Goal: Task Accomplishment & Management: Use online tool/utility

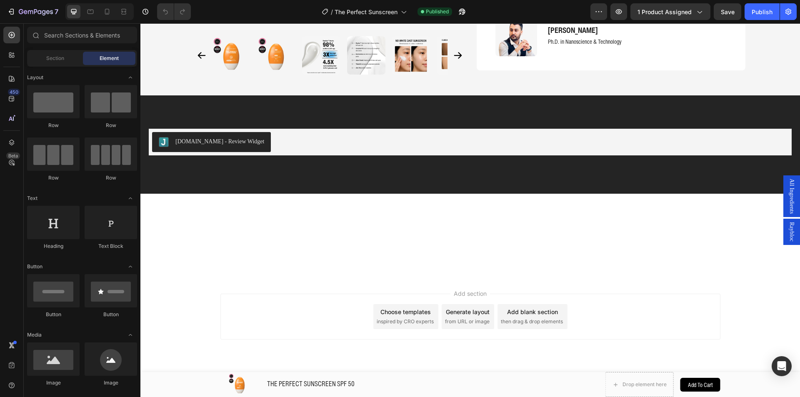
scroll to position [1829, 0]
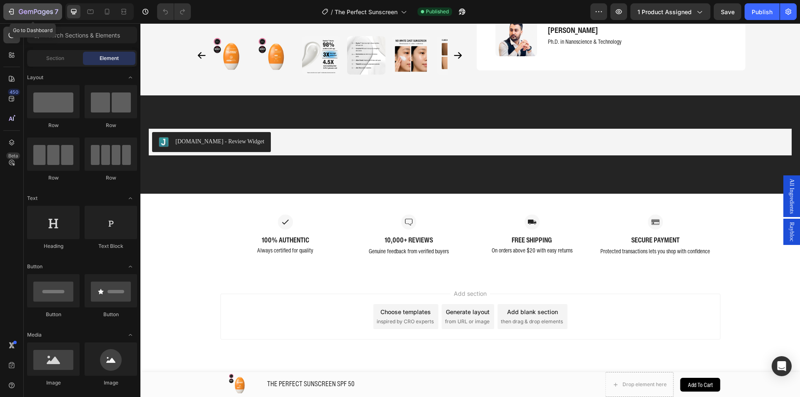
click at [9, 14] on icon "button" at bounding box center [11, 11] width 8 height 8
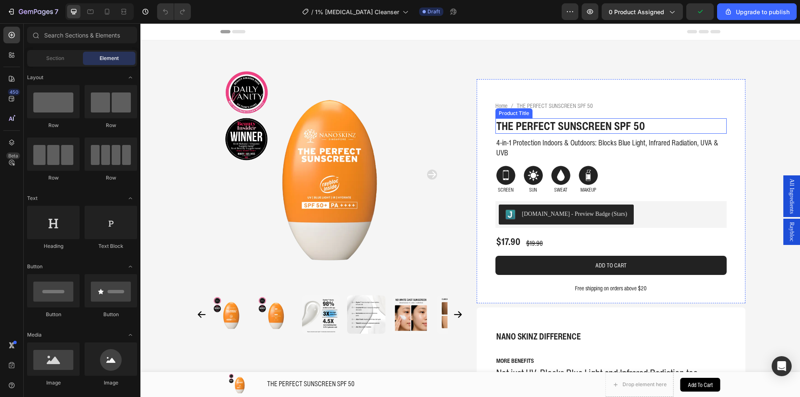
click at [588, 128] on h1 "THE PERFECT SUNSCREEN SPF 50" at bounding box center [610, 126] width 231 height 16
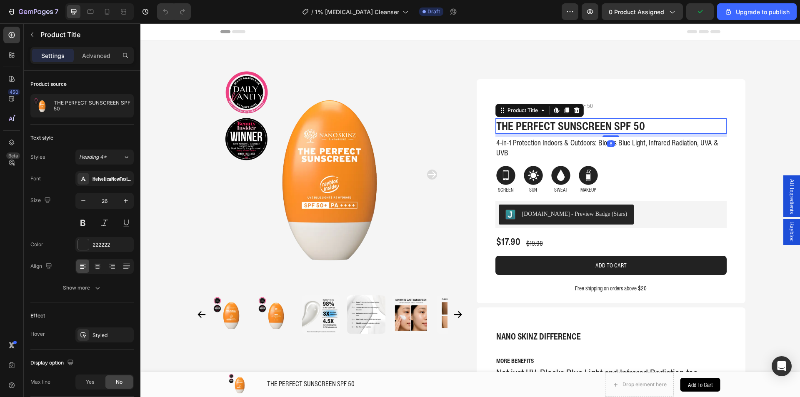
click at [579, 120] on h1 "THE PERFECT SUNSCREEN SPF 50" at bounding box center [610, 126] width 231 height 16
click at [674, 127] on h1 "THE PERFECT SUNSCREEN SPF 50" at bounding box center [610, 126] width 231 height 16
click at [669, 127] on h1 "THE PERFECT SUNSCREEN SPF 50" at bounding box center [610, 126] width 231 height 16
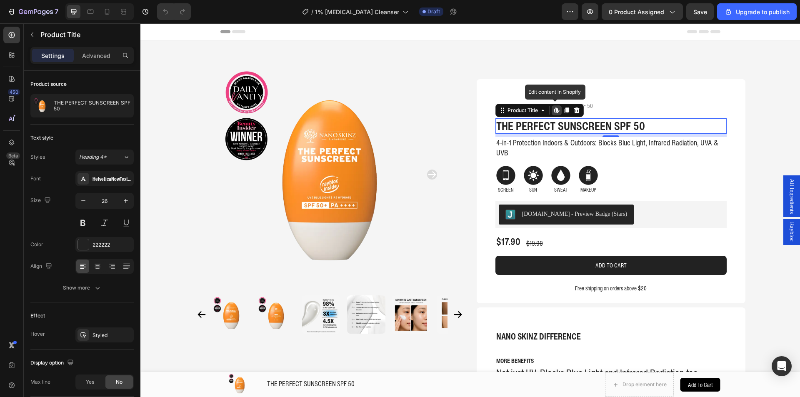
click at [669, 127] on h1 "THE PERFECT SUNSCREEN SPF 50" at bounding box center [610, 126] width 231 height 16
click at [561, 153] on p "4-in-1 Protection Indoors & Outdoors: Blocks Blue Light, Infrared Radiation, UV…" at bounding box center [611, 148] width 230 height 20
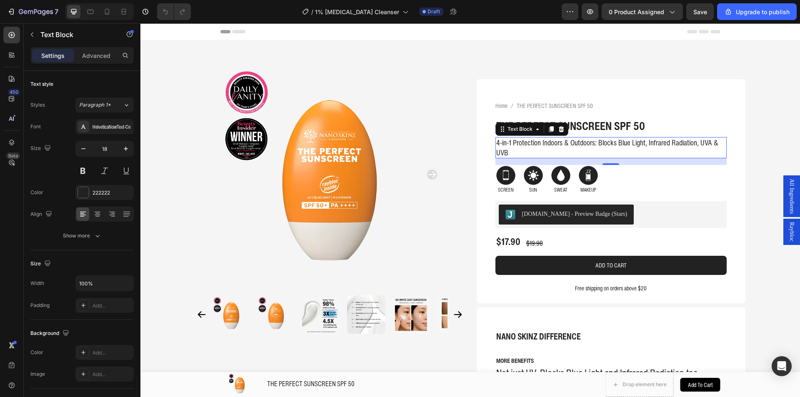
click at [528, 147] on p "4-in-1 Protection Indoors & Outdoors: Blocks Blue Light, Infrared Radiation, UV…" at bounding box center [611, 148] width 230 height 20
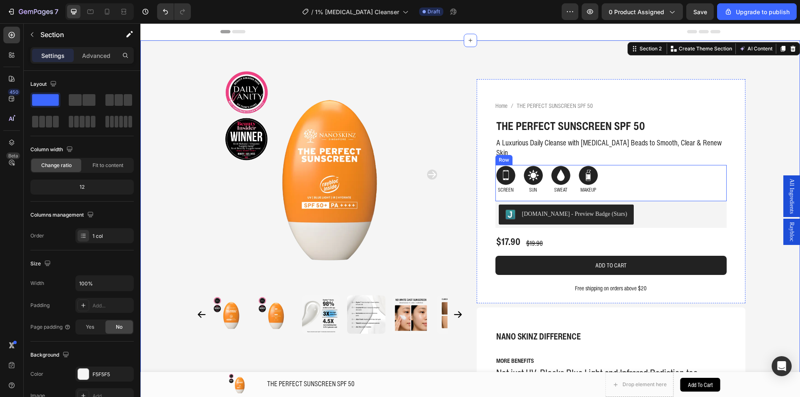
click at [629, 172] on div "Image SCREEN Text Block Image SUN Text Block Image SWEAT Text Block Image MAKEU…" at bounding box center [610, 183] width 231 height 36
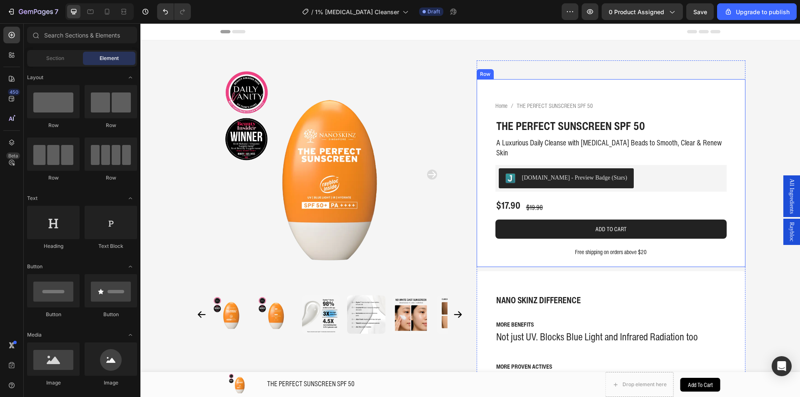
click at [644, 248] on p "Free shipping on orders above $20" at bounding box center [611, 252] width 230 height 8
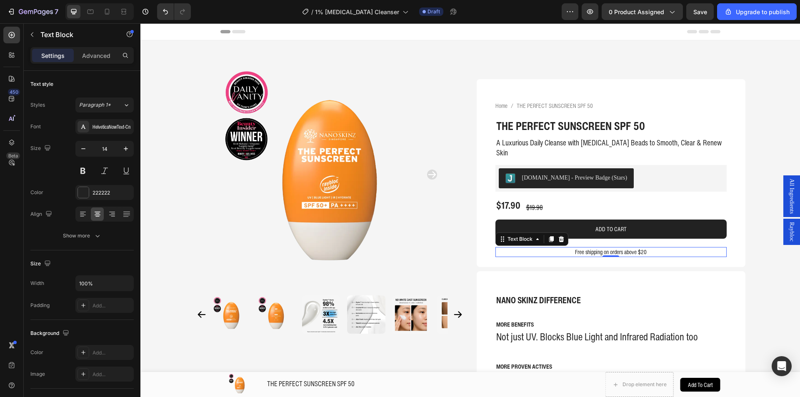
click at [658, 248] on p "Free shipping on orders above $20" at bounding box center [611, 252] width 230 height 8
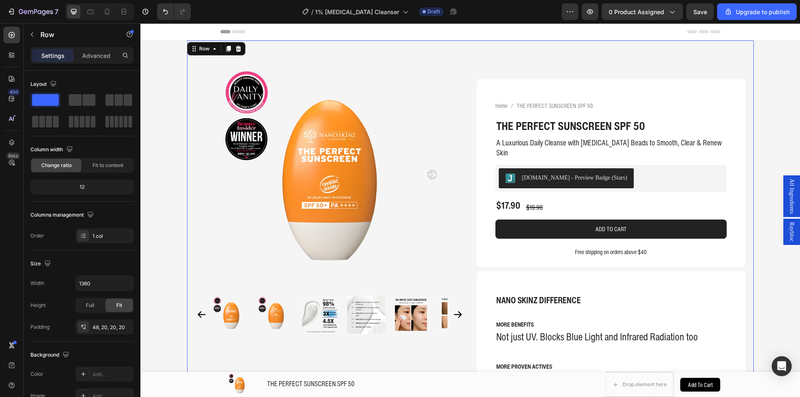
click at [787, 199] on span "All Ingredients" at bounding box center [791, 196] width 8 height 35
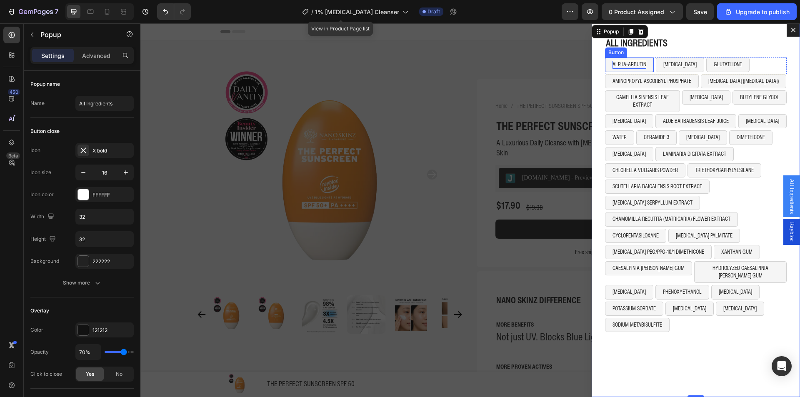
click at [620, 64] on p "ALPHA-ARBUTIN" at bounding box center [629, 64] width 34 height 7
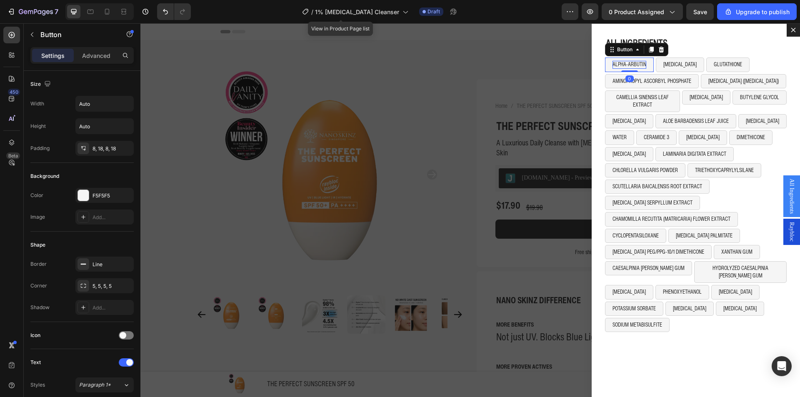
click at [626, 66] on p "ALPHA-ARBUTIN" at bounding box center [629, 64] width 34 height 7
click at [612, 67] on p "Water" at bounding box center [618, 64] width 12 height 7
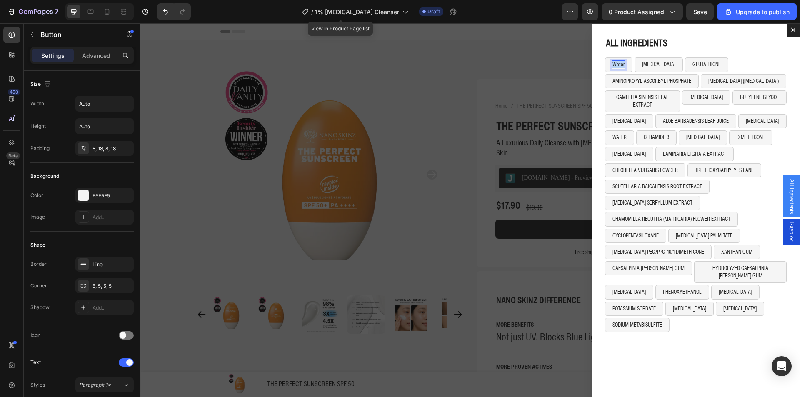
click at [612, 67] on p "Water" at bounding box center [618, 64] width 12 height 7
click at [650, 62] on p "NIACINAMIDE" at bounding box center [660, 64] width 33 height 7
click at [644, 62] on p "NIACINAMIDE" at bounding box center [660, 64] width 33 height 7
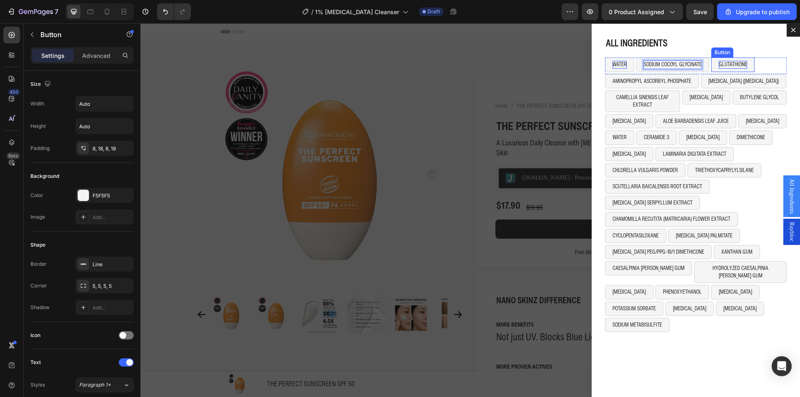
click at [727, 61] on p "GLUTATHIONE" at bounding box center [732, 64] width 28 height 7
click at [727, 64] on p "GLUTATHIONE" at bounding box center [732, 64] width 28 height 7
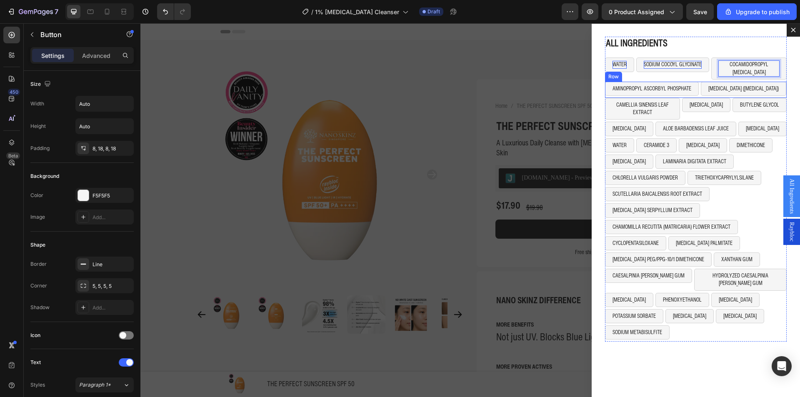
click at [780, 78] on div "ALL INGREDIENTS Heading WATER Button SODIUM COCOYL GLYCINATE Button COCAMIDOPRO…" at bounding box center [695, 210] width 208 height 374
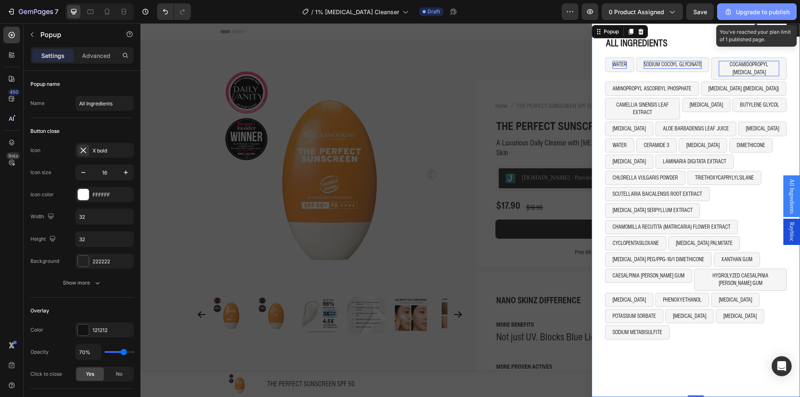
click at [763, 10] on div "Upgrade to publish" at bounding box center [756, 11] width 65 height 9
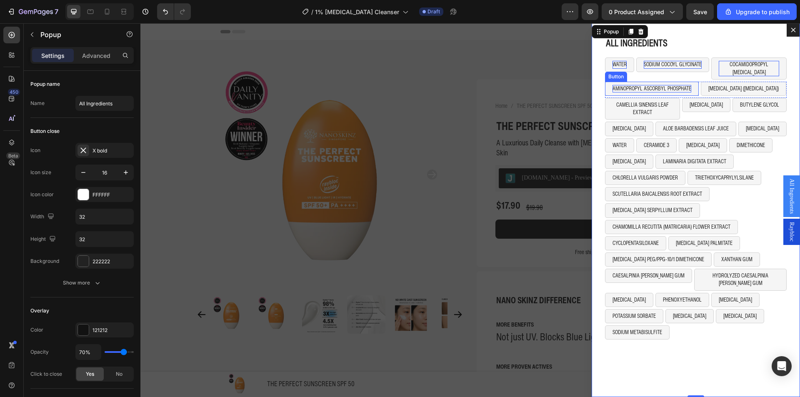
click at [612, 85] on p "AMINOPROPYL ASCORBYL PHOSPHATE" at bounding box center [651, 88] width 79 height 7
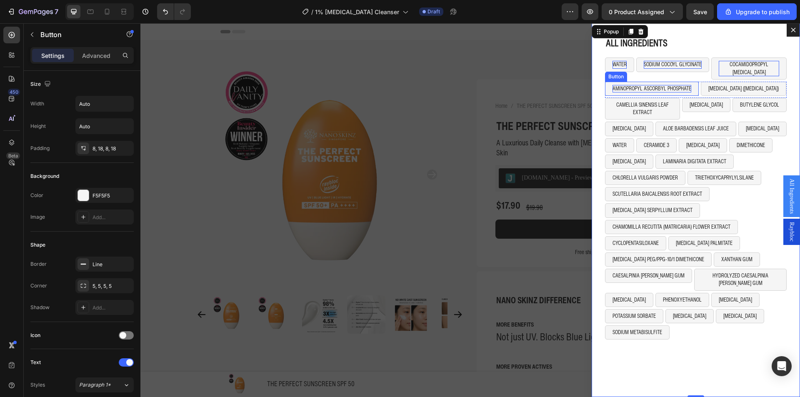
click at [612, 85] on p "AMINOPROPYL ASCORBYL PHOSPHATE" at bounding box center [651, 88] width 79 height 7
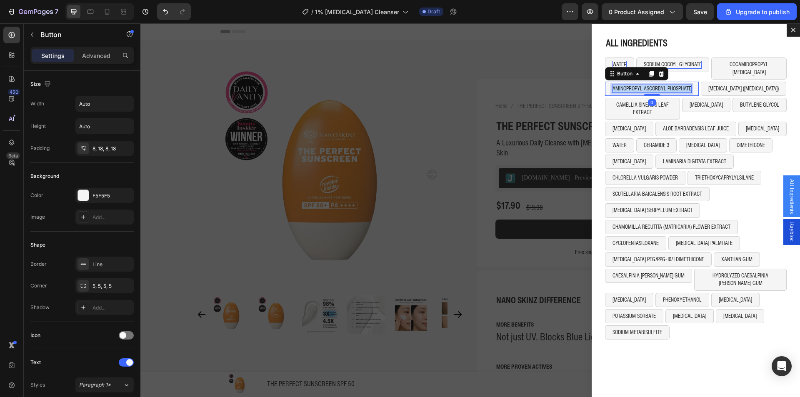
click at [612, 85] on p "AMINOPROPYL ASCORBYL PHOSPHATE" at bounding box center [651, 88] width 79 height 7
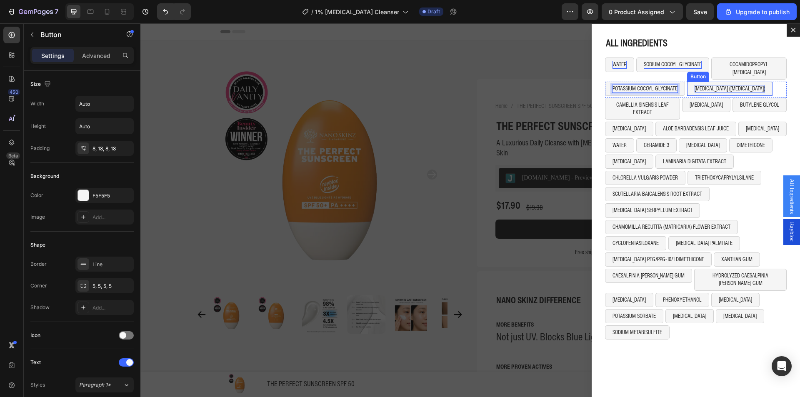
click at [702, 85] on p "[MEDICAL_DATA] ([MEDICAL_DATA])" at bounding box center [729, 88] width 70 height 7
click at [703, 85] on p "[MEDICAL_DATA] ([MEDICAL_DATA])" at bounding box center [729, 88] width 70 height 7
click at [684, 35] on div "ALL INGREDIENTS Heading WATER Button SODIUM COCOYL GLYCINATE Button COCAMIDOPRO…" at bounding box center [695, 210] width 208 height 374
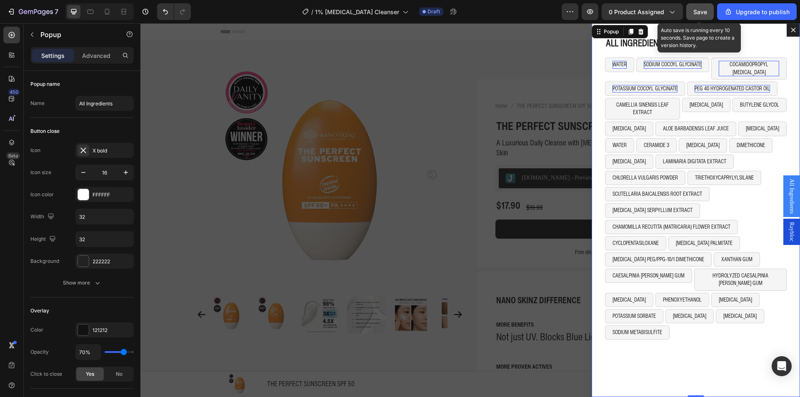
click at [698, 15] on div "Save" at bounding box center [700, 11] width 14 height 9
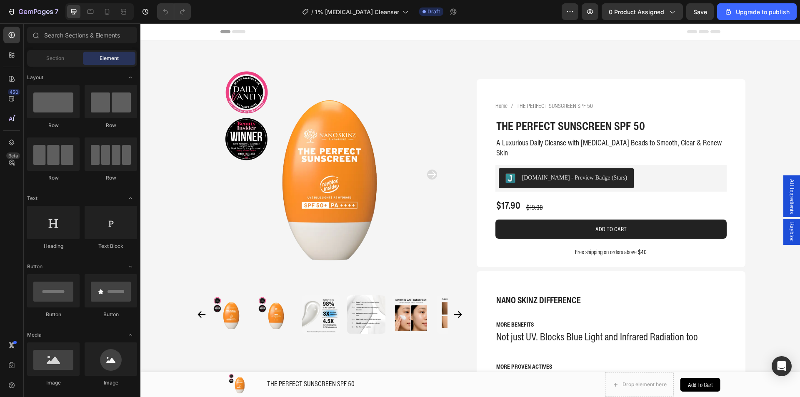
click at [783, 186] on div "All Ingredients" at bounding box center [791, 196] width 17 height 42
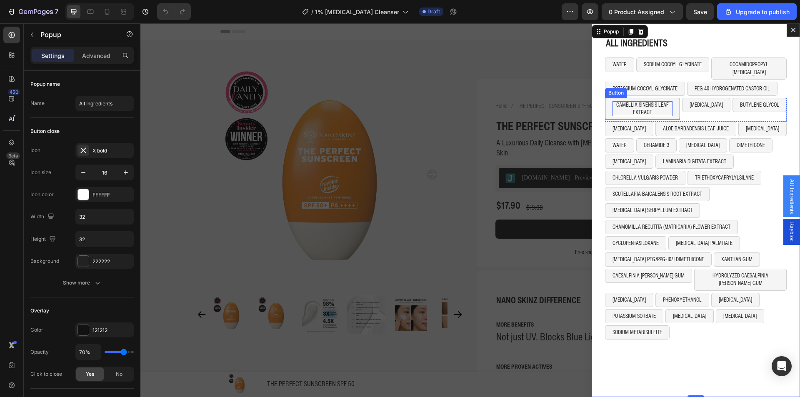
click at [647, 101] on p "CAMELLIA SINENSIS LEAF EXTRACT" at bounding box center [642, 108] width 60 height 15
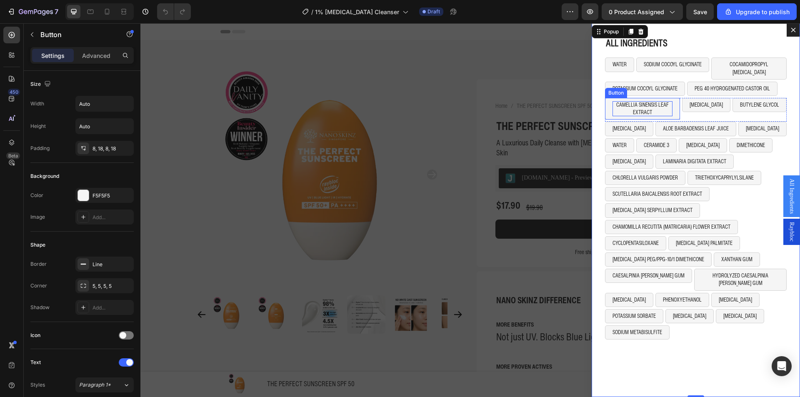
click at [647, 101] on p "CAMELLIA SINENSIS LEAF EXTRACT" at bounding box center [642, 108] width 60 height 15
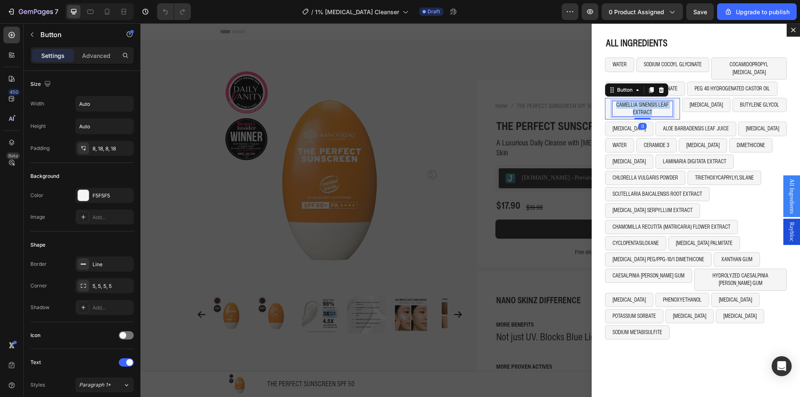
click at [647, 101] on p "CAMELLIA SINENSIS LEAF EXTRACT" at bounding box center [642, 108] width 60 height 15
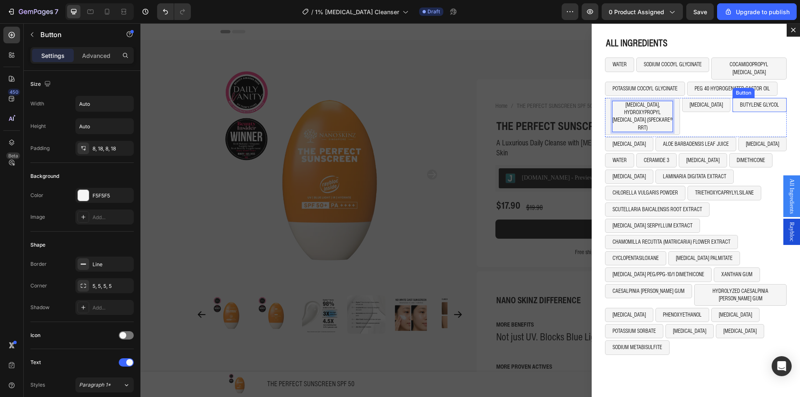
click at [753, 103] on button "BUTYLENE GLYCOL" at bounding box center [759, 105] width 54 height 14
click at [785, 87] on icon "Dialog body" at bounding box center [788, 90] width 7 height 7
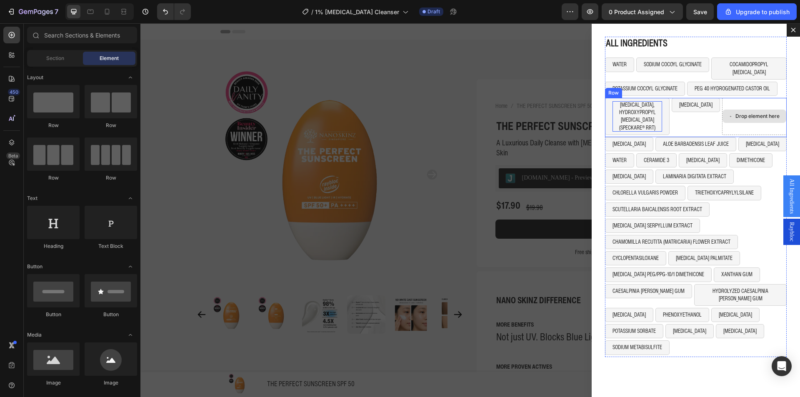
click at [735, 113] on div "Drop element here" at bounding box center [757, 116] width 44 height 7
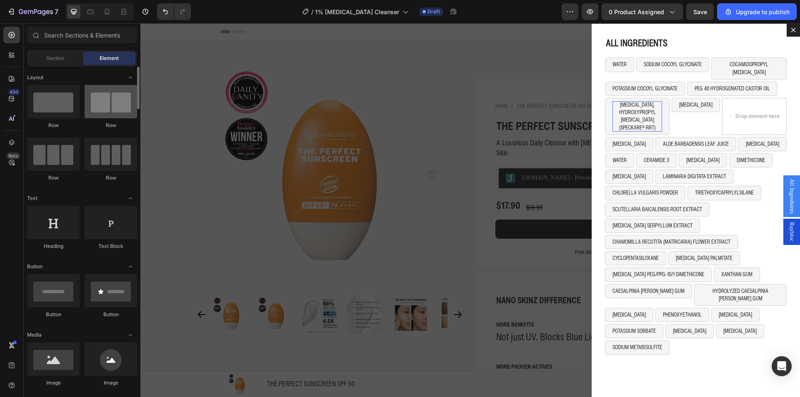
click at [92, 110] on div at bounding box center [111, 101] width 52 height 33
click at [696, 115] on div "GLYCERIN Button" at bounding box center [695, 116] width 48 height 37
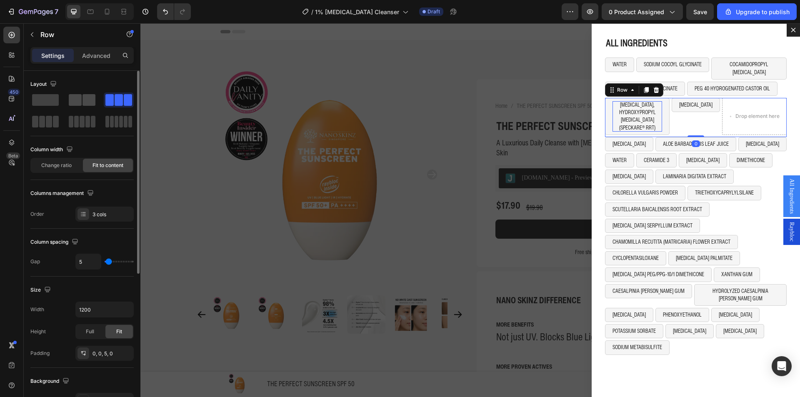
click at [83, 97] on span at bounding box center [88, 100] width 13 height 12
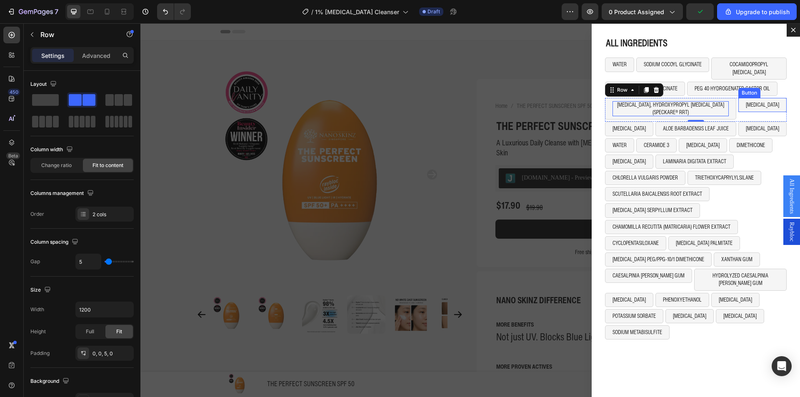
click at [745, 99] on button "[MEDICAL_DATA]" at bounding box center [762, 105] width 48 height 14
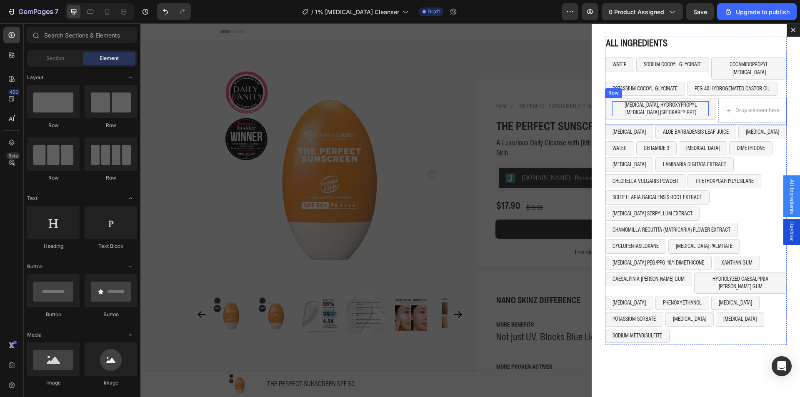
click at [703, 116] on div "RETINOL, HYDROXYPROPYL CYCLODEXTRIN (SPECKARE® RRT) Button Drop element here Row" at bounding box center [696, 111] width 182 height 27
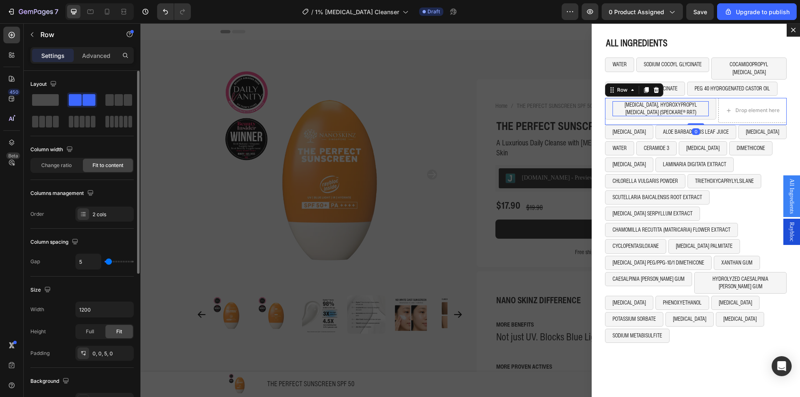
drag, startPoint x: 45, startPoint y: 99, endPoint x: 257, endPoint y: 111, distance: 211.9
click at [45, 99] on span at bounding box center [45, 100] width 27 height 12
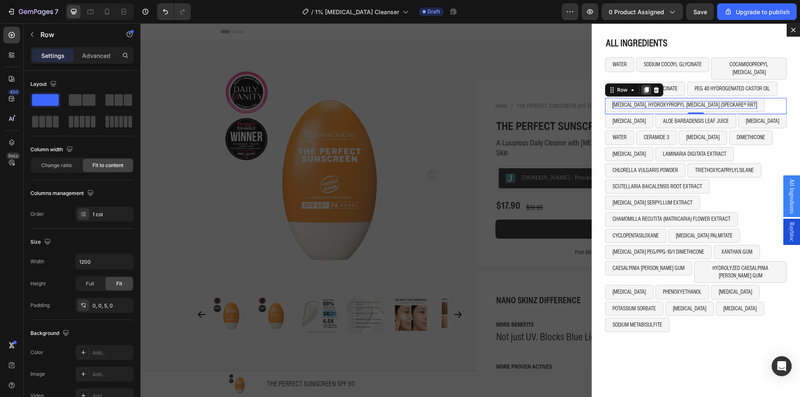
click at [644, 87] on icon "Dialog body" at bounding box center [646, 90] width 5 height 6
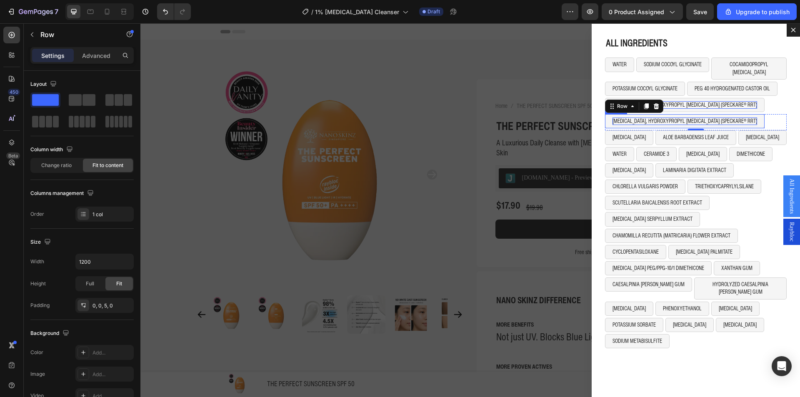
click at [659, 117] on p "[MEDICAL_DATA], HYDROXYPROPYL [MEDICAL_DATA] (SPECKARE® RRT)" at bounding box center [684, 120] width 145 height 7
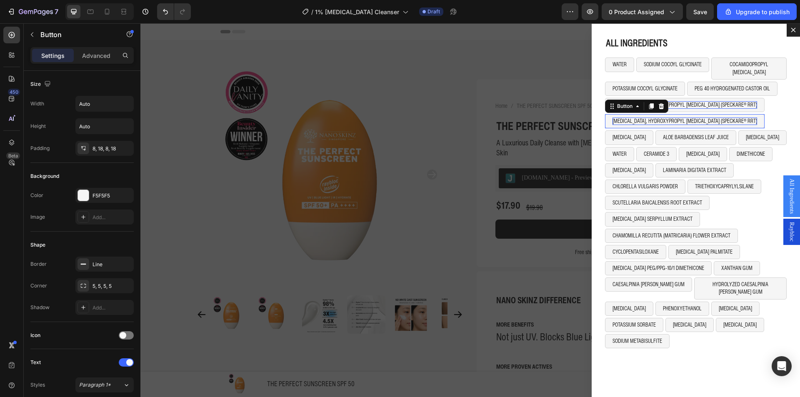
click at [659, 117] on p "[MEDICAL_DATA], HYDROXYPROPYL [MEDICAL_DATA] (SPECKARE® RRT)" at bounding box center [684, 120] width 145 height 7
click at [734, 114] on div "BOERHAVIA DIFFUSA ROOT EXTRACT (MELAVOID™) Button 0 Row" at bounding box center [696, 122] width 182 height 16
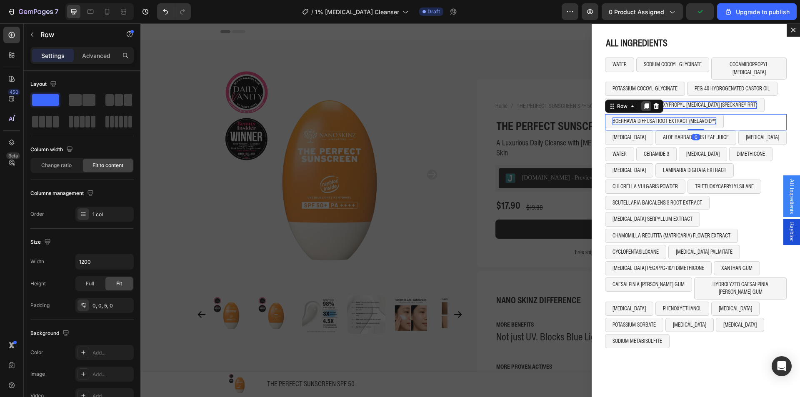
click at [643, 103] on icon "Dialog body" at bounding box center [646, 106] width 7 height 7
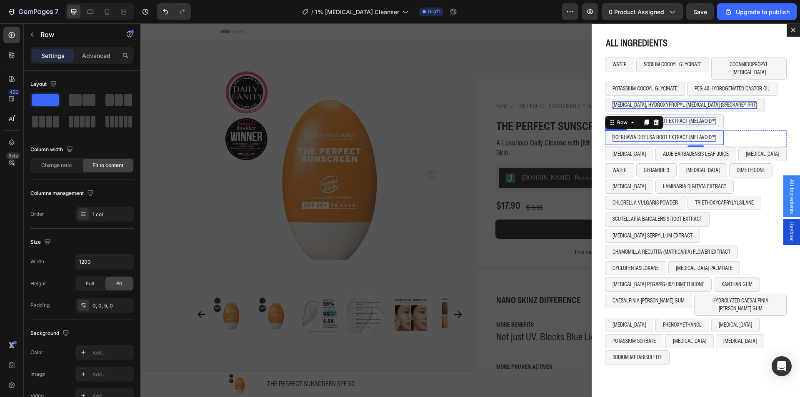
click at [655, 134] on p "BOERHAVIA DIFFUSA ROOT EXTRACT (MELAVOID™)" at bounding box center [664, 137] width 104 height 7
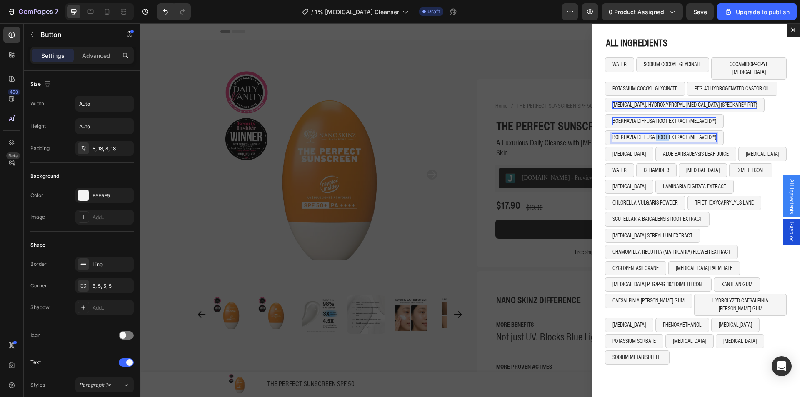
click at [655, 134] on p "BOERHAVIA DIFFUSA ROOT EXTRACT (MELAVOID™)" at bounding box center [664, 137] width 104 height 7
click at [773, 130] on div "CENTELLA ASIATICA LEAF VESICLES (CENTELLA ASIATICA EXOSOME) Button 0 Row" at bounding box center [696, 138] width 182 height 16
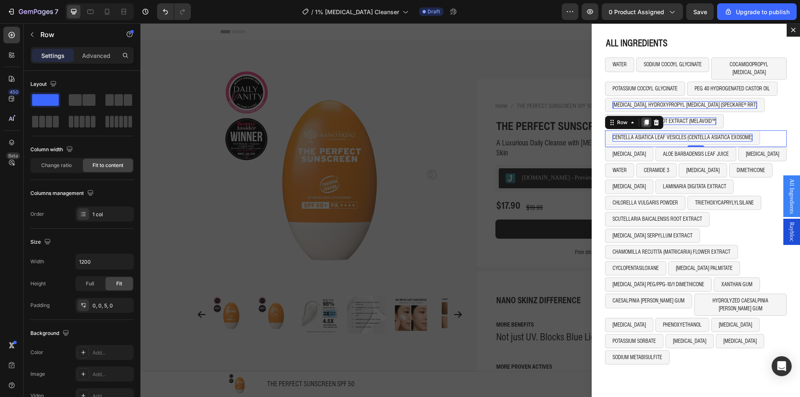
click at [643, 119] on icon "Dialog body" at bounding box center [646, 122] width 7 height 7
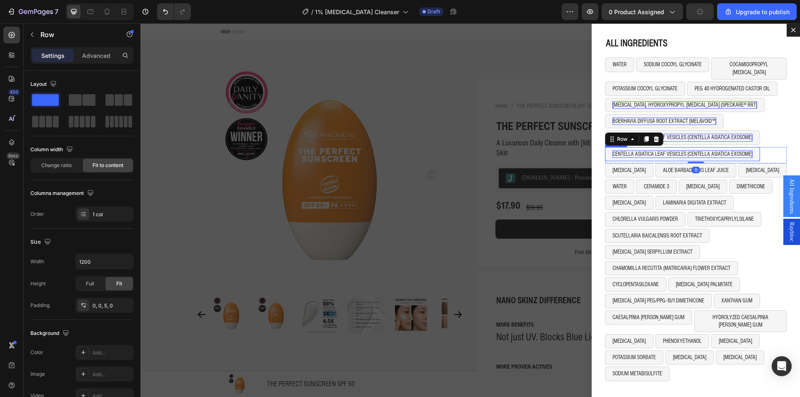
click at [634, 150] on p "CENTELLA ASIATICA LEAF VESICLES (CENTELLA ASIATICA EXOSOME)" at bounding box center [682, 153] width 140 height 7
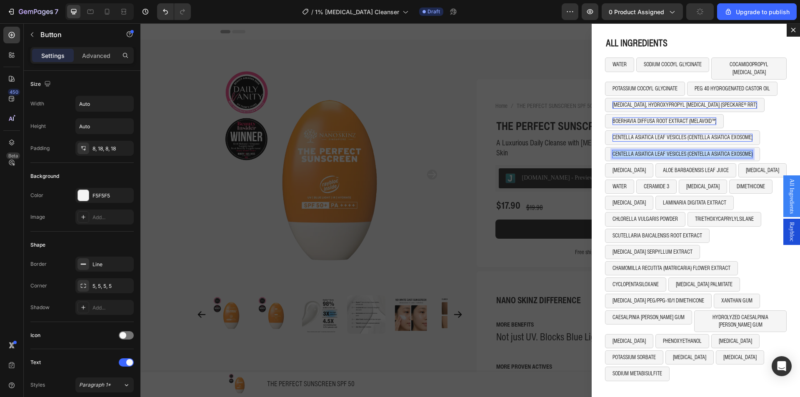
click at [634, 150] on p "CENTELLA ASIATICA LEAF VESICLES (CENTELLA ASIATICA EXOSOME)" at bounding box center [682, 153] width 140 height 7
click at [732, 147] on div "CYNANCHUM ATRATUM EXTRACT (DERMA-CLERA®) Button 0 Row" at bounding box center [696, 155] width 182 height 16
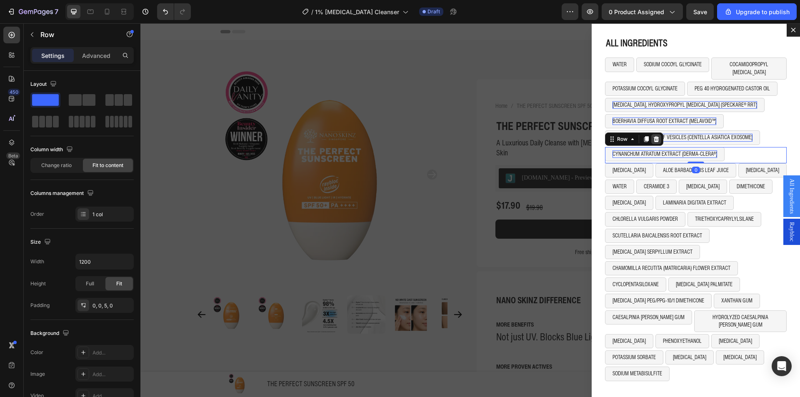
click at [653, 136] on icon "Dialog body" at bounding box center [656, 139] width 7 height 7
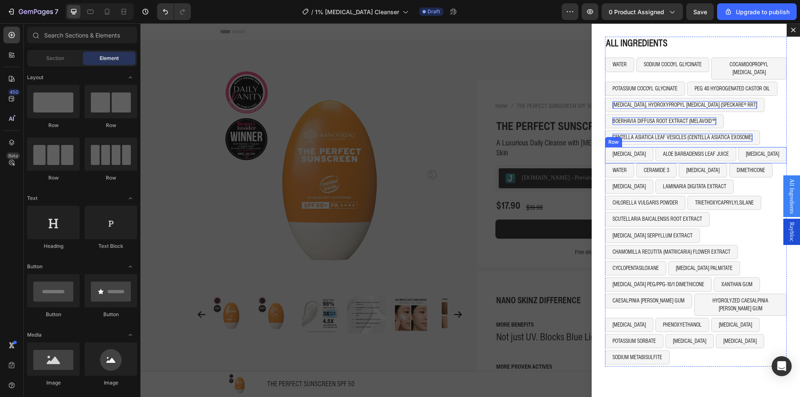
click at [756, 148] on div "SORBITOL Button ALOE BARBADENSIS LEAF JUICE Button LECITHIN Button Row" at bounding box center [696, 155] width 182 height 16
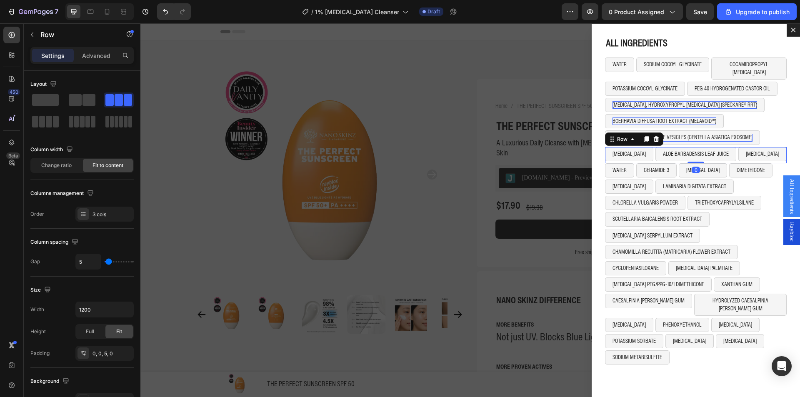
click at [744, 150] on button "[MEDICAL_DATA]" at bounding box center [762, 154] width 48 height 14
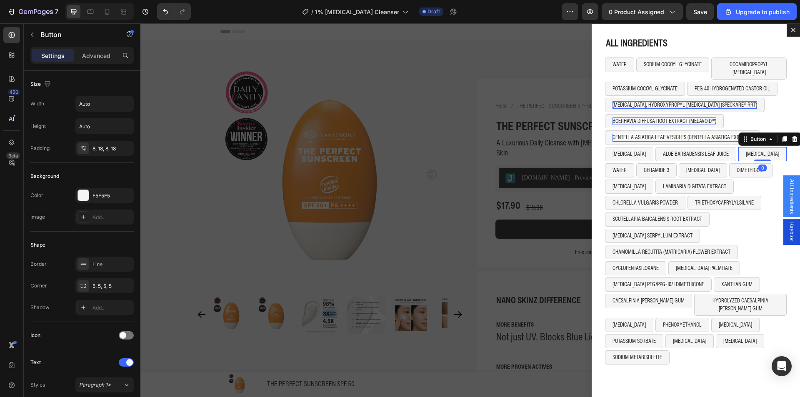
click at [792, 136] on icon "Dialog body" at bounding box center [794, 139] width 5 height 6
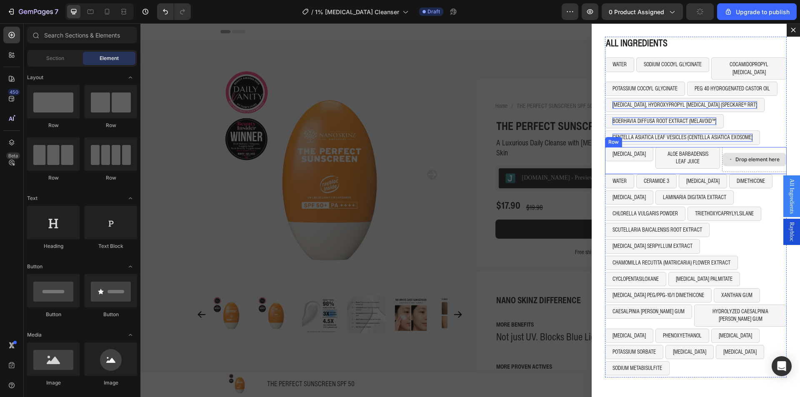
click at [759, 147] on div "Drop element here" at bounding box center [754, 159] width 65 height 25
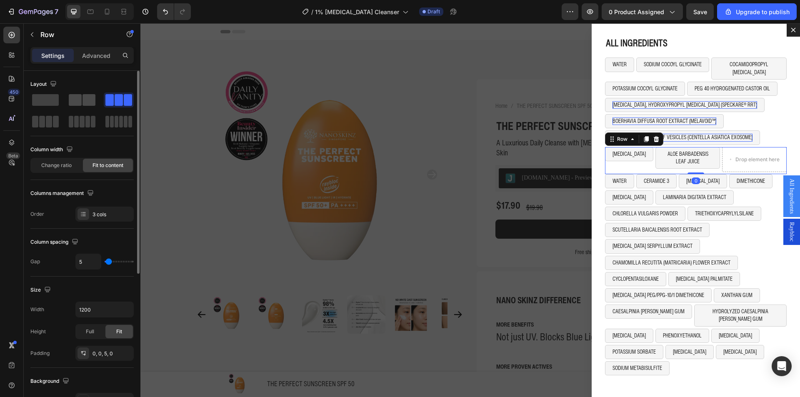
click at [104, 101] on div at bounding box center [119, 99] width 30 height 15
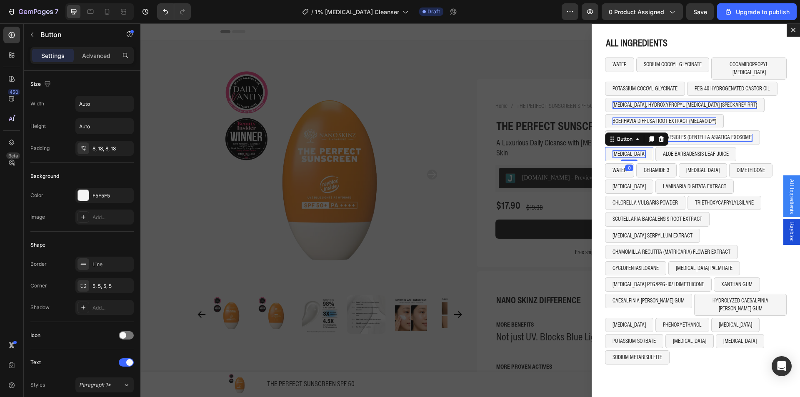
click at [614, 150] on p "[MEDICAL_DATA]" at bounding box center [628, 153] width 33 height 7
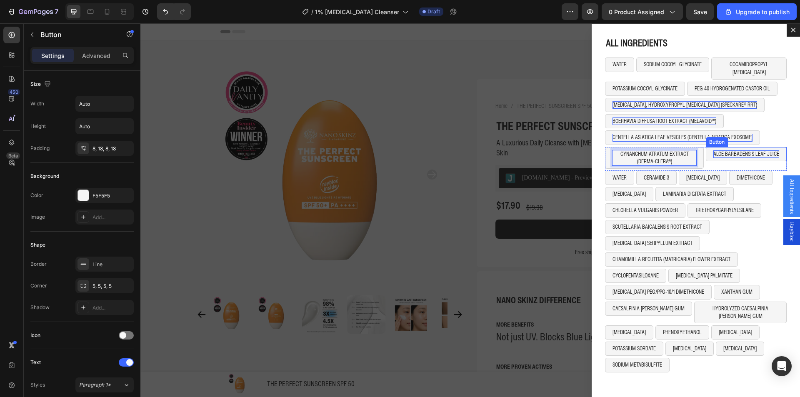
click at [713, 150] on p "ALOE BARBADENSIS LEAF JUICE" at bounding box center [746, 153] width 66 height 7
click at [711, 157] on div "POLYLYSINE (DENDRICLEAR™) Button 0" at bounding box center [749, 158] width 76 height 22
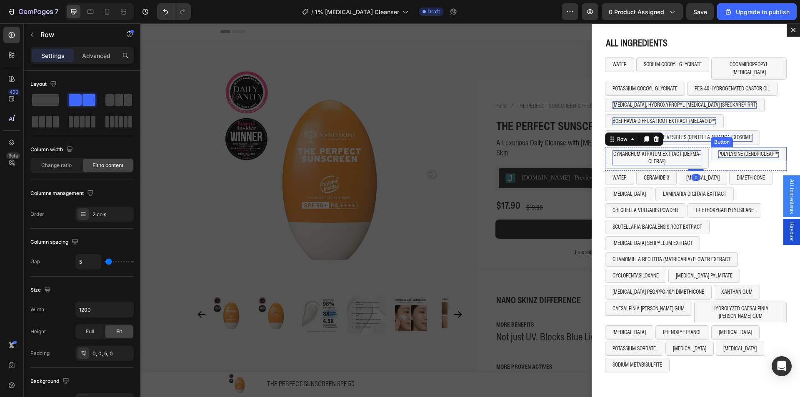
click at [711, 150] on button "POLYLYSINE (DENDRICLEAR™)" at bounding box center [749, 154] width 76 height 14
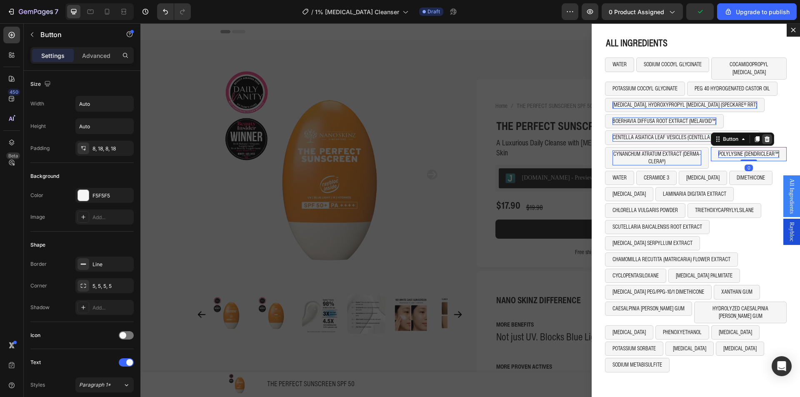
click at [763, 136] on icon "Dialog body" at bounding box center [766, 139] width 7 height 7
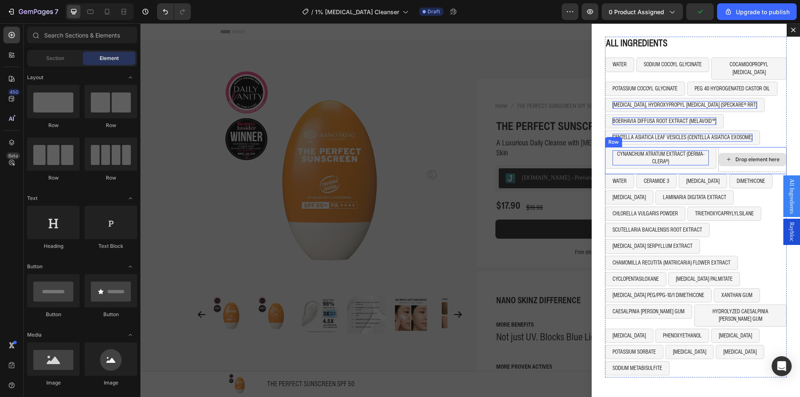
click at [745, 156] on div "Drop element here" at bounding box center [757, 159] width 44 height 7
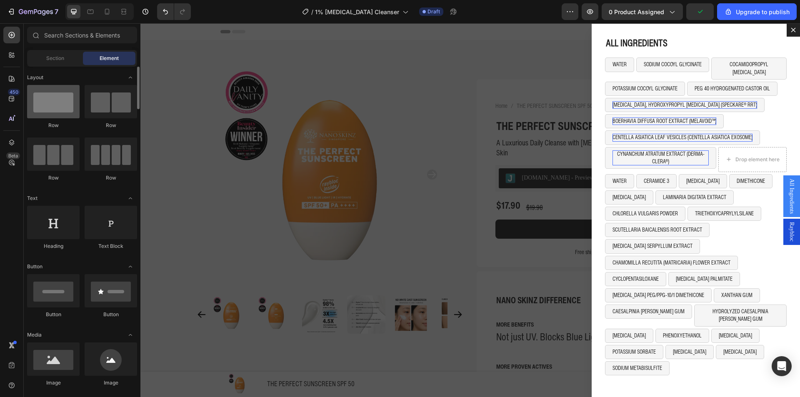
click at [71, 114] on div at bounding box center [53, 101] width 52 height 33
click at [66, 112] on div at bounding box center [53, 101] width 52 height 33
click at [710, 160] on div "CYNANCHUM ATRATUM EXTRACT (DERMA-CLERA®) Button Drop element here Row" at bounding box center [696, 160] width 182 height 27
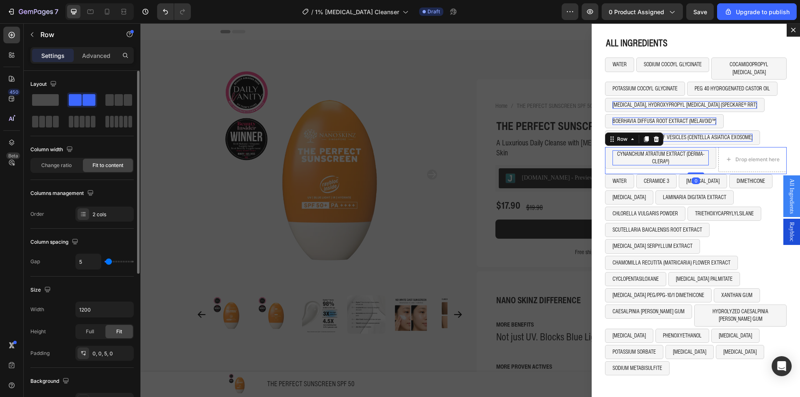
drag, startPoint x: 47, startPoint y: 105, endPoint x: 53, endPoint y: 95, distance: 11.9
click at [47, 105] on span at bounding box center [45, 100] width 27 height 12
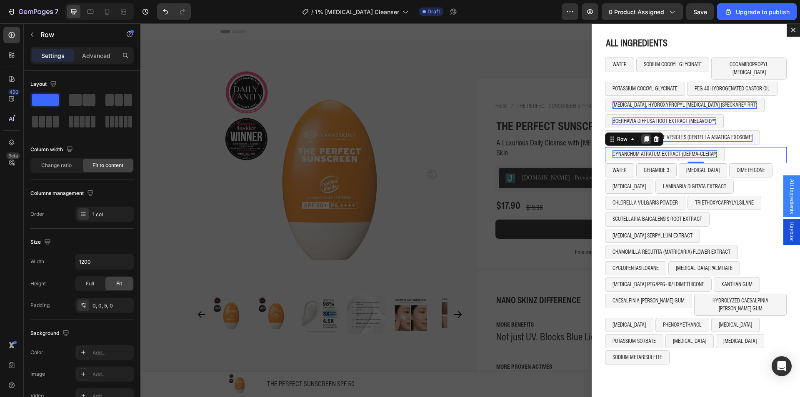
click at [644, 136] on icon "Dialog body" at bounding box center [646, 139] width 5 height 6
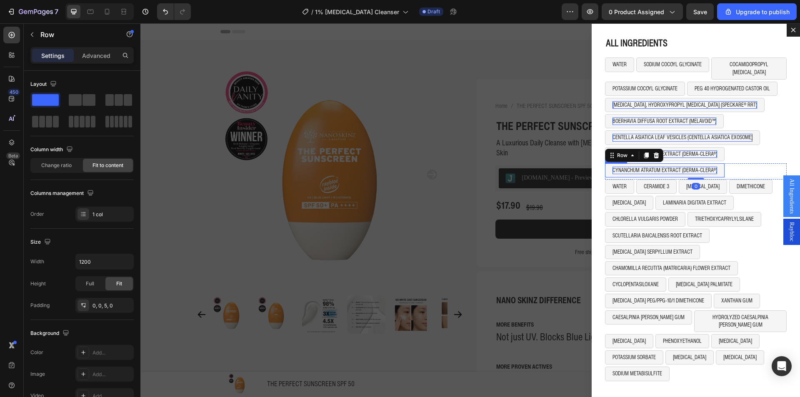
click at [636, 167] on p "CYNANCHUM ATRATUM EXTRACT (DERMA-CLERA®)" at bounding box center [664, 170] width 105 height 7
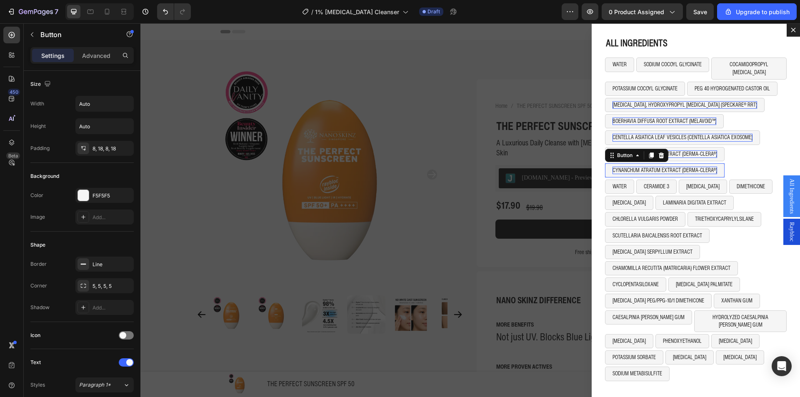
click at [636, 167] on p "CYNANCHUM ATRATUM EXTRACT (DERMA-CLERA®)" at bounding box center [664, 170] width 105 height 7
click at [716, 163] on div "POLYLYSINE (DENDRICLEAR™) Button 0 Row" at bounding box center [696, 171] width 182 height 16
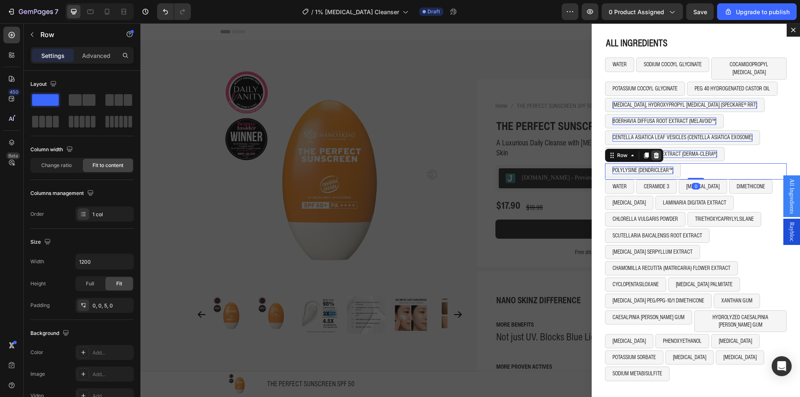
click at [654, 152] on icon "Dialog body" at bounding box center [656, 155] width 5 height 6
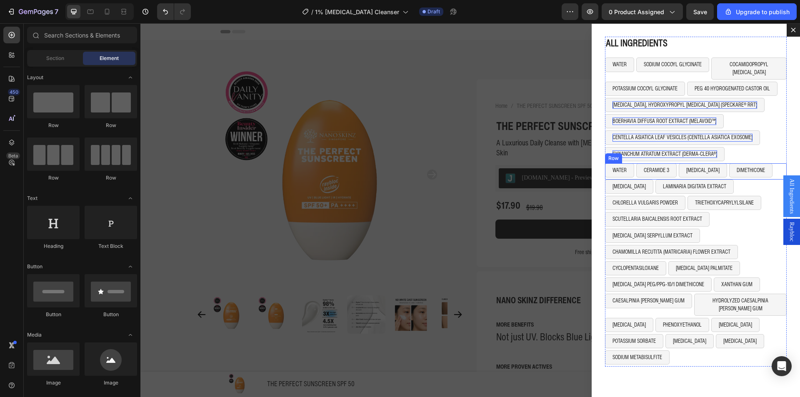
click at [766, 163] on div "WATER Button CERAMIDE 3 Button CHOLESTEROL Button DIMETHICONE Button Row" at bounding box center [696, 171] width 182 height 16
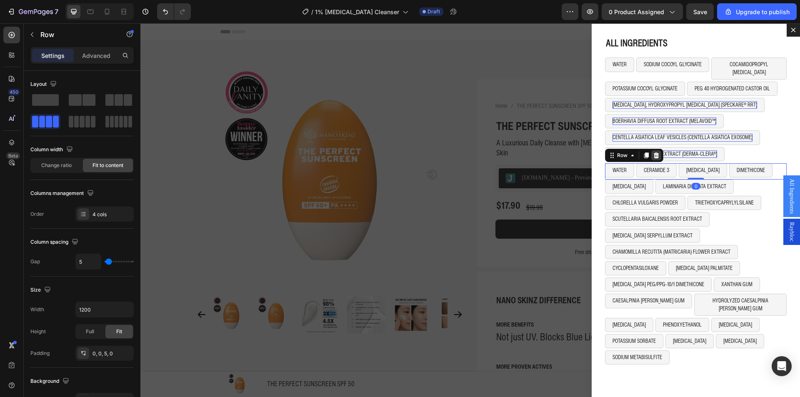
click at [654, 152] on icon "Dialog body" at bounding box center [656, 155] width 5 height 6
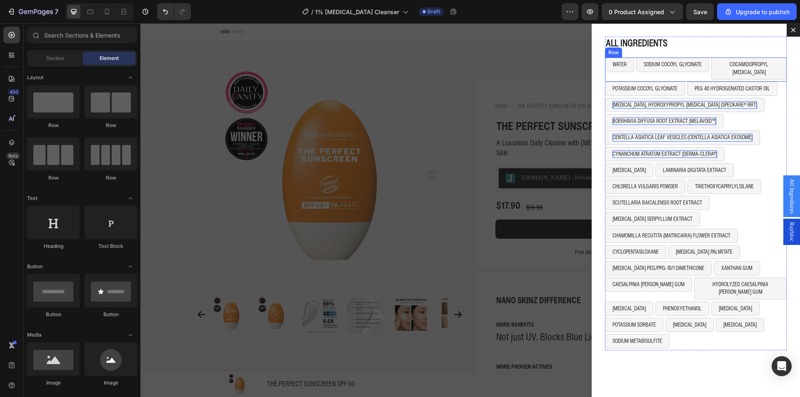
click at [704, 71] on div "WATER Button SODIUM COCOYL GLYCINATE Button COCAMIDOPROPYL BETAINE Button Row" at bounding box center [696, 69] width 182 height 24
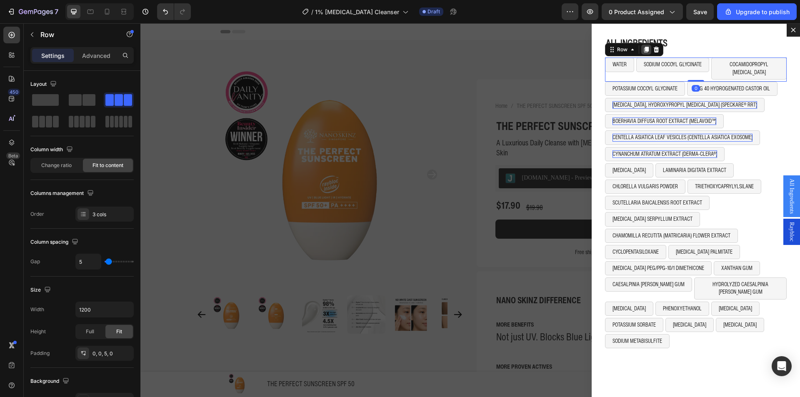
click at [644, 49] on icon "Dialog body" at bounding box center [646, 50] width 5 height 6
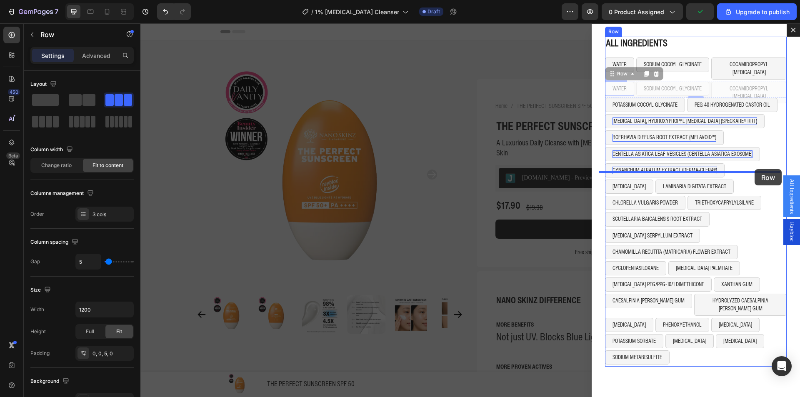
drag, startPoint x: 622, startPoint y: 67, endPoint x: 754, endPoint y: 169, distance: 166.9
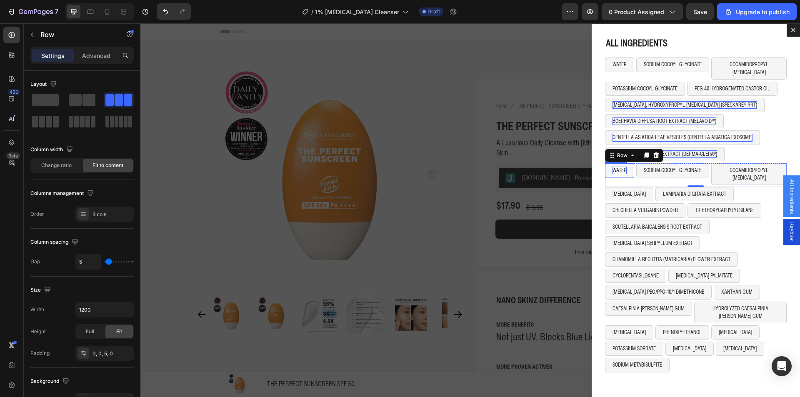
click at [614, 167] on p "WATER" at bounding box center [619, 170] width 14 height 7
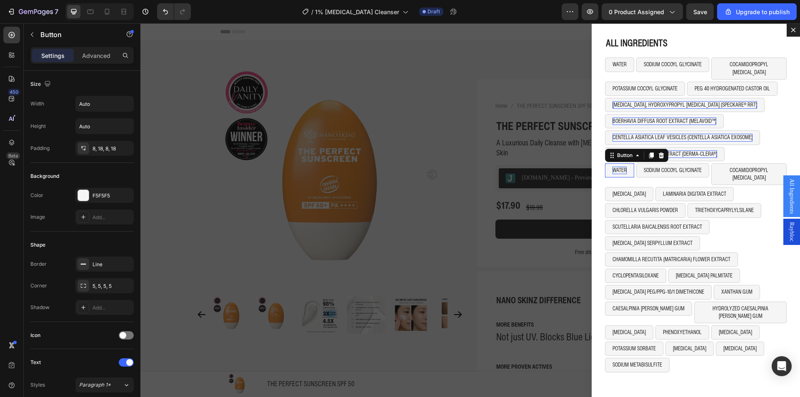
click at [614, 167] on p "WATER" at bounding box center [619, 170] width 14 height 7
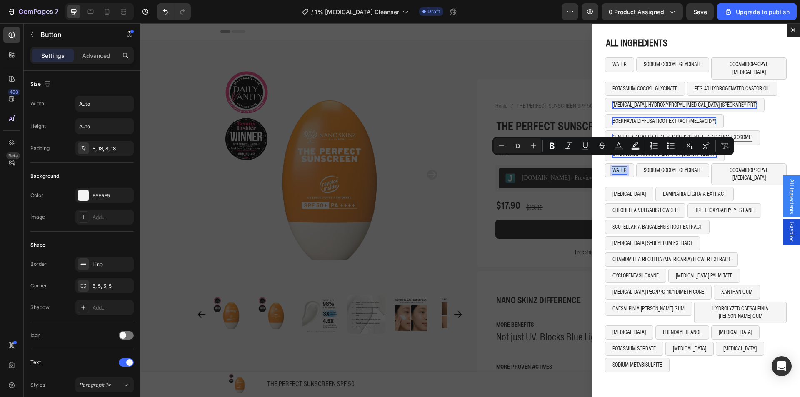
click at [619, 167] on p "WATER" at bounding box center [619, 170] width 14 height 7
click at [620, 167] on p "WATER" at bounding box center [619, 170] width 14 height 7
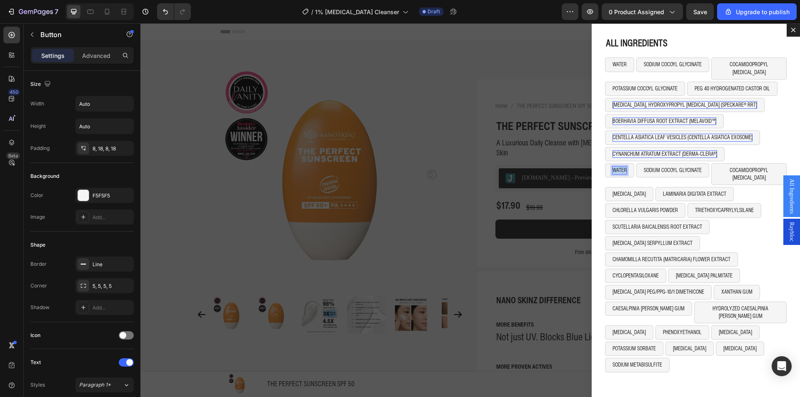
click at [620, 167] on p "WATER" at bounding box center [619, 170] width 14 height 7
click at [674, 169] on p "SODIUM COCOYL GLYCINATE" at bounding box center [696, 174] width 44 height 15
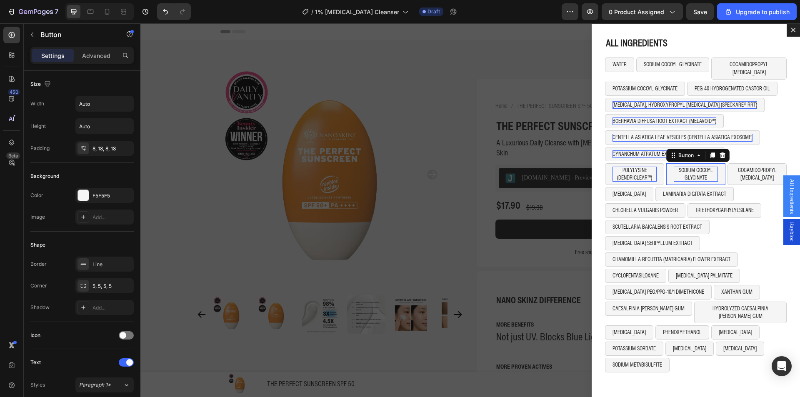
click at [674, 169] on p "SODIUM COCOYL GLYCINATE" at bounding box center [696, 174] width 44 height 15
click at [731, 167] on p "COCAMIDOPROPYL [MEDICAL_DATA]" at bounding box center [754, 174] width 50 height 15
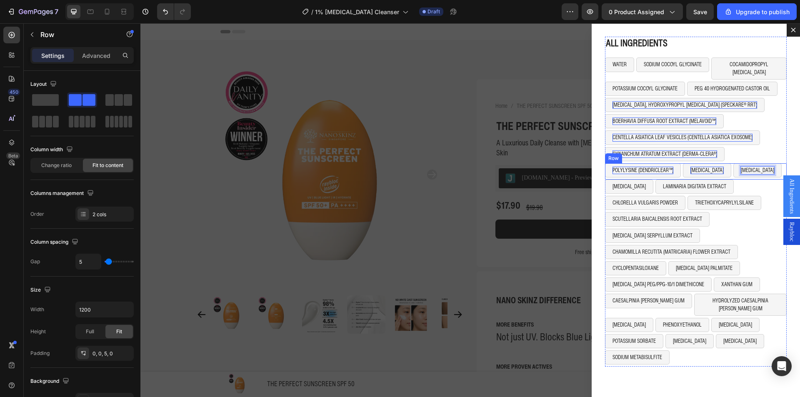
click at [763, 180] on div "ZINC OXIDE Button LAMINARIA DIGITATA EXTRACT Button Row" at bounding box center [696, 188] width 182 height 16
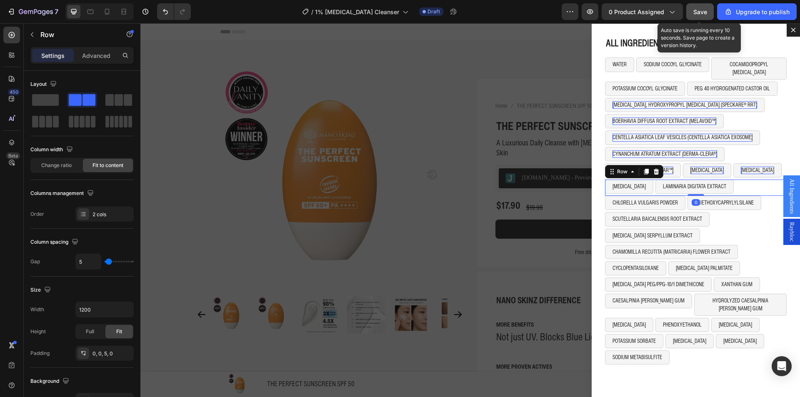
click at [699, 15] on span "Save" at bounding box center [700, 11] width 14 height 7
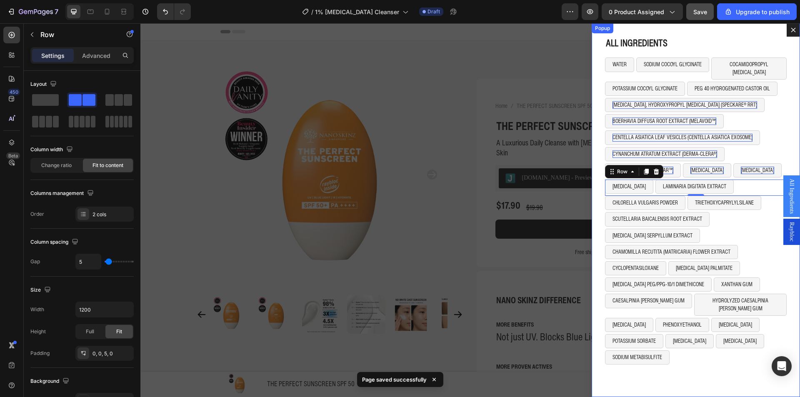
click at [667, 32] on div "ALL INGREDIENTS Heading WATER Button SODIUM COCOYL GLYCINATE Button COCAMIDOPRO…" at bounding box center [695, 210] width 208 height 374
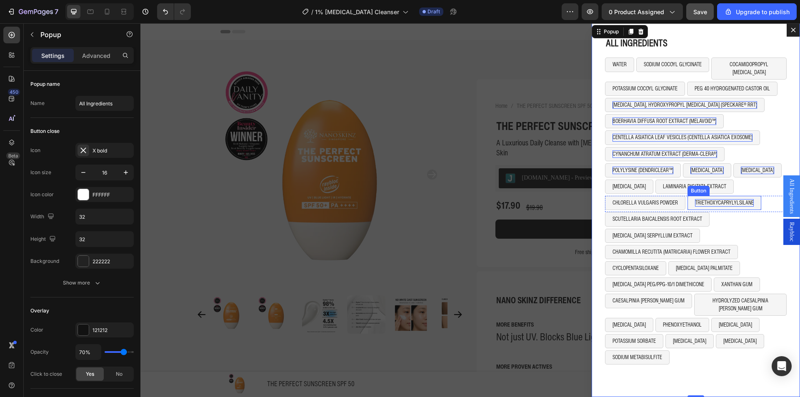
click at [742, 199] on p "TRIETHOXYCAPRYLYLSILANE" at bounding box center [724, 202] width 59 height 7
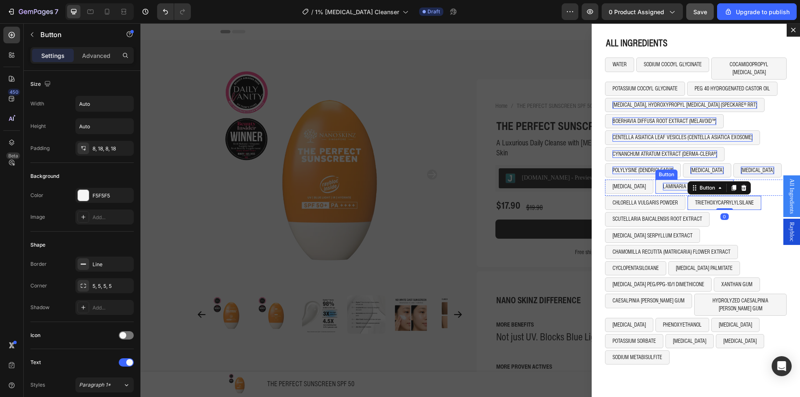
click at [663, 183] on p "LAMINARIA DIGITATA EXTRACT" at bounding box center [694, 186] width 63 height 7
click at [655, 183] on button "LAMINARIA DIGITATA EXTRACT" at bounding box center [694, 187] width 78 height 14
click at [706, 167] on div "Dialog body" at bounding box center [711, 172] width 10 height 10
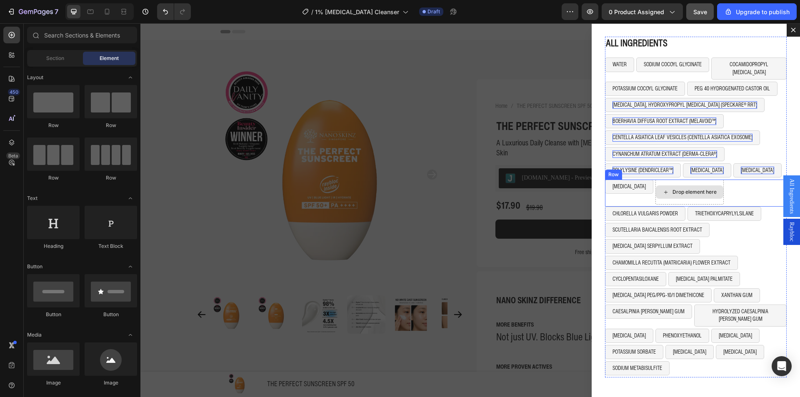
click at [700, 180] on div "Drop element here" at bounding box center [689, 192] width 68 height 25
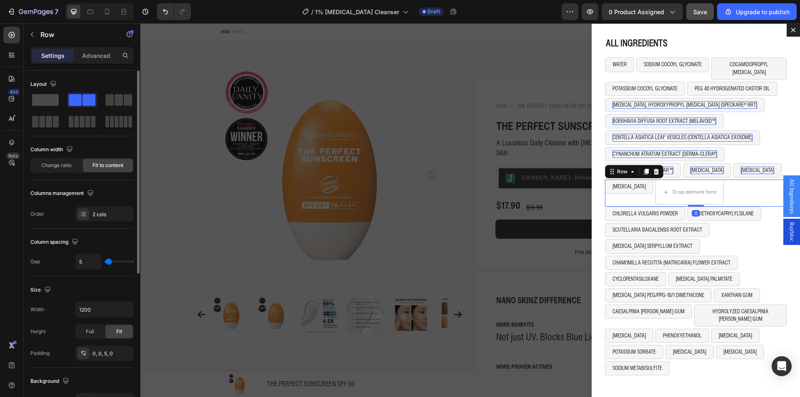
click at [56, 104] on span at bounding box center [45, 100] width 27 height 12
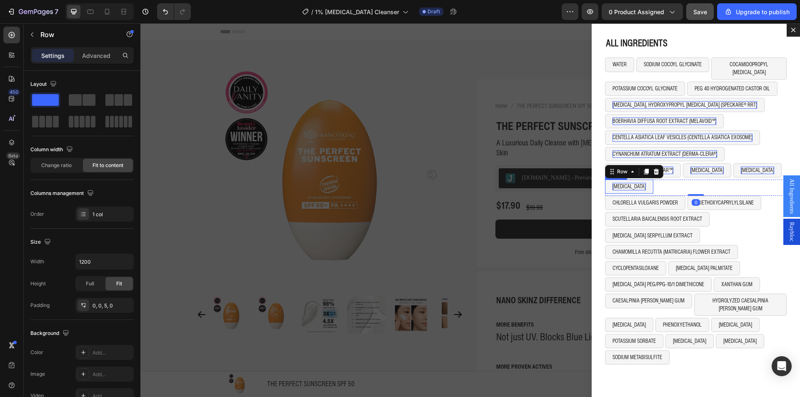
click at [617, 183] on p "ZINC OXIDE" at bounding box center [628, 186] width 33 height 7
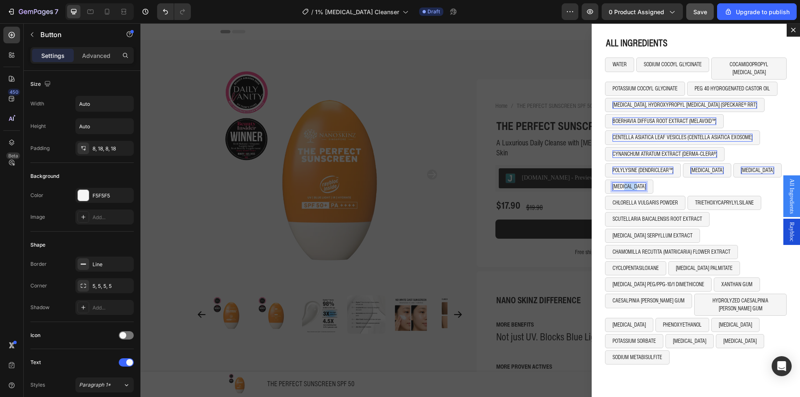
click at [617, 183] on p "ZINC OXIDE" at bounding box center [628, 186] width 33 height 7
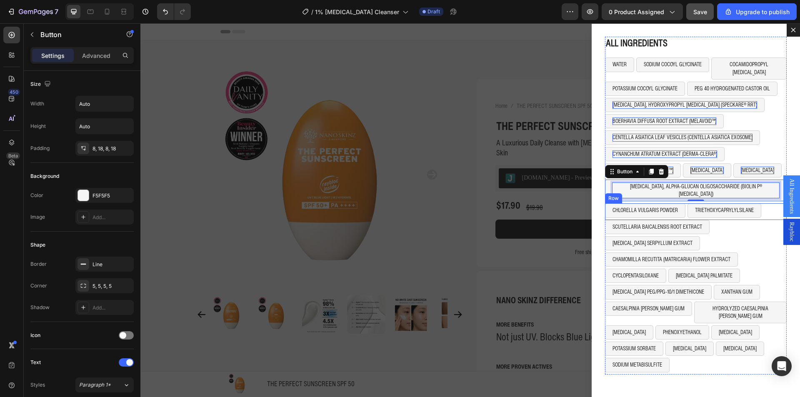
click at [759, 203] on div "CHLORELLA VULGARIS POWDER Button TRIETHOXYCAPRYLYLSILANE Button Row" at bounding box center [696, 211] width 182 height 16
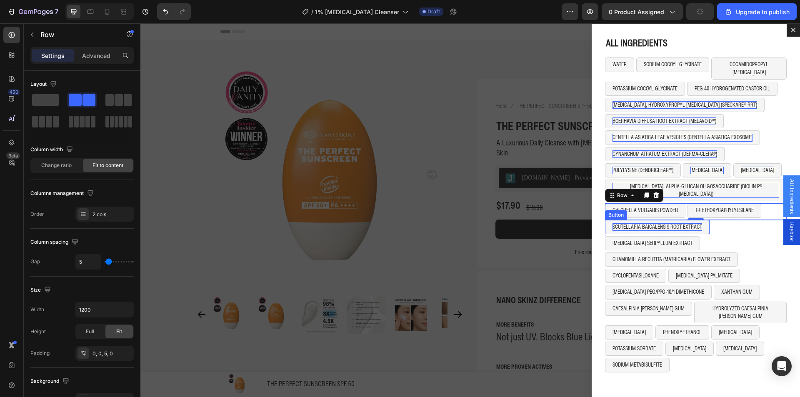
click at [641, 223] on p "SCUTELLARIA BAICALENSIS ROOT EXTRACT" at bounding box center [657, 226] width 90 height 7
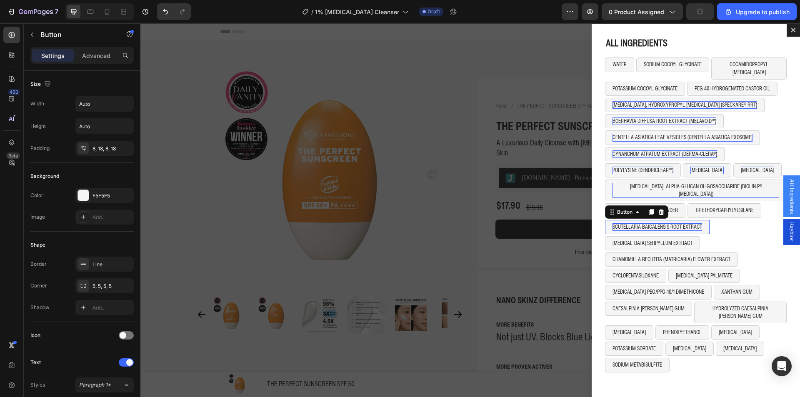
click at [641, 223] on p "SCUTELLARIA BAICALENSIS ROOT EXTRACT" at bounding box center [657, 226] width 90 height 7
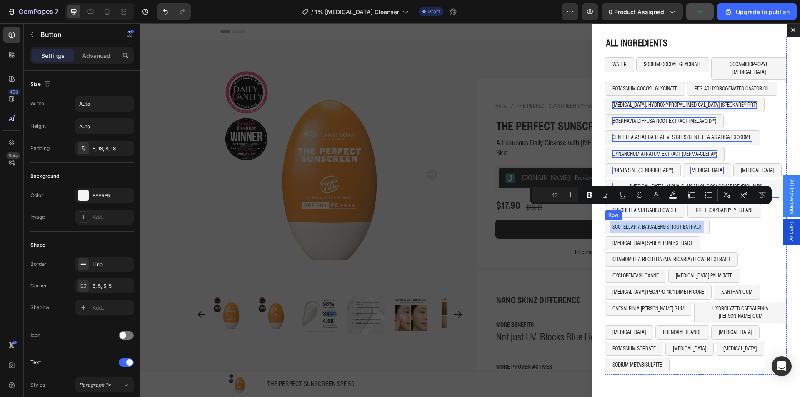
click at [732, 220] on div "SCUTELLARIA BAICALENSIS ROOT EXTRACT Button 0 Row" at bounding box center [696, 228] width 182 height 16
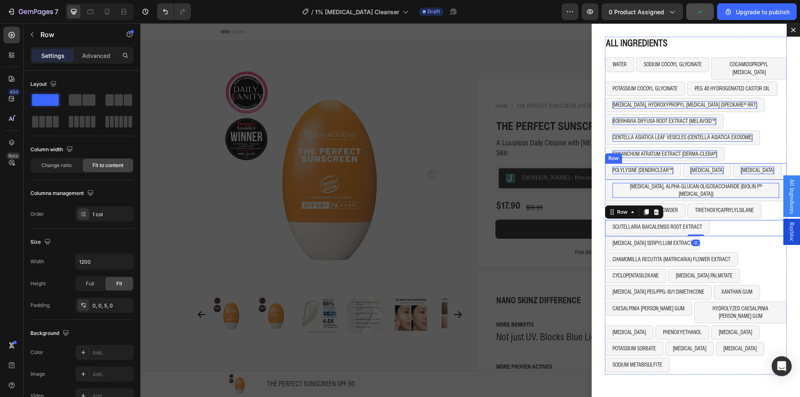
click at [760, 164] on div "POLYLYSINE (DENDRICLEAR™) Button GLYCERIN Button SORBITOL Button Row" at bounding box center [696, 171] width 182 height 16
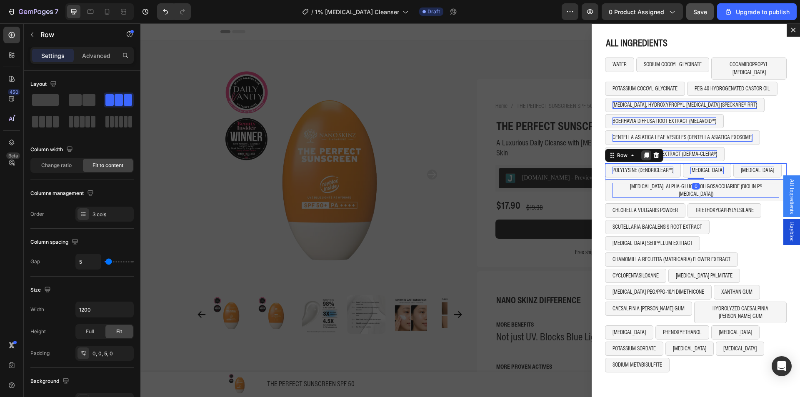
click at [643, 152] on icon "Dialog body" at bounding box center [646, 155] width 7 height 7
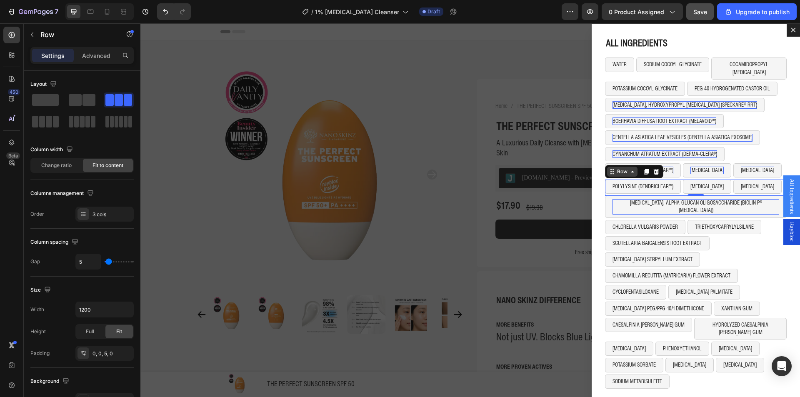
drag, startPoint x: 639, startPoint y: 164, endPoint x: 614, endPoint y: 164, distance: 24.2
click at [614, 165] on div "Row" at bounding box center [634, 171] width 58 height 13
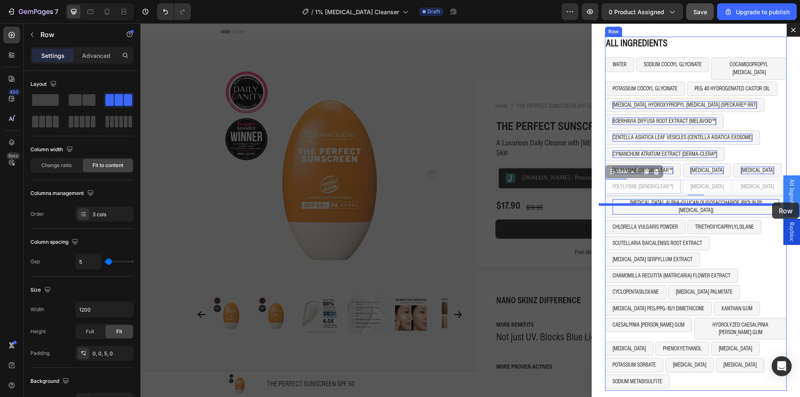
drag, startPoint x: 617, startPoint y: 167, endPoint x: 772, endPoint y: 202, distance: 158.8
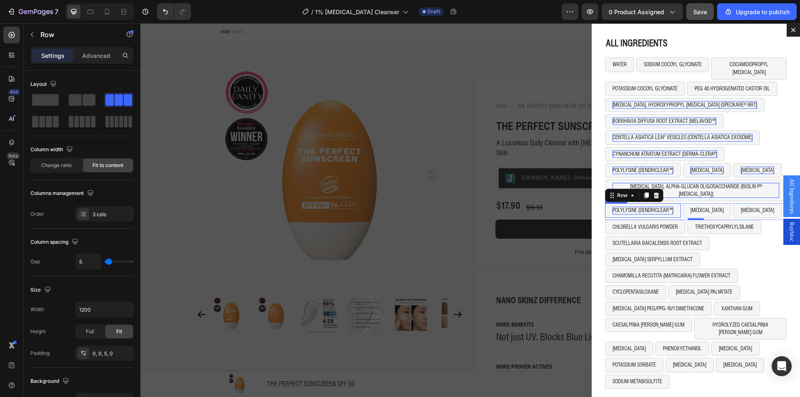
click at [645, 207] on p "POLYLYSINE (DENDRICLEAR™)" at bounding box center [642, 210] width 61 height 7
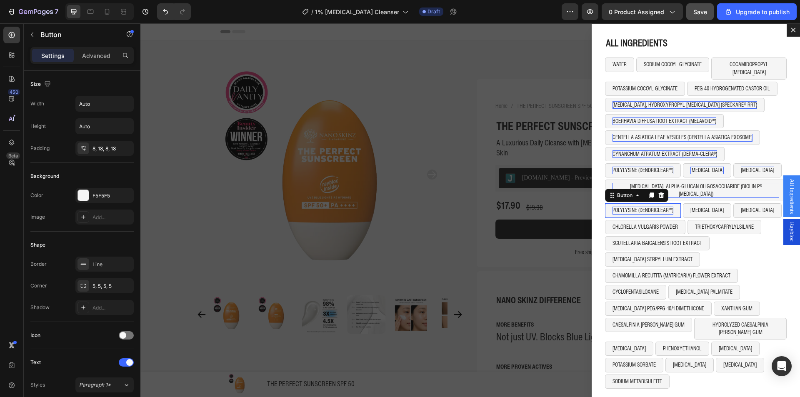
click at [645, 207] on p "POLYLYSINE (DENDRICLEAR™)" at bounding box center [642, 210] width 61 height 7
click at [671, 207] on p "[MEDICAL_DATA]" at bounding box center [687, 210] width 33 height 7
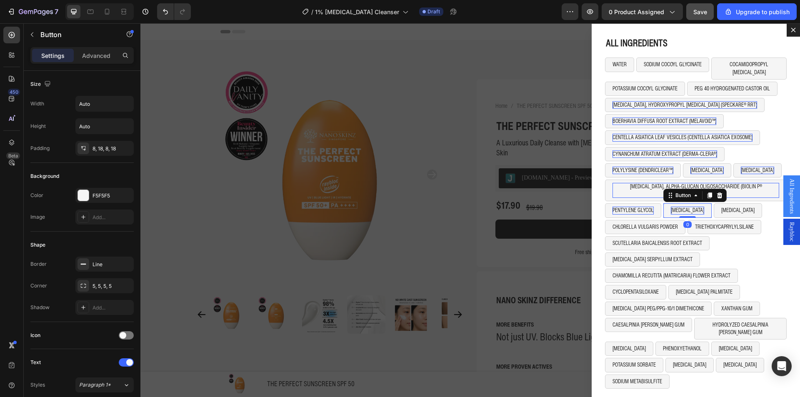
click at [671, 207] on p "[MEDICAL_DATA]" at bounding box center [687, 210] width 33 height 7
click at [739, 203] on button "[MEDICAL_DATA]" at bounding box center [737, 210] width 48 height 14
click at [767, 192] on icon "Dialog body" at bounding box center [769, 195] width 5 height 6
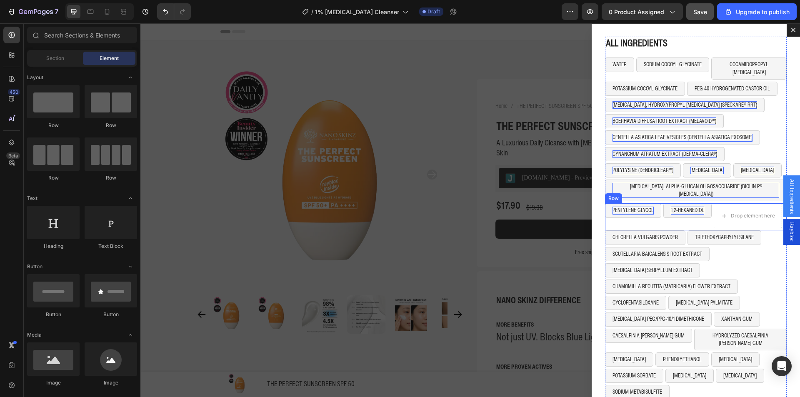
click at [699, 205] on div "1,2-HEXANEDIOL Button" at bounding box center [687, 215] width 48 height 25
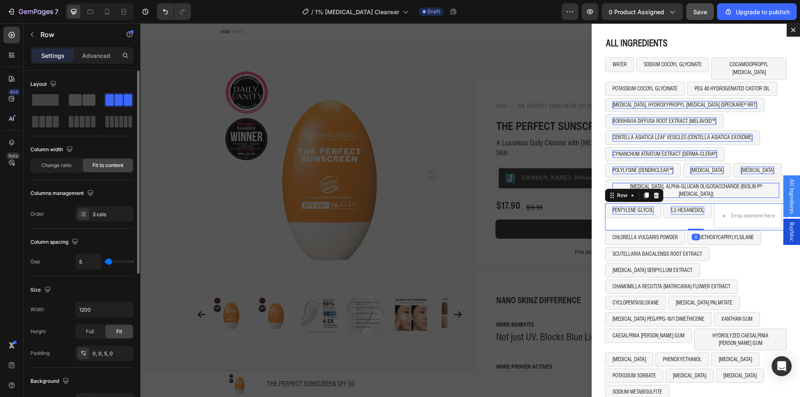
click at [77, 100] on span at bounding box center [75, 100] width 13 height 12
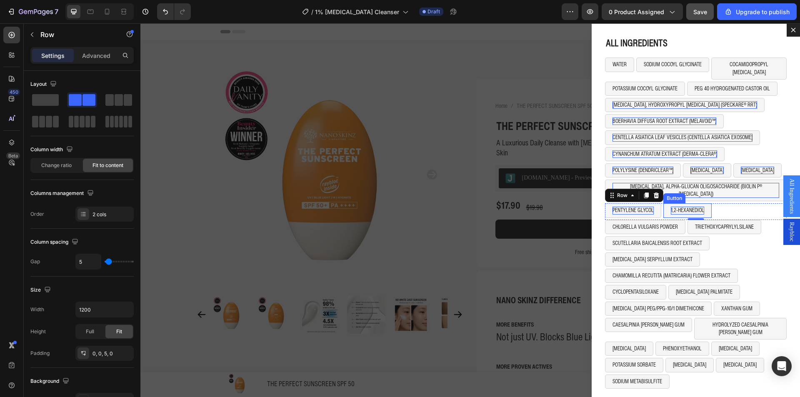
click at [688, 207] on p "1,2-HEXANEDIOL" at bounding box center [687, 210] width 33 height 7
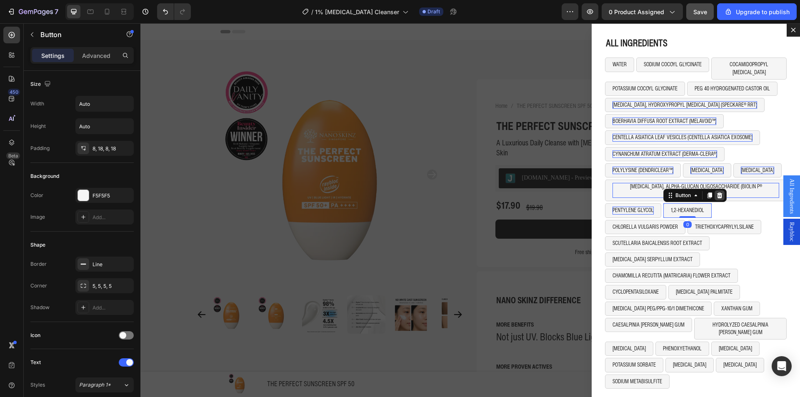
click at [716, 192] on icon "Dialog body" at bounding box center [719, 195] width 7 height 7
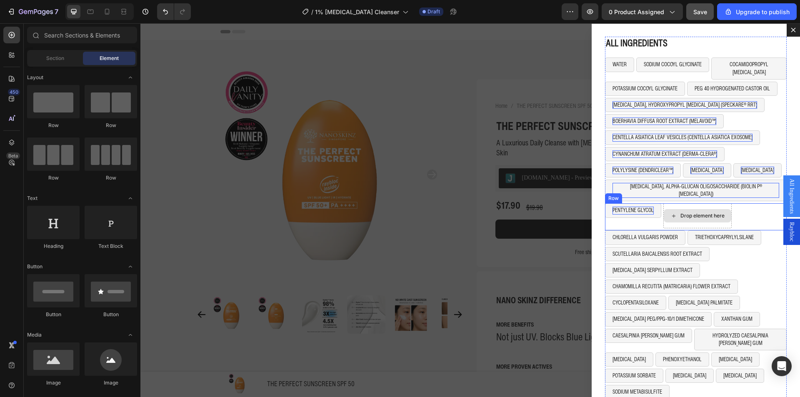
click at [689, 212] on div "Drop element here" at bounding box center [702, 215] width 44 height 7
click at [646, 210] on div "PENTYLENE GLYCOL Button" at bounding box center [633, 215] width 56 height 25
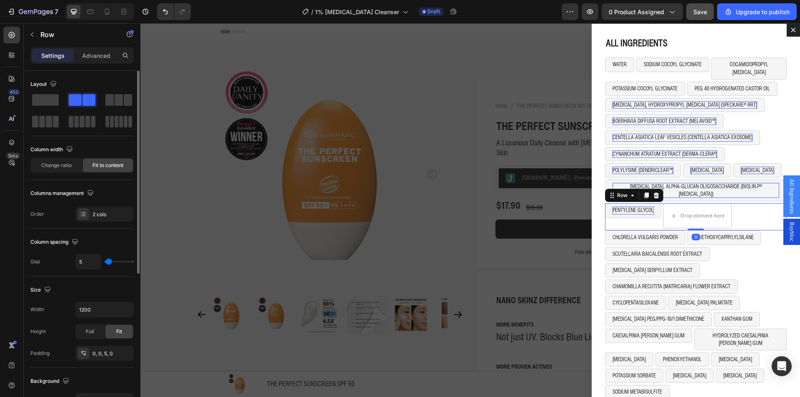
click at [61, 102] on div at bounding box center [81, 110] width 103 height 37
drag, startPoint x: 58, startPoint y: 102, endPoint x: 347, endPoint y: 187, distance: 300.7
click at [58, 102] on span at bounding box center [45, 100] width 27 height 12
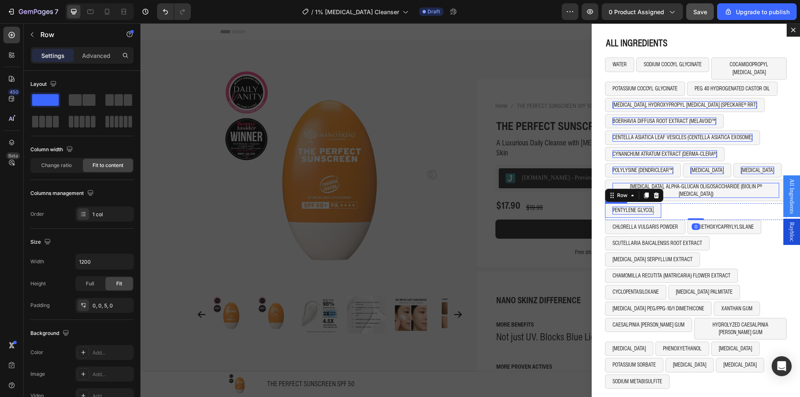
click at [621, 203] on button "PENTYLENE GLYCOL" at bounding box center [633, 210] width 56 height 14
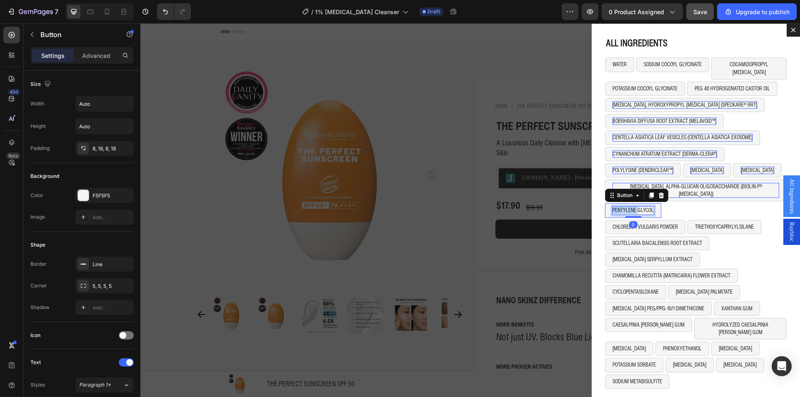
click at [619, 207] on p "PENTYLENE GLYCOL" at bounding box center [632, 210] width 41 height 7
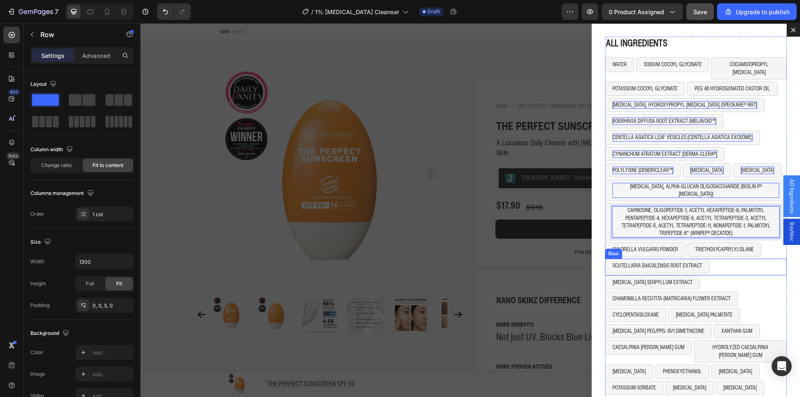
click at [754, 260] on div "SCUTELLARIA BAICALENSIS ROOT EXTRACT Button Row" at bounding box center [696, 267] width 182 height 16
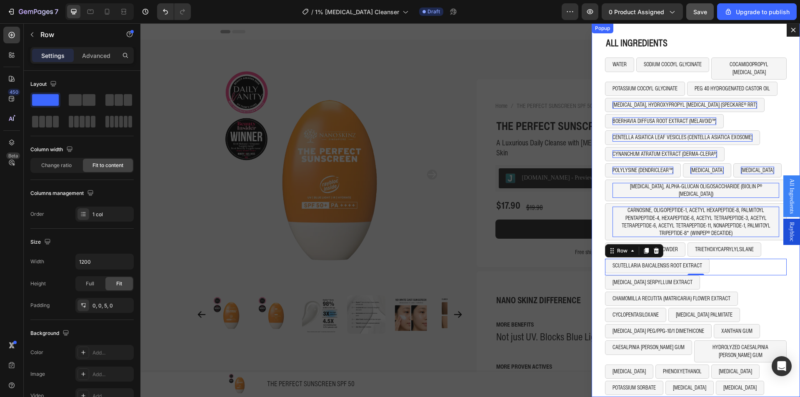
click at [735, 32] on div "ALL INGREDIENTS Heading WATER Button SODIUM COCOYL GLYCINATE Button COCAMIDOPRO…" at bounding box center [695, 210] width 208 height 374
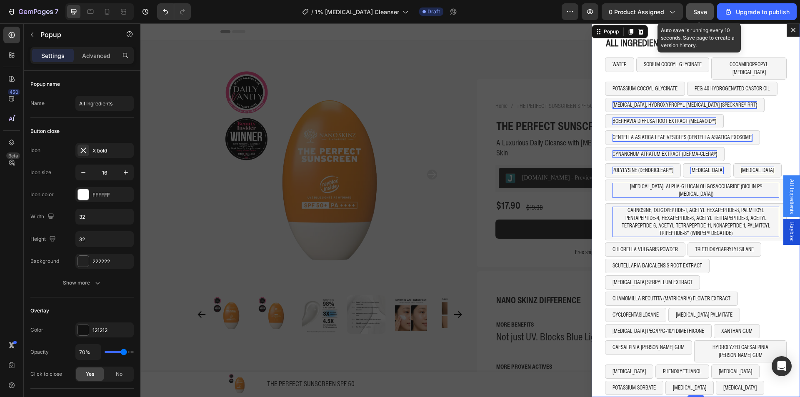
click at [707, 9] on span "Save" at bounding box center [700, 11] width 14 height 7
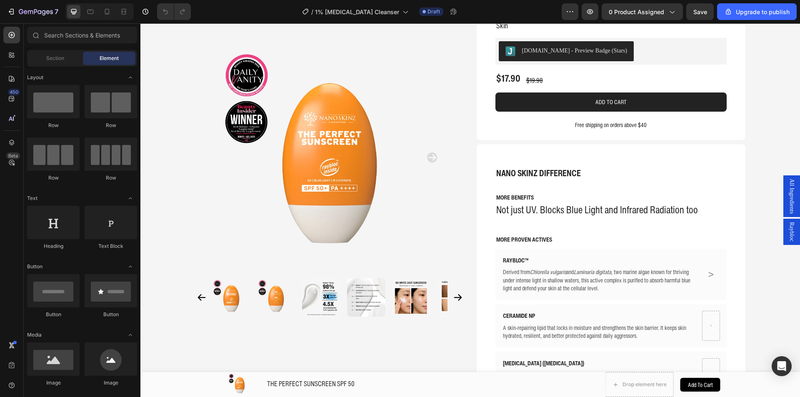
scroll to position [122, 0]
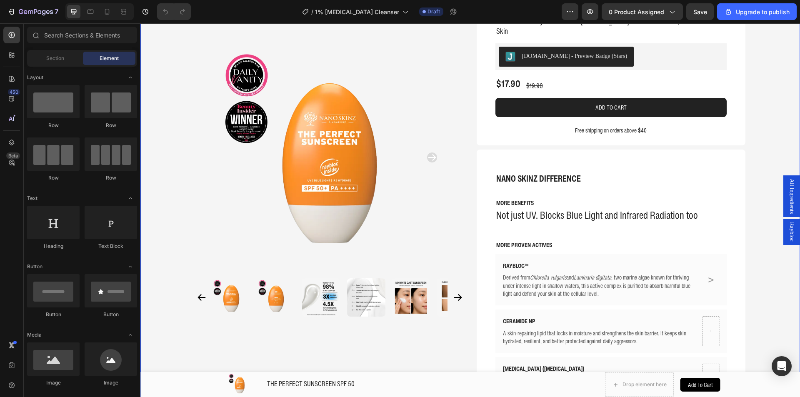
click at [787, 179] on span "All Ingredients" at bounding box center [791, 196] width 8 height 35
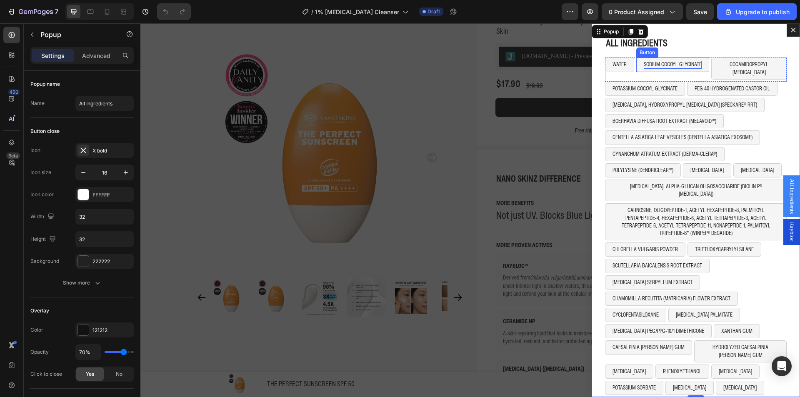
click at [669, 68] on p "SODIUM COCOYL GLYCINATE" at bounding box center [673, 64] width 58 height 7
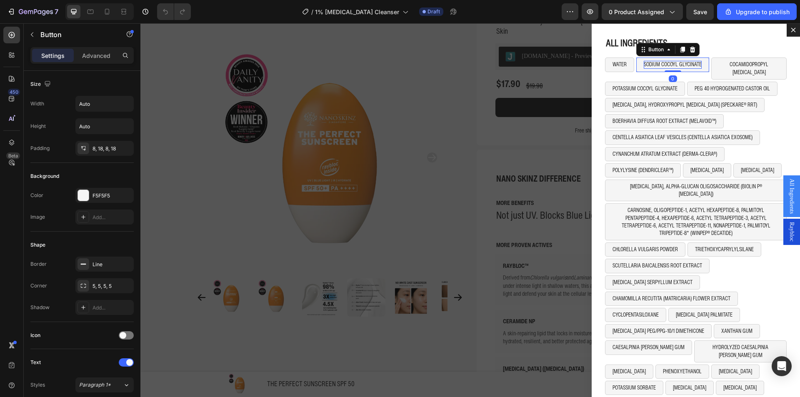
click at [649, 68] on p "SODIUM COCOYL GLYCINATE" at bounding box center [673, 64] width 58 height 7
click at [652, 68] on p "SODIUM COCOYL GLYCINATE" at bounding box center [673, 64] width 58 height 7
click at [636, 57] on button "SODIUM COCOYLGLYCINATE" at bounding box center [671, 64] width 71 height 14
click at [681, 68] on p "SODIUM COCOYL GLYCINATE" at bounding box center [673, 64] width 58 height 7
click at [727, 63] on p "COCAMIDOPROPYL [MEDICAL_DATA]" at bounding box center [748, 68] width 60 height 15
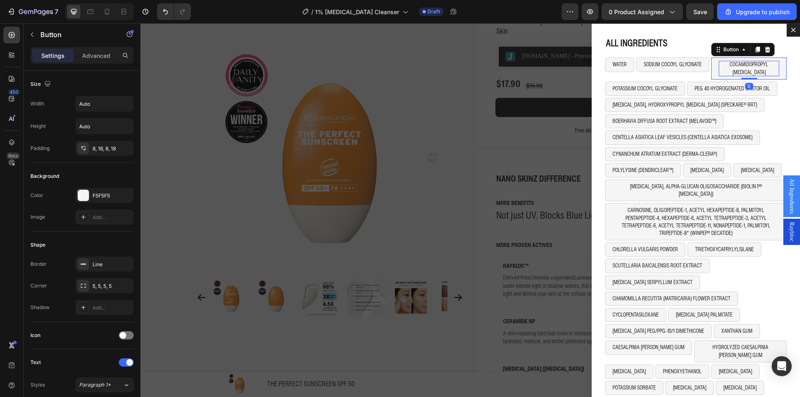
click at [728, 68] on p "COCAMIDOPROPYL [MEDICAL_DATA]" at bounding box center [748, 68] width 60 height 15
click at [726, 71] on p "COCAMIDOPROPYL [MEDICAL_DATA]" at bounding box center [748, 68] width 60 height 15
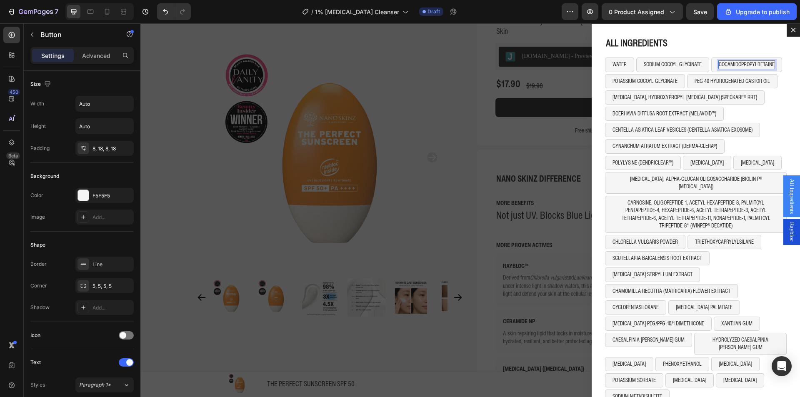
click at [711, 57] on button "COCAMIDOPROPYLBETAINE" at bounding box center [746, 64] width 71 height 14
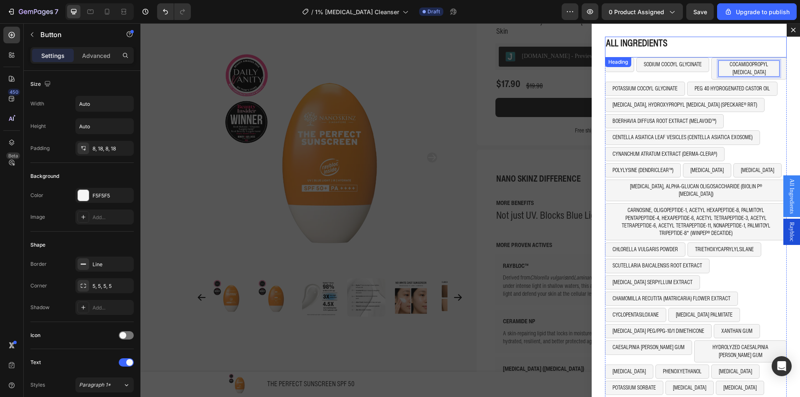
click at [726, 38] on h2 "ALL INGREDIENTS" at bounding box center [696, 43] width 182 height 12
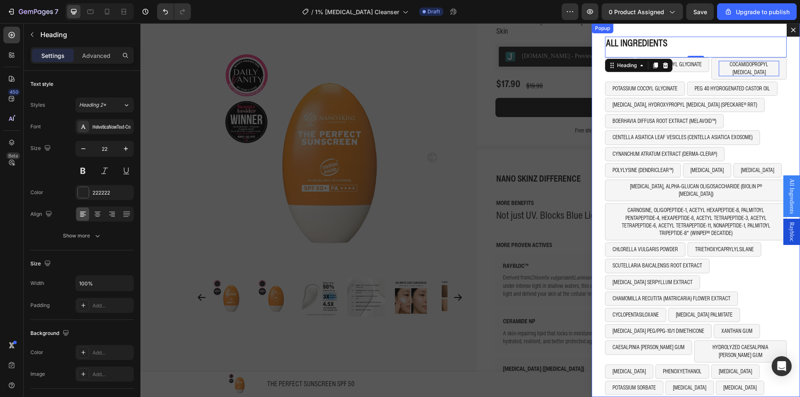
click at [730, 30] on div "ALL INGREDIENTS Heading 0 WATER Button SODIUM COCOYL GLYCINATE Button COCAMIDOP…" at bounding box center [695, 210] width 208 height 374
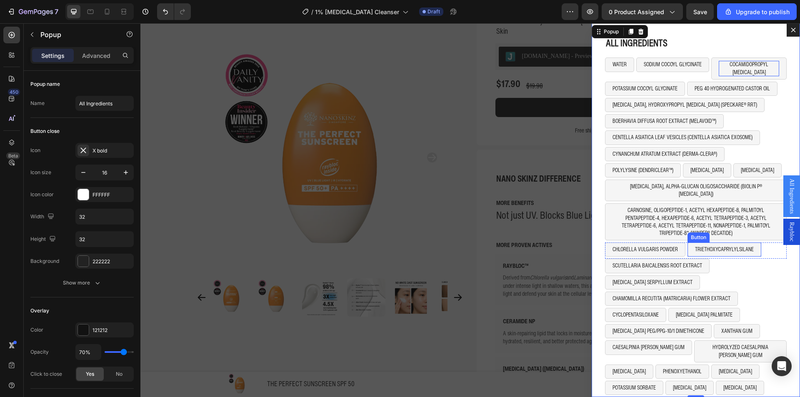
click at [688, 247] on button "TRIETHOXYCAPRYLYLSILANE" at bounding box center [724, 249] width 74 height 14
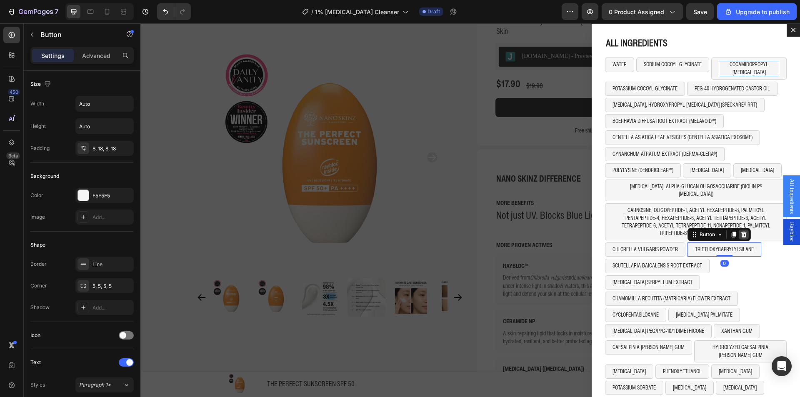
click at [740, 231] on icon "Dialog body" at bounding box center [743, 234] width 7 height 7
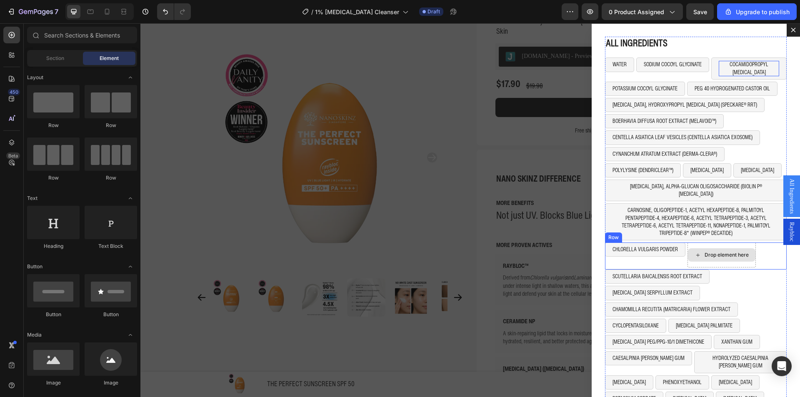
click at [731, 242] on div "Drop element here" at bounding box center [721, 254] width 68 height 25
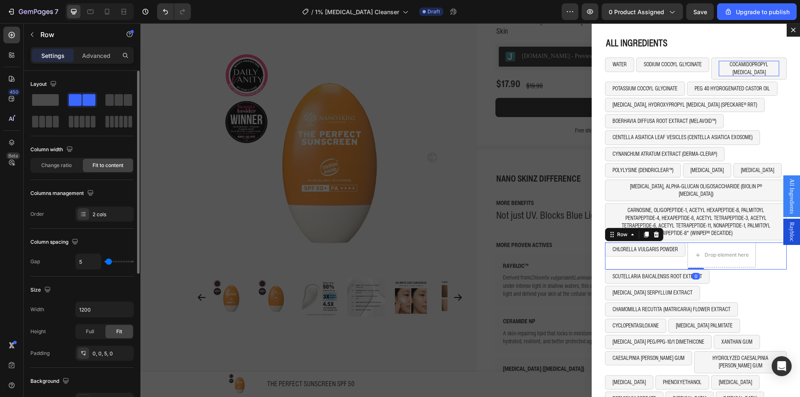
click at [49, 102] on span at bounding box center [45, 100] width 27 height 12
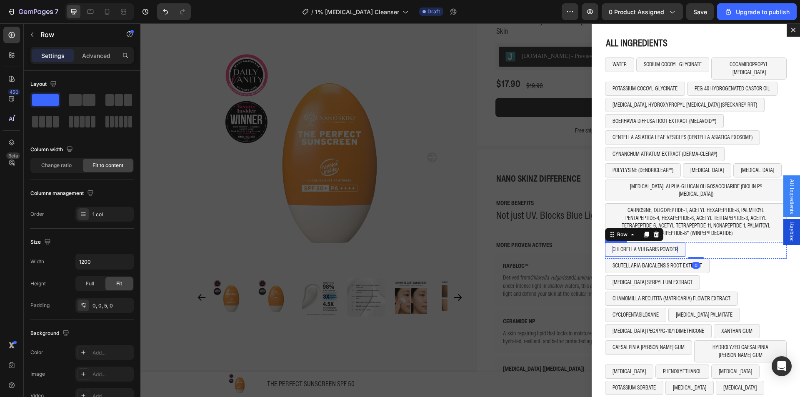
click at [620, 246] on p "CHLORELLA VULGARIS POWDER" at bounding box center [644, 249] width 65 height 7
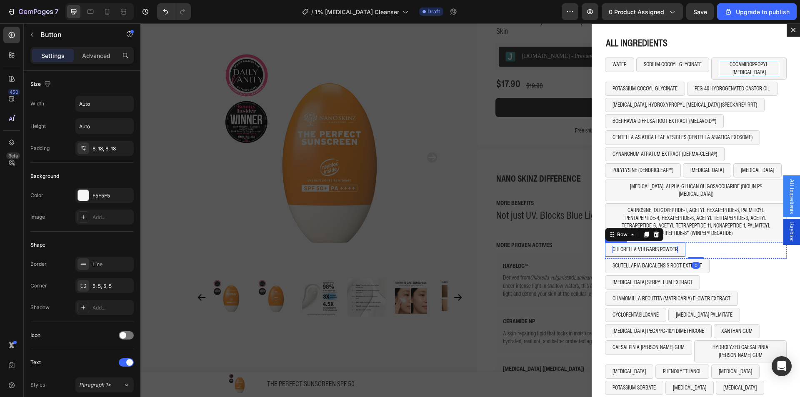
click at [620, 246] on p "CHLORELLA VULGARIS POWDER" at bounding box center [644, 249] width 65 height 7
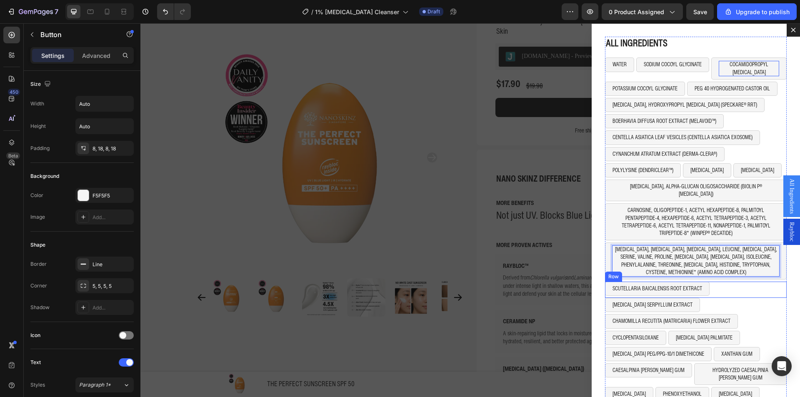
click at [756, 284] on div "SCUTELLARIA BAICALENSIS ROOT EXTRACT Button Row" at bounding box center [696, 290] width 182 height 16
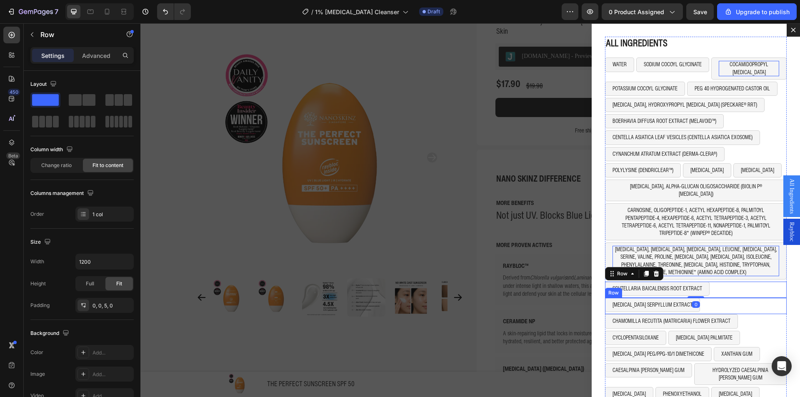
click at [760, 298] on div "THYMUS SERPYLLUM EXTRACT Button Row" at bounding box center [696, 306] width 182 height 16
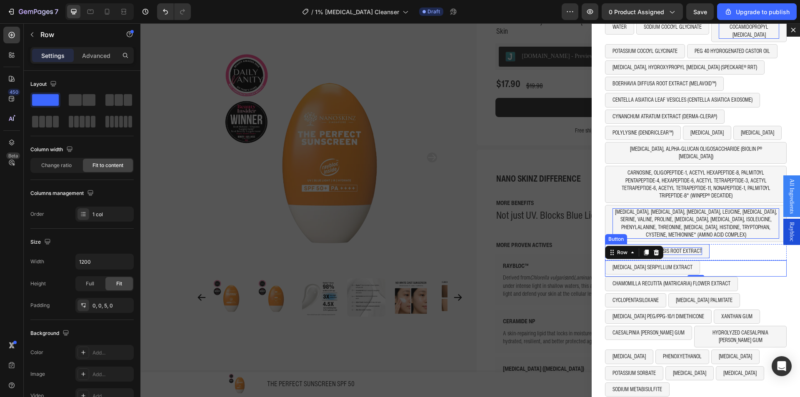
click at [670, 247] on p "SCUTELLARIA BAICALENSIS ROOT EXTRACT" at bounding box center [657, 250] width 90 height 7
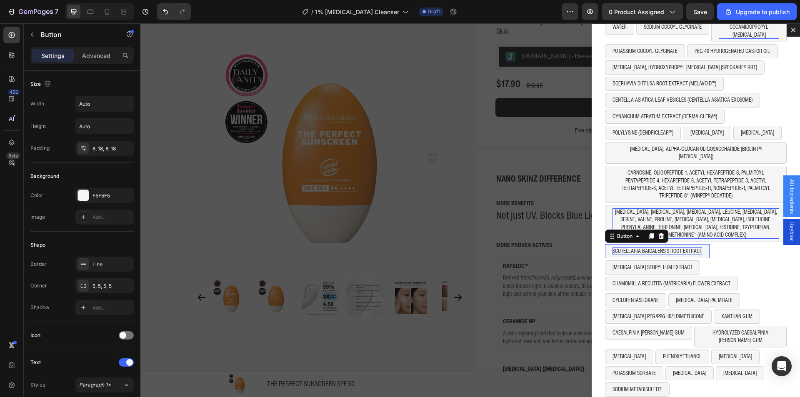
click at [670, 247] on p "SCUTELLARIA BAICALENSIS ROOT EXTRACT" at bounding box center [657, 250] width 90 height 7
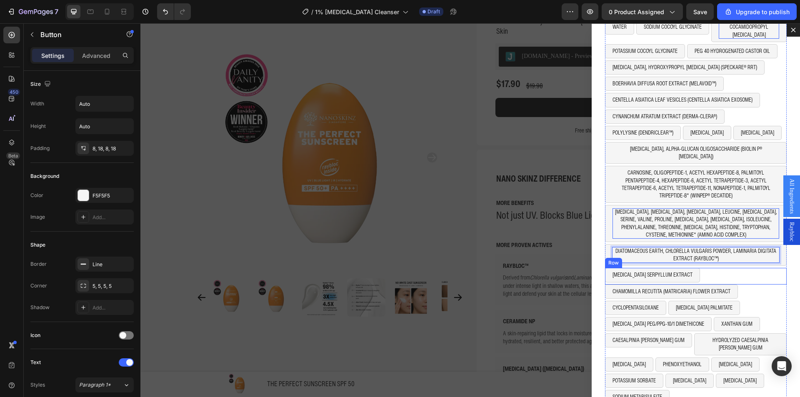
click at [697, 269] on div "THYMUS SERPYLLUM EXTRACT Button Row" at bounding box center [696, 276] width 182 height 16
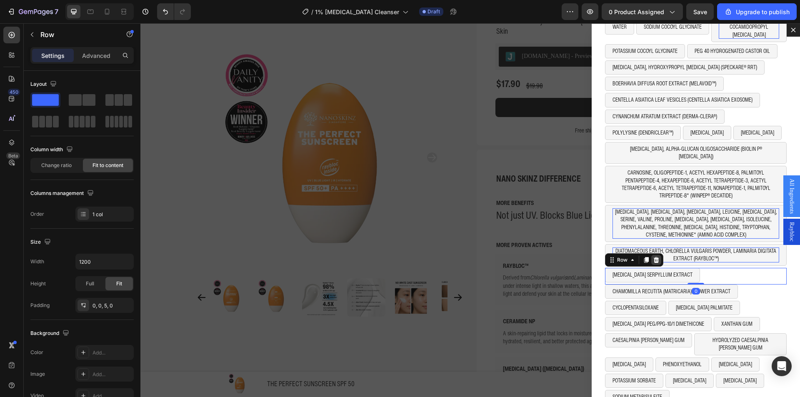
click at [654, 257] on icon "Dialog body" at bounding box center [656, 260] width 5 height 6
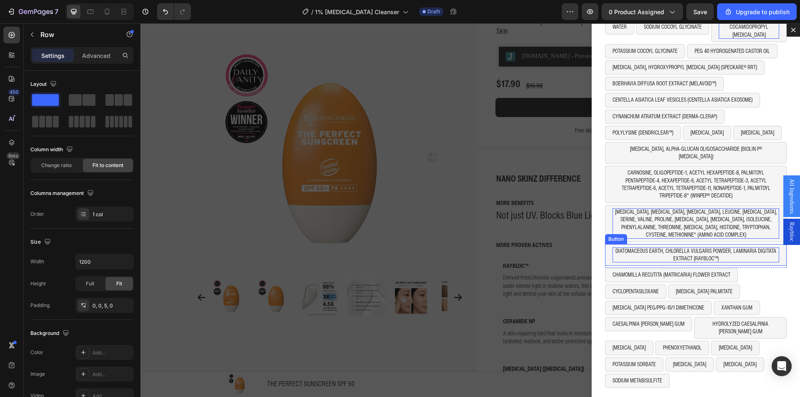
scroll to position [29, 0]
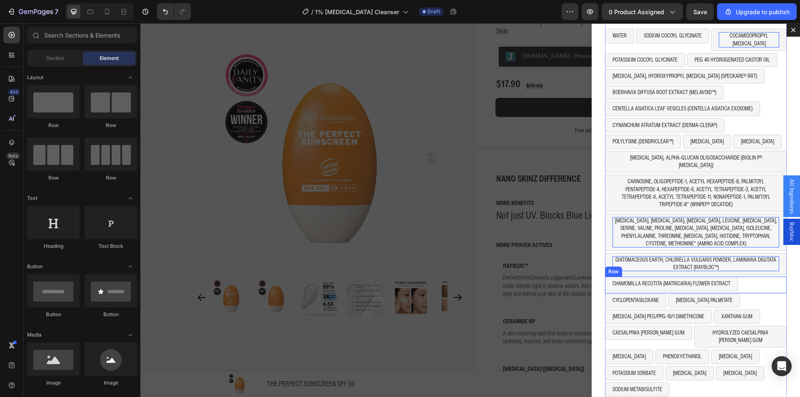
click at [754, 277] on div "CHAMOMILLA RECUTITA (MATRICARIA) FLOWER EXTRACT Button Row" at bounding box center [696, 285] width 182 height 16
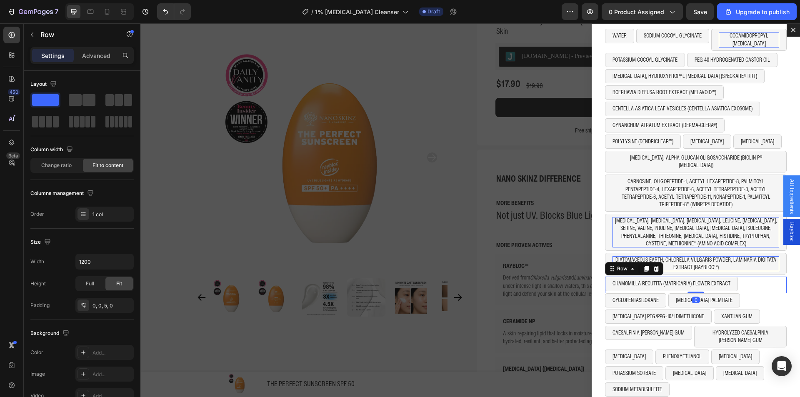
drag, startPoint x: 651, startPoint y: 260, endPoint x: 649, endPoint y: 271, distance: 11.0
click at [654, 266] on icon "Dialog body" at bounding box center [656, 269] width 5 height 6
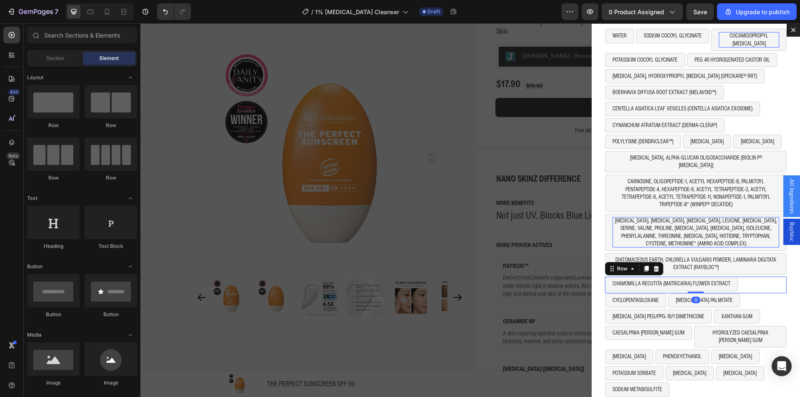
scroll to position [12, 0]
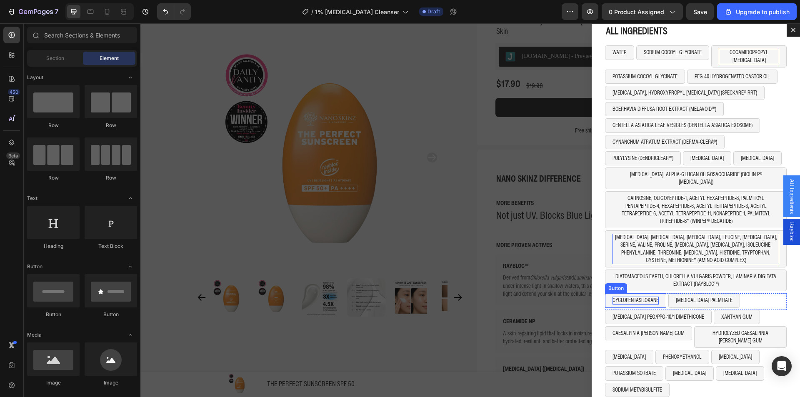
click at [632, 297] on p "CYCLOPENTASILOXANE" at bounding box center [635, 300] width 46 height 7
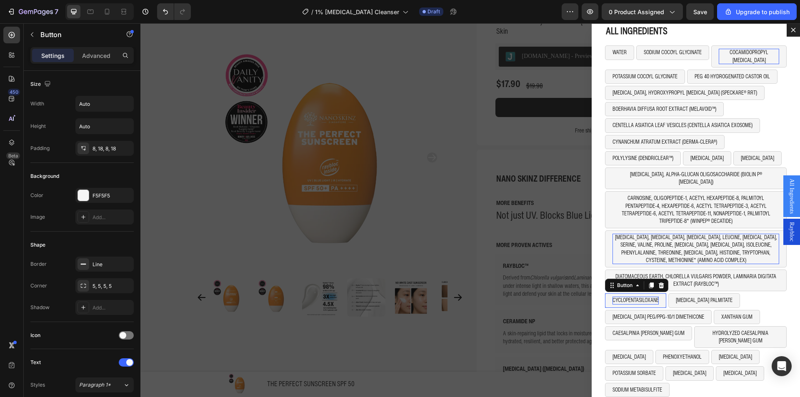
click at [632, 297] on p "CYCLOPENTASILOXANE" at bounding box center [635, 300] width 46 height 7
click at [696, 297] on p "ISOPROPYL PALMITATE" at bounding box center [708, 300] width 57 height 7
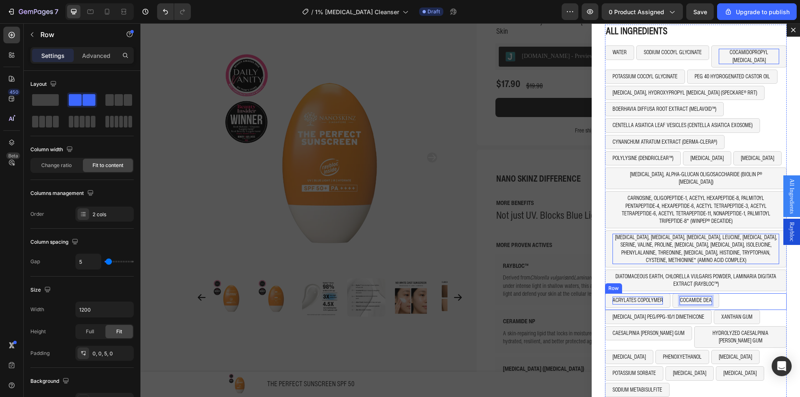
click at [743, 300] on div "ACRYLATES COPOLYMER Button COCAMIDE DEA Button 0 Row" at bounding box center [696, 301] width 182 height 16
drag, startPoint x: 122, startPoint y: 101, endPoint x: 506, endPoint y: 273, distance: 420.6
click at [122, 101] on span at bounding box center [119, 100] width 8 height 12
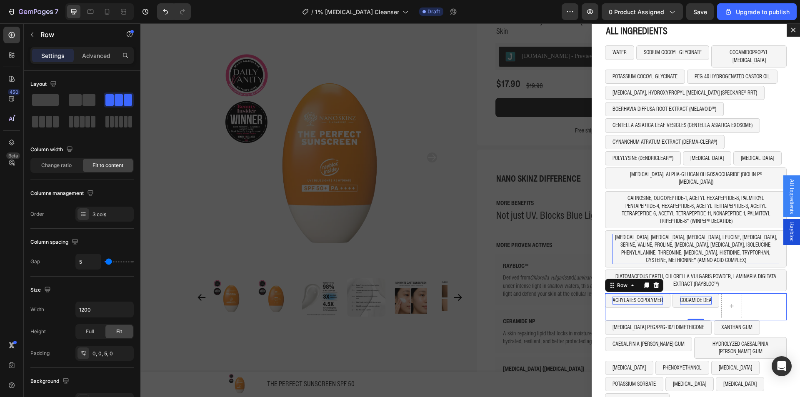
click at [673, 299] on button "COCAMIDE DEA" at bounding box center [695, 300] width 47 height 14
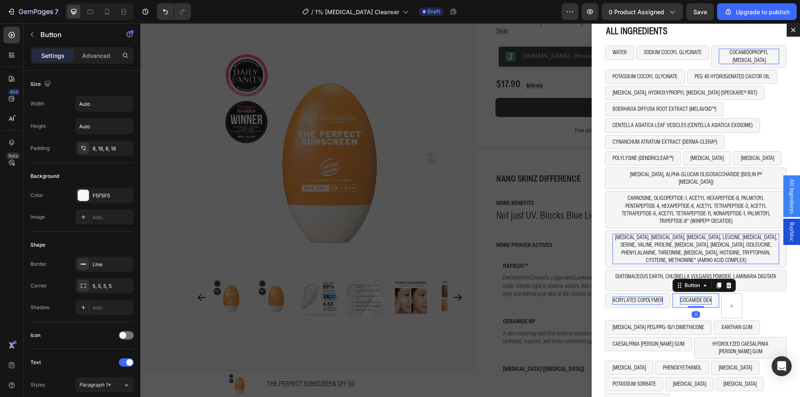
click at [716, 283] on icon "Dialog body" at bounding box center [718, 286] width 5 height 6
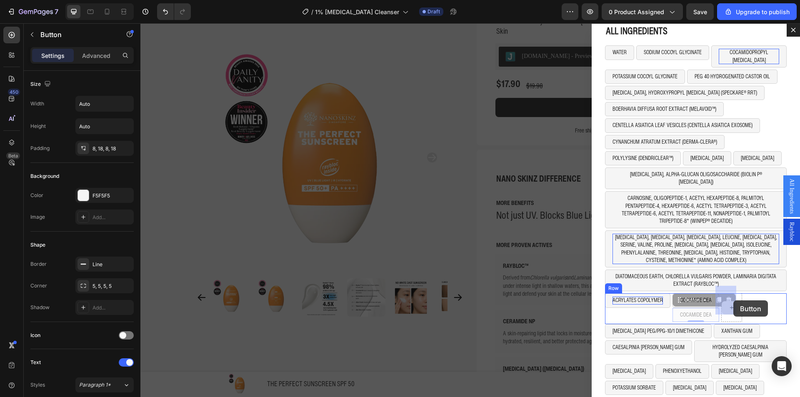
drag, startPoint x: 687, startPoint y: 294, endPoint x: 727, endPoint y: 300, distance: 40.5
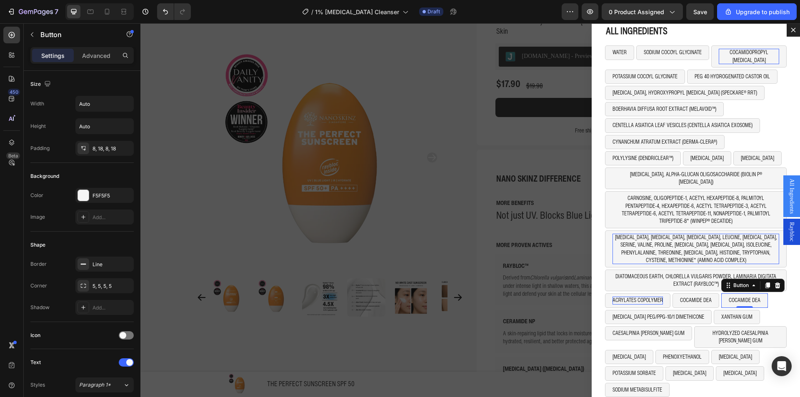
click at [737, 293] on button "COCAMIDE DEA" at bounding box center [744, 300] width 47 height 14
click at [736, 297] on p "COCAMIDE DEA" at bounding box center [744, 300] width 32 height 7
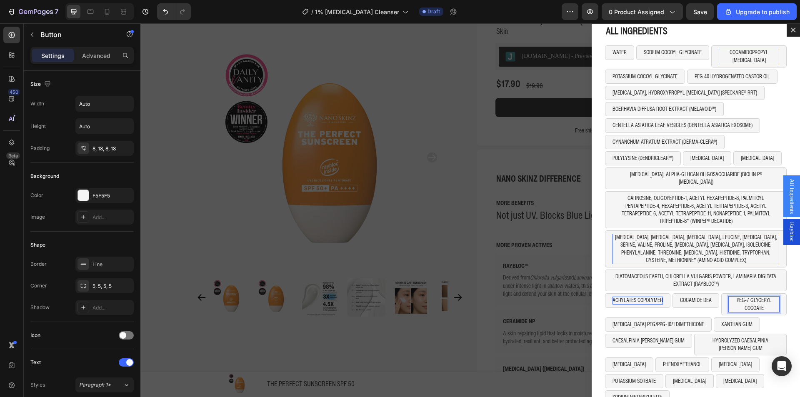
click at [721, 300] on button "PEG-7 GLYCERYL COCOATE" at bounding box center [753, 304] width 65 height 22
click at [774, 282] on icon "Dialog body" at bounding box center [777, 285] width 7 height 7
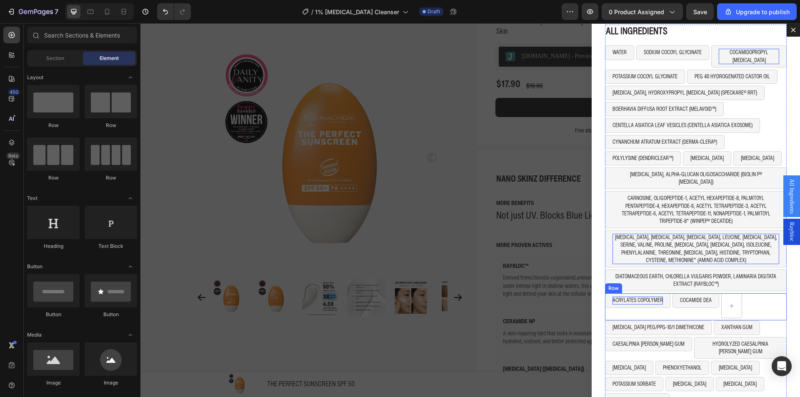
click at [710, 304] on div "COCAMIDE DEA Button" at bounding box center [695, 305] width 47 height 25
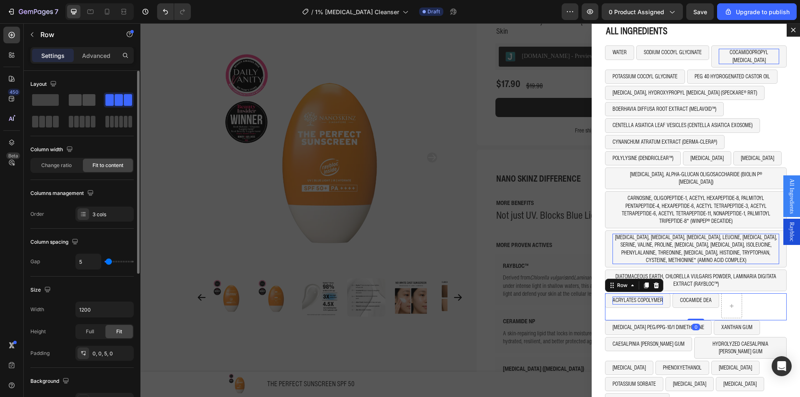
drag, startPoint x: 80, startPoint y: 104, endPoint x: 191, endPoint y: 184, distance: 136.4
click at [80, 104] on span at bounding box center [75, 100] width 13 height 12
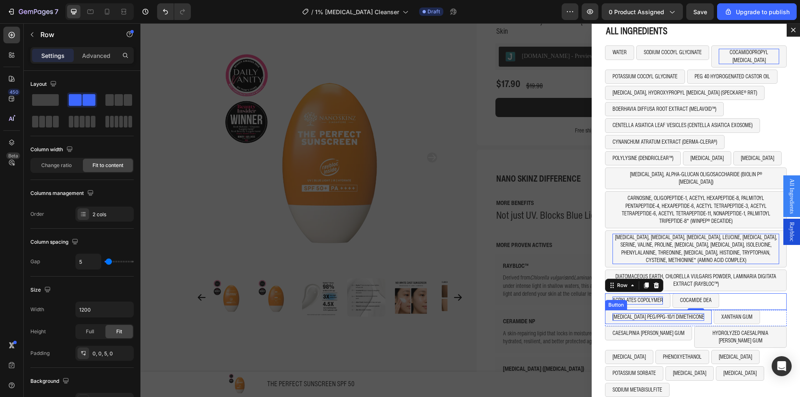
click at [650, 313] on p "CETYL PEG/PPG-10/1 DIMETHICONE" at bounding box center [658, 316] width 92 height 7
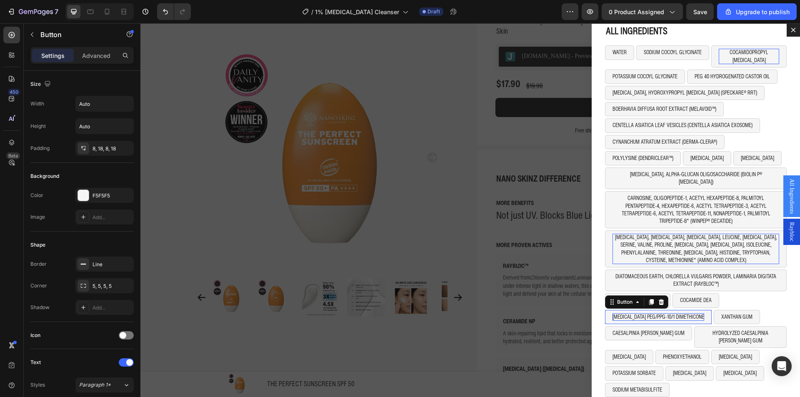
click at [650, 313] on p "CETYL PEG/PPG-10/1 DIMETHICONE" at bounding box center [658, 316] width 92 height 7
click at [694, 313] on p "XANTHAN GUM" at bounding box center [700, 316] width 31 height 7
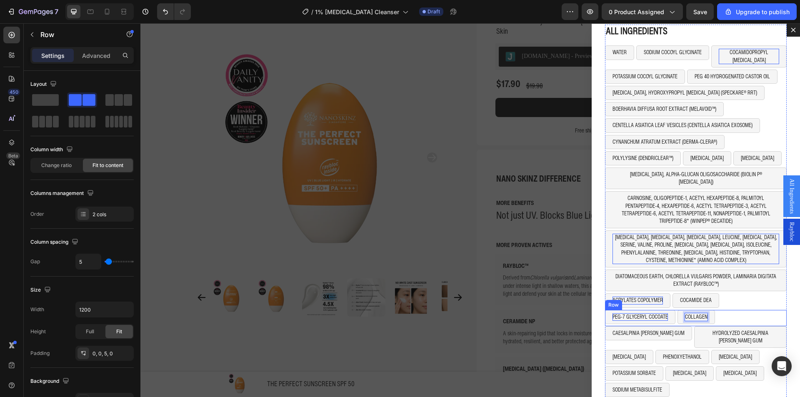
click at [738, 312] on div "PEG-7 GLYCERYL COCOATE Button COLLAGEN Button 0 Row" at bounding box center [696, 318] width 182 height 16
click at [125, 103] on span at bounding box center [128, 100] width 8 height 12
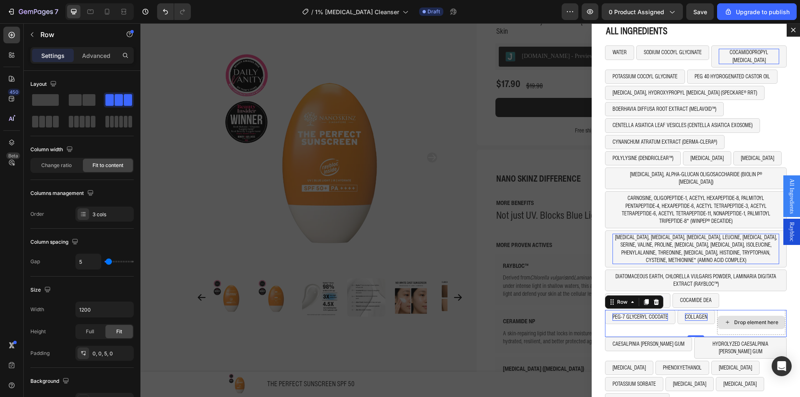
click at [702, 313] on button "COLLAGEN" at bounding box center [695, 317] width 37 height 14
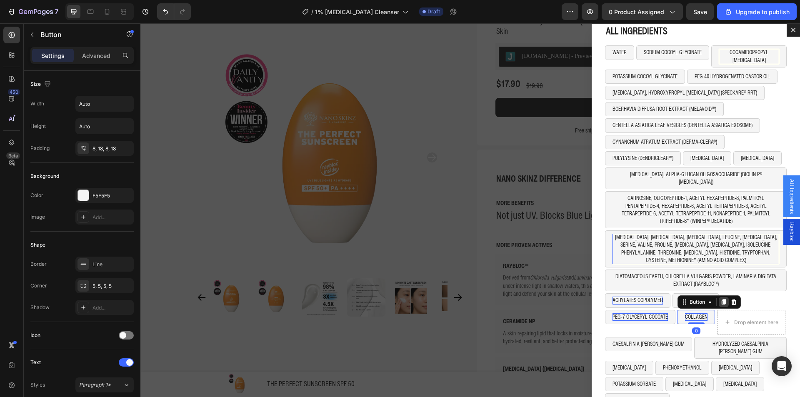
click at [718, 297] on div "Dialog body" at bounding box center [723, 302] width 10 height 10
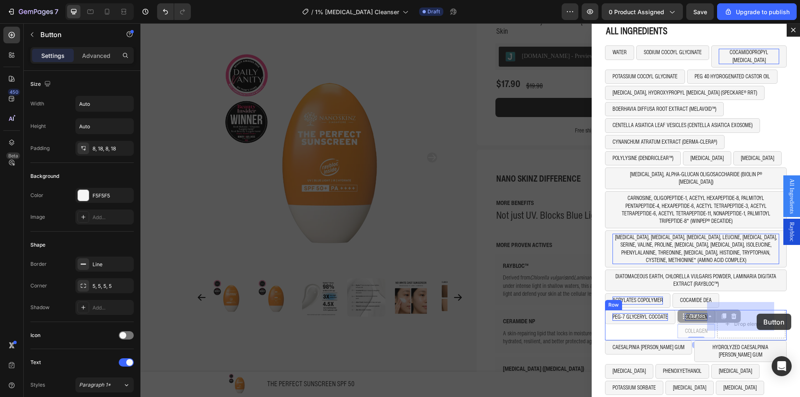
drag, startPoint x: 691, startPoint y: 312, endPoint x: 758, endPoint y: 314, distance: 66.2
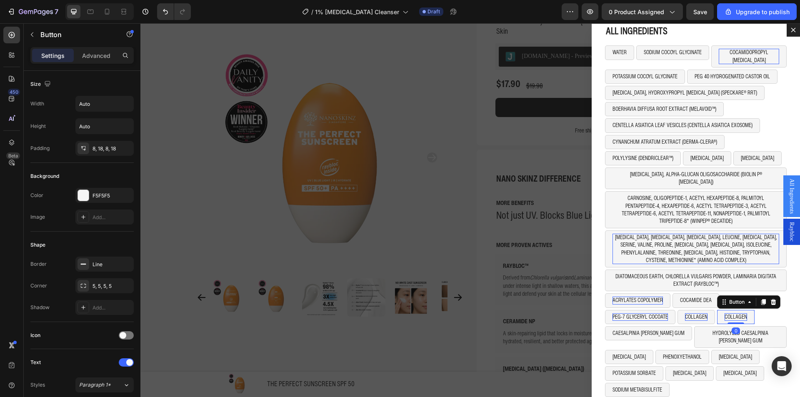
click at [724, 313] on p "COLLAGEN" at bounding box center [735, 316] width 22 height 7
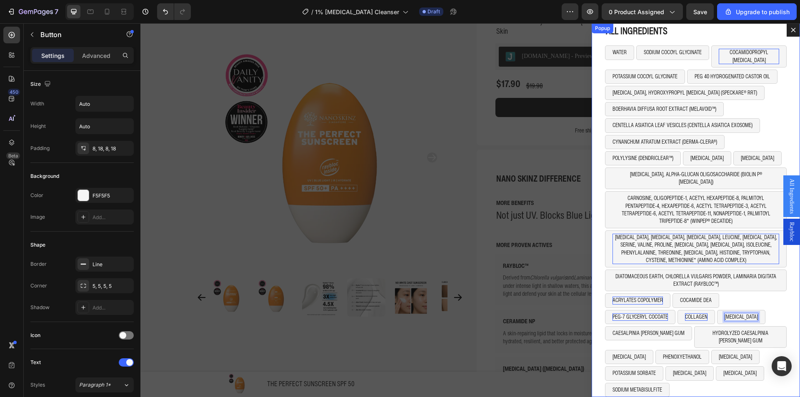
click at [777, 307] on div "ALL INGREDIENTS Heading WATER Button SODIUM COCOYL GLYCINATE Button COCAMIDOPRO…" at bounding box center [695, 210] width 208 height 374
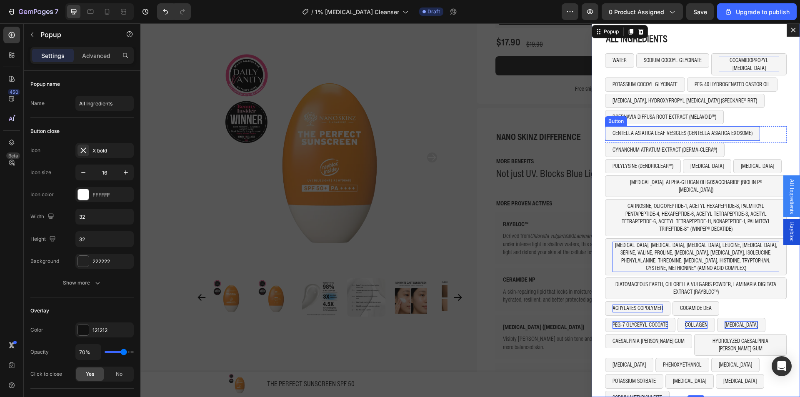
scroll to position [0, 0]
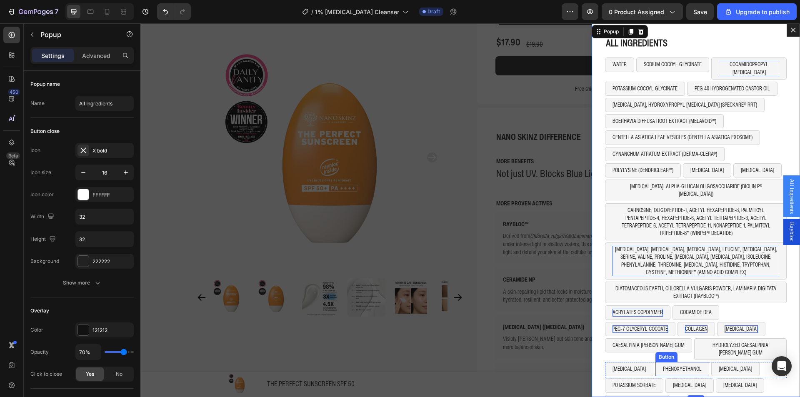
click at [655, 352] on div "Button" at bounding box center [666, 357] width 22 height 10
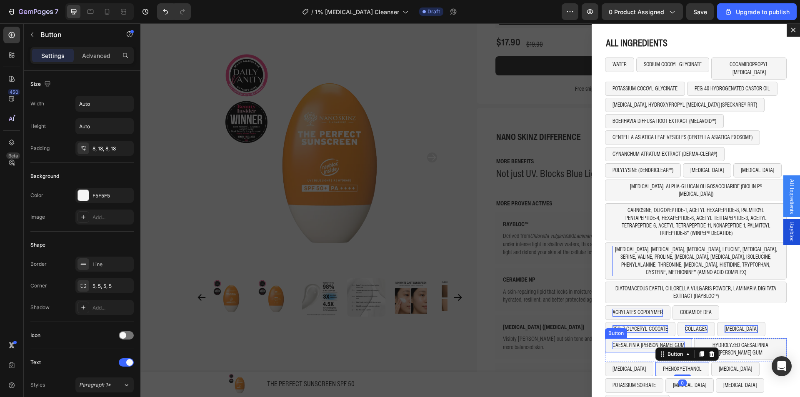
click at [620, 342] on p "CAESALPINIA SPINOSA GUM" at bounding box center [648, 345] width 72 height 7
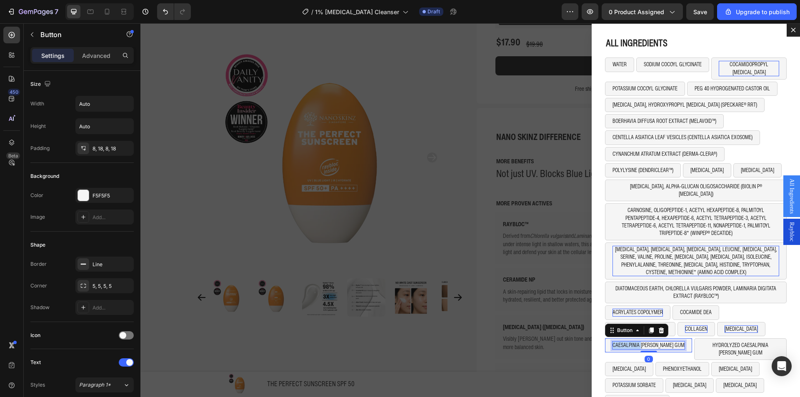
click at [620, 342] on p "CAESALPINIA SPINOSA GUM" at bounding box center [648, 345] width 72 height 7
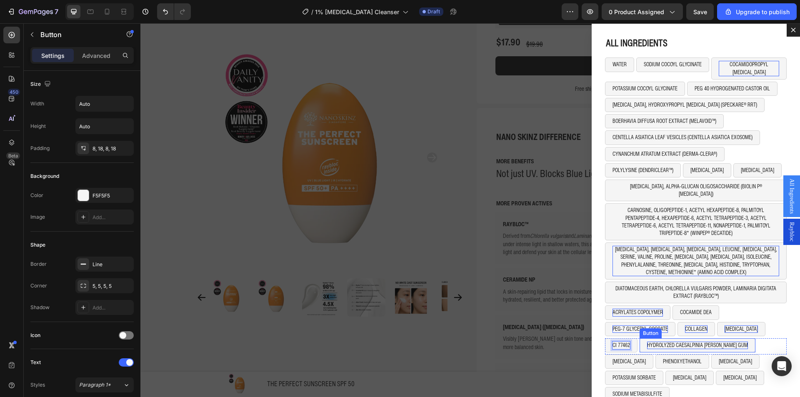
click at [649, 342] on p "HYDROLYZED CAESALPINIA SPINOSA GUM" at bounding box center [697, 345] width 101 height 7
click at [680, 338] on div "CI 77462 Button MICA Button 0 Row" at bounding box center [696, 346] width 182 height 16
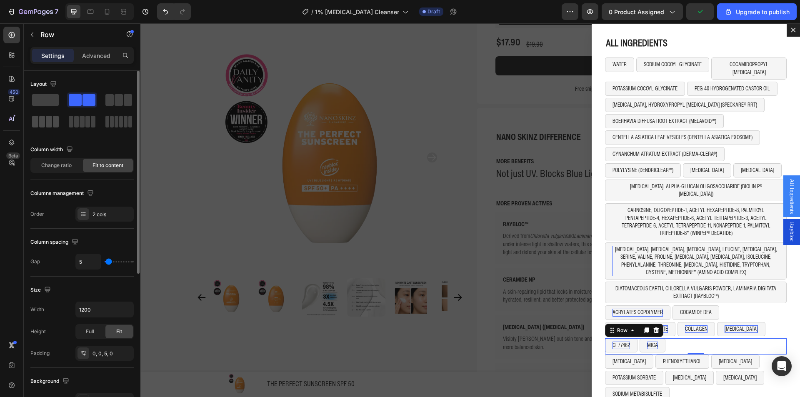
drag, startPoint x: 53, startPoint y: 122, endPoint x: 531, endPoint y: 313, distance: 514.7
click at [53, 122] on span at bounding box center [56, 122] width 6 height 12
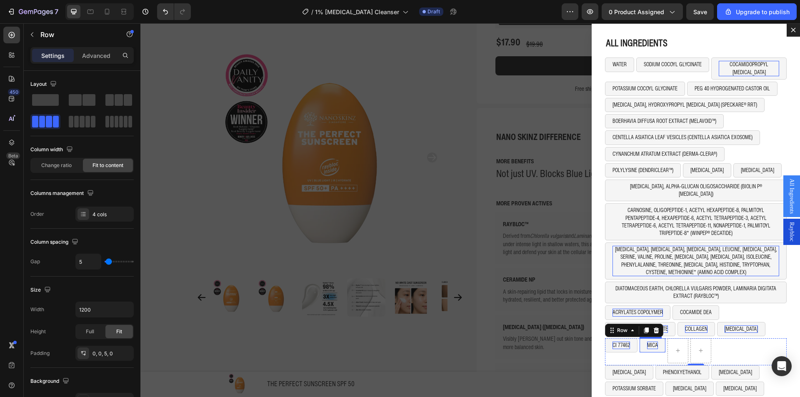
click at [654, 344] on button "MICA" at bounding box center [652, 345] width 26 height 14
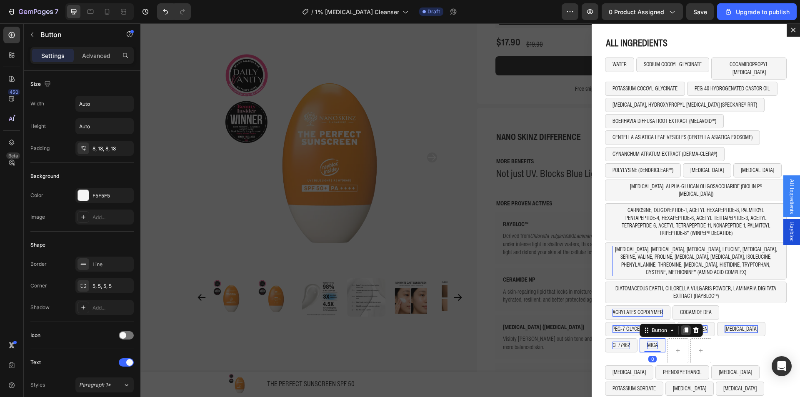
click at [681, 327] on div "Dialog body" at bounding box center [686, 330] width 10 height 10
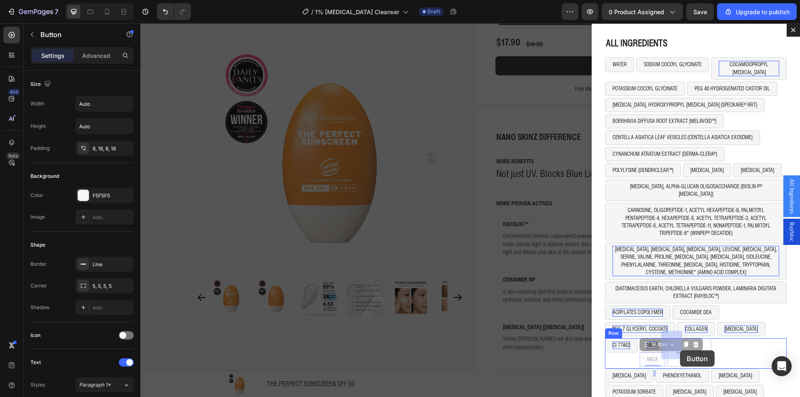
drag, startPoint x: 651, startPoint y: 338, endPoint x: 680, endPoint y: 350, distance: 31.0
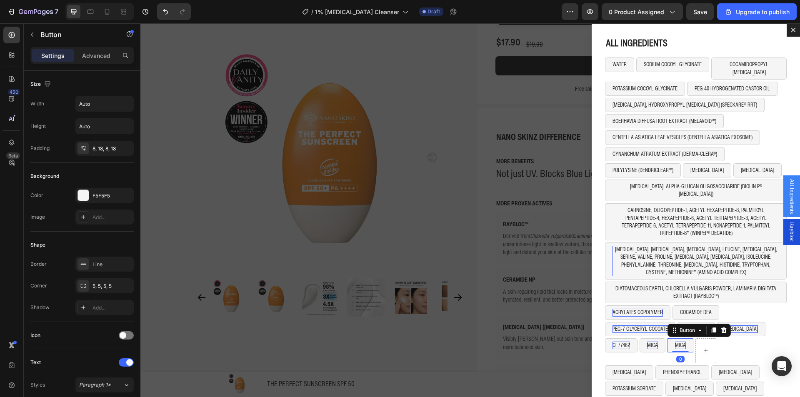
click at [675, 342] on p "MICA" at bounding box center [680, 345] width 11 height 7
click at [725, 343] on button "[MEDICAL_DATA] ([MEDICAL_DATA])" at bounding box center [709, 345] width 85 height 14
click at [755, 346] on div "Dialog body" at bounding box center [765, 350] width 20 height 13
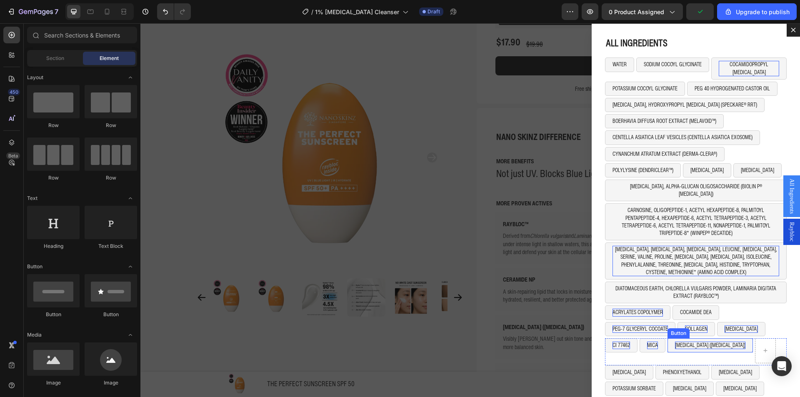
click at [671, 347] on div "TOCOPHEROL (VITAMIN E) Button" at bounding box center [709, 350] width 85 height 25
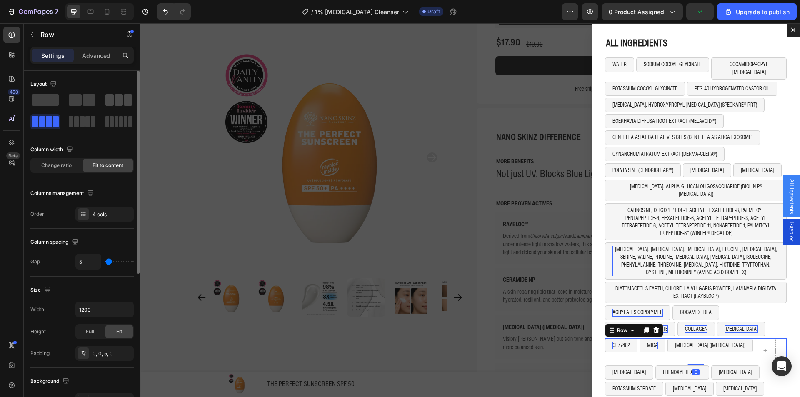
click at [120, 102] on span at bounding box center [119, 100] width 8 height 12
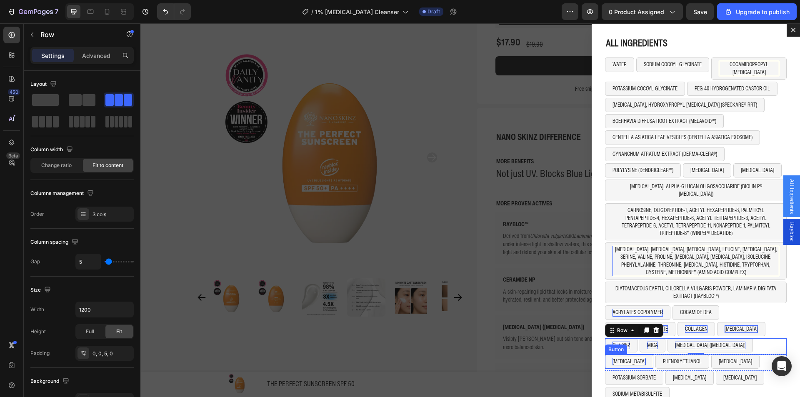
click at [614, 358] on p "ETHANOL" at bounding box center [628, 361] width 33 height 7
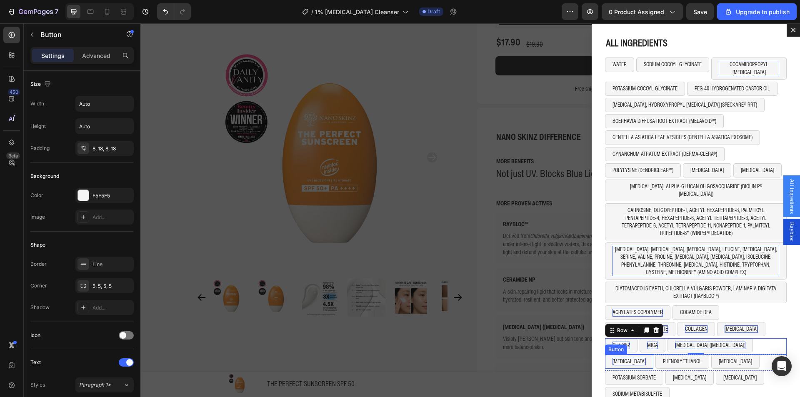
click at [614, 358] on p "ETHANOL" at bounding box center [628, 361] width 33 height 7
click at [664, 358] on p "PHENOXYETHANOL" at bounding box center [683, 361] width 39 height 7
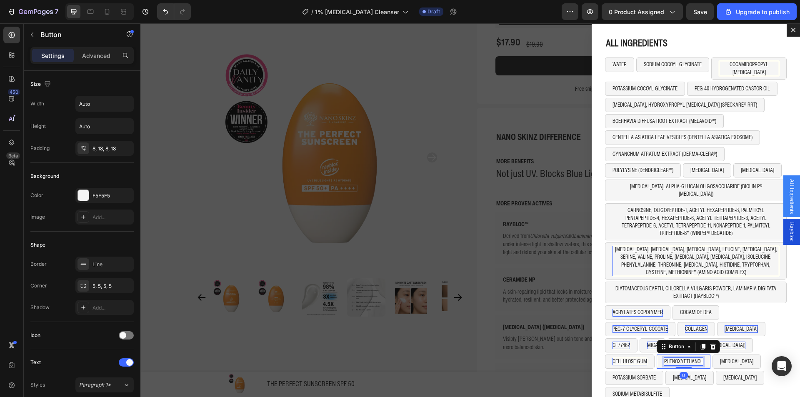
click at [664, 358] on p "PHENOXYETHANOL" at bounding box center [683, 361] width 39 height 7
click at [667, 358] on p "PHENOXYETHANOL" at bounding box center [683, 361] width 39 height 7
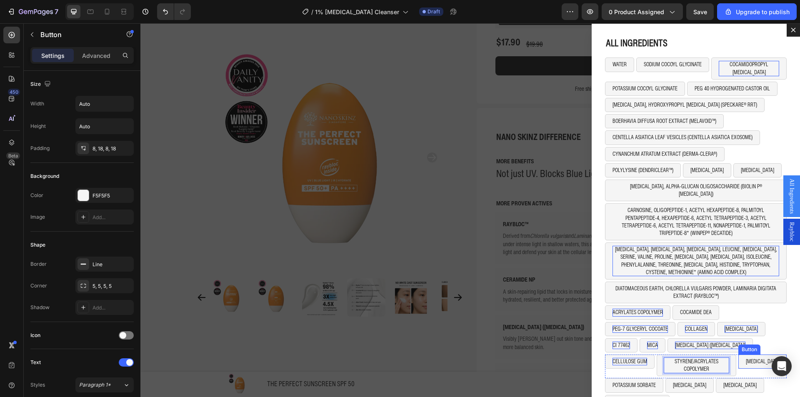
click at [738, 358] on button "SODIUM BENZOATE" at bounding box center [762, 361] width 48 height 14
click at [792, 344] on icon "Dialog body" at bounding box center [794, 347] width 5 height 6
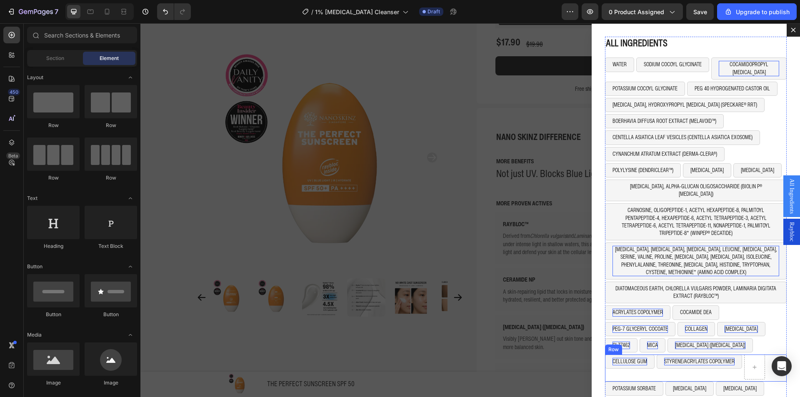
click at [720, 364] on div "STYRENE/ACRYLATES COPOLYMER Button" at bounding box center [698, 366] width 85 height 25
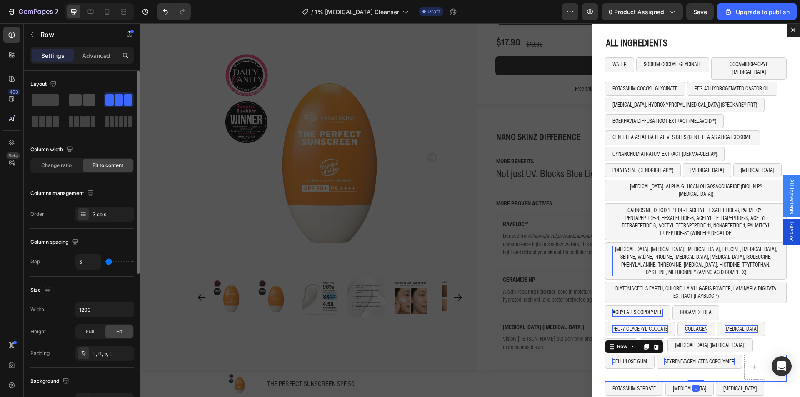
click at [76, 101] on span at bounding box center [75, 100] width 13 height 12
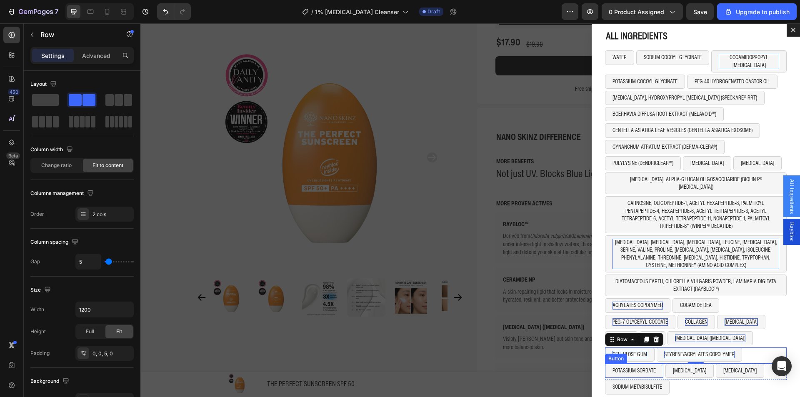
scroll to position [12, 0]
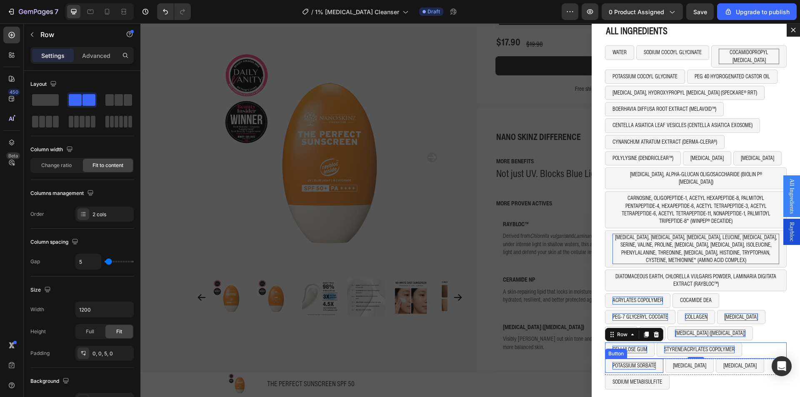
click at [637, 362] on p "POTASSIUM SORBATE" at bounding box center [633, 365] width 43 height 7
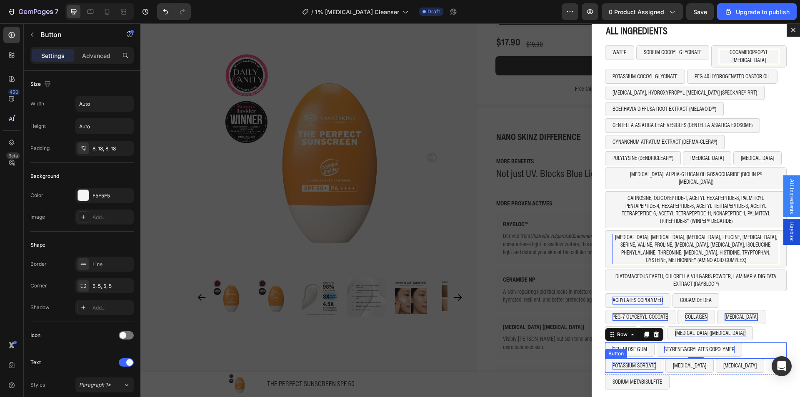
click at [637, 362] on p "POTASSIUM SORBATE" at bounding box center [633, 365] width 43 height 7
click at [657, 362] on p "SODIUM CITRATE" at bounding box center [665, 365] width 33 height 7
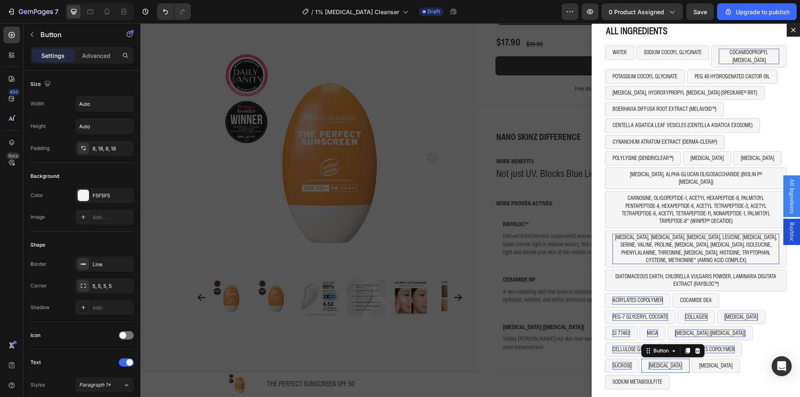
click at [657, 362] on p "SODIUM CITRATE" at bounding box center [665, 365] width 33 height 7
click at [699, 362] on p "CITRIC ACID" at bounding box center [715, 365] width 33 height 7
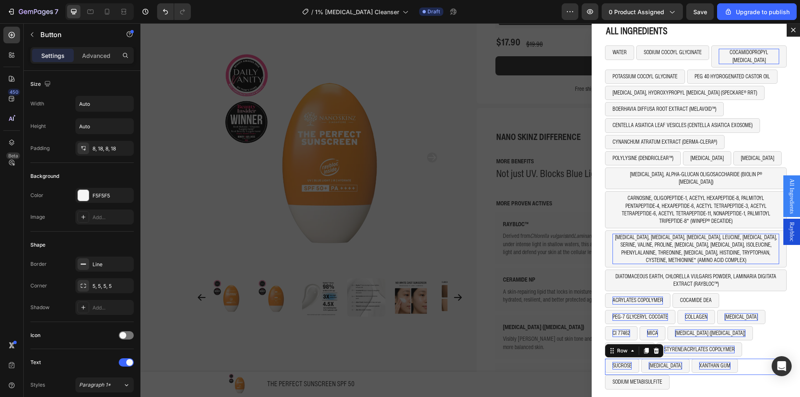
click at [725, 360] on div "SUCROSE Button LECITHIN Button XANTHAN GUM Button Row 0" at bounding box center [696, 367] width 182 height 16
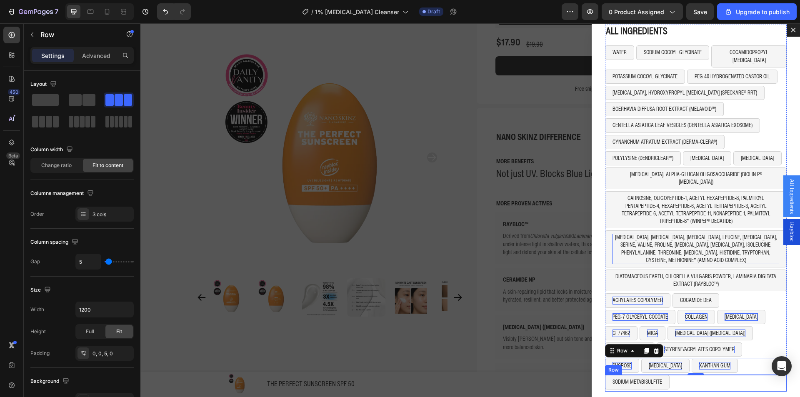
click at [679, 375] on div "SODIUM METABISULFITE Button Row" at bounding box center [696, 383] width 182 height 16
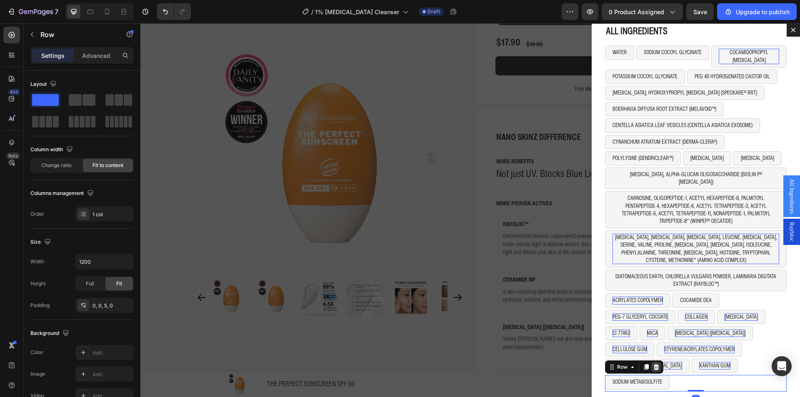
click at [653, 364] on icon "Dialog body" at bounding box center [656, 367] width 7 height 7
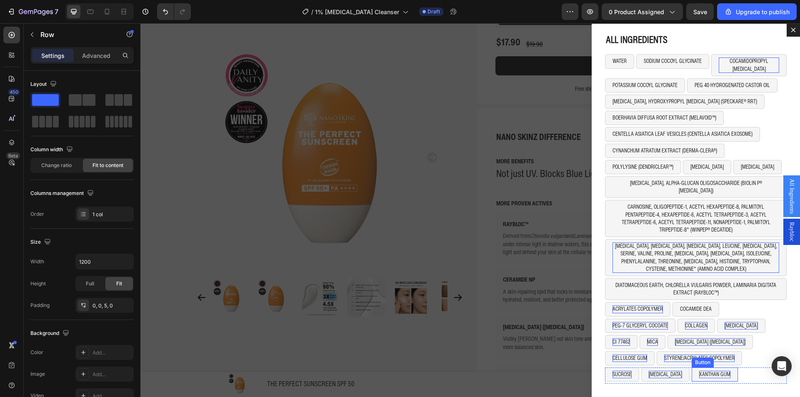
scroll to position [0, 0]
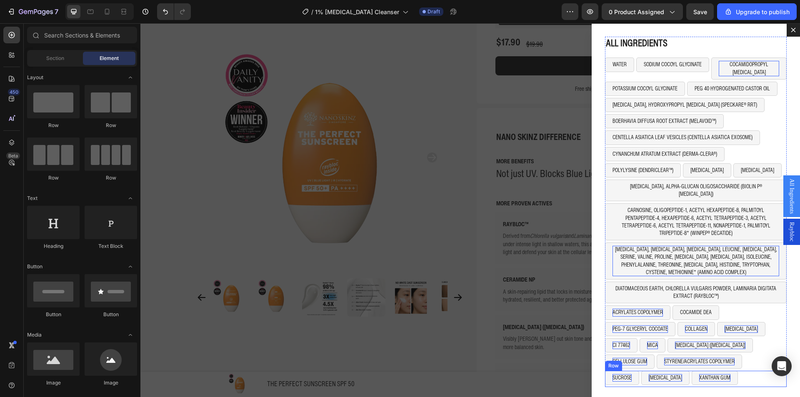
click at [731, 371] on div "SUCROSE Button LECITHIN Button XANTHAN GUM Button Row" at bounding box center [696, 379] width 182 height 16
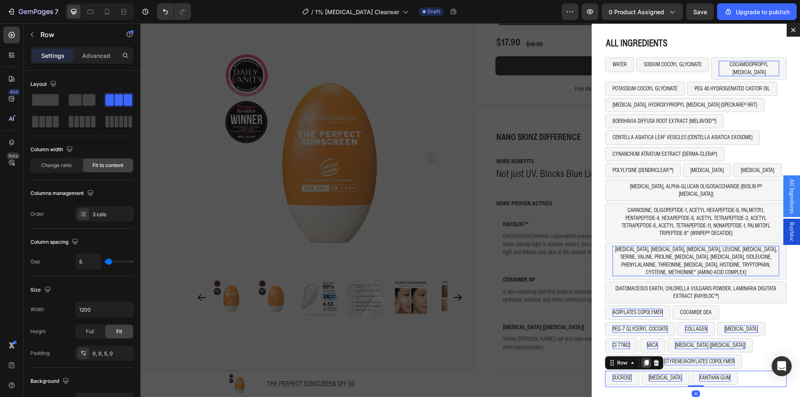
click at [644, 360] on icon "Dialog body" at bounding box center [646, 363] width 5 height 6
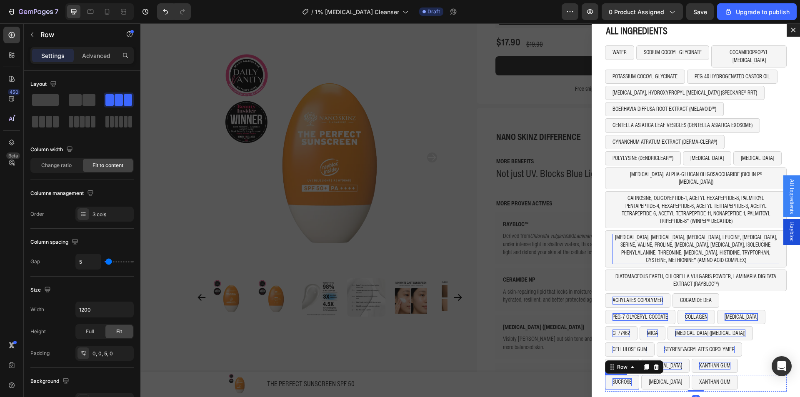
click at [625, 378] on p "SUCROSE" at bounding box center [621, 381] width 19 height 7
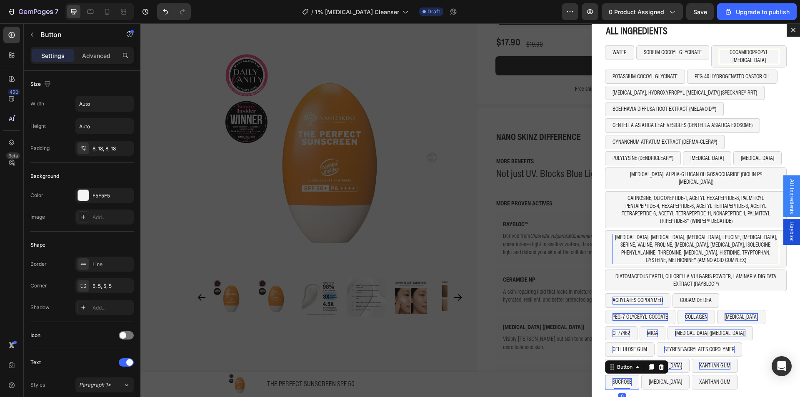
click at [625, 378] on p "SUCROSE" at bounding box center [621, 381] width 19 height 7
click at [621, 378] on p "SUCROSE" at bounding box center [621, 381] width 19 height 7
click at [658, 378] on p "[MEDICAL_DATA]" at bounding box center [674, 381] width 33 height 7
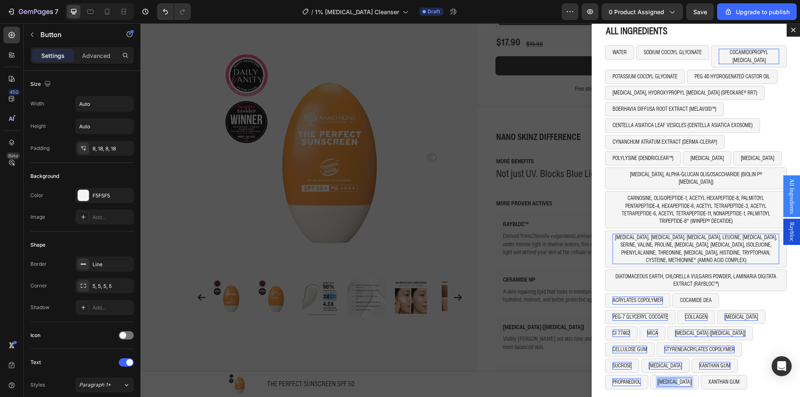
click at [658, 378] on p "[MEDICAL_DATA]" at bounding box center [674, 381] width 33 height 7
click at [724, 378] on p "XANTHAN GUM" at bounding box center [737, 381] width 31 height 7
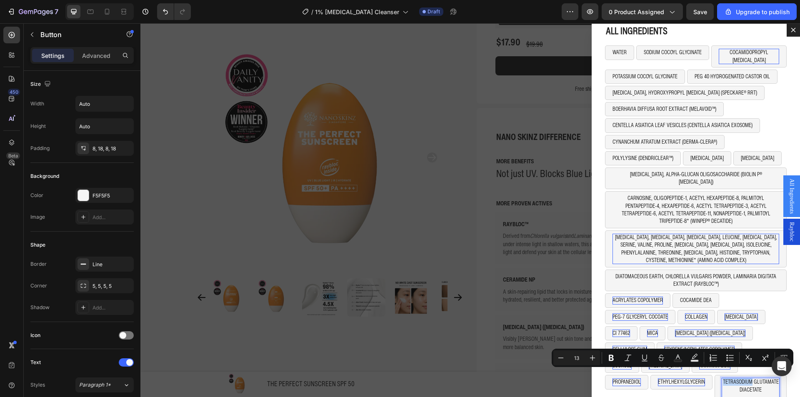
scroll to position [168, 0]
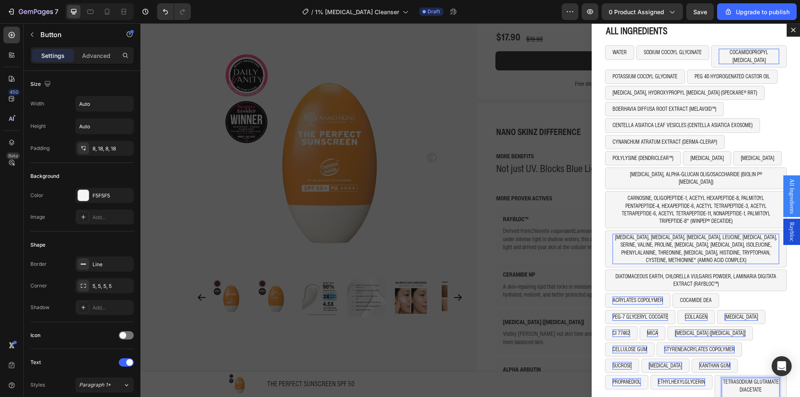
click at [714, 387] on button "TETRASODIUM GLUTAMATE DIACETATE" at bounding box center [750, 390] width 72 height 30
click at [767, 364] on icon "Dialog body" at bounding box center [770, 367] width 7 height 7
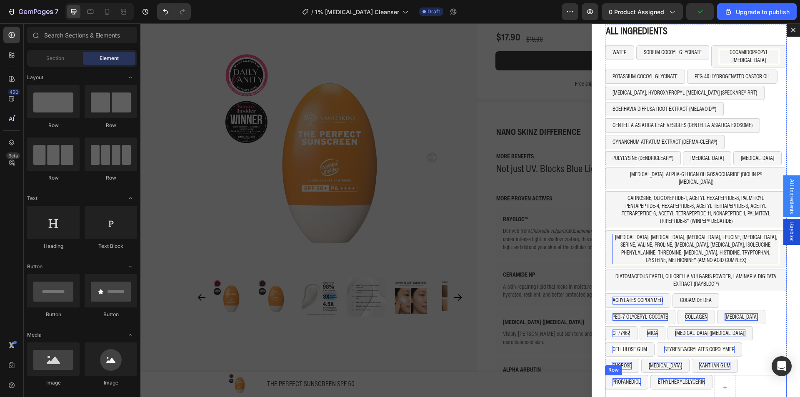
click at [736, 376] on div "PROPANEDIOL Button ETHYLHEXYLGLYCERIN Button Row" at bounding box center [696, 388] width 182 height 27
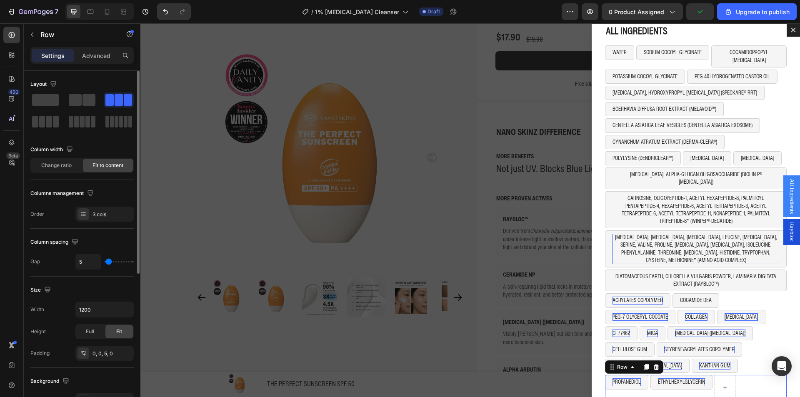
click at [87, 107] on div at bounding box center [81, 110] width 103 height 37
click at [74, 105] on span at bounding box center [75, 100] width 13 height 12
click at [644, 364] on icon "Dialog body" at bounding box center [646, 367] width 5 height 6
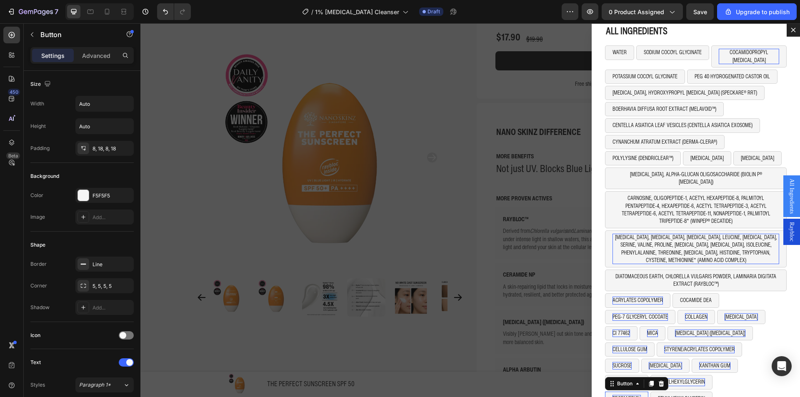
click at [629, 395] on p "PROPANEDIOL" at bounding box center [626, 398] width 28 height 7
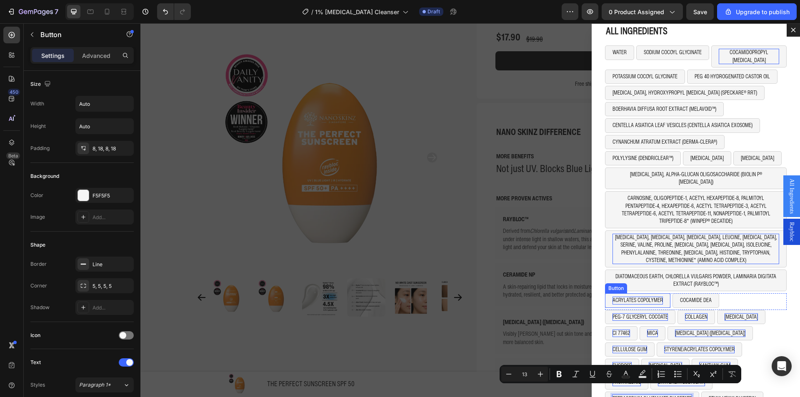
scroll to position [26, 0]
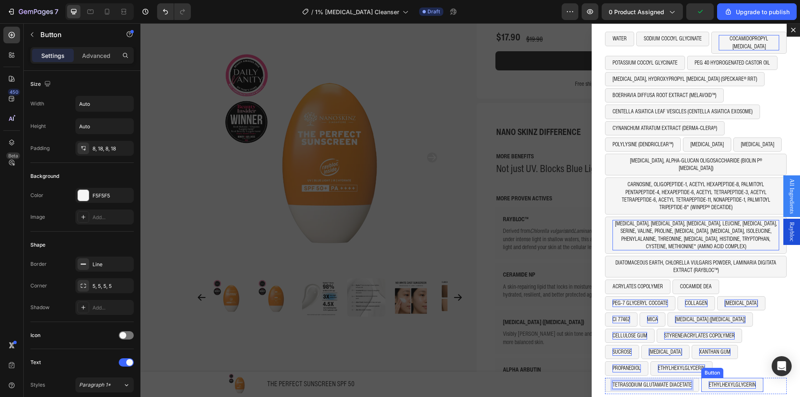
click at [738, 381] on p "ETHYLHEXYLGLYCERIN" at bounding box center [731, 384] width 47 height 7
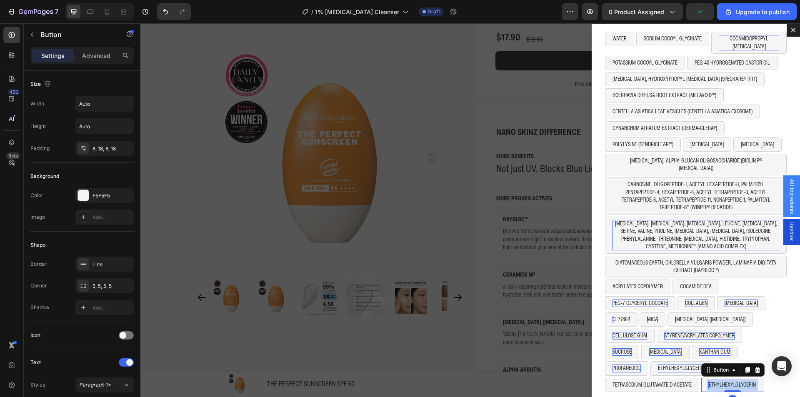
click at [738, 381] on p "ETHYLHEXYLGLYCERIN" at bounding box center [731, 384] width 47 height 7
click at [763, 378] on div "TETRASODIUM GLUTAMATE DIACETATE Button TETRASODIUM EDTA Button 0 Row" at bounding box center [696, 386] width 182 height 16
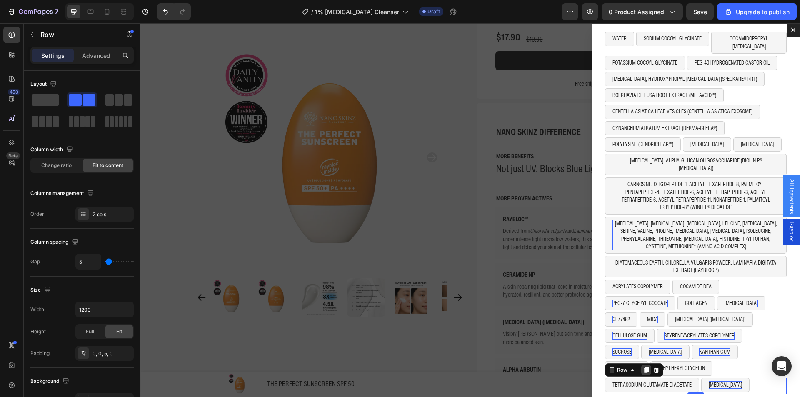
click at [644, 367] on icon "Dialog body" at bounding box center [646, 370] width 5 height 6
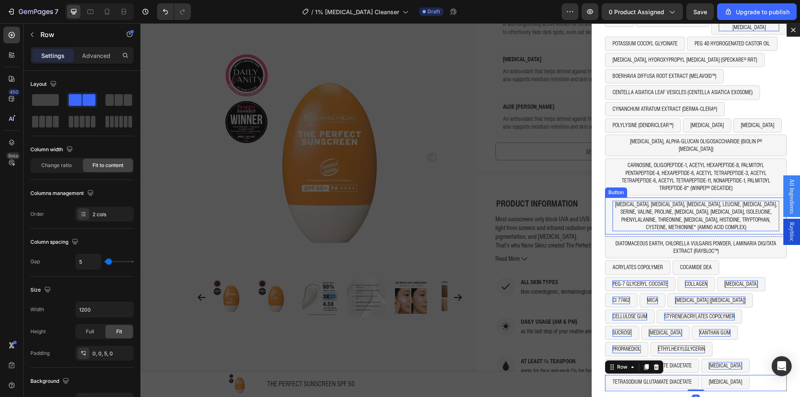
scroll to position [544, 0]
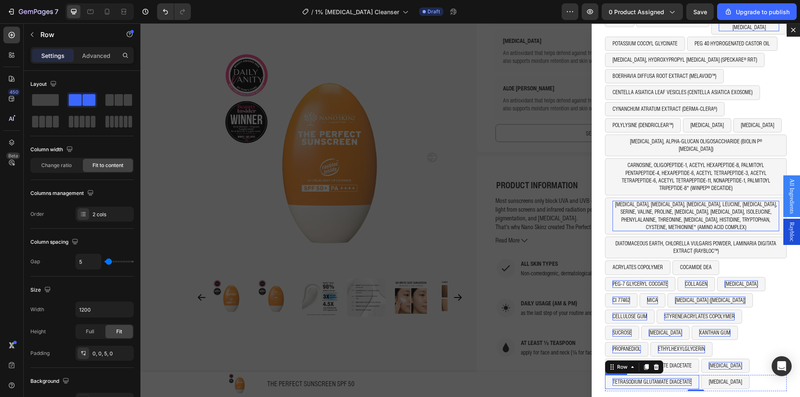
click at [662, 378] on p "TETRASODIUM GLUTAMATE DIACETATE" at bounding box center [651, 381] width 79 height 7
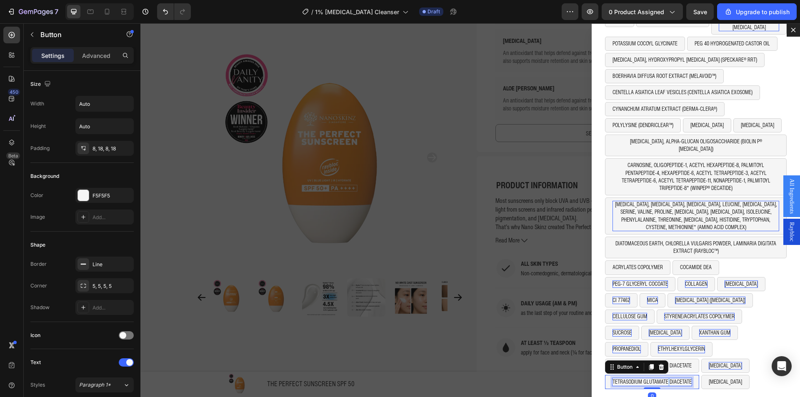
click at [662, 378] on p "TETRASODIUM GLUTAMATE DIACETATE" at bounding box center [651, 381] width 79 height 7
click at [710, 378] on p "[MEDICAL_DATA]" at bounding box center [715, 381] width 33 height 7
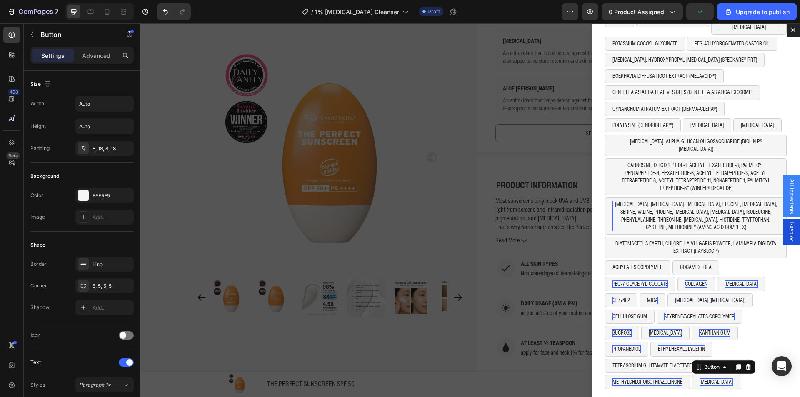
click at [710, 378] on p "[MEDICAL_DATA]" at bounding box center [715, 381] width 33 height 7
click at [776, 349] on div "ALL INGREDIENTS Heading WATER Button SODIUM COCOYL GLYCINATE Button COCAMIDOPRO…" at bounding box center [695, 210] width 208 height 374
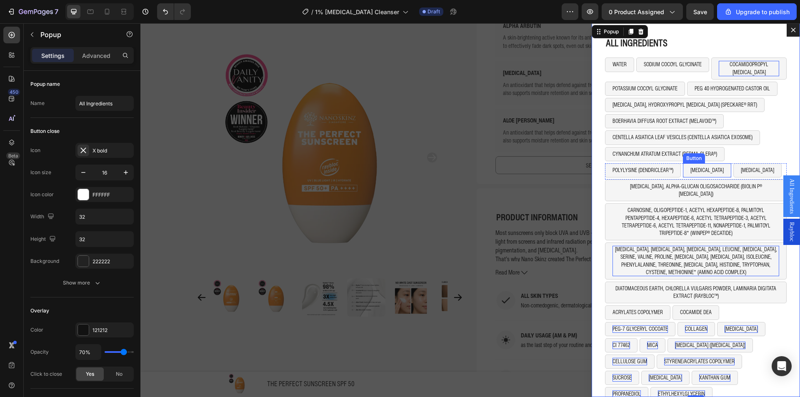
scroll to position [502, 0]
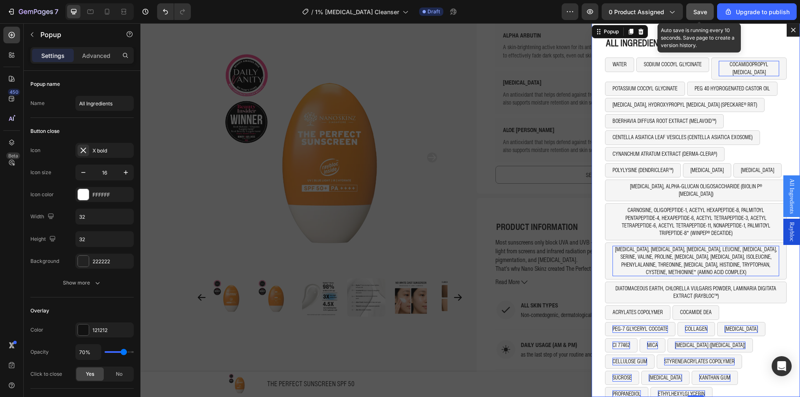
click at [695, 9] on span "Save" at bounding box center [700, 11] width 14 height 7
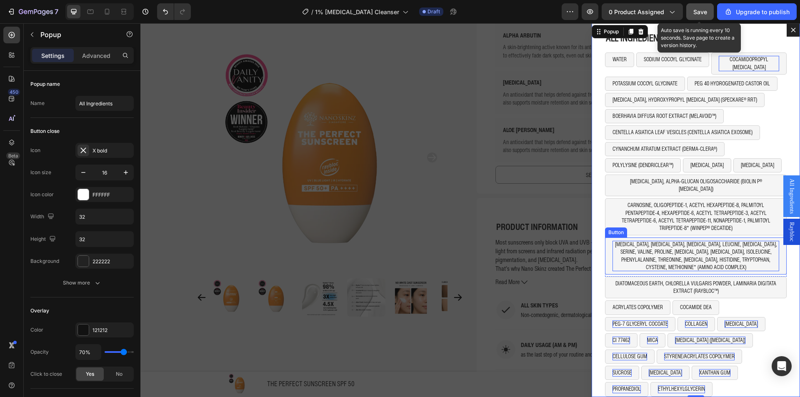
scroll to position [0, 0]
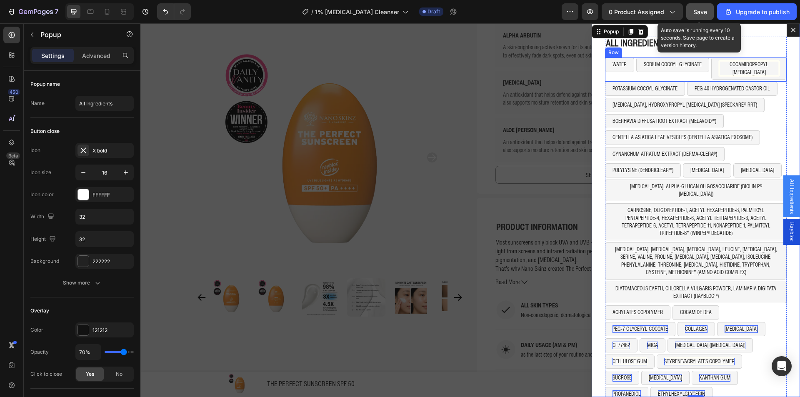
click at [636, 72] on button "SODIUM COCOYL GLYCINATE" at bounding box center [672, 64] width 73 height 14
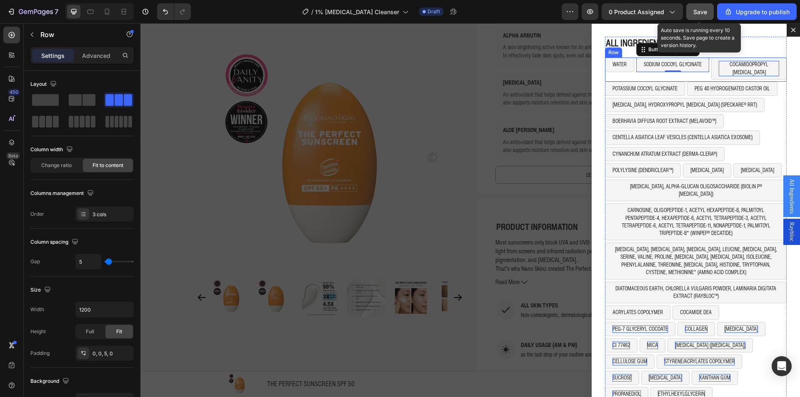
click at [622, 77] on div "WATER Button" at bounding box center [619, 68] width 29 height 22
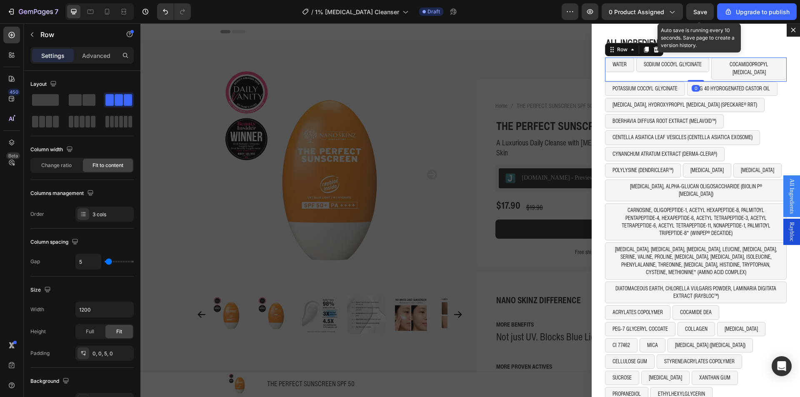
scroll to position [502, 0]
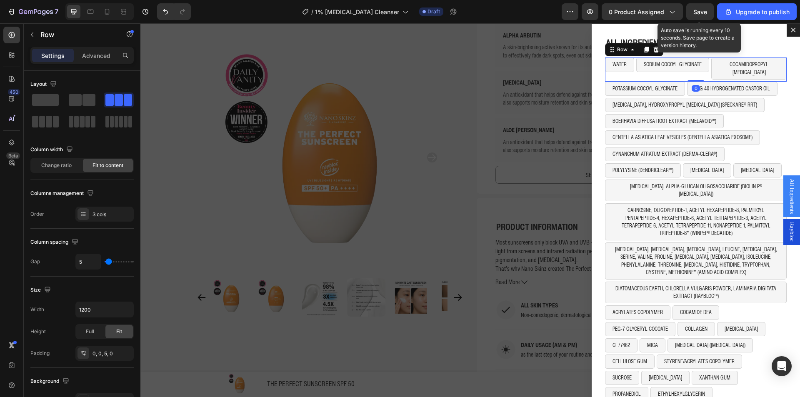
click at [644, 51] on icon "Dialog body" at bounding box center [646, 50] width 5 height 6
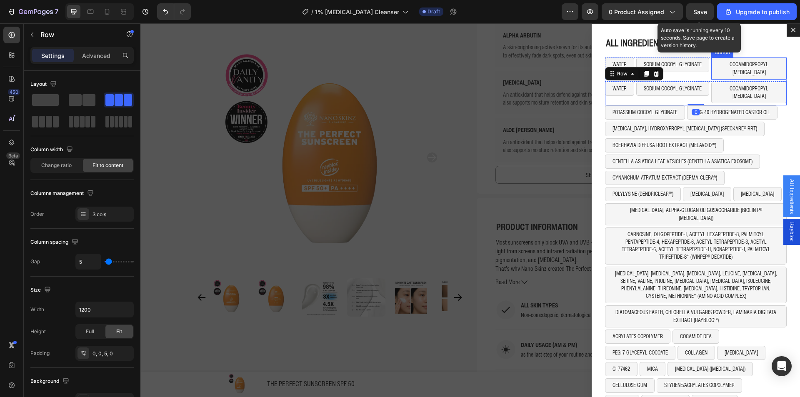
click at [711, 70] on button "COCAMIDOPROPYL [MEDICAL_DATA]" at bounding box center [748, 68] width 75 height 22
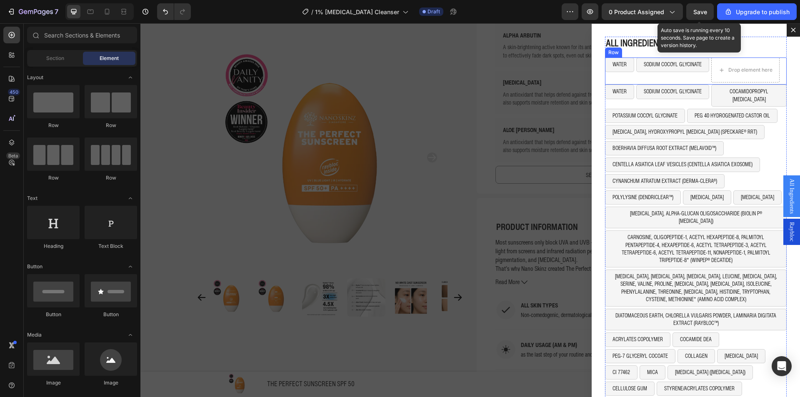
click at [693, 79] on div "SODIUM COCOYL GLYCINATE Button" at bounding box center [672, 69] width 73 height 25
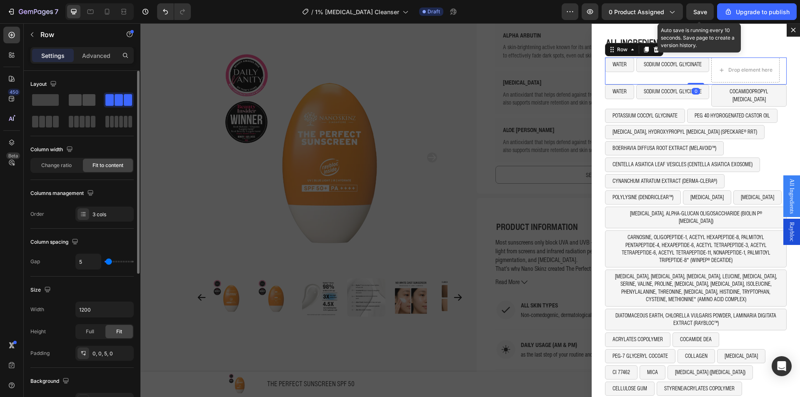
click at [74, 103] on span at bounding box center [75, 100] width 13 height 12
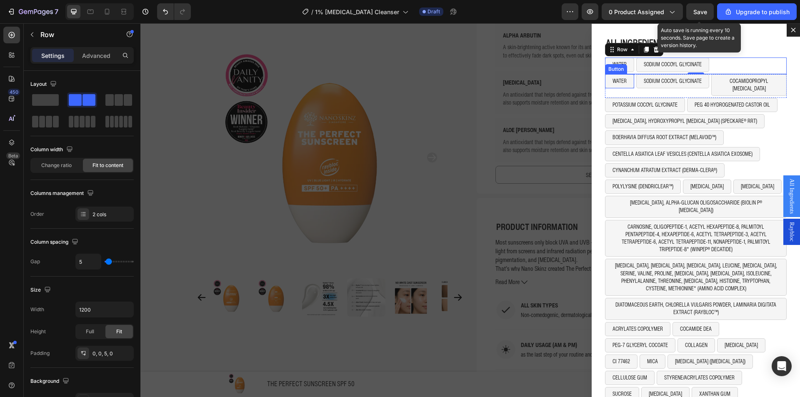
click at [623, 86] on button "WATER" at bounding box center [619, 81] width 29 height 14
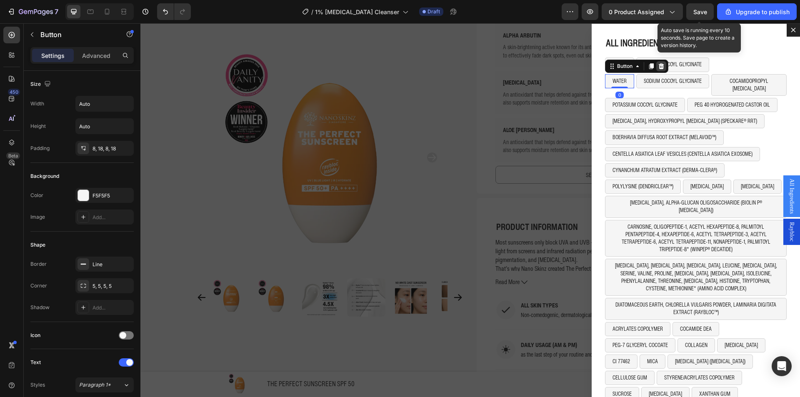
click at [659, 67] on icon "Dialog body" at bounding box center [661, 66] width 5 height 6
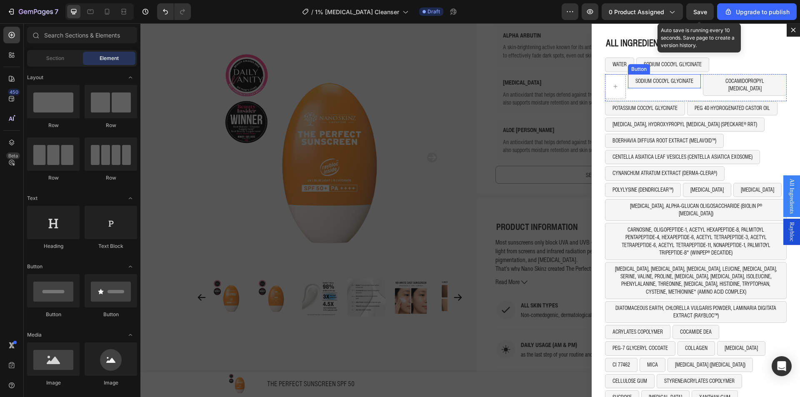
click at [628, 87] on button "SODIUM COCOYL GLYCINATE" at bounding box center [664, 81] width 73 height 14
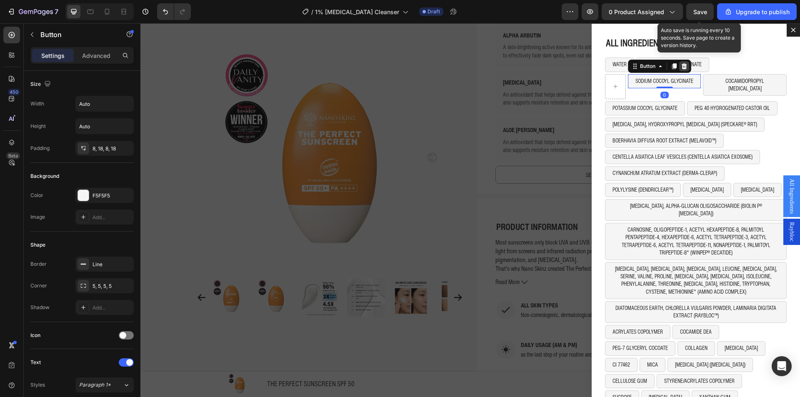
click at [679, 70] on div "Dialog body" at bounding box center [684, 66] width 10 height 10
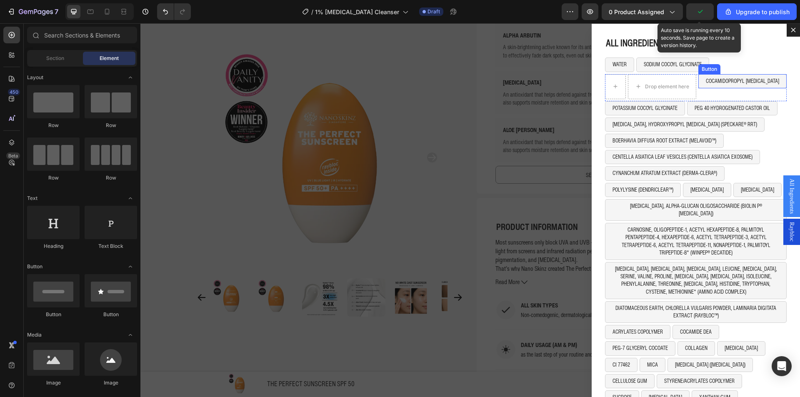
drag, startPoint x: 697, startPoint y: 85, endPoint x: 716, endPoint y: 76, distance: 20.9
click at [698, 85] on button "COCAMIDOPROPYL [MEDICAL_DATA]" at bounding box center [742, 81] width 88 height 14
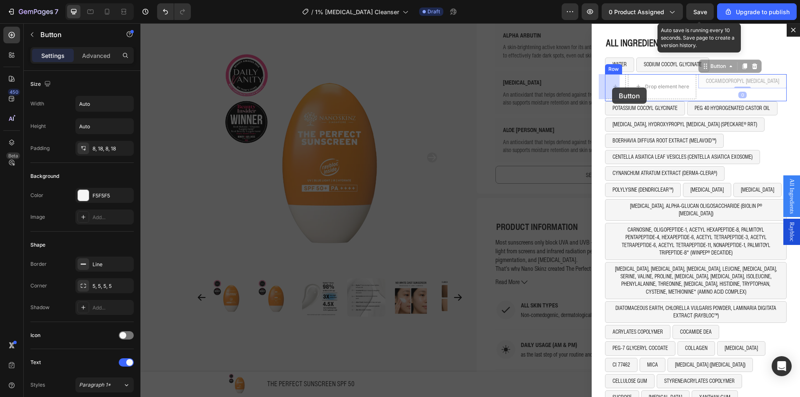
drag, startPoint x: 727, startPoint y: 69, endPoint x: 612, endPoint y: 87, distance: 116.5
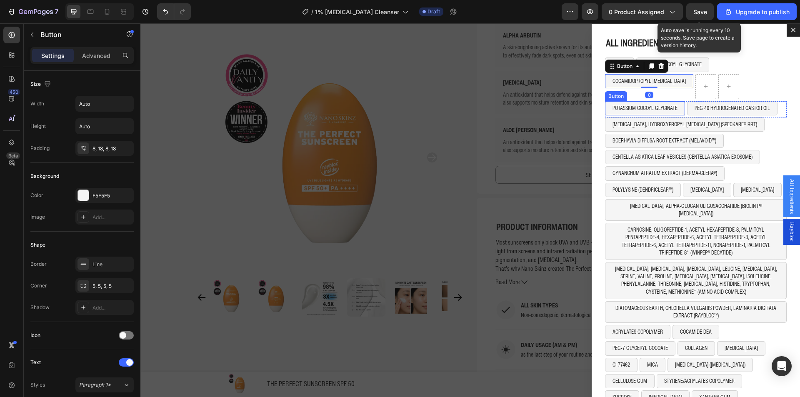
click at [678, 110] on button "POTASSIUM COCOYL GLYCINATE" at bounding box center [645, 108] width 80 height 14
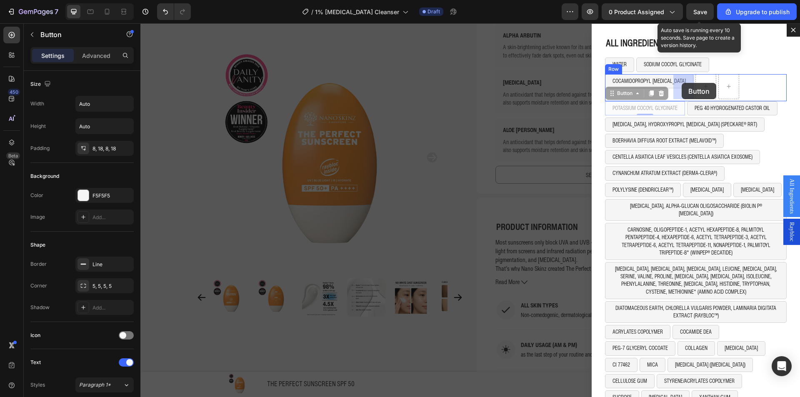
drag, startPoint x: 610, startPoint y: 92, endPoint x: 673, endPoint y: 85, distance: 63.4
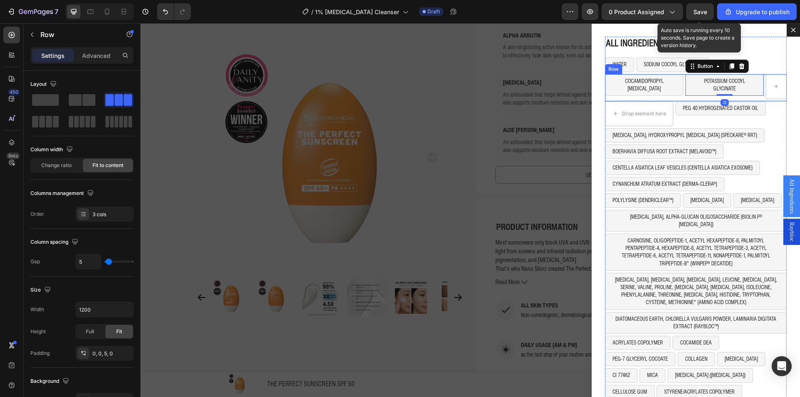
click at [610, 95] on div "COCAMIDOPROPYL [MEDICAL_DATA] Button" at bounding box center [644, 86] width 78 height 25
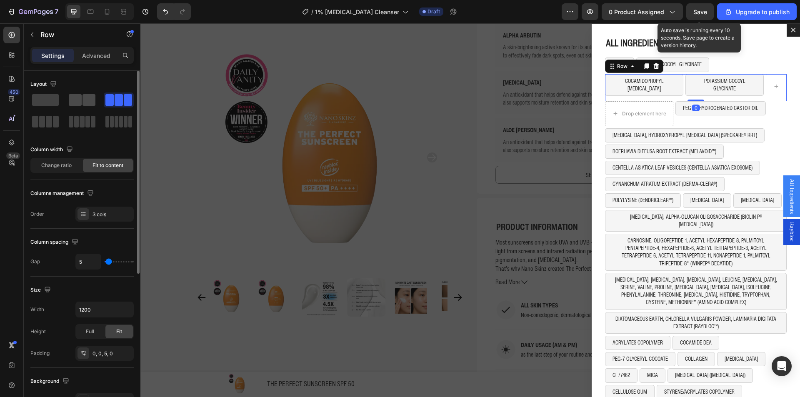
click at [104, 93] on div at bounding box center [119, 99] width 30 height 15
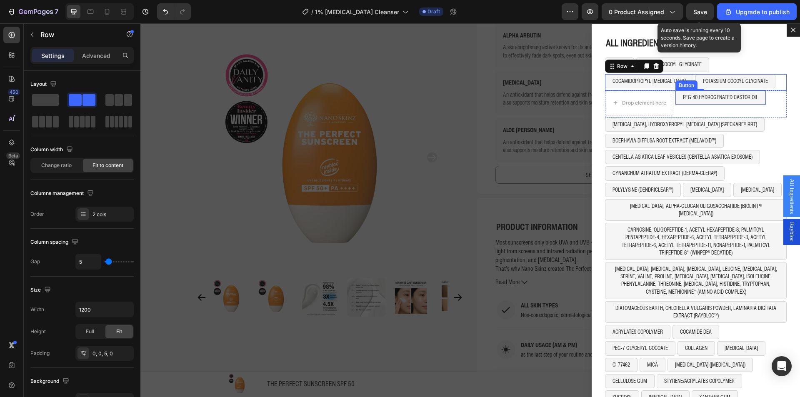
click at [675, 102] on button "PEG 40 HYDROGENATED CASTOR OIL" at bounding box center [720, 97] width 90 height 14
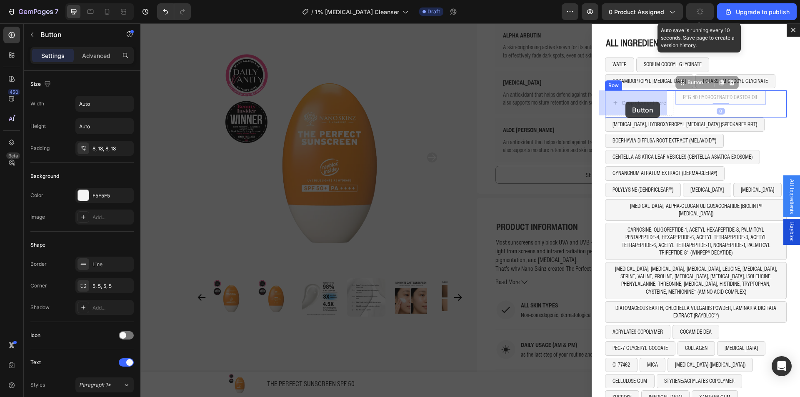
drag, startPoint x: 683, startPoint y: 85, endPoint x: 625, endPoint y: 102, distance: 59.7
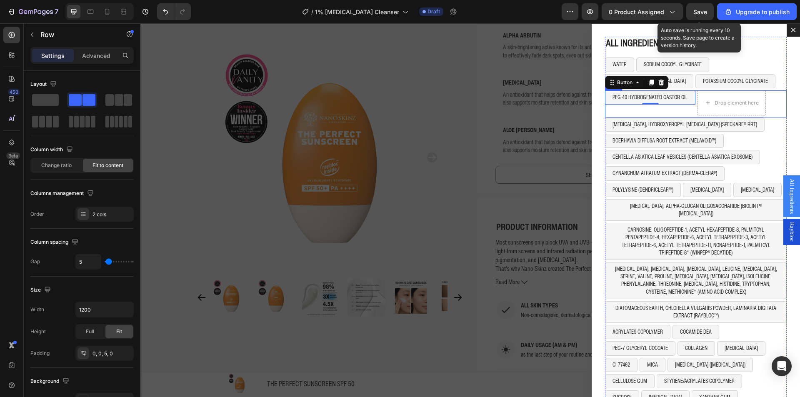
click at [653, 112] on div "PEG 40 HYDROGENATED CASTOR OIL Button 0" at bounding box center [650, 102] width 90 height 25
click at [46, 100] on span at bounding box center [45, 100] width 27 height 12
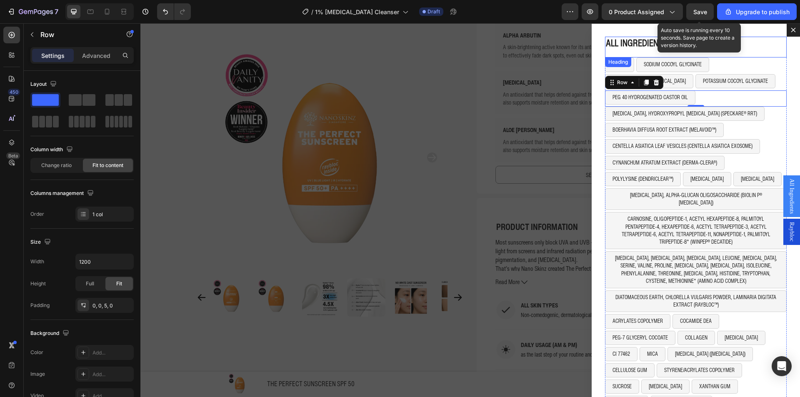
click at [766, 52] on div "ALL INGREDIENTS Heading" at bounding box center [696, 47] width 182 height 21
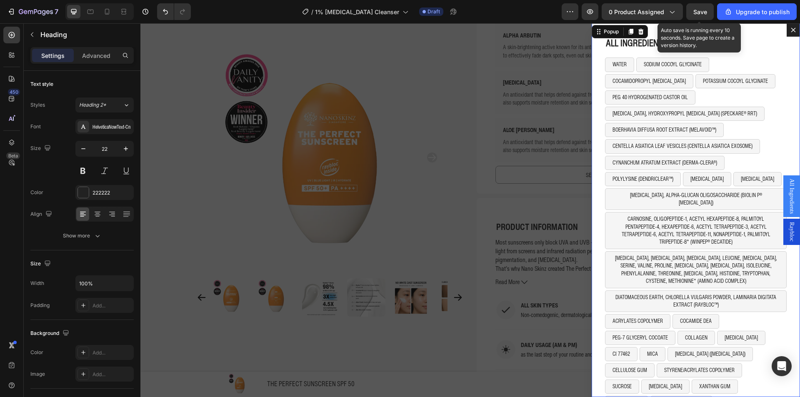
click at [779, 55] on div "ALL INGREDIENTS Heading WATER Button SODIUM COCOYL GLYCINATE Button Row COCAMID…" at bounding box center [695, 210] width 208 height 374
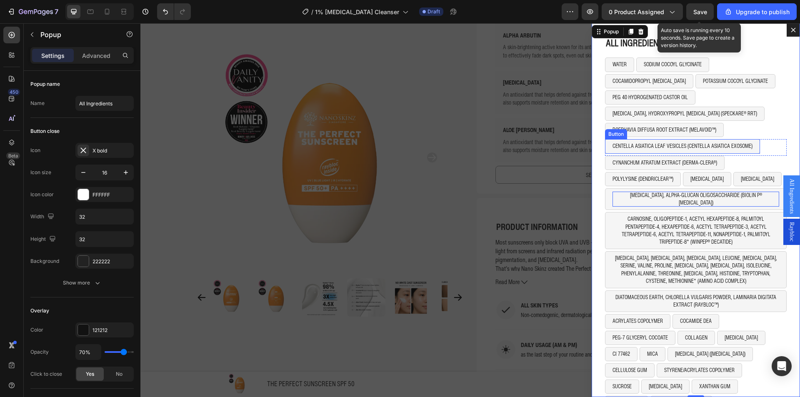
scroll to position [42, 0]
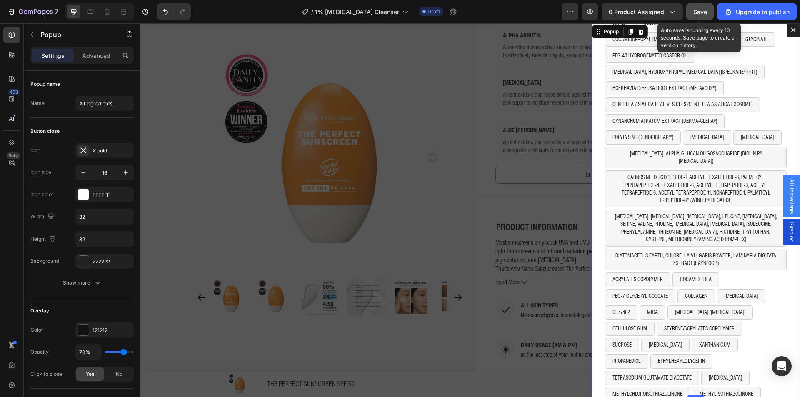
click at [706, 16] on div "Save" at bounding box center [700, 11] width 14 height 9
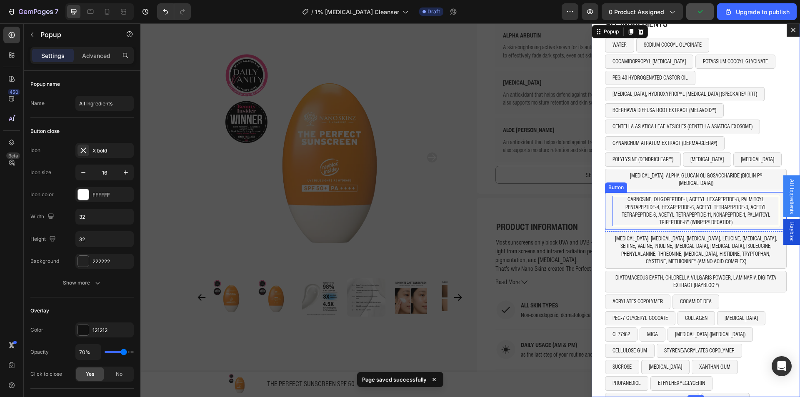
scroll to position [54, 0]
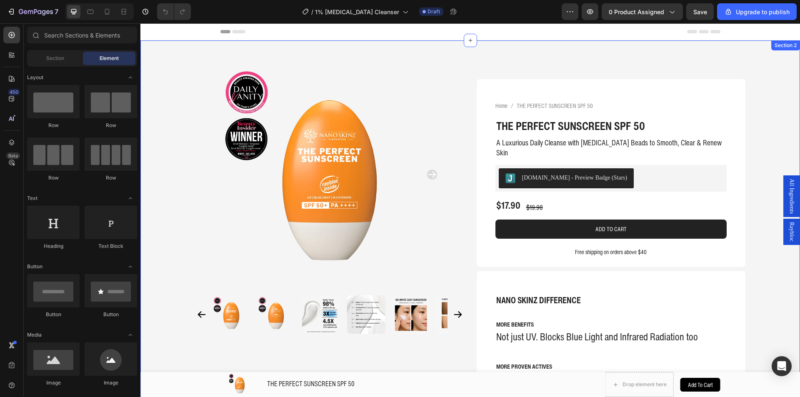
click at [783, 182] on div "All Ingredients" at bounding box center [791, 196] width 17 height 42
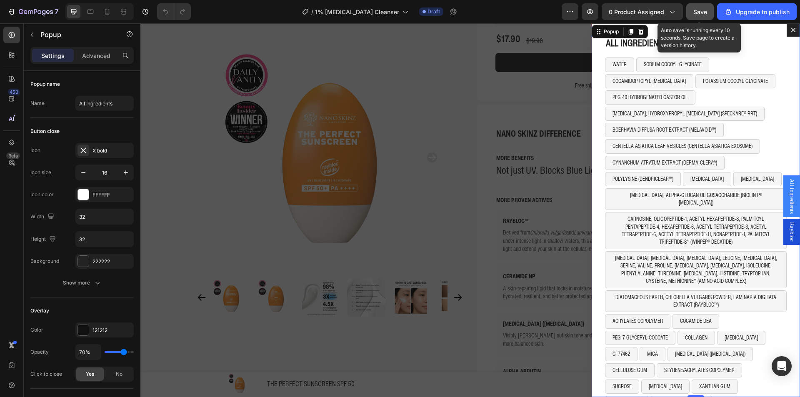
click at [708, 9] on button "Save" at bounding box center [699, 11] width 27 height 17
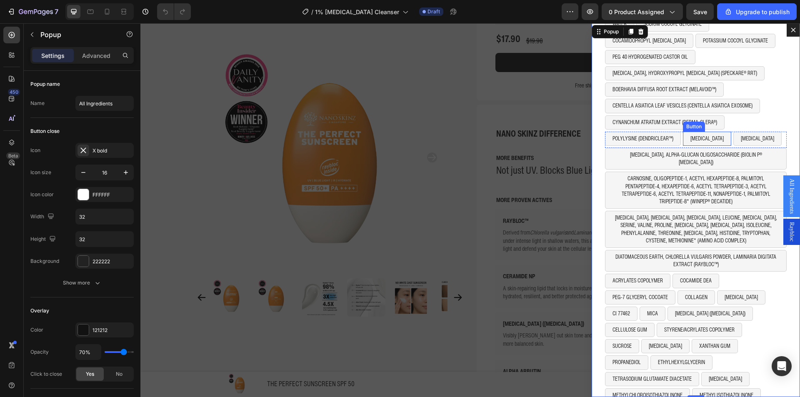
scroll to position [42, 0]
click at [766, 138] on div "POLYLYSINE (DENDRICLEAR™) Button GLYCERIN Button SORBITOL Button Row" at bounding box center [696, 138] width 182 height 16
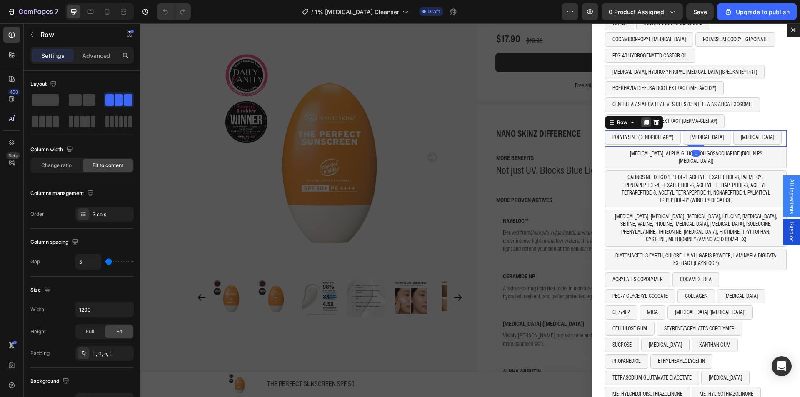
click at [644, 122] on icon "Dialog body" at bounding box center [646, 123] width 5 height 6
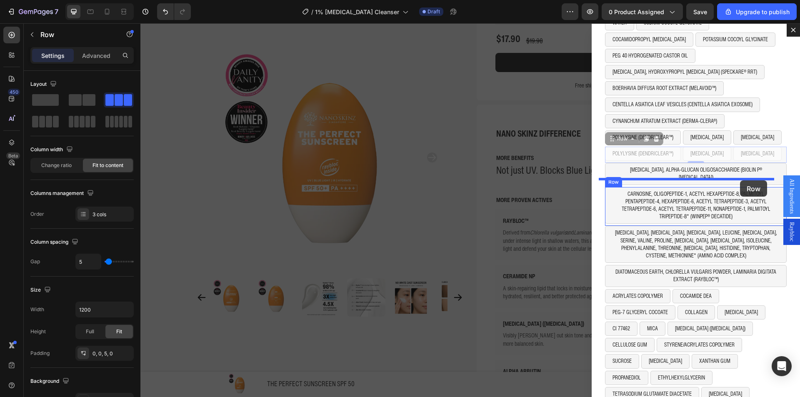
drag, startPoint x: 627, startPoint y: 141, endPoint x: 740, endPoint y: 180, distance: 119.1
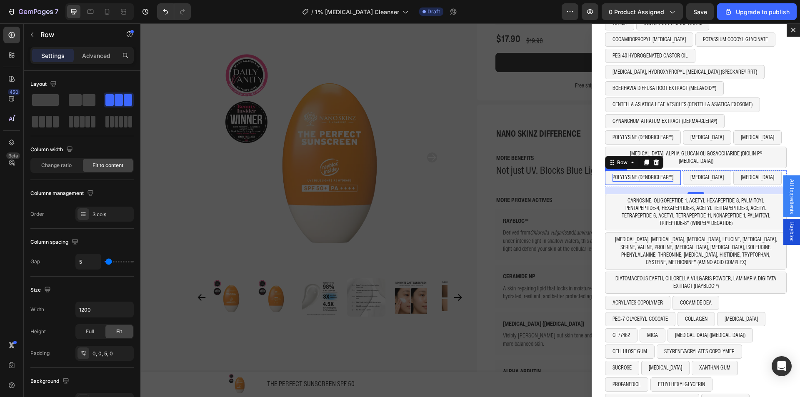
click at [631, 174] on p "POLYLYSINE (DENDRICLEAR™)" at bounding box center [642, 177] width 61 height 7
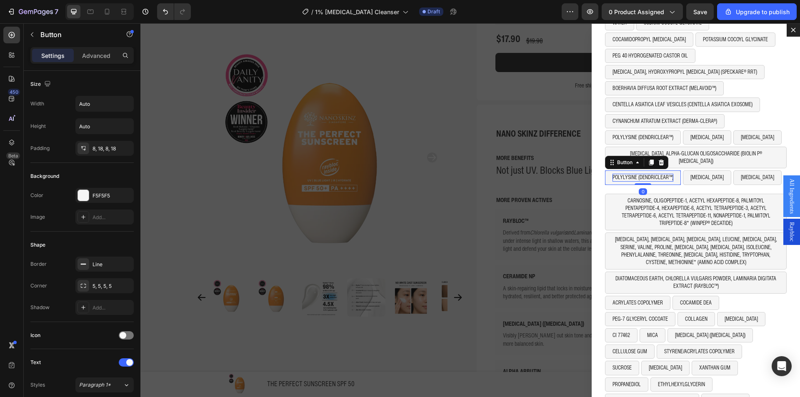
click at [631, 174] on p "POLYLYSINE (DENDRICLEAR™)" at bounding box center [642, 177] width 61 height 7
click at [671, 174] on p "[MEDICAL_DATA]" at bounding box center [687, 177] width 33 height 7
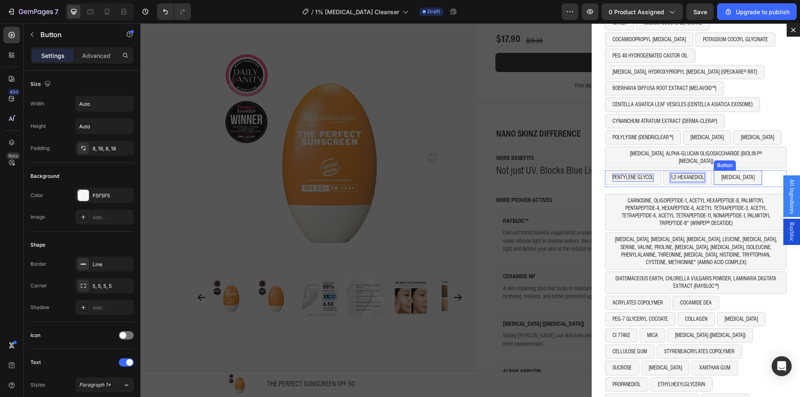
click at [716, 176] on button "[MEDICAL_DATA]" at bounding box center [737, 177] width 48 height 14
click at [756, 159] on icon "Dialog body" at bounding box center [759, 162] width 7 height 7
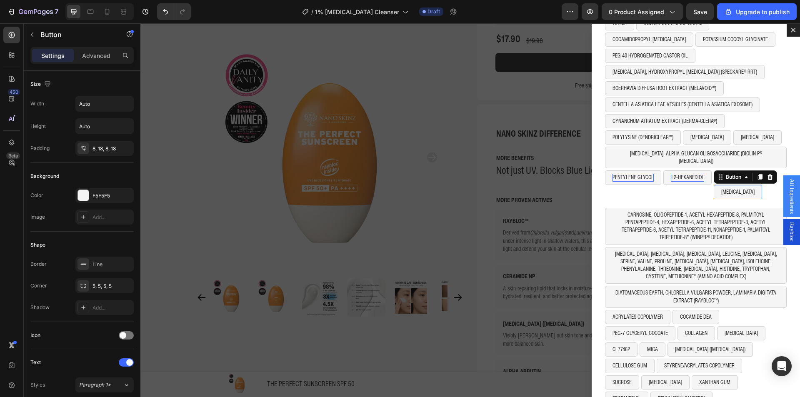
click at [748, 172] on div "Button" at bounding box center [744, 176] width 63 height 13
click at [765, 172] on div "Dialog body" at bounding box center [770, 177] width 10 height 10
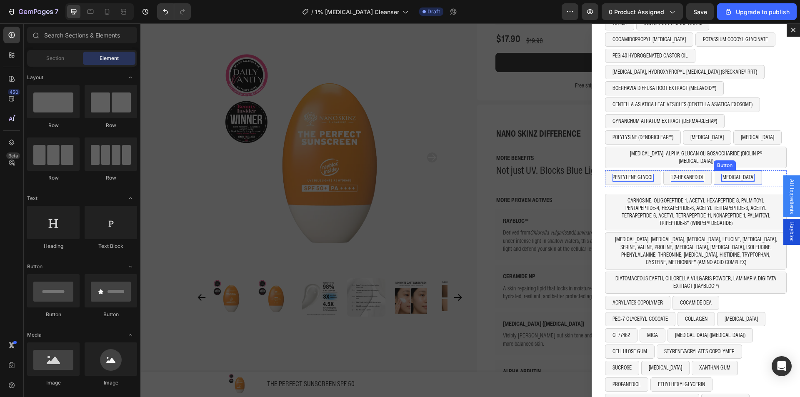
click at [735, 174] on p "[MEDICAL_DATA]" at bounding box center [737, 177] width 33 height 7
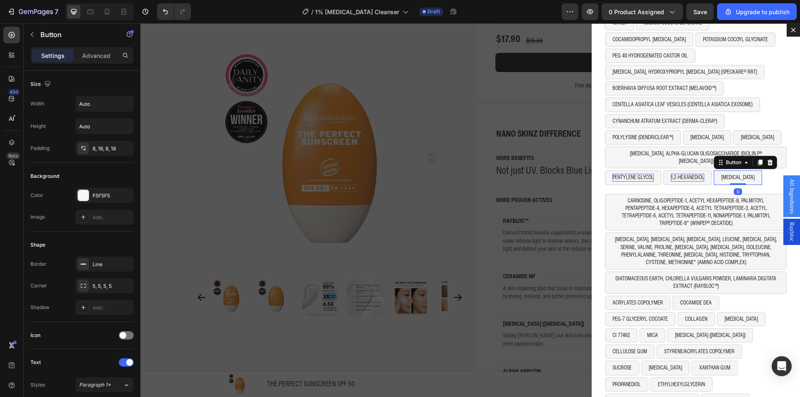
click at [741, 170] on button "[MEDICAL_DATA]" at bounding box center [737, 177] width 48 height 14
click at [765, 157] on div "Dialog body" at bounding box center [770, 162] width 10 height 10
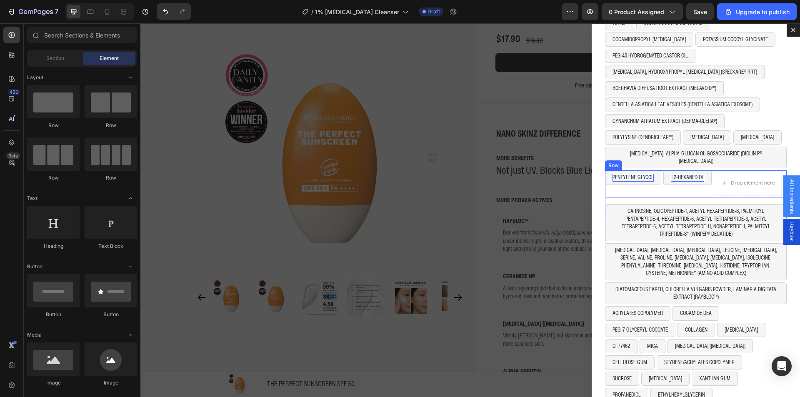
click at [689, 182] on div "1,2-HEXANEDIOL Button" at bounding box center [687, 182] width 48 height 25
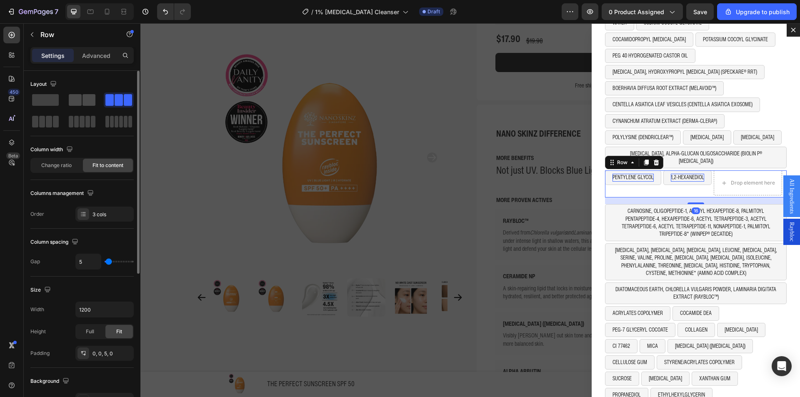
drag, startPoint x: 78, startPoint y: 98, endPoint x: 303, endPoint y: 168, distance: 235.6
click at [78, 98] on span at bounding box center [75, 100] width 13 height 12
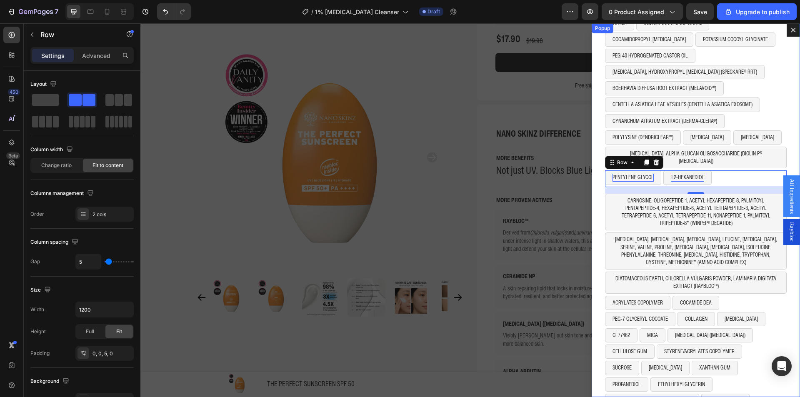
click at [782, 144] on div "ALL INGREDIENTS Heading WATER Button SODIUM COCOYL GLYCINATE Button Row COCAMID…" at bounding box center [695, 210] width 208 height 374
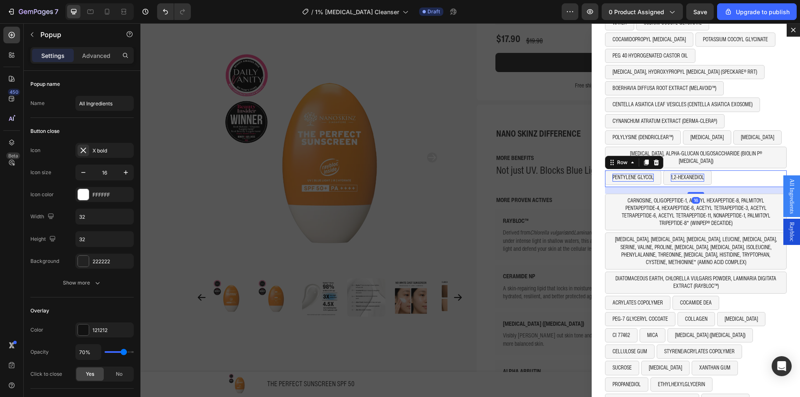
click at [716, 174] on div "PENTYLENE GLYCOL Button 1,2-HEXANEDIOL Button Row 16" at bounding box center [696, 178] width 182 height 16
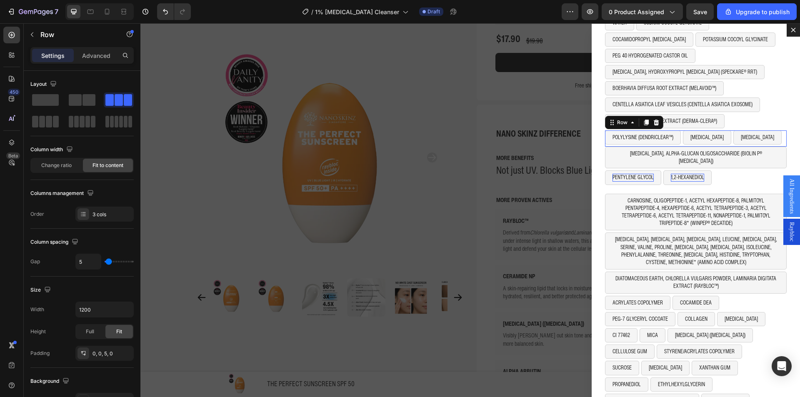
click at [699, 145] on div "POLYLYSINE (DENDRICLEAR™) Button GLYCERIN Button SORBITOL Button Row 0" at bounding box center [696, 138] width 182 height 16
click at [92, 53] on p "Advanced" at bounding box center [96, 55] width 28 height 9
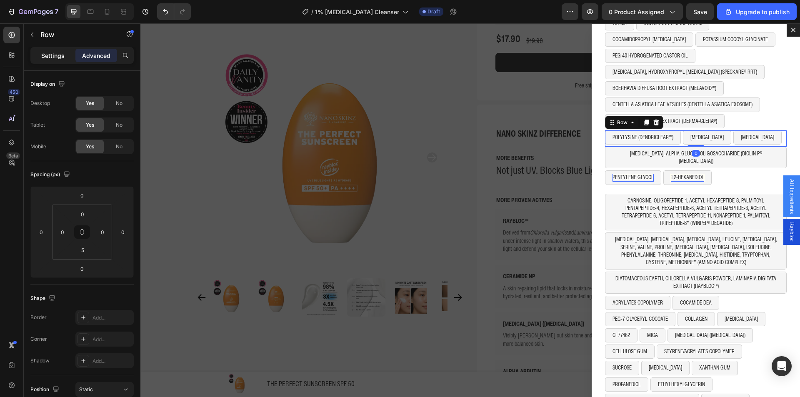
click at [58, 56] on p "Settings" at bounding box center [52, 55] width 23 height 9
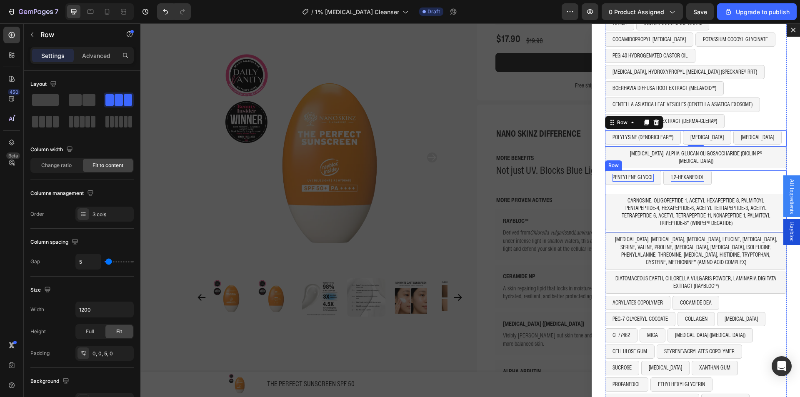
click at [733, 182] on div "PENTYLENE GLYCOL Button 1,2-HEXANEDIOL Button Row CARNOSINE, OLIGOPEPTIDE-1, AC…" at bounding box center [696, 200] width 182 height 60
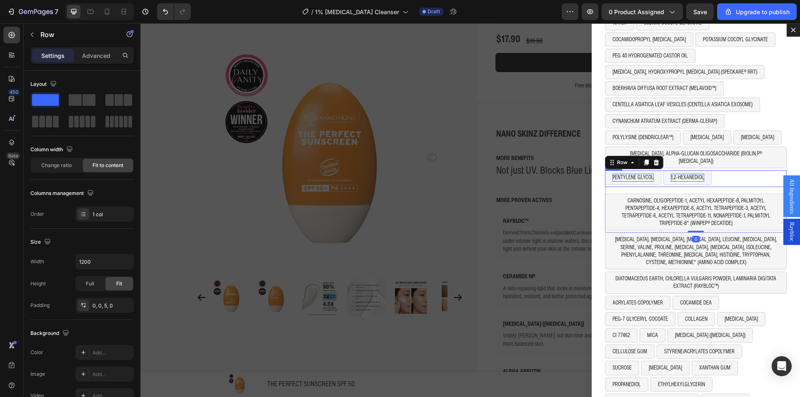
click at [725, 174] on div "PENTYLENE GLYCOL Button 1,2-HEXANEDIOL Button Row" at bounding box center [696, 178] width 182 height 16
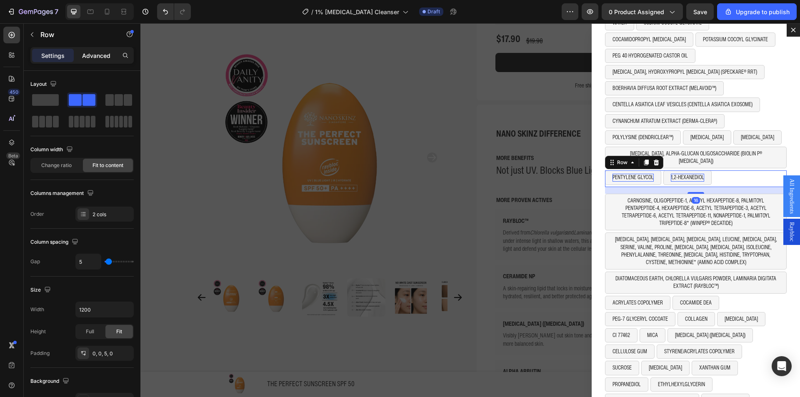
click at [101, 49] on div "Advanced" at bounding box center [96, 55] width 42 height 13
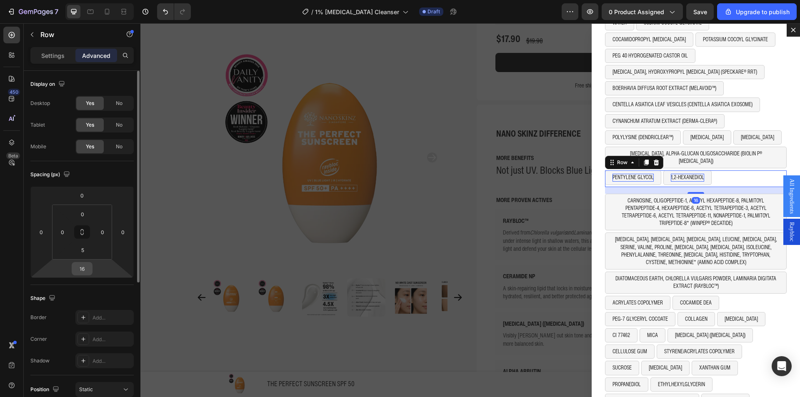
click at [79, 262] on input "16" at bounding box center [82, 268] width 17 height 12
type input "0"
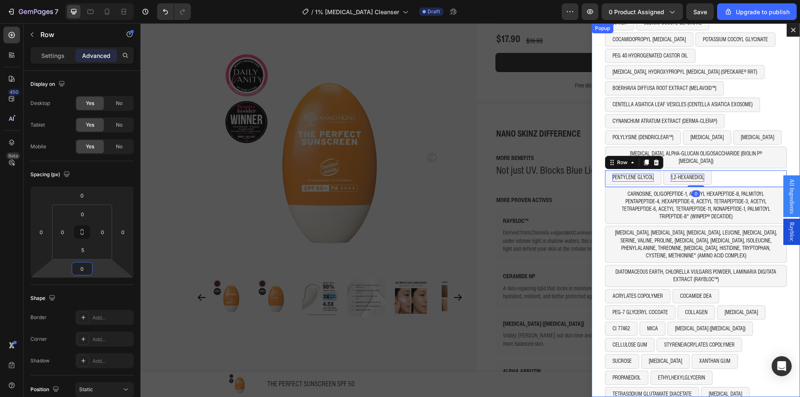
click at [777, 155] on div "ALL INGREDIENTS Heading WATER Button SODIUM COCOYL GLYCINATE Button Row COCAMID…" at bounding box center [695, 210] width 208 height 374
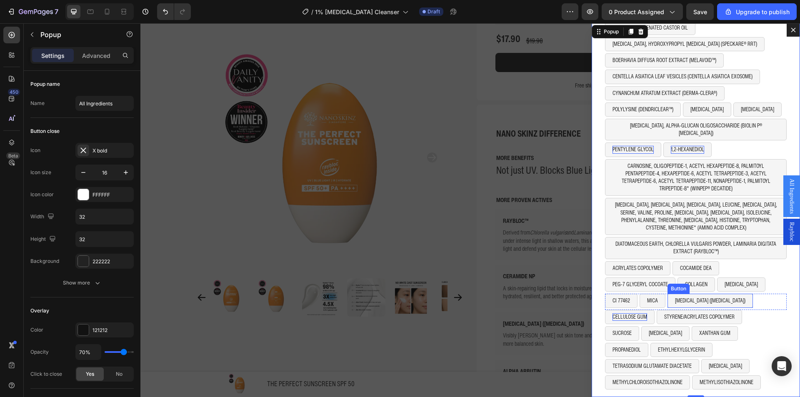
scroll to position [70, 0]
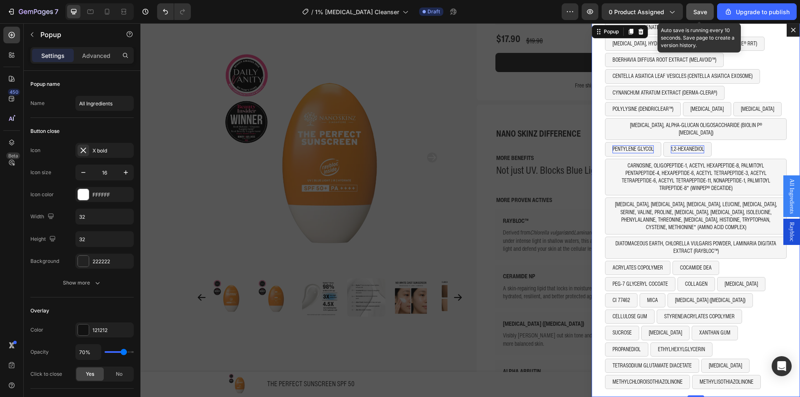
click at [693, 10] on button "Save" at bounding box center [699, 11] width 27 height 17
click at [699, 9] on span "Save" at bounding box center [700, 11] width 14 height 7
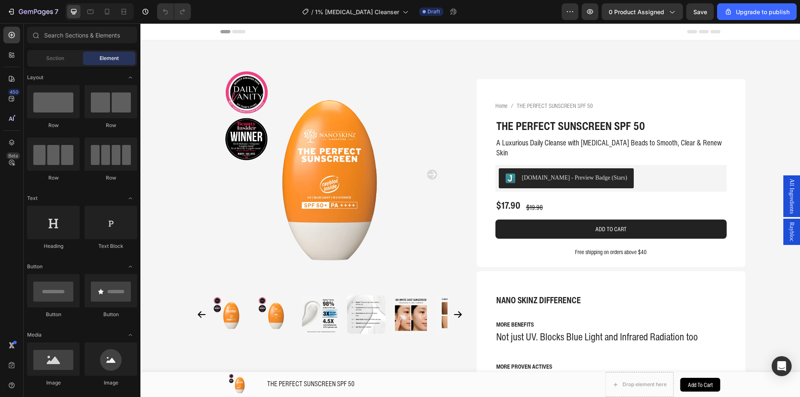
click at [787, 194] on span "All Ingredients" at bounding box center [791, 196] width 8 height 35
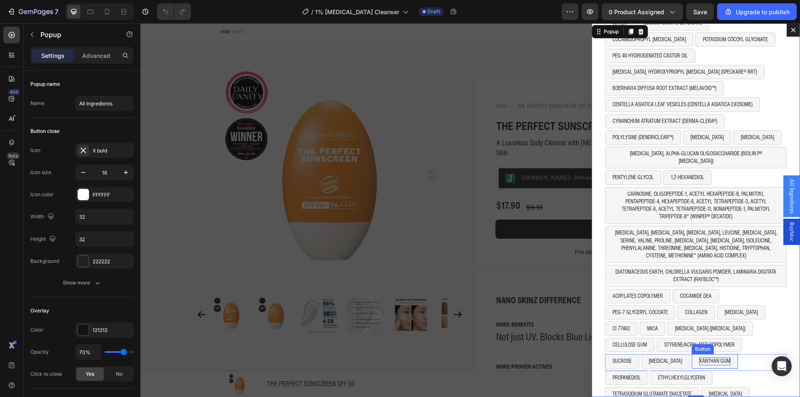
scroll to position [70, 0]
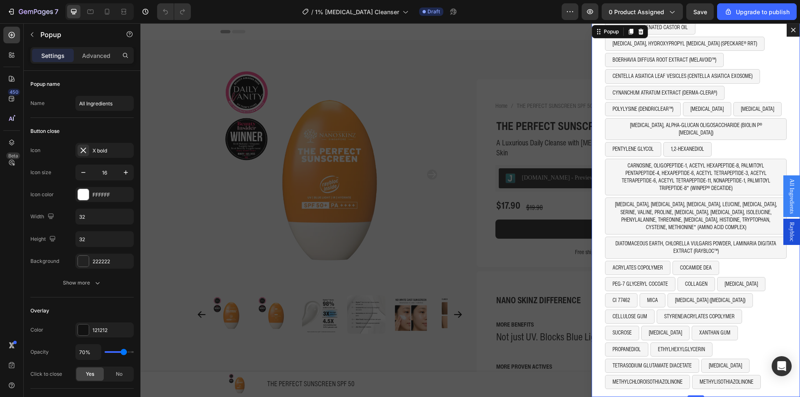
click at [787, 34] on button "Dialog content" at bounding box center [792, 29] width 13 height 13
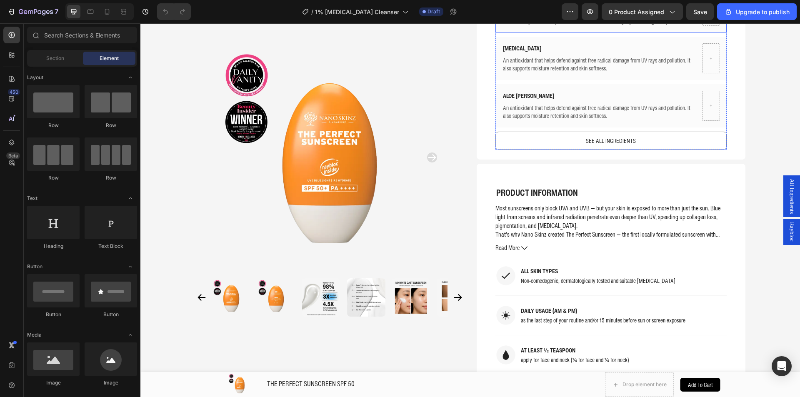
scroll to position [541, 0]
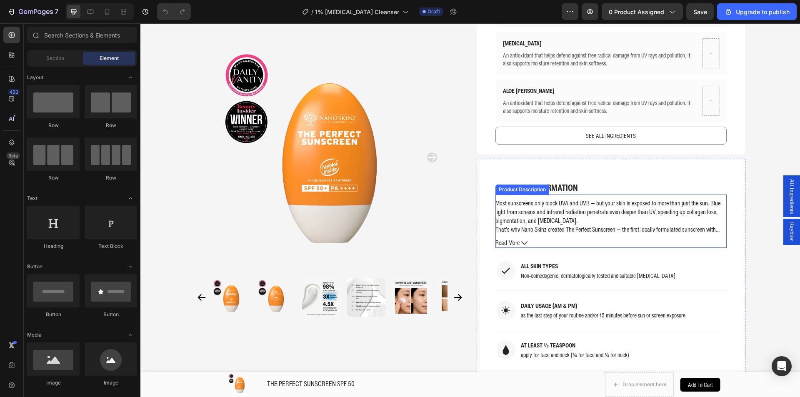
click at [540, 206] on p "Most sunscreens only block UVA and UVB — but your skin is exposed to more than …" at bounding box center [607, 211] width 225 height 27
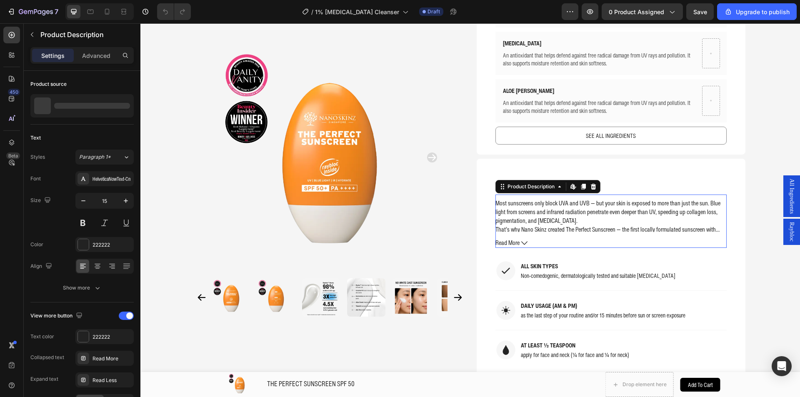
click at [540, 206] on p "Most sunscreens only block UVA and UVB — but your skin is exposed to more than …" at bounding box center [607, 211] width 225 height 27
click at [748, 169] on div "Product Images Home THE PERFECT SUNSCREEN SPF 50 Breadcrumb THE PERFECT SUNSCRE…" at bounding box center [470, 350] width 566 height 1703
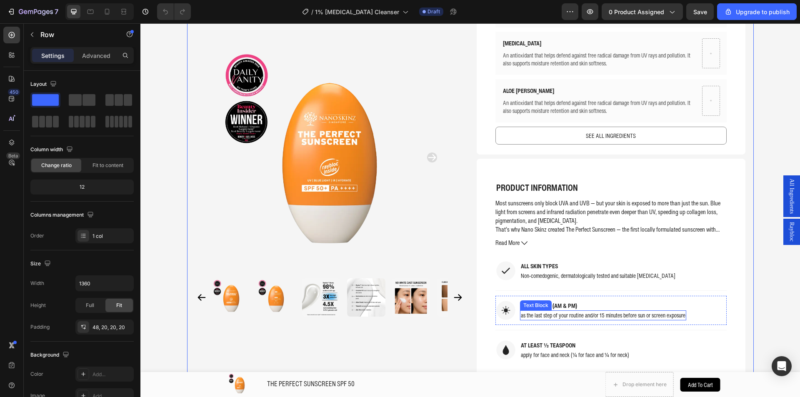
click at [540, 311] on p "as the last step of your routine and/or 15 minutes before sun or screen exposure" at bounding box center [603, 315] width 165 height 8
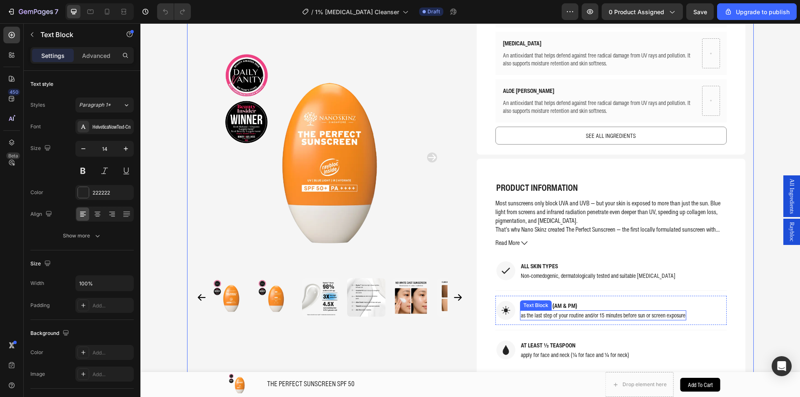
click at [540, 311] on p "as the last step of your routine and/or 15 minutes before sun or screen exposure" at bounding box center [603, 315] width 165 height 8
click at [536, 311] on p "as the last step of your routine and/or 15 minutes before sun or screen exposure" at bounding box center [603, 315] width 165 height 8
click at [555, 341] on p "AT LEAST ½ TEASPOON" at bounding box center [575, 345] width 108 height 8
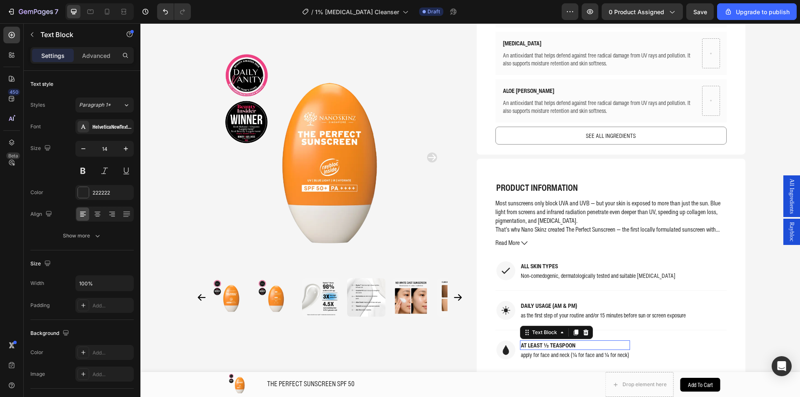
click at [555, 341] on p "AT LEAST ½ TEASPOON" at bounding box center [575, 345] width 108 height 8
click at [531, 351] on p "apply for face and neck (¼ for face and ¼ for neck)" at bounding box center [575, 355] width 108 height 8
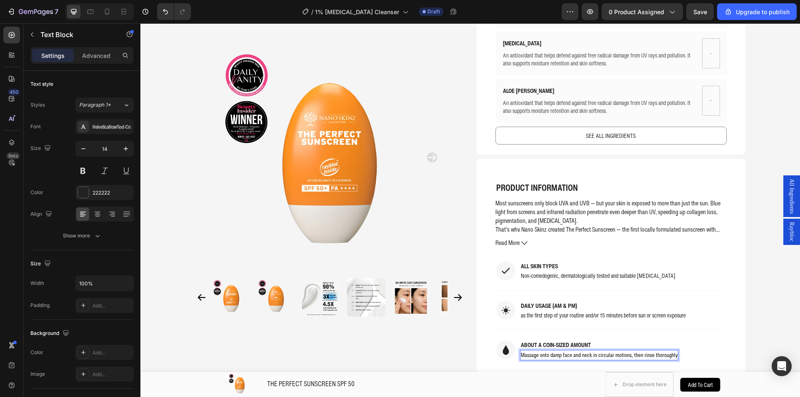
click at [524, 351] on span "Massage onto damp face and neck in circular motions, then rinse thoroughly" at bounding box center [599, 355] width 157 height 8
click at [521, 351] on span "Massage onto damp face and neck in circular motions, then rinse thoroughly" at bounding box center [599, 355] width 157 height 8
click at [521, 311] on p "as the first step of your routine and/or 15 minutes before sun or screen exposu…" at bounding box center [603, 315] width 165 height 8
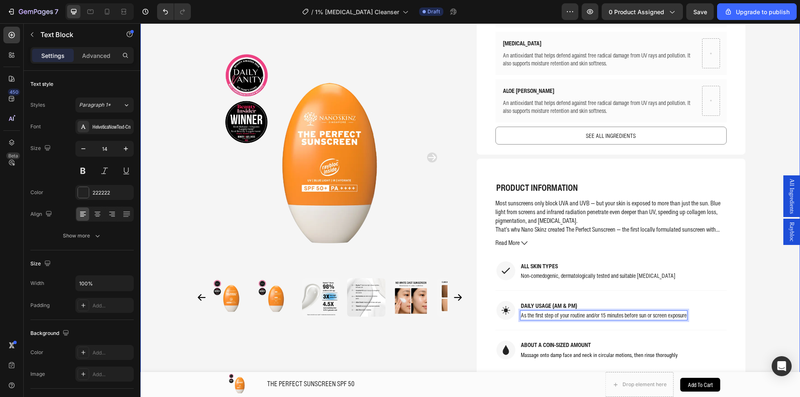
click at [775, 326] on div "Product Images Home THE PERFECT SUNSCREEN SPF 50 Breadcrumb THE PERFECT SUNSCRE…" at bounding box center [469, 350] width 659 height 1703
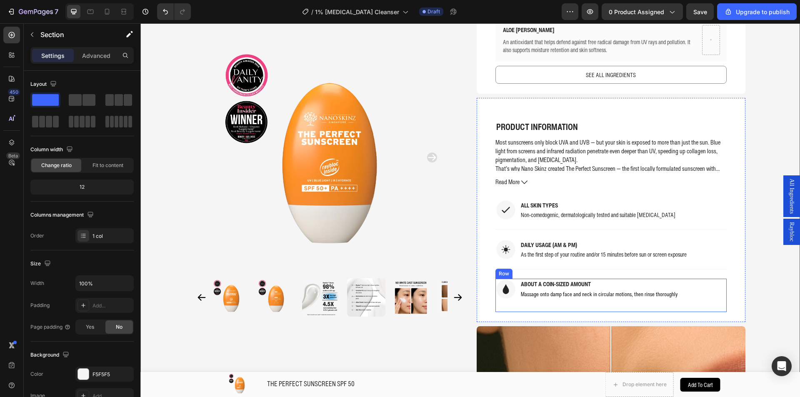
scroll to position [625, 0]
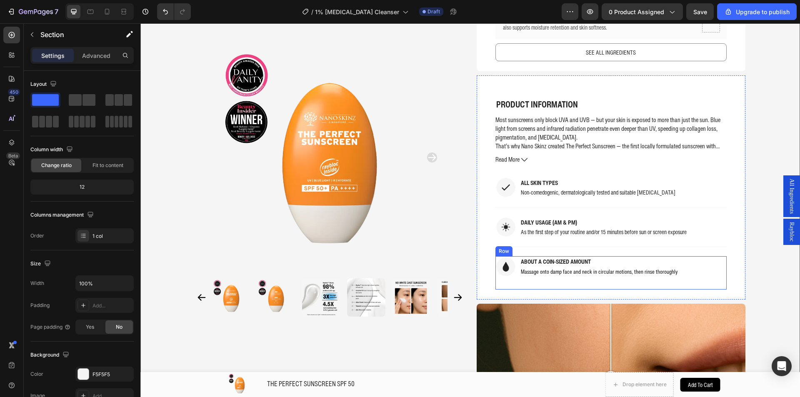
click at [598, 273] on div "Image ABOUT A COIN-SIZED AMOUNT Text Block Massage onto damp face and neck in c…" at bounding box center [610, 272] width 231 height 33
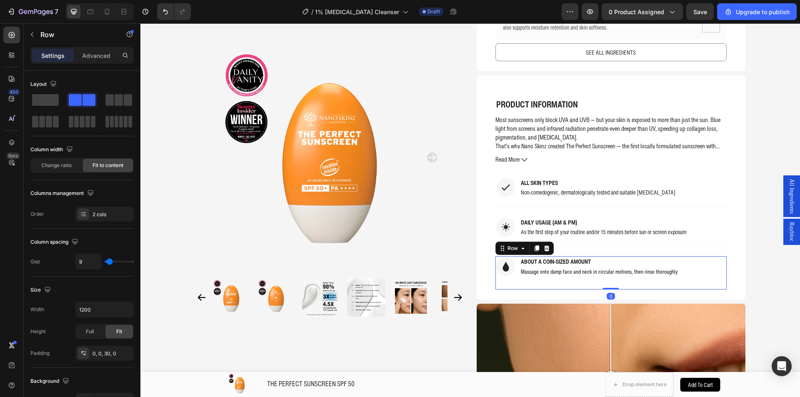
click at [596, 268] on div "Image ABOUT A COIN-SIZED AMOUNT Text Block Massage onto damp face and neck in c…" at bounding box center [610, 272] width 231 height 33
click at [596, 267] on div "Massage onto damp face and neck in circular motions, then rinse thoroughly" at bounding box center [599, 272] width 158 height 10
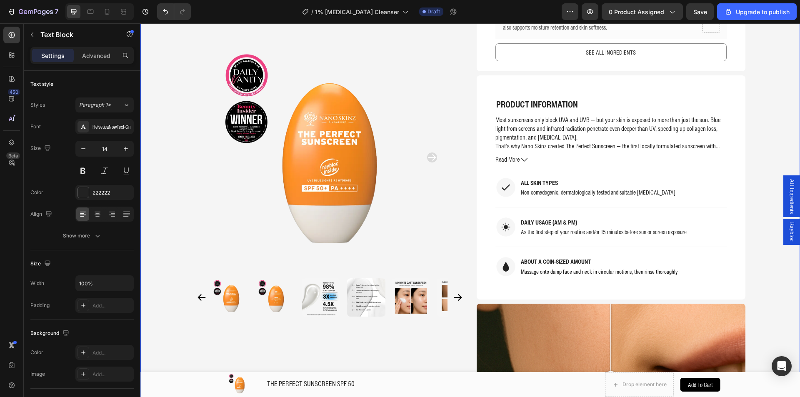
click at [756, 247] on div "Product Images Home THE PERFECT SUNSCREEN SPF 50 Breadcrumb THE PERFECT SUNSCRE…" at bounding box center [469, 267] width 659 height 1703
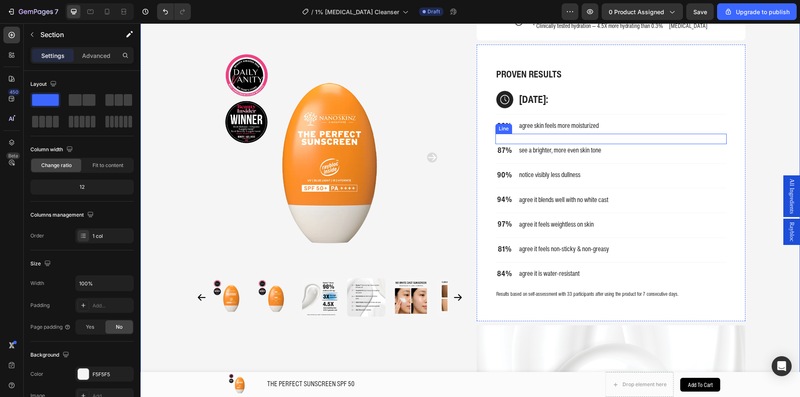
scroll to position [1083, 0]
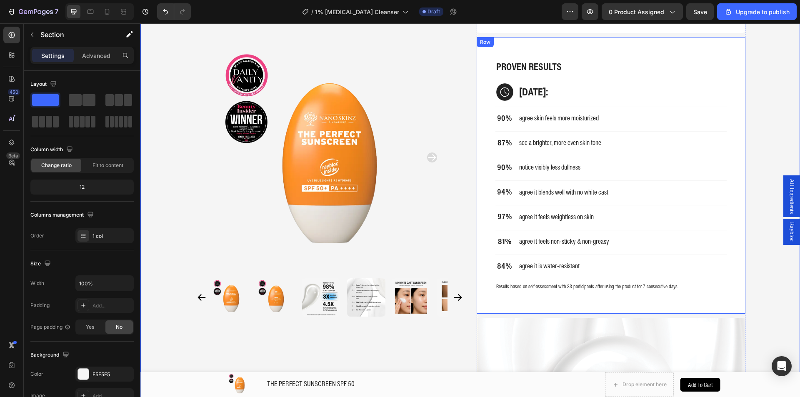
click at [480, 53] on div "PROVEN RESULTS Text Block Image IN 7 DAYS: Text Block Row Title Line 90% Text B…" at bounding box center [610, 175] width 269 height 276
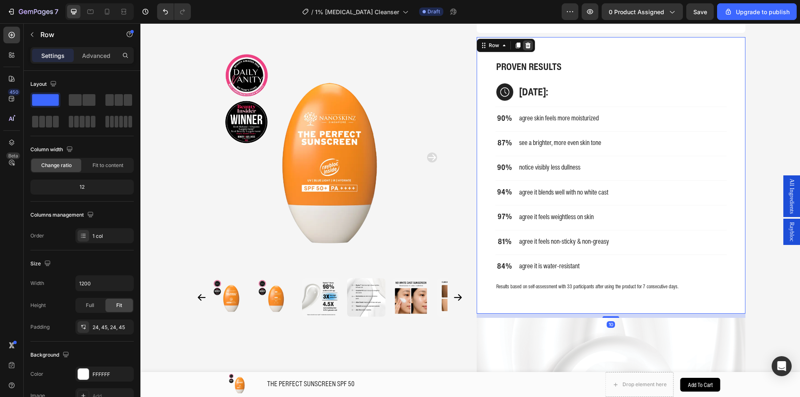
click at [523, 40] on div at bounding box center [528, 45] width 10 height 10
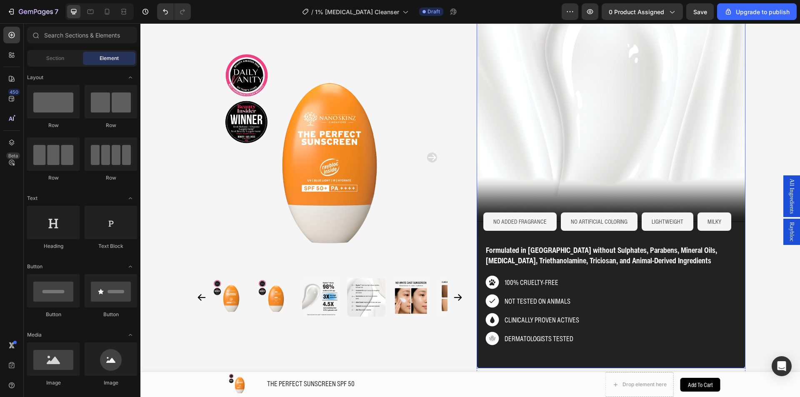
scroll to position [1166, 0]
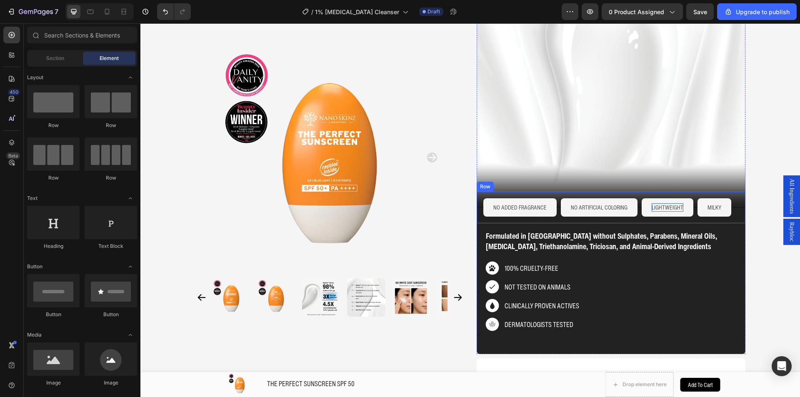
click at [662, 203] on p "LIGHTWEIGHT" at bounding box center [667, 207] width 32 height 8
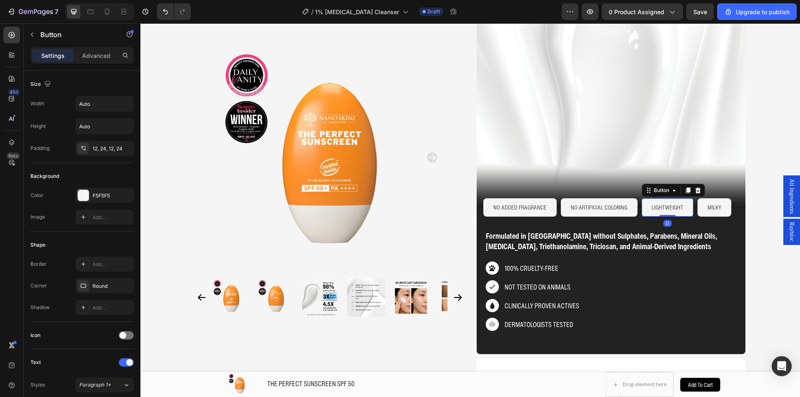
click at [651, 202] on button "LIGHTWEIGHT" at bounding box center [667, 207] width 52 height 18
click at [695, 187] on icon at bounding box center [697, 190] width 5 height 6
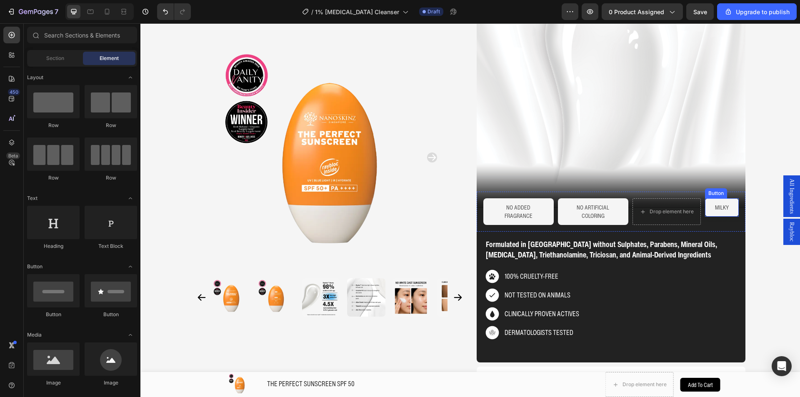
click at [723, 198] on button "MILKY" at bounding box center [722, 207] width 34 height 18
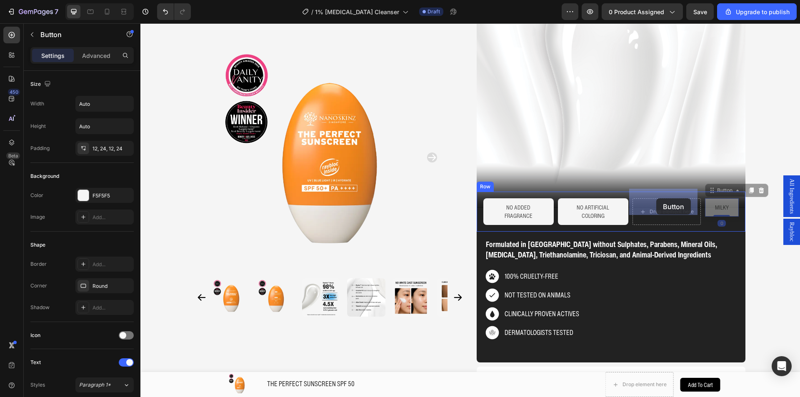
drag, startPoint x: 732, startPoint y: 184, endPoint x: 656, endPoint y: 198, distance: 77.6
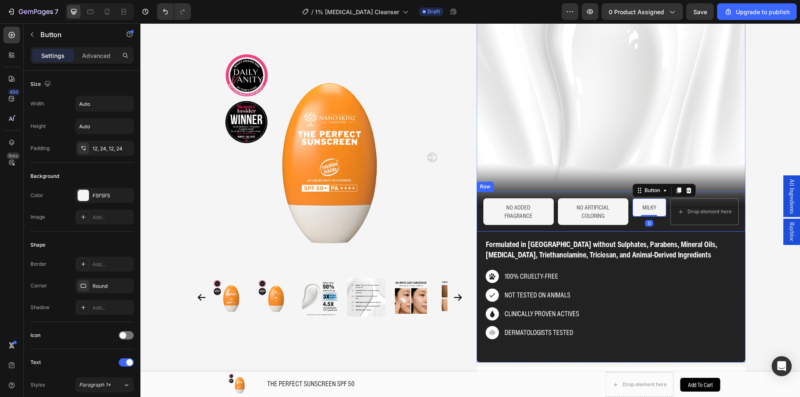
click at [615, 218] on div "NO ADDED FRAGRANCE Button NO ARTIFICIAL COLORING Button MILKY Button 0 Drop ele…" at bounding box center [610, 212] width 269 height 40
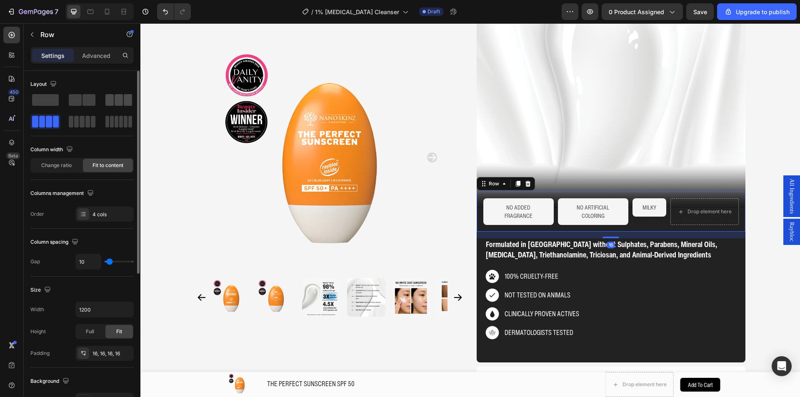
click at [111, 104] on span at bounding box center [109, 100] width 8 height 12
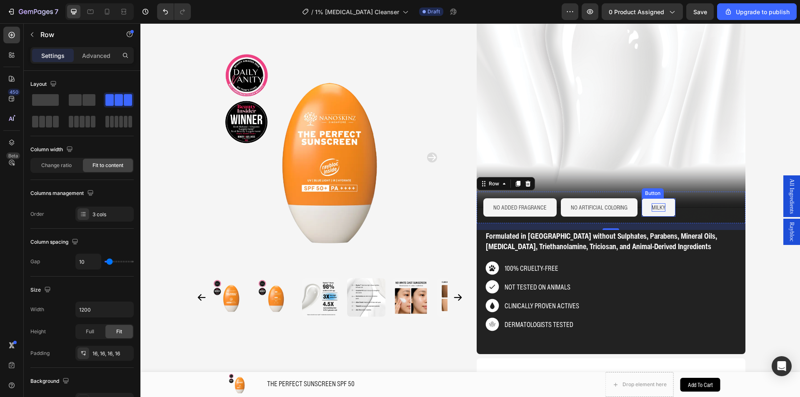
click at [660, 203] on p "MILKY" at bounding box center [658, 207] width 14 height 8
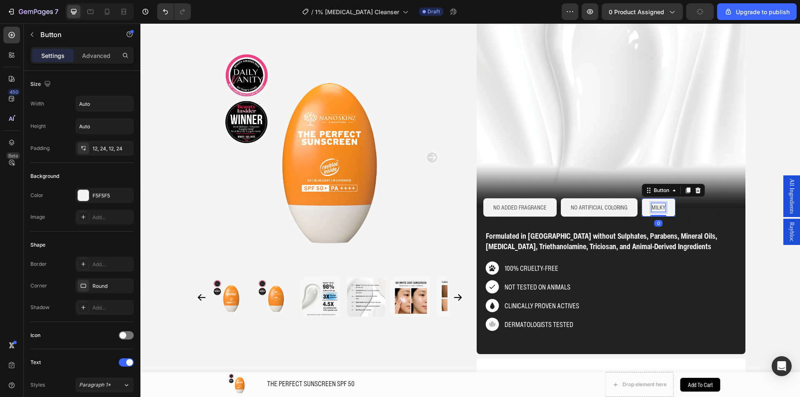
click at [654, 203] on p "MILKY" at bounding box center [658, 207] width 14 height 8
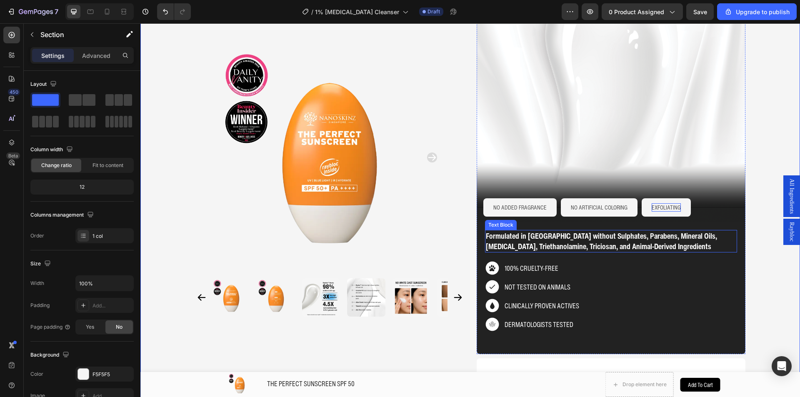
click at [514, 235] on p "Formulated in Singapore without Sulphates, Parabens, Mineral Oils, Lanolin, Tri…" at bounding box center [611, 241] width 250 height 21
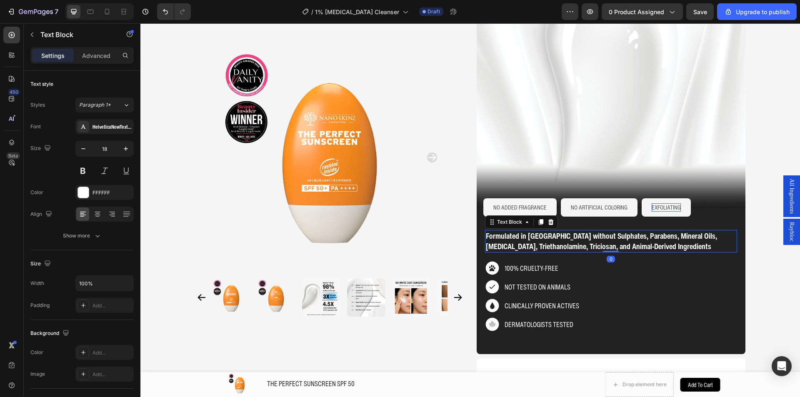
click at [514, 235] on p "Formulated in Singapore without Sulphates, Parabens, Mineral Oils, Lanolin, Tri…" at bounding box center [611, 241] width 250 height 21
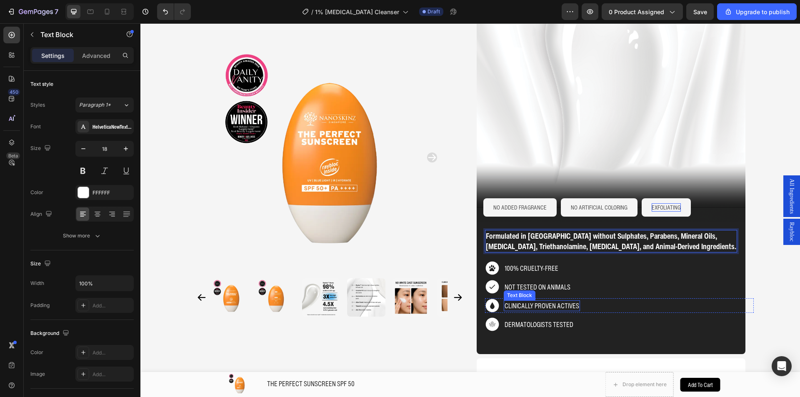
click at [563, 301] on p "CLINICALLY PROVEN ACTIVES" at bounding box center [541, 305] width 75 height 9
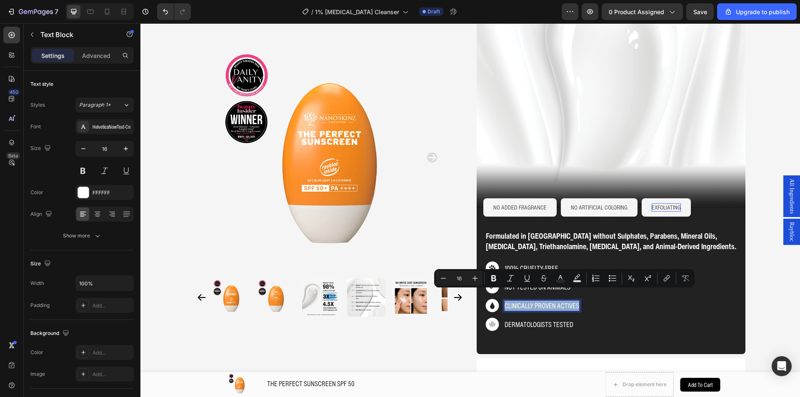
click at [563, 301] on p "CLINICALLY PROVEN ACTIVES" at bounding box center [541, 305] width 75 height 9
click at [551, 301] on p "CLINICALLY PROVEN ACTIVES" at bounding box center [541, 305] width 75 height 9
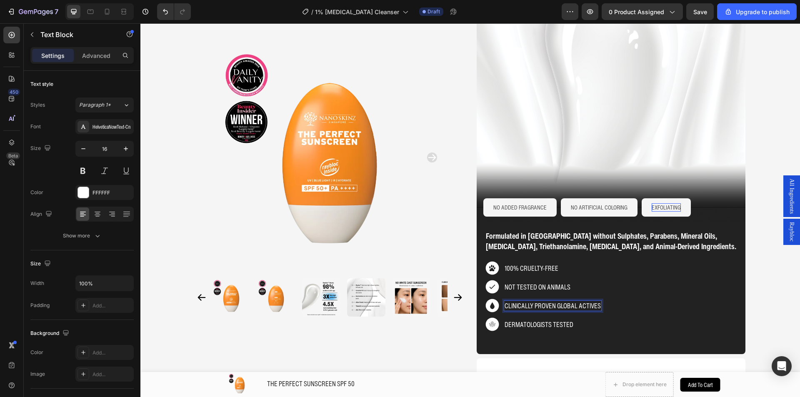
click at [578, 301] on p "CLINICALLY PROVEN GLOBAL ACTIVES" at bounding box center [552, 305] width 96 height 9
drag, startPoint x: 576, startPoint y: 294, endPoint x: 575, endPoint y: 302, distance: 8.0
click at [575, 301] on p "CLINICALLY PROVEN GLOBAL ACTIVES" at bounding box center [552, 305] width 96 height 9
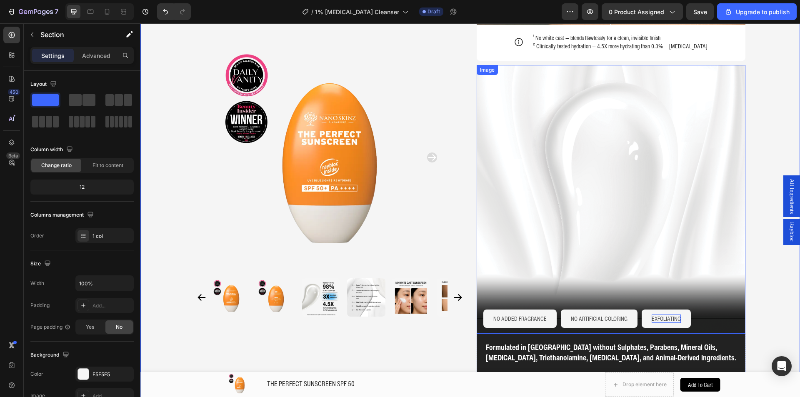
scroll to position [1041, 0]
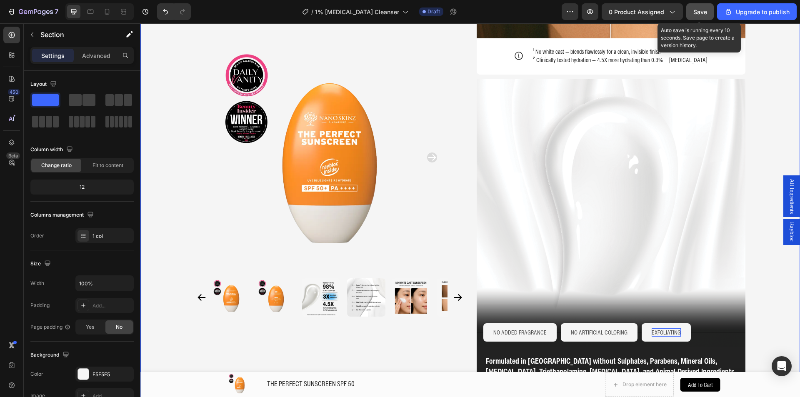
click at [694, 11] on span "Save" at bounding box center [700, 11] width 14 height 7
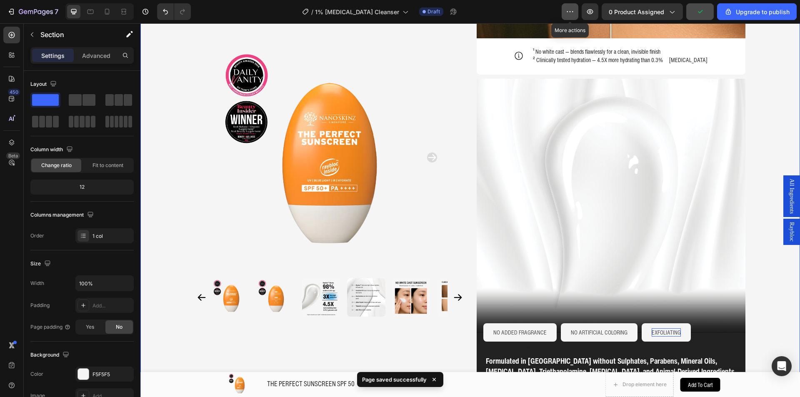
click at [566, 11] on button "button" at bounding box center [569, 11] width 17 height 17
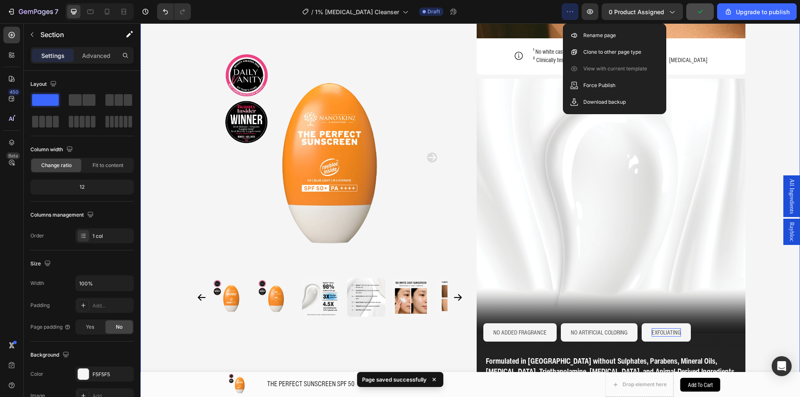
click at [566, 11] on button "button" at bounding box center [569, 11] width 17 height 17
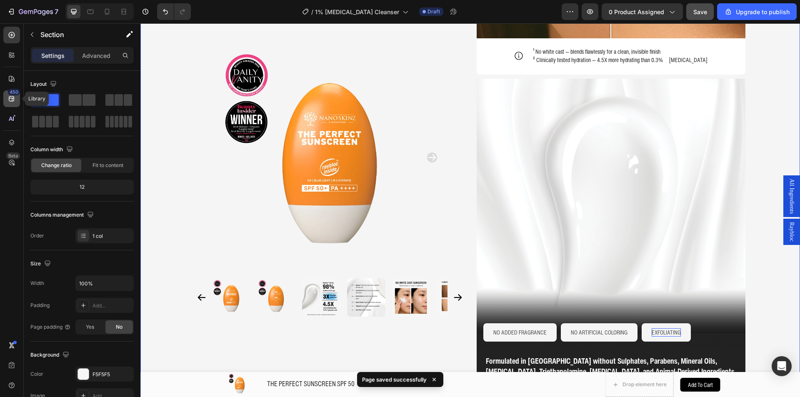
click at [8, 95] on icon at bounding box center [11, 99] width 8 height 8
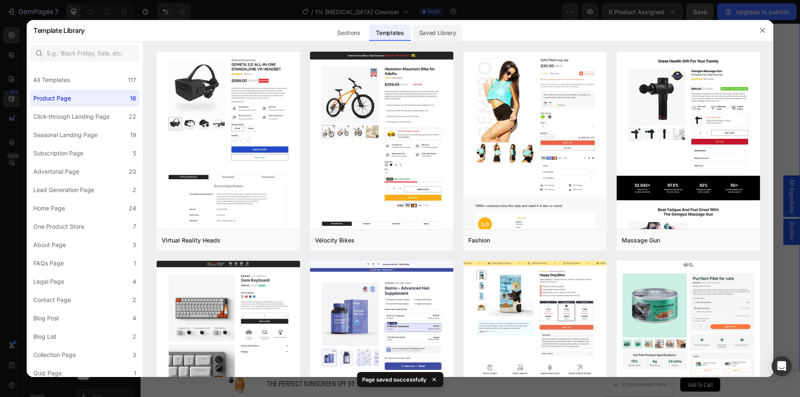
click at [445, 31] on div "Saved Library" at bounding box center [437, 33] width 50 height 17
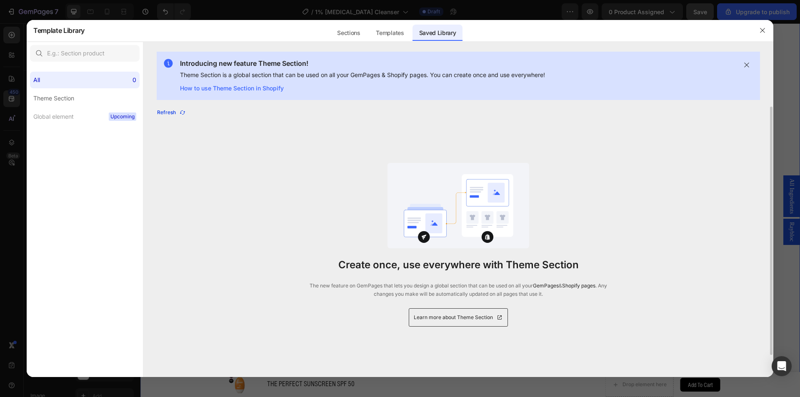
click at [168, 110] on div "Refresh" at bounding box center [171, 112] width 29 height 7
click at [394, 37] on div "Templates" at bounding box center [389, 33] width 41 height 17
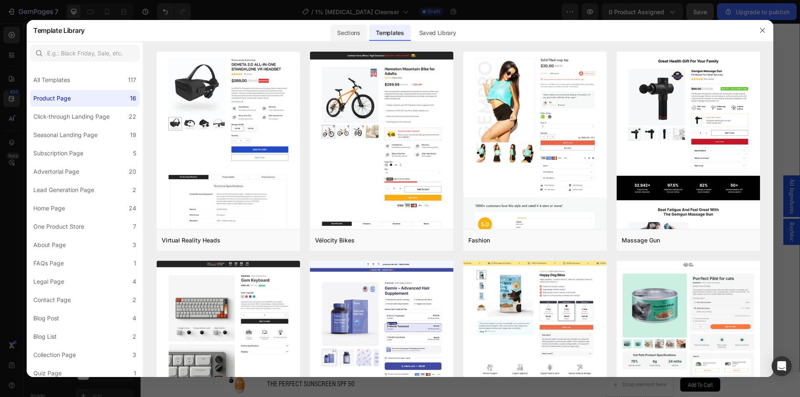
click at [347, 32] on div "Sections" at bounding box center [348, 33] width 36 height 17
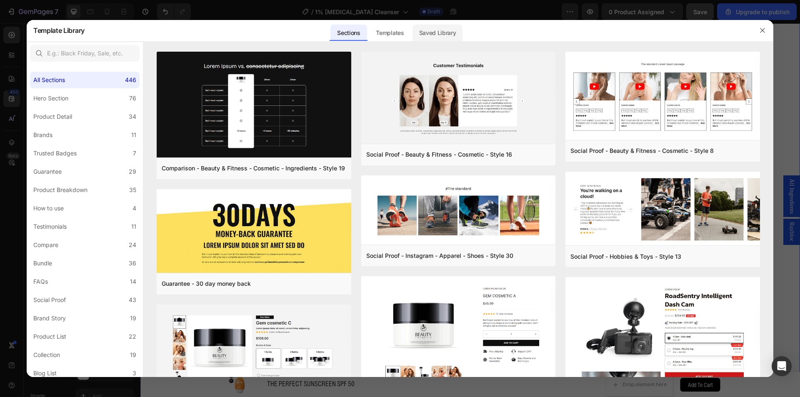
click at [453, 30] on div "Saved Library" at bounding box center [437, 33] width 50 height 17
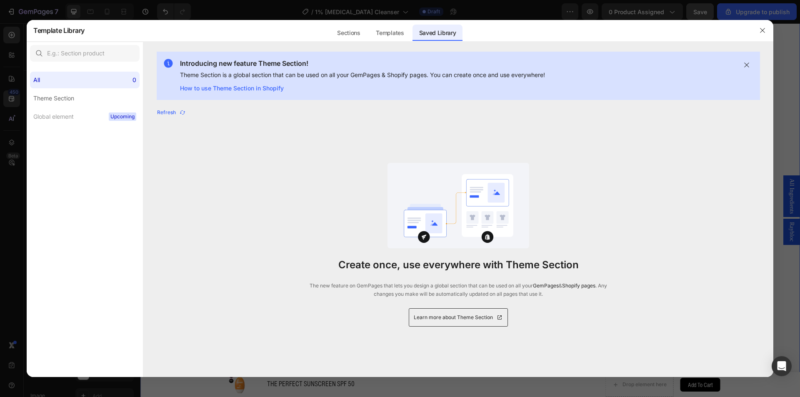
click at [249, 73] on p "Theme Section is a global section that can be used on all your GemPages & Shopi…" at bounding box center [362, 75] width 365 height 10
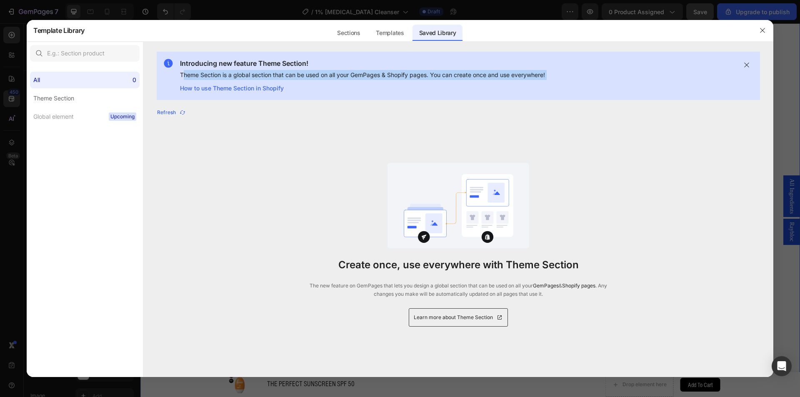
click at [249, 73] on p "Theme Section is a global section that can be used on all your GemPages & Shopi…" at bounding box center [362, 75] width 365 height 10
click at [300, 72] on p "Theme Section is a global section that can be used on all your GemPages & Shopi…" at bounding box center [362, 75] width 365 height 10
drag, startPoint x: 178, startPoint y: 76, endPoint x: 302, endPoint y: 75, distance: 124.5
click at [302, 75] on div "Introducing new feature Theme Section! Theme Section is a global section that c…" at bounding box center [354, 75] width 382 height 35
click at [104, 95] on label "Theme Section" at bounding box center [85, 98] width 110 height 17
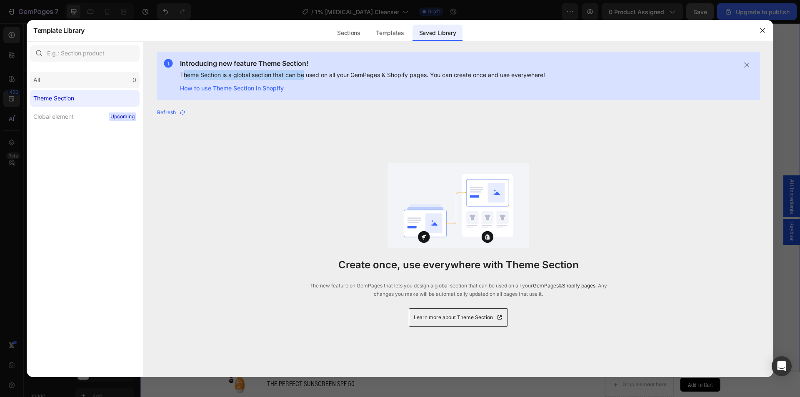
click at [107, 83] on div "All 0" at bounding box center [85, 80] width 110 height 17
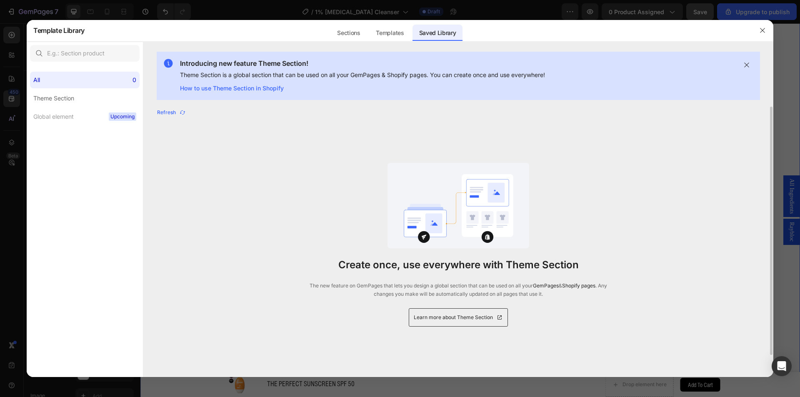
click at [187, 111] on div "Refresh" at bounding box center [458, 113] width 603 height 12
click at [186, 113] on button "Refresh" at bounding box center [172, 113] width 30 height 12
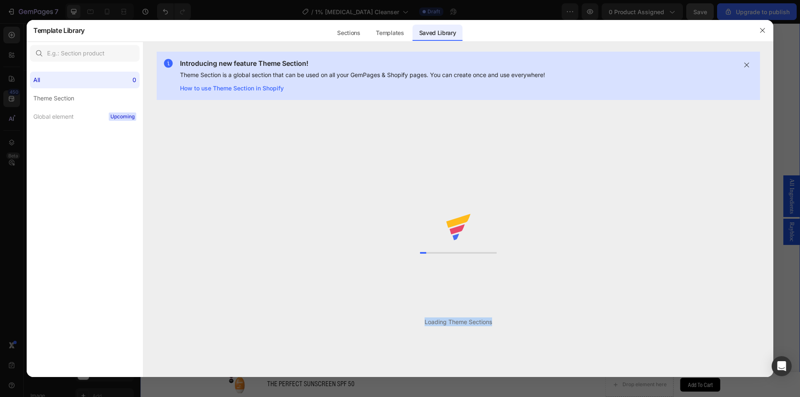
click at [186, 113] on div "Loading Theme Sections" at bounding box center [458, 233] width 630 height 253
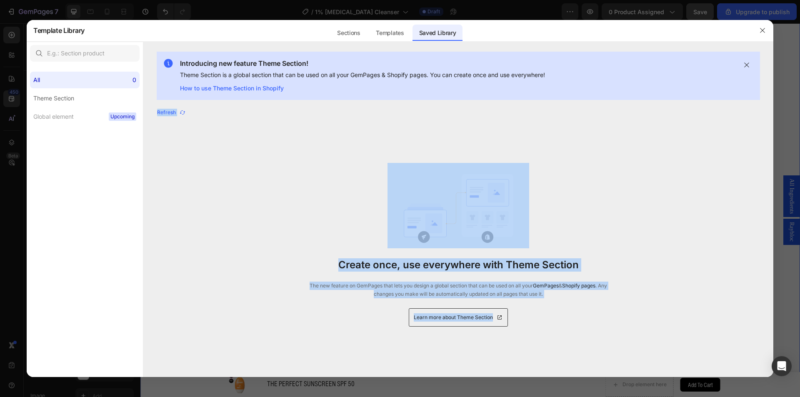
click at [185, 113] on icon "button" at bounding box center [182, 112] width 7 height 7
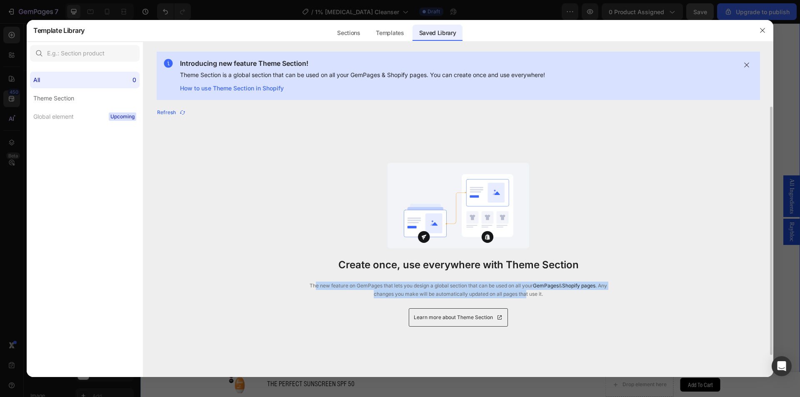
drag, startPoint x: 313, startPoint y: 285, endPoint x: 531, endPoint y: 290, distance: 218.7
click at [531, 290] on p "The new feature on GemPages that lets you design a global section that can be u…" at bounding box center [457, 290] width 297 height 17
drag, startPoint x: 567, startPoint y: 297, endPoint x: 333, endPoint y: 237, distance: 241.7
click at [333, 237] on div "Create once, use everywhere with Theme Section The new feature on GemPages that…" at bounding box center [457, 245] width 297 height 240
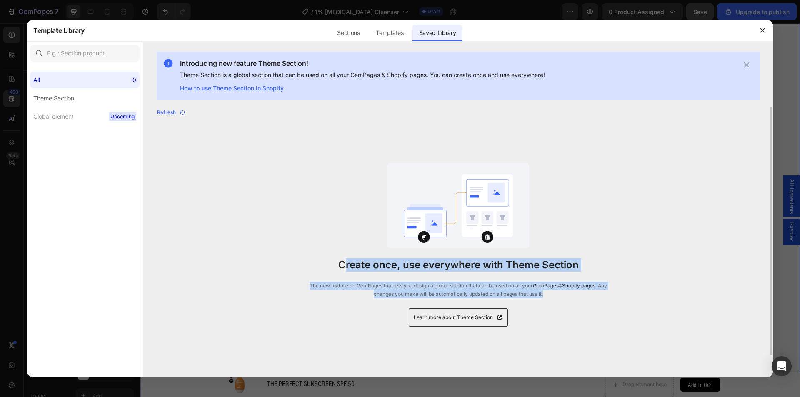
click at [332, 237] on div "Create once, use everywhere with Theme Section The new feature on GemPages that…" at bounding box center [457, 245] width 297 height 240
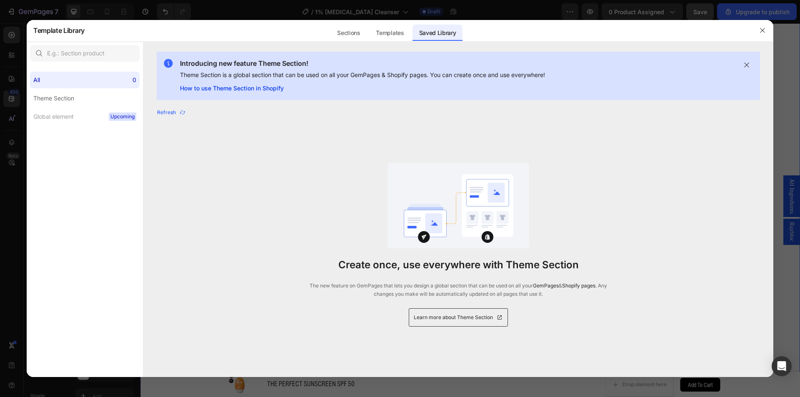
click at [265, 89] on link "How to use Theme Section in Shopify" at bounding box center [362, 88] width 365 height 10
drag, startPoint x: 765, startPoint y: 28, endPoint x: 610, endPoint y: 14, distance: 155.6
click at [765, 28] on icon "button" at bounding box center [762, 30] width 7 height 7
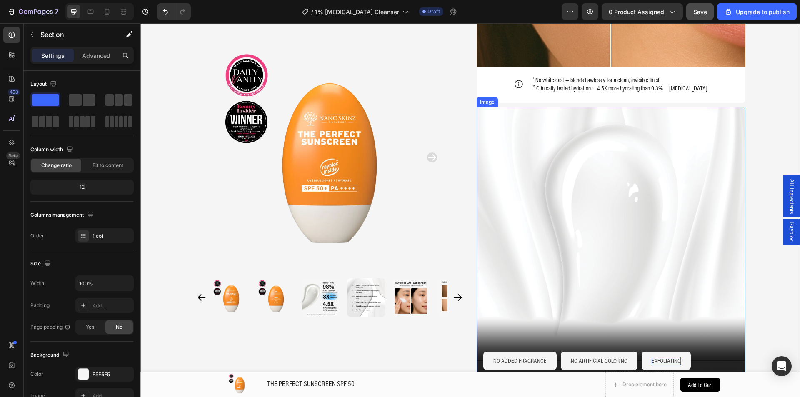
scroll to position [916, 0]
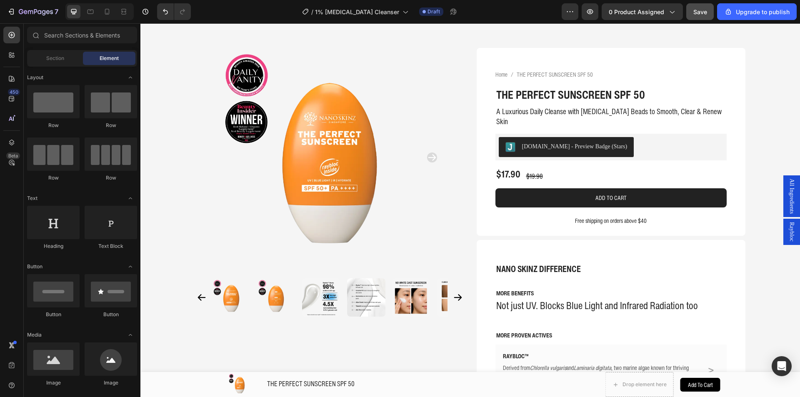
scroll to position [0, 0]
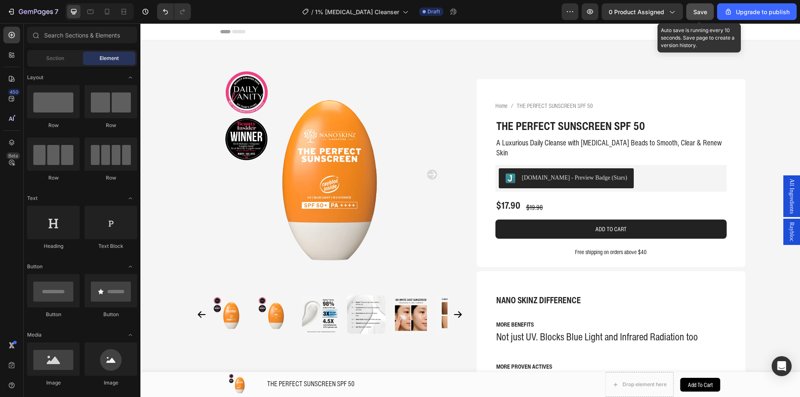
click at [701, 12] on span "Save" at bounding box center [700, 11] width 14 height 7
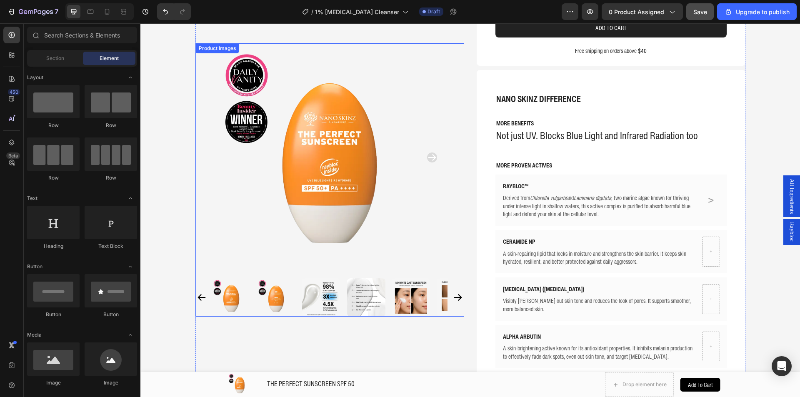
scroll to position [200, 0]
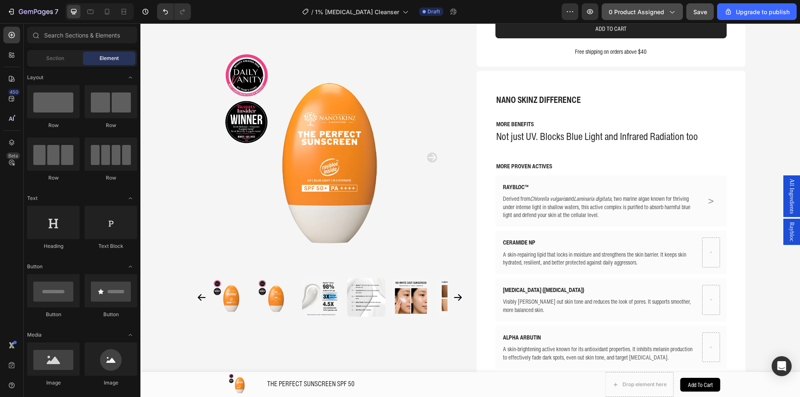
click at [674, 11] on icon "button" at bounding box center [672, 12] width 5 height 2
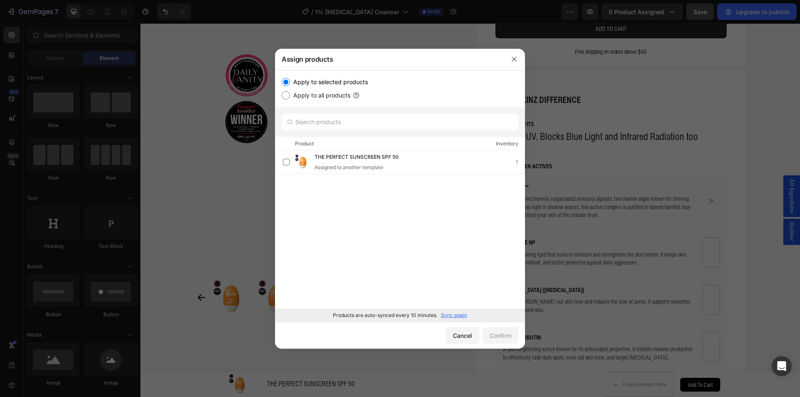
click at [448, 314] on p "Sync again" at bounding box center [454, 315] width 26 height 7
drag, startPoint x: 511, startPoint y: 61, endPoint x: 481, endPoint y: 2, distance: 66.3
click at [511, 61] on icon "button" at bounding box center [514, 59] width 7 height 7
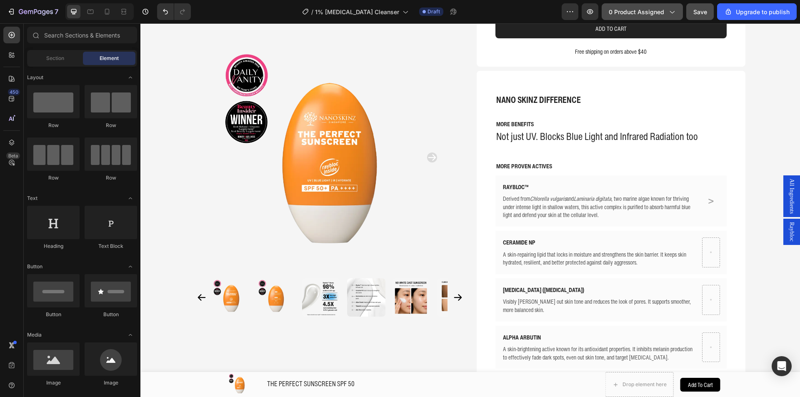
click at [673, 13] on icon "button" at bounding box center [672, 12] width 5 height 2
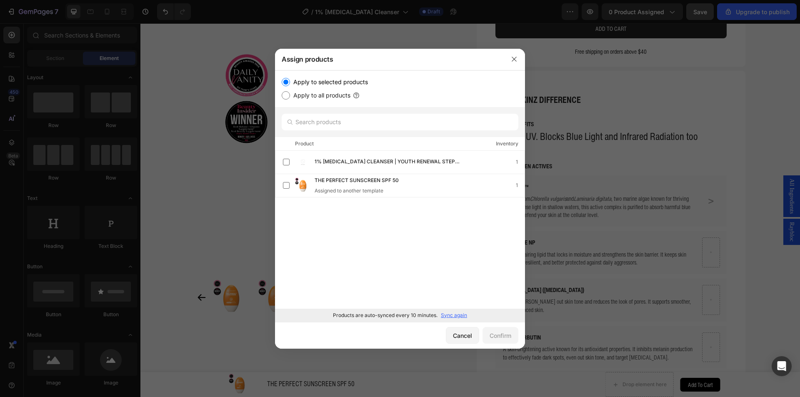
click at [449, 315] on p "Sync again" at bounding box center [454, 315] width 26 height 7
click at [370, 160] on span "1% RETINOL CLEANSER | YOUTH RENEWAL STEP 01" at bounding box center [386, 161] width 145 height 9
click at [509, 330] on button "Confirm" at bounding box center [500, 335] width 36 height 17
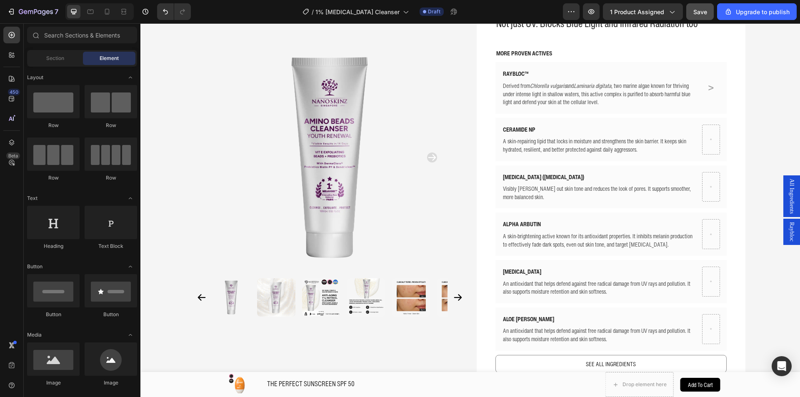
scroll to position [325, 0]
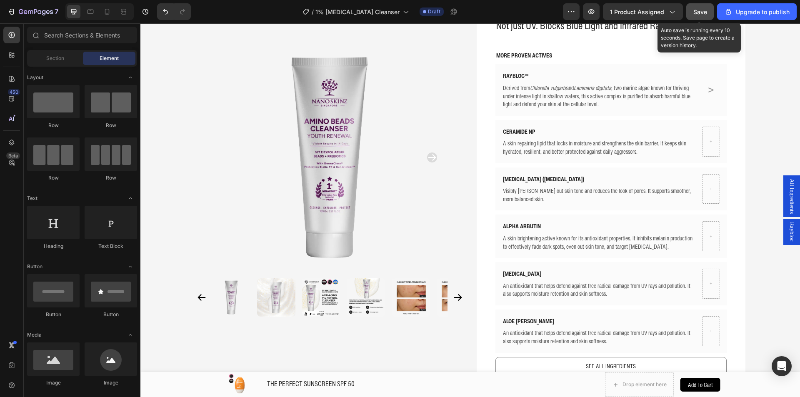
click at [698, 10] on span "Save" at bounding box center [700, 11] width 14 height 7
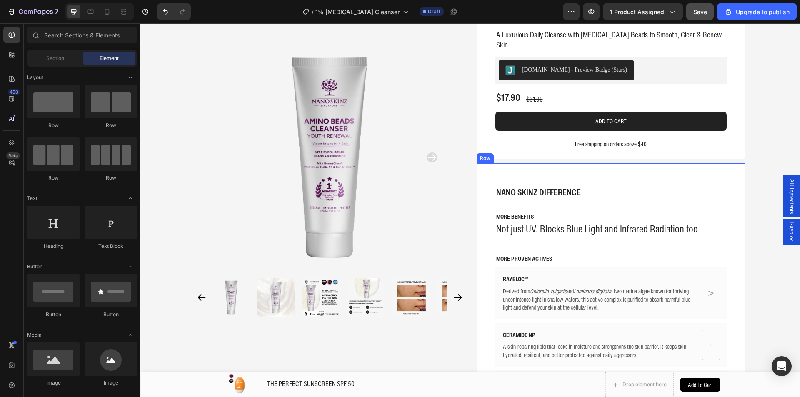
scroll to position [125, 0]
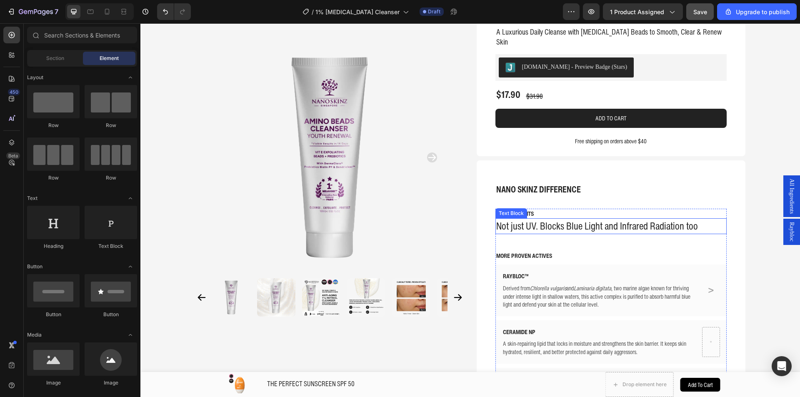
click at [559, 219] on p "Not just UV. Blocks Blue Light and Infrared Radiation too" at bounding box center [611, 226] width 230 height 14
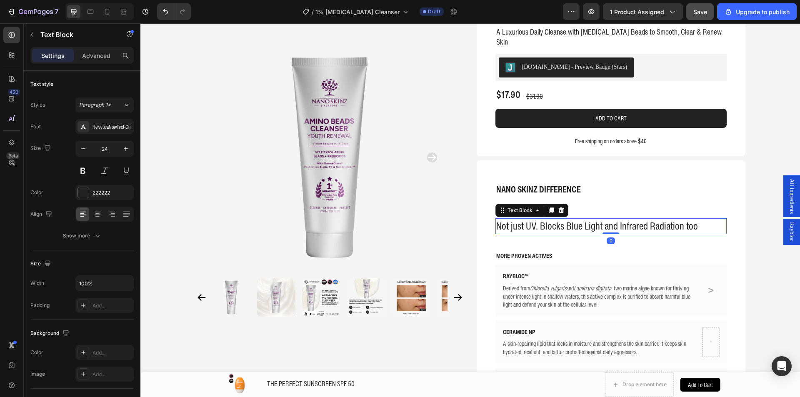
click at [553, 219] on p "Not just UV. Blocks Blue Light and Infrared Radiation too" at bounding box center [611, 226] width 230 height 14
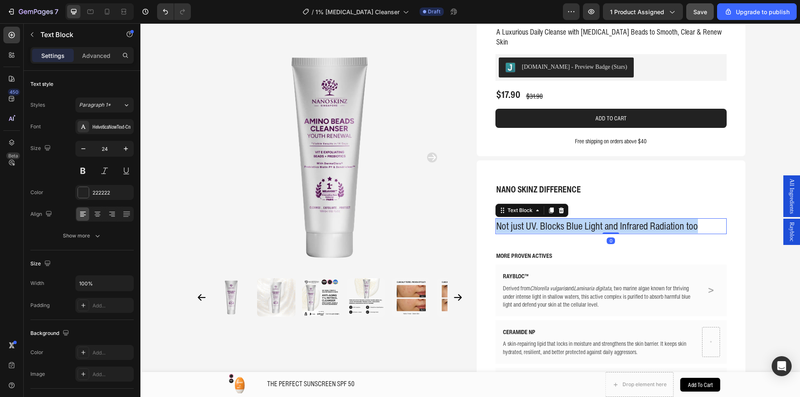
click at [553, 219] on p "Not just UV. Blocks Blue Light and Infrared Radiation too" at bounding box center [611, 226] width 230 height 14
click at [555, 219] on p "Not just UV. Blocks Blue Light and Infrared Radiation too" at bounding box center [611, 226] width 230 height 14
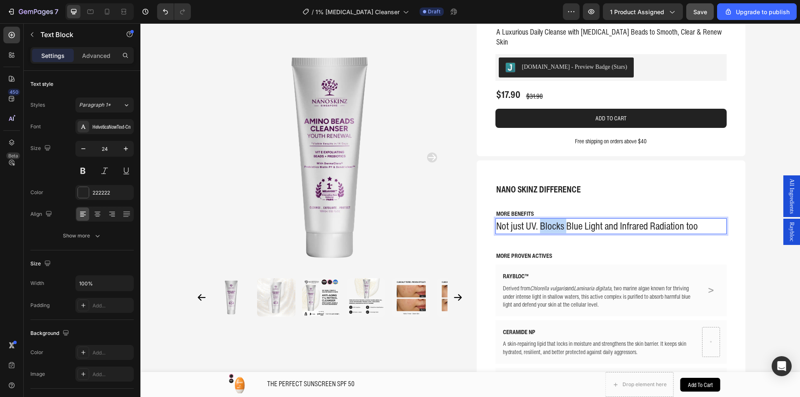
click at [555, 219] on p "Not just UV. Blocks Blue Light and Infrared Radiation too" at bounding box center [611, 226] width 230 height 14
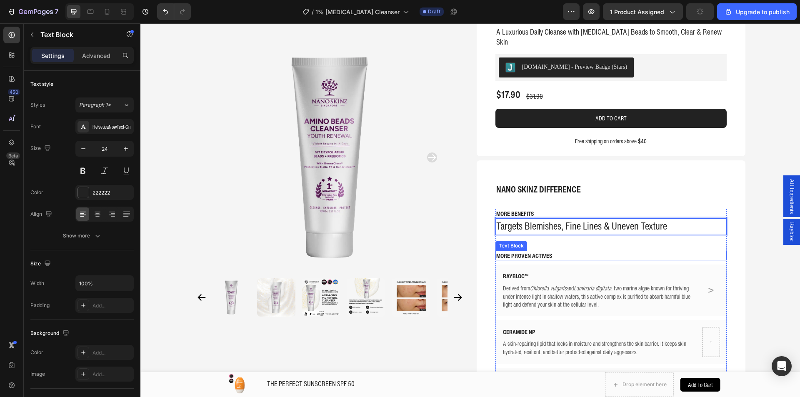
click at [520, 252] on p "MORE PROVEN ACTIVES" at bounding box center [611, 256] width 230 height 8
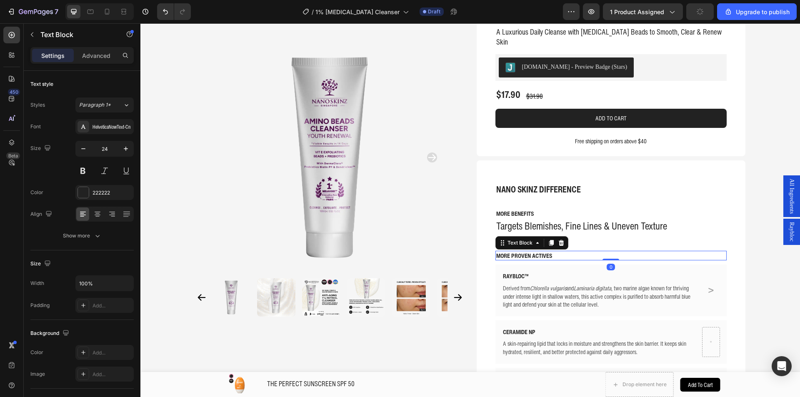
click at [520, 252] on p "MORE PROVEN ACTIVES" at bounding box center [611, 256] width 230 height 8
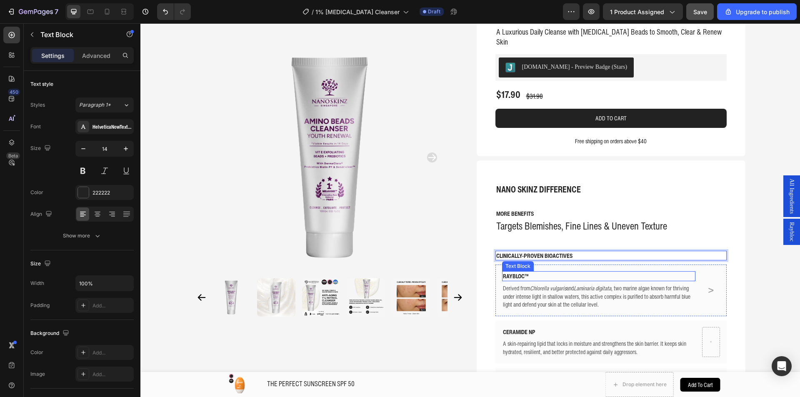
click at [516, 272] on p "RAYBLOC™" at bounding box center [599, 276] width 192 height 8
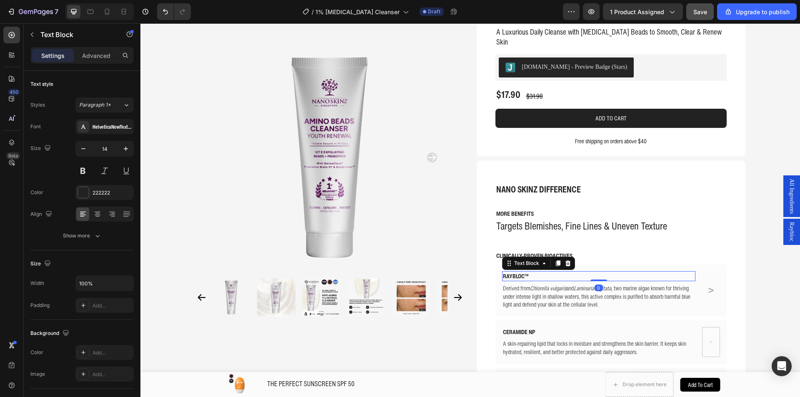
click at [516, 272] on p "RAYBLOC™" at bounding box center [599, 276] width 192 height 8
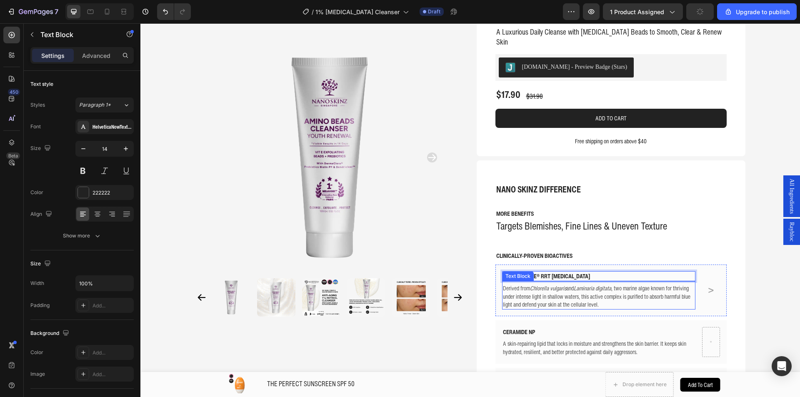
click at [522, 284] on p "Derived from Chlorella vulgaris and Laminaria digitata , two marine algae known…" at bounding box center [599, 296] width 192 height 25
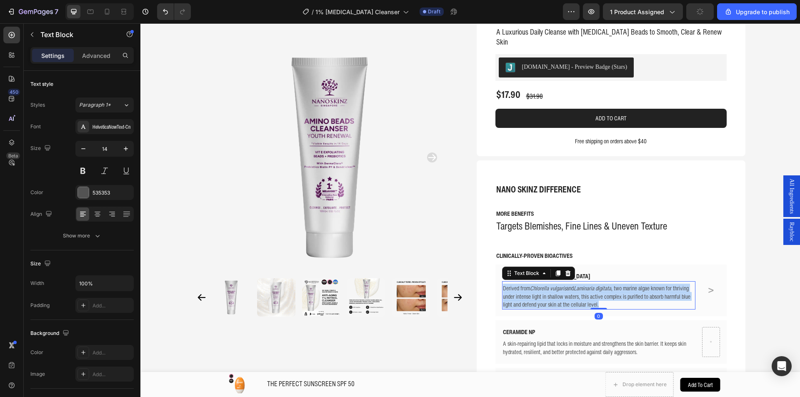
click at [522, 284] on p "Derived from Chlorella vulgaris and Laminaria digitata , two marine algae known…" at bounding box center [599, 296] width 192 height 25
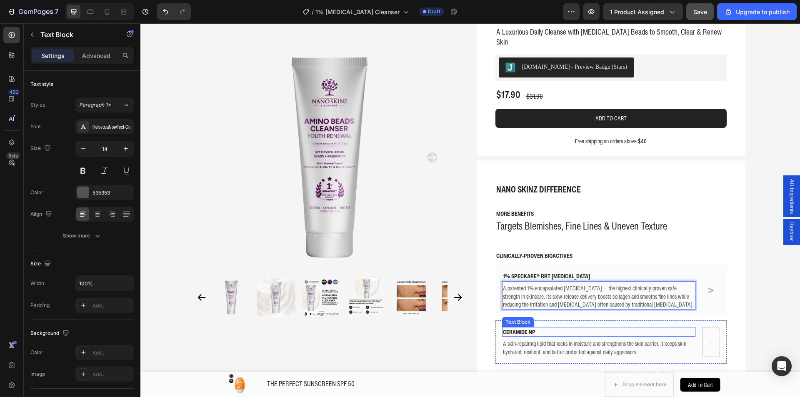
click at [514, 328] on p "CERAMIDE NP" at bounding box center [599, 332] width 192 height 8
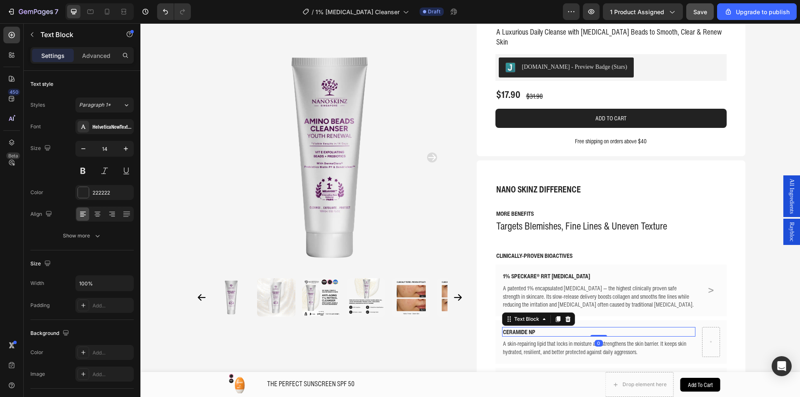
click at [514, 328] on p "CERAMIDE NP" at bounding box center [599, 332] width 192 height 8
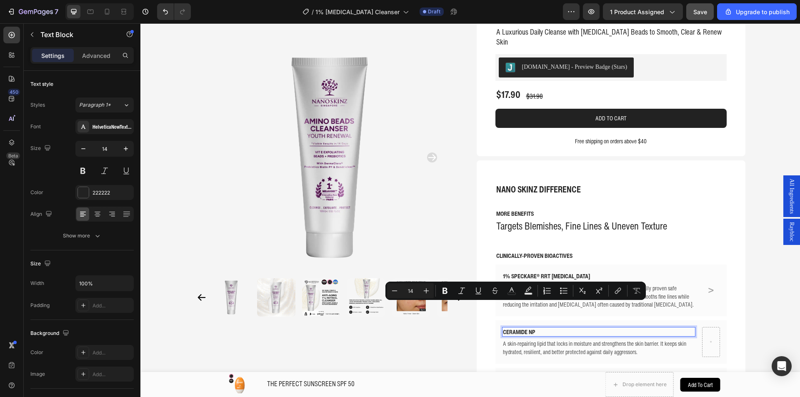
click at [555, 328] on p "CERAMIDE NP" at bounding box center [599, 332] width 192 height 8
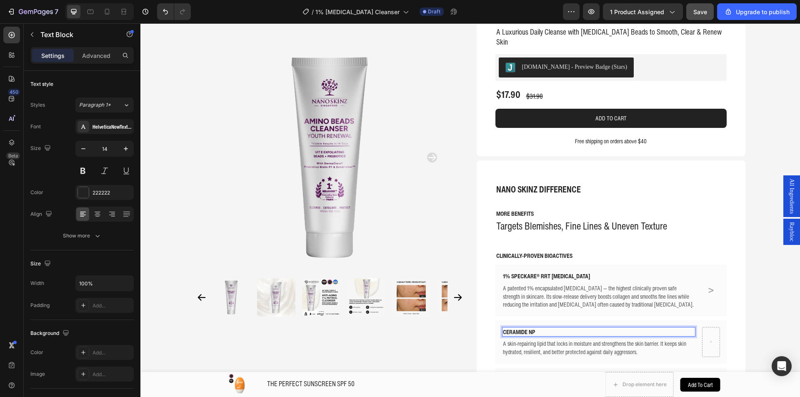
click at [555, 328] on p "CERAMIDE NP" at bounding box center [599, 332] width 192 height 8
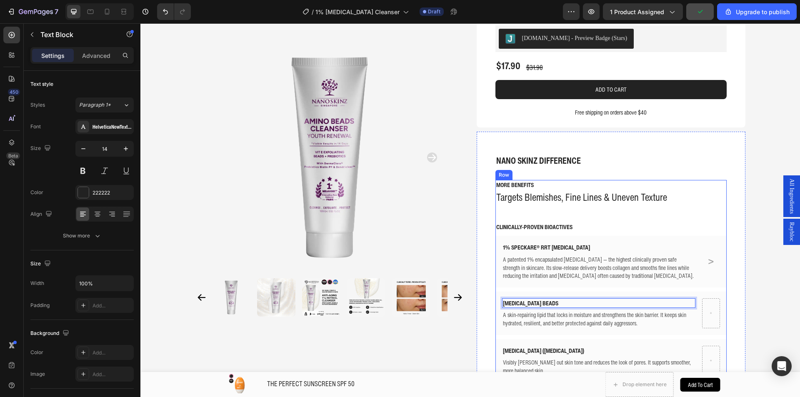
scroll to position [167, 0]
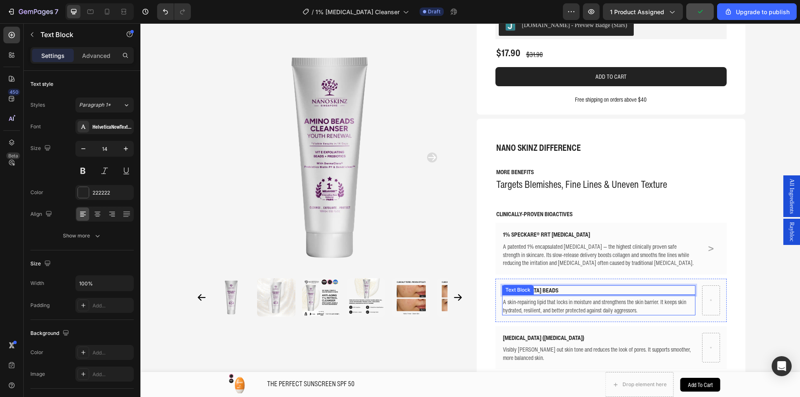
click at [538, 298] on p "A skin-repairing lipid that locks in moisture and strengthens the skin barrier.…" at bounding box center [599, 306] width 192 height 16
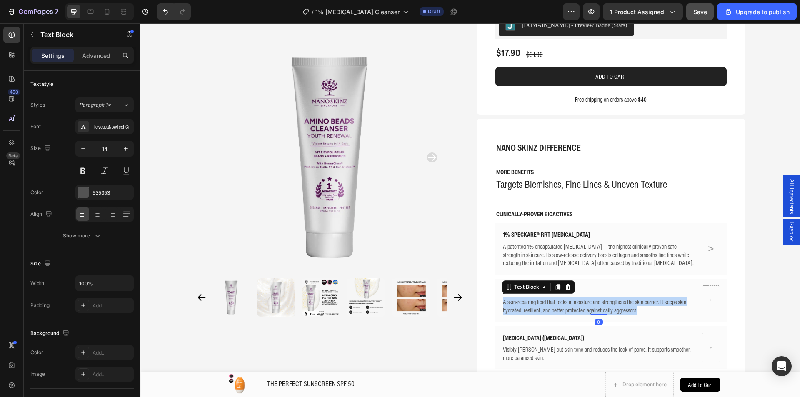
click at [538, 298] on p "A skin-repairing lipid that locks in moisture and strengthens the skin barrier.…" at bounding box center [599, 306] width 192 height 16
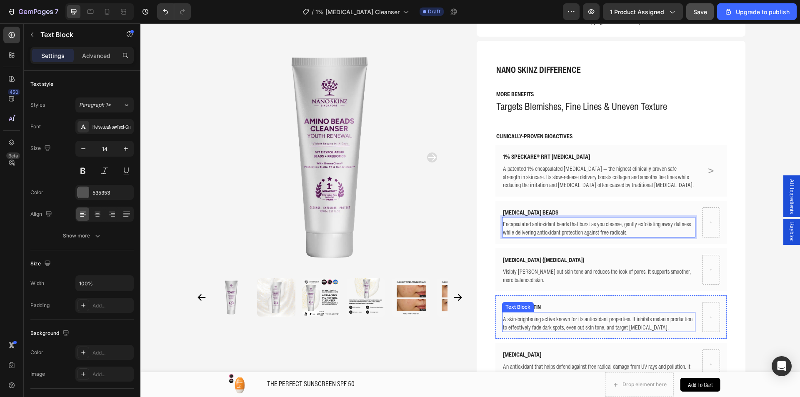
scroll to position [250, 0]
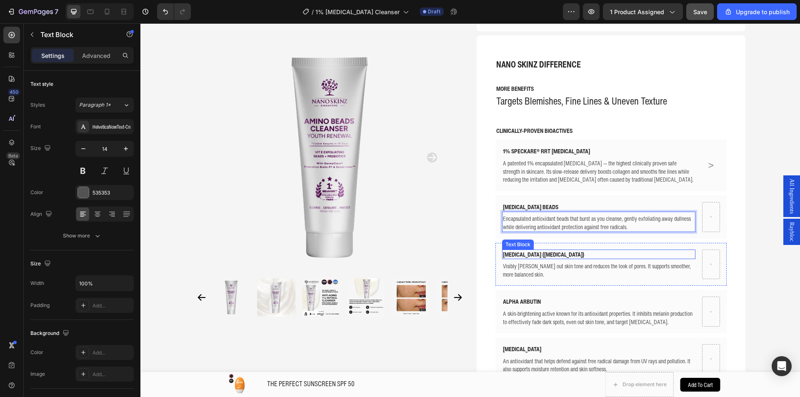
click at [555, 250] on p "NIACINAMIDE (VITAMIN B3)" at bounding box center [599, 254] width 192 height 8
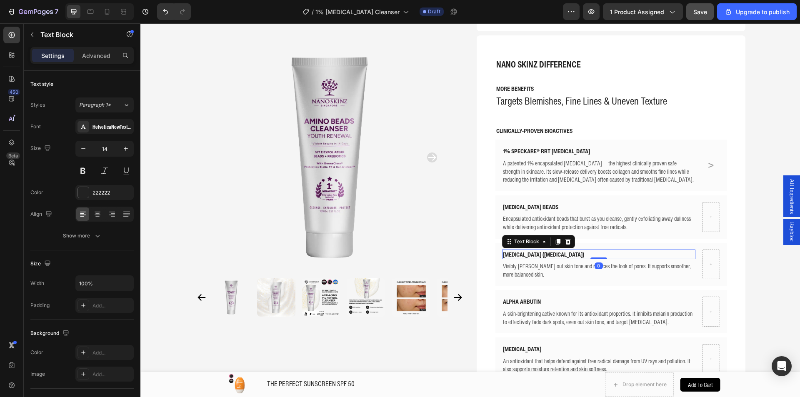
click at [555, 250] on p "NIACINAMIDE (VITAMIN B3)" at bounding box center [599, 254] width 192 height 8
click at [511, 262] on p "Visibly evens out skin tone and reduces the look of pores. It supports smoother…" at bounding box center [599, 270] width 192 height 16
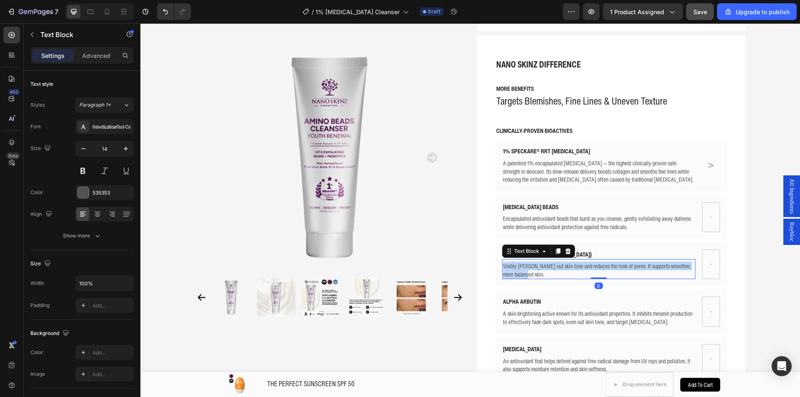
click at [511, 262] on p "Visibly evens out skin tone and reduces the look of pores. It supports smoother…" at bounding box center [599, 270] width 192 height 16
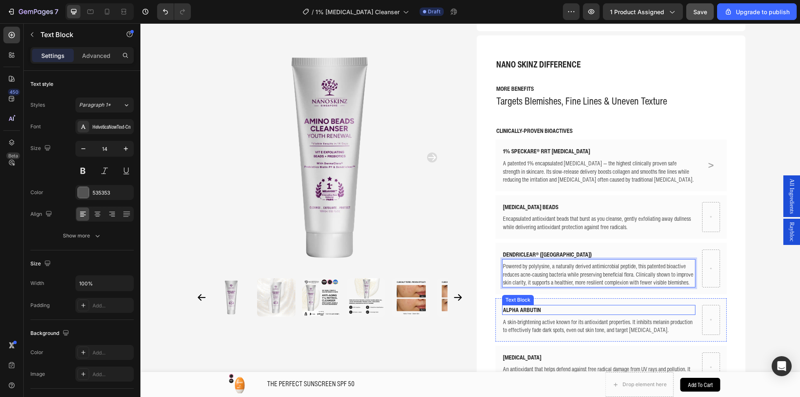
click at [544, 306] on p "ALPHA ARBUTIN" at bounding box center [599, 310] width 192 height 8
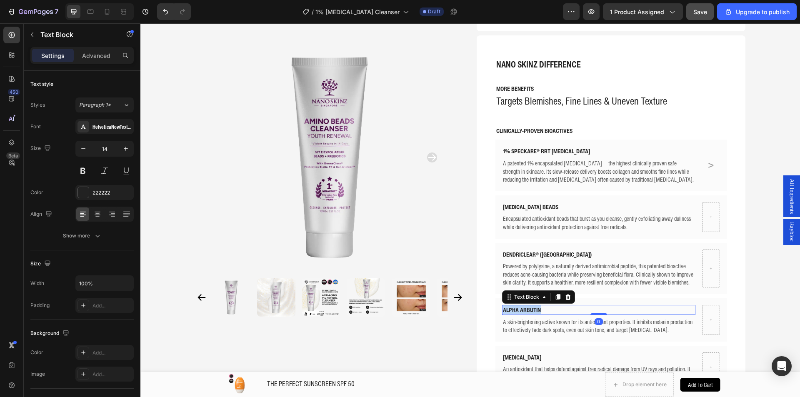
click at [544, 306] on p "ALPHA ARBUTIN" at bounding box center [599, 310] width 192 height 8
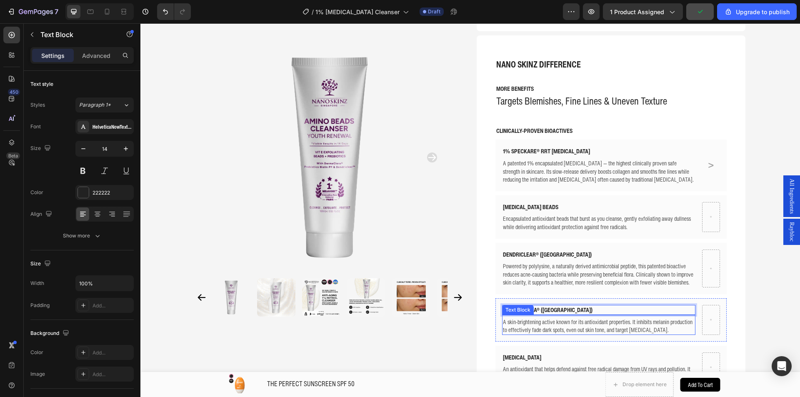
click at [521, 318] on p "A skin-brightening active known for its antioxidant properties. It inhibits mel…" at bounding box center [599, 326] width 192 height 16
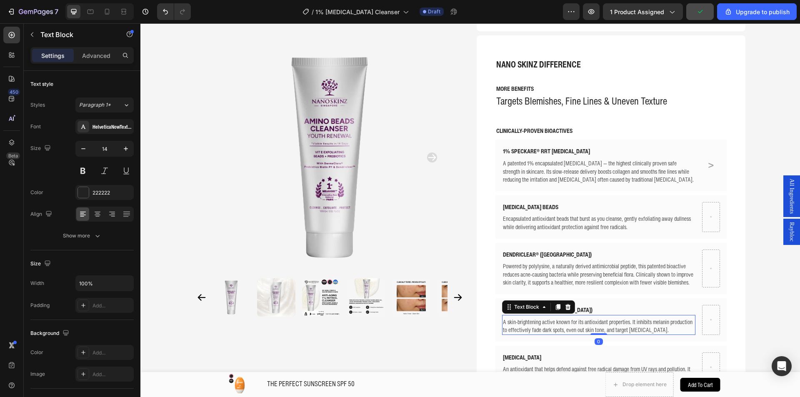
click at [521, 318] on p "A skin-brightening active known for its antioxidant properties. It inhibits mel…" at bounding box center [599, 326] width 192 height 16
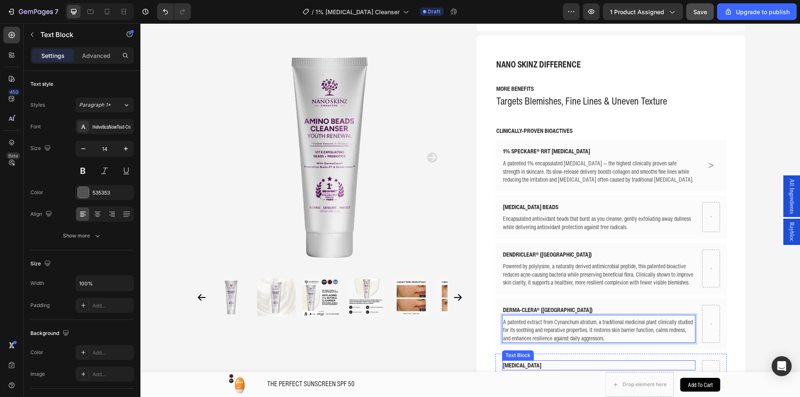
click at [538, 361] on p "VITAMIN E" at bounding box center [599, 365] width 192 height 8
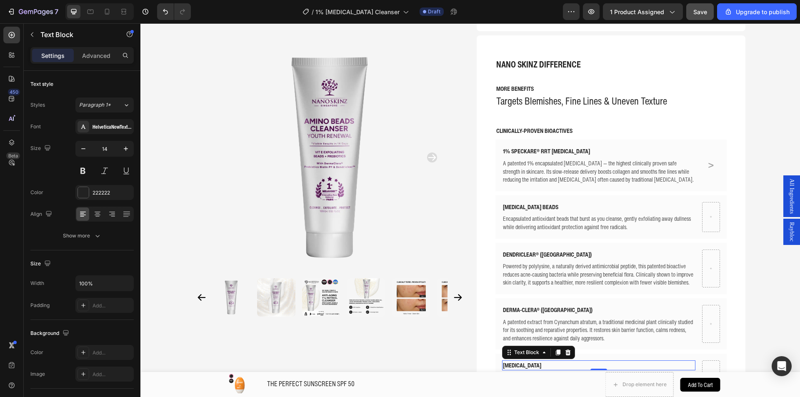
click at [538, 361] on p "VITAMIN E" at bounding box center [599, 365] width 192 height 8
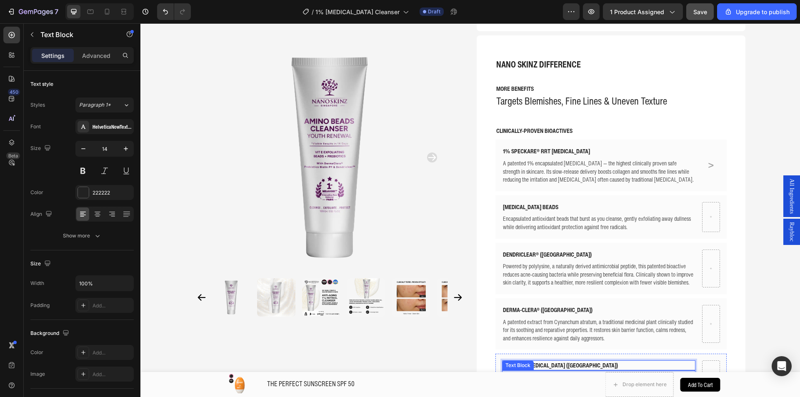
click at [516, 373] on p "An antioxidant that helps defend against free radical damage from UV rays and p…" at bounding box center [599, 381] width 192 height 16
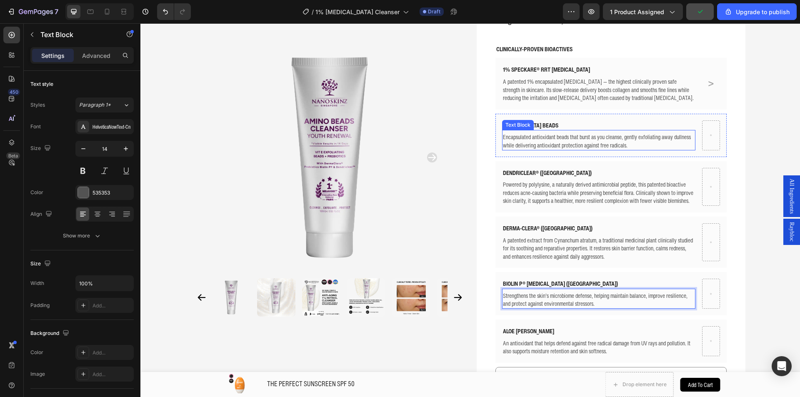
scroll to position [333, 0]
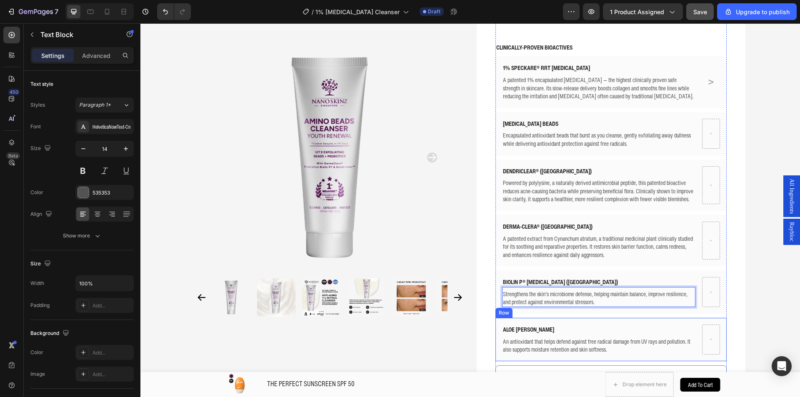
click at [577, 318] on div "ALOE VERA Text Block An antioxidant that helps defend against free radical dama…" at bounding box center [610, 339] width 231 height 43
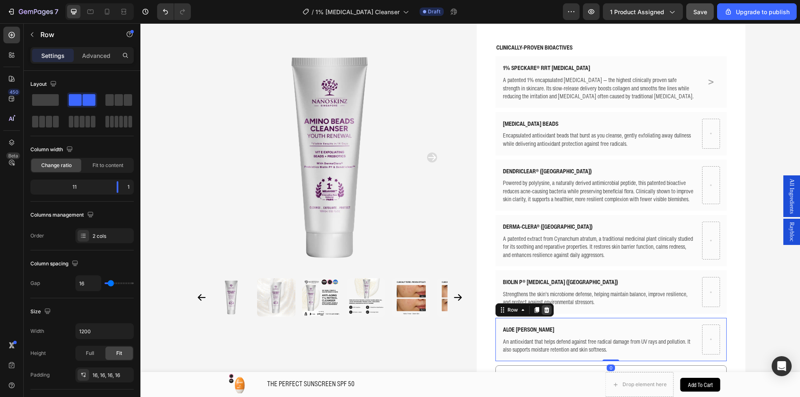
click at [544, 307] on icon at bounding box center [546, 310] width 5 height 6
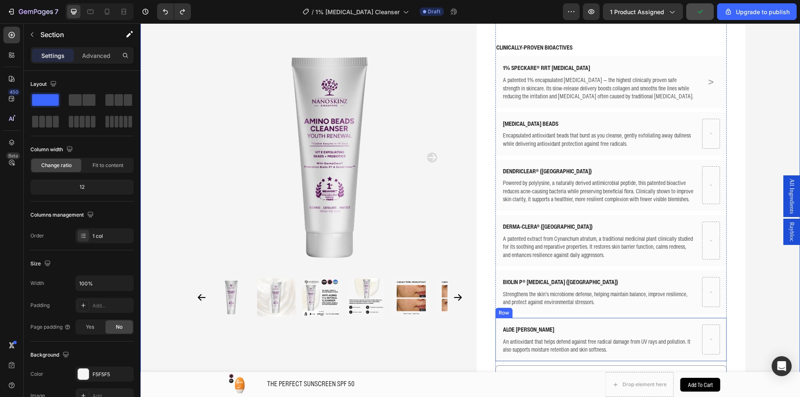
click at [526, 318] on div "ALOE VERA Text Block An antioxidant that helps defend against free radical dama…" at bounding box center [610, 339] width 231 height 43
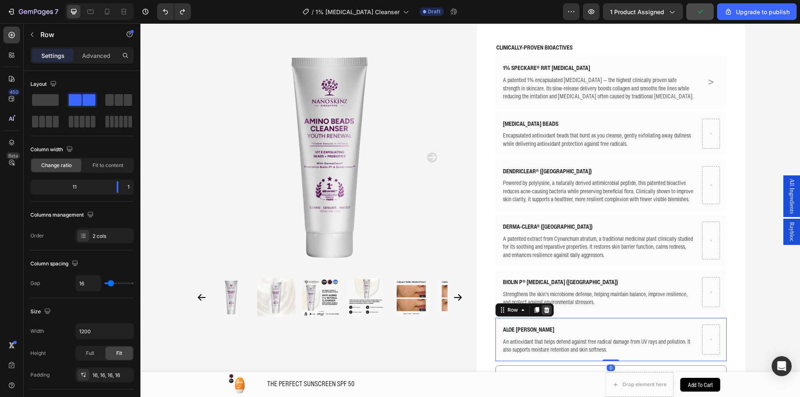
click at [545, 307] on icon at bounding box center [546, 310] width 5 height 6
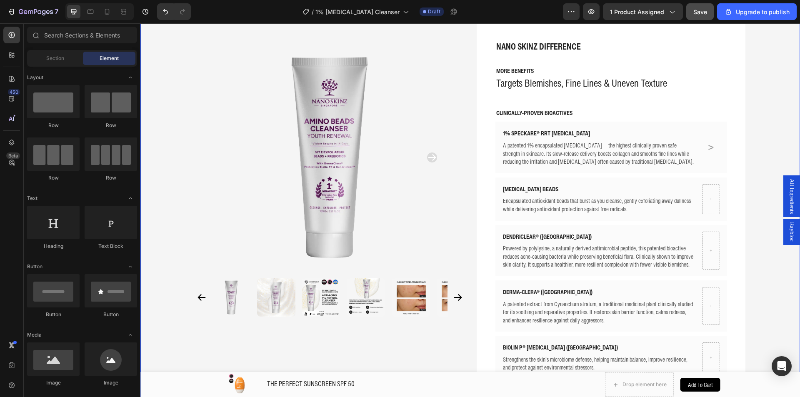
scroll to position [250, 0]
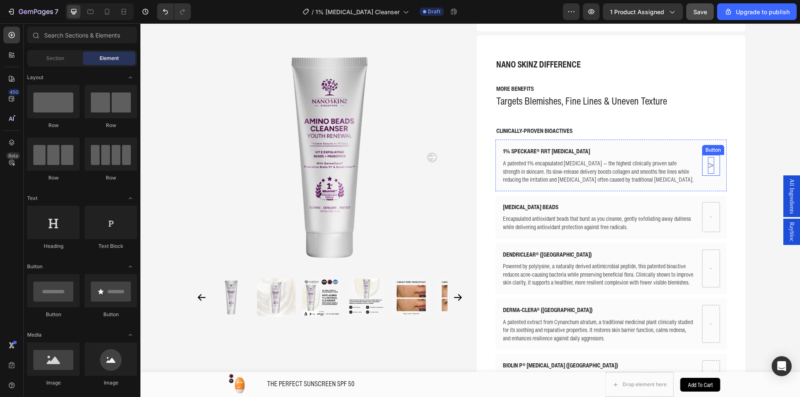
click at [710, 157] on p ">" at bounding box center [711, 165] width 6 height 16
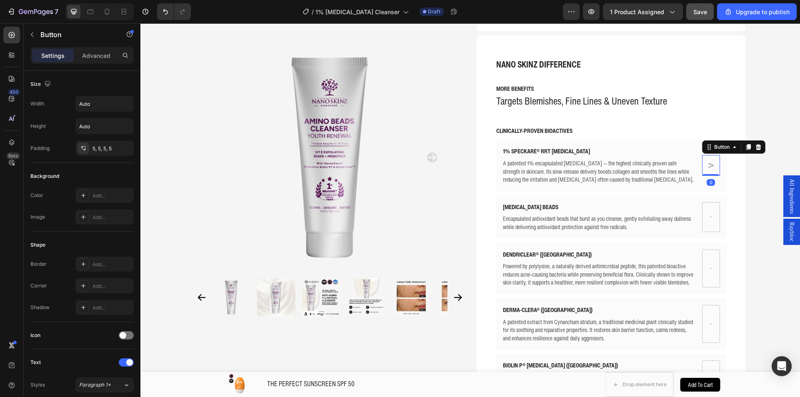
click at [702, 155] on div "> Button 0" at bounding box center [710, 165] width 17 height 20
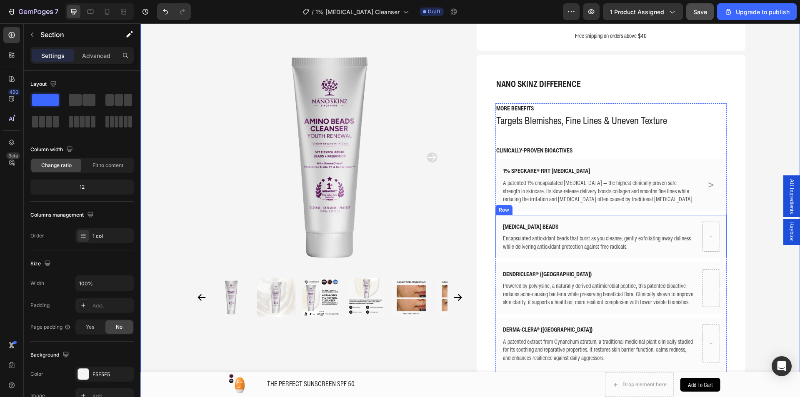
scroll to position [167, 0]
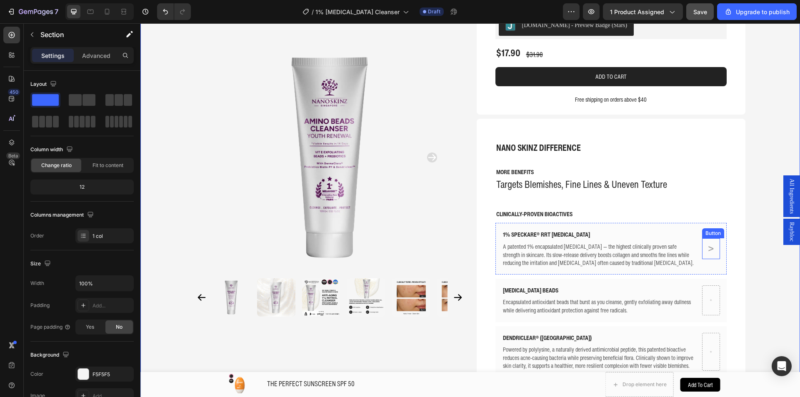
click at [711, 238] on link ">" at bounding box center [711, 248] width 10 height 20
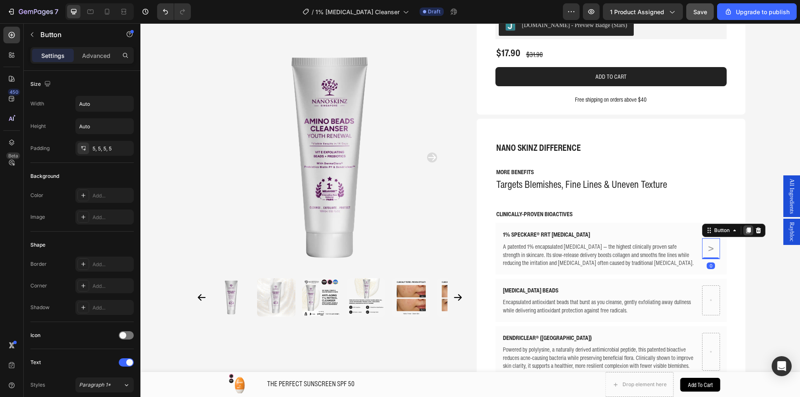
click at [745, 227] on icon at bounding box center [748, 230] width 7 height 7
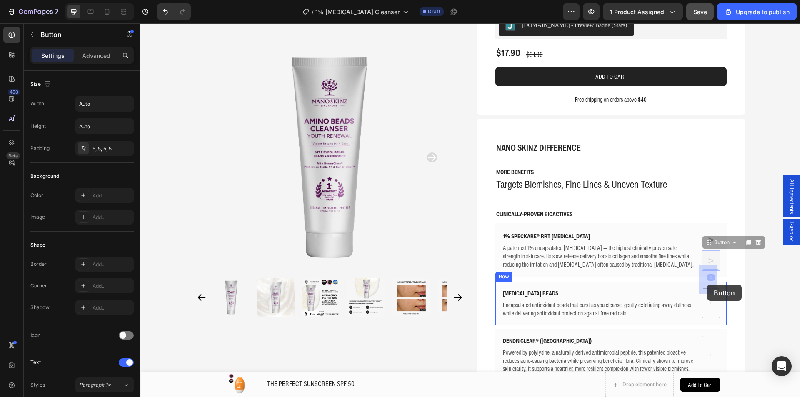
drag, startPoint x: 728, startPoint y: 219, endPoint x: 707, endPoint y: 284, distance: 68.6
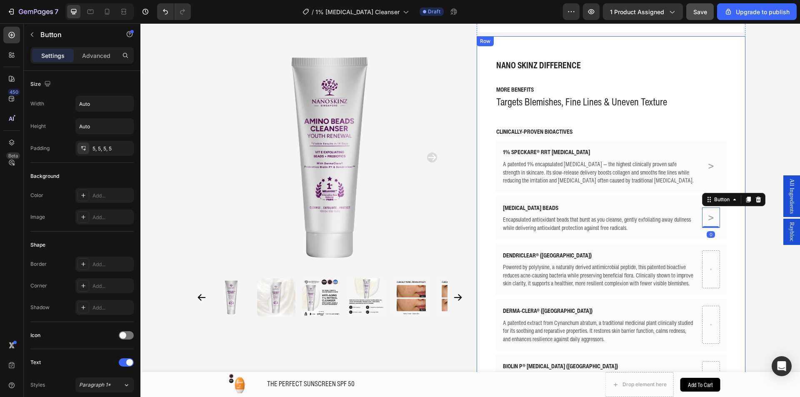
scroll to position [250, 0]
drag, startPoint x: 747, startPoint y: 172, endPoint x: 722, endPoint y: 190, distance: 31.0
click at [747, 195] on icon at bounding box center [748, 198] width 7 height 7
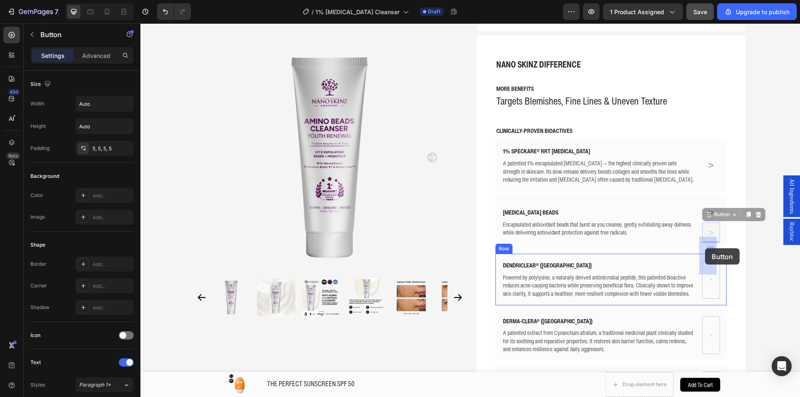
drag, startPoint x: 723, startPoint y: 198, endPoint x: 705, endPoint y: 249, distance: 53.8
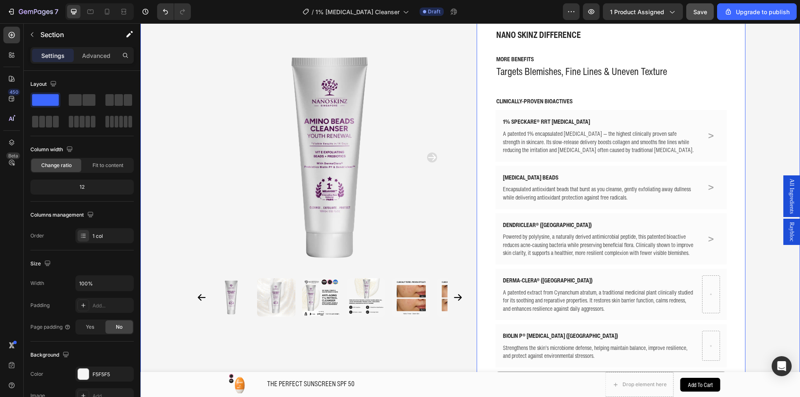
scroll to position [292, 0]
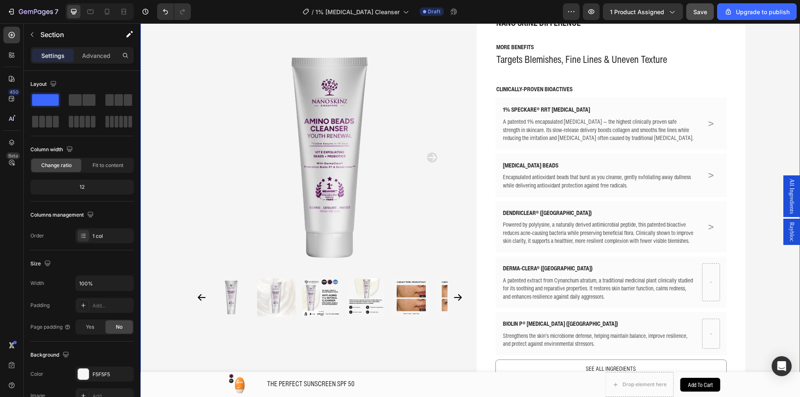
click at [783, 228] on div "Raybloc" at bounding box center [791, 232] width 17 height 26
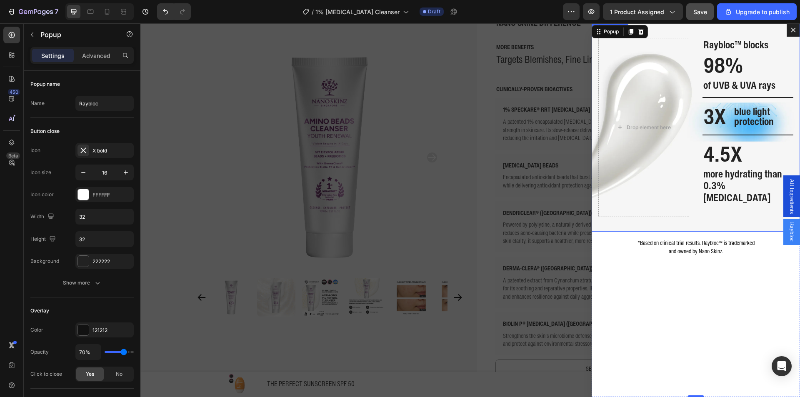
click at [677, 34] on div "Background Image" at bounding box center [695, 127] width 208 height 208
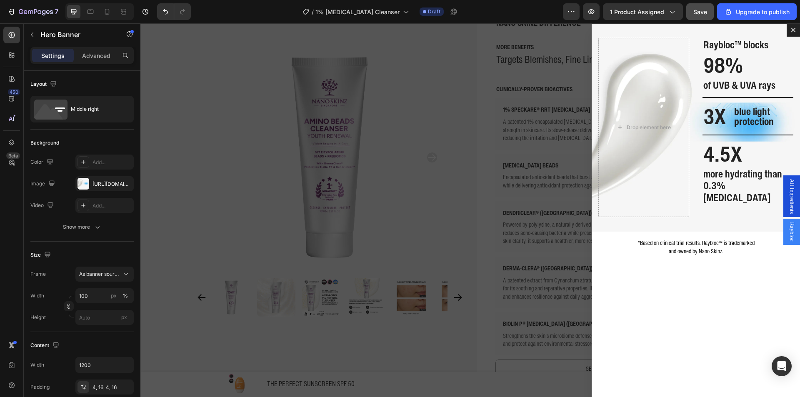
click at [429, 143] on div "Backdrop" at bounding box center [469, 210] width 659 height 374
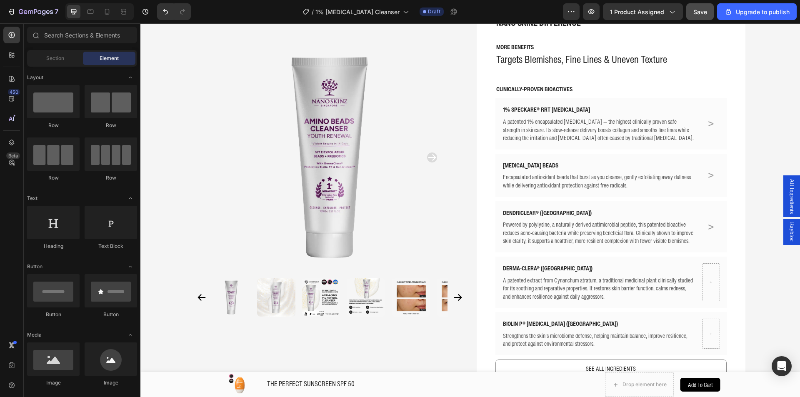
click at [787, 231] on span "Raybloc" at bounding box center [791, 232] width 8 height 20
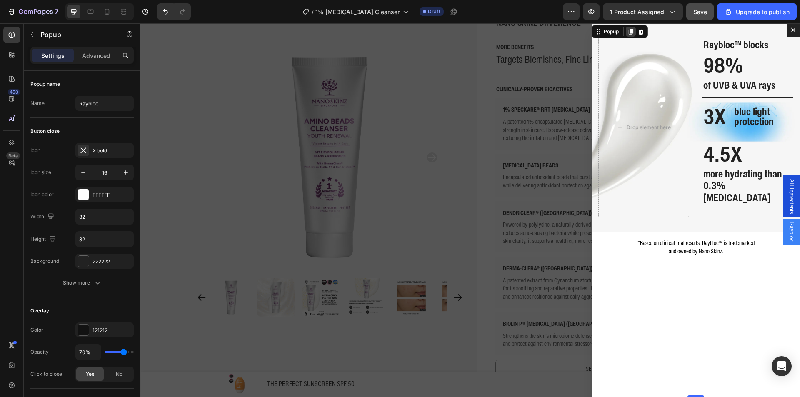
click at [629, 34] on icon "Dialog content" at bounding box center [631, 32] width 5 height 6
click at [433, 222] on div "Backdrop" at bounding box center [469, 210] width 659 height 374
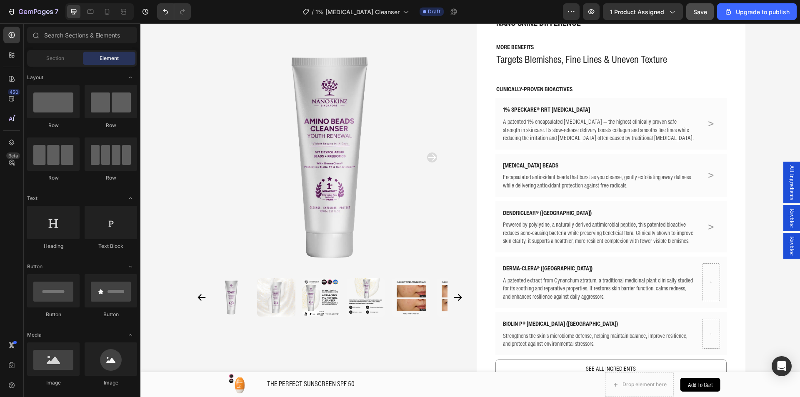
click at [787, 244] on span "Raybloc" at bounding box center [791, 246] width 8 height 20
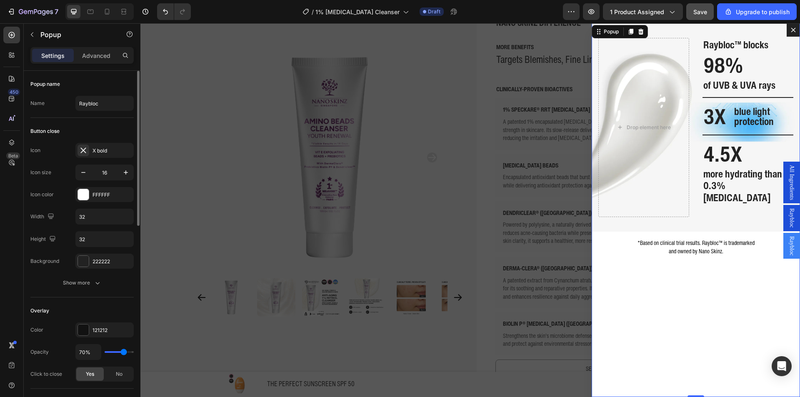
click at [70, 96] on div "Name Raybloc" at bounding box center [81, 103] width 103 height 15
click at [93, 110] on input "Raybloc" at bounding box center [104, 103] width 58 height 15
click at [94, 110] on input "Raybloc" at bounding box center [104, 103] width 58 height 15
type input "[MEDICAL_DATA] Beads"
click at [264, 153] on div "Backdrop" at bounding box center [469, 210] width 659 height 374
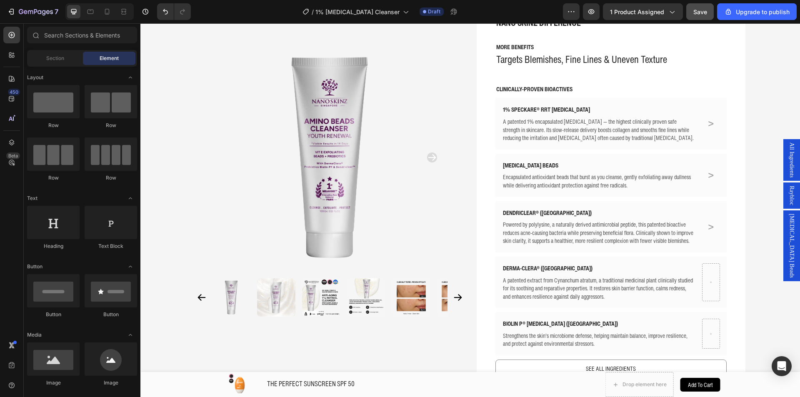
click at [783, 209] on div "Raybloc" at bounding box center [791, 195] width 17 height 26
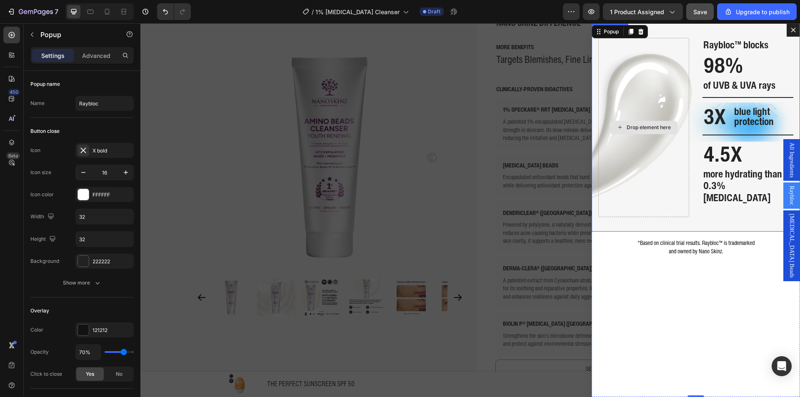
click at [649, 78] on div "Drop element here" at bounding box center [643, 127] width 91 height 179
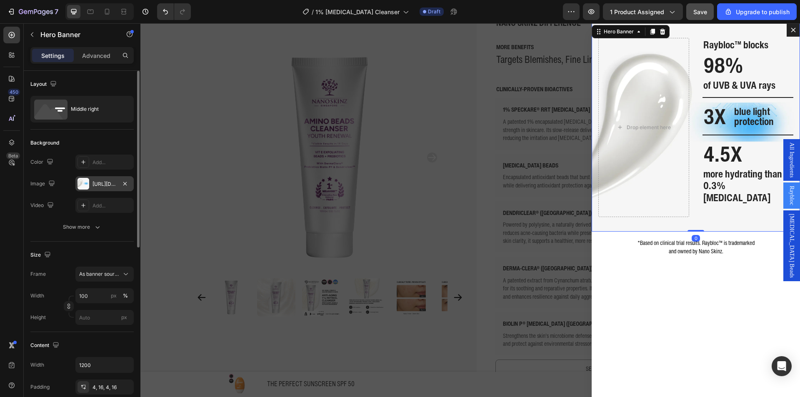
click at [98, 184] on div "https://cdn.shopify.com/s/files/1/0941/6300/9836/files/gempages_577943635312509…" at bounding box center [104, 183] width 24 height 7
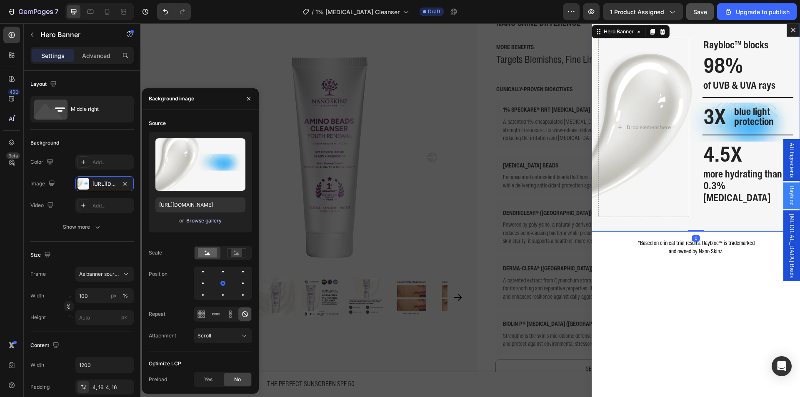
click at [195, 220] on div "Browse gallery" at bounding box center [203, 220] width 35 height 7
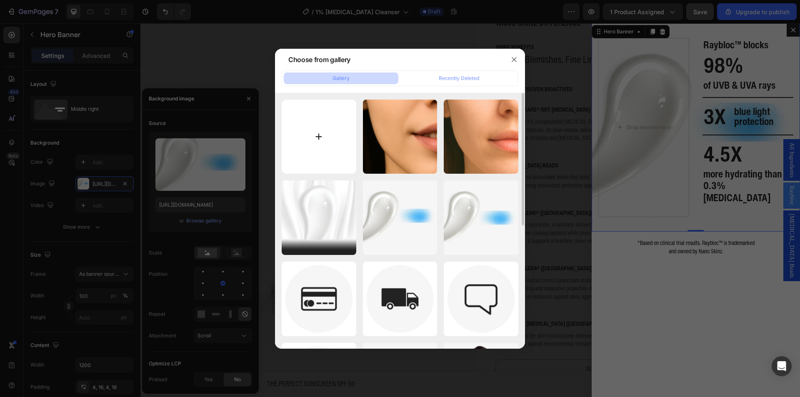
click at [309, 159] on input "file" at bounding box center [319, 137] width 75 height 75
type input "C:\fakepath\Nano Skinz - PDP - Retinol Series Youth Renewal.png"
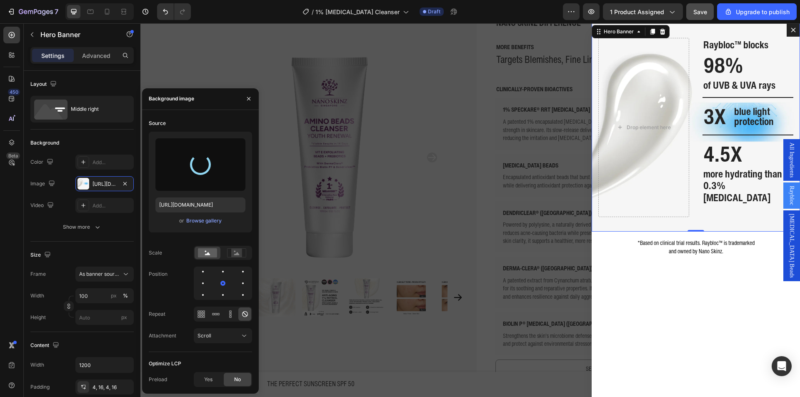
type input "https://cdn.shopify.com/s/files/1/0941/6300/9836/files/gempages_577943635312509…"
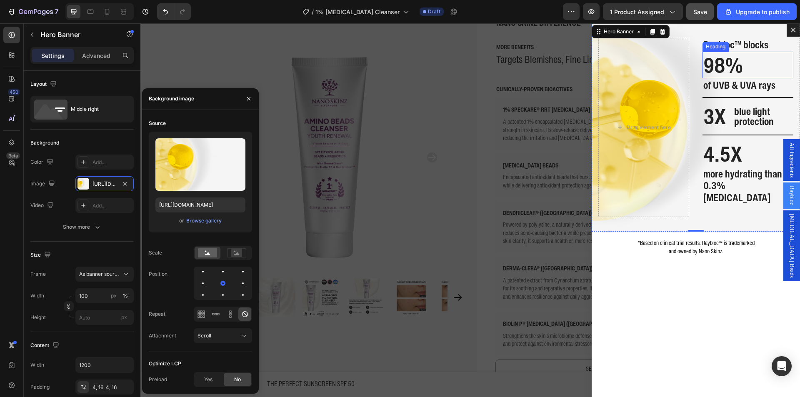
click at [723, 52] on h2 "Raybloc™ blocks" at bounding box center [747, 45] width 91 height 14
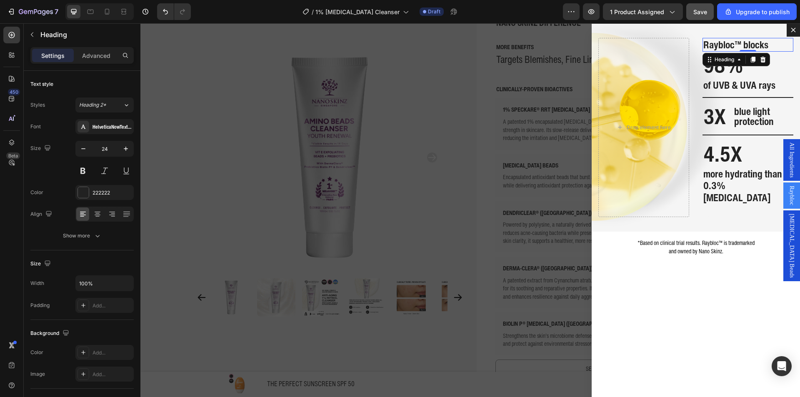
click at [723, 52] on h2 "Raybloc™ blocks" at bounding box center [747, 45] width 91 height 14
click at [723, 51] on p "Raybloc™ blocks" at bounding box center [747, 45] width 89 height 12
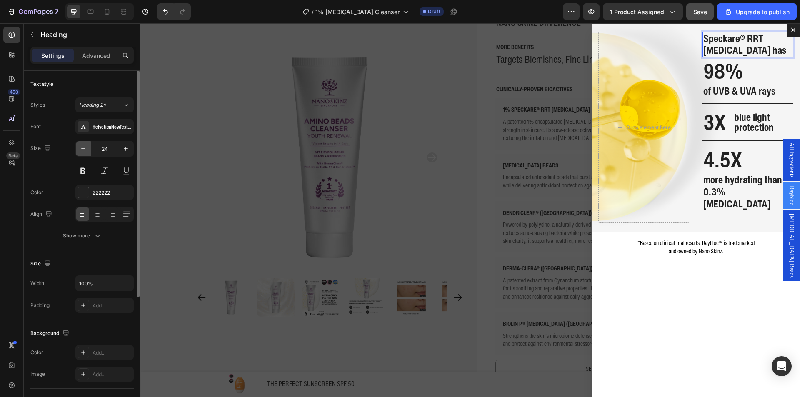
click at [85, 152] on icon "button" at bounding box center [83, 149] width 8 height 8
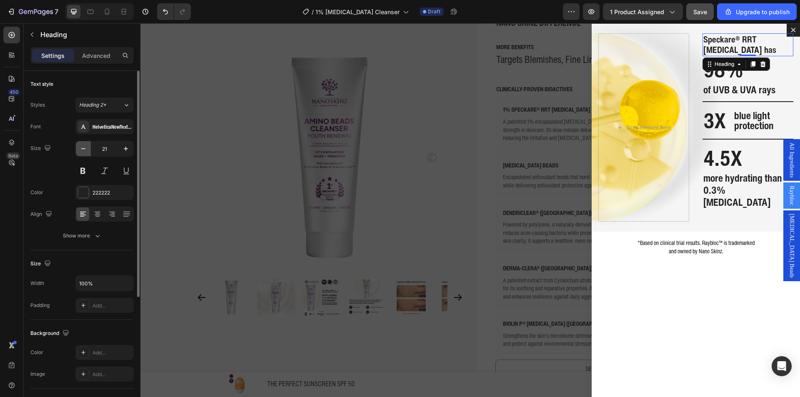
click at [85, 152] on icon "button" at bounding box center [83, 149] width 8 height 8
type input "18"
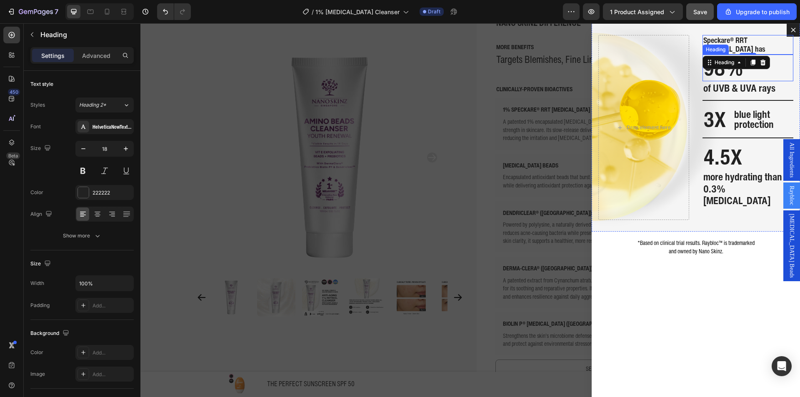
click at [742, 75] on h2 "98%" at bounding box center [747, 68] width 91 height 27
click at [742, 75] on p "98%" at bounding box center [747, 67] width 89 height 25
click at [125, 149] on icon "button" at bounding box center [126, 149] width 8 height 8
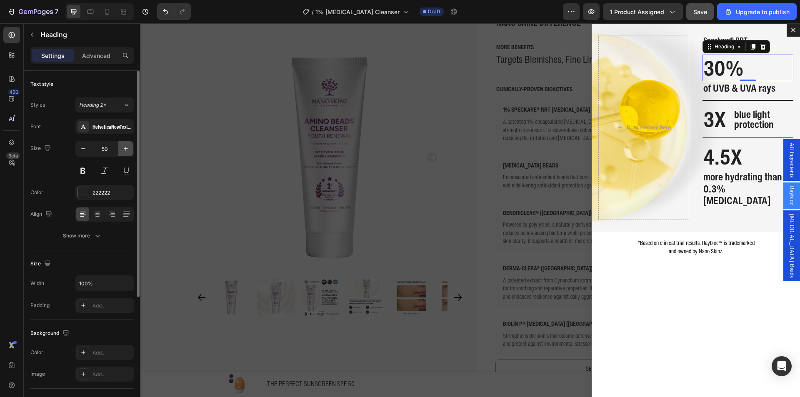
click at [125, 149] on icon "button" at bounding box center [126, 149] width 8 height 8
click at [125, 150] on icon "button" at bounding box center [126, 149] width 8 height 8
click at [85, 150] on icon "button" at bounding box center [83, 149] width 8 height 8
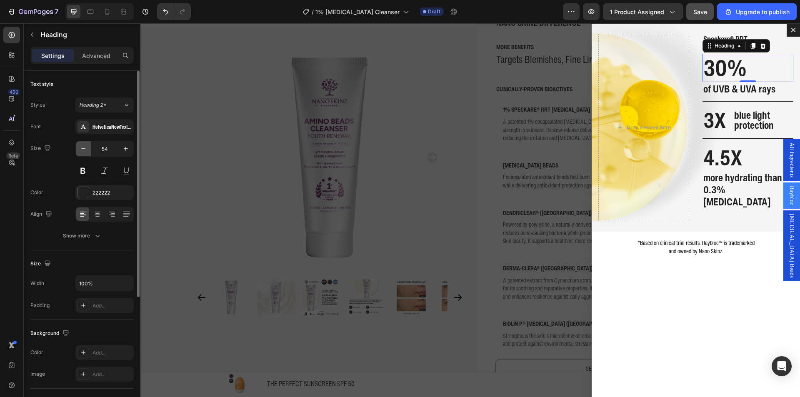
click at [85, 150] on icon "button" at bounding box center [83, 149] width 8 height 8
type input "49"
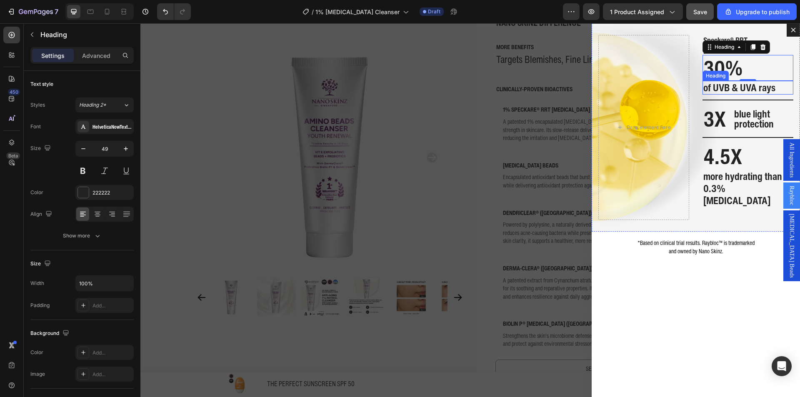
click at [754, 90] on span "of UVB & UVA rays" at bounding box center [739, 87] width 72 height 15
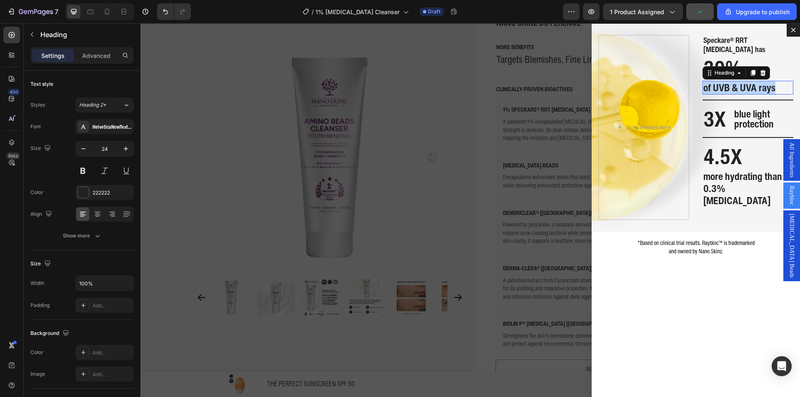
click at [754, 90] on span "of UVB & UVA rays" at bounding box center [739, 87] width 72 height 15
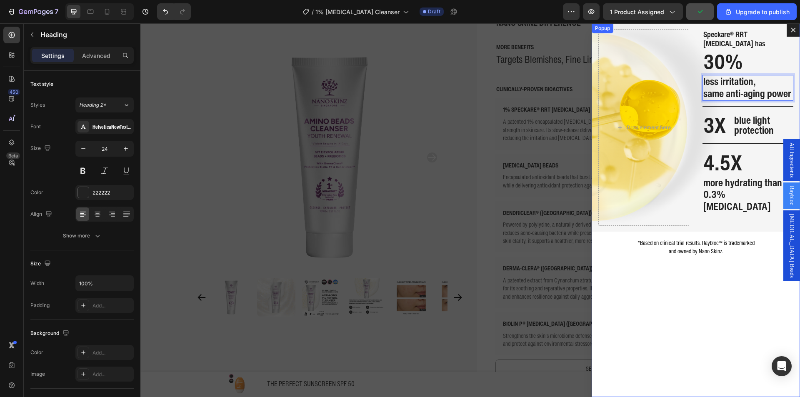
click at [715, 296] on div "Speckare® RRT Retinol has Heading ⁠⁠⁠⁠⁠⁠⁠ 30% Heading less irritation, same ant…" at bounding box center [695, 210] width 208 height 374
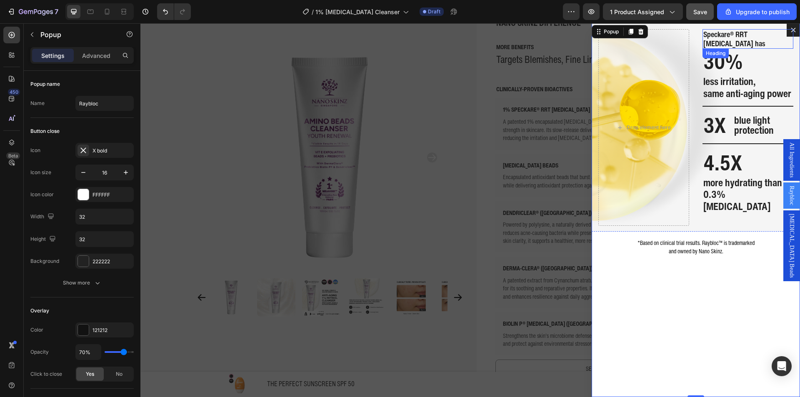
click at [748, 46] on p "Speckare® RRT Retinol has" at bounding box center [747, 39] width 89 height 18
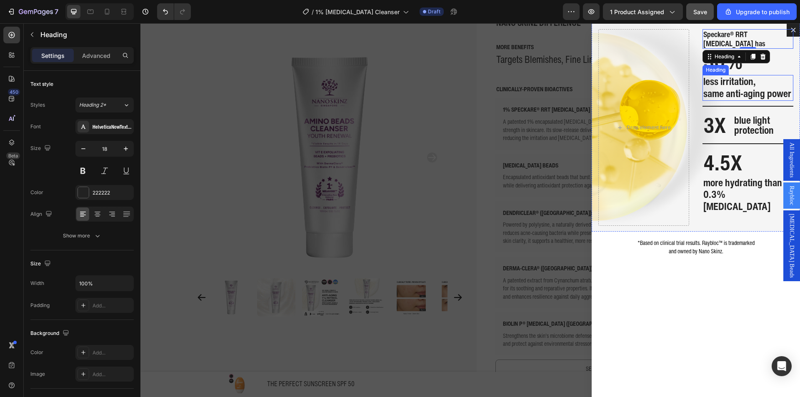
click at [737, 90] on strong "same anti-aging power" at bounding box center [747, 93] width 88 height 15
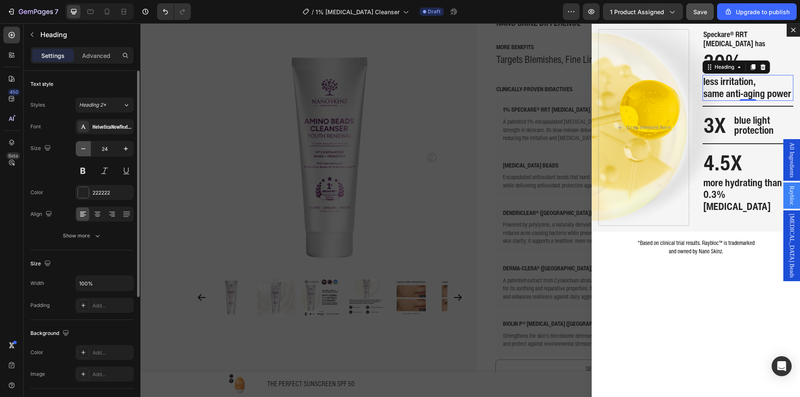
click at [82, 147] on icon "button" at bounding box center [83, 149] width 8 height 8
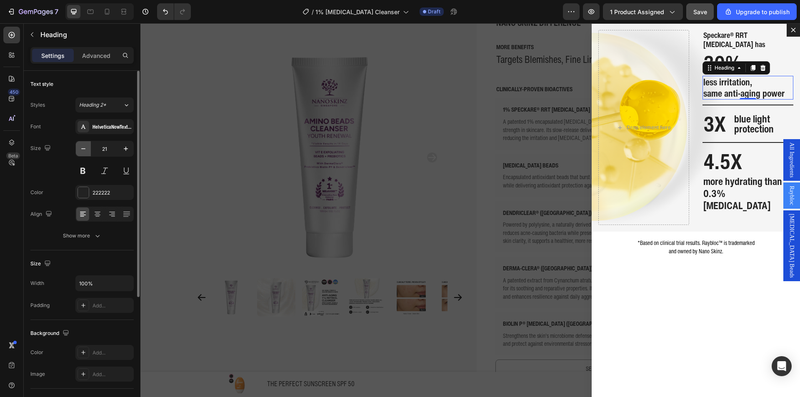
click at [82, 147] on icon "button" at bounding box center [83, 149] width 8 height 8
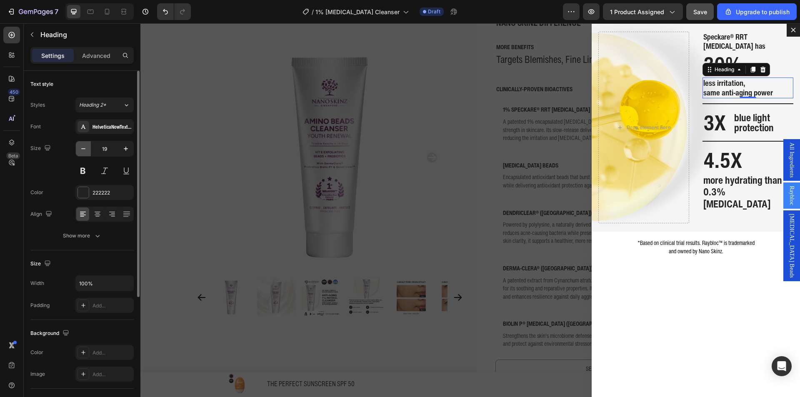
click at [82, 147] on icon "button" at bounding box center [83, 149] width 8 height 8
type input "18"
click at [649, 317] on div "Speckare® RRT Retinol has Heading ⁠⁠⁠⁠⁠⁠⁠ 30% Heading less irritation, same ant…" at bounding box center [695, 210] width 208 height 374
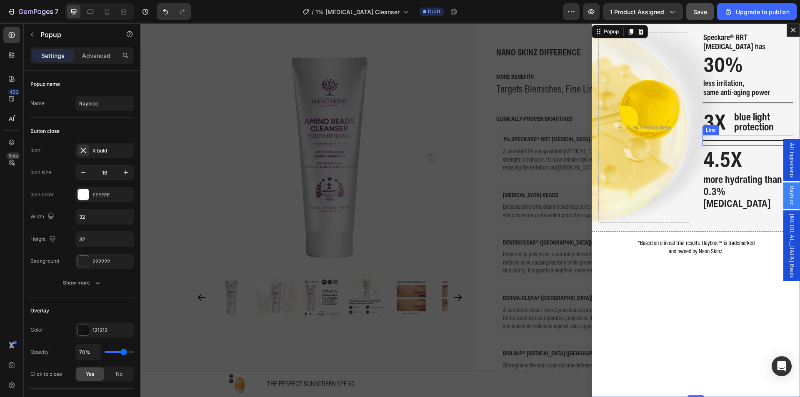
scroll to position [250, 0]
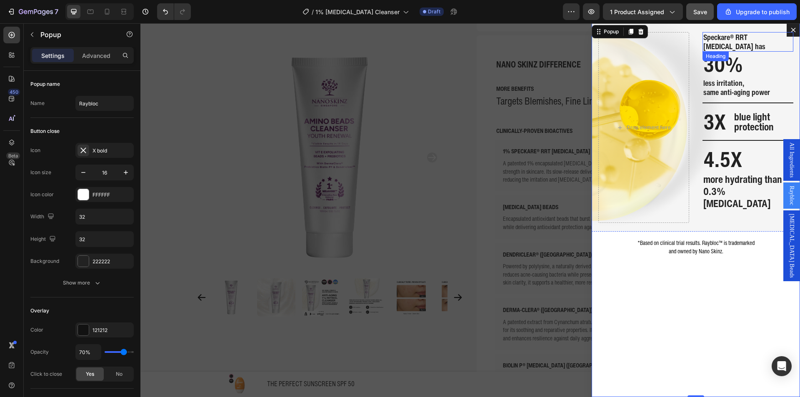
click at [748, 51] on p "Speckare® RRT Retinol has" at bounding box center [747, 42] width 89 height 18
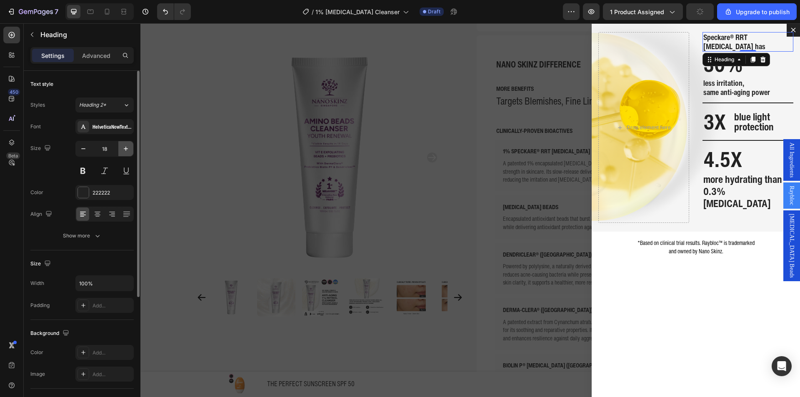
click at [122, 151] on icon "button" at bounding box center [126, 149] width 8 height 8
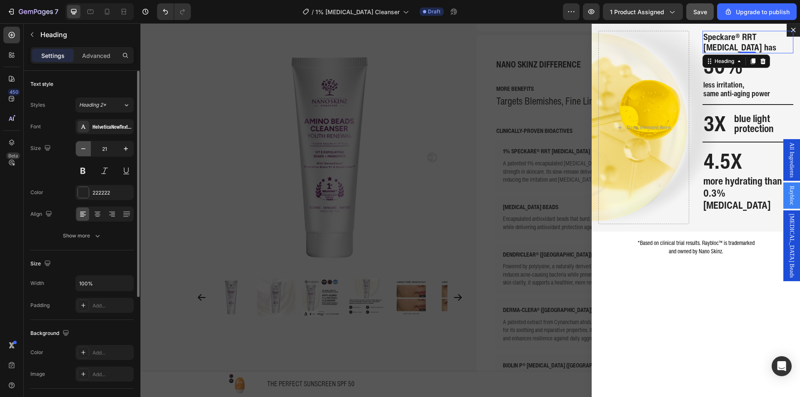
click at [81, 150] on icon "button" at bounding box center [83, 149] width 8 height 8
type input "20"
click at [732, 89] on strong "same anti-aging power" at bounding box center [736, 92] width 67 height 11
click at [125, 148] on icon "button" at bounding box center [126, 149] width 8 height 8
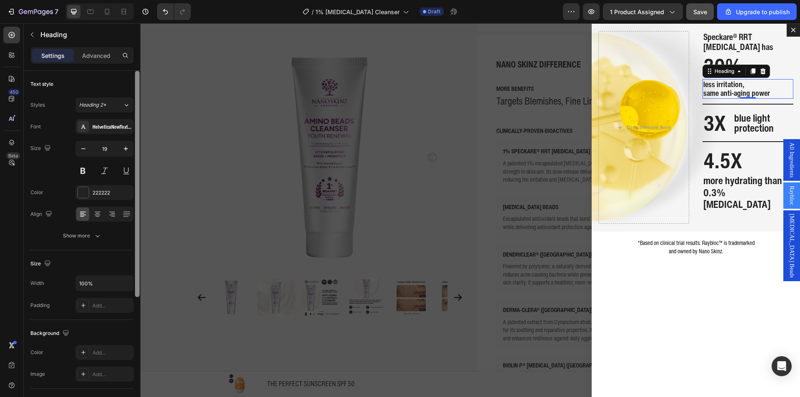
type input "20"
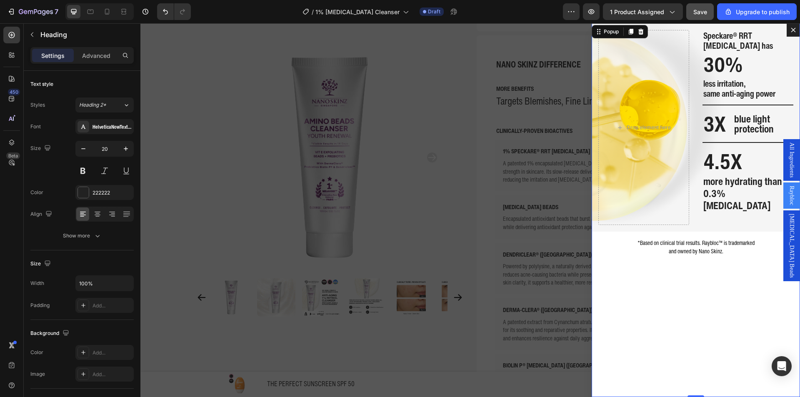
click at [702, 282] on div "Speckare® RRT Retinol has Heading ⁠⁠⁠⁠⁠⁠⁠ 30% Heading less irritation, same ant…" at bounding box center [695, 210] width 208 height 374
click at [754, 70] on p "⁠⁠⁠⁠⁠⁠⁠ 30%" at bounding box center [747, 64] width 89 height 25
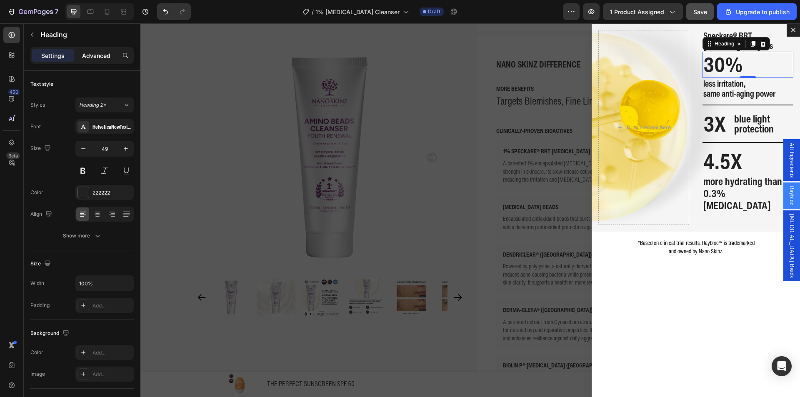
click at [95, 56] on p "Advanced" at bounding box center [96, 55] width 28 height 9
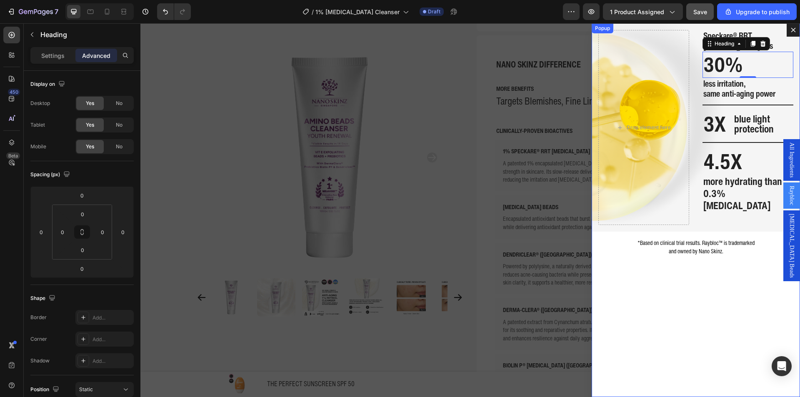
click at [638, 286] on div "Speckare® RRT Retinol has Heading ⁠⁠⁠⁠⁠⁠⁠ 30% Heading 0 less irritation, same a…" at bounding box center [695, 210] width 208 height 374
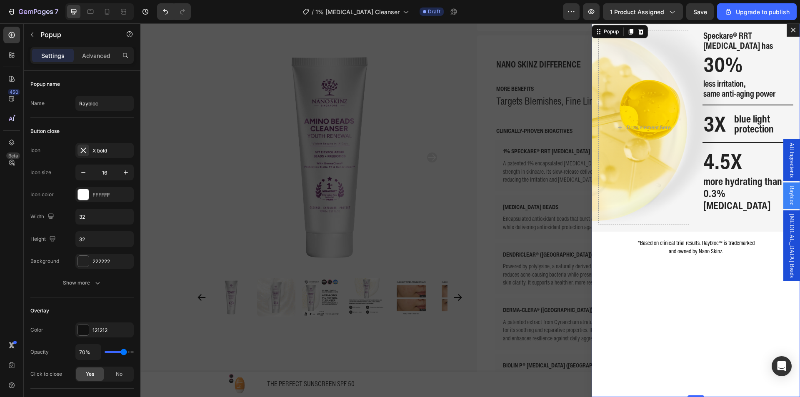
scroll to position [250, 0]
click at [744, 127] on span "blue light protection" at bounding box center [754, 123] width 40 height 25
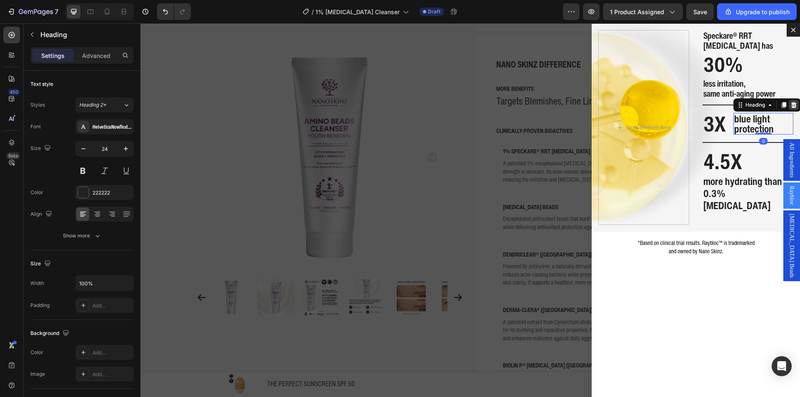
click at [790, 107] on icon "Dialog body" at bounding box center [793, 105] width 7 height 7
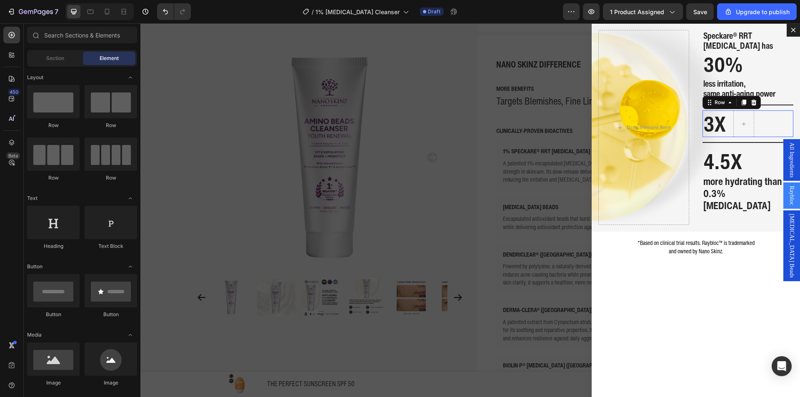
drag, startPoint x: 756, startPoint y: 123, endPoint x: 384, endPoint y: 136, distance: 372.2
click at [756, 123] on div "3X Heading Row 0" at bounding box center [747, 123] width 91 height 27
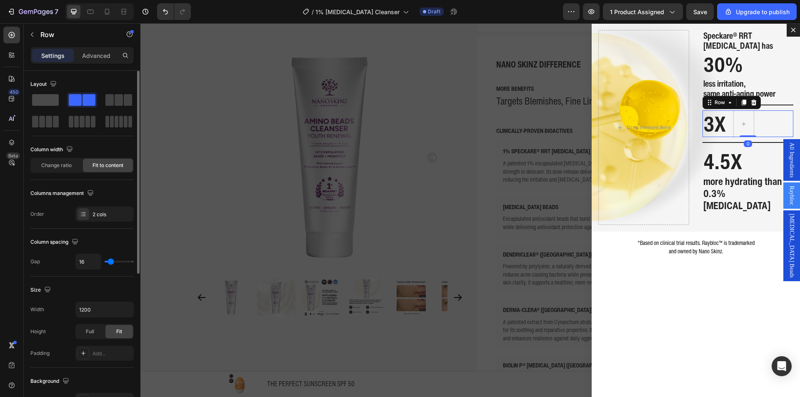
click at [56, 99] on span at bounding box center [45, 100] width 27 height 12
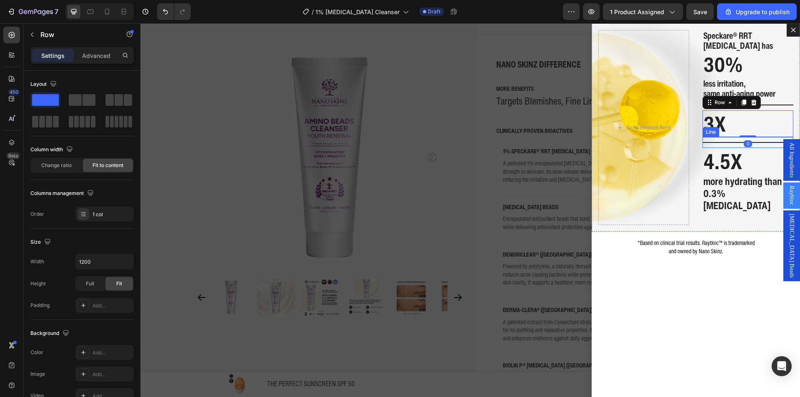
click at [704, 130] on div "Line" at bounding box center [710, 131] width 13 height 7
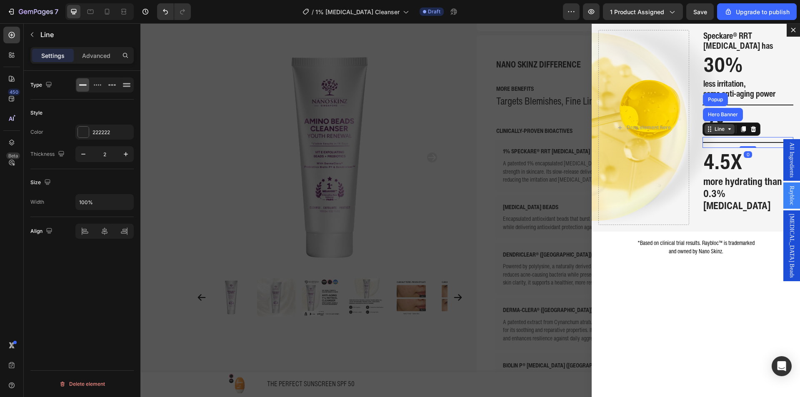
click at [706, 130] on icon "Dialog body" at bounding box center [709, 129] width 7 height 7
click at [713, 125] on div "Line" at bounding box center [731, 128] width 58 height 13
click at [713, 120] on h2 "3X" at bounding box center [714, 123] width 24 height 27
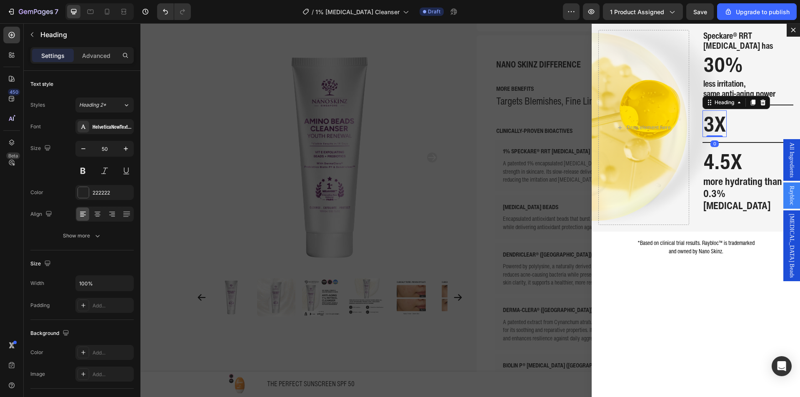
click at [713, 120] on h2 "3X" at bounding box center [714, 123] width 24 height 27
click at [713, 120] on p "3X" at bounding box center [714, 123] width 22 height 25
click at [747, 85] on h2 "less irritation, same anti-aging power" at bounding box center [747, 89] width 91 height 22
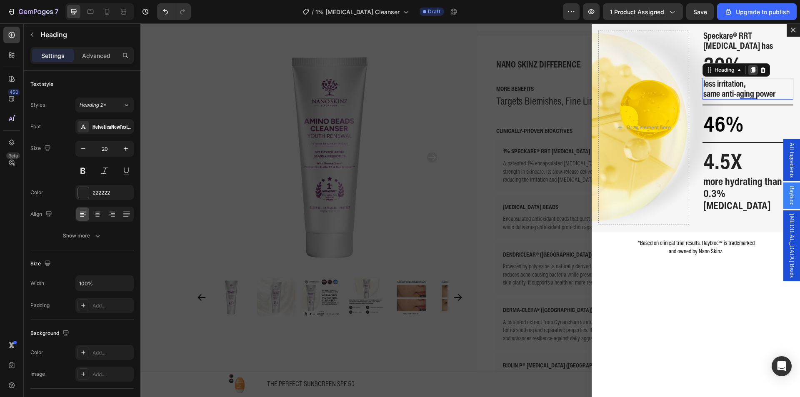
click at [751, 73] on icon "Dialog body" at bounding box center [753, 70] width 5 height 6
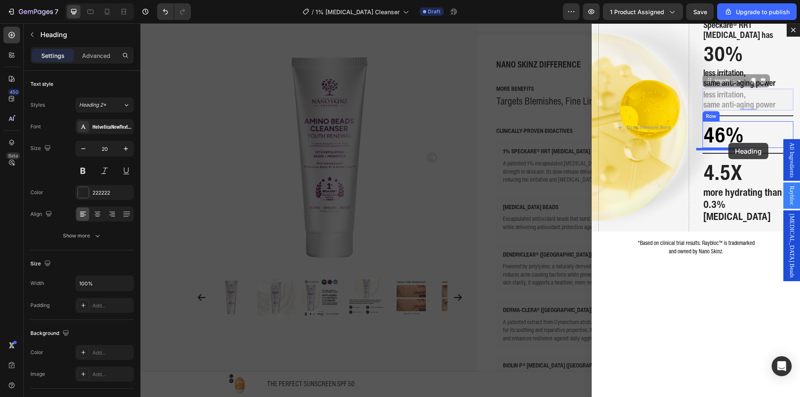
drag, startPoint x: 723, startPoint y: 85, endPoint x: 728, endPoint y: 143, distance: 57.7
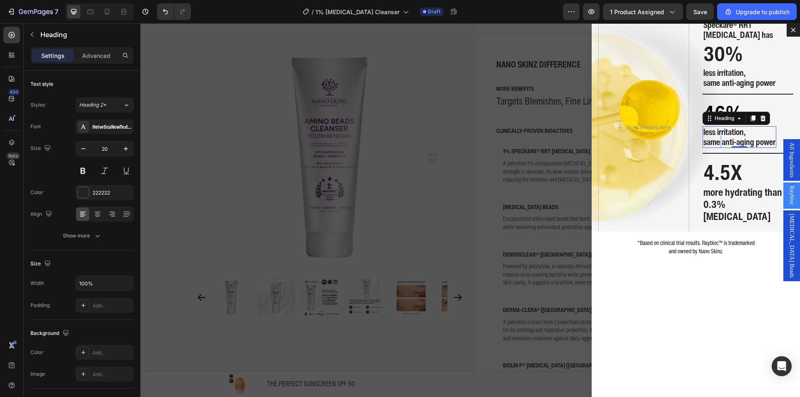
click at [713, 144] on strong "same anti-aging power" at bounding box center [739, 142] width 72 height 12
click at [693, 260] on div "Speckare® RRT Retinol has Heading ⁠⁠⁠⁠⁠⁠⁠ 30% Heading less irritation, same ant…" at bounding box center [695, 210] width 208 height 374
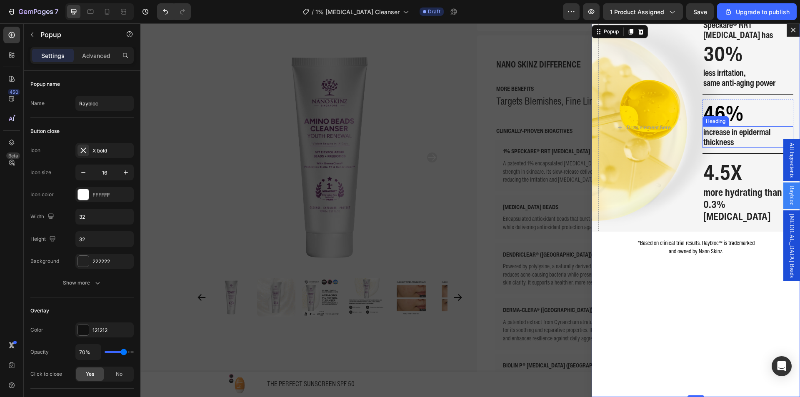
click at [721, 134] on strong "increase in epidermal thickness" at bounding box center [736, 137] width 67 height 22
click at [739, 313] on div "Speckare® RRT Retinol has Heading ⁠⁠⁠⁠⁠⁠⁠ 30% Heading less irritation, same ant…" at bounding box center [695, 210] width 208 height 374
click at [725, 175] on h2 "4.5X" at bounding box center [747, 172] width 91 height 27
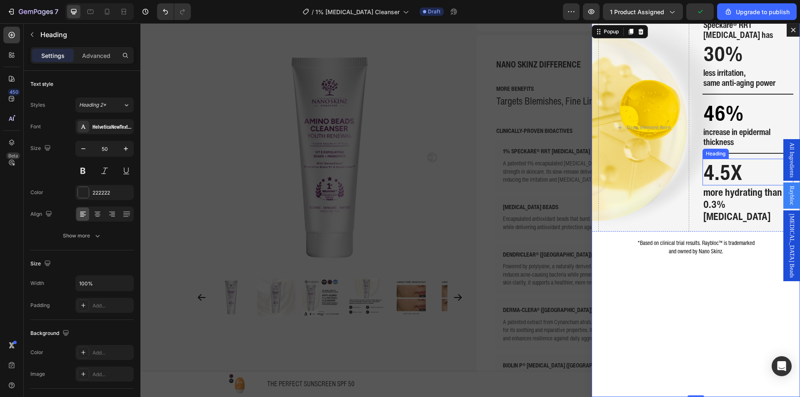
click at [725, 175] on h2 "4.5X" at bounding box center [747, 172] width 91 height 27
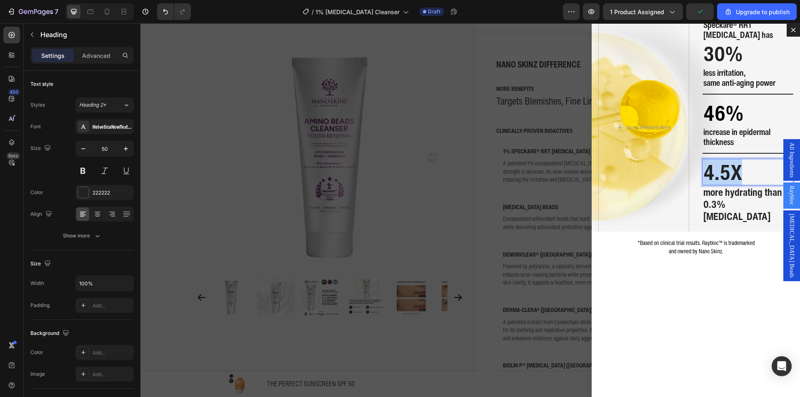
click at [725, 175] on p "4.5X" at bounding box center [747, 172] width 89 height 25
click at [736, 200] on span "more hydrating than 0.3% hyaluronic acid" at bounding box center [742, 204] width 79 height 39
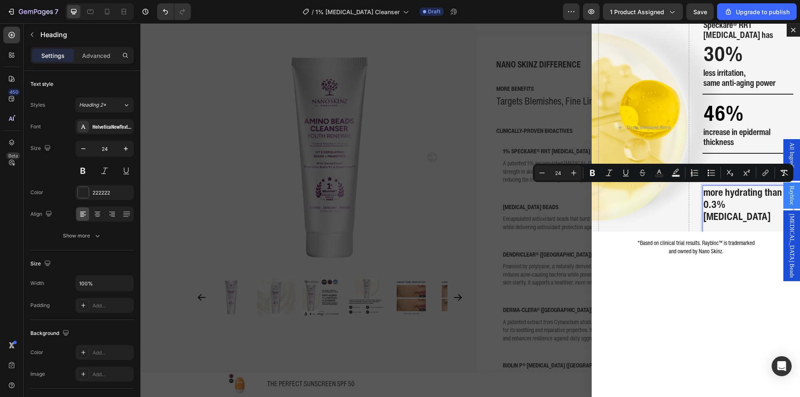
scroll to position [0, 0]
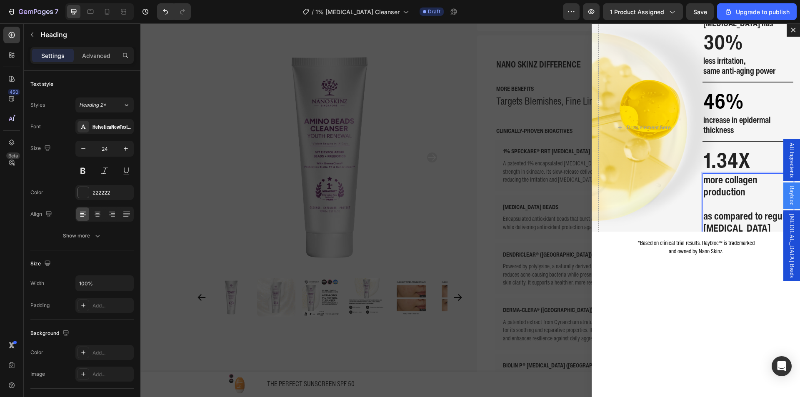
click at [734, 200] on p "Rich Text Editor. Editing area: main" at bounding box center [747, 204] width 89 height 12
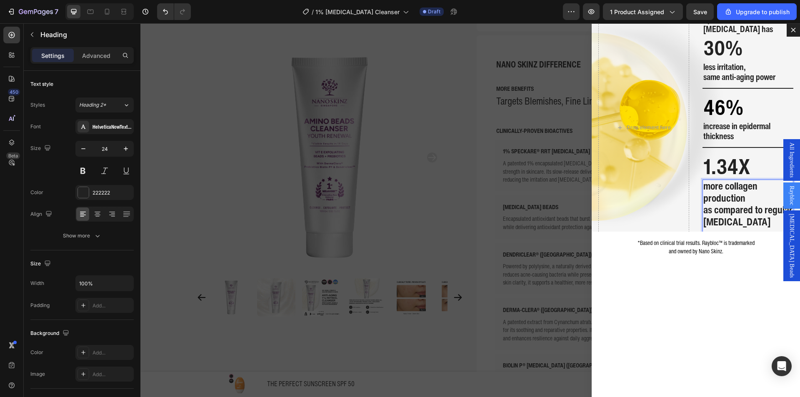
click at [703, 207] on strong "as compared to regular [MEDICAL_DATA]" at bounding box center [747, 215] width 89 height 27
click at [711, 224] on strong "as compared to regular [MEDICAL_DATA]" at bounding box center [747, 215] width 89 height 27
click at [713, 228] on div "more collagen production as compared to regular retinol Heading 0" at bounding box center [747, 211] width 91 height 62
click at [766, 216] on p "as compared to regular [MEDICAL_DATA]" at bounding box center [747, 216] width 89 height 24
click at [741, 207] on strong "as compared to regular [MEDICAL_DATA]" at bounding box center [747, 215] width 89 height 27
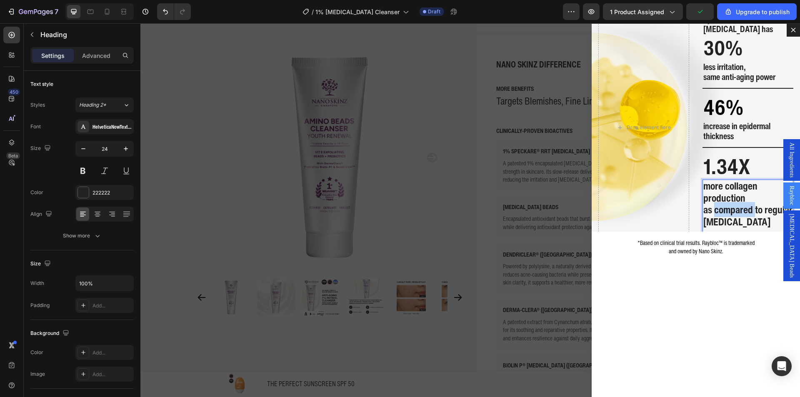
click at [740, 207] on strong "as compared to regular [MEDICAL_DATA]" at bounding box center [747, 215] width 89 height 27
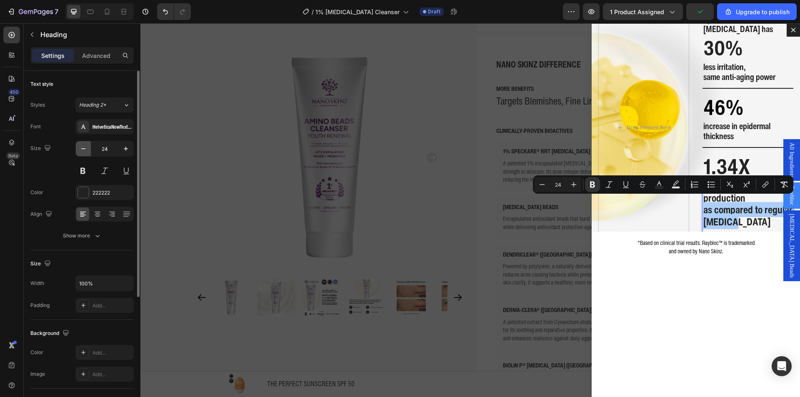
click at [82, 148] on icon "button" at bounding box center [83, 149] width 8 height 8
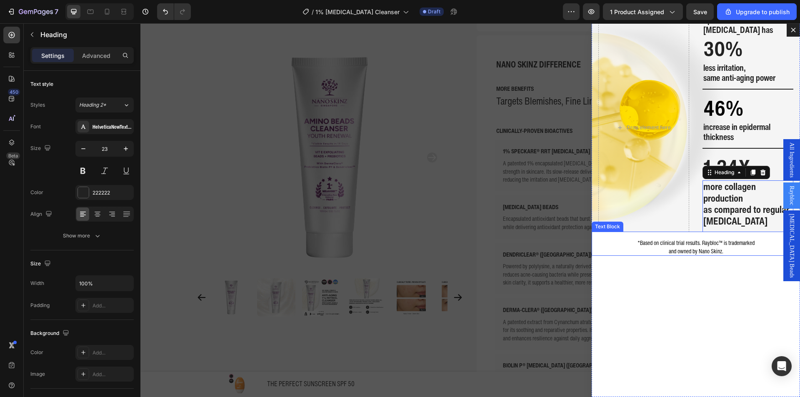
click at [713, 202] on strong "as compared to regular [MEDICAL_DATA]" at bounding box center [746, 215] width 86 height 26
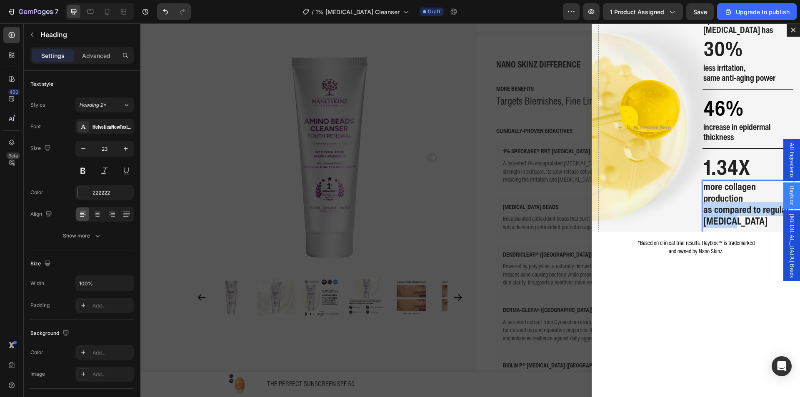
click at [713, 202] on strong "as compared to regular [MEDICAL_DATA]" at bounding box center [746, 215] width 86 height 26
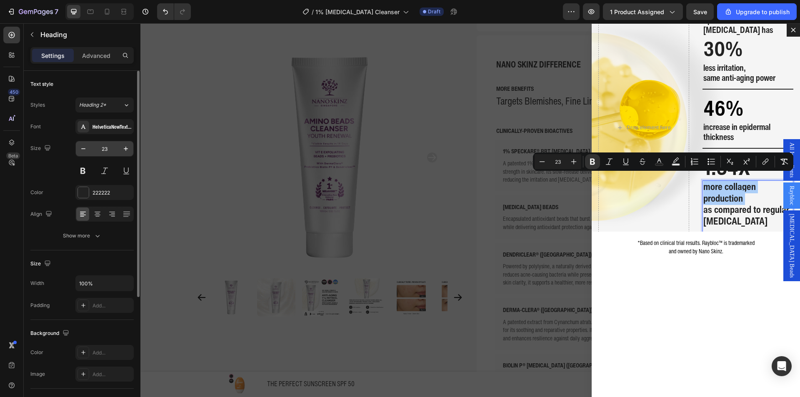
click at [105, 147] on input "23" at bounding box center [104, 148] width 27 height 15
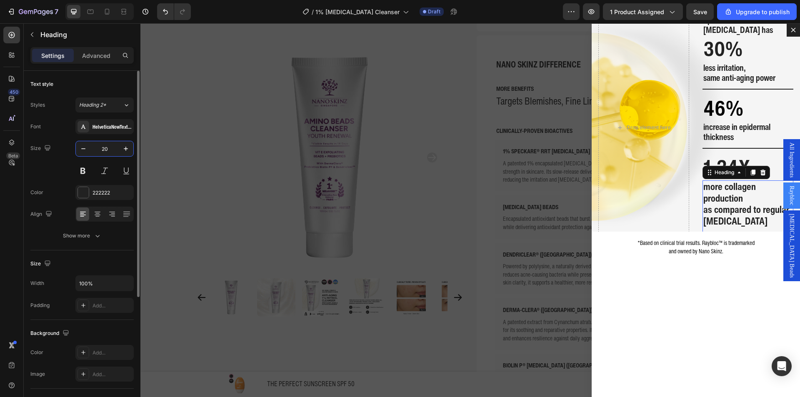
scroll to position [0, 0]
type input "20"
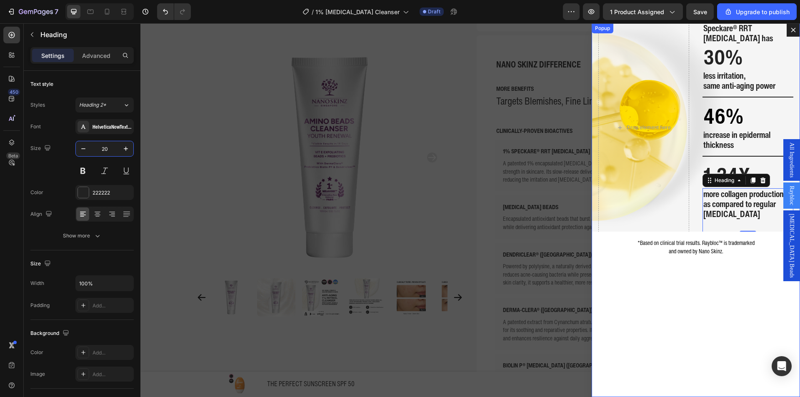
click at [669, 290] on div "Speckare® RRT Retinol has Heading ⁠⁠⁠⁠⁠⁠⁠ 30% Heading less irritation, same ant…" at bounding box center [695, 210] width 208 height 374
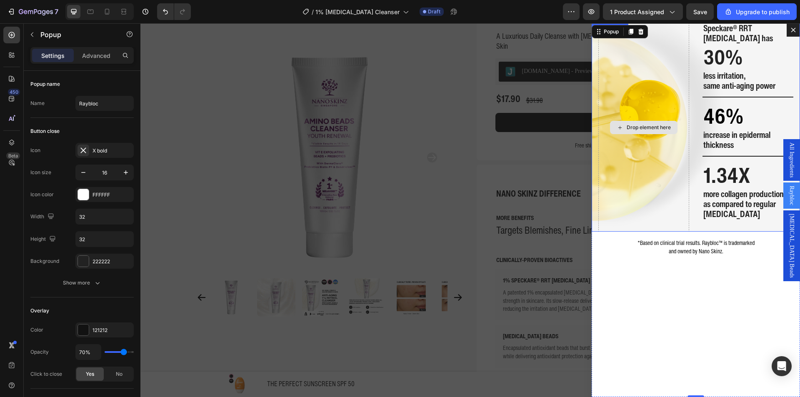
scroll to position [83, 0]
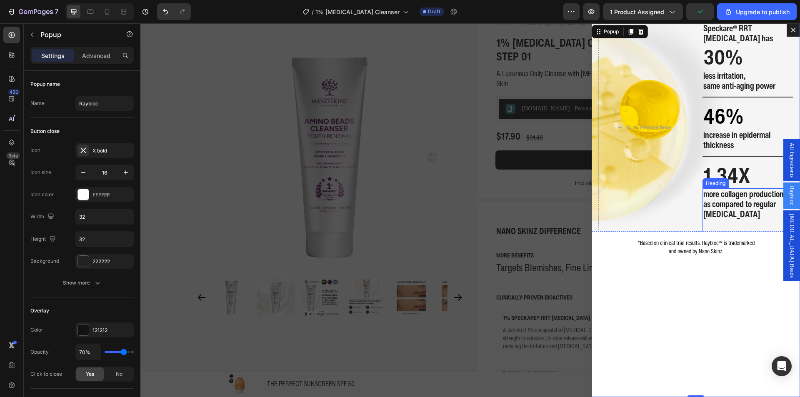
click at [708, 213] on strong "as compared to regular [MEDICAL_DATA]" at bounding box center [739, 209] width 72 height 22
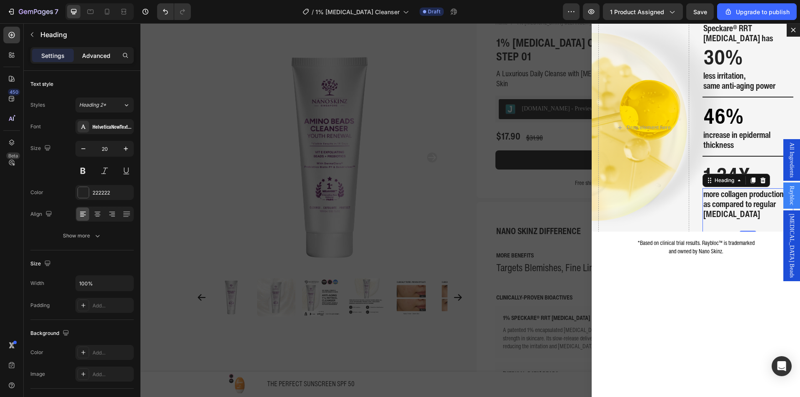
click at [104, 58] on p "Advanced" at bounding box center [96, 55] width 28 height 9
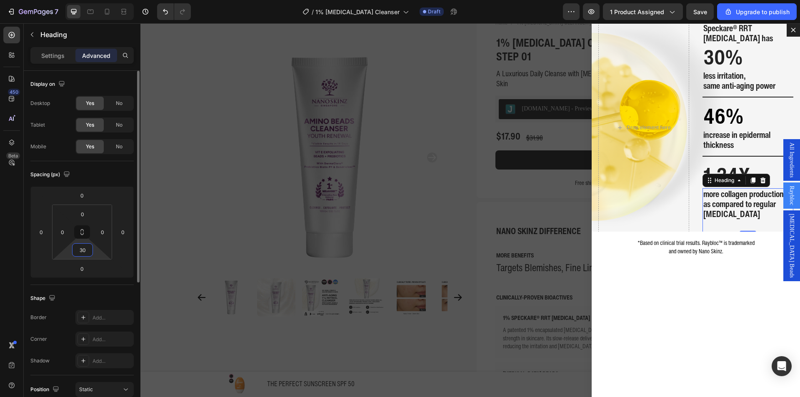
click at [81, 254] on input "30" at bounding box center [82, 250] width 17 height 12
type input "0"
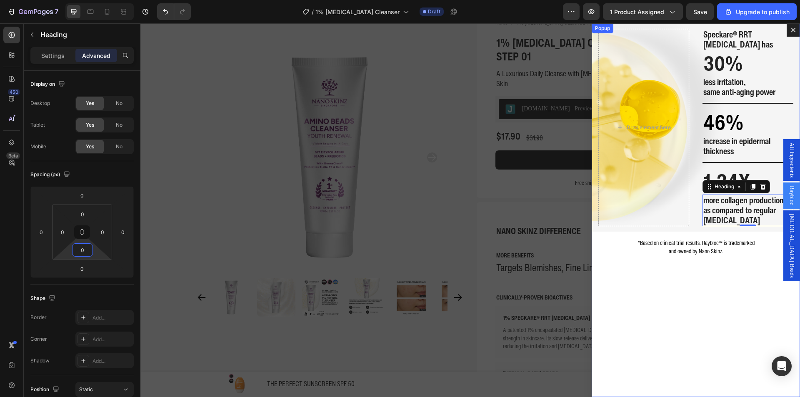
click at [759, 322] on div "Speckare® RRT Retinol has Heading ⁠⁠⁠⁠⁠⁠⁠ 30% Heading less irritation, same ant…" at bounding box center [695, 210] width 208 height 374
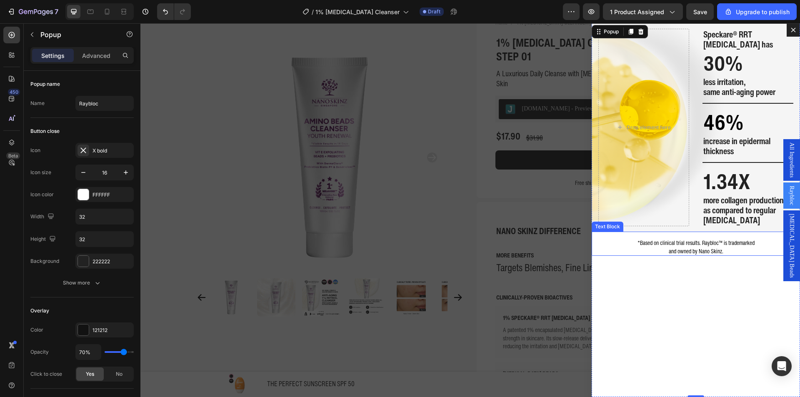
click at [684, 243] on span "*Based on clinical trial results. Raybloc™ is trademarked" at bounding box center [695, 242] width 117 height 9
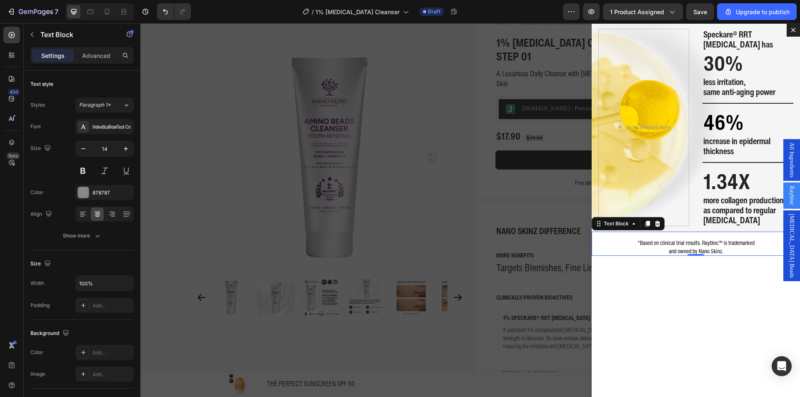
click at [684, 243] on span "*Based on clinical trial results. Raybloc™ is trademarked" at bounding box center [695, 242] width 117 height 9
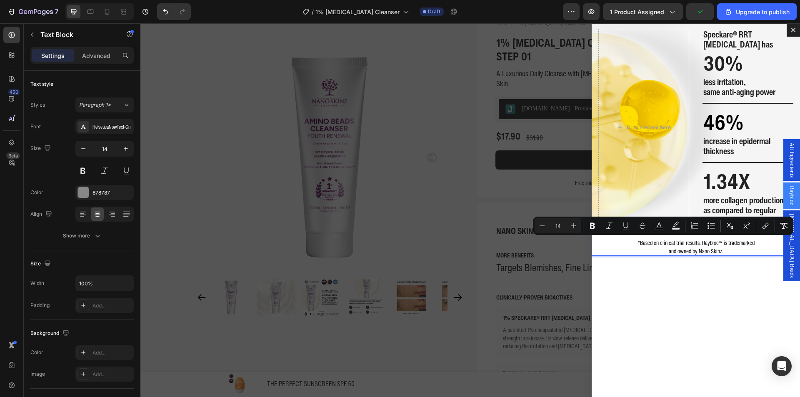
click at [729, 252] on p "*Based on clinical trial results. Raybloc™ is trademarked and owned by Nano Ski…" at bounding box center [695, 247] width 207 height 16
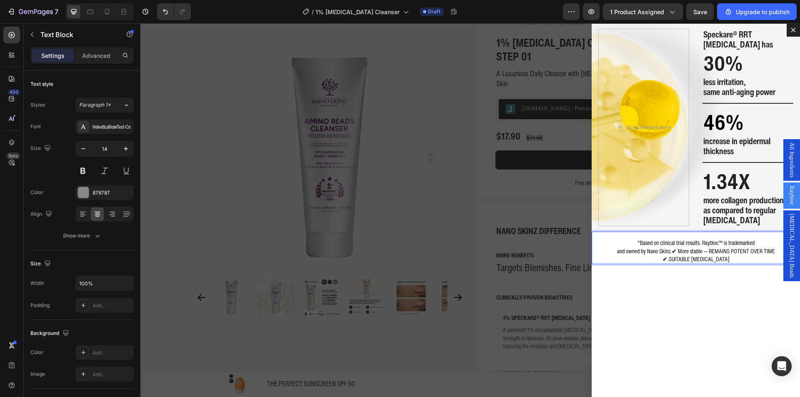
click at [666, 251] on span "and owned by Nano Skinz.✔ More stable — REMAINS POTENT OVER TIME" at bounding box center [696, 251] width 158 height 9
drag, startPoint x: 666, startPoint y: 252, endPoint x: 616, endPoint y: 237, distance: 52.6
click at [616, 237] on div "*Based on clinical trial results. Raybloc™ is trademarked and owned by Nano Ski…" at bounding box center [695, 248] width 208 height 32
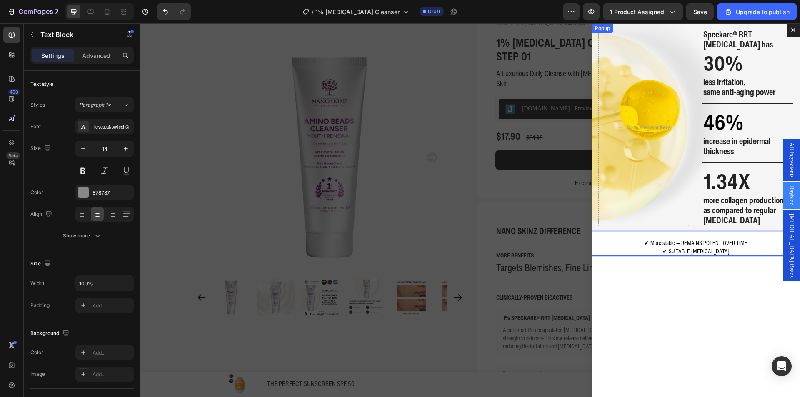
click at [708, 275] on div "Speckare® RRT Retinol has Heading ⁠⁠⁠⁠⁠⁠⁠ 30% Heading less irritation, same ant…" at bounding box center [695, 210] width 208 height 374
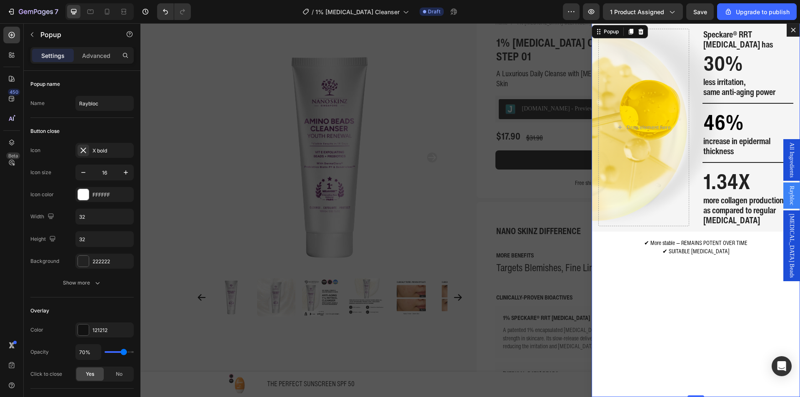
click at [737, 257] on div "Speckare® RRT Retinol has Heading ⁠⁠⁠⁠⁠⁠⁠ 30% Heading less irritation, same ant…" at bounding box center [695, 210] width 208 height 374
click at [739, 253] on p "✔ More stable — REMAINS POTENT OVER TIME ✔ SUITABLE FOR SENSITIVE SKIN" at bounding box center [695, 247] width 207 height 16
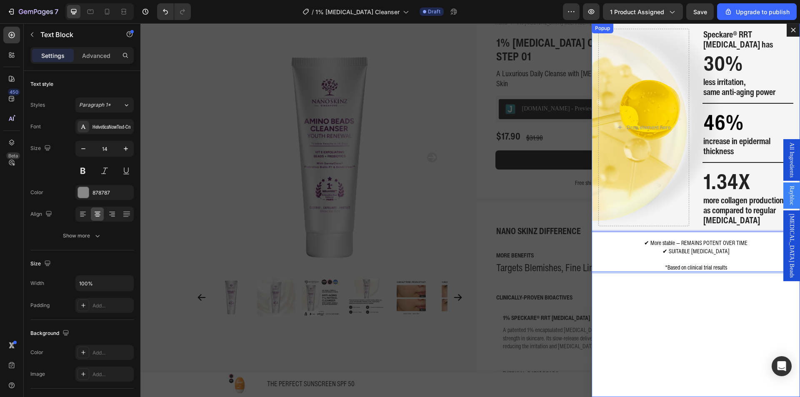
click at [678, 309] on div "Speckare® RRT Retinol has Heading ⁠⁠⁠⁠⁠⁠⁠ 30% Heading less irritation, same ant…" at bounding box center [695, 210] width 208 height 374
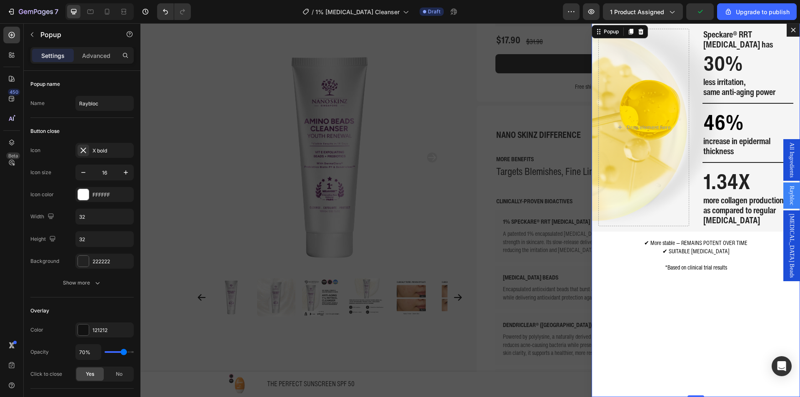
scroll to position [208, 0]
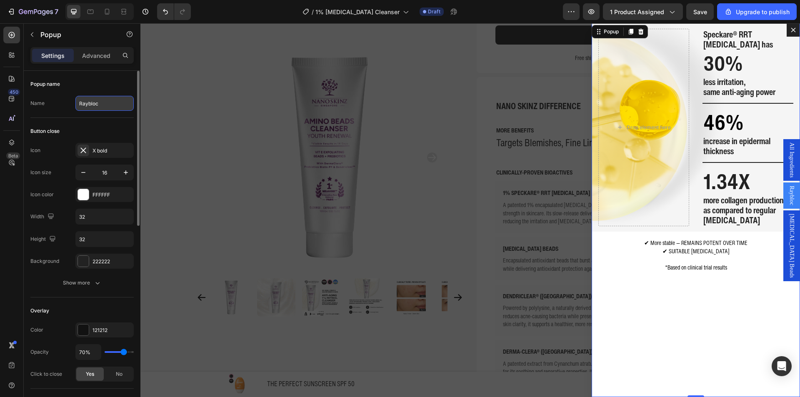
click at [97, 108] on input "Raybloc" at bounding box center [104, 103] width 58 height 15
type input "1% Speckare"
click at [417, 210] on div "Backdrop" at bounding box center [469, 210] width 659 height 374
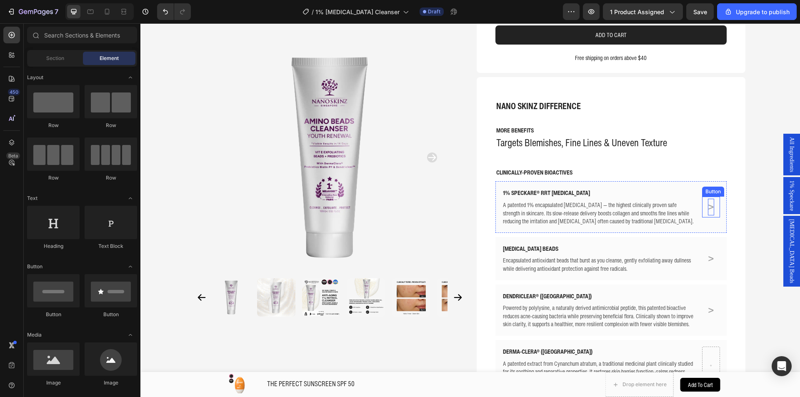
click at [708, 199] on p ">" at bounding box center [711, 207] width 6 height 16
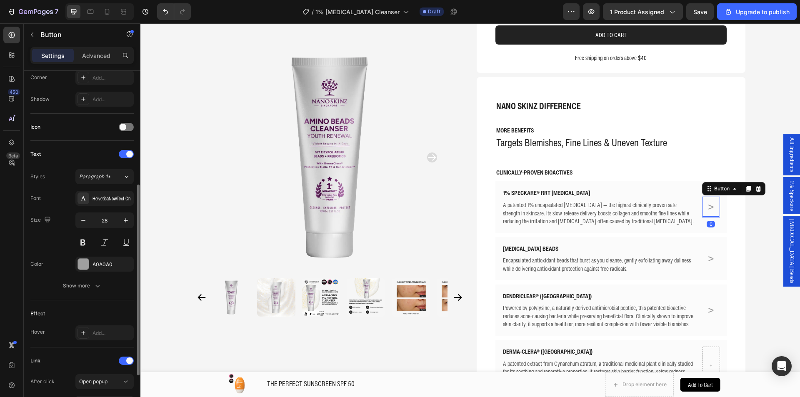
scroll to position [291, 0]
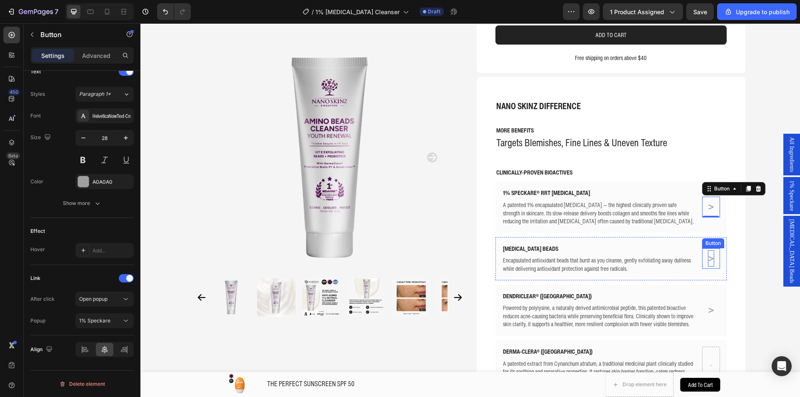
click at [708, 250] on p ">" at bounding box center [711, 258] width 6 height 16
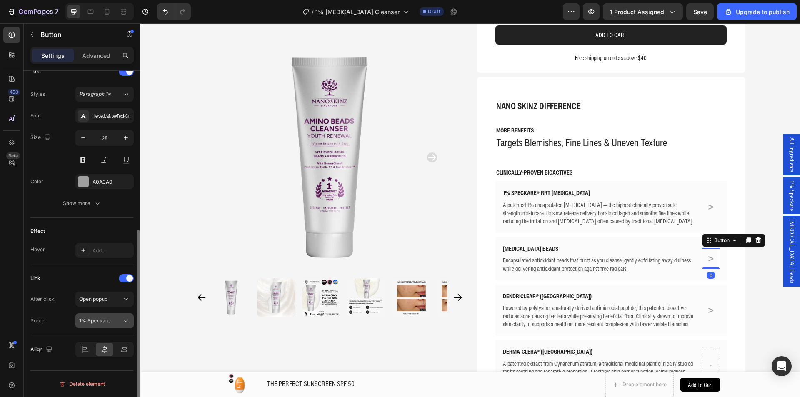
click at [125, 314] on button "1% Speckare" at bounding box center [104, 320] width 58 height 15
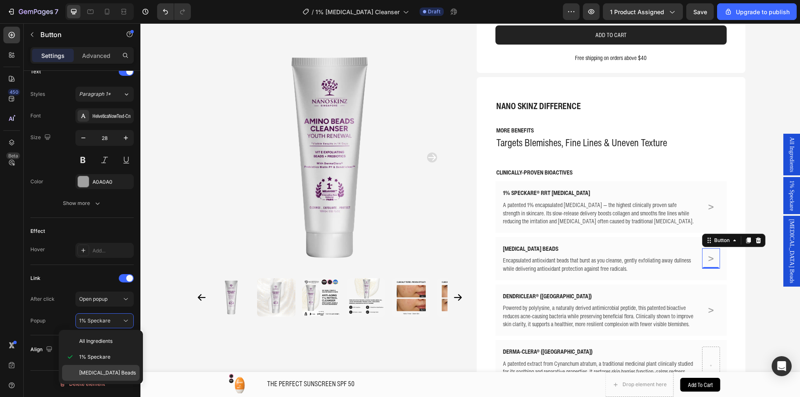
click at [112, 371] on span "[MEDICAL_DATA] Beads" at bounding box center [107, 372] width 57 height 7
click at [787, 243] on span "[MEDICAL_DATA] Beads" at bounding box center [791, 251] width 8 height 64
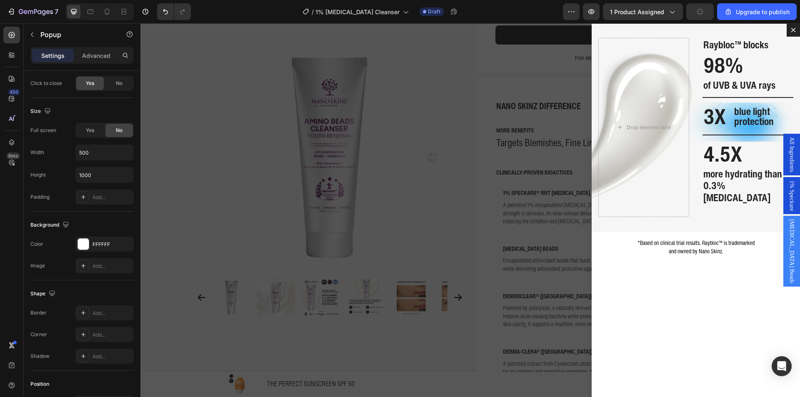
scroll to position [0, 0]
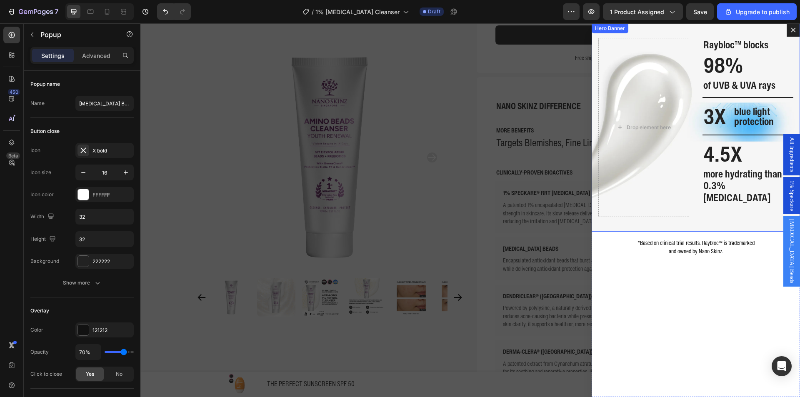
click at [617, 37] on div "Raybloc™ blocks Heading 98% Heading of UVB & UVA rays Heading Title Line 3X Hea…" at bounding box center [695, 127] width 208 height 208
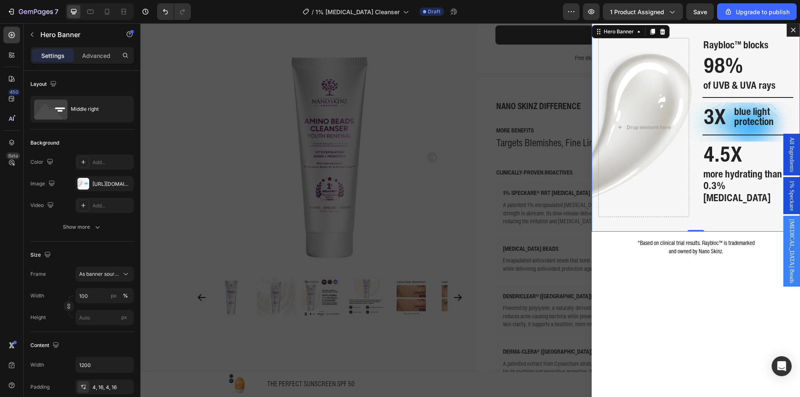
click at [694, 74] on div "Raybloc™ blocks Heading 98% Heading of UVB & UVA rays Heading Title Line 3X Hea…" at bounding box center [695, 127] width 208 height 182
click at [663, 87] on div "Drop element here" at bounding box center [643, 127] width 91 height 179
click at [711, 196] on span "more hydrating than 0.3% hyaluronic acid" at bounding box center [742, 185] width 79 height 39
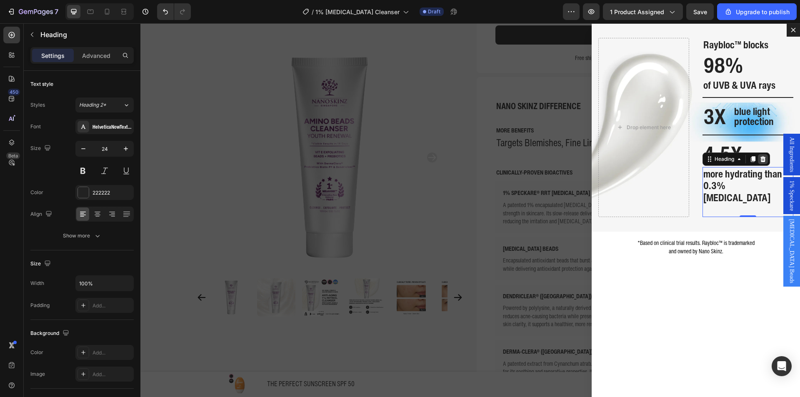
click at [760, 162] on icon "Dialog body" at bounding box center [762, 159] width 5 height 6
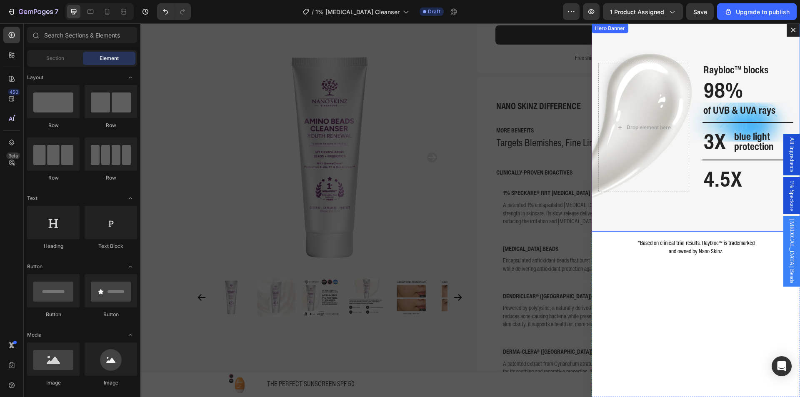
click at [692, 181] on div "Raybloc™ blocks Heading 98% Heading of UVB & UVA rays Heading Title Line 3X Hea…" at bounding box center [695, 127] width 208 height 132
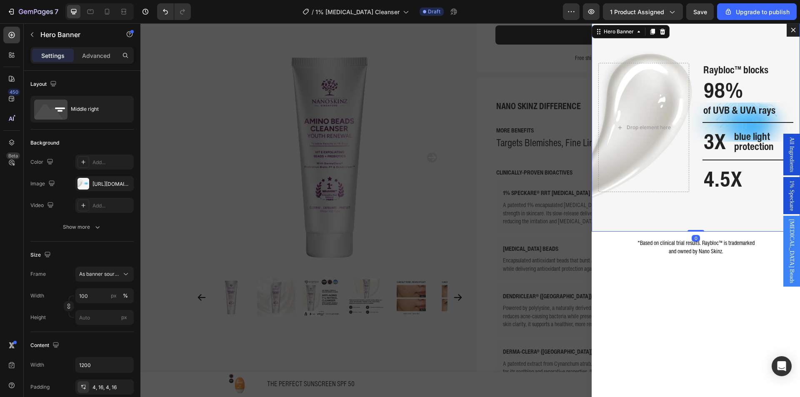
click at [702, 177] on h2 "4.5X" at bounding box center [747, 178] width 91 height 27
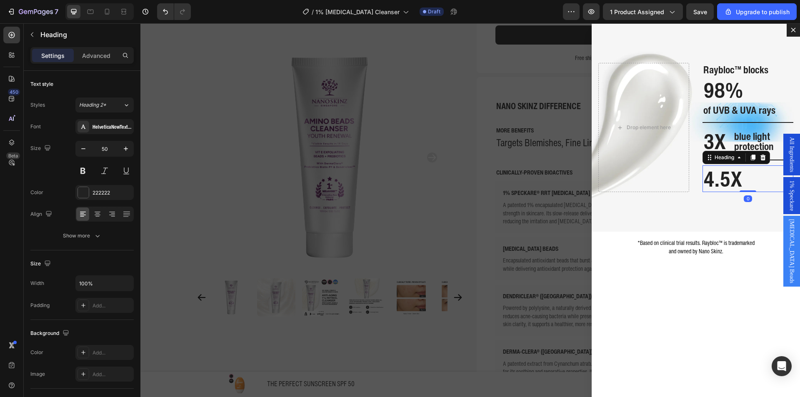
click at [760, 159] on icon "Dialog body" at bounding box center [762, 158] width 5 height 6
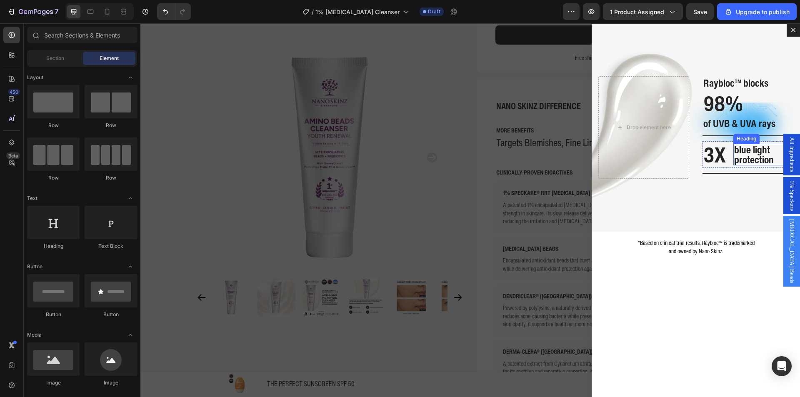
click at [752, 159] on span "blue light protection" at bounding box center [754, 154] width 40 height 25
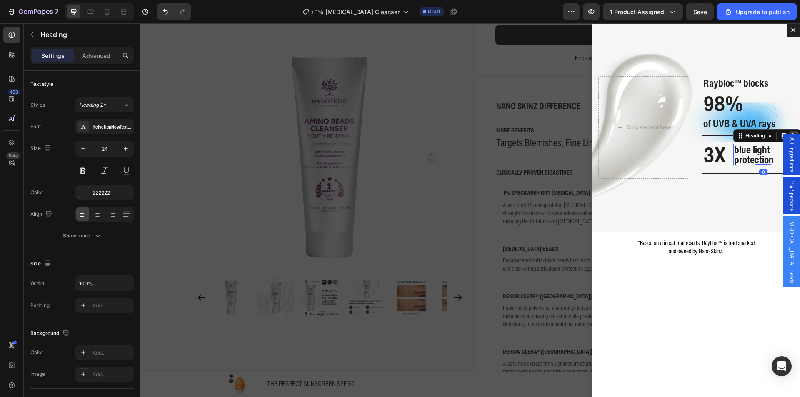
click at [790, 133] on icon "Dialog body" at bounding box center [793, 135] width 7 height 7
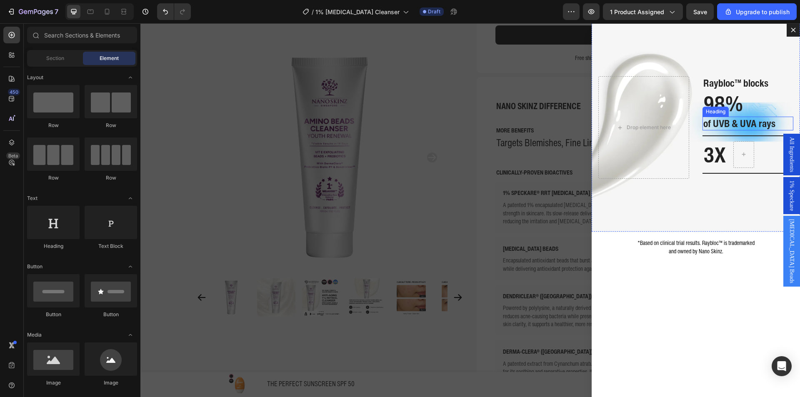
click at [712, 116] on div "Raybloc™ blocks Heading 98% Heading of UVB & UVA rays Heading Title Line 3X Hea…" at bounding box center [747, 127] width 91 height 102
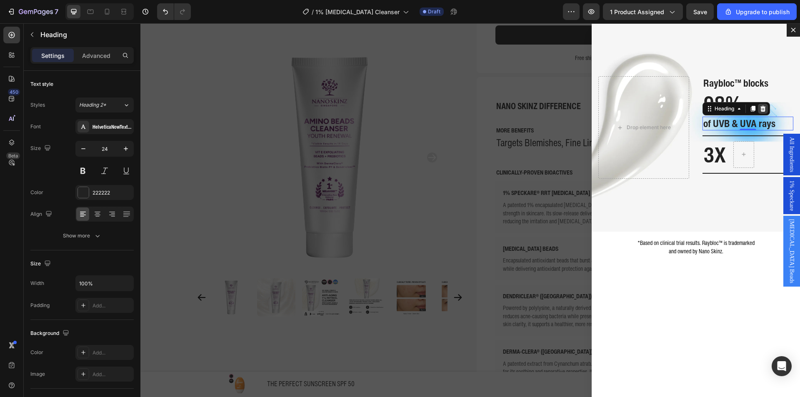
click at [760, 108] on div "Dialog body" at bounding box center [763, 109] width 10 height 10
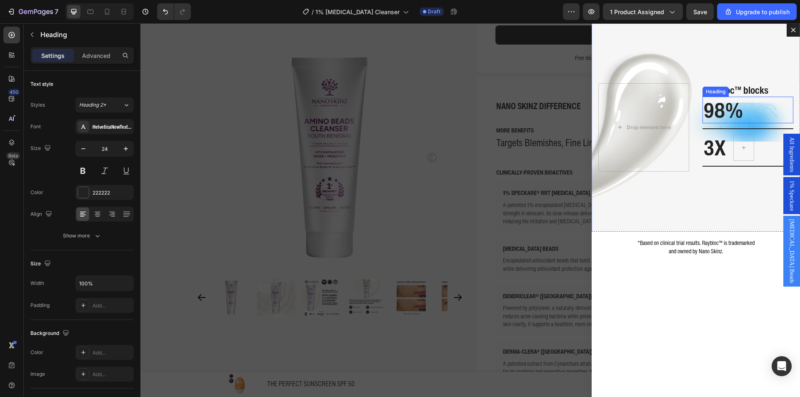
click at [759, 108] on h2 "98%" at bounding box center [747, 110] width 91 height 27
click at [760, 92] on icon "Dialog body" at bounding box center [762, 89] width 5 height 6
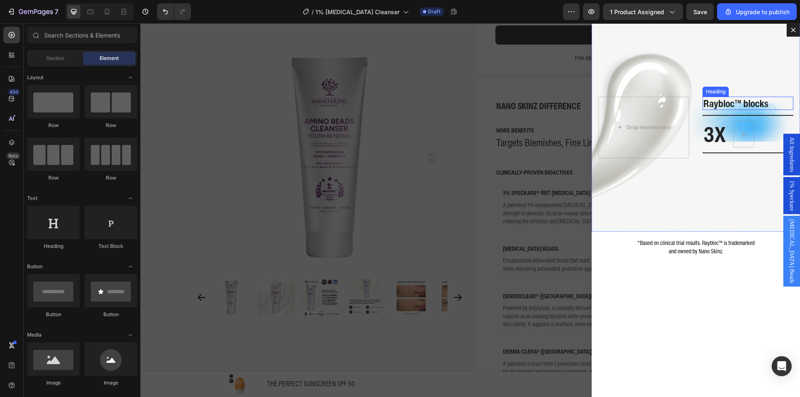
click at [758, 103] on h2 "Raybloc™ blocks" at bounding box center [747, 104] width 91 height 14
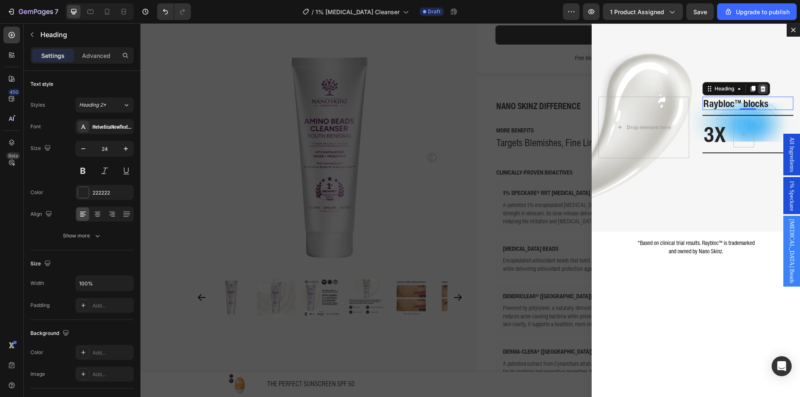
click at [758, 92] on div "Dialog body" at bounding box center [763, 89] width 10 height 10
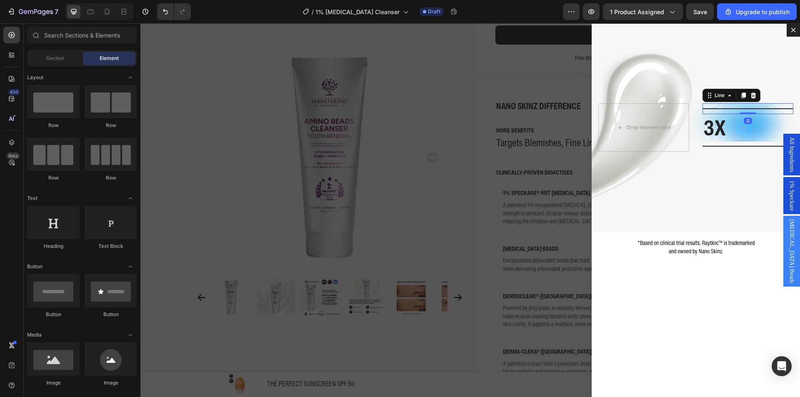
click at [756, 108] on div "Title Line 0" at bounding box center [747, 108] width 91 height 11
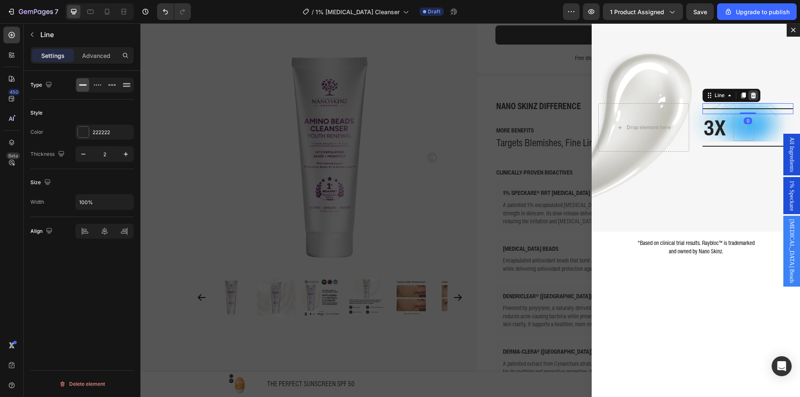
click at [751, 96] on icon "Dialog body" at bounding box center [753, 95] width 5 height 6
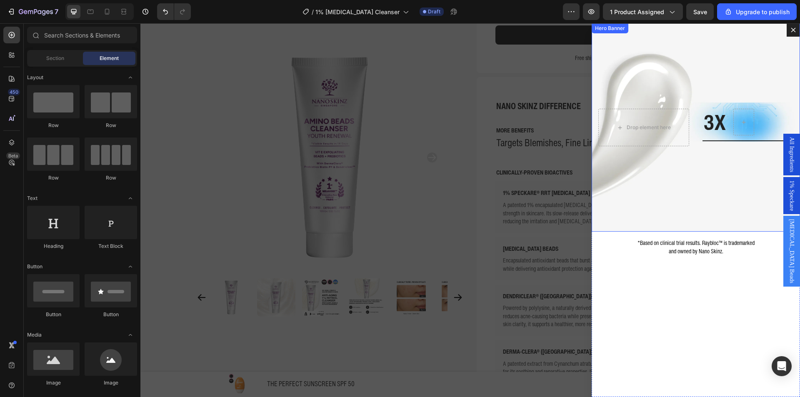
click at [751, 108] on div "3X Heading Row Title Line Drop element here" at bounding box center [695, 127] width 208 height 41
click at [746, 117] on div "Dialog body" at bounding box center [743, 121] width 20 height 13
click at [763, 119] on div "3X Heading Row" at bounding box center [747, 122] width 91 height 27
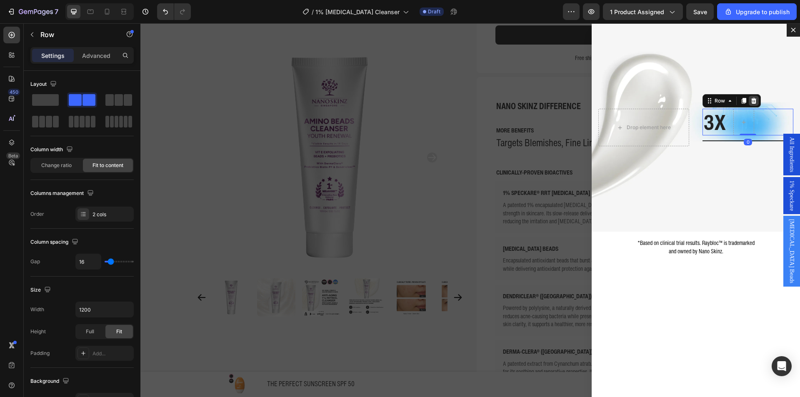
click at [750, 105] on div "Dialog body" at bounding box center [753, 101] width 10 height 10
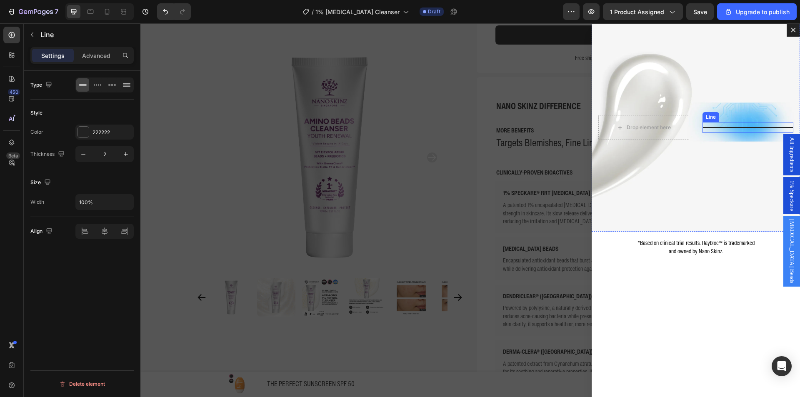
click at [750, 127] on div "Title Line" at bounding box center [747, 127] width 91 height 11
click at [751, 113] on icon "Dialog body" at bounding box center [753, 114] width 5 height 6
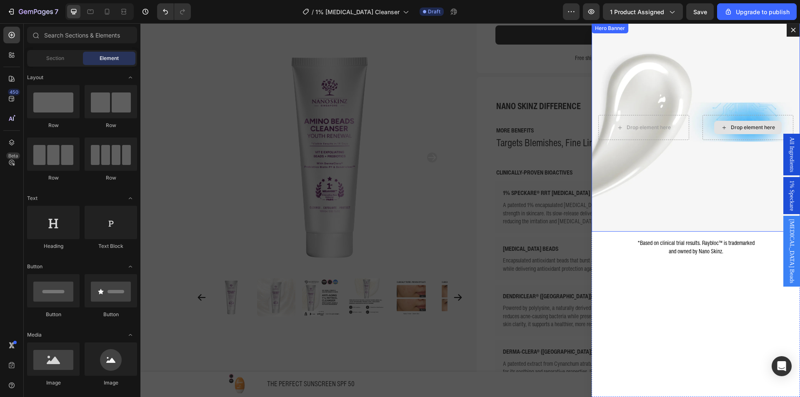
click at [702, 135] on div "Drop element here" at bounding box center [747, 127] width 91 height 25
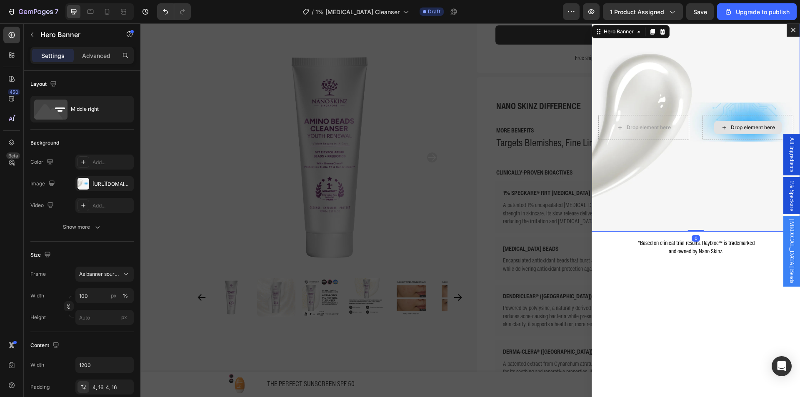
click at [702, 136] on div "Drop element here" at bounding box center [747, 127] width 91 height 25
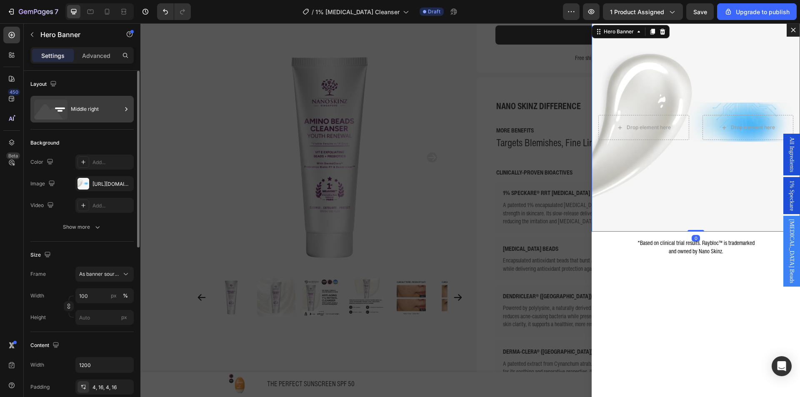
click at [63, 107] on icon at bounding box center [50, 110] width 33 height 20
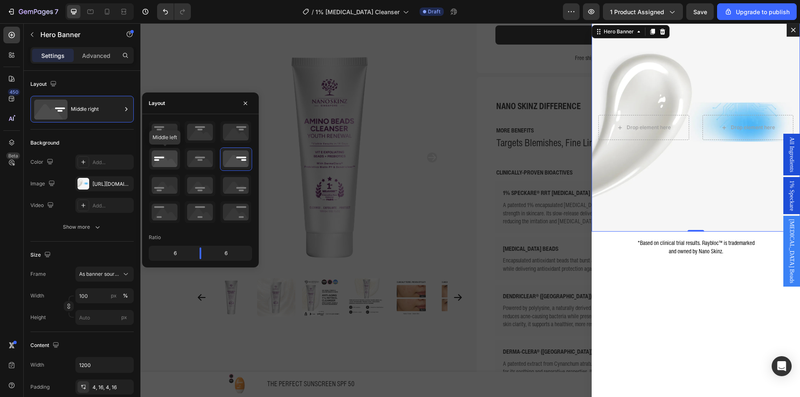
click at [165, 161] on icon at bounding box center [164, 159] width 31 height 22
click at [223, 160] on icon at bounding box center [235, 159] width 31 height 22
click at [92, 144] on div "Background" at bounding box center [81, 142] width 103 height 13
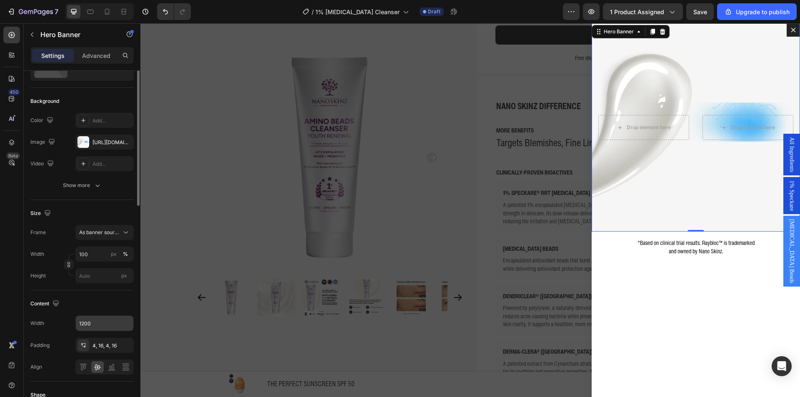
scroll to position [125, 0]
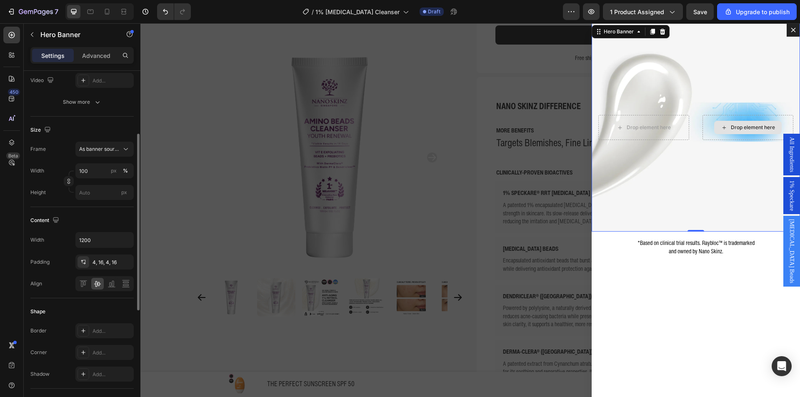
click at [721, 133] on div "Drop element here" at bounding box center [747, 127] width 67 height 13
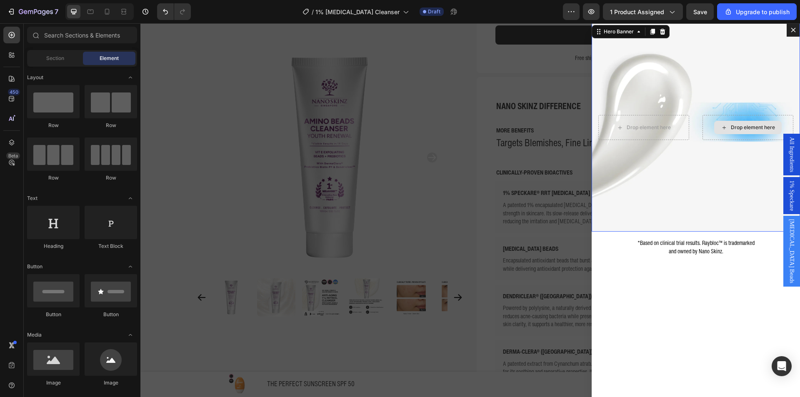
click at [711, 135] on div "Drop element here" at bounding box center [747, 127] width 91 height 25
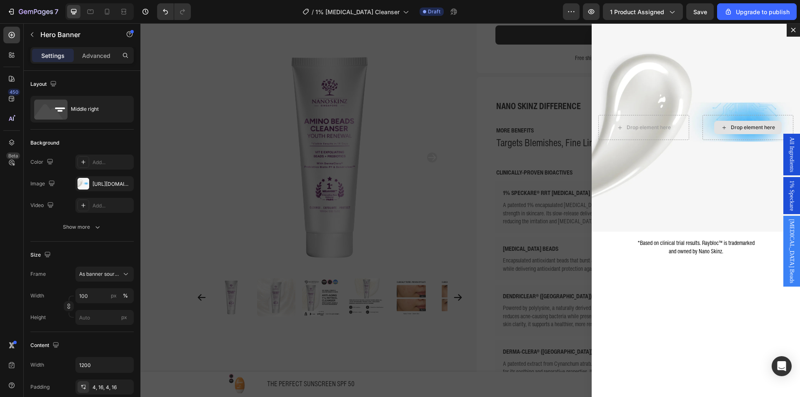
click at [722, 130] on div "Drop element here" at bounding box center [747, 127] width 67 height 13
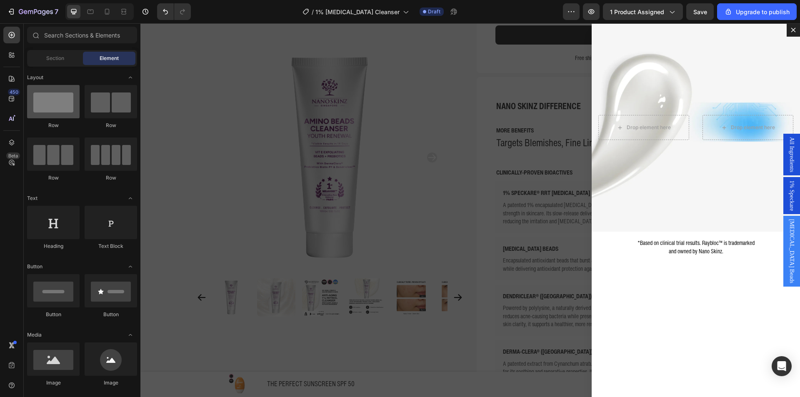
click at [74, 102] on div at bounding box center [53, 101] width 52 height 33
click at [45, 102] on div at bounding box center [53, 101] width 52 height 33
click at [649, 120] on div "Drop element here" at bounding box center [643, 127] width 91 height 25
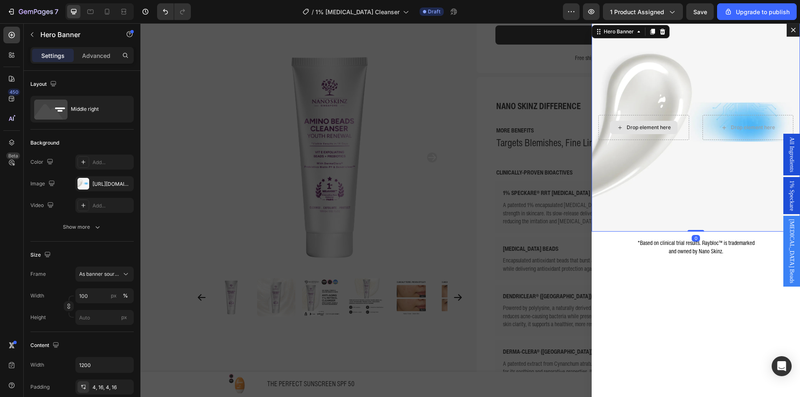
click at [679, 117] on div "Drop element here" at bounding box center [643, 127] width 91 height 25
click at [680, 117] on div "Drop element here" at bounding box center [643, 127] width 91 height 25
click at [674, 118] on div "Drop element here" at bounding box center [643, 127] width 91 height 25
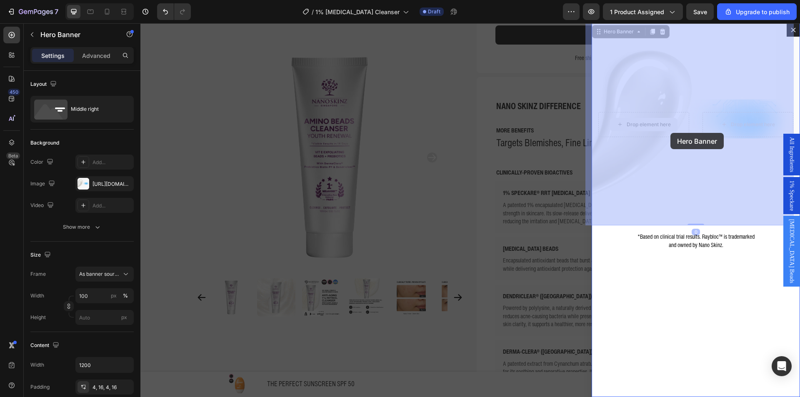
drag, startPoint x: 671, startPoint y: 119, endPoint x: 676, endPoint y: 123, distance: 6.2
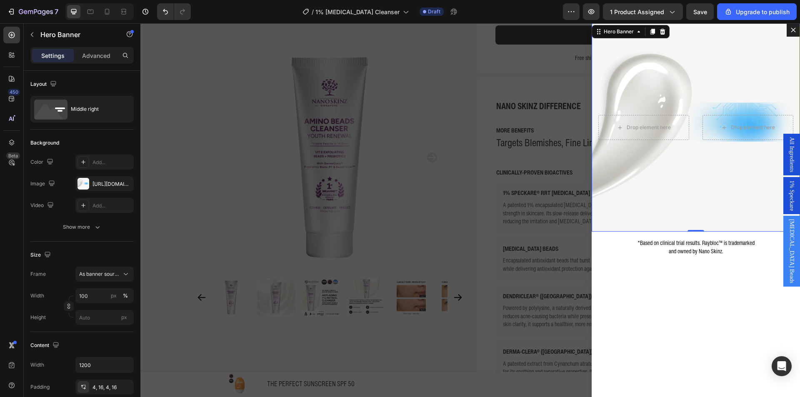
click at [659, 114] on div "Drop element here Drop element here" at bounding box center [695, 127] width 208 height 28
click at [45, 27] on div "Hero Banner" at bounding box center [71, 35] width 95 height 22
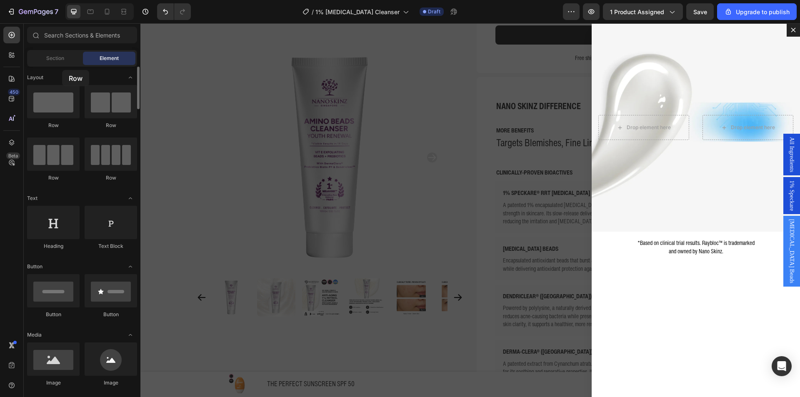
drag, startPoint x: 98, startPoint y: 108, endPoint x: 62, endPoint y: 69, distance: 53.0
click at [748, 94] on div "Background Image" at bounding box center [695, 127] width 208 height 208
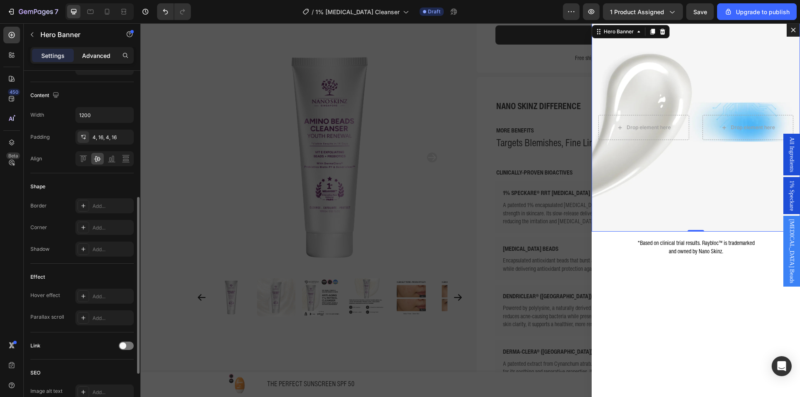
click at [102, 61] on div "Advanced" at bounding box center [96, 55] width 42 height 13
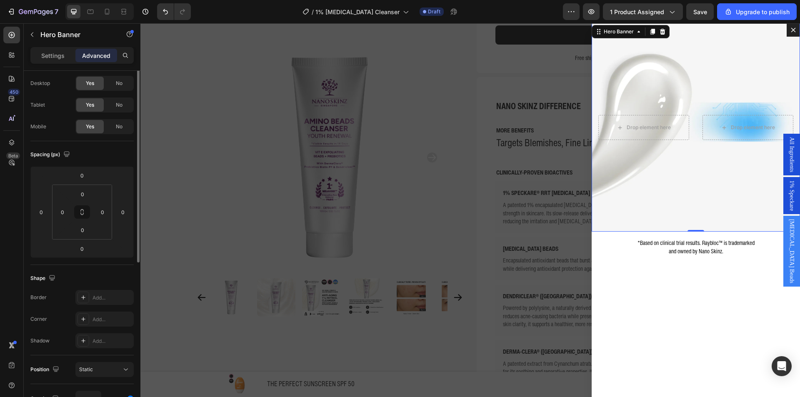
scroll to position [0, 0]
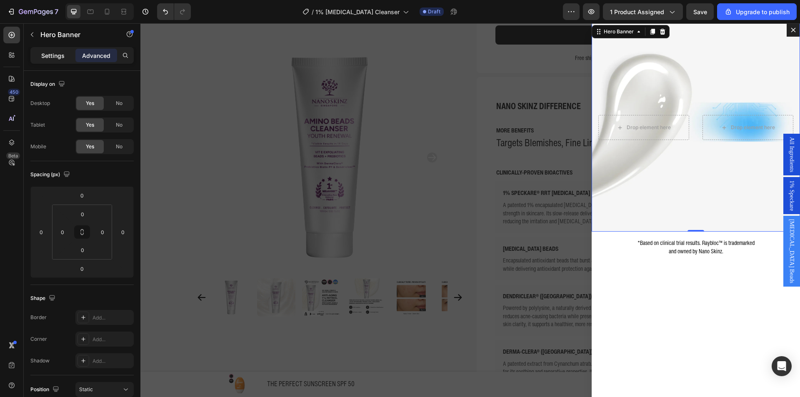
click at [57, 52] on p "Settings" at bounding box center [52, 55] width 23 height 9
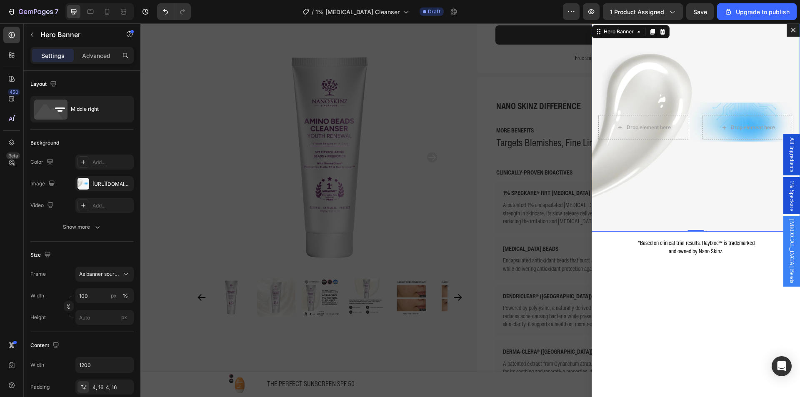
click at [701, 148] on div "Background Image" at bounding box center [695, 127] width 208 height 208
drag, startPoint x: 679, startPoint y: 162, endPoint x: 223, endPoint y: 153, distance: 455.8
click at [678, 162] on div "Background Image" at bounding box center [695, 127] width 208 height 208
click at [62, 32] on p "Hero Banner" at bounding box center [75, 35] width 71 height 10
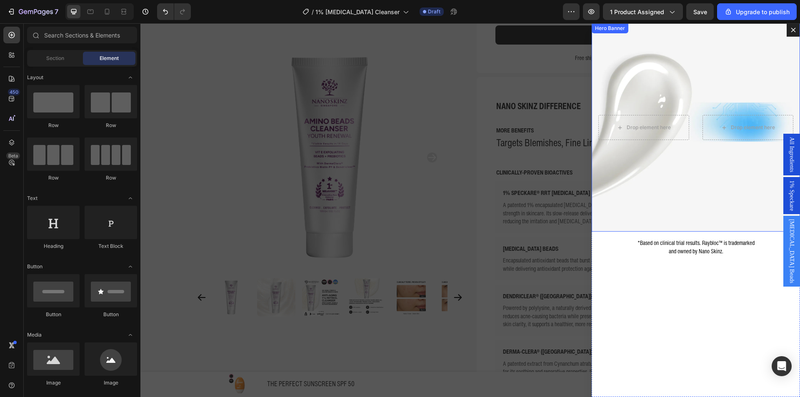
click at [660, 64] on div "Background Image" at bounding box center [695, 127] width 208 height 208
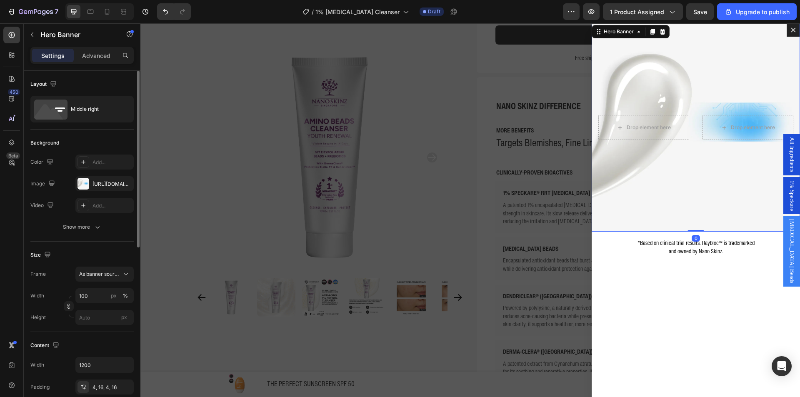
click at [85, 191] on div "The changes might be hidden by the video. Color Add... Image https://cdn.shopif…" at bounding box center [81, 184] width 103 height 58
click at [87, 184] on div at bounding box center [83, 184] width 12 height 12
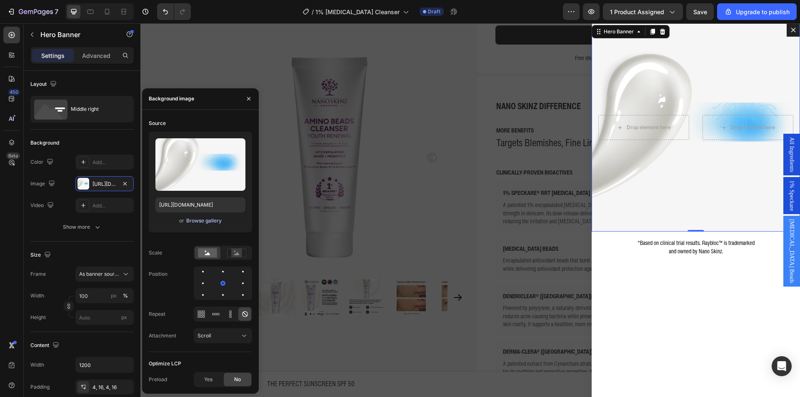
click at [215, 218] on div "Browse gallery" at bounding box center [203, 220] width 35 height 7
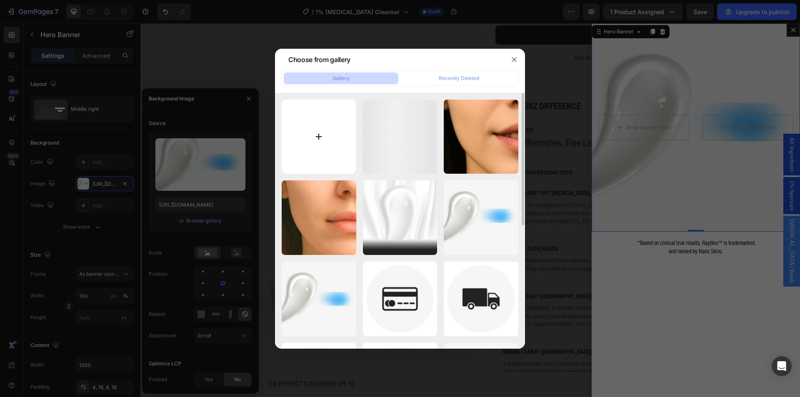
click at [292, 147] on input "file" at bounding box center [319, 137] width 75 height 75
type input "C:\fakepath\Nano Skinz - PDP - Retinol Series Youth Renewal (1).png"
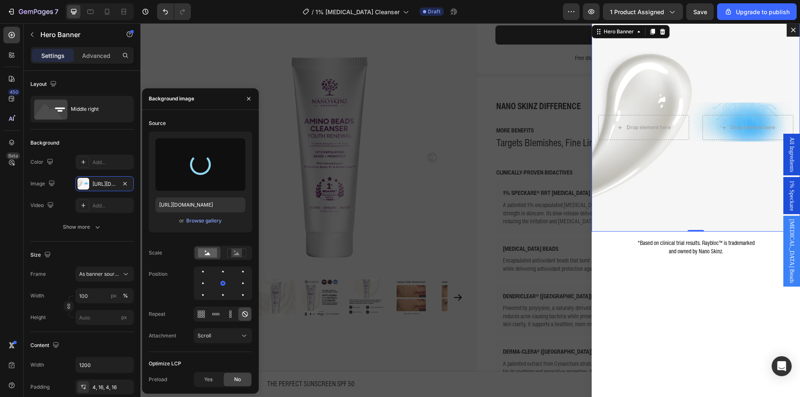
type input "https://cdn.shopify.com/s/files/1/0941/6300/9836/files/gempages_577943635312509…"
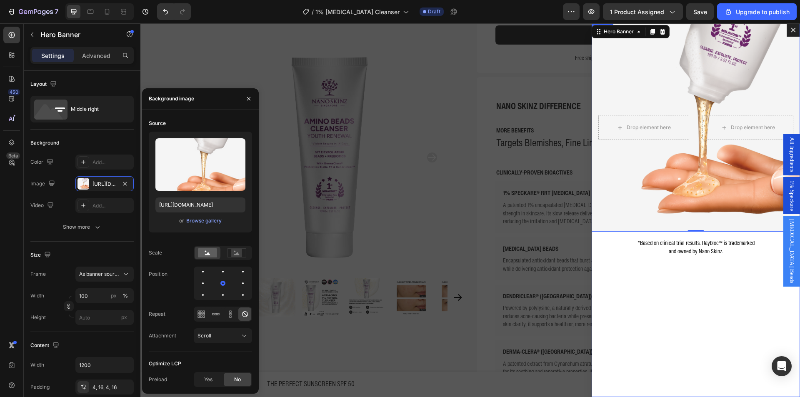
click at [608, 287] on div "Drop element here Drop element here Hero Banner 0 *Based on clinical trial resu…" at bounding box center [695, 210] width 208 height 374
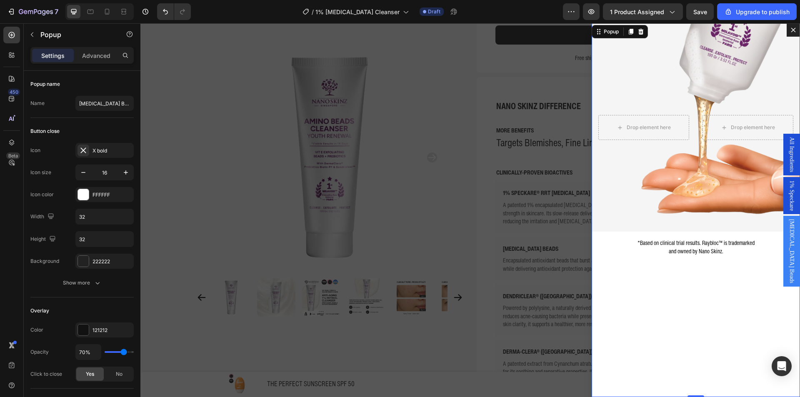
click at [654, 249] on p "*Based on clinical trial results. Raybloc™ is trademarked and owned by Nano Ski…" at bounding box center [695, 247] width 207 height 16
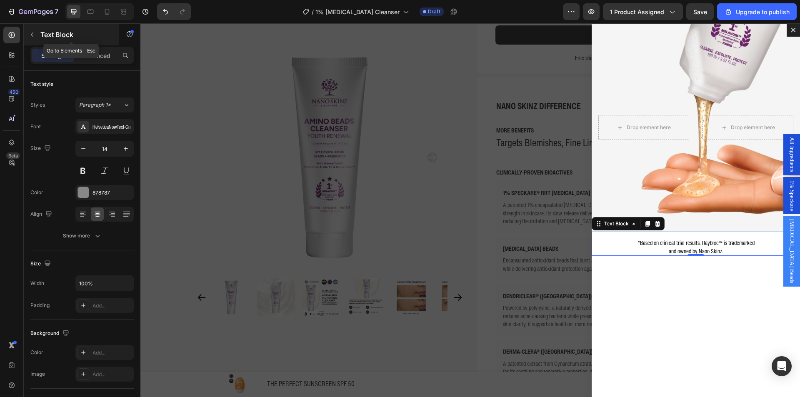
click at [55, 30] on p "Text Block" at bounding box center [75, 35] width 71 height 10
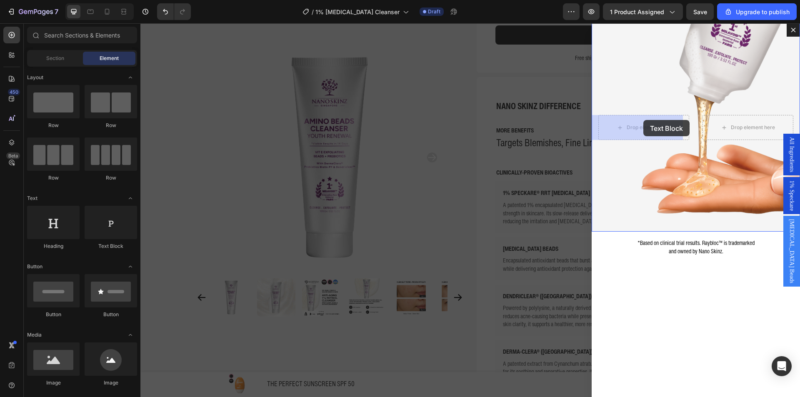
drag, startPoint x: 242, startPoint y: 256, endPoint x: 643, endPoint y: 120, distance: 423.5
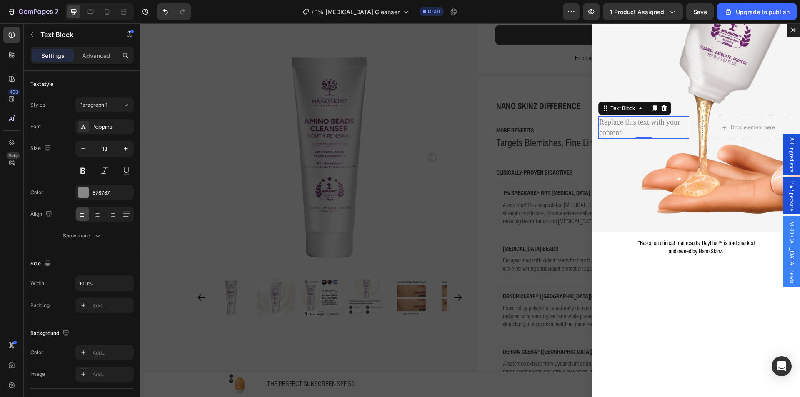
click at [633, 129] on div "Replace this text with your content" at bounding box center [643, 127] width 91 height 22
click at [633, 129] on p "Replace this text with your content" at bounding box center [643, 127] width 89 height 21
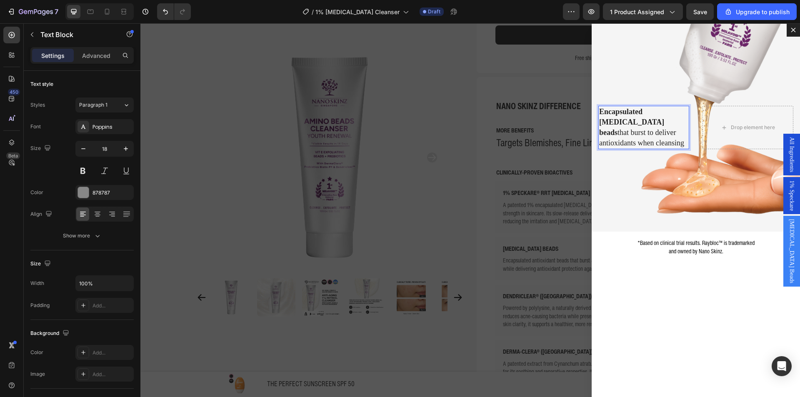
click at [634, 136] on span "Encapsulated Vitamin E beads that burst to deliver antioxidants when cleansing" at bounding box center [641, 127] width 85 height 40
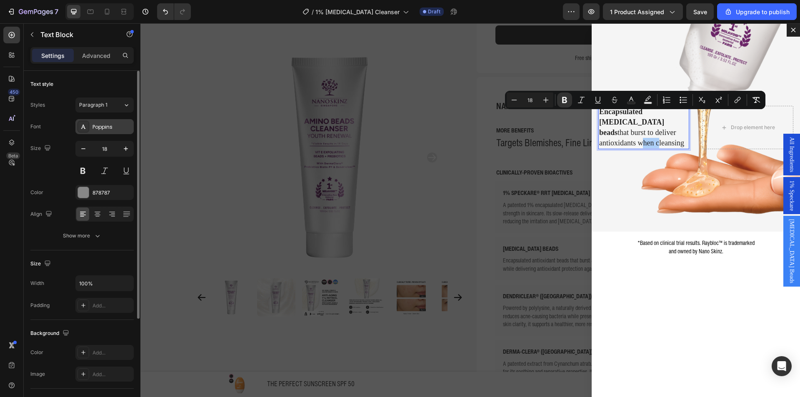
click at [114, 130] on div "Poppins" at bounding box center [111, 126] width 39 height 7
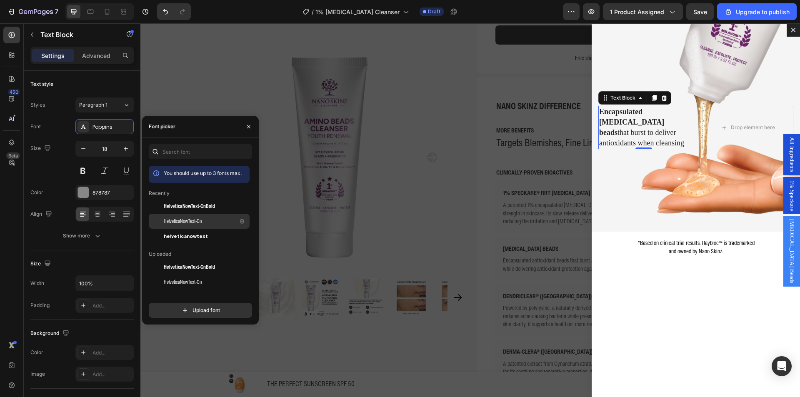
click at [172, 220] on span "HelveticaNowText-Cn" at bounding box center [183, 220] width 38 height 7
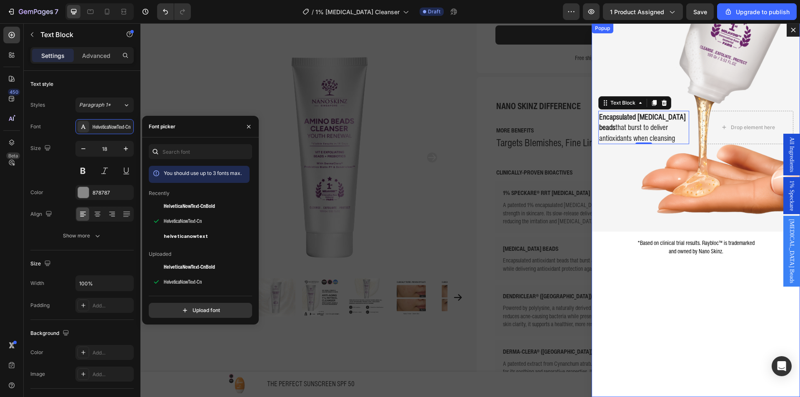
click at [620, 303] on div "Drop element here Encapsulated Vitamin E beads that burst to deliver antioxidan…" at bounding box center [695, 210] width 208 height 374
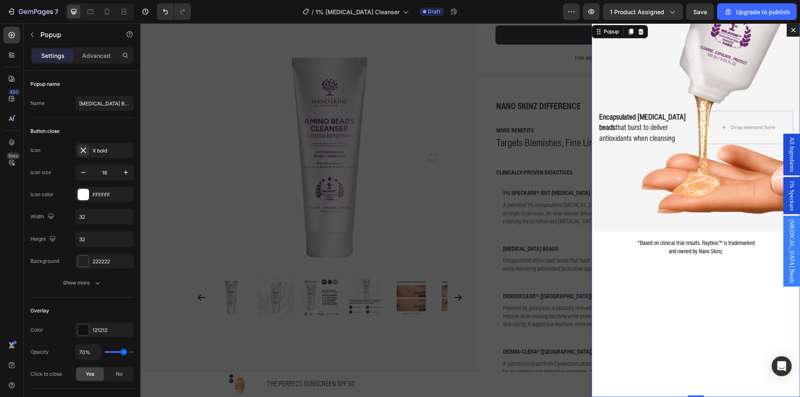
click at [696, 253] on span "and owned by Nano Skinz." at bounding box center [696, 251] width 55 height 9
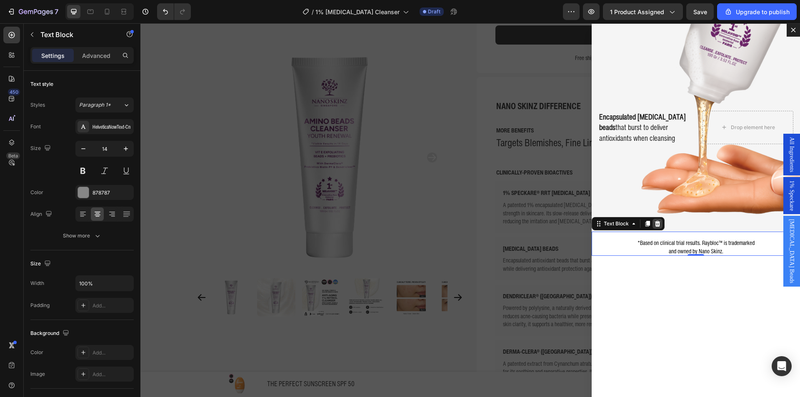
click at [654, 223] on icon "Dialog body" at bounding box center [657, 223] width 7 height 7
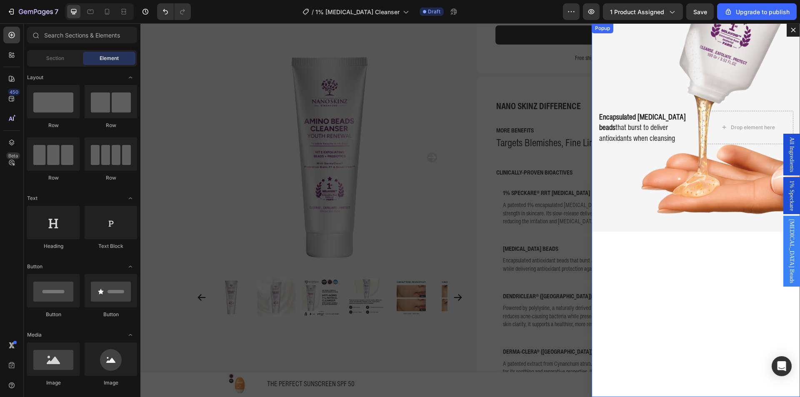
click at [664, 273] on div "Drop element here Encapsulated Vitamin E beads that burst to deliver antioxidan…" at bounding box center [695, 210] width 208 height 374
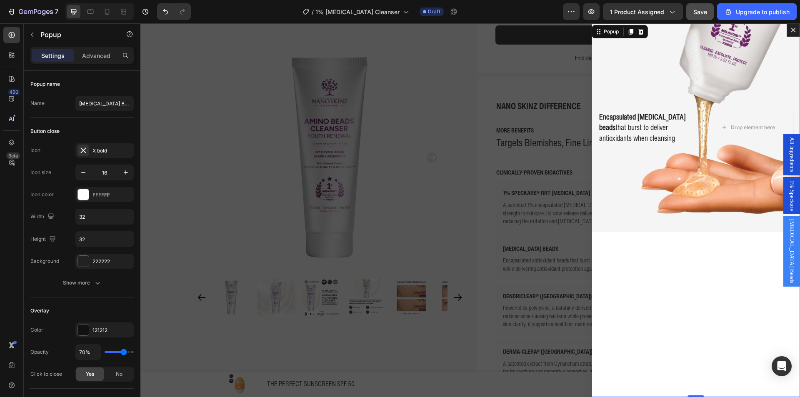
click at [712, 15] on button "Save" at bounding box center [699, 11] width 27 height 17
click at [790, 31] on icon "Dialog content" at bounding box center [793, 30] width 7 height 7
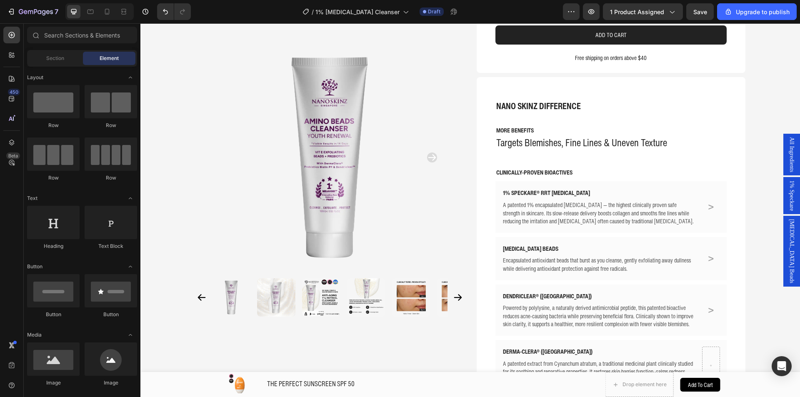
click at [787, 257] on span "[MEDICAL_DATA] Beads" at bounding box center [791, 251] width 8 height 64
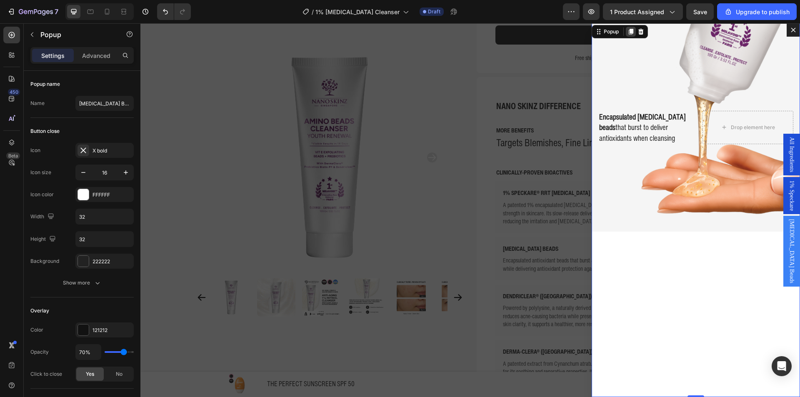
click at [629, 33] on icon "Dialog content" at bounding box center [631, 32] width 5 height 6
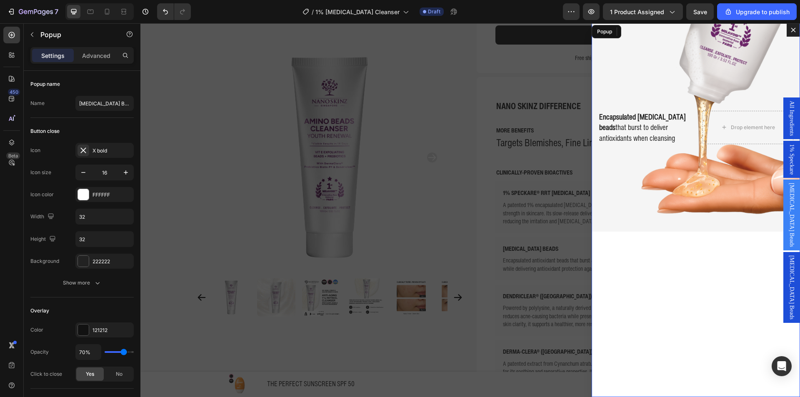
click at [787, 264] on span "[MEDICAL_DATA] Beads" at bounding box center [791, 287] width 8 height 64
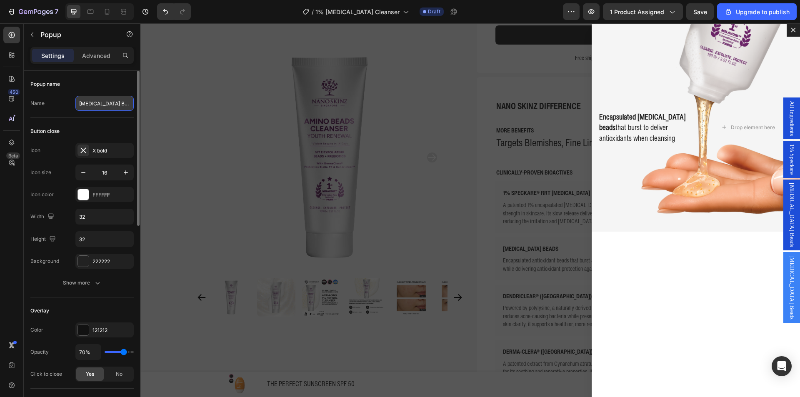
click at [96, 98] on input "[MEDICAL_DATA] Beads" at bounding box center [104, 103] width 58 height 15
type input "Dendriclear"
click at [123, 90] on div "Popup name" at bounding box center [81, 83] width 103 height 13
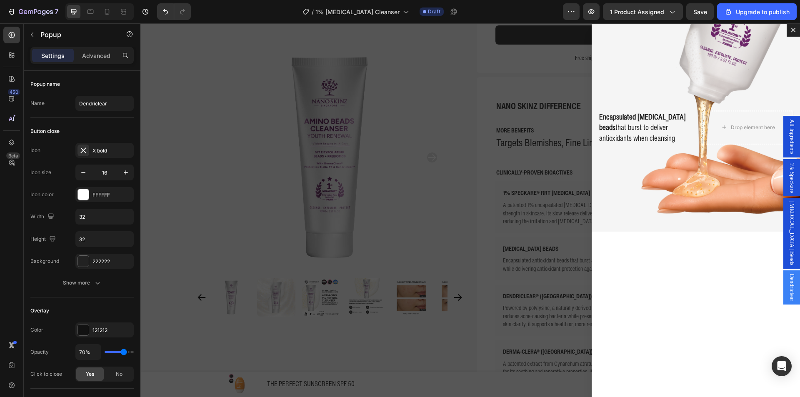
click at [158, 83] on div "Backdrop" at bounding box center [469, 210] width 659 height 374
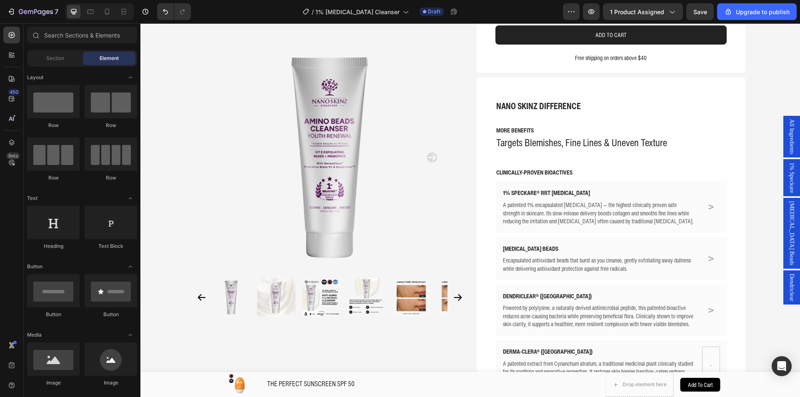
click at [787, 275] on span "Dendriclear" at bounding box center [791, 287] width 8 height 27
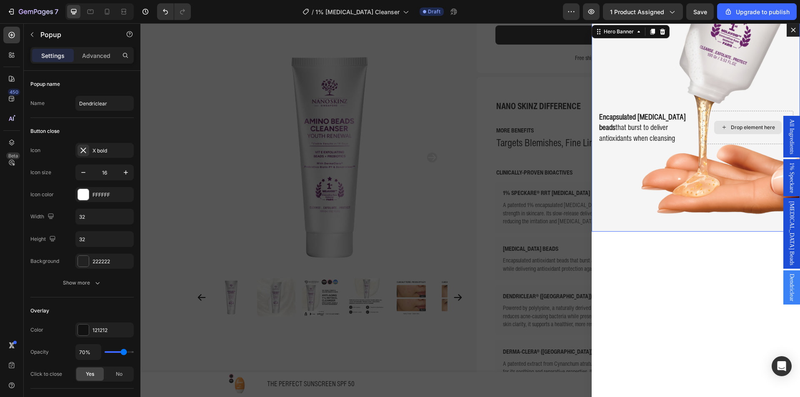
click at [702, 139] on div "Drop element here" at bounding box center [747, 127] width 91 height 33
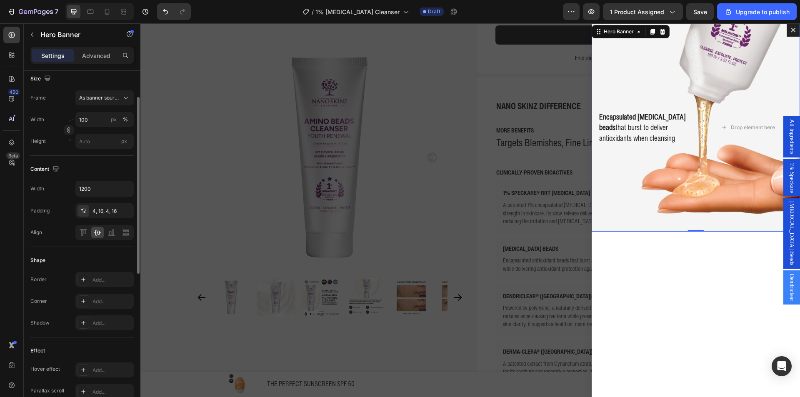
scroll to position [218, 0]
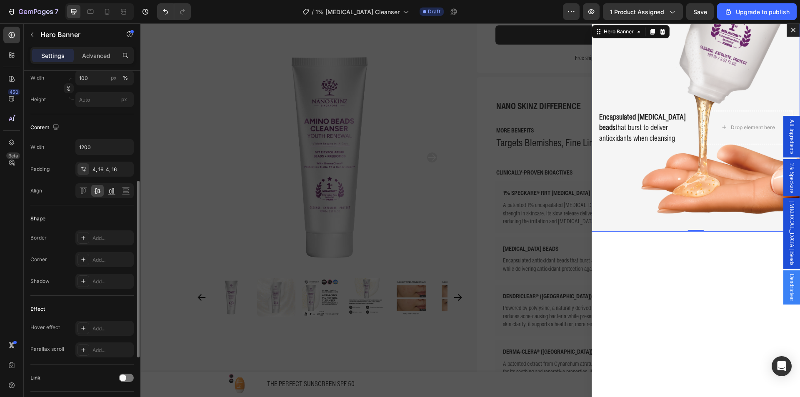
click at [110, 194] on icon at bounding box center [111, 191] width 8 height 8
click at [102, 194] on div at bounding box center [97, 191] width 12 height 12
click at [642, 260] on div "Drop element here Encapsulated Vitamin E beads that burst to deliver antioxidan…" at bounding box center [695, 210] width 208 height 374
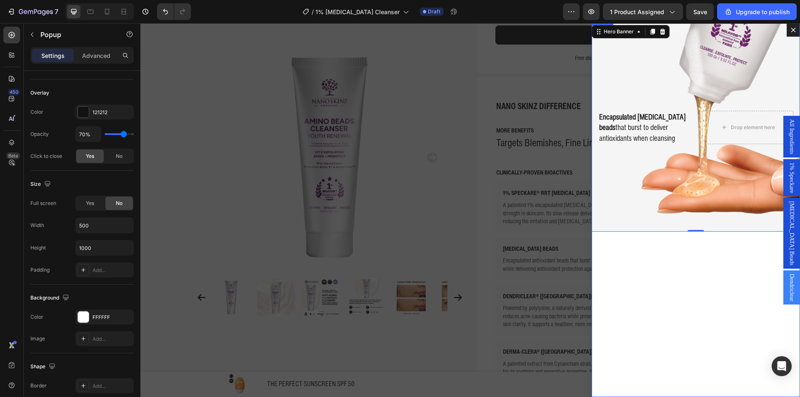
scroll to position [0, 0]
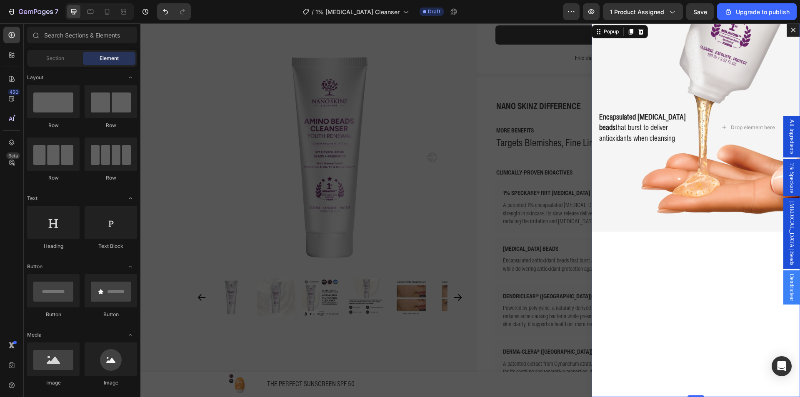
click at [531, 245] on div "Backdrop" at bounding box center [469, 210] width 659 height 374
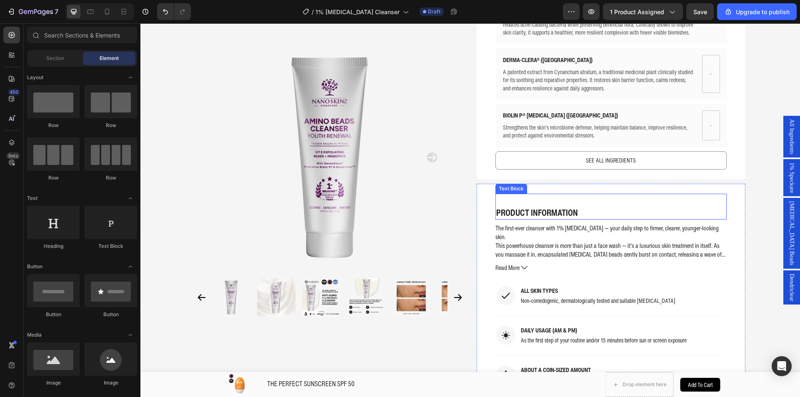
scroll to position [458, 0]
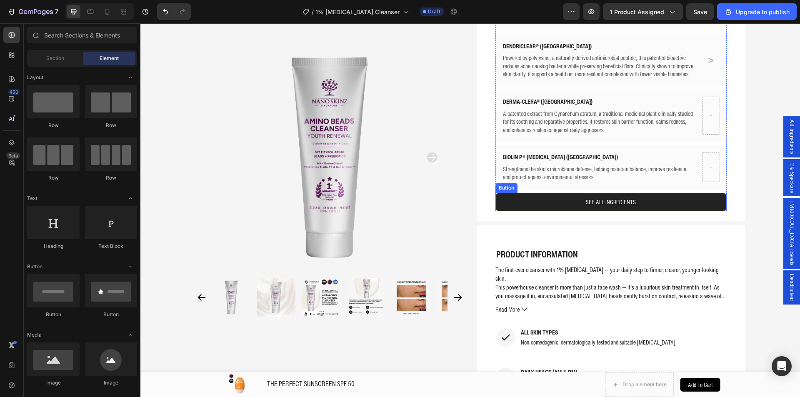
click at [558, 193] on link "SEE ALL INGREDIENTS" at bounding box center [610, 202] width 231 height 18
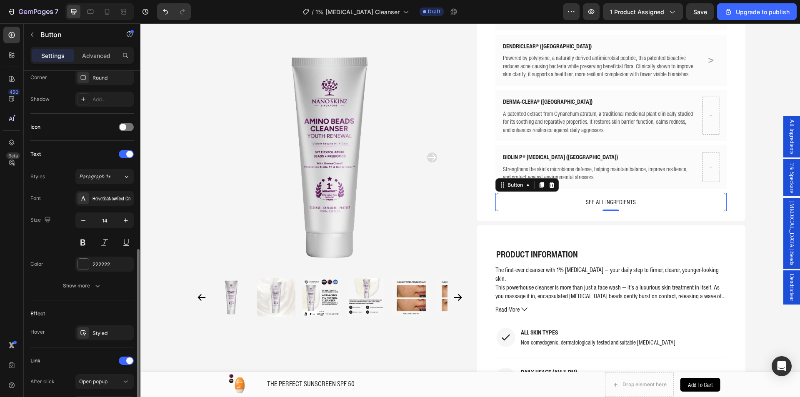
scroll to position [291, 0]
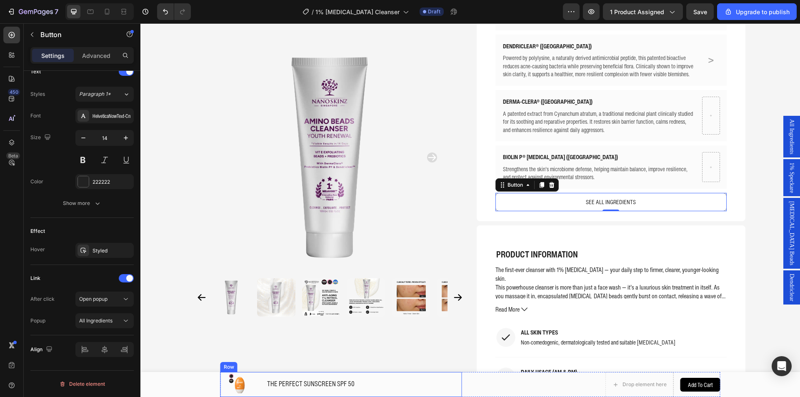
click at [303, 380] on h1 "THE PERFECT SUNSCREEN SPF 50" at bounding box center [364, 384] width 196 height 12
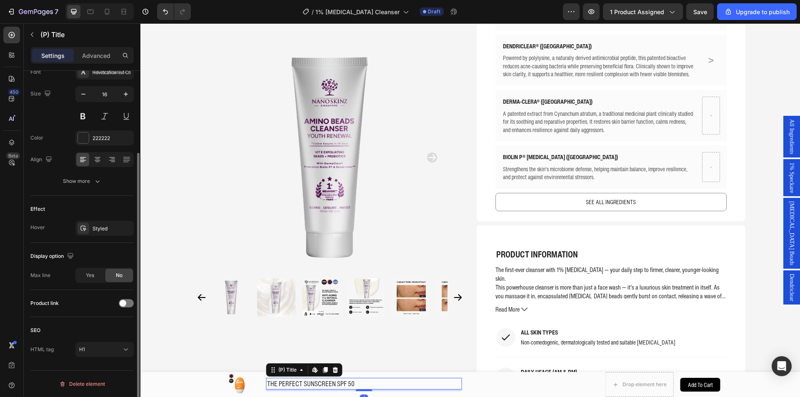
scroll to position [0, 0]
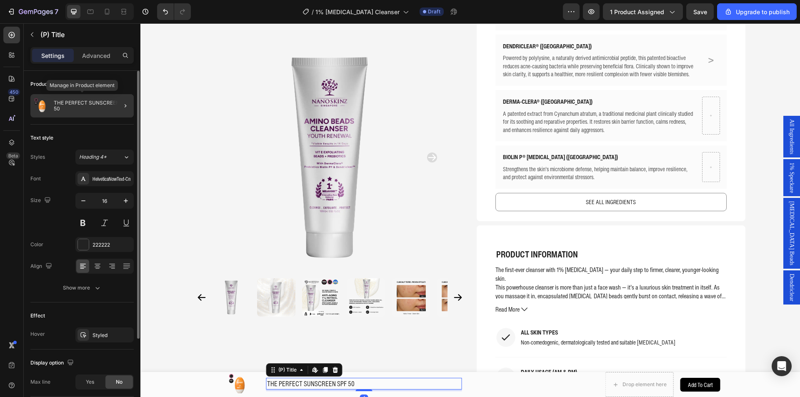
click at [91, 110] on p "THE PERFECT SUNSCREEN SPF 50" at bounding box center [92, 106] width 77 height 12
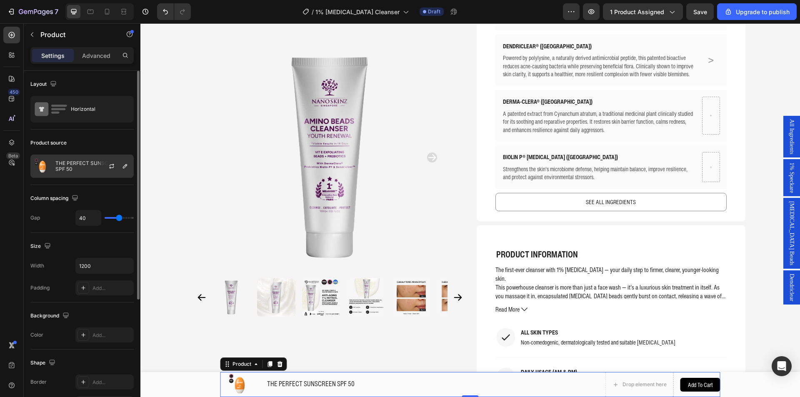
click at [88, 167] on p "THE PERFECT SUNSCREEN SPF 50" at bounding box center [92, 166] width 75 height 12
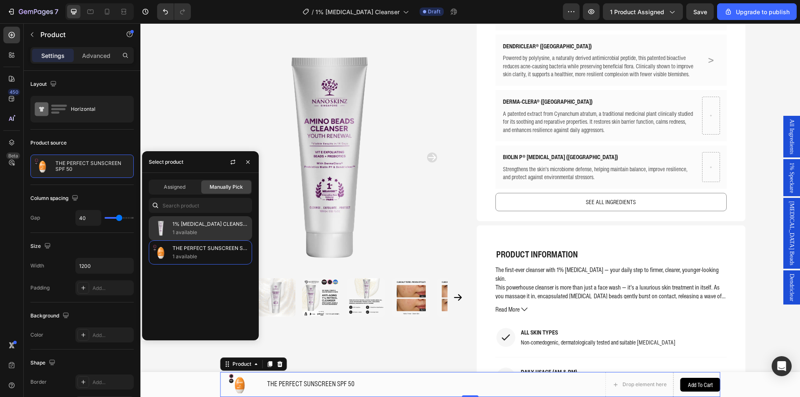
click at [192, 224] on p "1% [MEDICAL_DATA] CLEANSER | YOUTH RENEWAL STEP 01" at bounding box center [210, 224] width 76 height 8
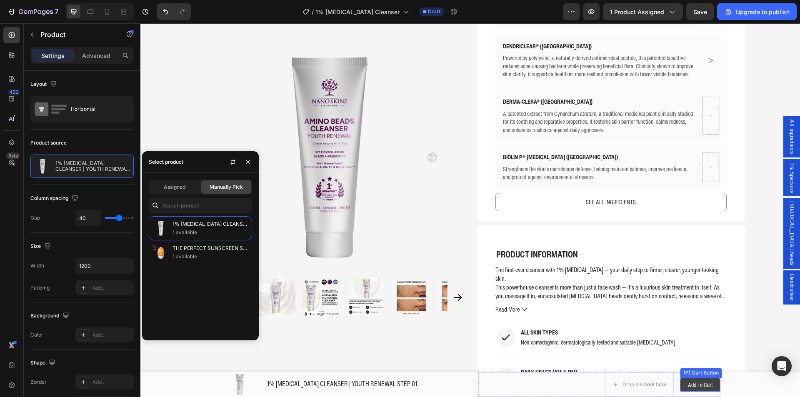
click at [681, 382] on button "Add to Cart" at bounding box center [700, 385] width 40 height 14
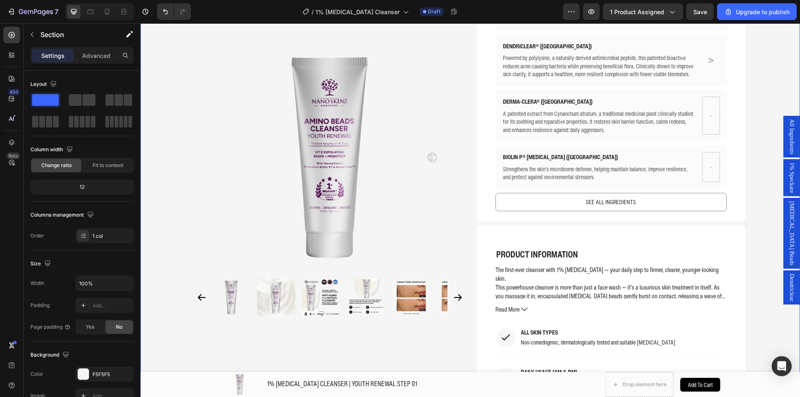
click at [167, 299] on div "Product Images Home 1% RETINOL CLEANSER | YOUTH RENEWAL STEP 01 Breadcrumb 1% R…" at bounding box center [469, 284] width 659 height 1405
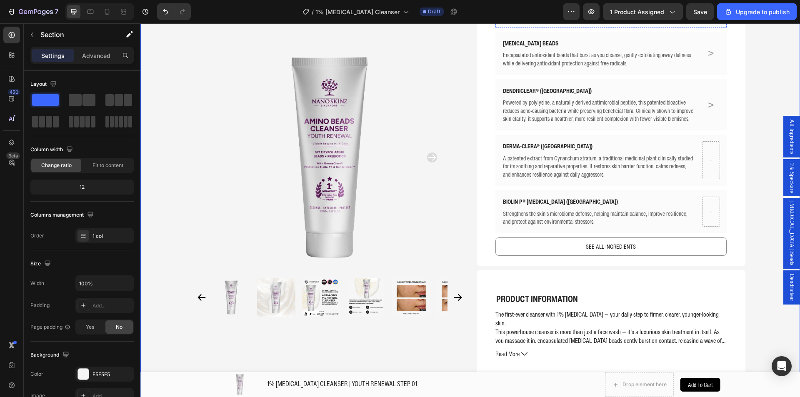
scroll to position [333, 0]
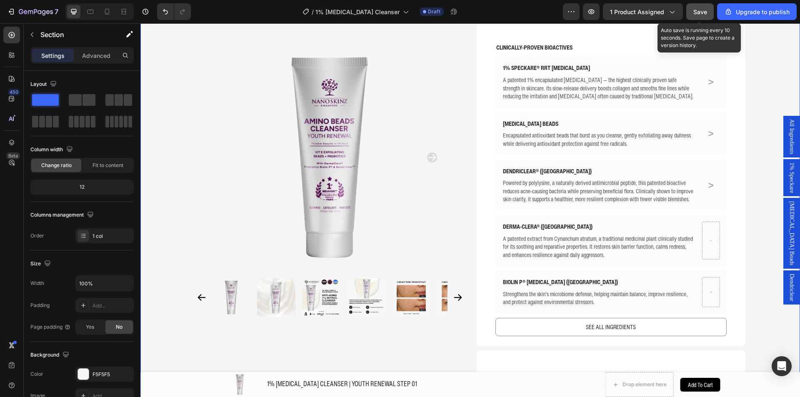
click at [696, 11] on span "Save" at bounding box center [700, 11] width 14 height 7
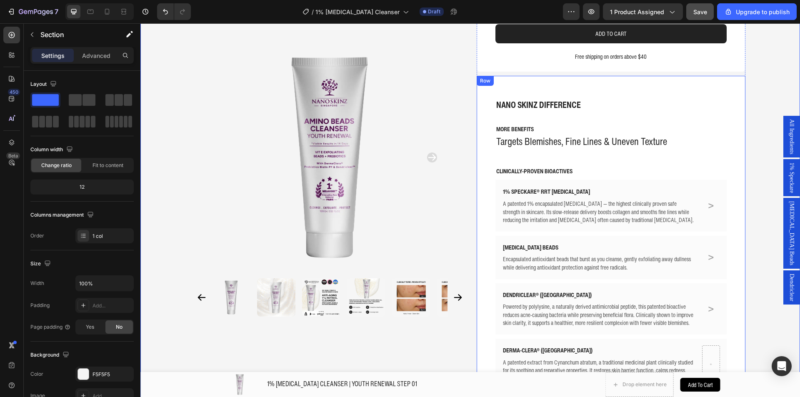
scroll to position [208, 0]
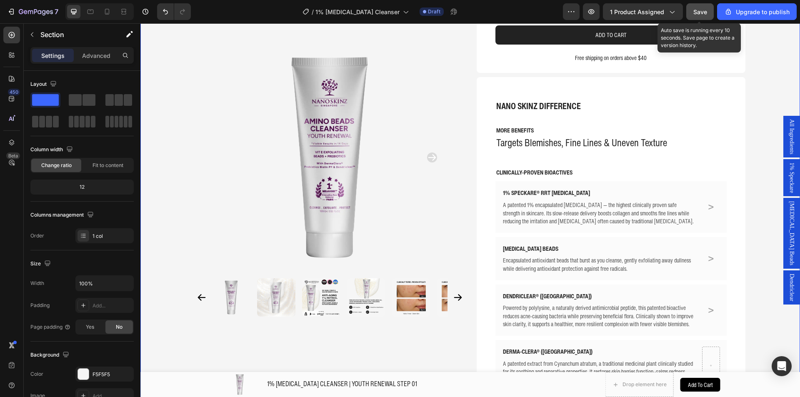
click at [706, 17] on button "Save" at bounding box center [699, 11] width 27 height 17
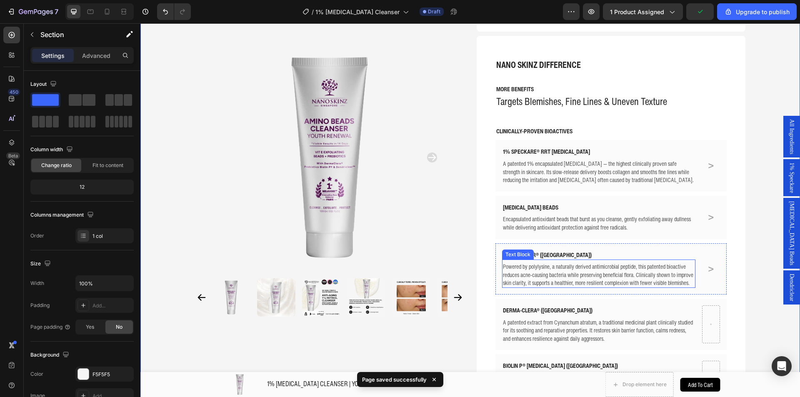
scroll to position [250, 0]
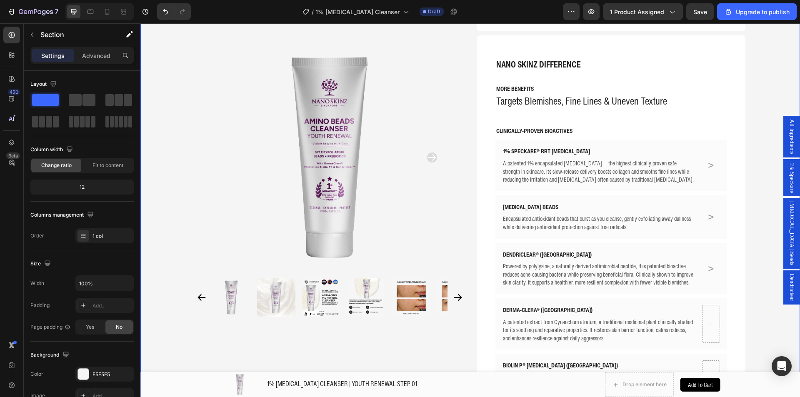
click at [787, 274] on span "Dendriclear" at bounding box center [791, 287] width 8 height 27
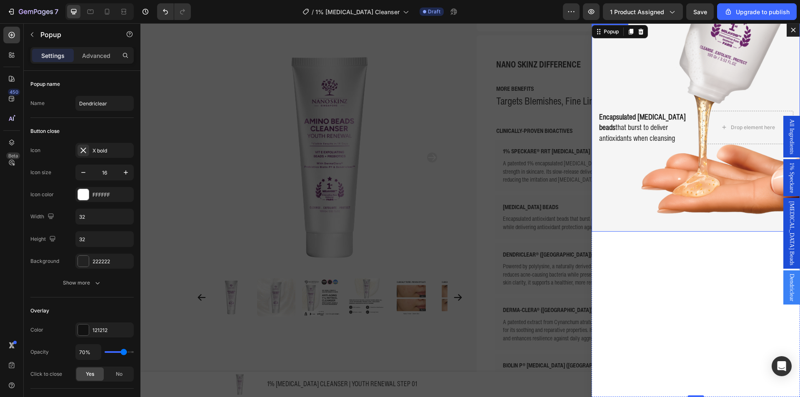
click at [633, 191] on div "Background Image" at bounding box center [695, 127] width 208 height 208
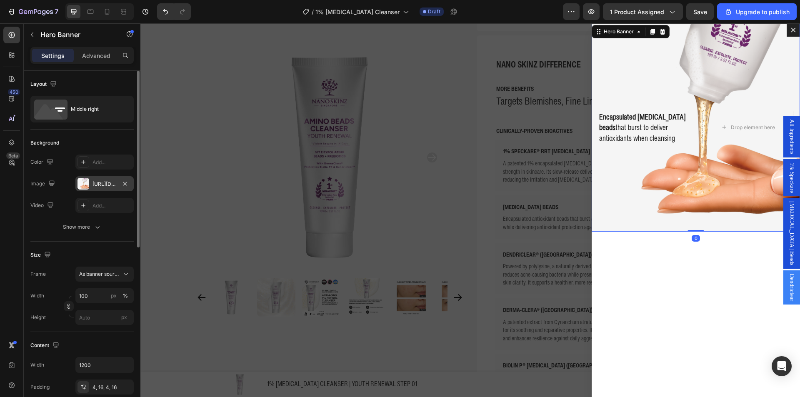
click at [90, 181] on div "https://cdn.shopify.com/s/files/1/0941/6300/9836/files/gempages_577943635312509…" at bounding box center [104, 183] width 58 height 15
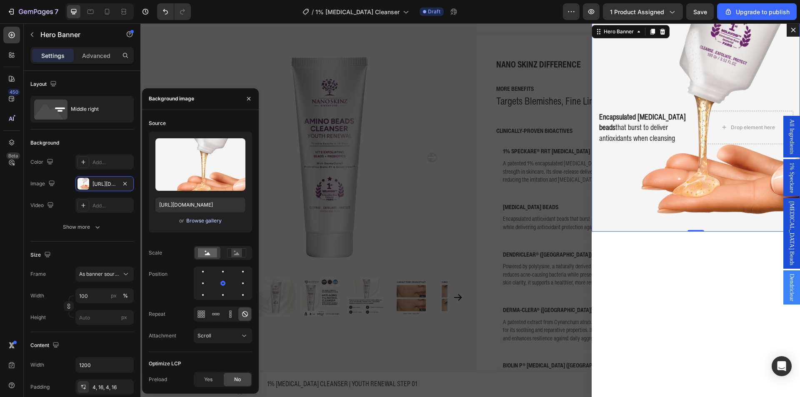
click at [199, 222] on div "Browse gallery" at bounding box center [203, 220] width 35 height 7
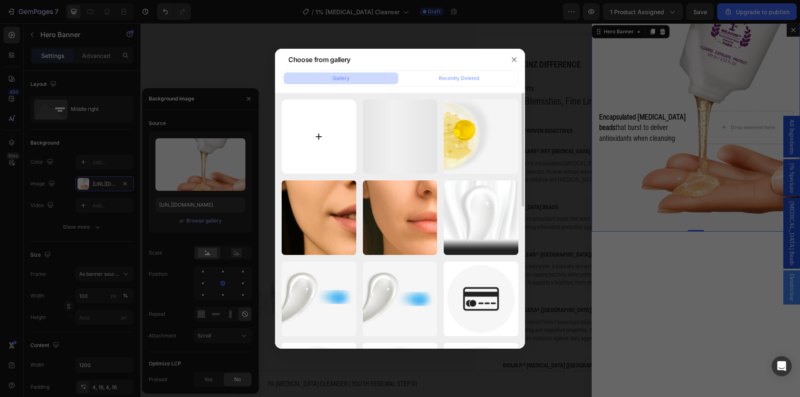
click at [314, 135] on input "file" at bounding box center [319, 137] width 75 height 75
type input "C:\fakepath\Nano Skinz - PDP - Retinol Series Youth Renewal (2).png"
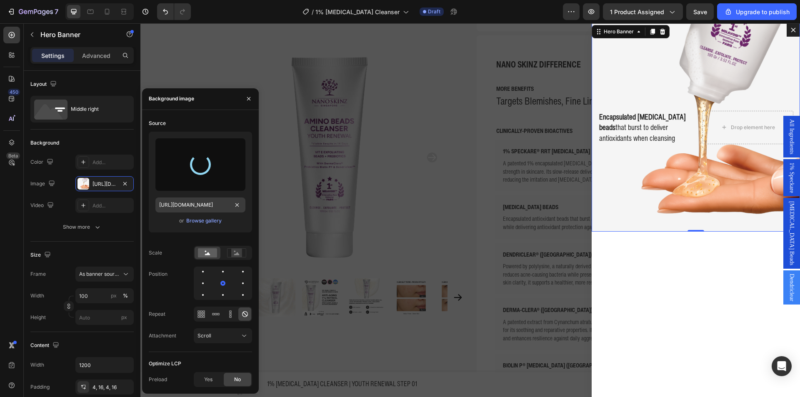
type input "https://cdn.shopify.com/s/files/1/0941/6300/9836/files/gempages_577943635312509…"
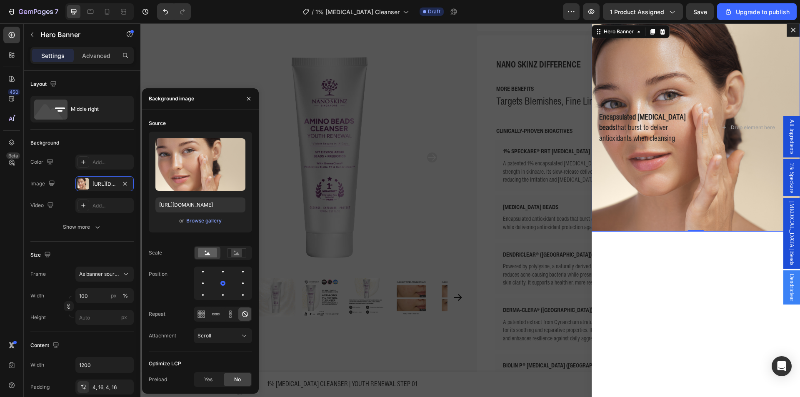
click at [657, 144] on div "Drop element here Encapsulated Vitamin E beads that burst to deliver antioxidan…" at bounding box center [695, 127] width 208 height 37
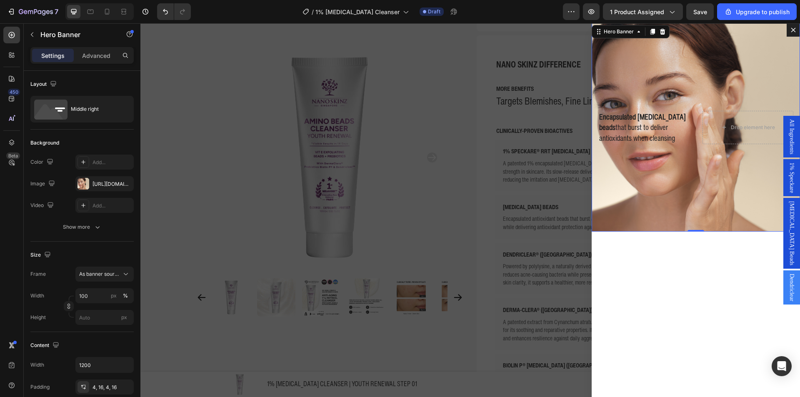
click at [658, 139] on p "Encapsulated Vitamin E beads that burst to deliver antioxidants when cleansing" at bounding box center [643, 128] width 89 height 32
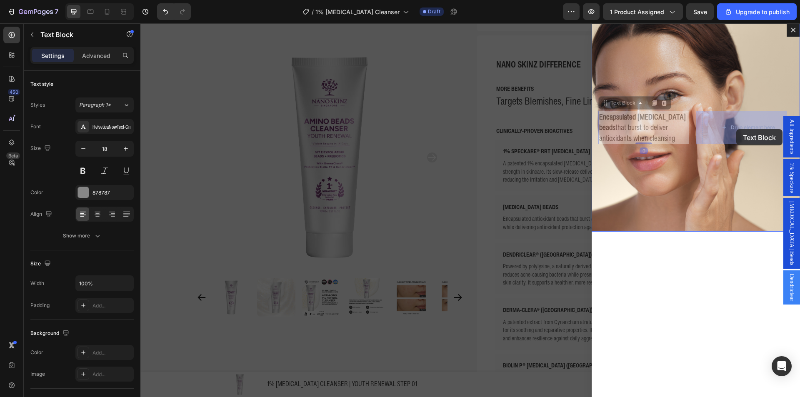
drag, startPoint x: 627, startPoint y: 104, endPoint x: 727, endPoint y: 131, distance: 103.6
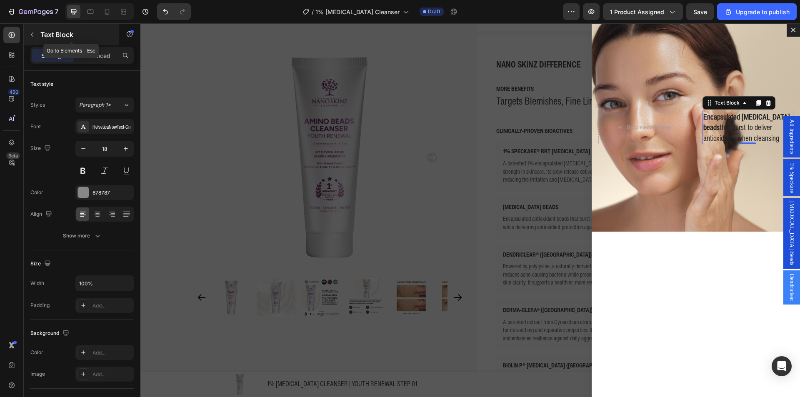
click at [48, 37] on p "Text Block" at bounding box center [75, 35] width 71 height 10
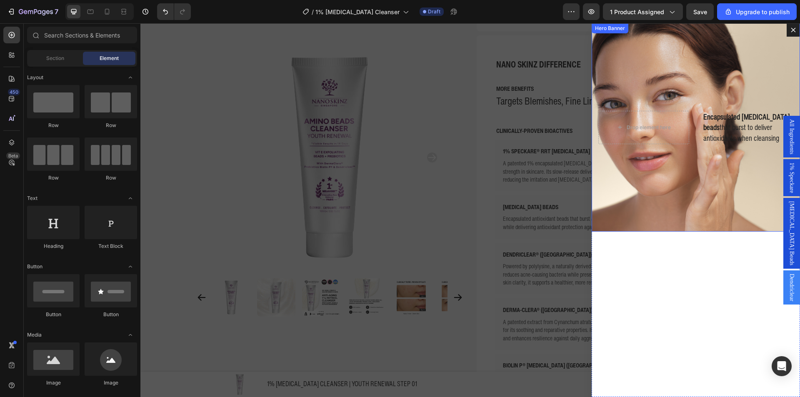
click at [677, 201] on div "Background Image" at bounding box center [695, 127] width 208 height 208
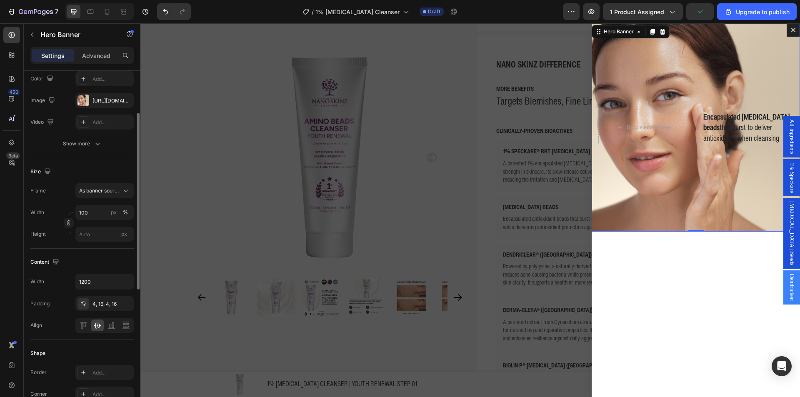
scroll to position [0, 0]
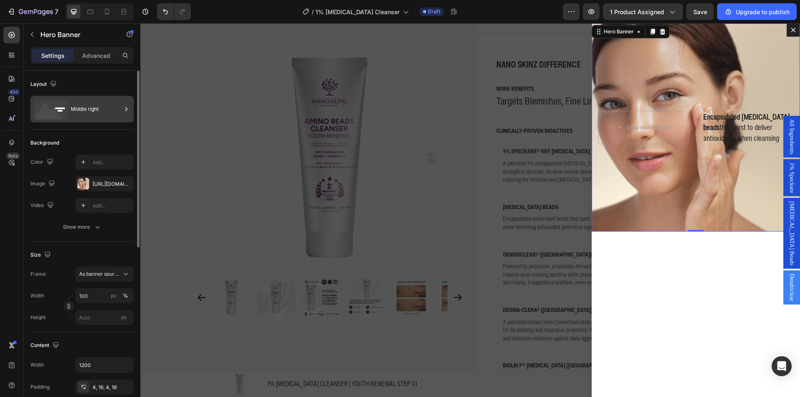
click at [110, 105] on div "Middle right" at bounding box center [96, 109] width 51 height 19
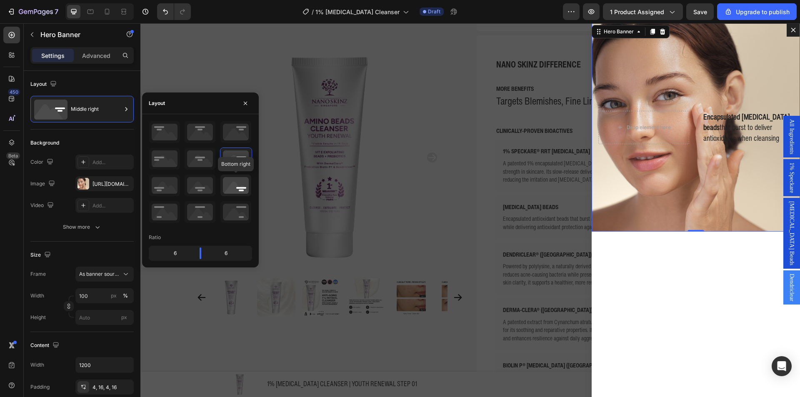
click at [233, 185] on icon at bounding box center [235, 186] width 31 height 22
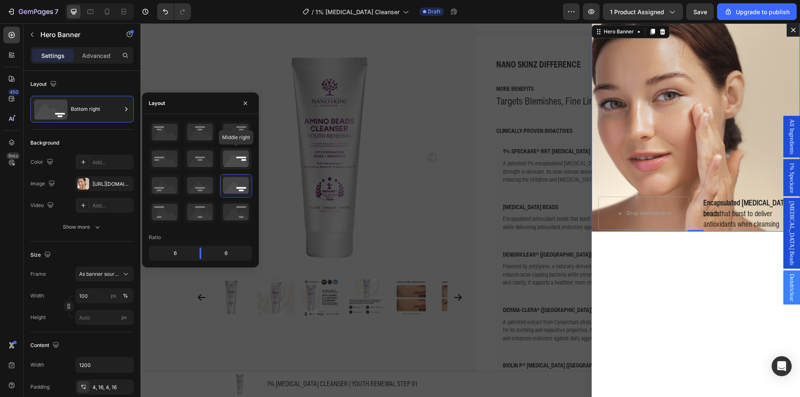
click at [236, 165] on icon at bounding box center [235, 159] width 31 height 22
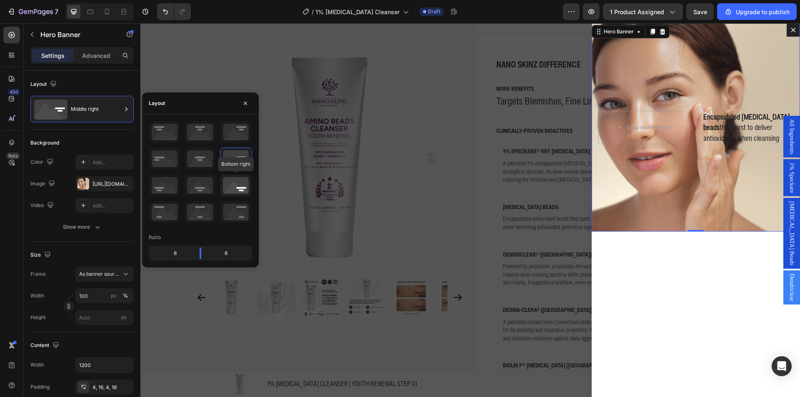
click at [226, 195] on icon at bounding box center [235, 186] width 31 height 22
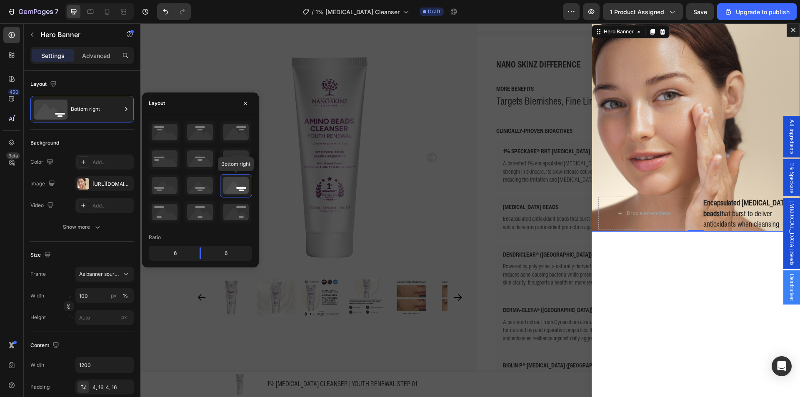
click at [233, 187] on icon at bounding box center [235, 186] width 31 height 22
click at [723, 205] on strong "Encapsulated Vitamin E beads" at bounding box center [746, 207] width 87 height 21
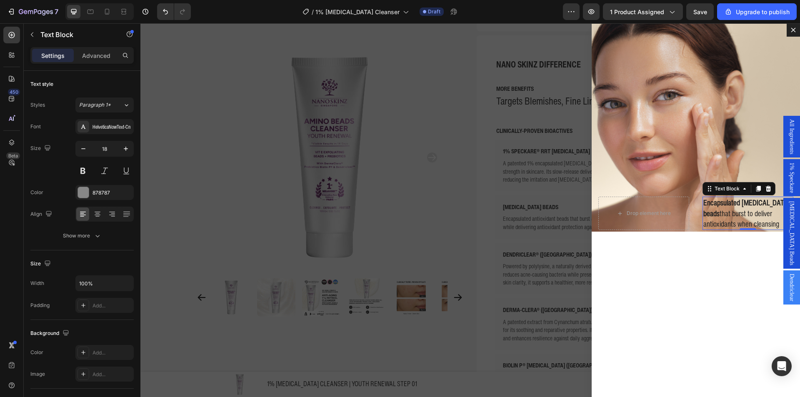
click at [738, 207] on strong "Encapsulated Vitamin E beads" at bounding box center [746, 207] width 87 height 21
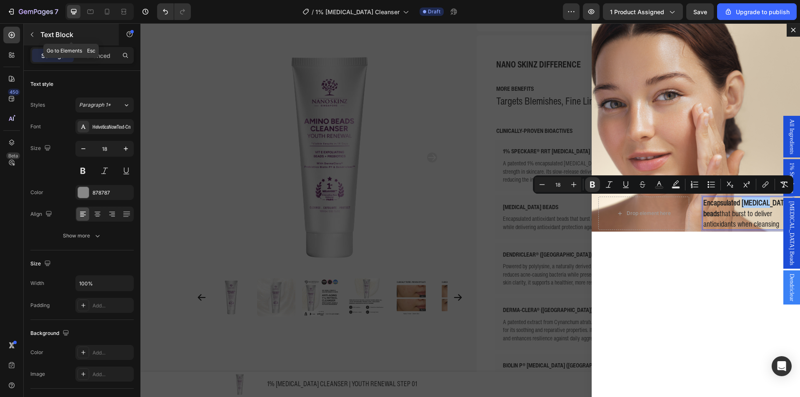
click at [70, 42] on div "Text Block" at bounding box center [71, 35] width 95 height 22
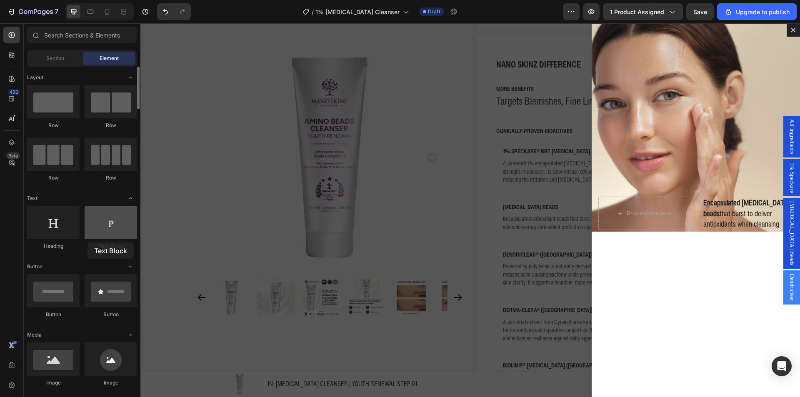
click at [105, 237] on div at bounding box center [111, 222] width 52 height 33
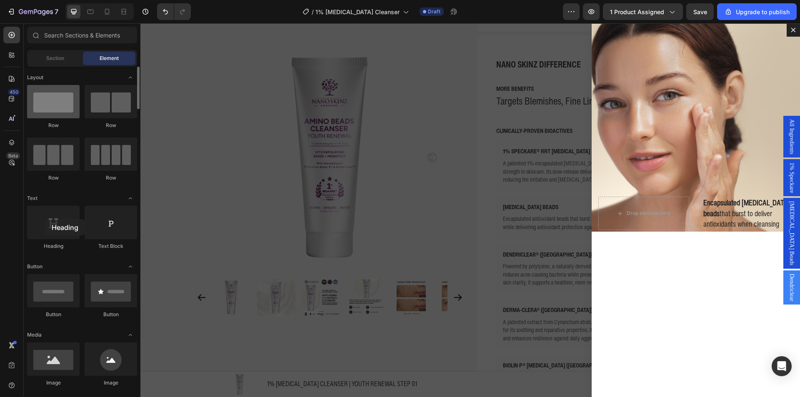
drag, startPoint x: 60, startPoint y: 232, endPoint x: 51, endPoint y: 96, distance: 135.7
click at [45, 218] on div at bounding box center [53, 222] width 52 height 33
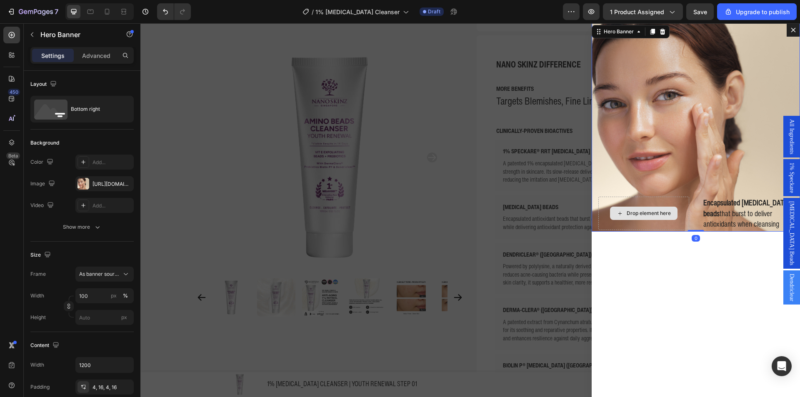
click at [662, 223] on div "Drop element here" at bounding box center [643, 213] width 91 height 33
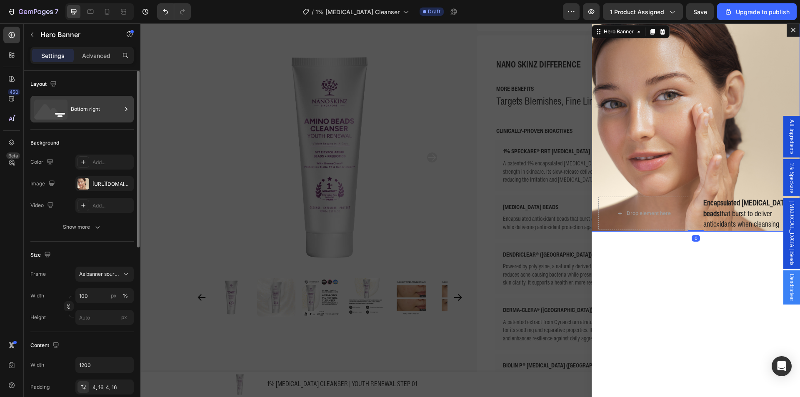
click at [60, 102] on icon at bounding box center [50, 110] width 33 height 20
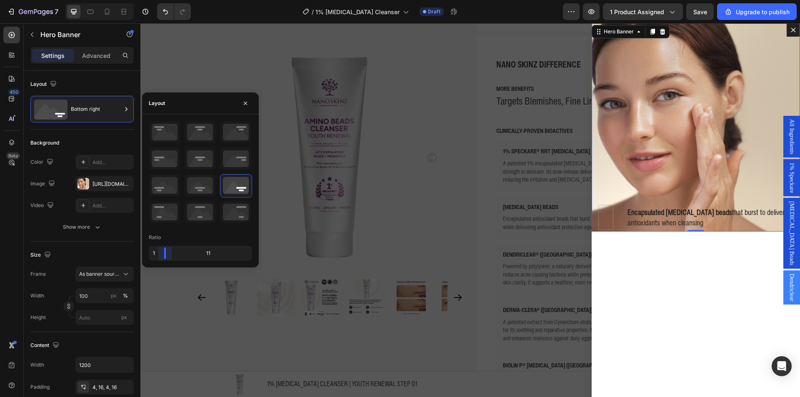
drag, startPoint x: 199, startPoint y: 257, endPoint x: 294, endPoint y: 195, distance: 113.4
click at [151, 62] on body "7 / 1% Retinol Cleanser Draft Preview 1 product assigned Save Upgrade to publis…" at bounding box center [400, 31] width 800 height 62
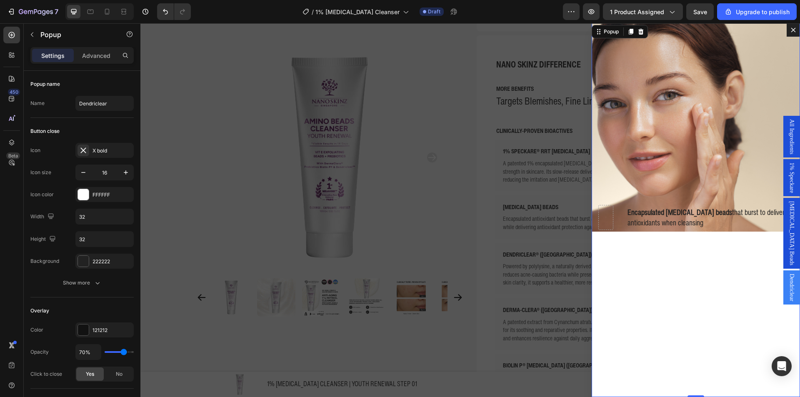
click at [660, 262] on div "Encapsulated Vitamin E beads that burst to deliver antioxidants when cleansing …" at bounding box center [695, 210] width 208 height 374
click at [50, 34] on p "Popup" at bounding box center [75, 35] width 71 height 10
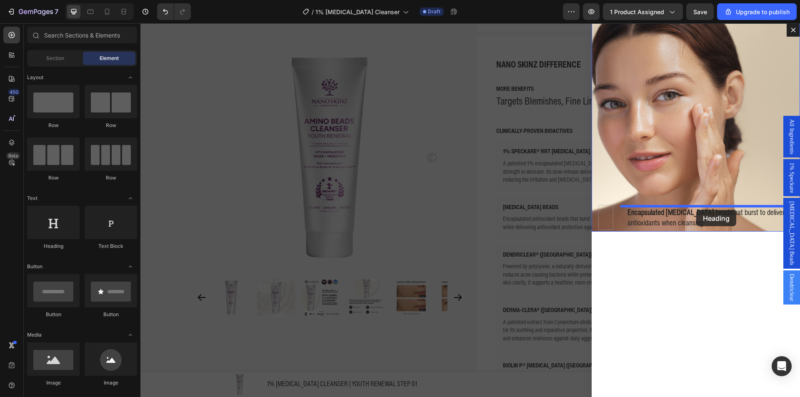
drag, startPoint x: 210, startPoint y: 254, endPoint x: 697, endPoint y: 209, distance: 489.4
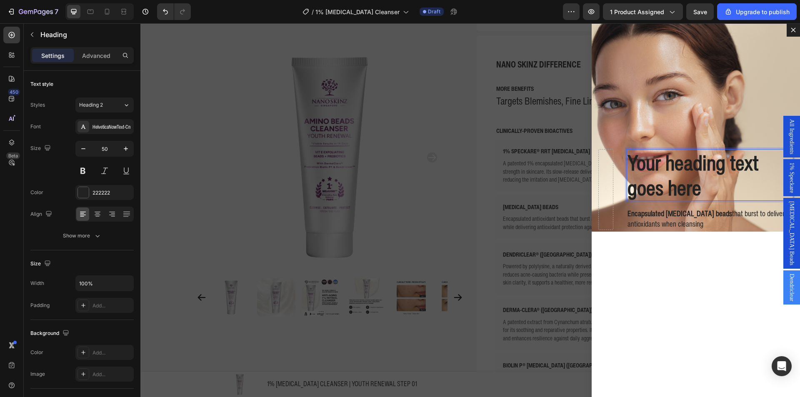
click at [683, 176] on h2 "Your heading text goes here" at bounding box center [709, 175] width 167 height 52
click at [683, 176] on p "Your heading text goes here" at bounding box center [709, 175] width 165 height 50
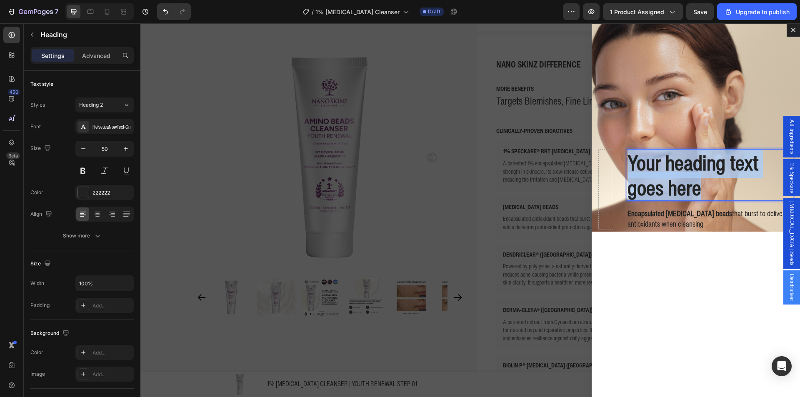
click at [683, 176] on p "Your heading text goes here" at bounding box center [709, 175] width 165 height 50
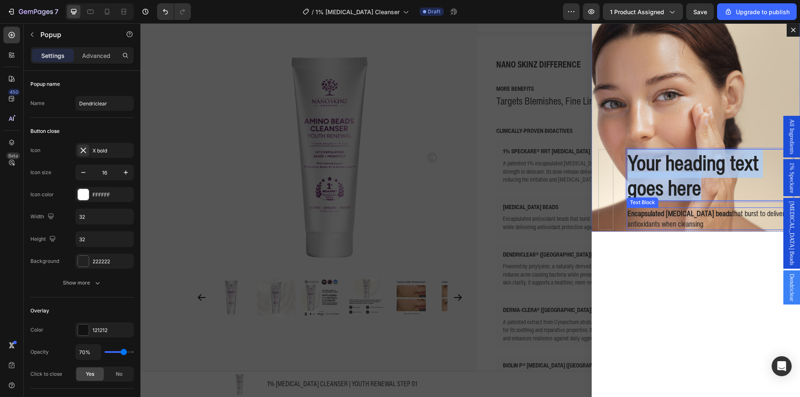
click at [731, 274] on div "Your heading text goes here Heading 16 Encapsulated Vitamin E beads that burst …" at bounding box center [695, 210] width 208 height 374
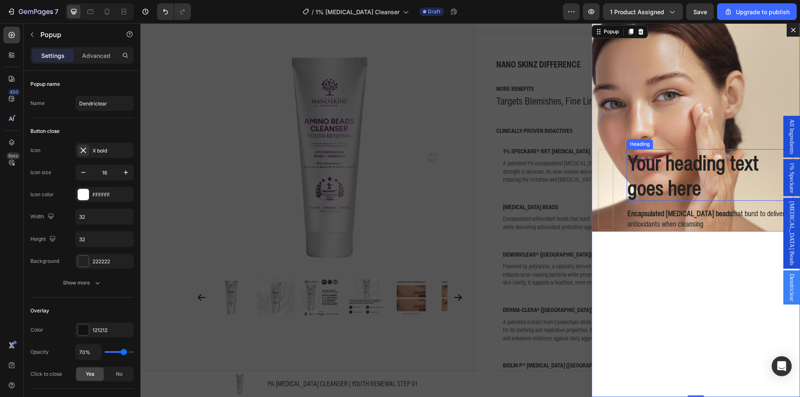
click at [734, 186] on p "Your heading text goes here" at bounding box center [709, 175] width 165 height 50
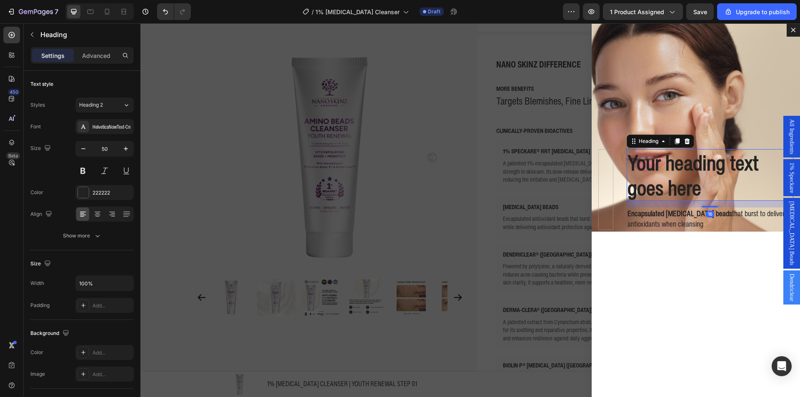
click at [684, 141] on icon "Dialog body" at bounding box center [686, 141] width 5 height 6
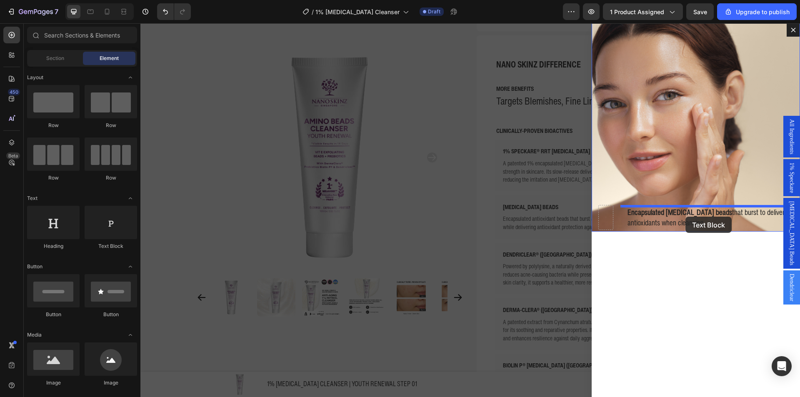
drag, startPoint x: 258, startPoint y: 250, endPoint x: 685, endPoint y: 217, distance: 428.3
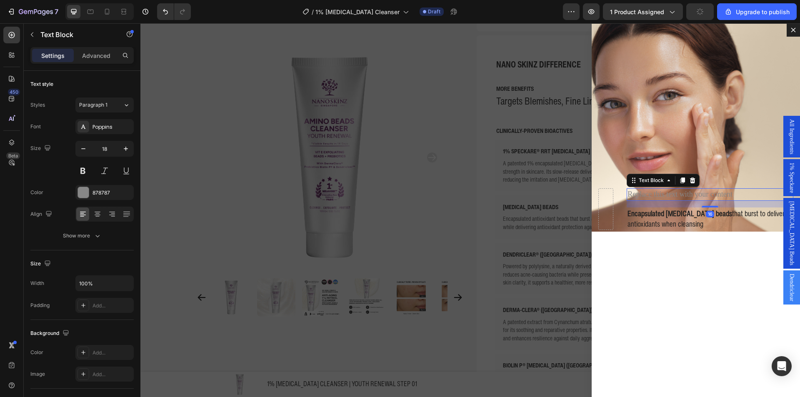
click at [676, 195] on div "Replace this text with your content" at bounding box center [709, 194] width 167 height 12
click at [676, 195] on p "Replace this text with your content" at bounding box center [709, 194] width 165 height 10
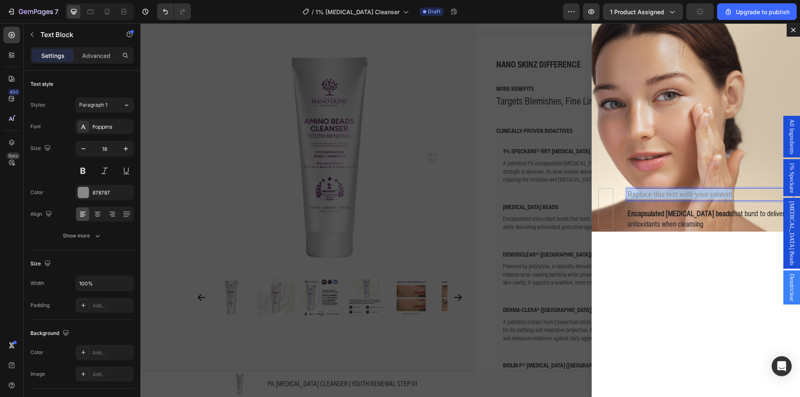
click at [676, 195] on p "Replace this text with your content" at bounding box center [709, 194] width 165 height 10
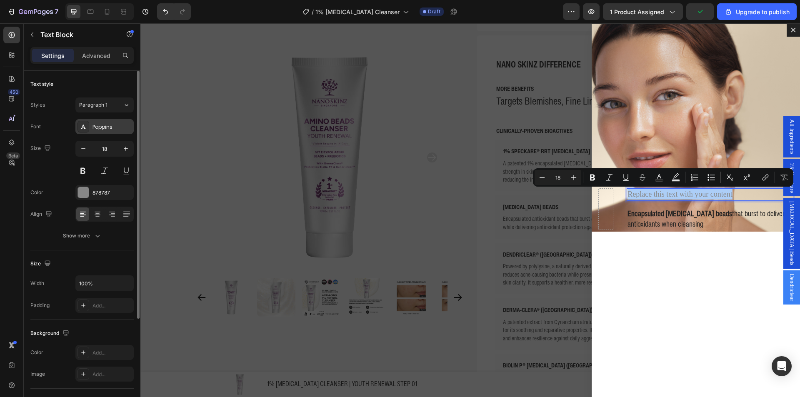
click at [104, 127] on div "Poppins" at bounding box center [111, 126] width 39 height 7
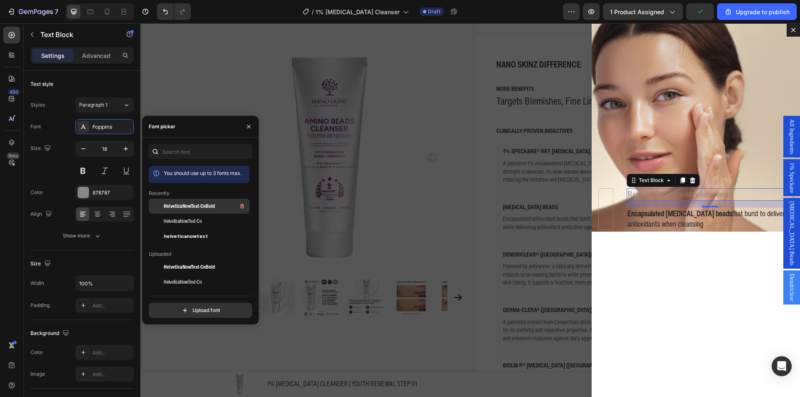
click at [184, 209] on span "HelveticaNowText-CnBold" at bounding box center [189, 205] width 51 height 7
click at [689, 222] on span "Encapsulated Vitamin E beads that burst to deliver antioxidants when cleansing" at bounding box center [705, 218] width 157 height 21
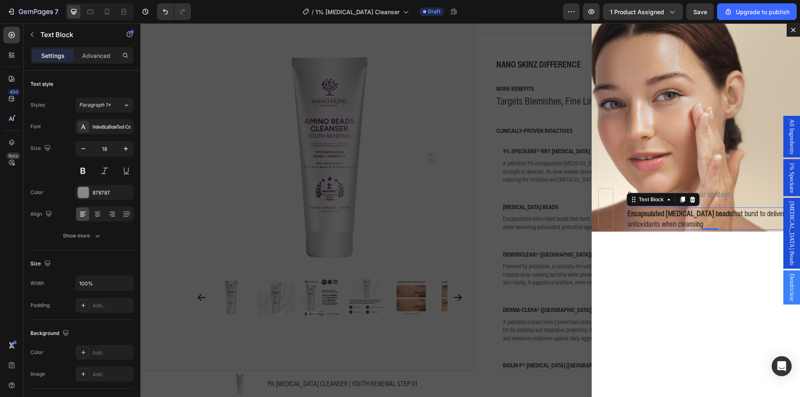
click at [701, 196] on p "Replace this text with your content" at bounding box center [709, 194] width 165 height 10
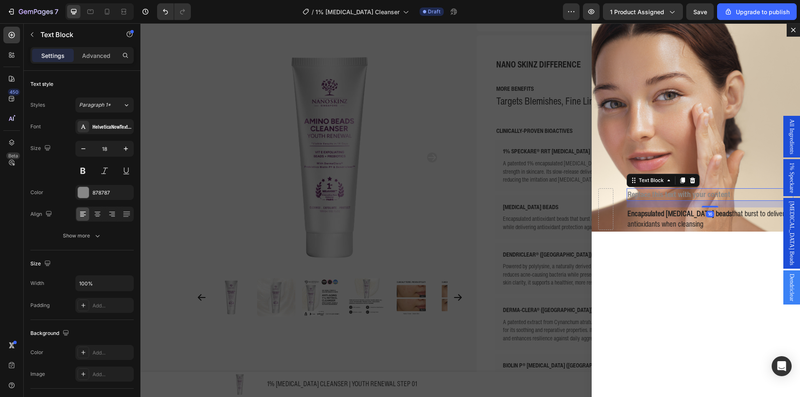
drag, startPoint x: 688, startPoint y: 179, endPoint x: 677, endPoint y: 206, distance: 28.8
click at [690, 179] on icon "Dialog body" at bounding box center [692, 180] width 5 height 6
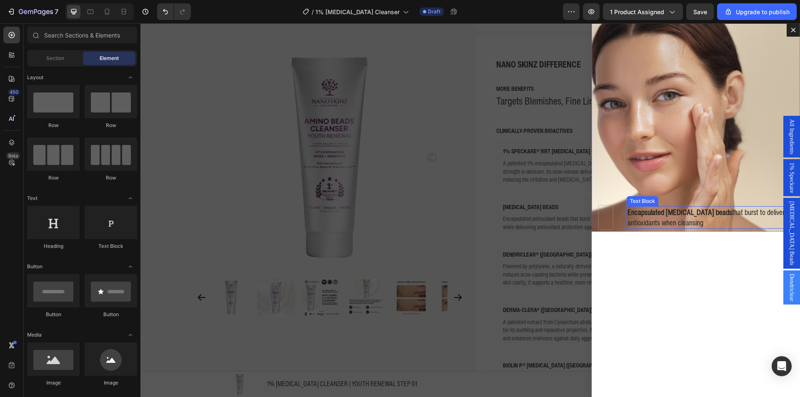
click at [673, 216] on strong "Encapsulated Vitamin E beads" at bounding box center [679, 212] width 105 height 11
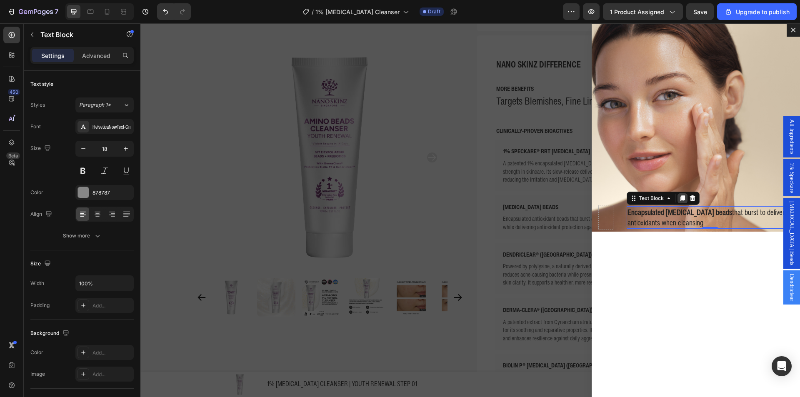
click at [679, 199] on div "Dialog body" at bounding box center [682, 198] width 10 height 10
click at [702, 187] on strong "Encapsulated Vitamin E beads" at bounding box center [679, 190] width 105 height 11
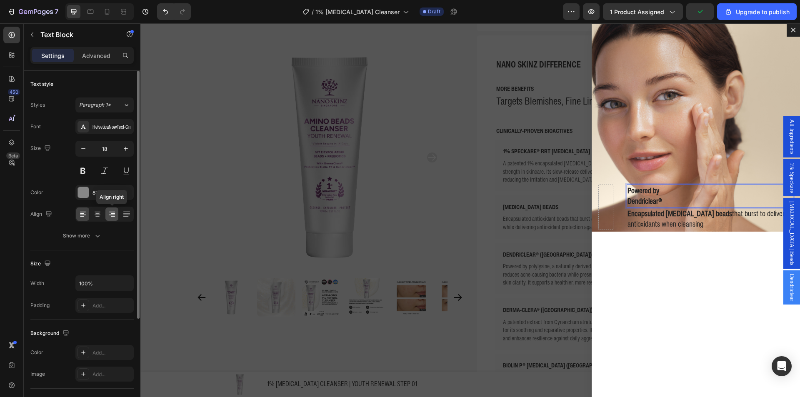
click at [115, 214] on icon at bounding box center [112, 214] width 8 height 8
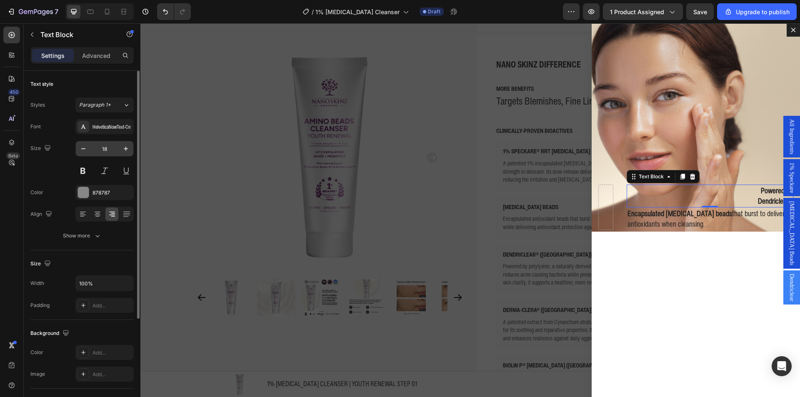
click at [115, 155] on input "18" at bounding box center [104, 148] width 27 height 15
click at [128, 154] on button "button" at bounding box center [125, 148] width 15 height 15
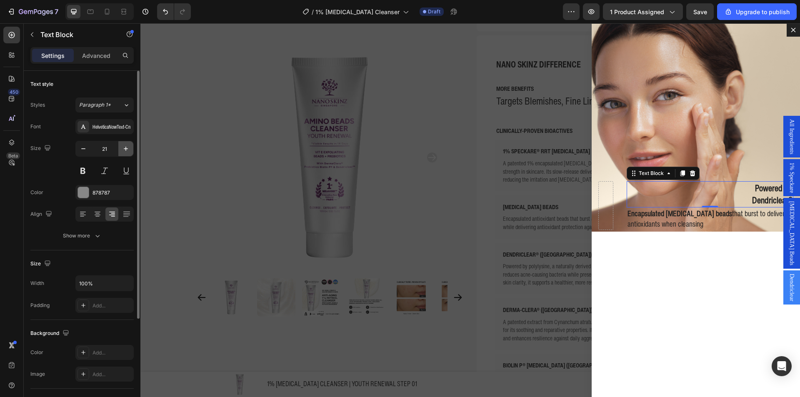
click at [127, 154] on button "button" at bounding box center [125, 148] width 15 height 15
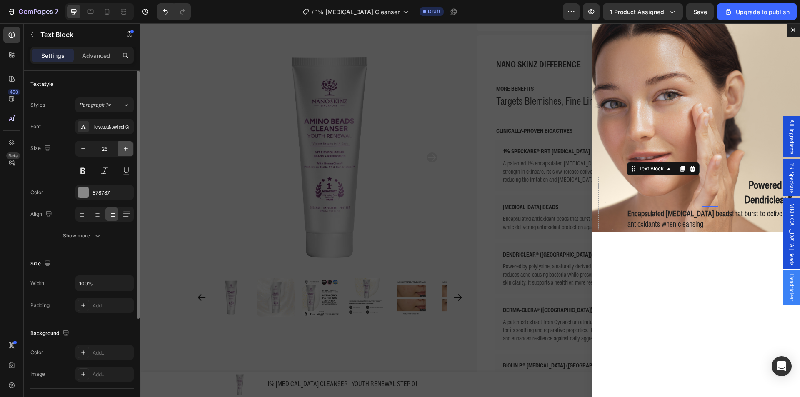
click at [127, 154] on button "button" at bounding box center [125, 148] width 15 height 15
click at [126, 154] on button "button" at bounding box center [125, 148] width 15 height 15
click at [125, 154] on button "button" at bounding box center [125, 148] width 15 height 15
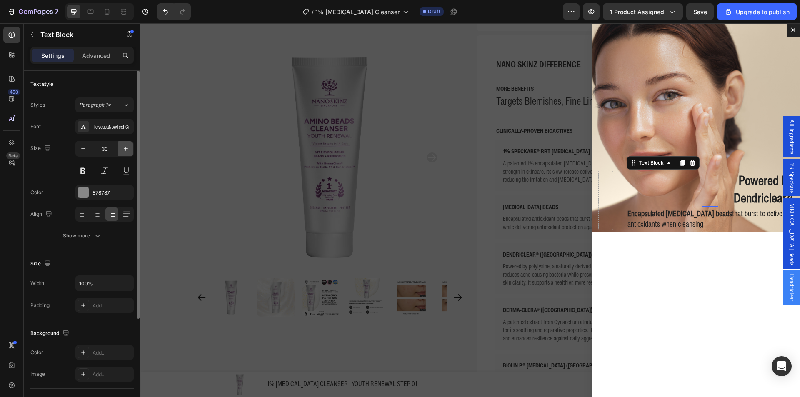
click at [125, 154] on button "button" at bounding box center [125, 148] width 15 height 15
click at [123, 154] on button "button" at bounding box center [125, 148] width 15 height 15
click at [120, 156] on button "button" at bounding box center [125, 148] width 15 height 15
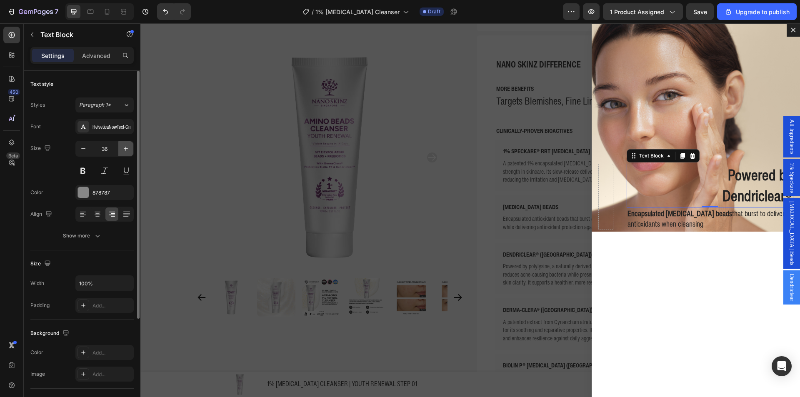
click at [120, 156] on button "button" at bounding box center [125, 148] width 15 height 15
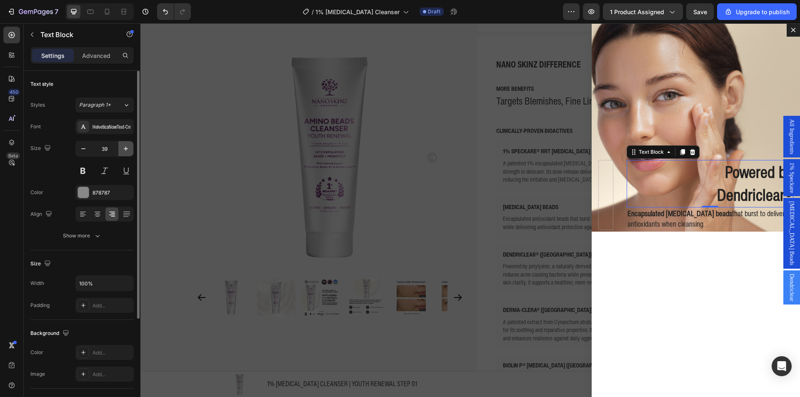
click at [120, 156] on button "button" at bounding box center [125, 148] width 15 height 15
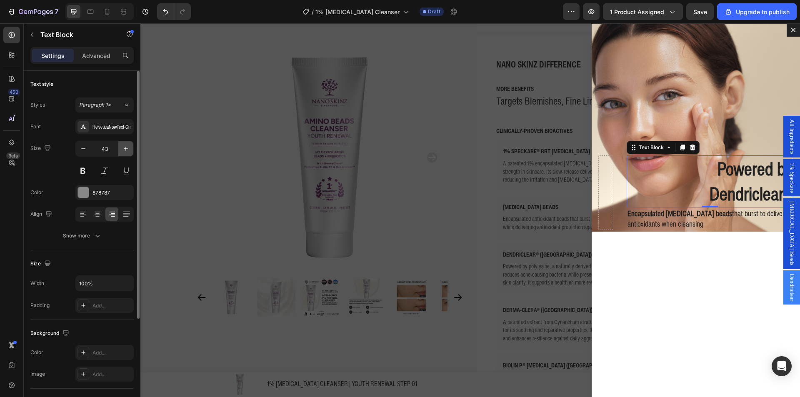
type input "44"
click at [117, 132] on div "HelveticaNowText-Cn" at bounding box center [104, 126] width 58 height 15
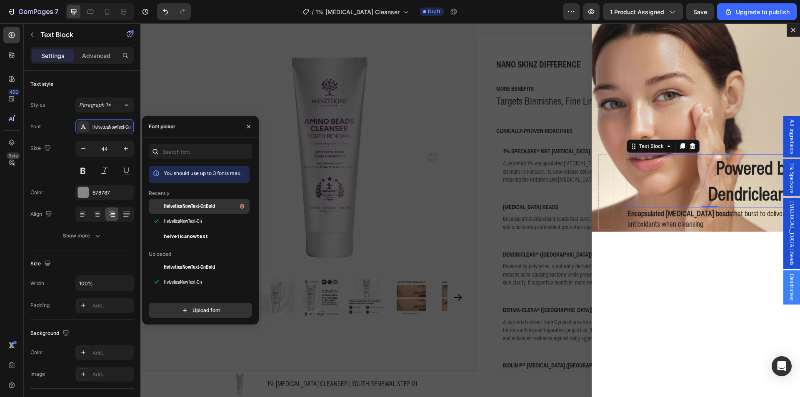
click at [205, 207] on span "HelveticaNowText-CnBold" at bounding box center [189, 205] width 51 height 7
click at [667, 295] on div "Powered by Dendriclear® Text Block 0 Encapsulated Vitamin E beads that burst to…" at bounding box center [695, 210] width 208 height 374
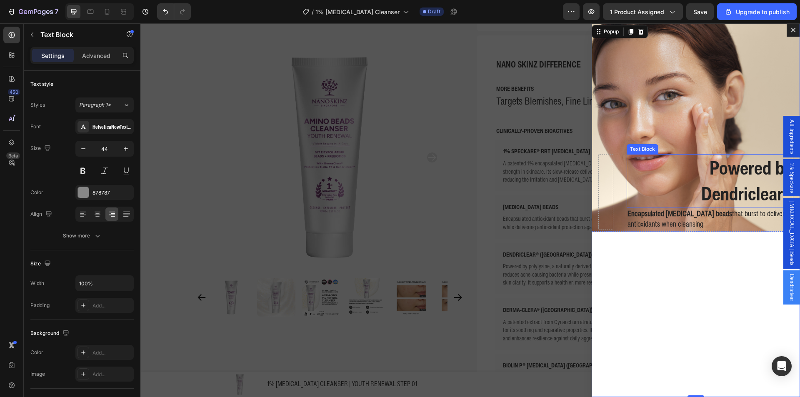
click at [689, 174] on p "Powered by" at bounding box center [709, 168] width 165 height 26
click at [680, 146] on icon "Dialog body" at bounding box center [682, 147] width 5 height 6
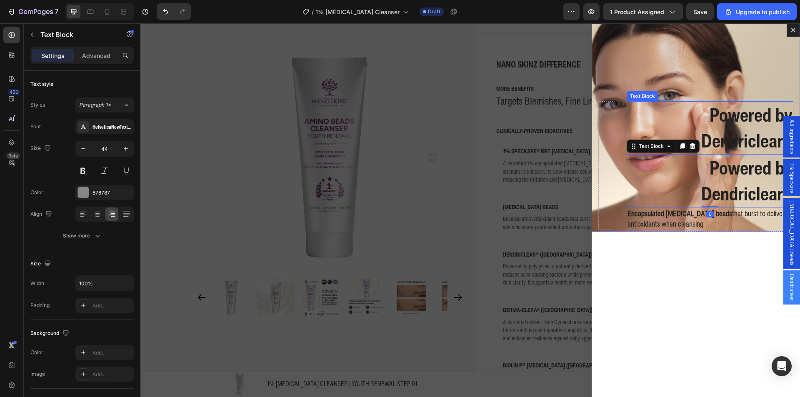
click at [719, 142] on strong "Dendriclear®" at bounding box center [746, 140] width 91 height 27
click at [731, 114] on strong "Powered by" at bounding box center [750, 114] width 83 height 27
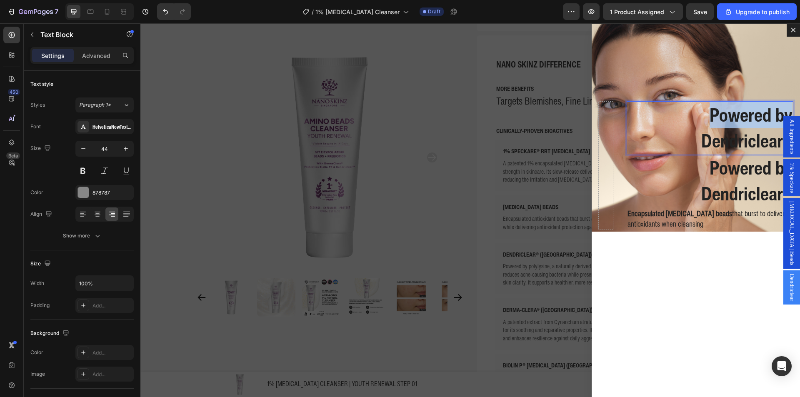
click at [731, 114] on strong "Powered by" at bounding box center [750, 114] width 83 height 27
click at [726, 133] on strong "Dendriclear®" at bounding box center [746, 140] width 91 height 27
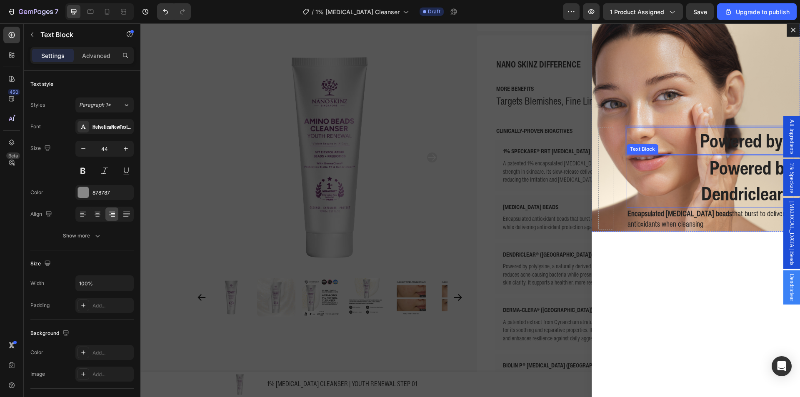
click at [719, 170] on strong "Powered by" at bounding box center [750, 167] width 83 height 27
click at [703, 176] on p "Rich Text Editor. Editing area: main" at bounding box center [709, 168] width 165 height 26
click at [705, 168] on p "Rich Text Editor. Editing area: main" at bounding box center [709, 168] width 165 height 26
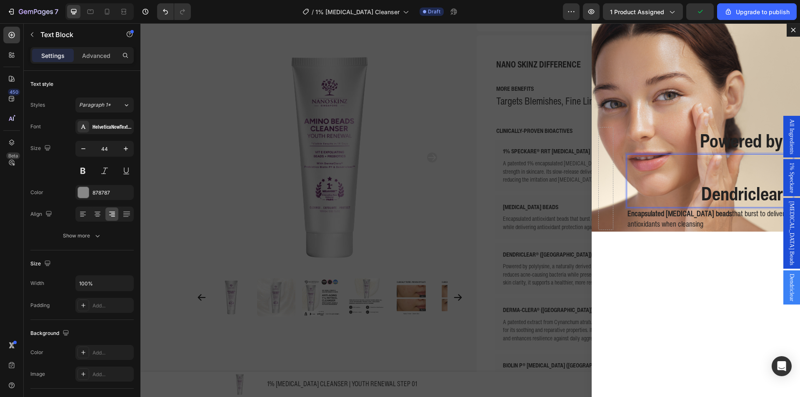
click at [682, 197] on p "Dendriclear®" at bounding box center [709, 194] width 165 height 26
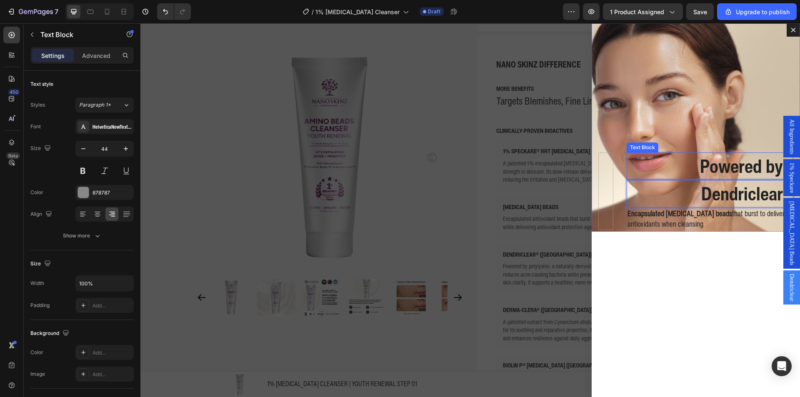
click at [712, 171] on strong "Powered by®" at bounding box center [746, 165] width 92 height 27
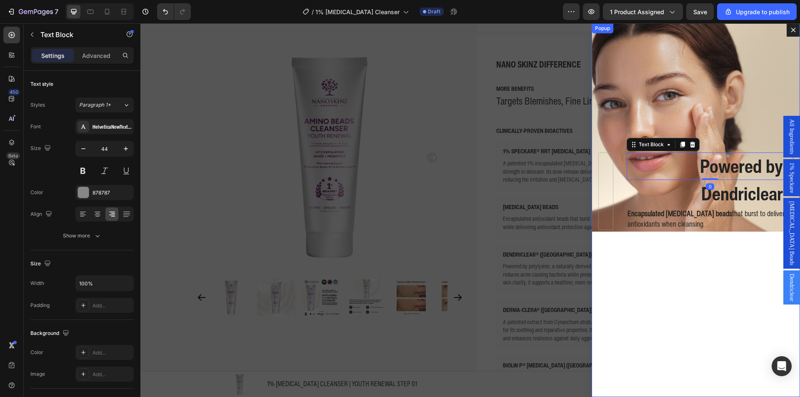
click at [696, 270] on div "Powered by® Text Block 0 Dendriclear® Text Block Encapsulated Vitamin E beads t…" at bounding box center [695, 210] width 208 height 374
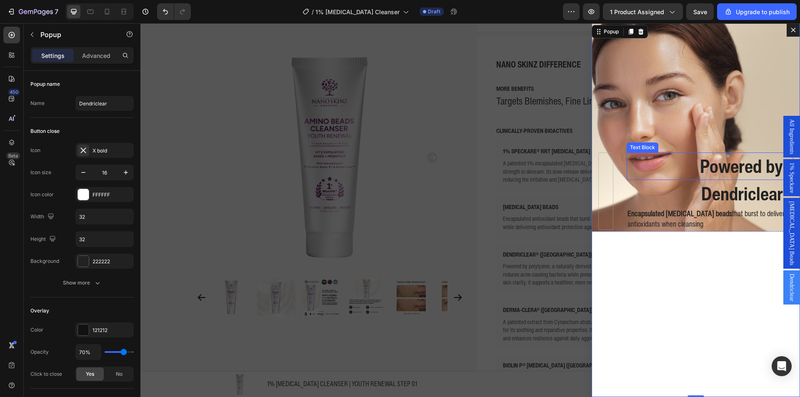
click at [726, 171] on strong "Powered by®" at bounding box center [746, 165] width 92 height 27
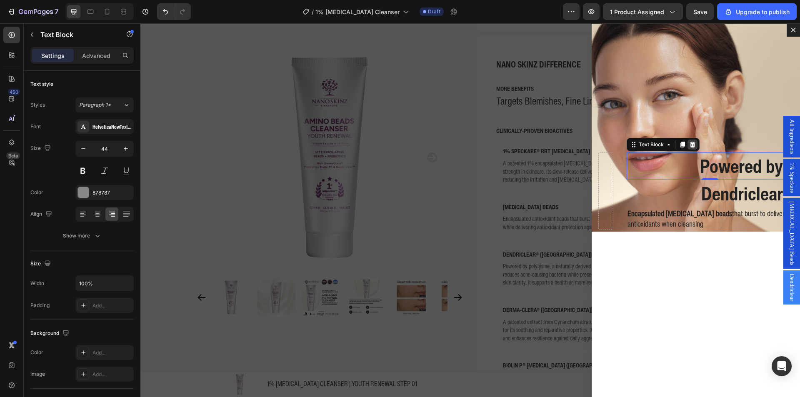
click at [689, 145] on icon "Dialog body" at bounding box center [692, 144] width 7 height 7
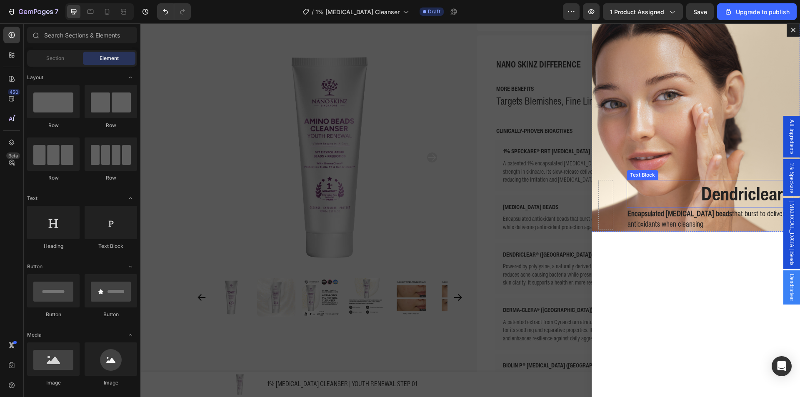
click at [686, 194] on p "Dendriclear®" at bounding box center [709, 194] width 165 height 26
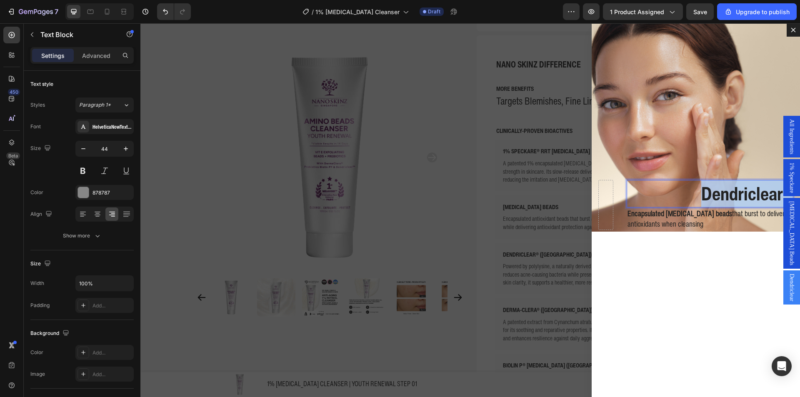
click at [686, 194] on p "Dendriclear®" at bounding box center [709, 194] width 165 height 26
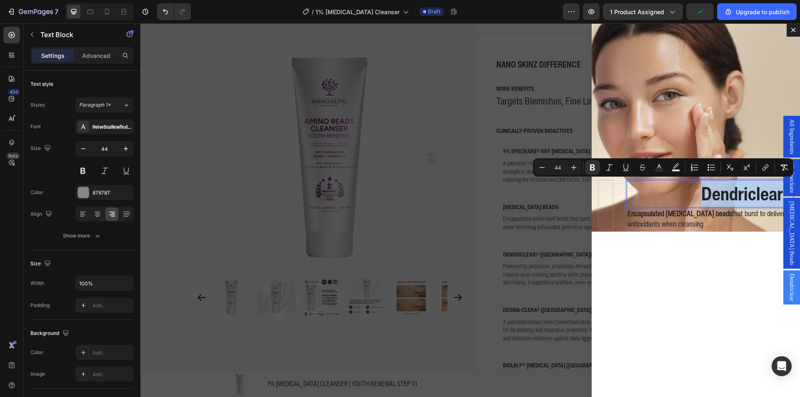
click at [689, 191] on p "Dendriclear®" at bounding box center [709, 194] width 165 height 26
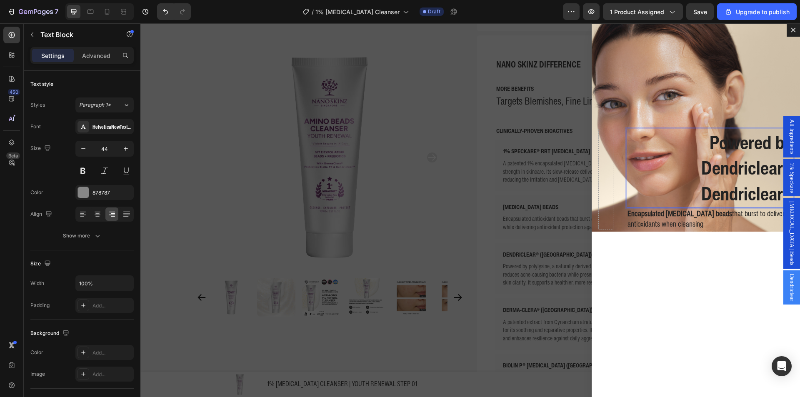
click at [702, 190] on strong "Dendriclear® Dendriclear®" at bounding box center [746, 180] width 91 height 53
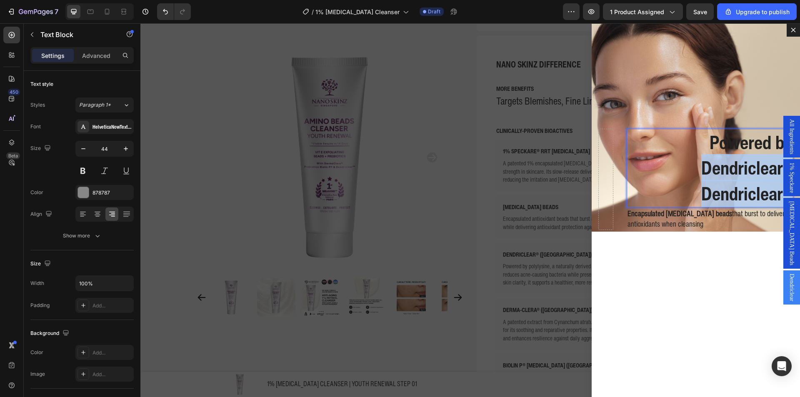
click at [702, 190] on strong "Dendriclear® Dendriclear®" at bounding box center [746, 180] width 91 height 53
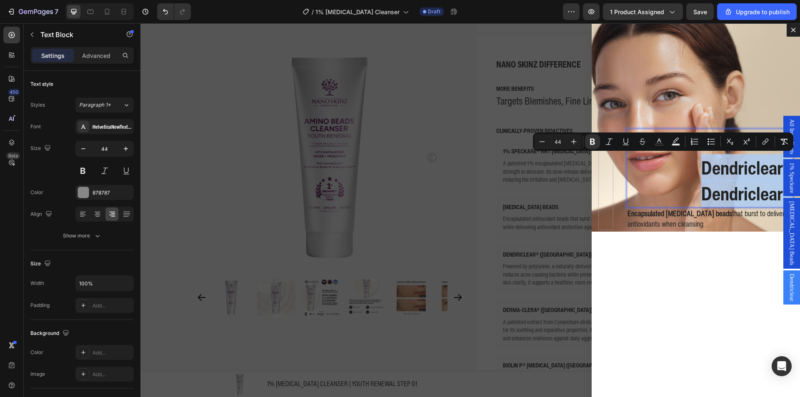
click at [701, 190] on strong "Dendriclear® Dendriclear®" at bounding box center [746, 180] width 91 height 53
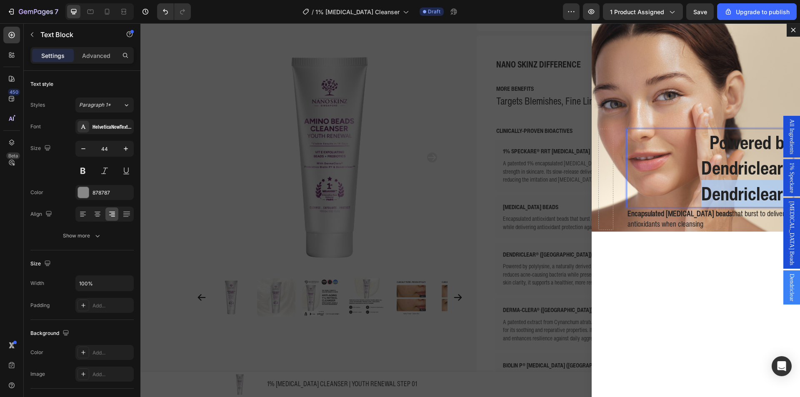
click at [701, 190] on strong "Dendriclear® Dendriclear®" at bounding box center [746, 180] width 91 height 53
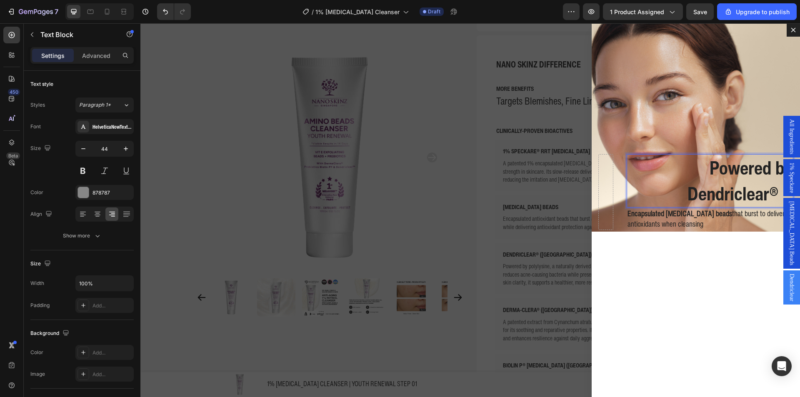
click at [700, 191] on strong "Dendriclear® ®" at bounding box center [739, 193] width 105 height 27
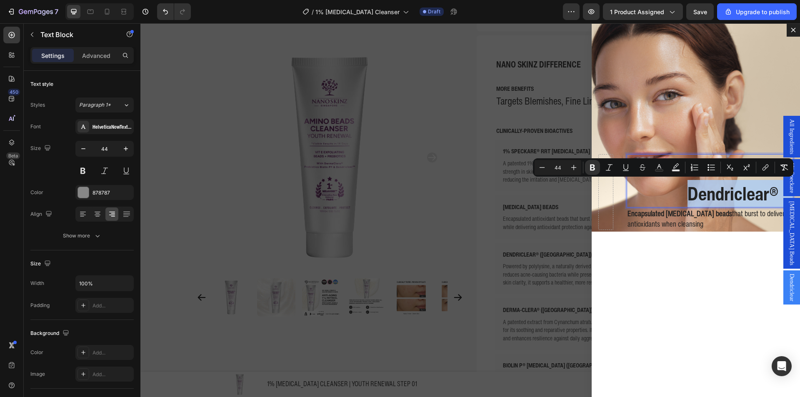
click at [700, 191] on strong "Dendriclear® ®" at bounding box center [739, 193] width 105 height 27
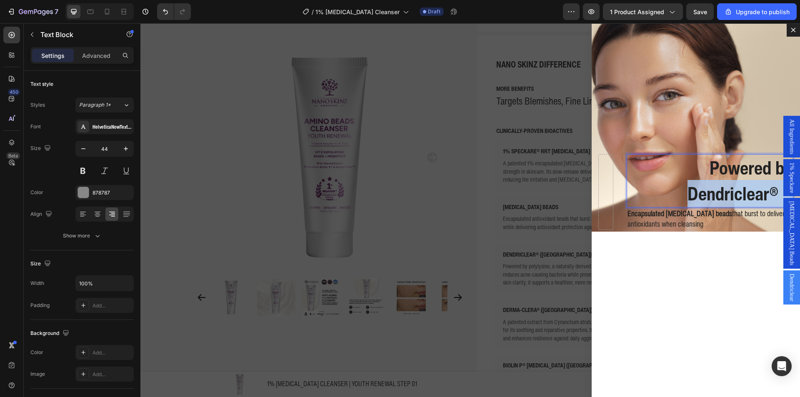
click at [700, 191] on strong "Dendriclear® ®" at bounding box center [739, 193] width 105 height 27
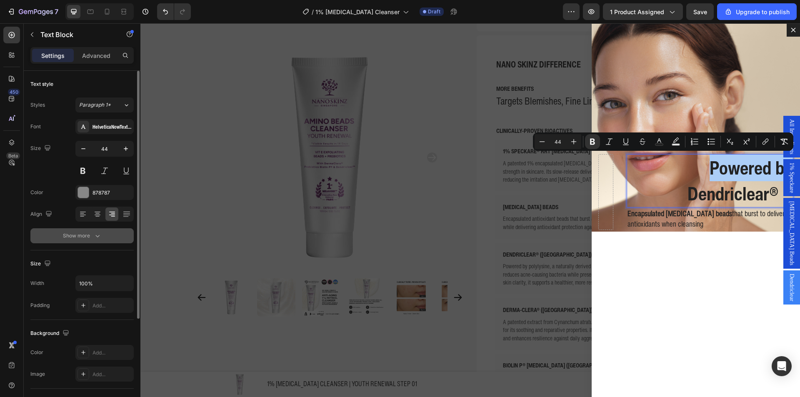
click at [103, 241] on button "Show more" at bounding box center [81, 235] width 103 height 15
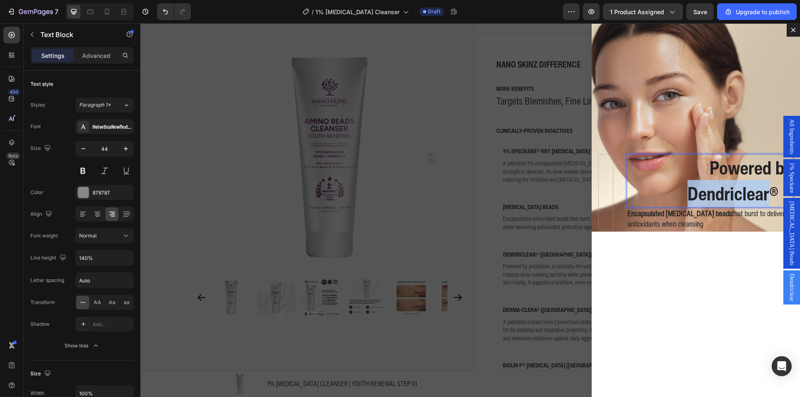
click at [738, 180] on strong "Dendriclear® ®" at bounding box center [739, 193] width 105 height 27
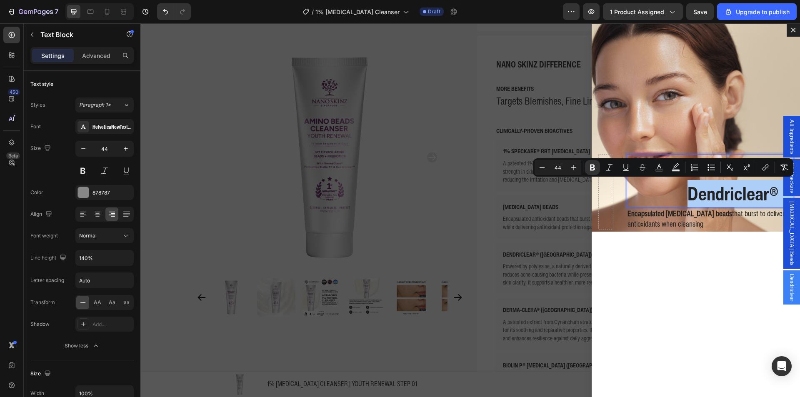
click at [738, 174] on div "Minus 44 Plus Bold Italic Underline Strikethrough color Text Background Color N…" at bounding box center [662, 167] width 257 height 15
click at [738, 173] on div "Minus 44 Plus Bold Italic Underline Strikethrough color Text Background Color N…" at bounding box center [662, 167] width 257 height 15
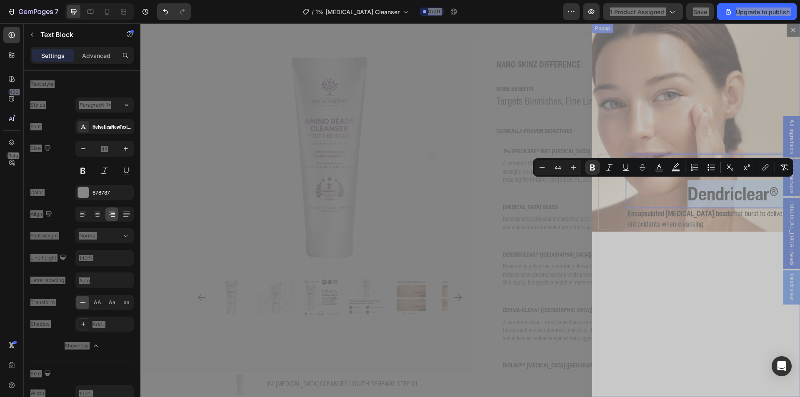
click at [710, 230] on div "Powered by Dendriclear® ® Text Block 0 Encapsulated Vitamin E beads that burst …" at bounding box center [695, 191] width 208 height 79
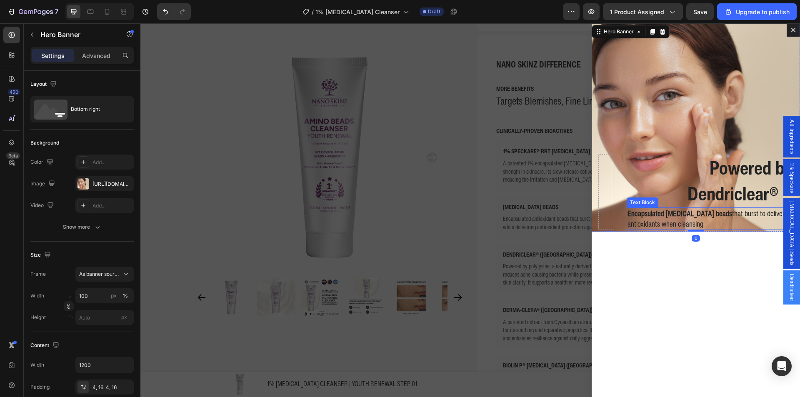
click at [723, 191] on strong "Dendriclear® ®" at bounding box center [739, 193] width 105 height 27
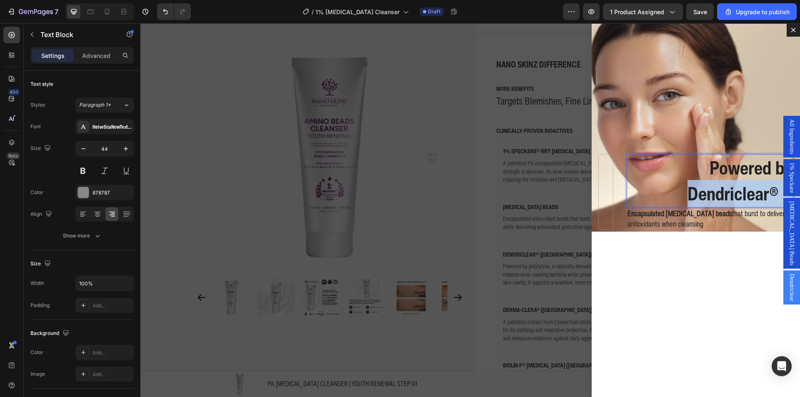
click at [723, 191] on strong "Dendriclear® ®" at bounding box center [739, 193] width 105 height 27
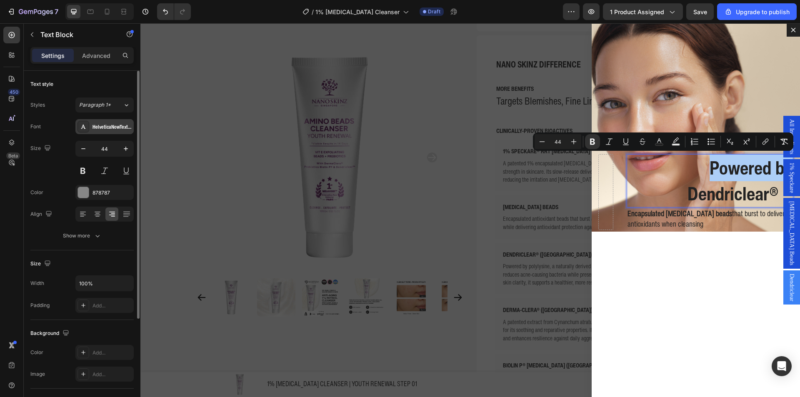
click at [131, 131] on div "HelveticaNowText-CnBold" at bounding box center [104, 126] width 58 height 15
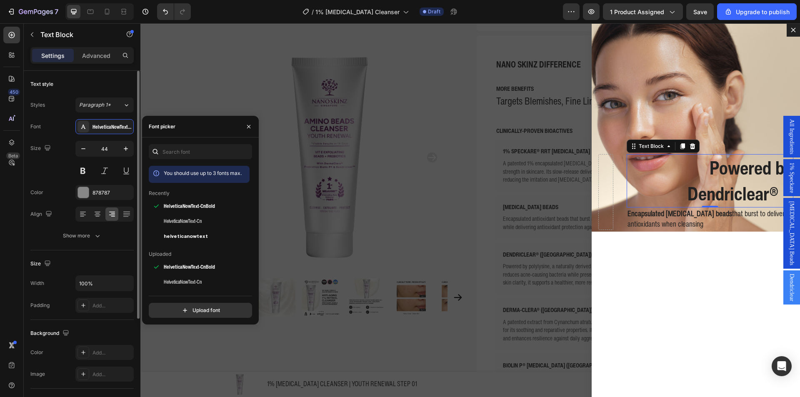
scroll to position [83, 0]
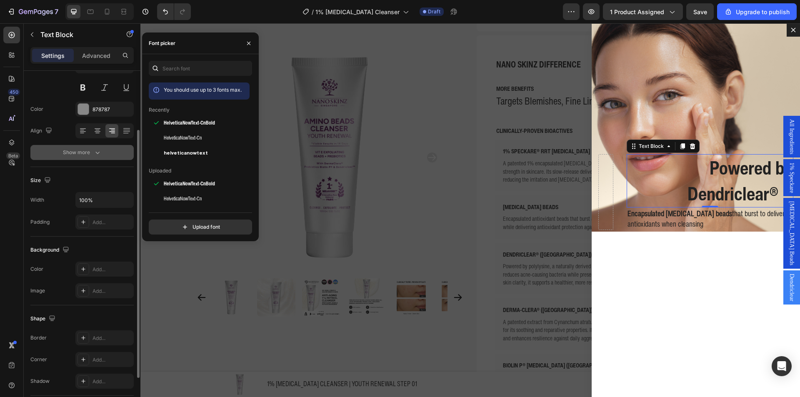
click at [83, 156] on div "Show more" at bounding box center [82, 152] width 39 height 8
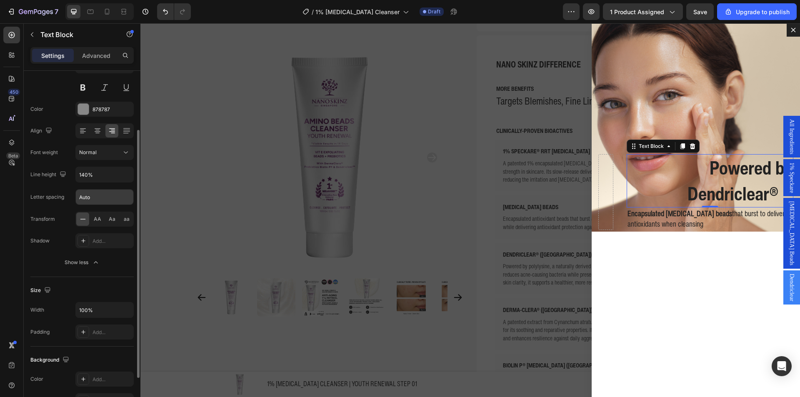
click at [105, 198] on input "Auto" at bounding box center [104, 197] width 57 height 15
click at [111, 198] on input "Auto" at bounding box center [104, 197] width 57 height 15
click at [112, 177] on input "140%" at bounding box center [104, 174] width 57 height 15
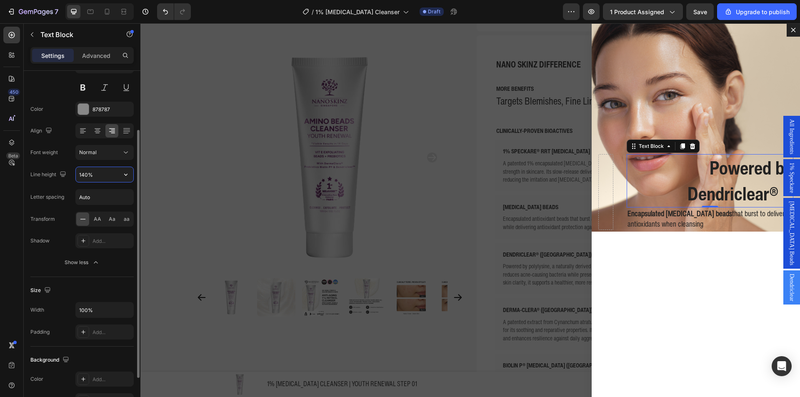
click at [112, 177] on input "140%" at bounding box center [104, 174] width 57 height 15
click at [95, 177] on input "140%" at bounding box center [104, 174] width 57 height 15
click at [83, 175] on input "140%" at bounding box center [104, 174] width 57 height 15
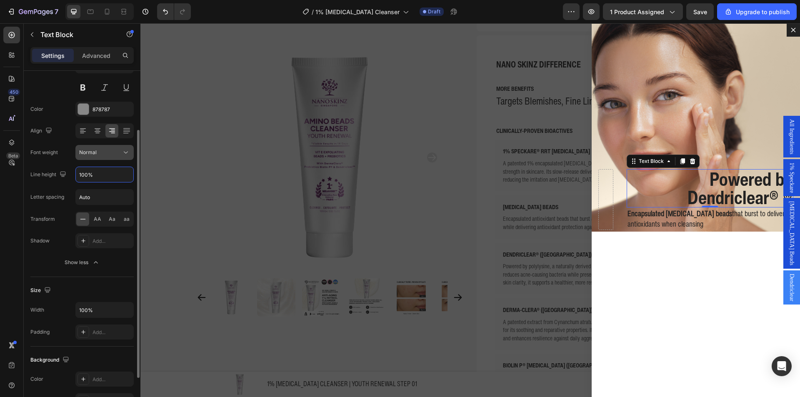
type input "100%"
click at [103, 158] on button "Normal" at bounding box center [104, 152] width 58 height 15
click at [105, 160] on div "Font HelveticaNowText-CnBold Size 44 Color 878787 Align Font weight Normal Line…" at bounding box center [81, 153] width 103 height 234
click at [106, 155] on div "Normal" at bounding box center [100, 152] width 42 height 7
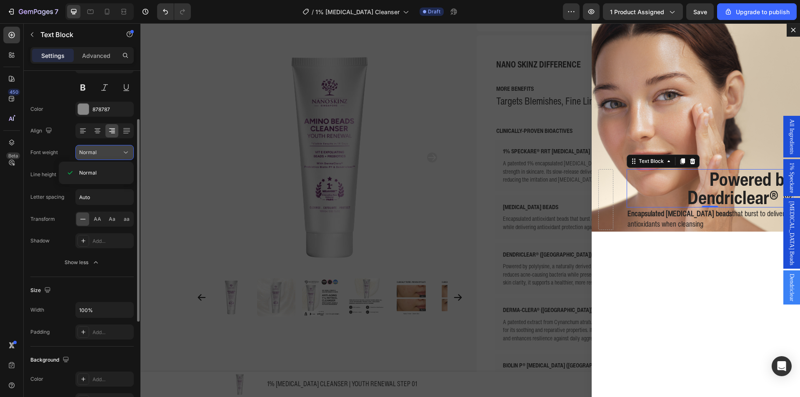
click at [106, 155] on div "Normal" at bounding box center [100, 152] width 42 height 7
click at [98, 217] on span "AA" at bounding box center [97, 218] width 7 height 7
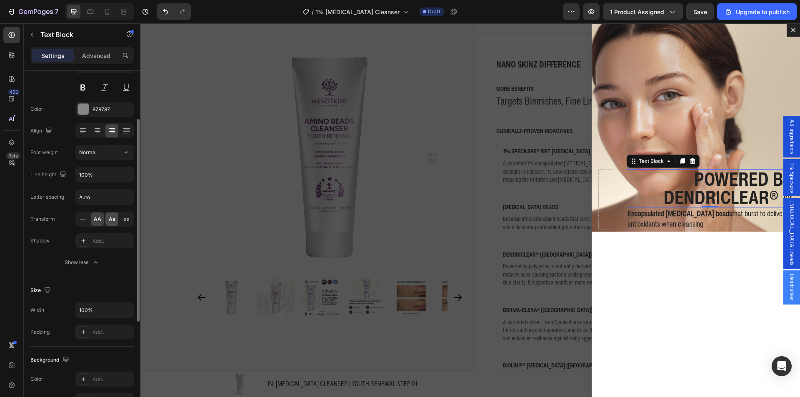
click at [111, 220] on span "Aa" at bounding box center [112, 218] width 7 height 7
click at [107, 215] on div "Aa" at bounding box center [111, 218] width 13 height 13
click at [103, 214] on div "AA" at bounding box center [97, 218] width 13 height 13
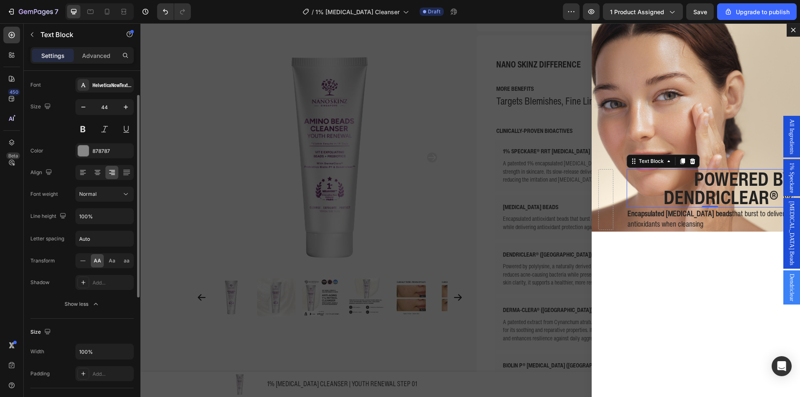
scroll to position [0, 0]
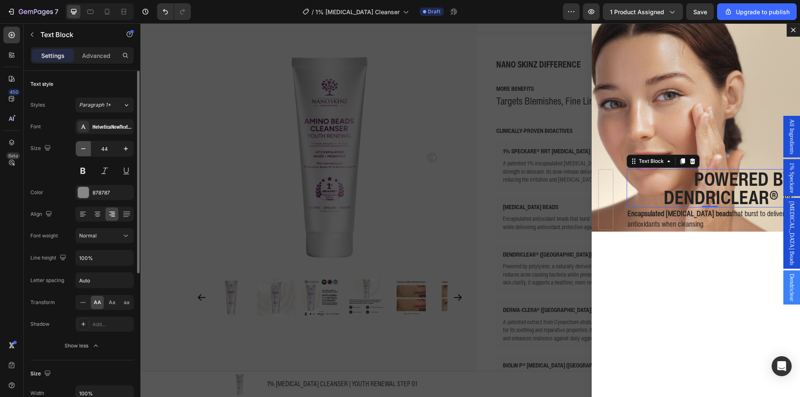
click at [83, 152] on icon "button" at bounding box center [83, 149] width 8 height 8
click at [84, 152] on icon "button" at bounding box center [83, 149] width 8 height 8
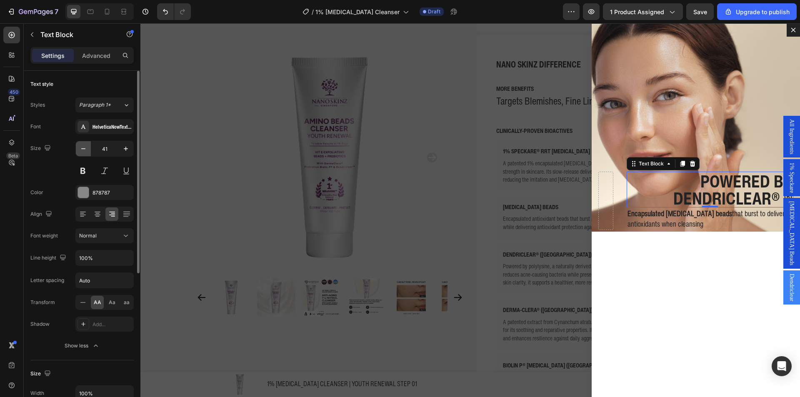
click at [84, 152] on icon "button" at bounding box center [83, 149] width 8 height 8
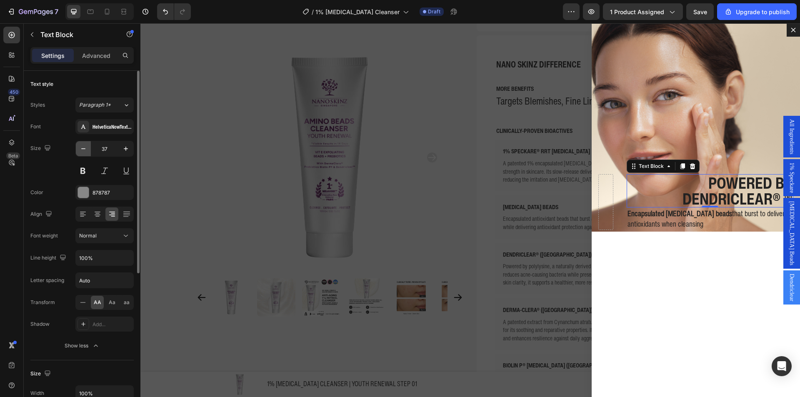
click at [84, 152] on icon "button" at bounding box center [83, 149] width 8 height 8
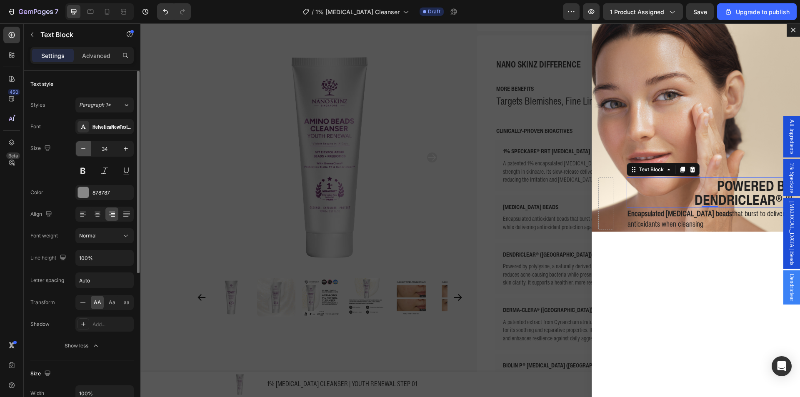
click at [84, 152] on icon "button" at bounding box center [83, 149] width 8 height 8
type input "32"
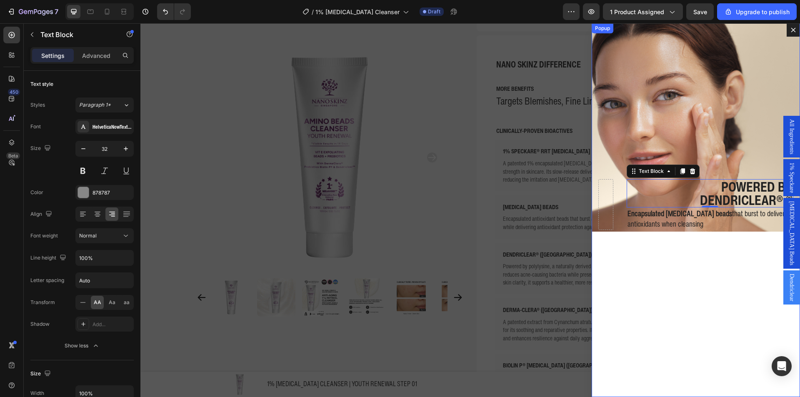
click at [702, 264] on div "Powered by Dendriclear® ® Text Block 0 Encapsulated Vitamin E beads that burst …" at bounding box center [695, 210] width 208 height 374
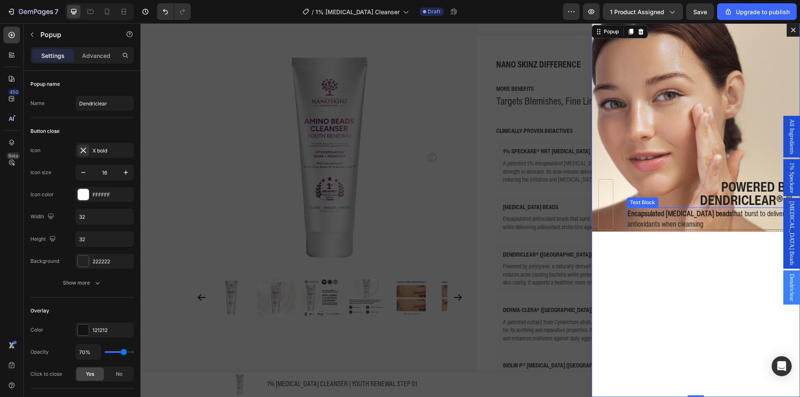
click at [673, 222] on span "Encapsulated Vitamin E beads that burst to deliver antioxidants when cleansing" at bounding box center [705, 218] width 157 height 21
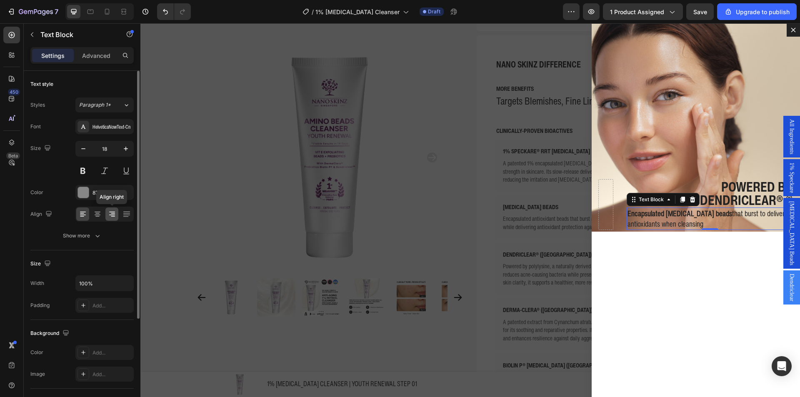
click at [111, 213] on icon at bounding box center [112, 214] width 8 height 8
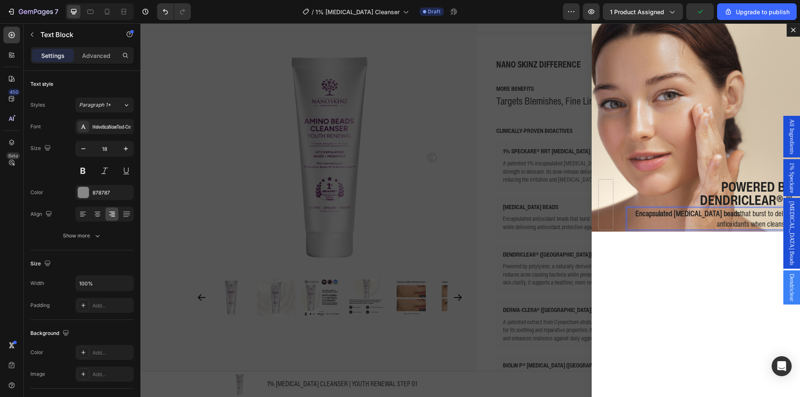
click at [658, 213] on strong "Encapsulated Vitamin E beads" at bounding box center [687, 213] width 105 height 11
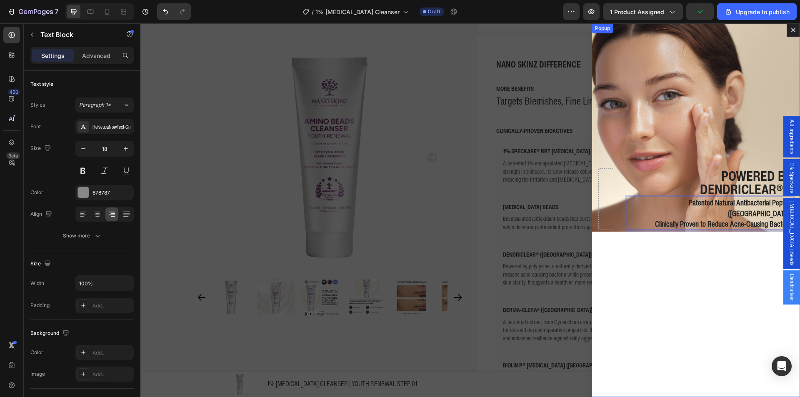
click at [664, 260] on div "Powered by Dendriclear® ® Text Block Patented Natural Antibacterial Peptide (US…" at bounding box center [695, 210] width 208 height 374
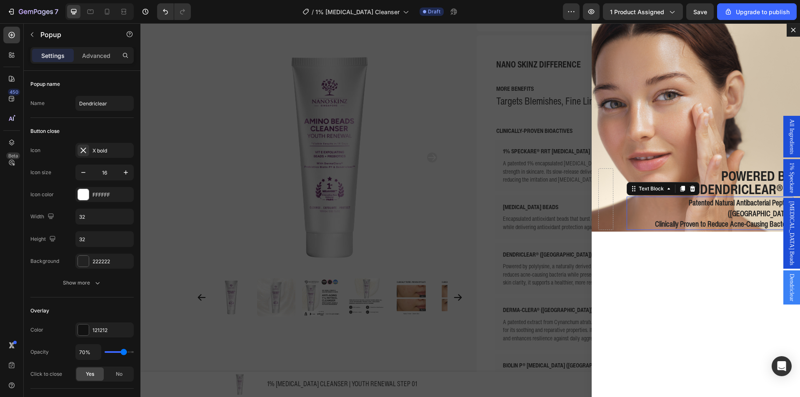
click at [742, 218] on strong "Clinically Proven to Reduce Acne-Causing Bacteria" at bounding box center [723, 223] width 137 height 11
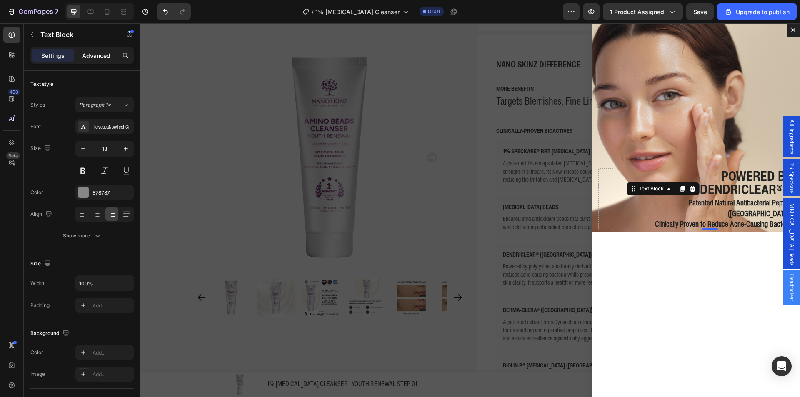
click at [95, 52] on p "Advanced" at bounding box center [96, 55] width 28 height 9
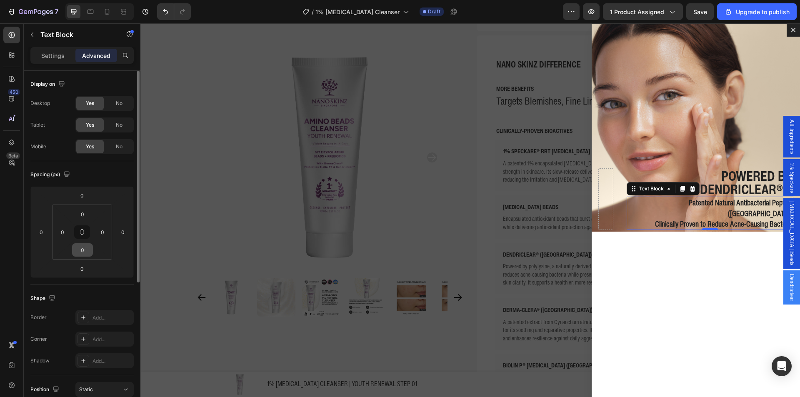
click at [84, 246] on input "0" at bounding box center [82, 250] width 17 height 12
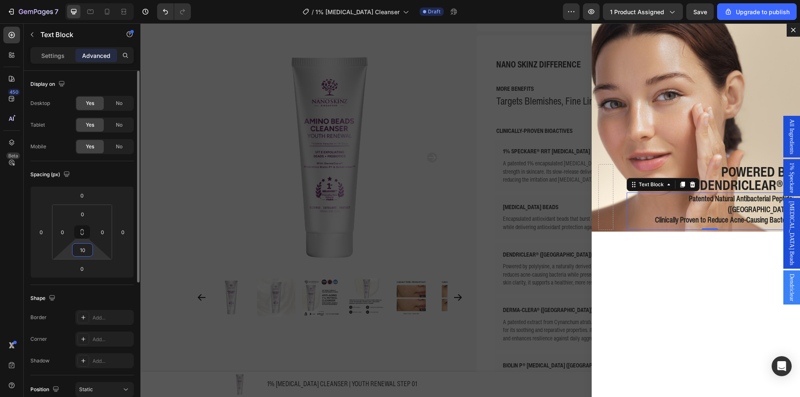
click at [83, 246] on input "10" at bounding box center [82, 250] width 17 height 12
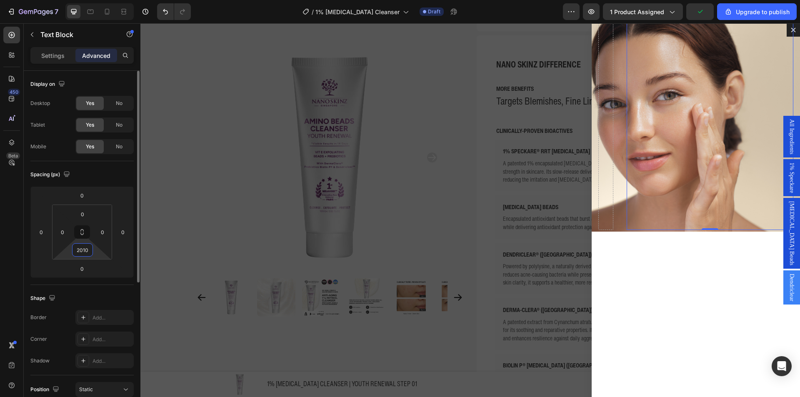
click at [84, 248] on input "2010" at bounding box center [82, 250] width 17 height 12
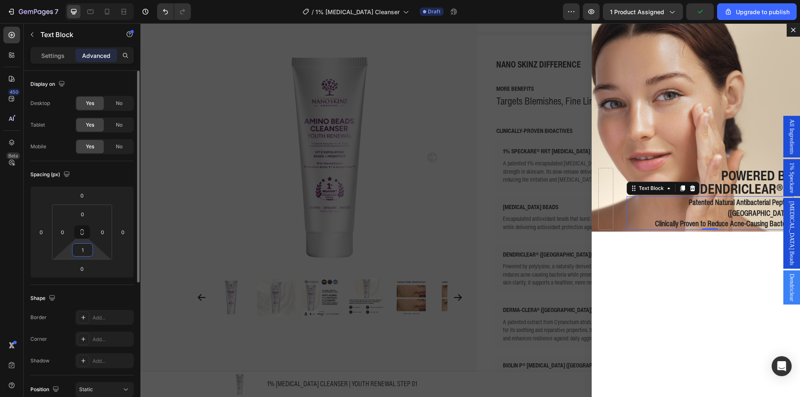
type input "10"
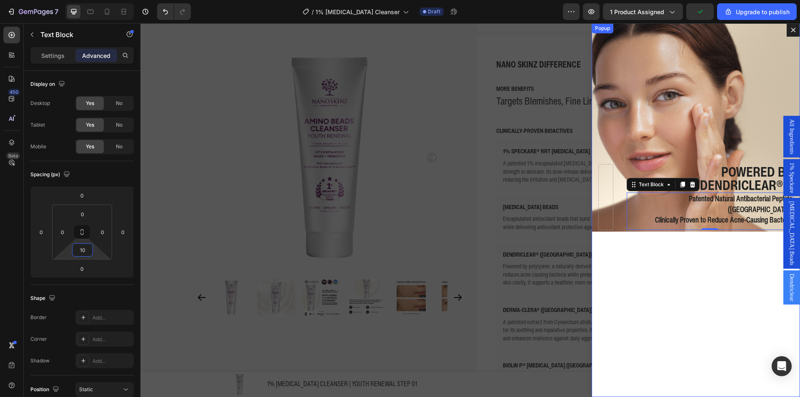
click at [679, 285] on div "Powered by Dendriclear® ® Text Block Patented Natural Antibacterial Peptide (US…" at bounding box center [695, 210] width 208 height 374
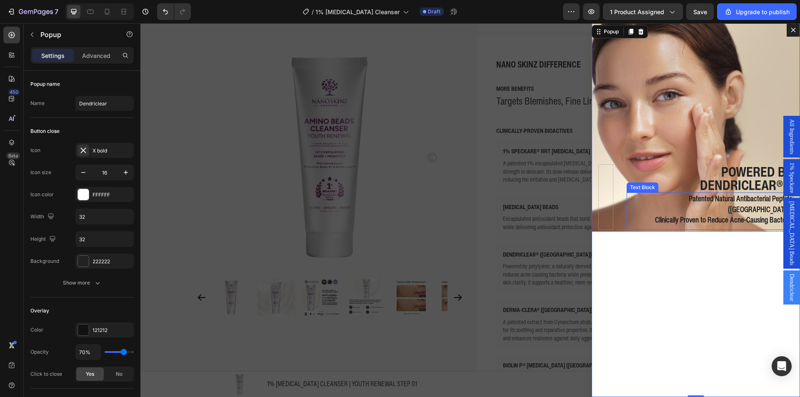
click at [742, 195] on strong "Dendriclear® ®" at bounding box center [746, 185] width 92 height 20
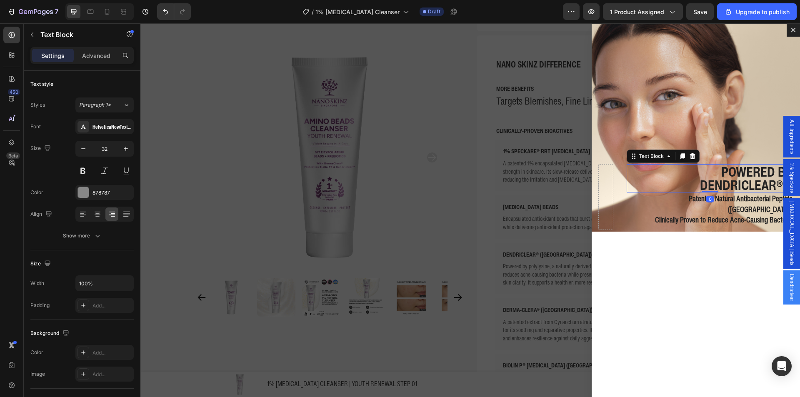
click at [81, 48] on div "Settings Advanced" at bounding box center [81, 55] width 103 height 17
click at [80, 53] on div "Advanced" at bounding box center [96, 55] width 42 height 13
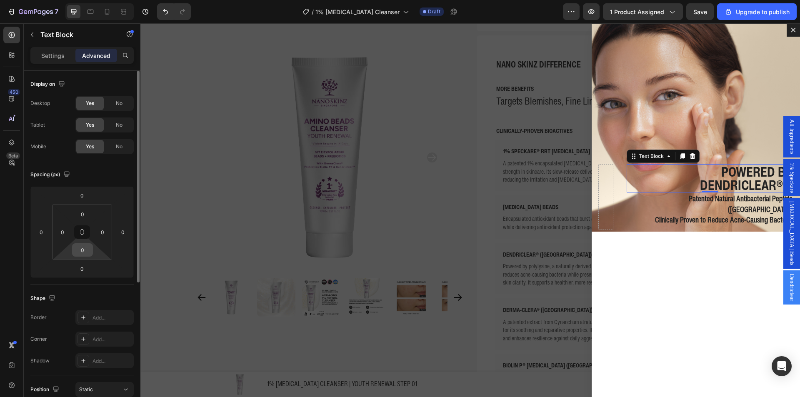
click at [79, 246] on input "0" at bounding box center [82, 250] width 17 height 12
click at [75, 244] on input "2" at bounding box center [82, 250] width 17 height 12
click at [74, 244] on div "2" at bounding box center [82, 249] width 21 height 13
click at [79, 247] on input "2" at bounding box center [82, 250] width 17 height 12
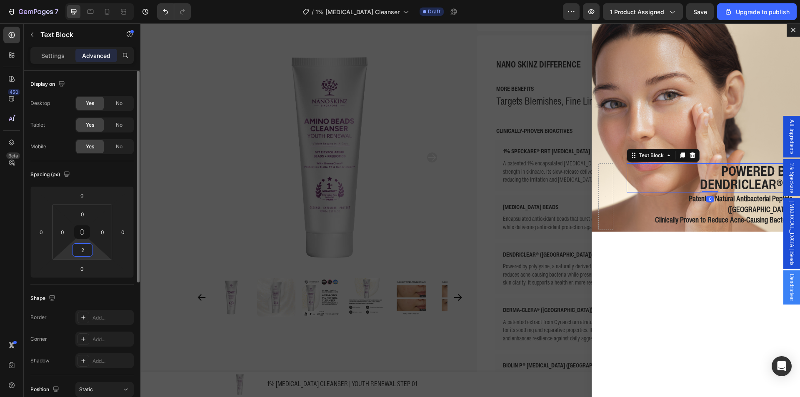
type input "5"
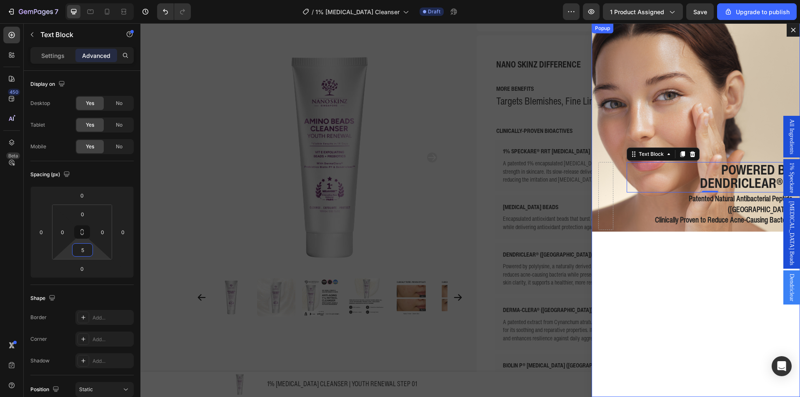
click at [724, 273] on div "Powered by Dendriclear® ® Text Block 0 Patented Natural Antibacterial Peptide (…" at bounding box center [695, 210] width 208 height 374
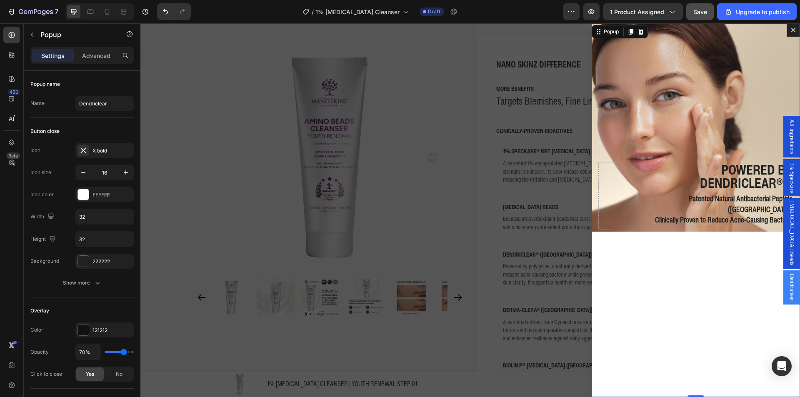
click at [693, 10] on button "Save" at bounding box center [699, 11] width 27 height 17
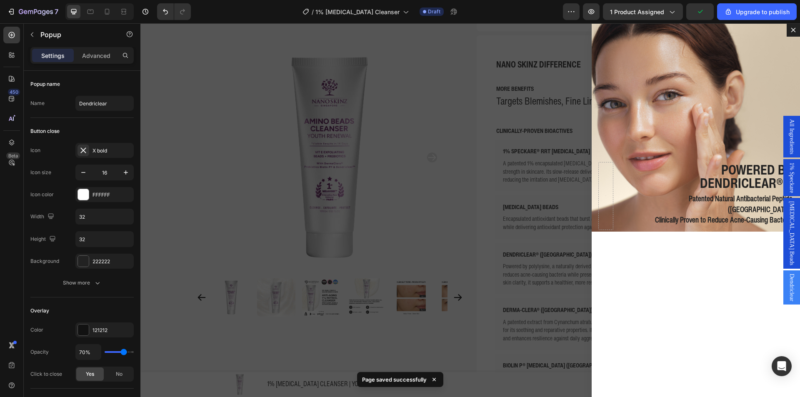
click at [488, 218] on div "Backdrop" at bounding box center [469, 210] width 659 height 374
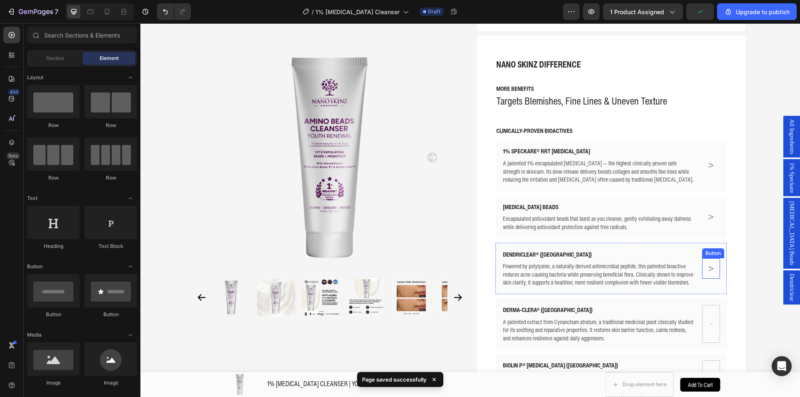
click at [712, 258] on link ">" at bounding box center [711, 268] width 10 height 20
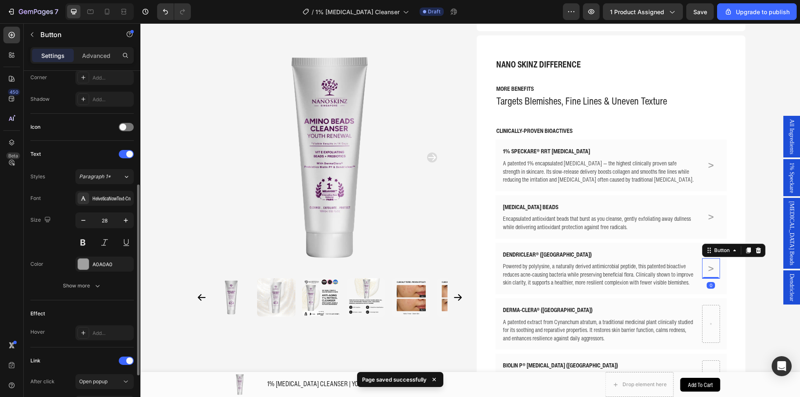
scroll to position [291, 0]
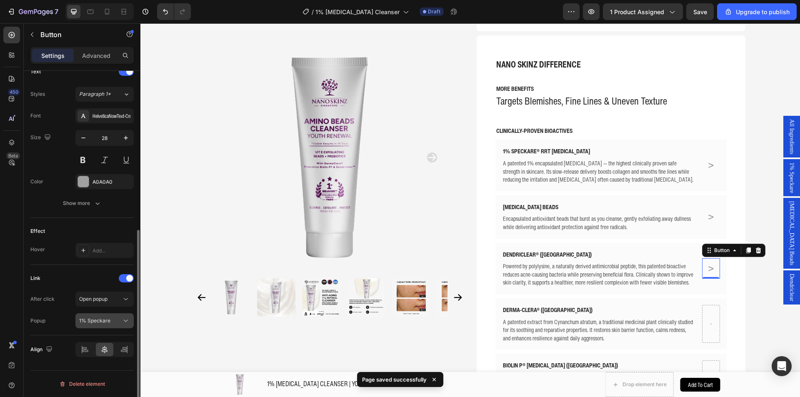
click at [110, 321] on div "1% Speckare" at bounding box center [100, 320] width 42 height 7
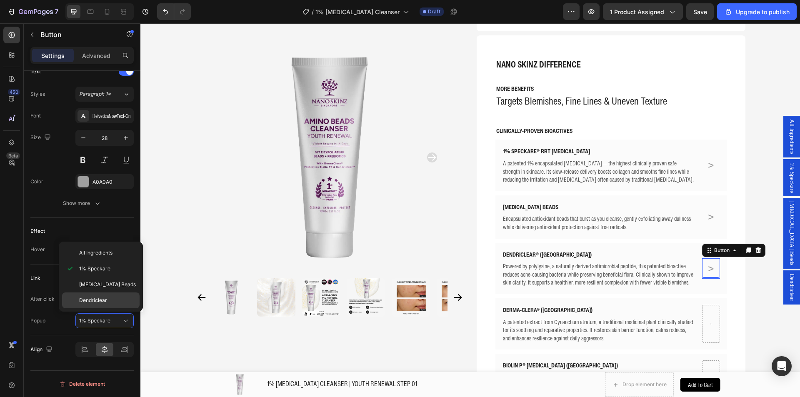
click at [108, 302] on p "Dendriclear" at bounding box center [107, 300] width 57 height 7
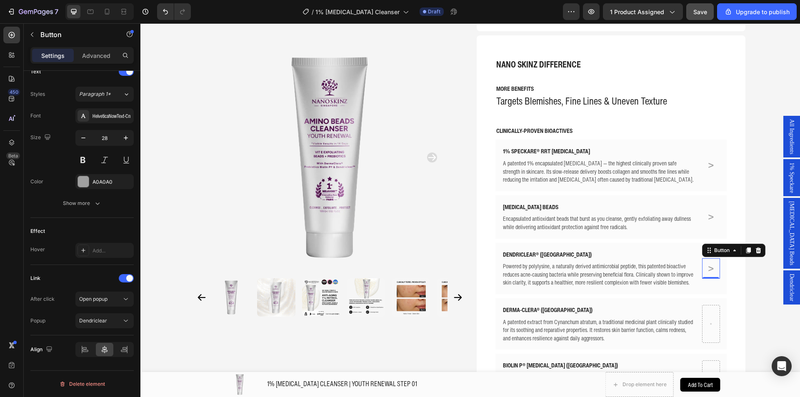
click at [690, 8] on button "Save" at bounding box center [699, 11] width 27 height 17
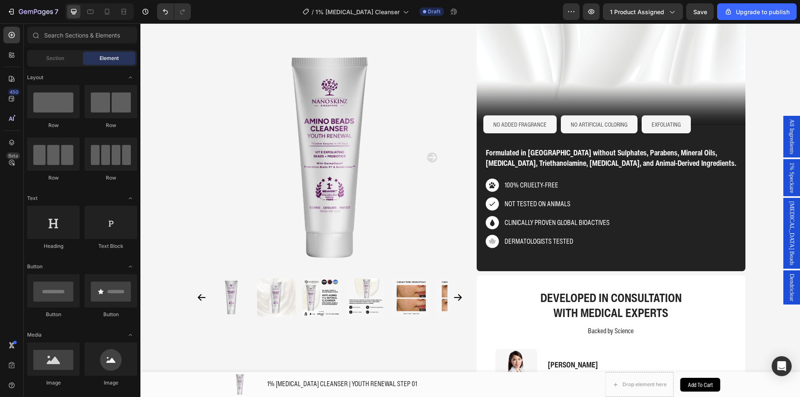
scroll to position [0, 0]
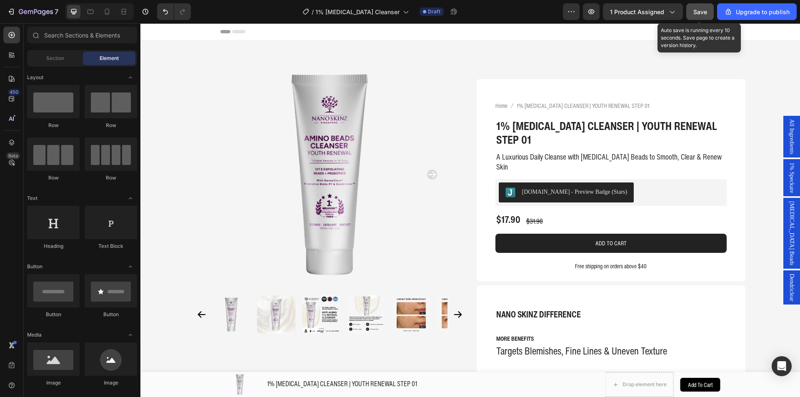
click at [694, 17] on button "Save" at bounding box center [699, 11] width 27 height 17
click at [595, 10] on icon "button" at bounding box center [591, 11] width 8 height 8
click at [783, 145] on div "All Ingredients" at bounding box center [791, 137] width 17 height 42
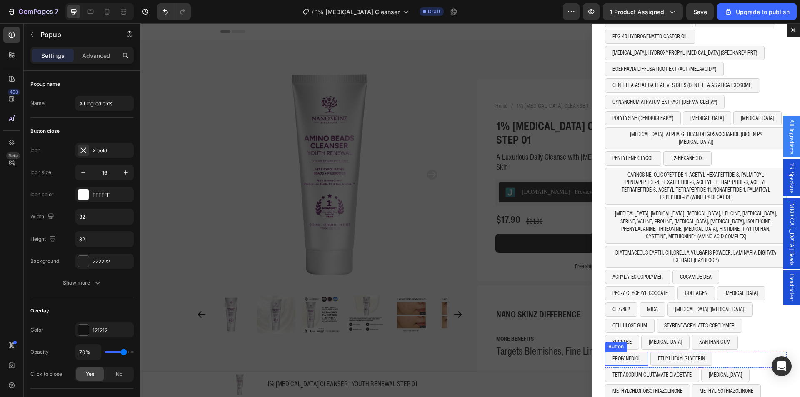
scroll to position [70, 0]
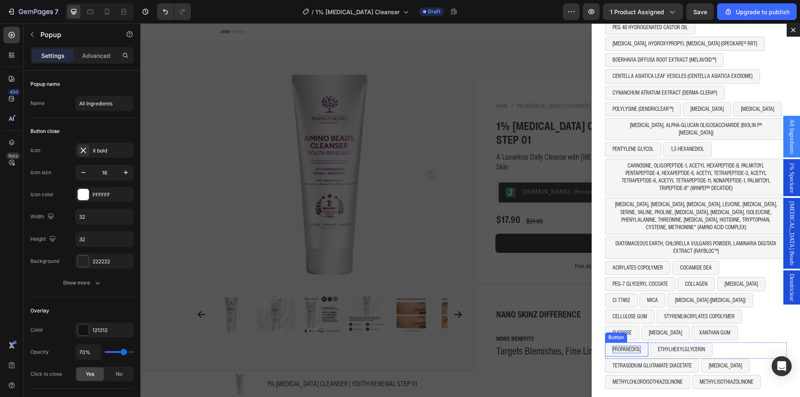
click at [628, 346] on p "PROPANEDIOL" at bounding box center [626, 349] width 28 height 7
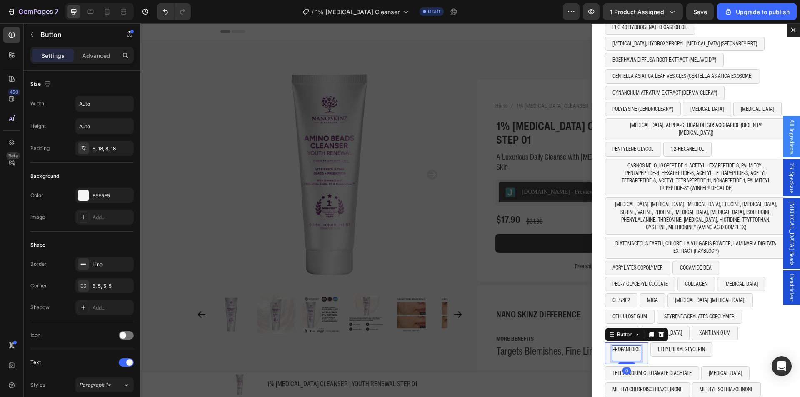
click at [628, 346] on p "PROPANEDIOL" at bounding box center [626, 353] width 28 height 15
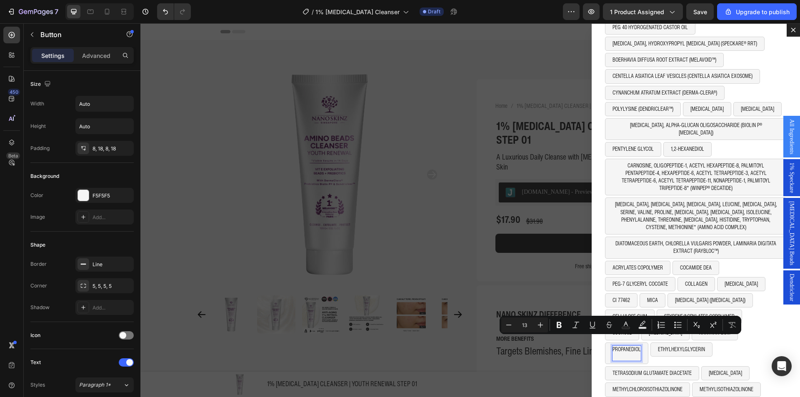
click at [630, 347] on p "PROPANEDIOL" at bounding box center [626, 353] width 28 height 15
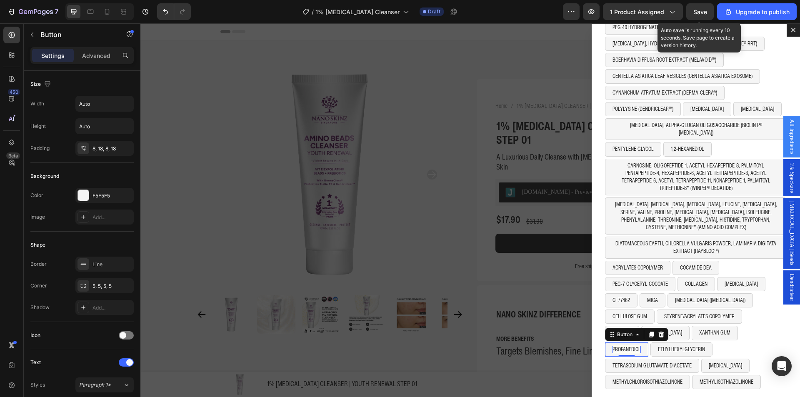
click at [698, 15] on span "Save" at bounding box center [700, 11] width 14 height 7
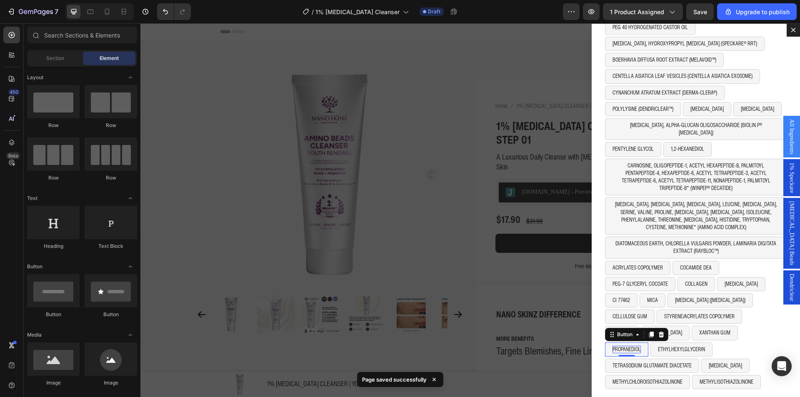
click at [256, 58] on div "Backdrop" at bounding box center [469, 210] width 659 height 374
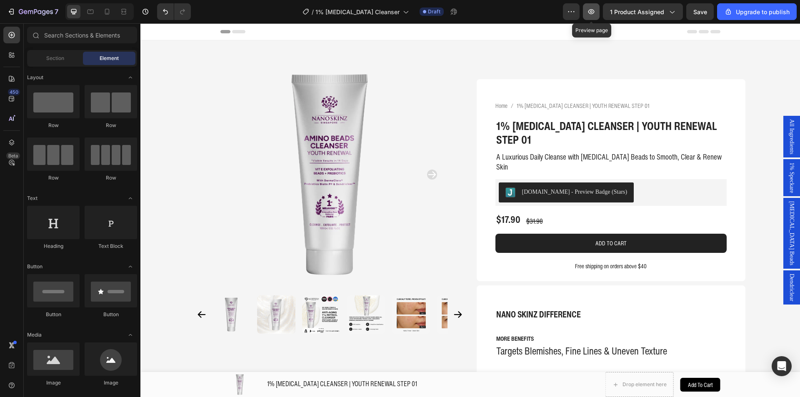
click at [586, 10] on button "button" at bounding box center [591, 11] width 17 height 17
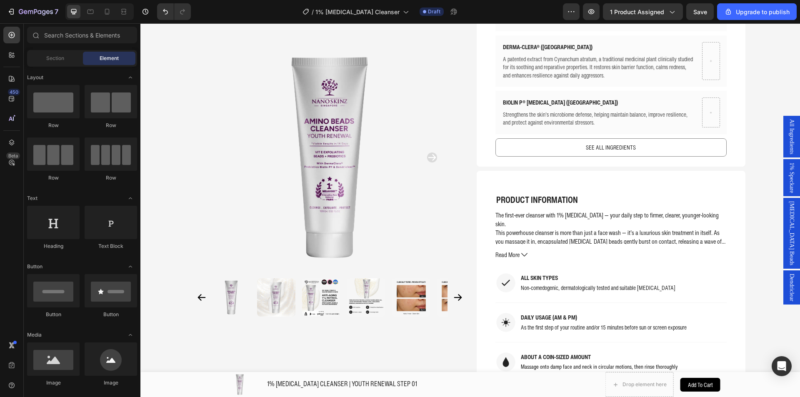
scroll to position [476, 0]
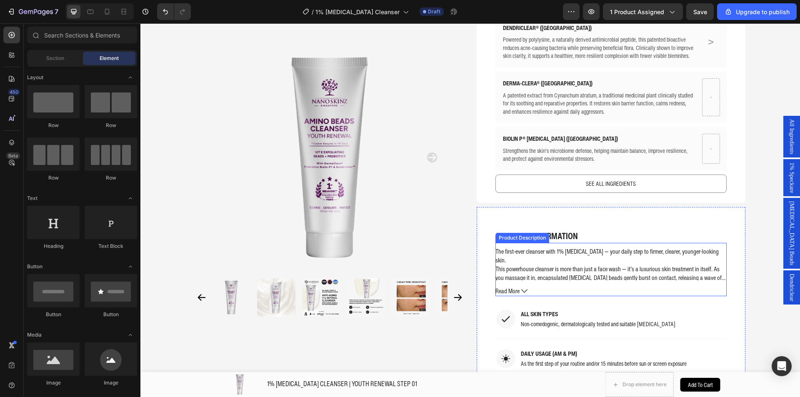
click at [573, 264] on span "This powerhouse cleanser is more than just a face wash — it’s a luxurious skin …" at bounding box center [610, 281] width 230 height 35
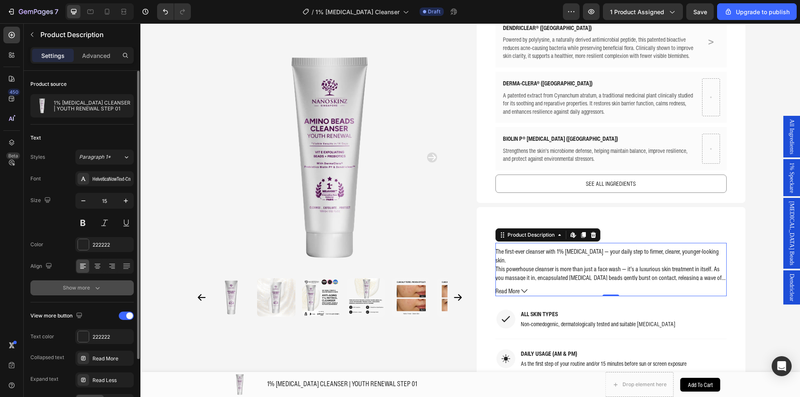
scroll to position [42, 0]
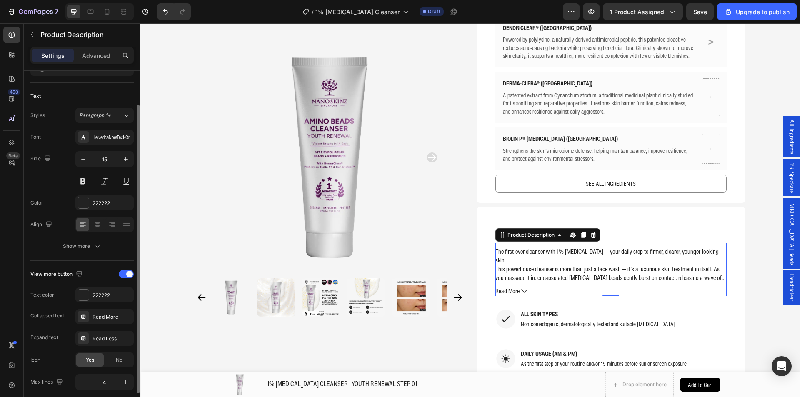
click at [100, 254] on div "Text Styles Paragraph 1* Font HelveticaNowText-Cn Size 15 Color 222222 Align Sh…" at bounding box center [81, 172] width 103 height 178
click at [102, 249] on button "Show more" at bounding box center [81, 246] width 103 height 15
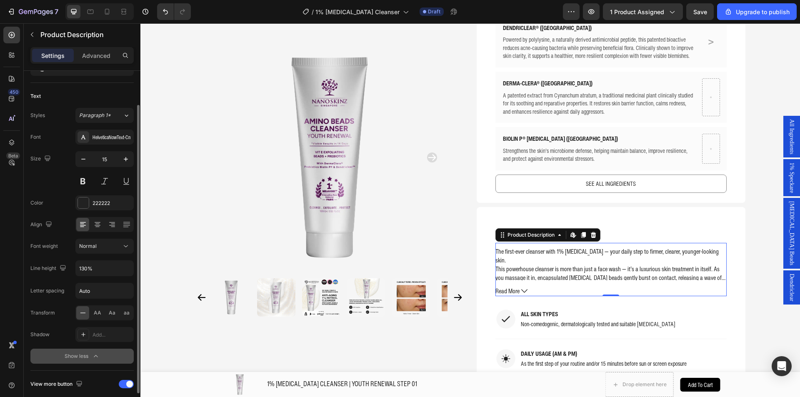
click at [91, 361] on button "Show less" at bounding box center [81, 356] width 103 height 15
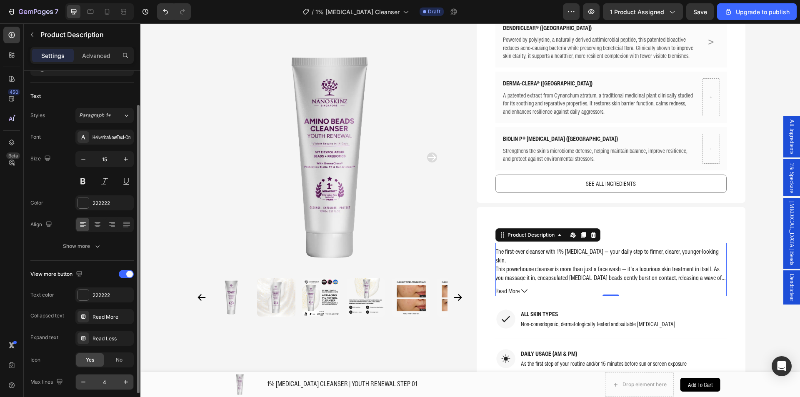
scroll to position [75, 0]
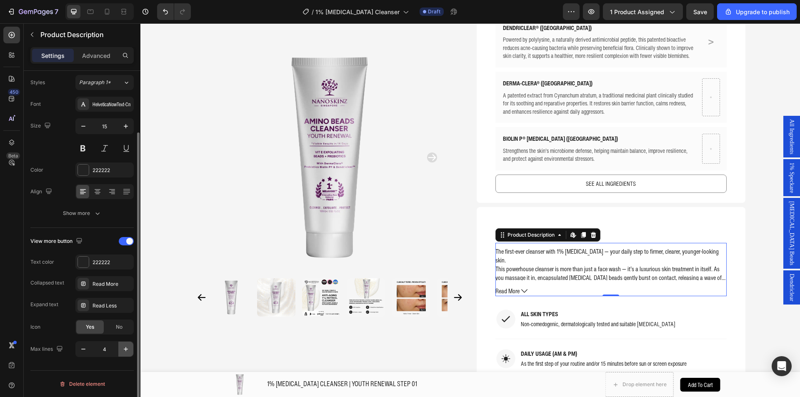
click at [127, 349] on icon "button" at bounding box center [126, 349] width 8 height 8
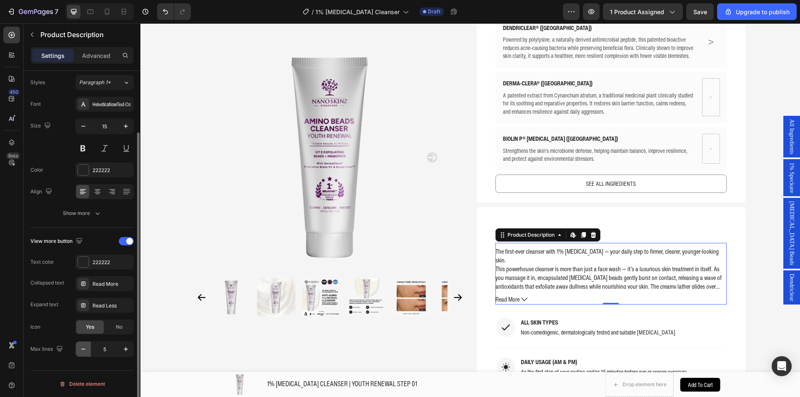
click at [82, 349] on icon "button" at bounding box center [83, 349] width 8 height 8
type input "4"
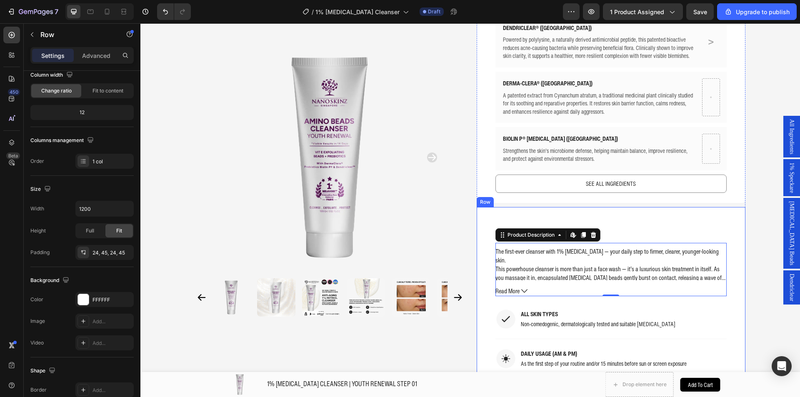
click at [736, 225] on div "PRODUCT INFORMATION Text Block The first-ever cleanser with 1% Retinol — your d…" at bounding box center [610, 319] width 269 height 224
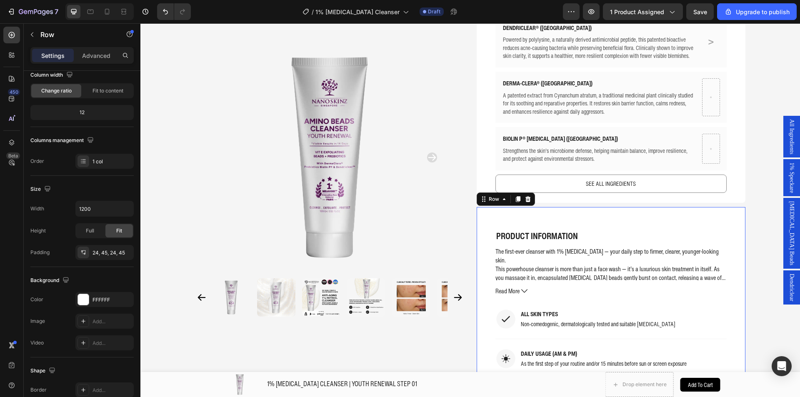
scroll to position [0, 0]
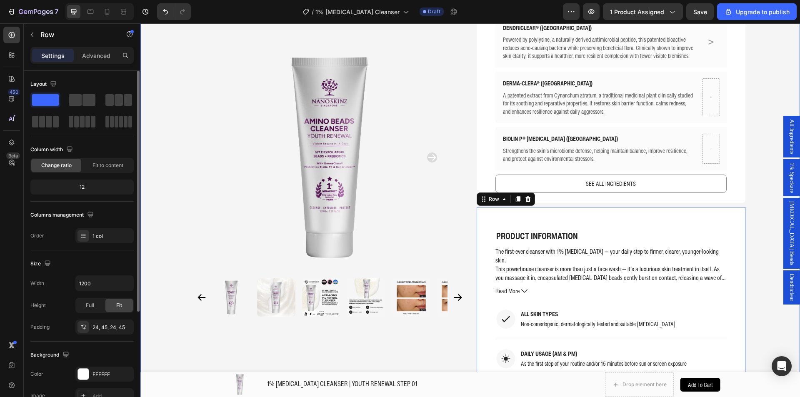
click at [760, 216] on div "Product Images Home 1% RETINOL CLEANSER | YOUTH RENEWAL STEP 01 Breadcrumb 1% R…" at bounding box center [469, 401] width 659 height 1674
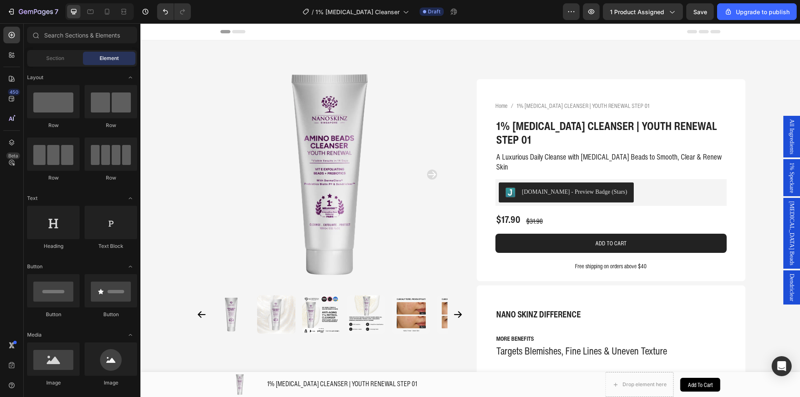
drag, startPoint x: 799, startPoint y: 113, endPoint x: 936, endPoint y: 26, distance: 162.2
click at [31, 14] on icon "button" at bounding box center [36, 12] width 34 height 7
click at [654, 14] on span "0 product assigned" at bounding box center [636, 11] width 55 height 9
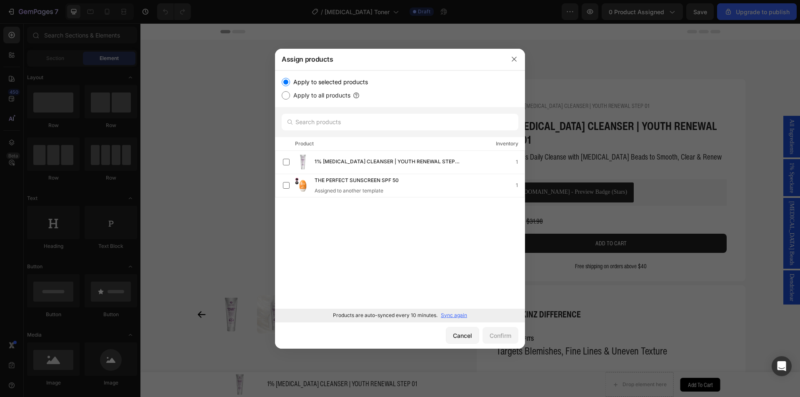
click at [444, 315] on div "Products are auto-synced every 10 minutes. Sync again" at bounding box center [400, 315] width 250 height 13
click at [444, 315] on p "Sync again" at bounding box center [454, 315] width 26 height 7
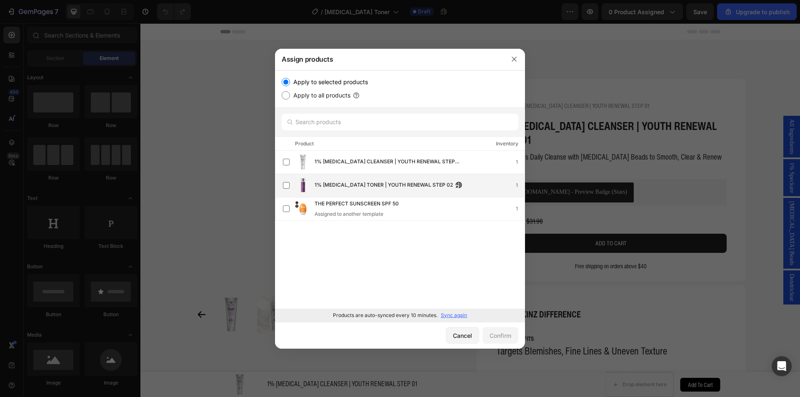
click at [389, 190] on div "1% RETINOL TONER | YOUTH RENEWAL STEP 02 1" at bounding box center [404, 185] width 242 height 17
click at [504, 330] on button "Confirm" at bounding box center [500, 335] width 36 height 17
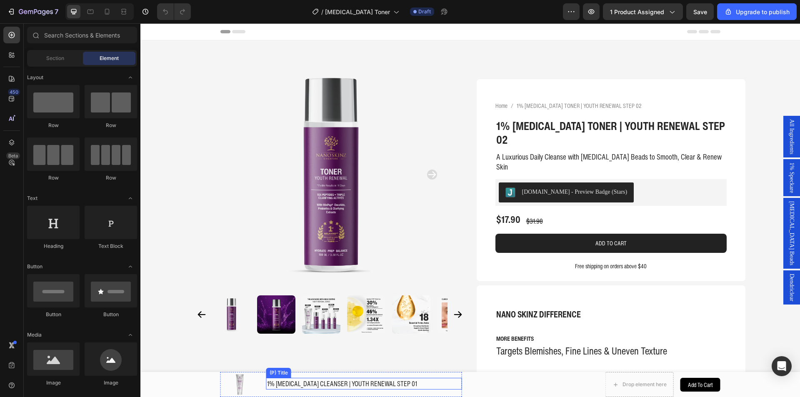
click at [370, 386] on h1 "1% RETINOL CLEANSER | YOUTH RENEWAL STEP 01" at bounding box center [364, 384] width 196 height 12
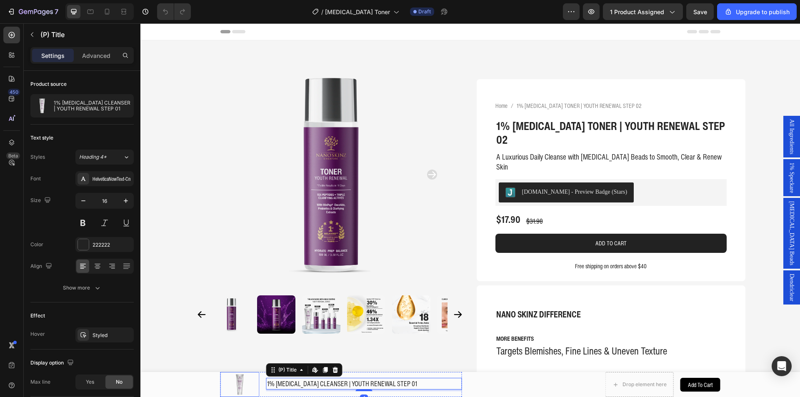
click at [232, 388] on img at bounding box center [239, 384] width 23 height 23
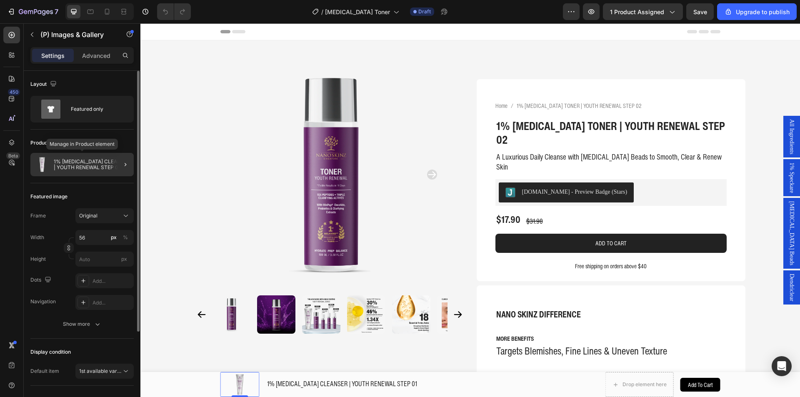
click at [66, 171] on div "1% RETINOL CLEANSER | YOUTH RENEWAL STEP 01" at bounding box center [81, 164] width 103 height 23
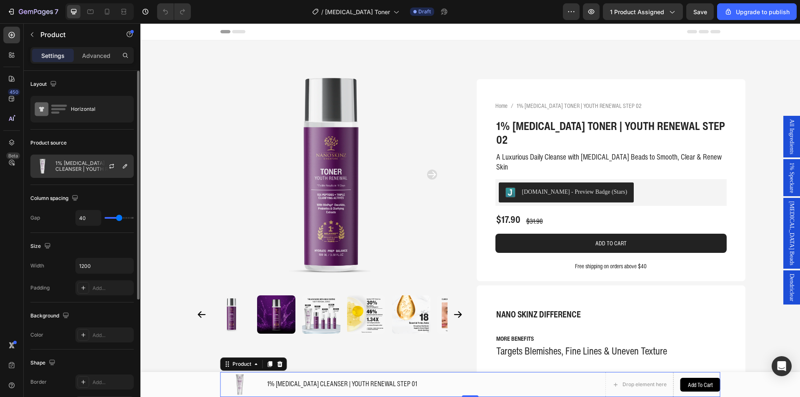
click at [95, 171] on p "1% RETINOL CLEANSER | YOUTH RENEWAL STEP 01" at bounding box center [92, 166] width 75 height 12
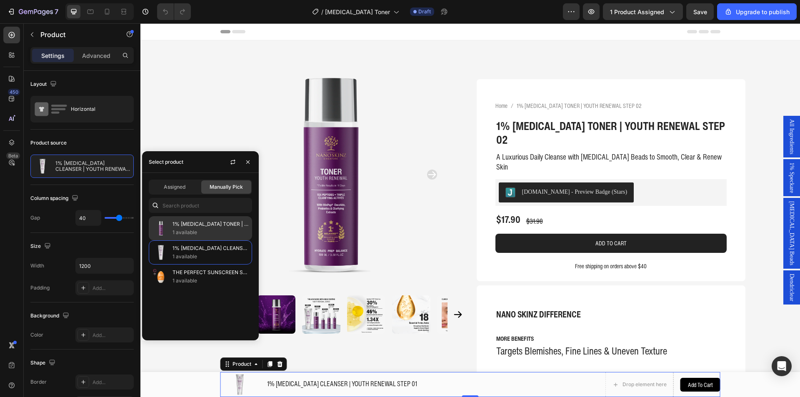
click at [210, 235] on p "1 available" at bounding box center [210, 232] width 76 height 8
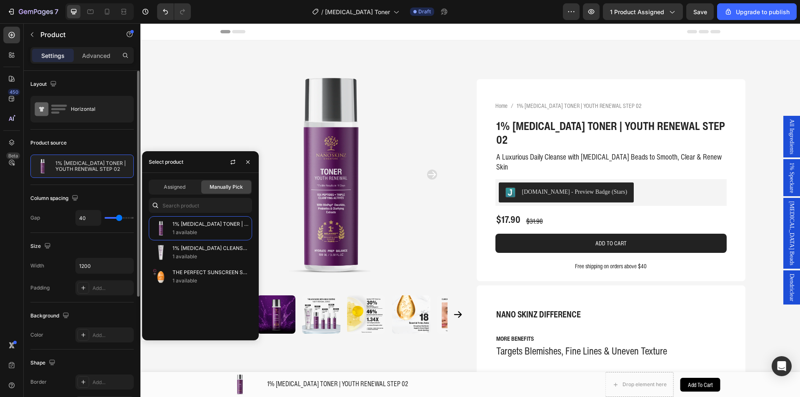
click at [130, 185] on div "Layout Horizontal" at bounding box center [81, 209] width 103 height 48
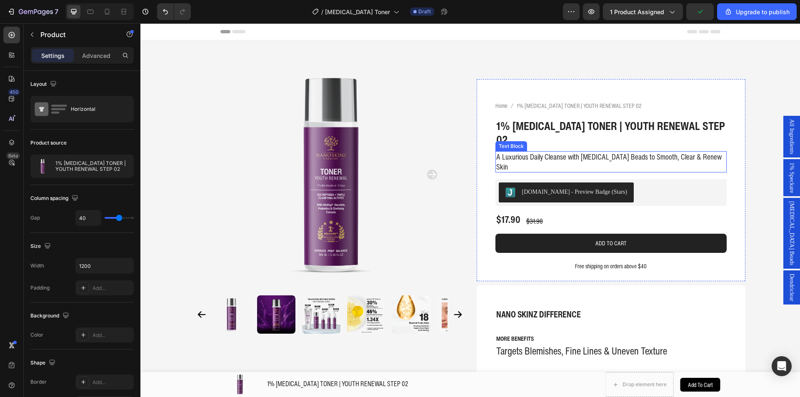
click at [526, 152] on p "A Luxurious Daily Cleanse with Vitamin E Beads to Smooth, Clear & Renew Skin" at bounding box center [611, 162] width 230 height 20
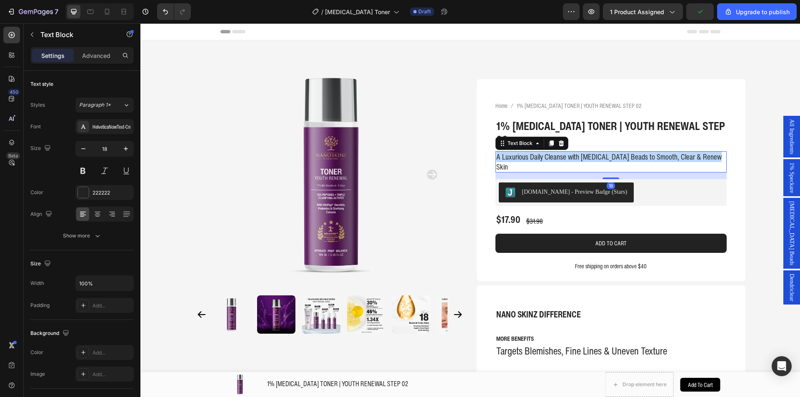
click at [526, 152] on p "A Luxurious Daily Cleanse with Vitamin E Beads to Smooth, Clear & Renew Skin" at bounding box center [611, 162] width 230 height 20
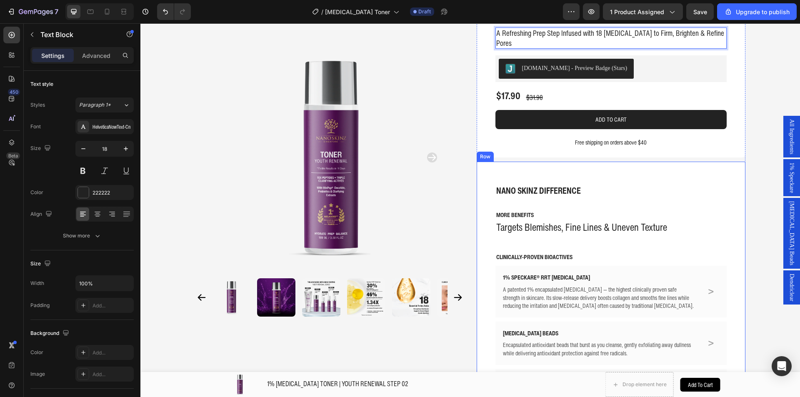
scroll to position [125, 0]
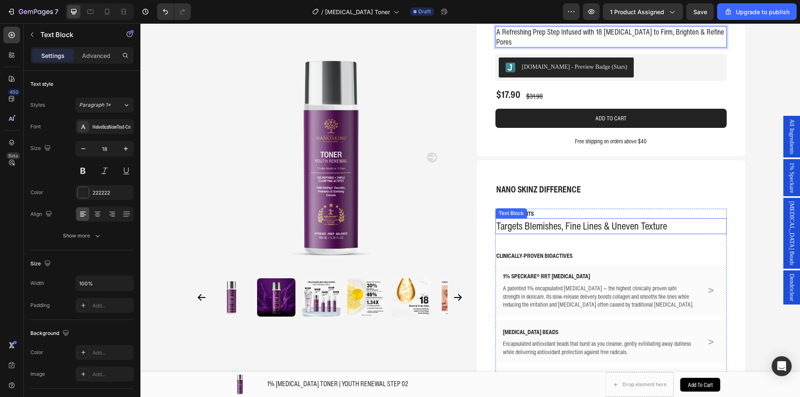
click at [538, 219] on p "Targets Blemishes, Fine Lines & Uneven Texture" at bounding box center [611, 226] width 230 height 14
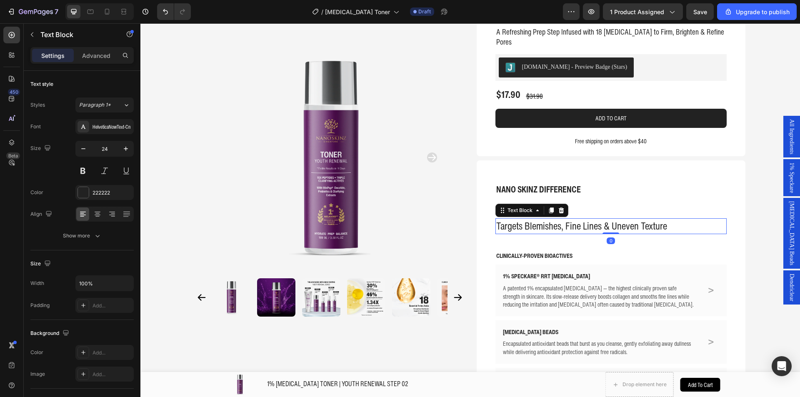
click at [538, 219] on p "Targets Blemishes, Fine Lines & Uneven Texture" at bounding box center [611, 226] width 230 height 14
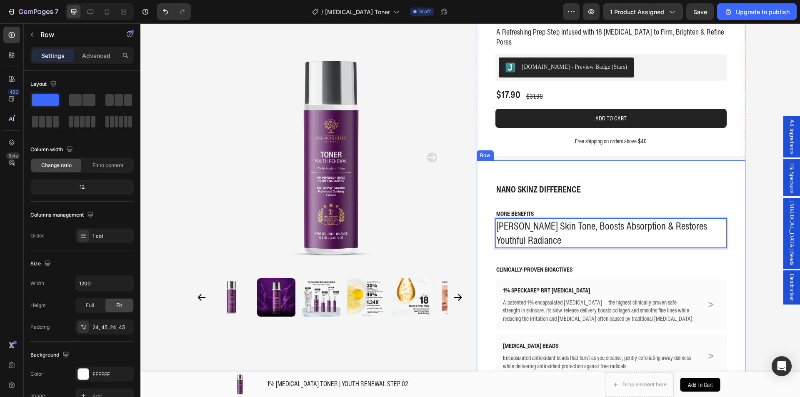
click at [733, 232] on div "NANO SKINZ DIFFERENCE Text Block MORE BENEFITS Text Block Evens Skin Tone, Boos…" at bounding box center [610, 364] width 269 height 408
click at [515, 219] on p "[PERSON_NAME] Skin Tone, Boosts Absorption & Restores Youthful Radiance" at bounding box center [611, 233] width 230 height 28
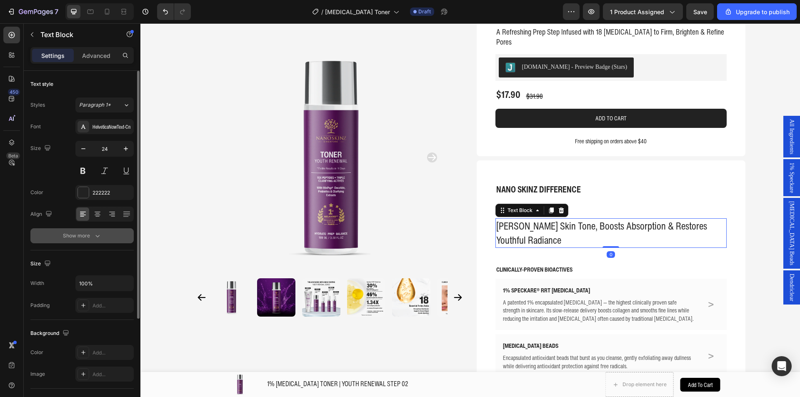
click at [85, 237] on div "Show more" at bounding box center [82, 236] width 39 height 8
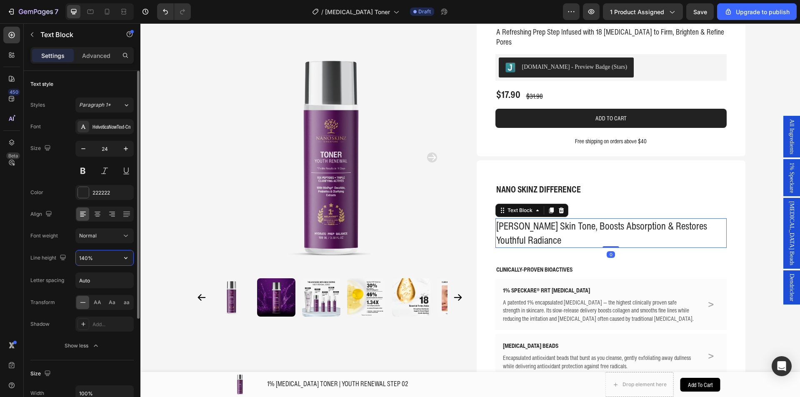
click at [82, 258] on input "140%" at bounding box center [104, 257] width 57 height 15
click at [87, 261] on input "140%" at bounding box center [104, 257] width 57 height 15
click at [85, 259] on input "140%" at bounding box center [104, 257] width 57 height 15
click at [83, 262] on input "130%" at bounding box center [104, 257] width 57 height 15
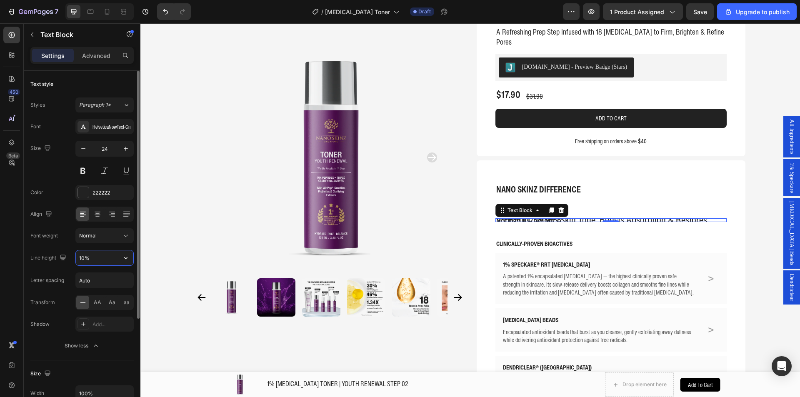
type input "100%"
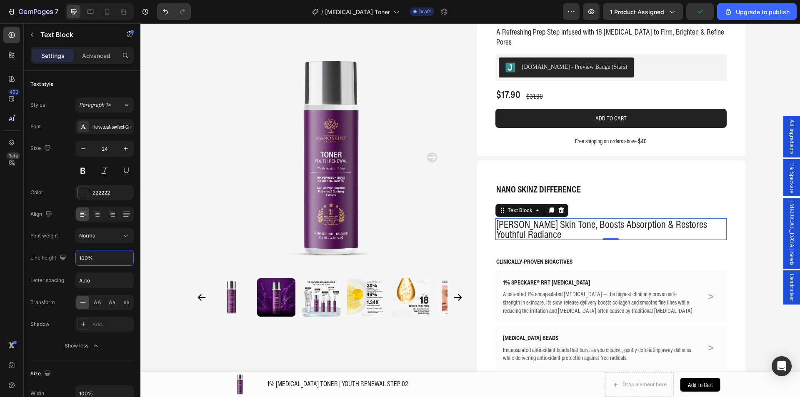
click at [735, 205] on div "NANO SKINZ DIFFERENCE Text Block MORE BENEFITS Text Block Evens Skin Tone, Boos…" at bounding box center [610, 360] width 269 height 400
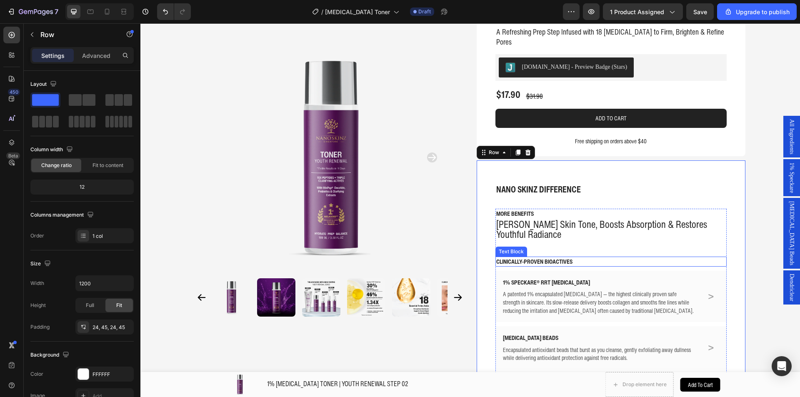
click at [521, 219] on p "[PERSON_NAME] Skin Tone, Boosts Absorption & Restores Youthful Radiance" at bounding box center [611, 229] width 230 height 20
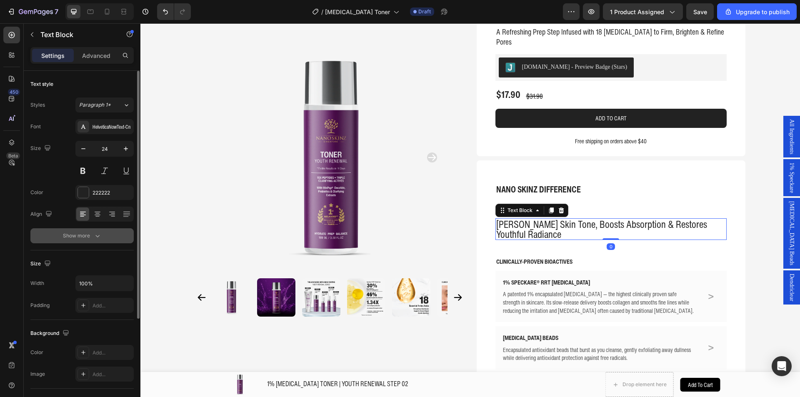
click at [107, 241] on button "Show more" at bounding box center [81, 235] width 103 height 15
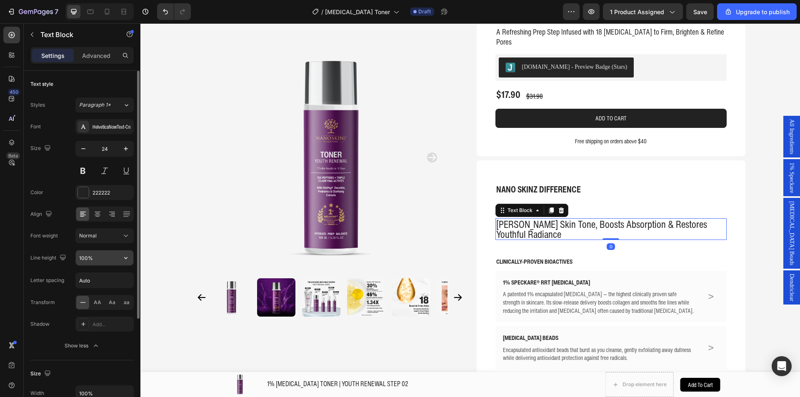
click at [87, 257] on input "100%" at bounding box center [104, 257] width 57 height 15
click at [85, 257] on input "100%" at bounding box center [104, 257] width 57 height 15
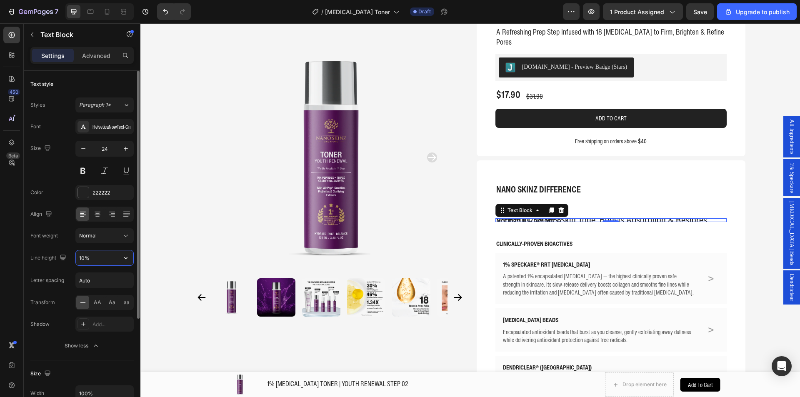
type input "110%"
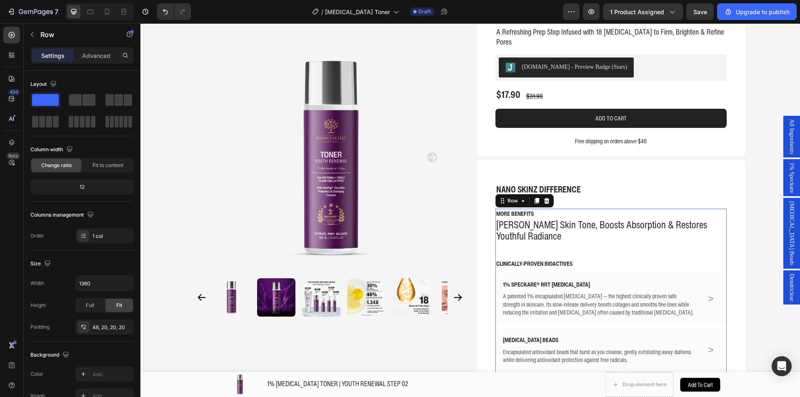
click at [526, 226] on div "MORE BENEFITS Text Block Evens Skin Tone, Boosts Absorption & Restores Youthful…" at bounding box center [610, 381] width 231 height 344
click at [526, 218] on div "[PERSON_NAME] Skin Tone, Boosts Absorption & Restores Youthful Radiance" at bounding box center [610, 230] width 231 height 24
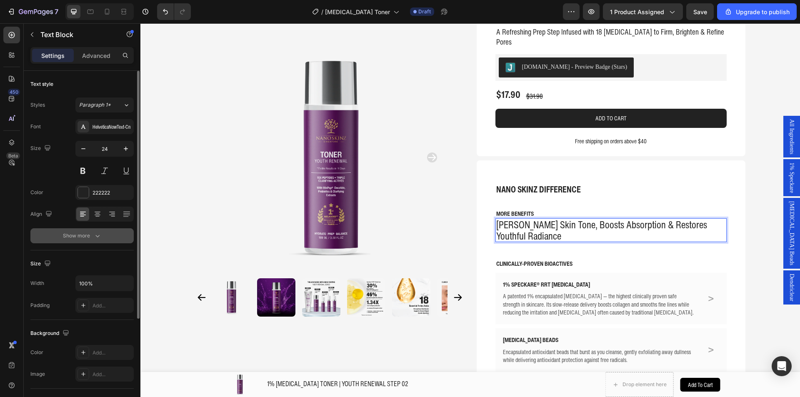
click at [99, 237] on icon "button" at bounding box center [97, 236] width 8 height 8
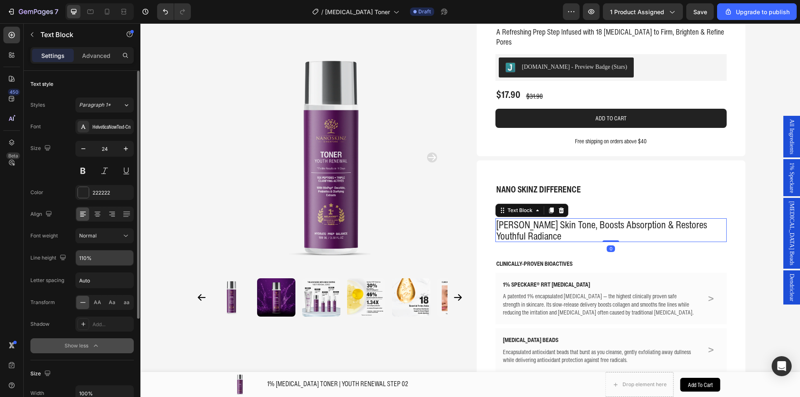
click at [87, 264] on input "110%" at bounding box center [104, 257] width 57 height 15
click at [83, 259] on input "110%" at bounding box center [104, 257] width 57 height 15
click at [84, 259] on input "110%" at bounding box center [104, 257] width 57 height 15
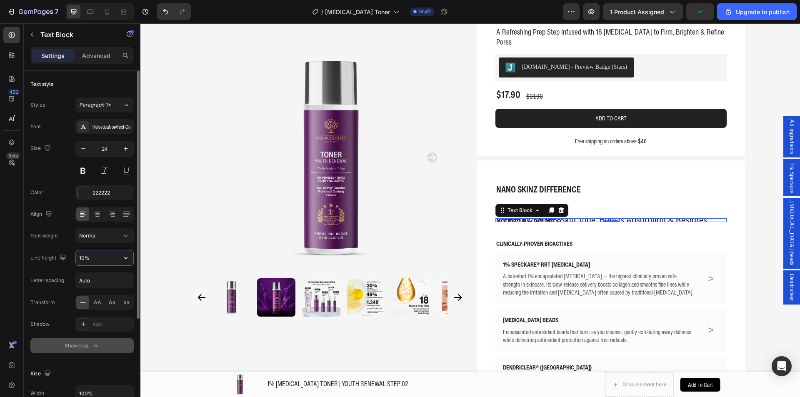
type input "120%"
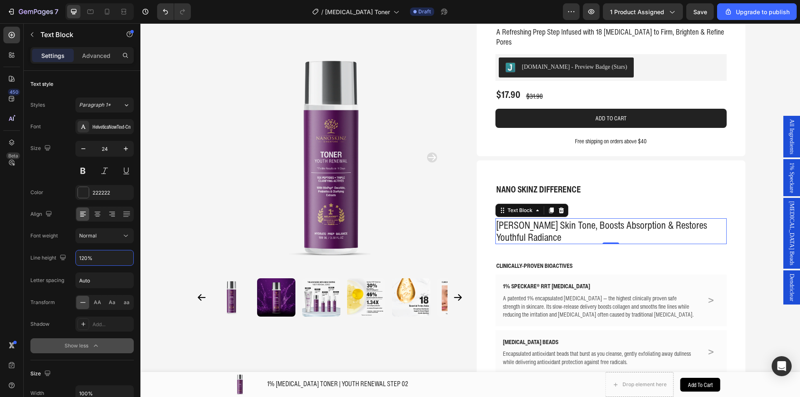
click at [733, 212] on div "NANO SKINZ DIFFERENCE Text Block MORE BENEFITS Text Block Evens Skin Tone, Boos…" at bounding box center [610, 362] width 269 height 404
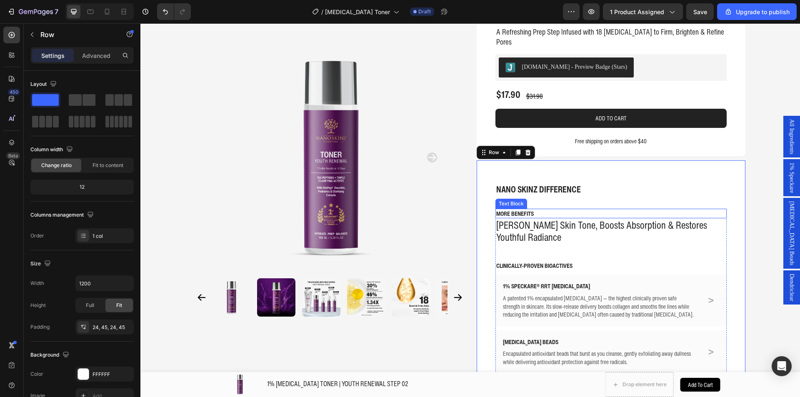
click at [521, 219] on p "[PERSON_NAME] Skin Tone, Boosts Absorption & Restores Youthful Radiance" at bounding box center [611, 231] width 230 height 24
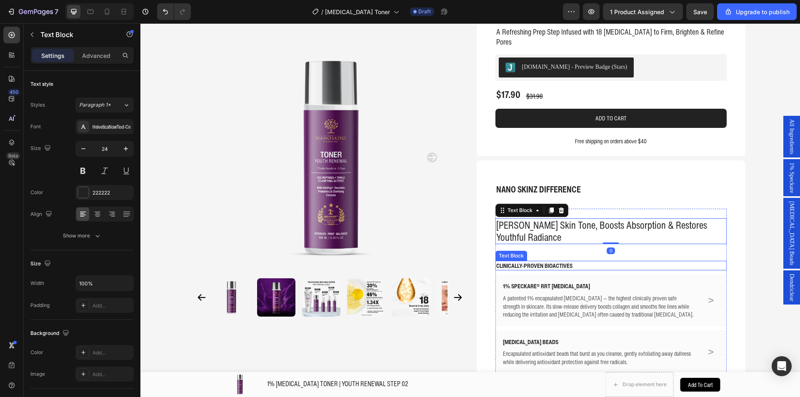
click at [524, 262] on p "CLINICALLY-PROVEN BIOACTIVES" at bounding box center [611, 266] width 230 height 8
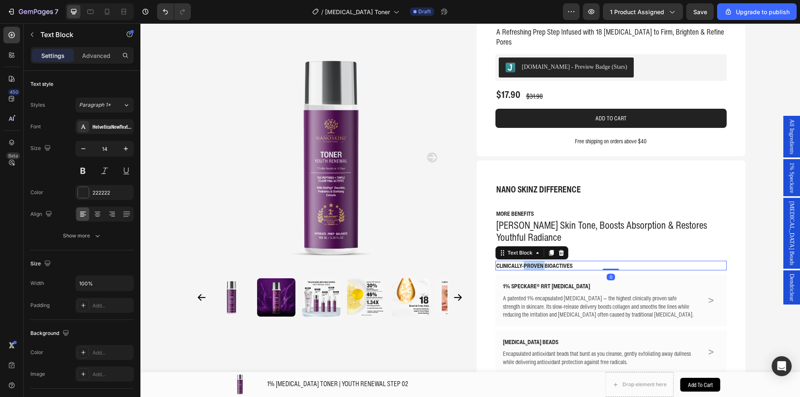
click at [524, 262] on p "CLINICALLY-PROVEN BIOACTIVES" at bounding box center [611, 266] width 230 height 8
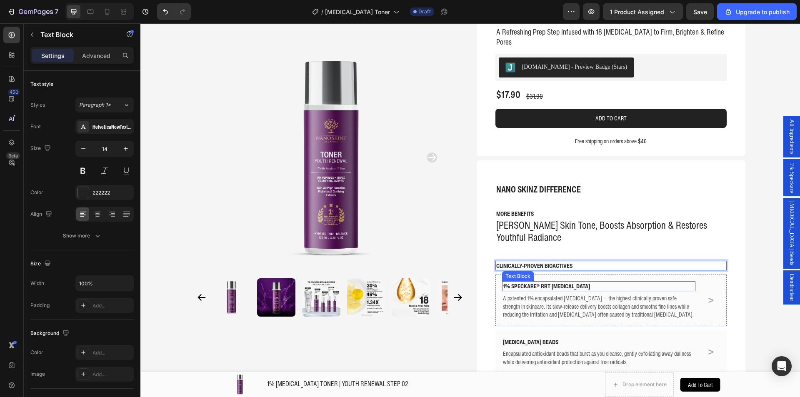
click at [564, 282] on p "1% SPECKARE® RRT [MEDICAL_DATA]" at bounding box center [599, 286] width 192 height 8
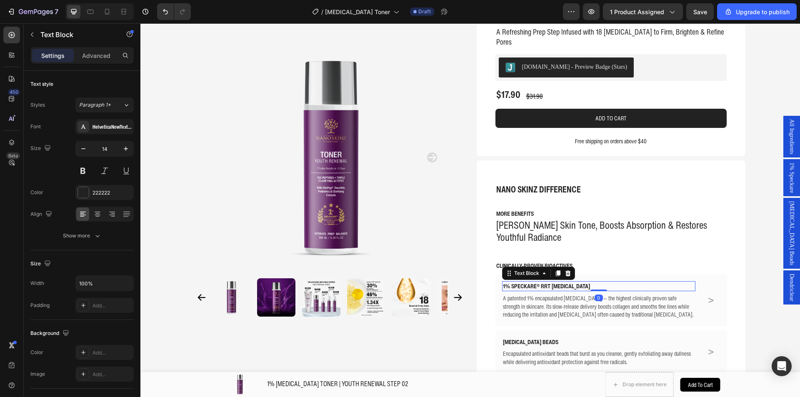
click at [564, 282] on p "1% SPECKARE® RRT [MEDICAL_DATA]" at bounding box center [599, 286] width 192 height 8
click at [572, 282] on p "1% SPECKARE® RRT [MEDICAL_DATA]" at bounding box center [599, 286] width 192 height 8
click at [571, 282] on p "1% SPECKARE® RRT [MEDICAL_DATA]" at bounding box center [599, 286] width 192 height 8
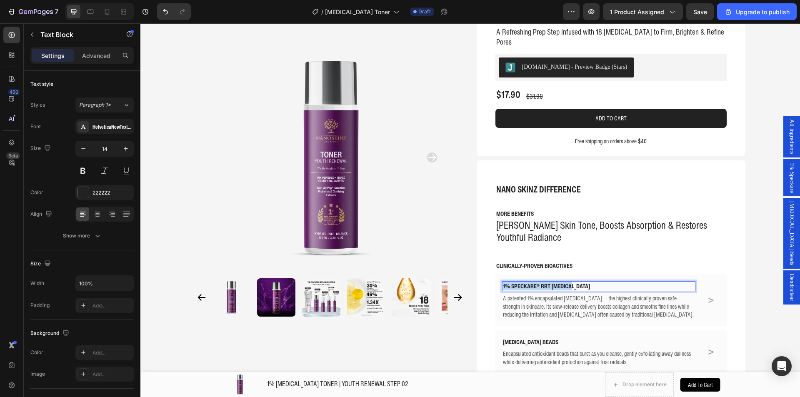
click at [571, 282] on p "1% SPECKARE® RRT [MEDICAL_DATA]" at bounding box center [599, 286] width 192 height 8
click at [511, 294] on p "A patented 1% encapsulated [MEDICAL_DATA] — the highest clinically proven safe …" at bounding box center [599, 306] width 192 height 25
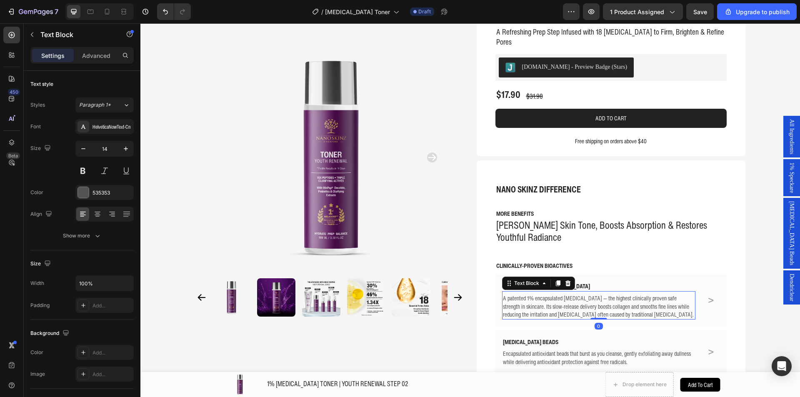
click at [511, 294] on p "A patented 1% encapsulated [MEDICAL_DATA] — the highest clinically proven safe …" at bounding box center [599, 306] width 192 height 25
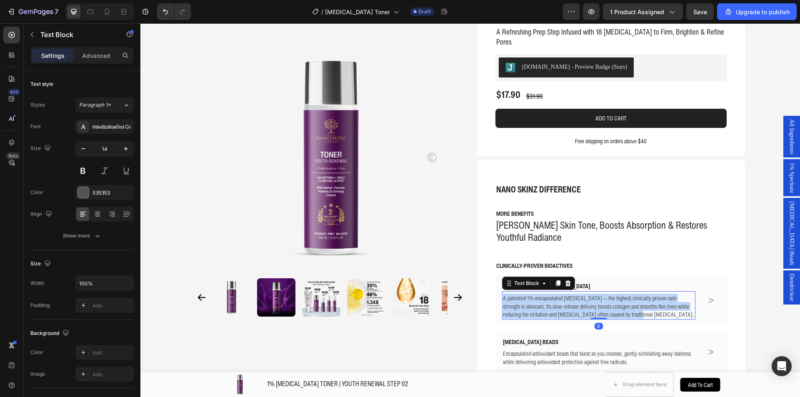
click at [511, 294] on p "A patented 1% encapsulated [MEDICAL_DATA] — the highest clinically proven safe …" at bounding box center [599, 306] width 192 height 25
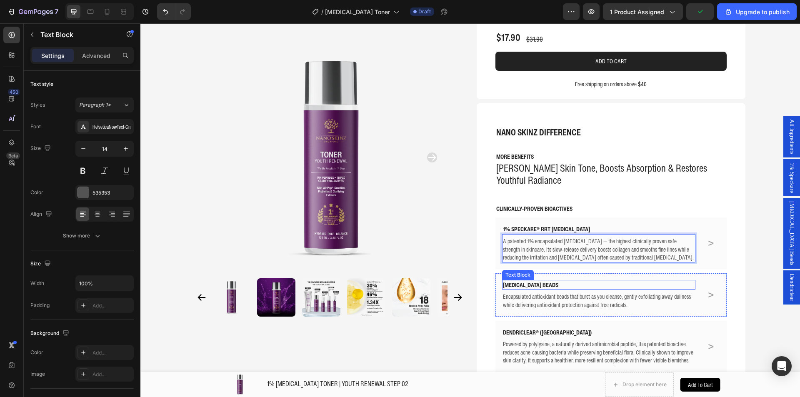
scroll to position [208, 0]
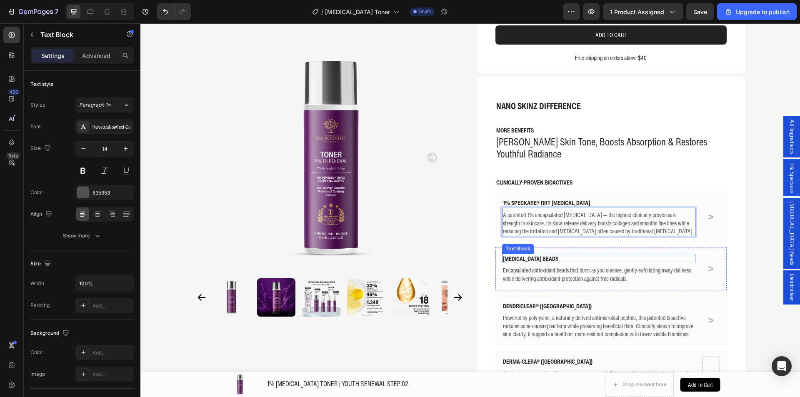
click at [519, 254] on p "VITAMIN E BEADS" at bounding box center [599, 258] width 192 height 8
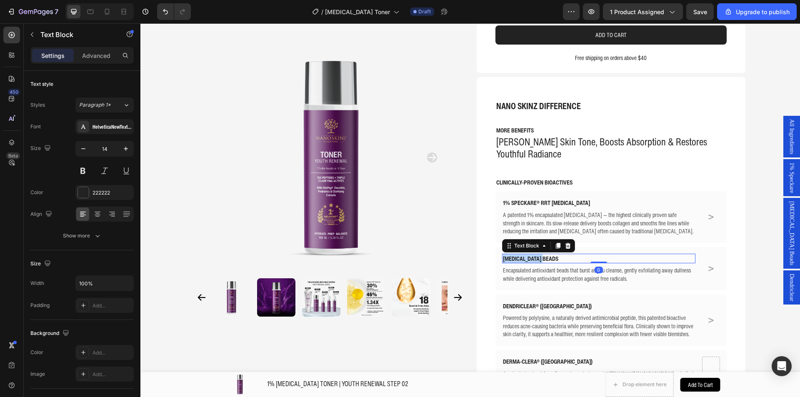
click at [519, 254] on p "VITAMIN E BEADS" at bounding box center [599, 258] width 192 height 8
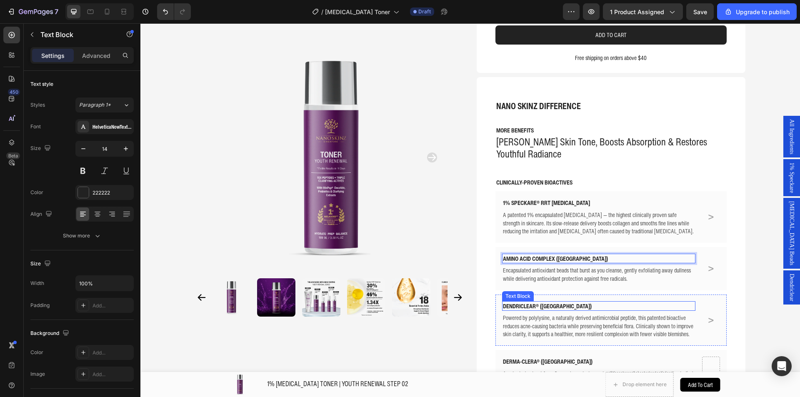
click at [533, 266] on p "Encapsulated antioxidant beads that burst as you cleanse, gently exfoliating aw…" at bounding box center [599, 274] width 192 height 16
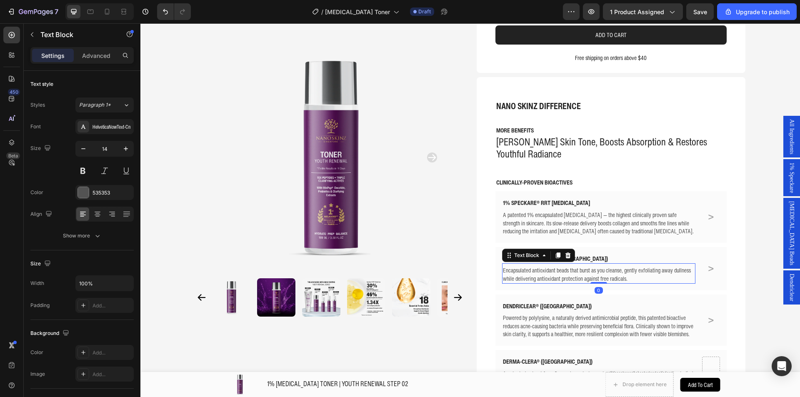
click at [533, 266] on p "Encapsulated antioxidant beads that burst as you cleanse, gently exfoliating aw…" at bounding box center [599, 274] width 192 height 16
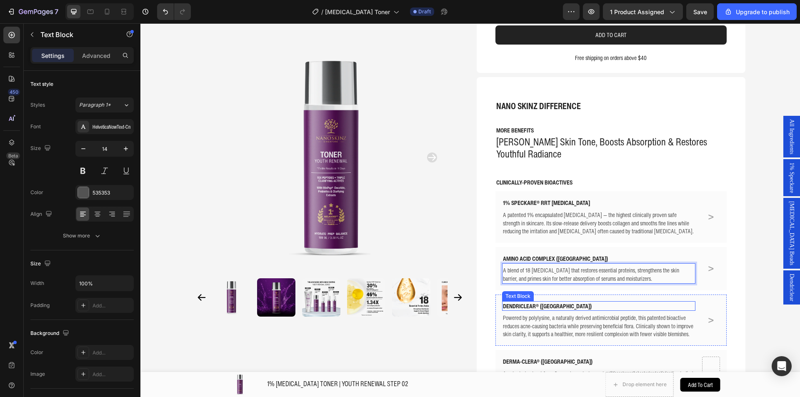
click at [530, 302] on p "DENDRICLEAR® (USA)" at bounding box center [599, 306] width 192 height 8
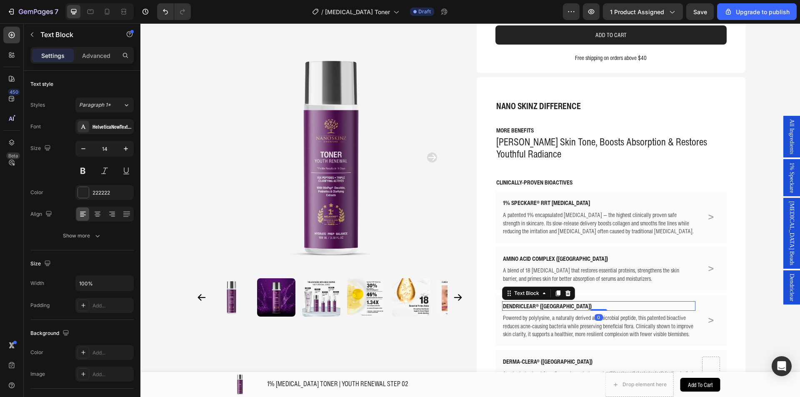
click at [530, 302] on p "DENDRICLEAR® (USA)" at bounding box center [599, 306] width 192 height 8
click at [523, 314] on p "Powered by polylysine, a naturally derived antimicrobial peptide, this patented…" at bounding box center [599, 326] width 192 height 25
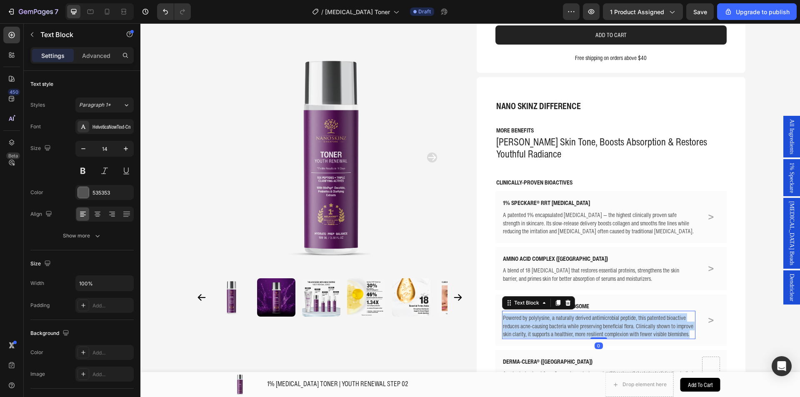
click at [523, 314] on p "Powered by polylysine, a naturally derived antimicrobial peptide, this patented…" at bounding box center [599, 326] width 192 height 25
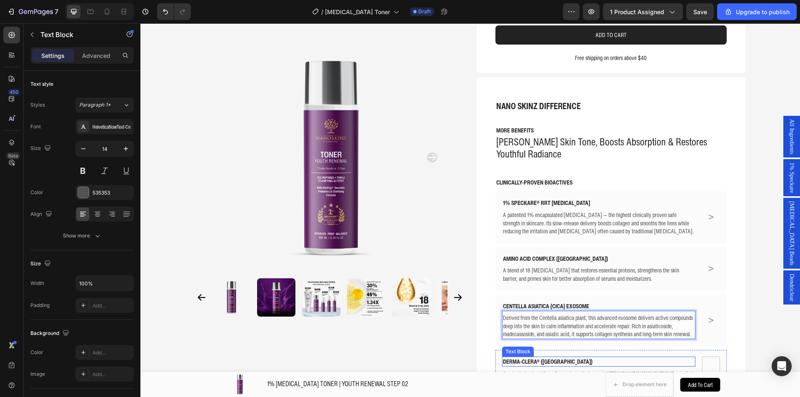
click at [506, 357] on p "DERMA-CLERA® ([GEOGRAPHIC_DATA])" at bounding box center [599, 361] width 192 height 8
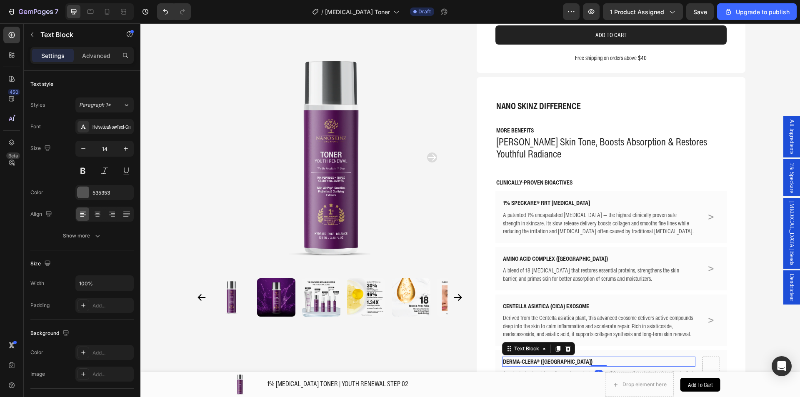
click at [506, 357] on p "DERMA-CLERA® ([GEOGRAPHIC_DATA])" at bounding box center [599, 361] width 192 height 8
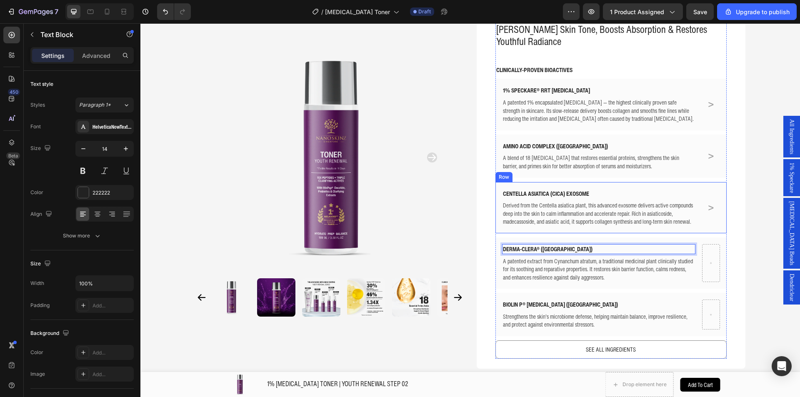
scroll to position [333, 0]
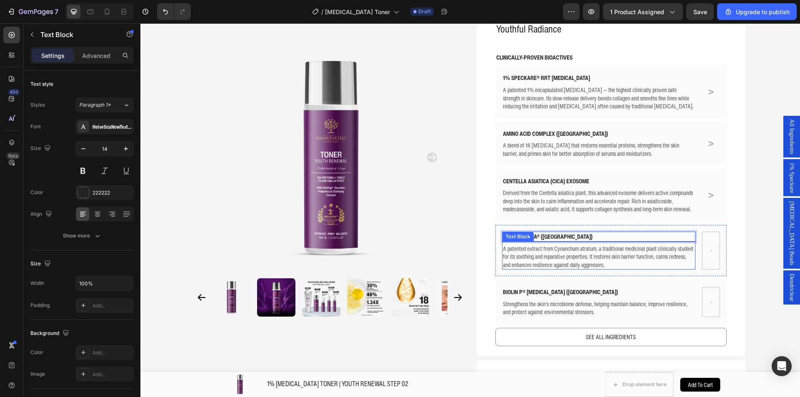
click at [531, 244] on p "A patented extract from Cynanchum atratum, a traditional medicinal plant clinic…" at bounding box center [599, 256] width 192 height 25
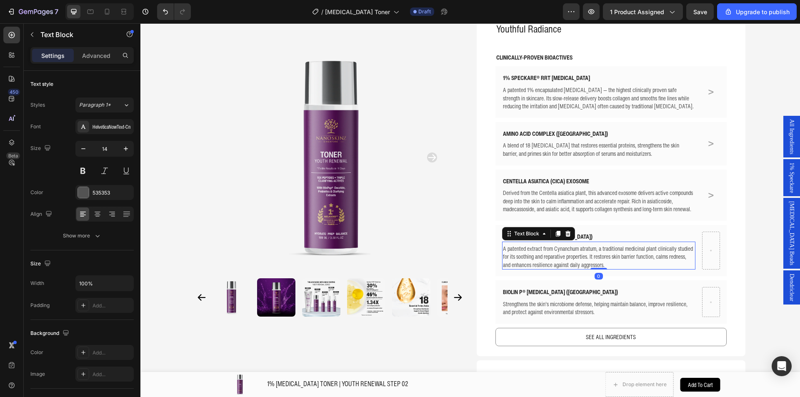
click at [531, 244] on p "A patented extract from Cynanchum atratum, a traditional medicinal plant clinic…" at bounding box center [599, 256] width 192 height 25
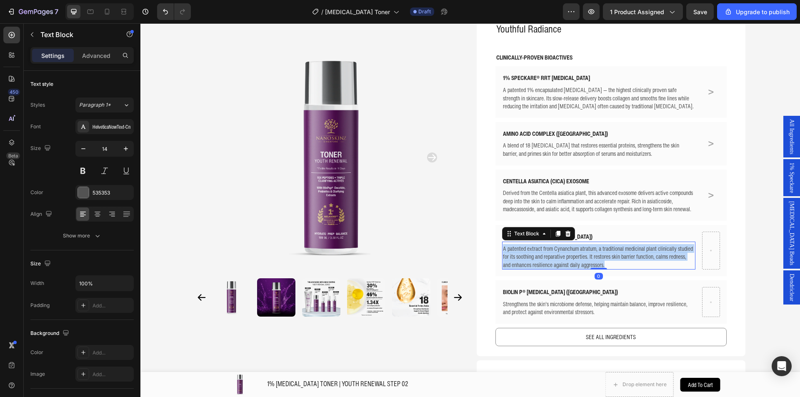
click at [531, 244] on p "A patented extract from Cynanchum atratum, a traditional medicinal plant clinic…" at bounding box center [599, 256] width 192 height 25
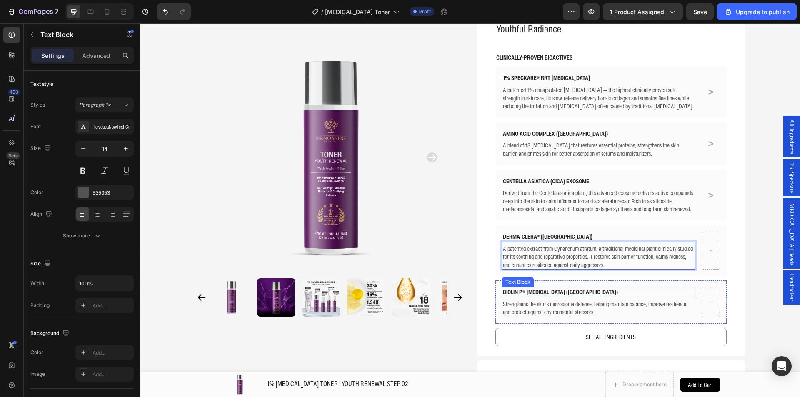
click at [535, 288] on p "BIOLIN P® [MEDICAL_DATA] ([GEOGRAPHIC_DATA])" at bounding box center [599, 292] width 192 height 8
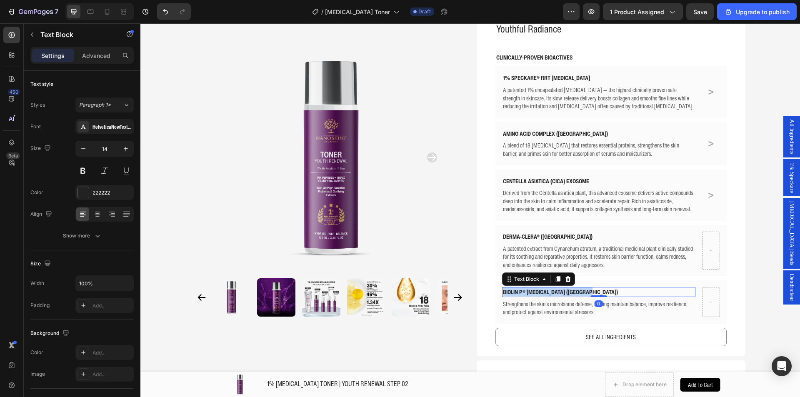
click at [535, 288] on p "BIOLIN P® [MEDICAL_DATA] ([GEOGRAPHIC_DATA])" at bounding box center [599, 292] width 192 height 8
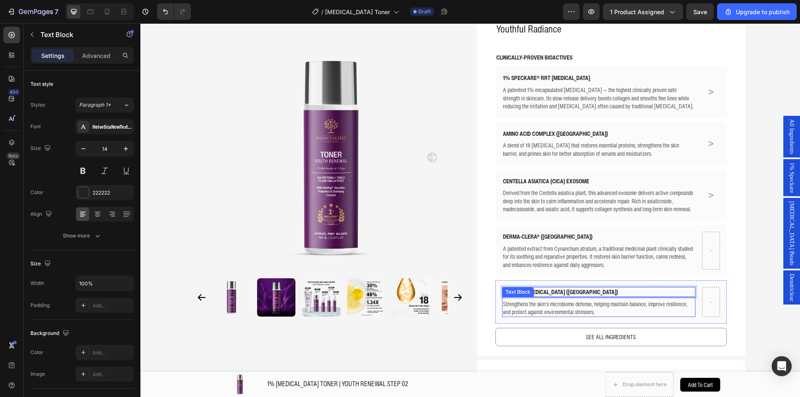
click at [570, 300] on p "Strengthens the skin’s microbiome defense, helping maintain balance, improve re…" at bounding box center [599, 308] width 192 height 16
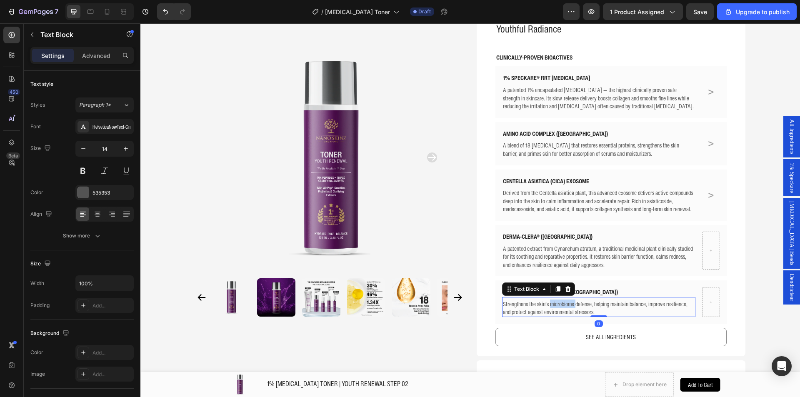
click at [570, 300] on p "Strengthens the skin’s microbiome defense, helping maintain balance, improve re…" at bounding box center [599, 308] width 192 height 16
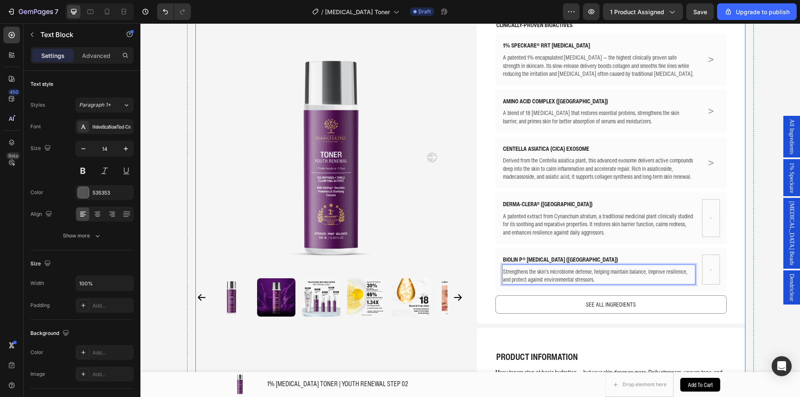
scroll to position [375, 0]
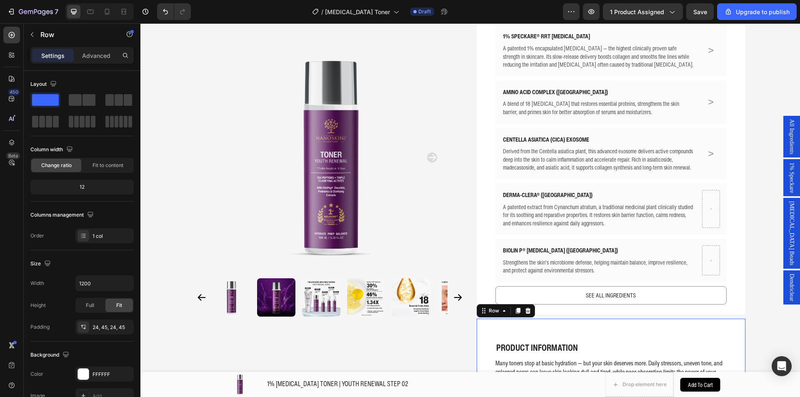
click at [787, 137] on span "All Ingredients" at bounding box center [791, 136] width 8 height 35
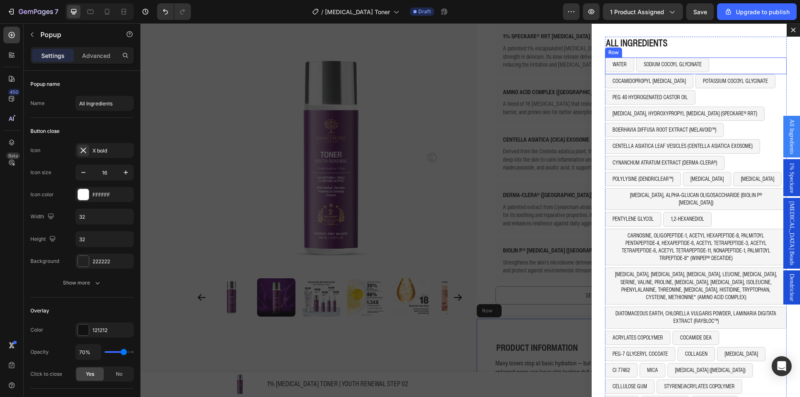
click at [709, 65] on div "WATER Button SODIUM COCOYL GLYCINATE Button Row" at bounding box center [696, 65] width 182 height 16
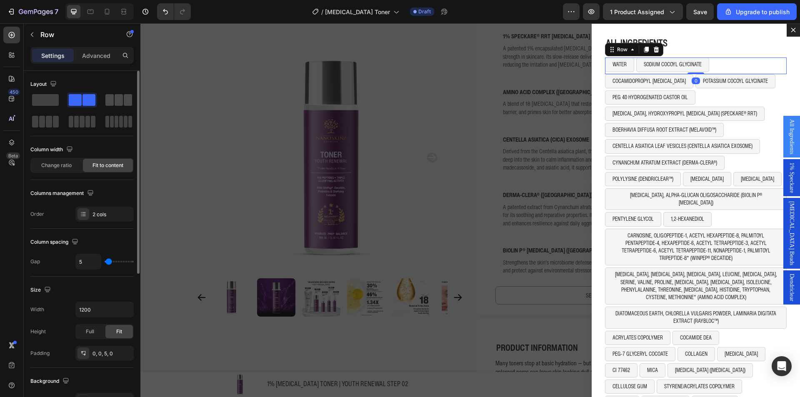
drag, startPoint x: 129, startPoint y: 95, endPoint x: 531, endPoint y: 56, distance: 404.2
click at [129, 95] on span at bounding box center [128, 100] width 8 height 12
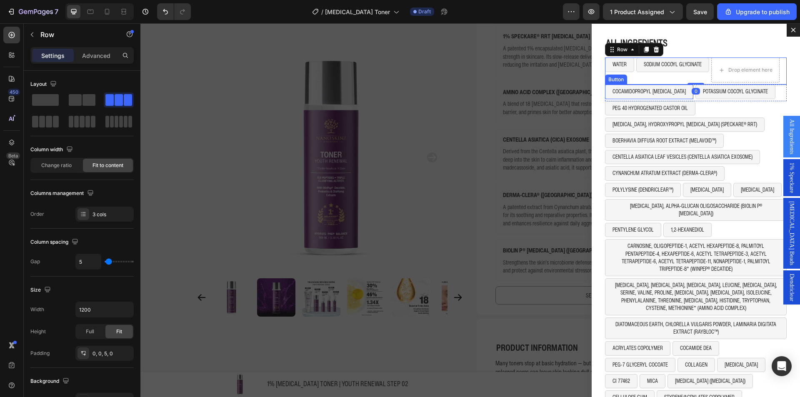
click at [664, 88] on button "COCAMIDOPROPYL BETAINE" at bounding box center [649, 92] width 88 height 14
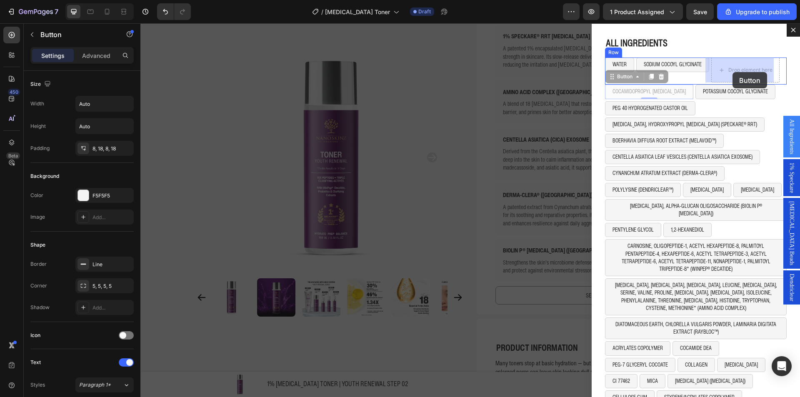
drag, startPoint x: 632, startPoint y: 81, endPoint x: 732, endPoint y: 72, distance: 100.8
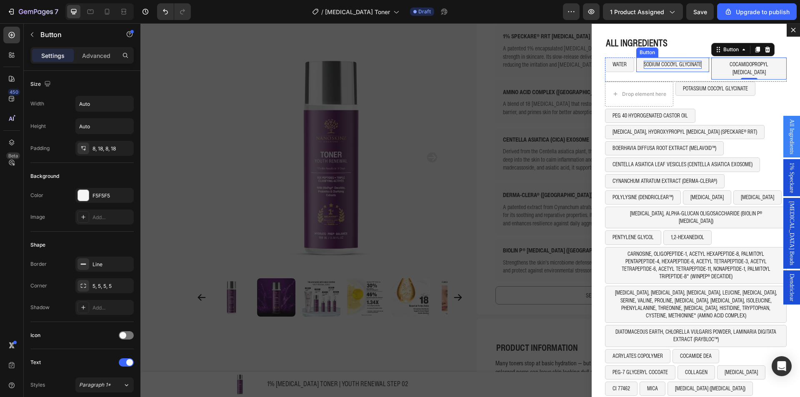
click at [663, 68] on p "SODIUM COCOYL GLYCINATE" at bounding box center [673, 64] width 58 height 7
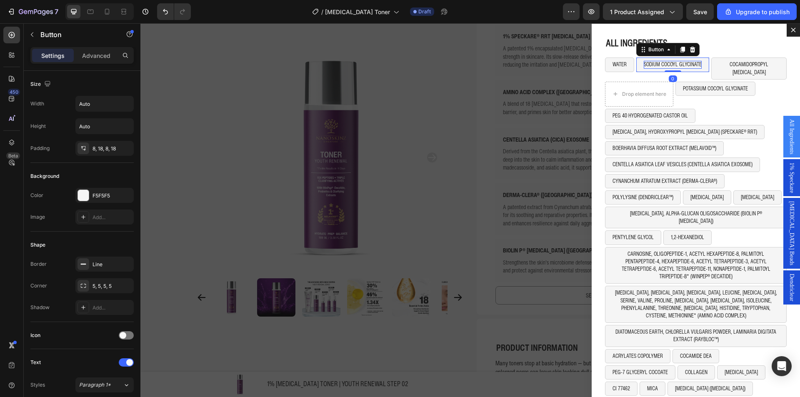
click at [663, 68] on p "SODIUM COCOYL GLYCINATE" at bounding box center [673, 64] width 58 height 7
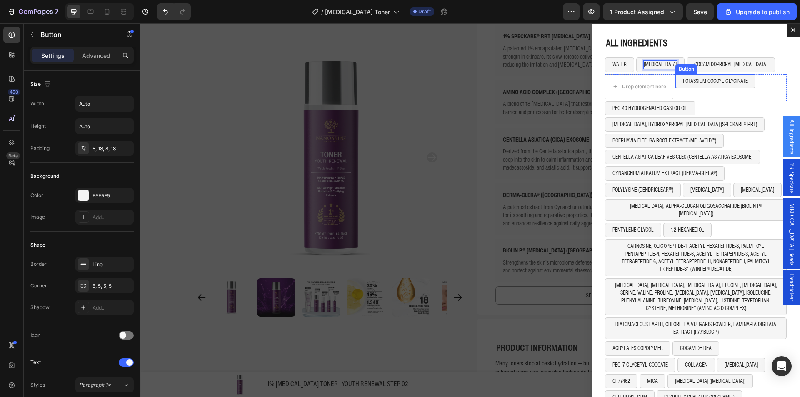
click at [685, 67] on div "Button" at bounding box center [686, 68] width 19 height 7
click at [700, 62] on p "COCAMIDOPROPYL BETAINE" at bounding box center [730, 64] width 73 height 7
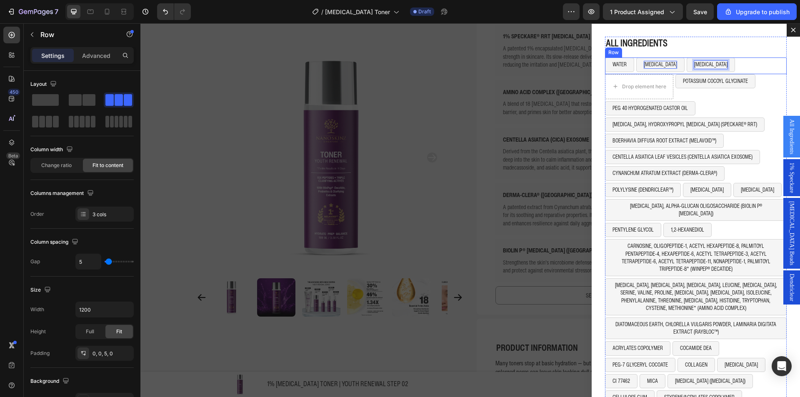
click at [733, 61] on div "WATER Button GLYCERIN Button SORBITOL Button 0 Row" at bounding box center [696, 65] width 182 height 16
drag, startPoint x: 40, startPoint y: 121, endPoint x: 546, endPoint y: 65, distance: 510.0
click at [40, 121] on span at bounding box center [42, 122] width 6 height 12
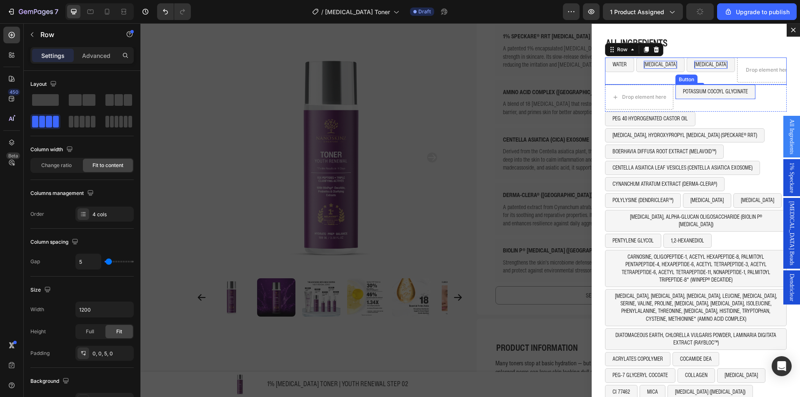
click at [708, 87] on button "POTASSIUM COCOYL GLYCINATE" at bounding box center [715, 92] width 80 height 14
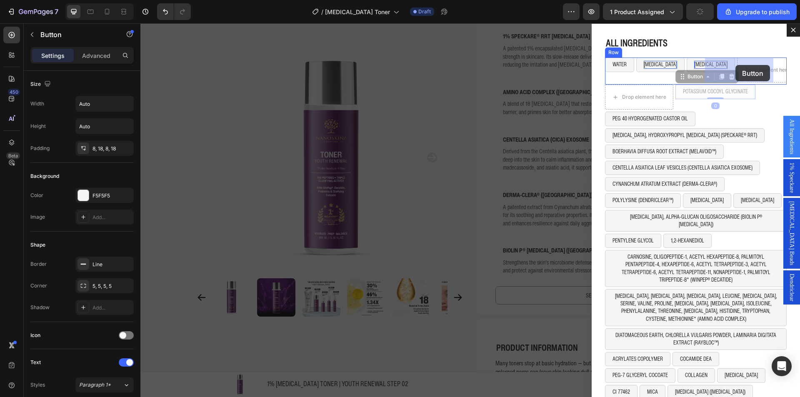
drag, startPoint x: 691, startPoint y: 78, endPoint x: 735, endPoint y: 65, distance: 45.6
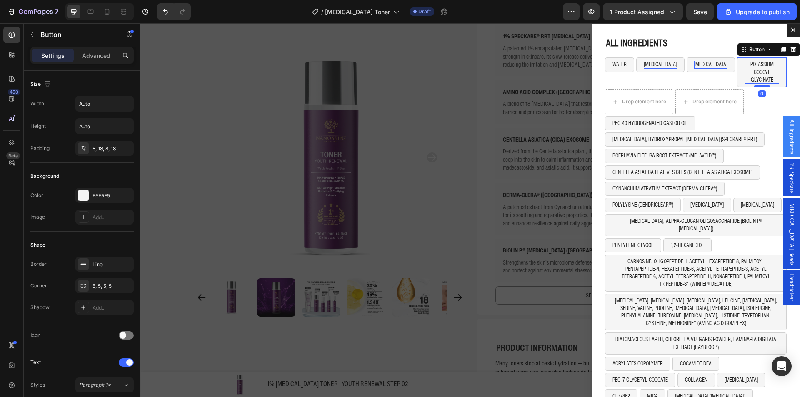
click at [744, 66] on p "POTASSIUM COCOYL GLYCINATE" at bounding box center [761, 72] width 35 height 23
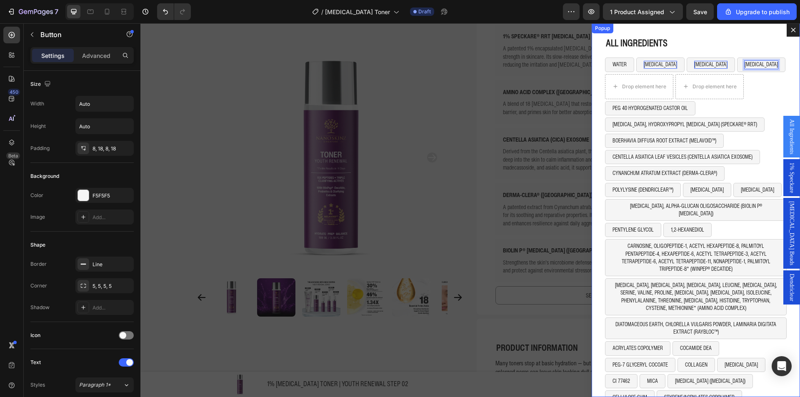
click at [774, 90] on div "ALL INGREDIENTS Heading WATER Button GLYCERIN Button SORBITOL Button PROPYLENE …" at bounding box center [695, 210] width 208 height 374
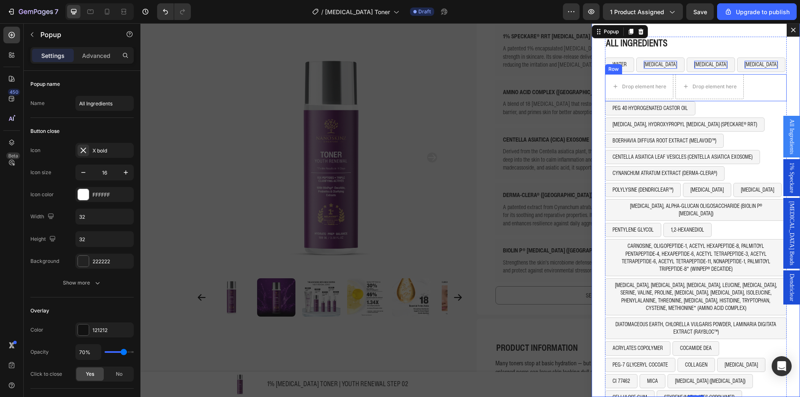
click at [756, 85] on div "Drop element here Drop element here Row" at bounding box center [696, 87] width 182 height 27
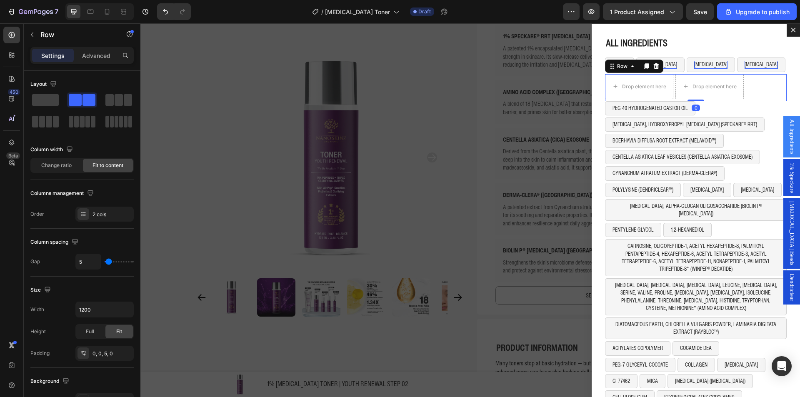
click at [655, 66] on div "Row" at bounding box center [634, 66] width 58 height 13
click at [654, 68] on icon "Dialog body" at bounding box center [656, 66] width 5 height 6
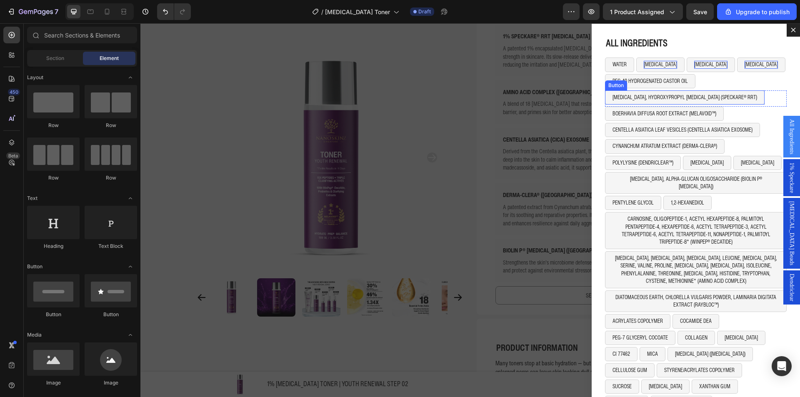
click at [619, 84] on div "Button" at bounding box center [616, 85] width 22 height 10
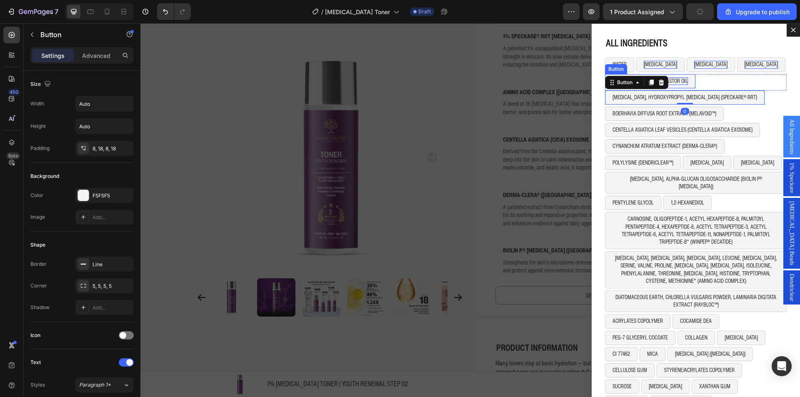
click at [667, 80] on p "PEG 40 HYDROGENATED CASTOR OIL" at bounding box center [649, 80] width 75 height 7
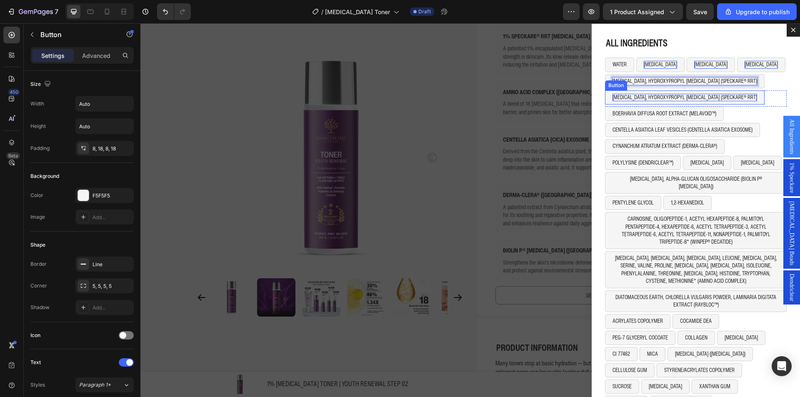
click at [619, 97] on p "[MEDICAL_DATA], HYDROXYPROPYL [MEDICAL_DATA] (SPECKARE® RRT)" at bounding box center [684, 97] width 145 height 7
click at [630, 112] on p "BOERHAVIA DIFFUSA ROOT EXTRACT (MELAVOID™)" at bounding box center [664, 113] width 104 height 7
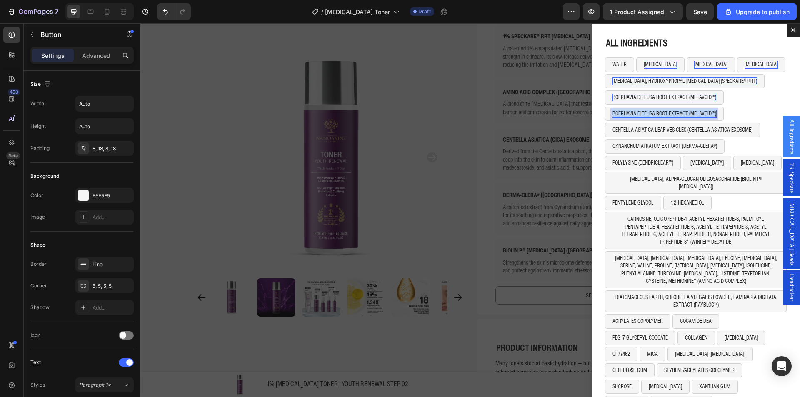
click at [630, 112] on p "BOERHAVIA DIFFUSA ROOT EXTRACT (MELAVOID™)" at bounding box center [664, 113] width 104 height 7
click at [635, 123] on button "CENTELLA ASIATICA LEAF VESICLES (CENTELLA ASIATICA EXOSOME)" at bounding box center [682, 130] width 155 height 14
click at [634, 126] on button "CENTELLA ASIATICA LEAF VESICLES (CENTELLA ASIATICA EXOSOME)" at bounding box center [682, 130] width 155 height 14
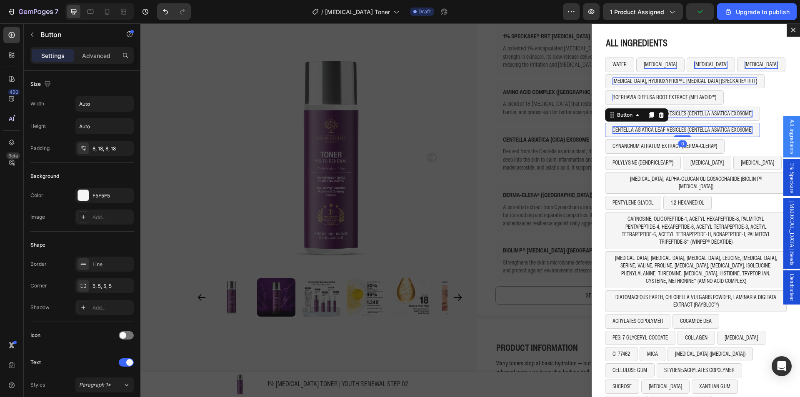
click at [634, 127] on p "CENTELLA ASIATICA LEAF VESICLES (CENTELLA ASIATICA EXOSOME)" at bounding box center [682, 129] width 140 height 7
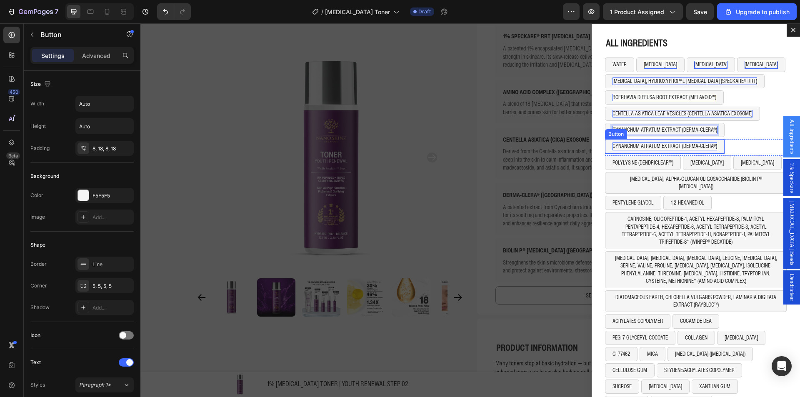
click at [627, 147] on p "CYNANCHUM ATRATUM EXTRACT (DERMA-CLERA®)" at bounding box center [664, 145] width 105 height 7
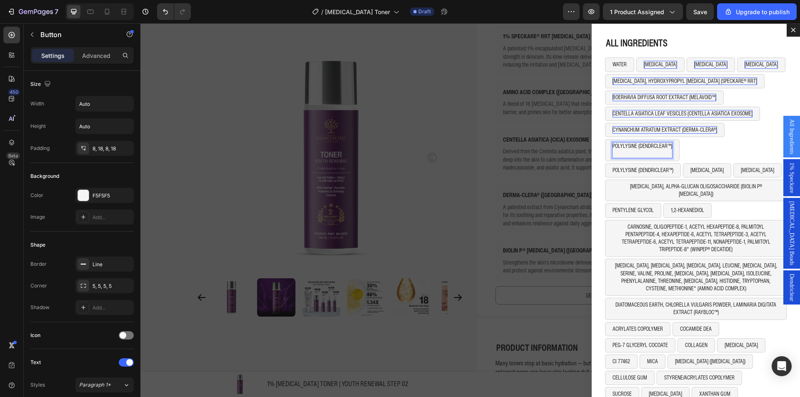
click at [694, 144] on div "POLYLYSINE (DENDRCLEAR™) Button 0 Row" at bounding box center [696, 151] width 182 height 24
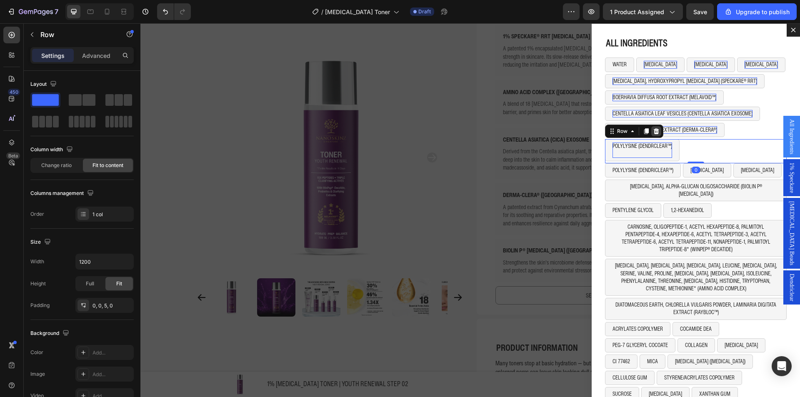
click at [651, 127] on div "Dialog body" at bounding box center [656, 131] width 10 height 10
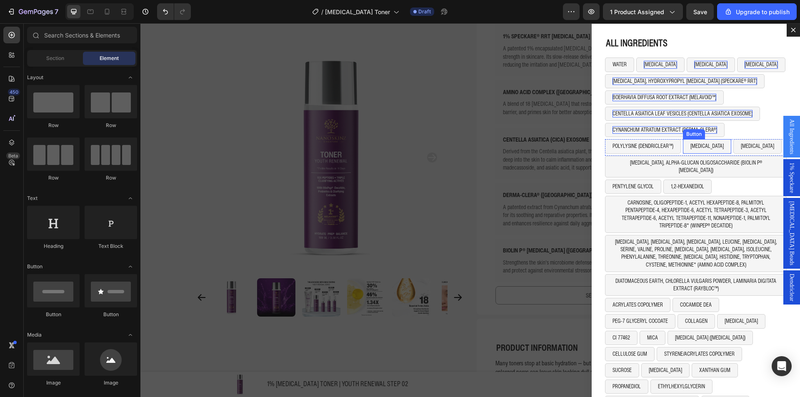
click at [694, 150] on button "[MEDICAL_DATA]" at bounding box center [707, 146] width 48 height 14
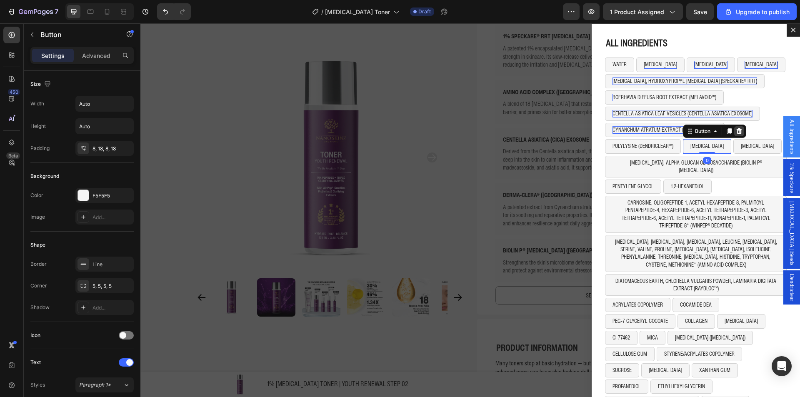
click at [734, 131] on div "Dialog body" at bounding box center [739, 131] width 10 height 10
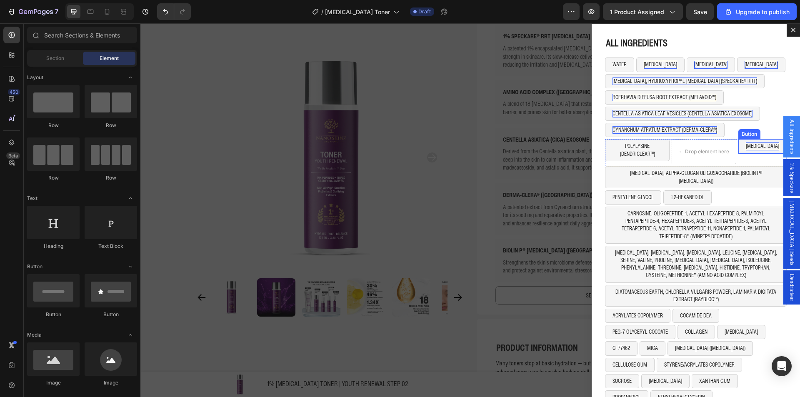
click at [754, 150] on p "[MEDICAL_DATA]" at bounding box center [762, 145] width 33 height 7
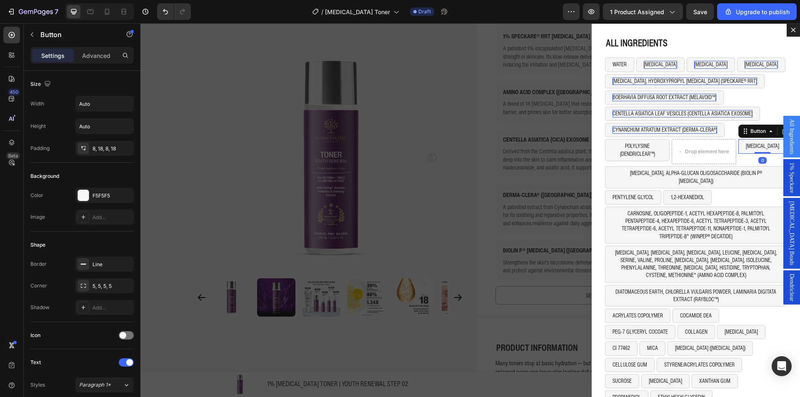
click at [745, 150] on button "[MEDICAL_DATA]" at bounding box center [762, 146] width 48 height 14
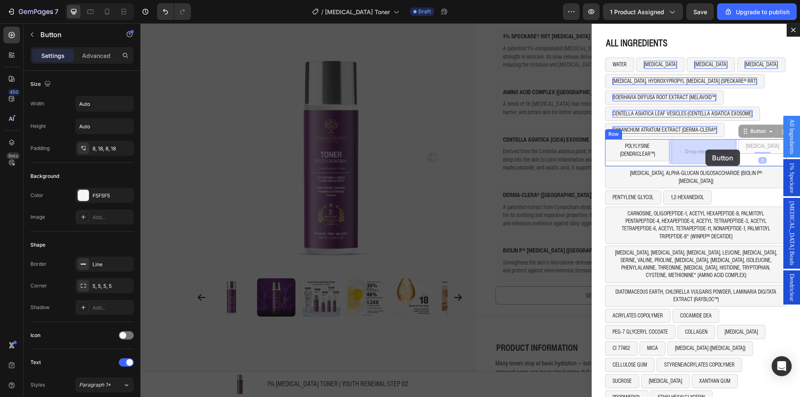
drag, startPoint x: 757, startPoint y: 132, endPoint x: 706, endPoint y: 150, distance: 53.7
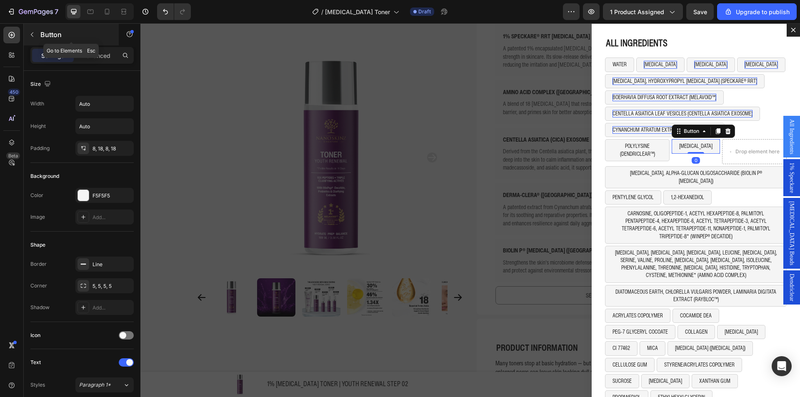
click at [62, 38] on p "Button" at bounding box center [75, 35] width 71 height 10
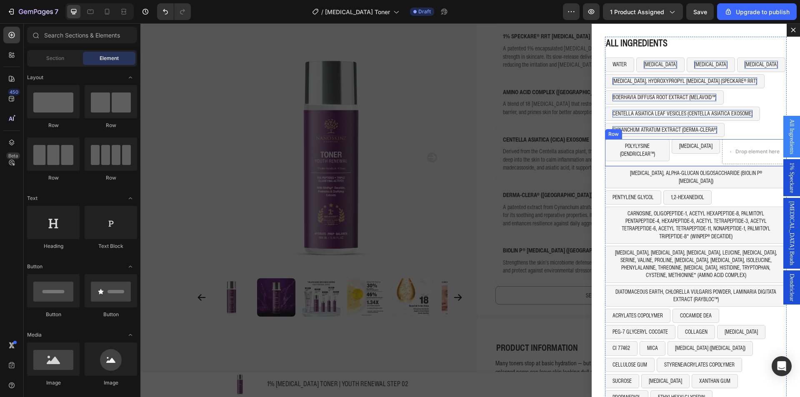
click at [699, 161] on div "SORBITOL Button" at bounding box center [695, 151] width 48 height 25
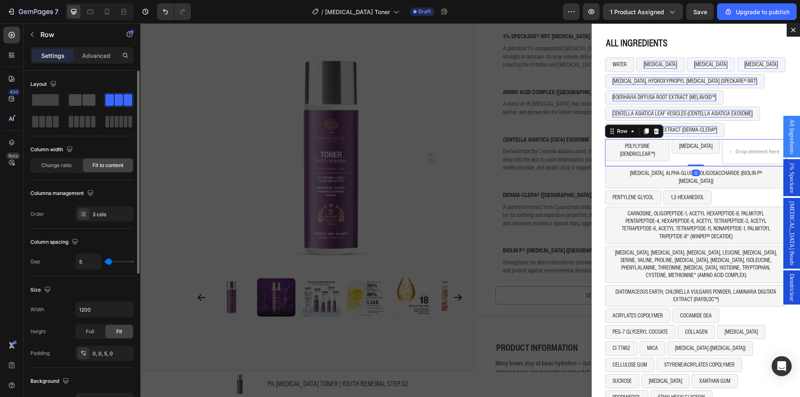
drag, startPoint x: 68, startPoint y: 93, endPoint x: 74, endPoint y: 91, distance: 5.8
click at [104, 93] on div at bounding box center [119, 99] width 30 height 15
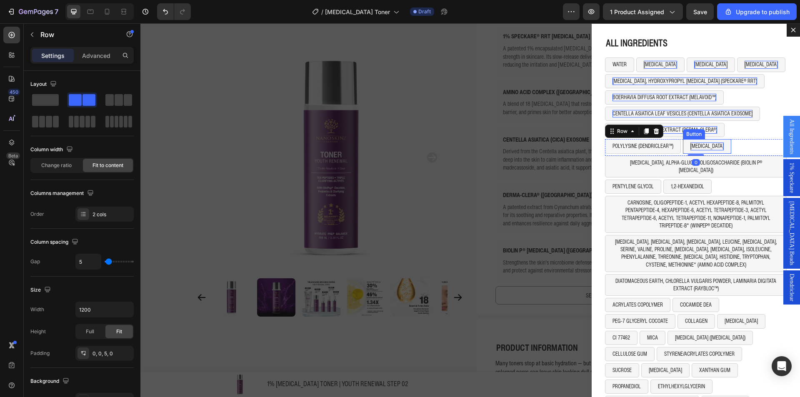
click at [696, 145] on p "[MEDICAL_DATA]" at bounding box center [706, 145] width 33 height 7
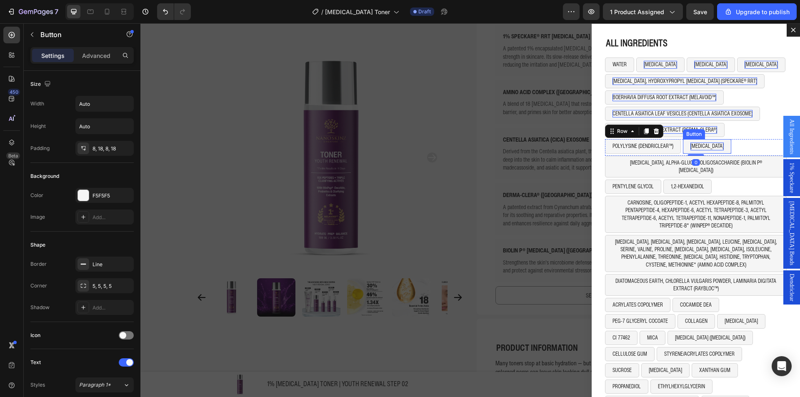
click at [696, 145] on p "[MEDICAL_DATA]" at bounding box center [706, 145] width 33 height 7
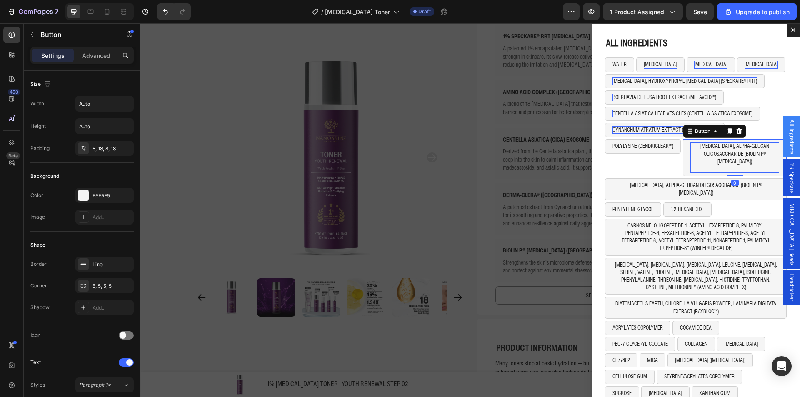
click at [683, 157] on button "[MEDICAL_DATA], ALPHA-GLUCAN OLIGOSACCHARIDE (BIOLIN P® [MEDICAL_DATA])" at bounding box center [735, 157] width 104 height 37
click at [736, 129] on icon "Dialog body" at bounding box center [739, 131] width 7 height 7
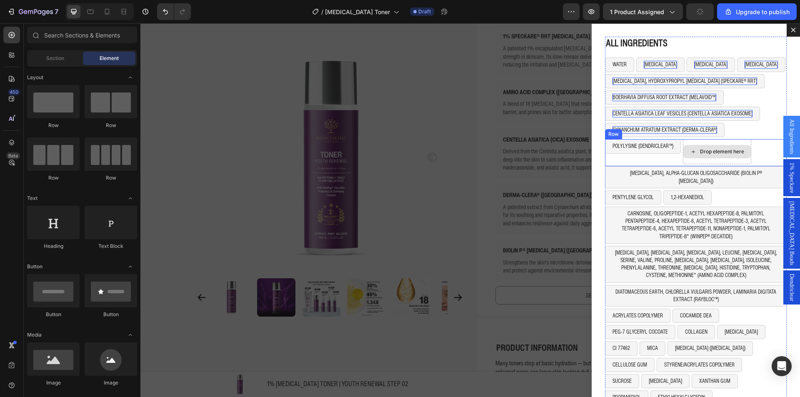
click at [690, 148] on icon "Dialog body" at bounding box center [693, 151] width 7 height 7
click at [636, 160] on div "POLYLYSINE (DENDRICLEAR™) Button" at bounding box center [643, 151] width 76 height 25
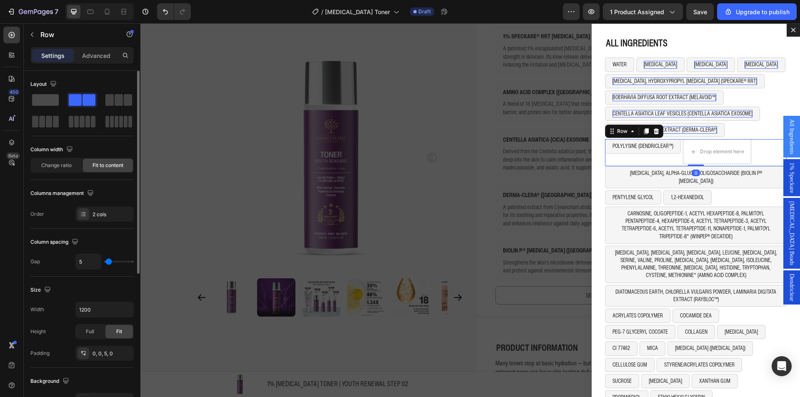
click at [53, 100] on span at bounding box center [45, 100] width 27 height 12
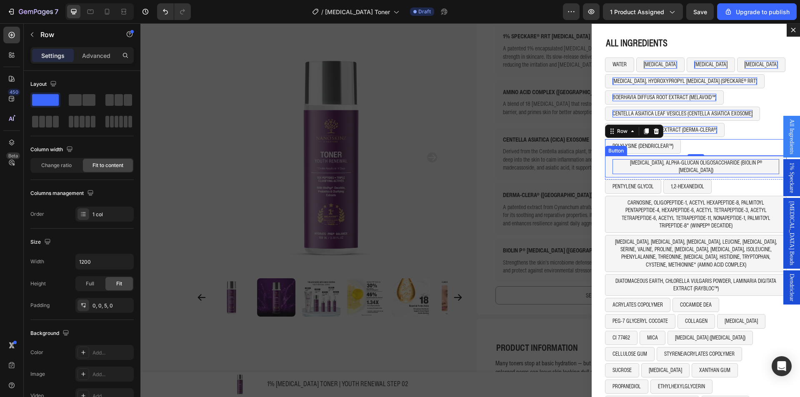
click at [639, 160] on p "[MEDICAL_DATA], ALPHA-GLUCAN OLIGOSACCHARIDE (BIOLIN P® [MEDICAL_DATA])" at bounding box center [695, 166] width 167 height 15
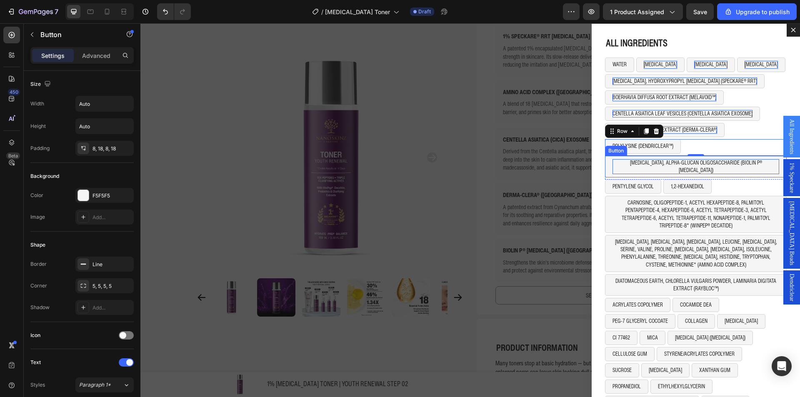
click at [639, 160] on p "[MEDICAL_DATA], ALPHA-GLUCAN OLIGOSACCHARIDE (BIOLIN P® [MEDICAL_DATA])" at bounding box center [695, 166] width 167 height 15
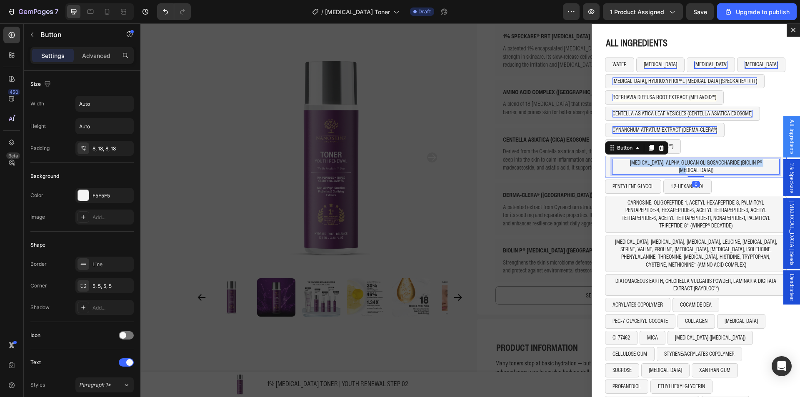
click at [639, 160] on p "[MEDICAL_DATA], ALPHA-GLUCAN OLIGOSACCHARIDE (BIOLIN P® [MEDICAL_DATA])" at bounding box center [695, 166] width 167 height 15
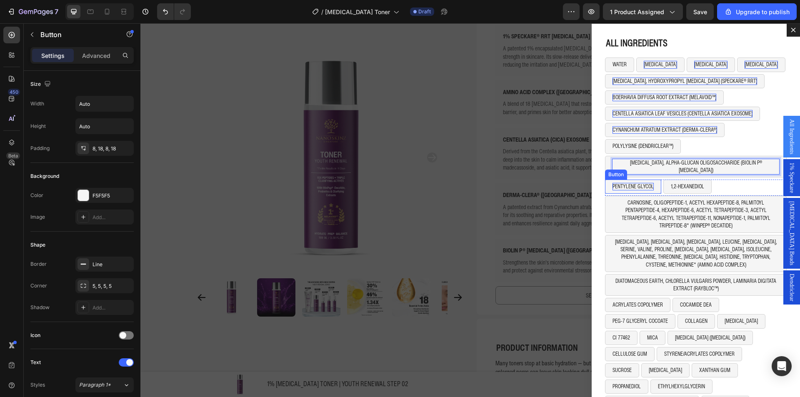
click at [629, 183] on p "PENTYLENE GLYCOL" at bounding box center [632, 186] width 41 height 7
click at [683, 183] on p "1,2-HEXANEDIOL" at bounding box center [687, 186] width 33 height 7
click at [705, 180] on button "1,2-HEXANEDIOL" at bounding box center [687, 187] width 48 height 14
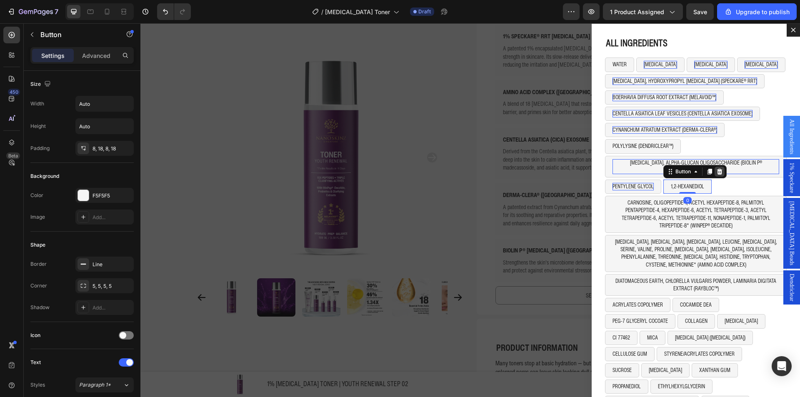
click at [717, 169] on icon "Dialog body" at bounding box center [719, 172] width 5 height 6
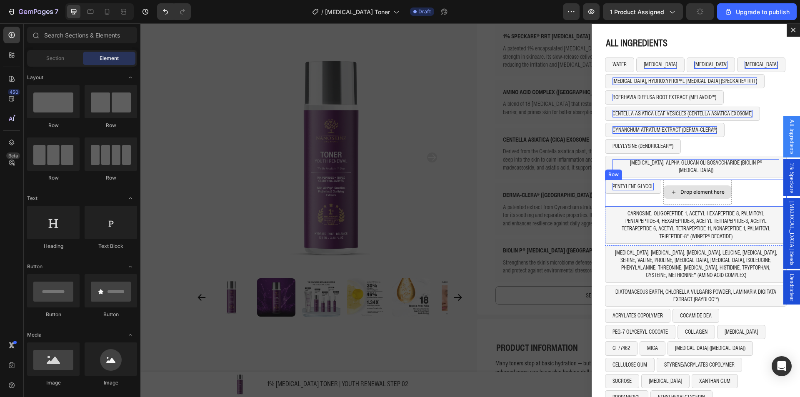
click at [703, 185] on div "Drop element here" at bounding box center [697, 191] width 67 height 13
click at [751, 192] on div "PENTYLENE GLYCOL Button Drop element here Row" at bounding box center [696, 193] width 182 height 27
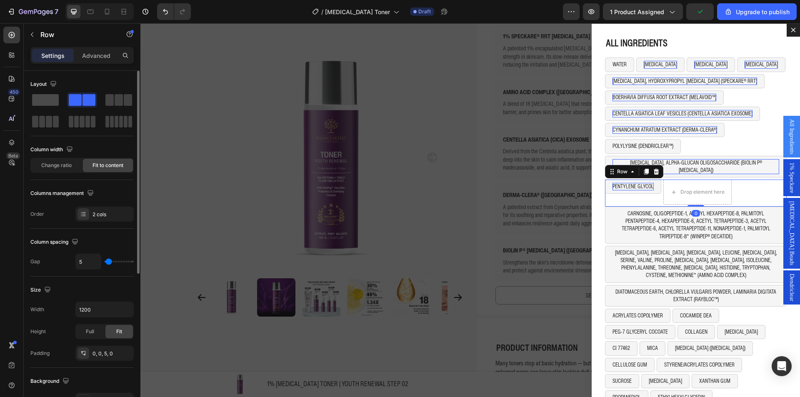
click at [67, 107] on div at bounding box center [82, 99] width 30 height 15
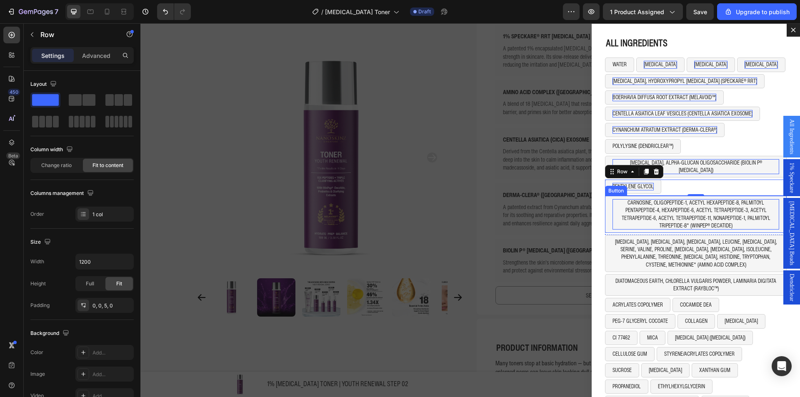
click at [715, 201] on p "CARNOSINE, OLIGOPEPTIDE-1, ACETYL HEXAPEPTIDE-8, PALMITOYL PENTAPEPTIDE-4, HEXA…" at bounding box center [695, 214] width 167 height 30
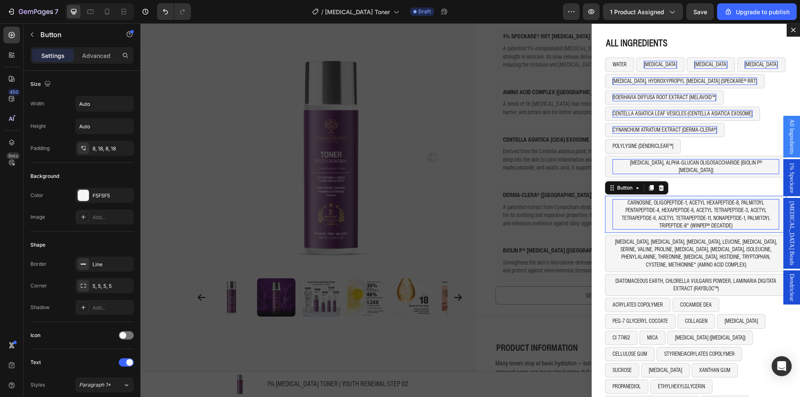
click at [715, 201] on p "CARNOSINE, OLIGOPEPTIDE-1, ACETYL HEXAPEPTIDE-8, PALMITOYL PENTAPEPTIDE-4, HEXA…" at bounding box center [695, 214] width 167 height 30
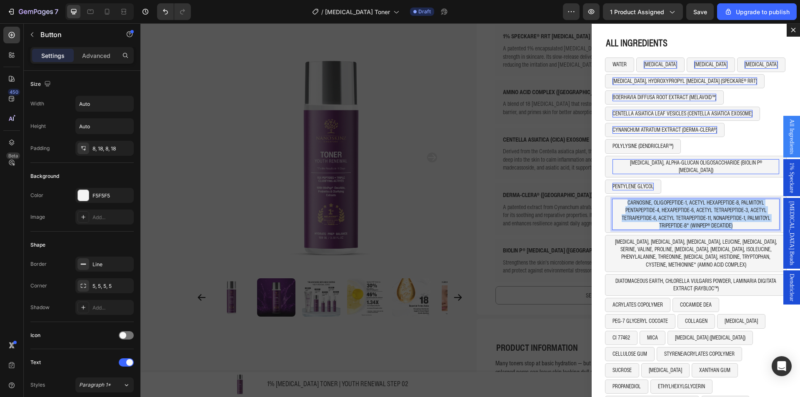
click at [715, 201] on p "CARNOSINE, OLIGOPEPTIDE-1, ACETYL HEXAPEPTIDE-8, PALMITOYL PENTAPEPTIDE-4, HEXA…" at bounding box center [695, 214] width 167 height 30
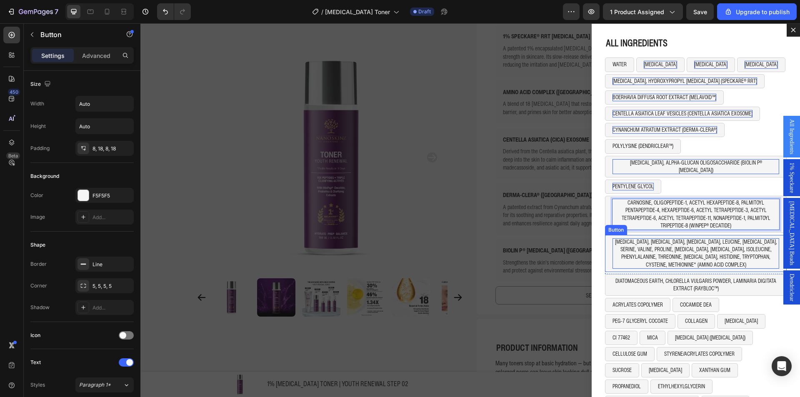
click at [617, 239] on p "GLUTAMIC ACID, ASPARTIC ACID, ARGININE, LEUCINE, LYSINE, SERINE, VALINE, PROLIN…" at bounding box center [695, 253] width 167 height 30
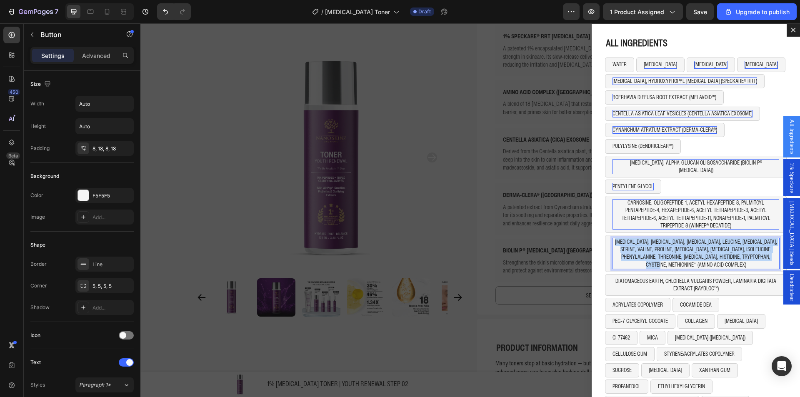
click at [617, 239] on p "GLUTAMIC ACID, ASPARTIC ACID, ARGININE, LEUCINE, LYSINE, SERINE, VALINE, PROLIN…" at bounding box center [695, 253] width 167 height 30
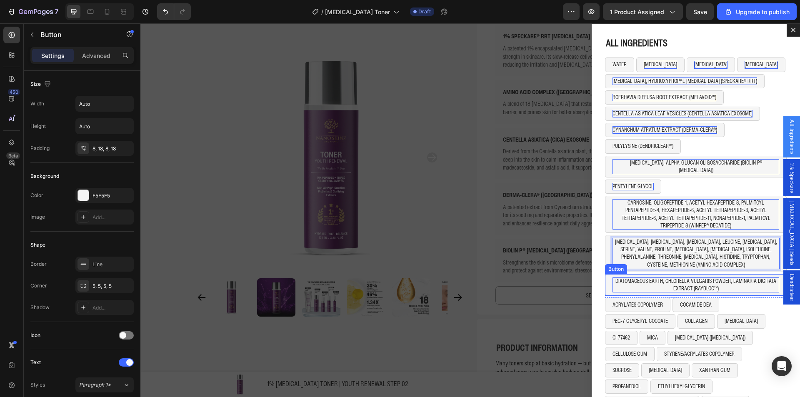
click at [618, 277] on p "DIATOMACEOUS EARTH, CHLORELLA VULGARIS POWDER, LAMINARIA DIGITATA EXTRACT (RAYB…" at bounding box center [695, 284] width 167 height 15
click at [622, 301] on p "ACRYLATES COPOLYMER" at bounding box center [637, 304] width 50 height 7
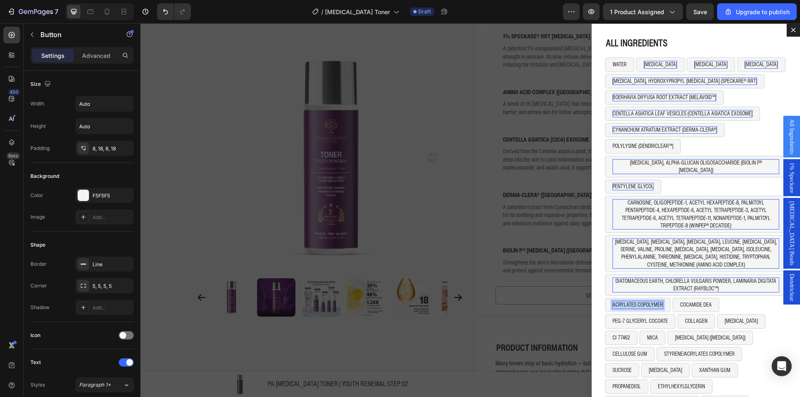
click at [622, 301] on p "ACRYLATES COPOLYMER" at bounding box center [637, 304] width 50 height 7
click at [673, 301] on p "COCAMIDE DEA" at bounding box center [681, 304] width 32 height 7
click at [704, 300] on div "POLYSORBATE 60 Button OLETH-10 Button Row 0" at bounding box center [696, 306] width 182 height 16
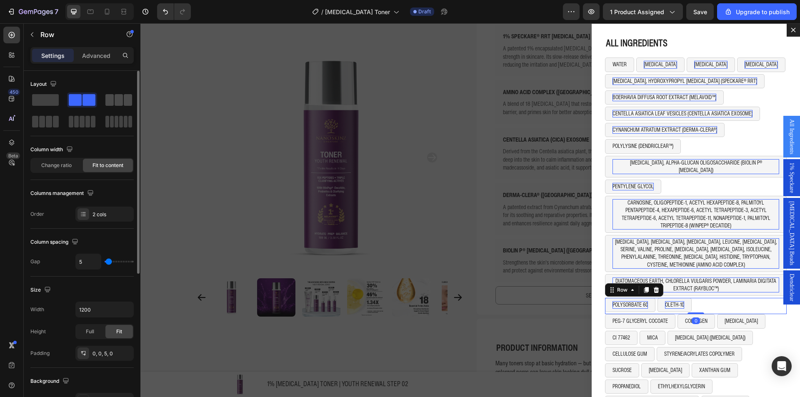
click at [108, 98] on span at bounding box center [109, 100] width 8 height 12
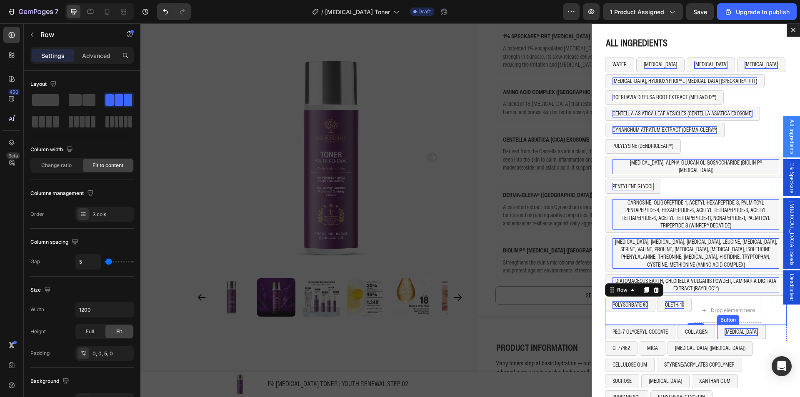
click at [733, 328] on p "TITANIUM DIOXIDE" at bounding box center [740, 331] width 33 height 7
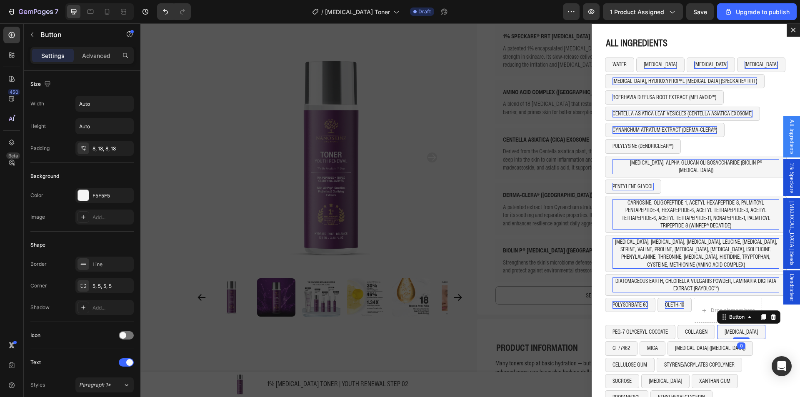
click at [717, 329] on button "TITANIUM DIOXIDE" at bounding box center [741, 332] width 48 height 14
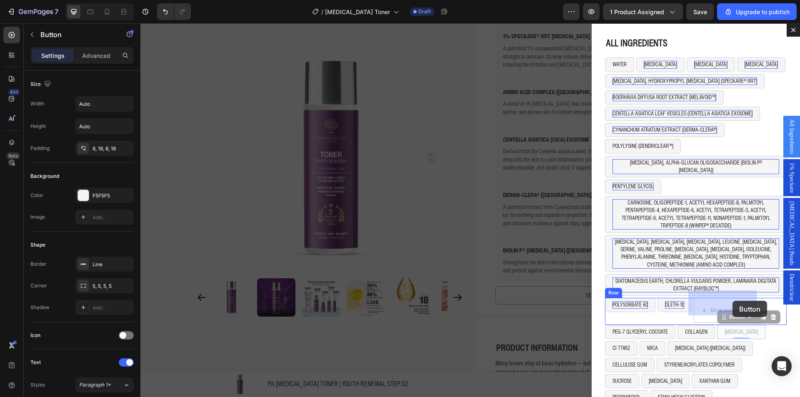
drag, startPoint x: 723, startPoint y: 313, endPoint x: 732, endPoint y: 301, distance: 15.5
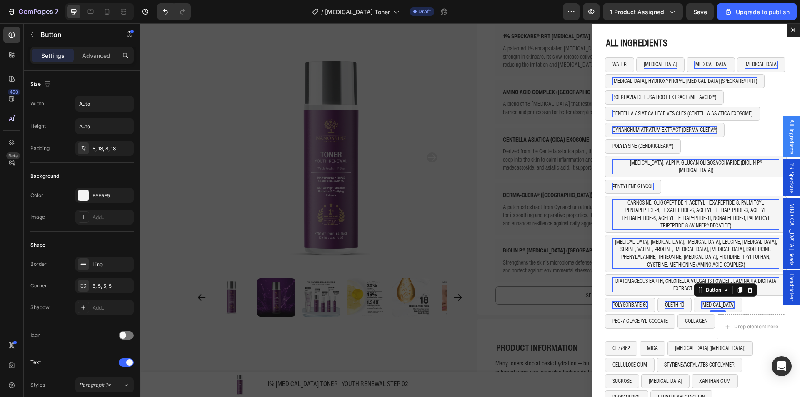
click at [708, 301] on p "TITANIUM DIOXIDE" at bounding box center [717, 304] width 33 height 7
click at [639, 317] on p "PEG-7 GLYCERYL COCOATE" at bounding box center [639, 320] width 55 height 7
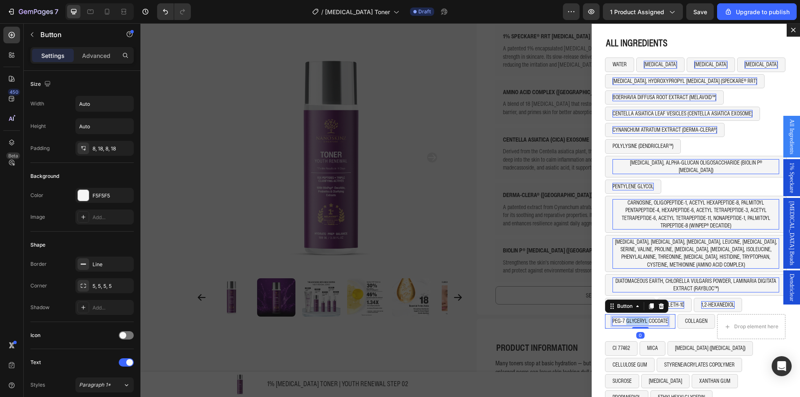
click at [639, 317] on p "PEG-7 GLYCERYL COCOATE" at bounding box center [639, 320] width 55 height 7
click at [680, 317] on p "COLLAGEN" at bounding box center [684, 320] width 22 height 7
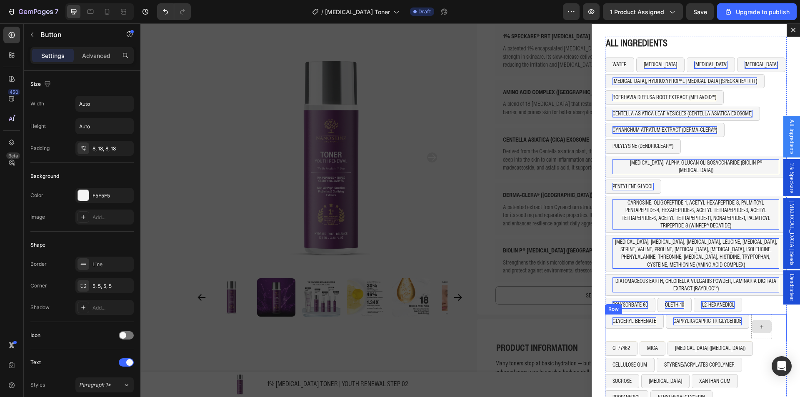
click at [756, 324] on div "Dialog body" at bounding box center [761, 326] width 20 height 13
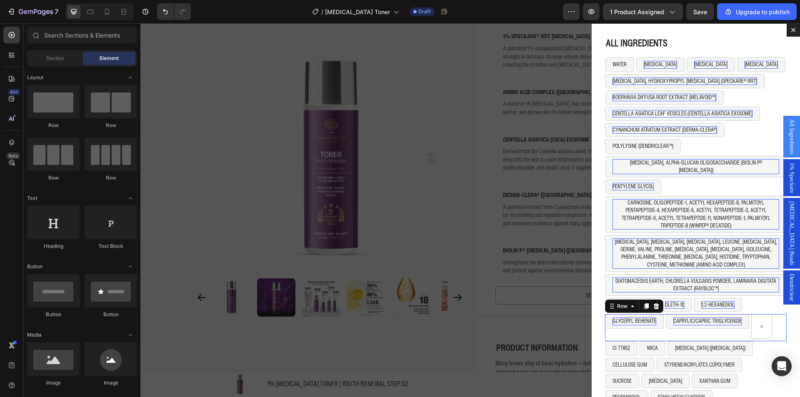
click at [713, 327] on div "CAPRYLIC/CAPRIC TRIGLYCERIDE Button" at bounding box center [707, 326] width 83 height 25
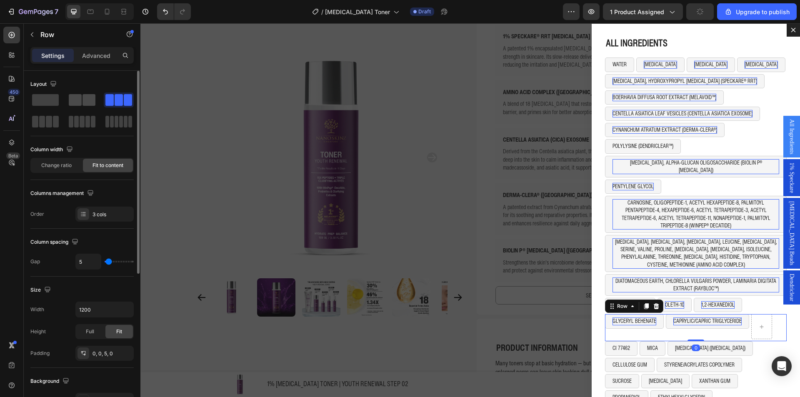
click at [78, 103] on span at bounding box center [75, 100] width 13 height 12
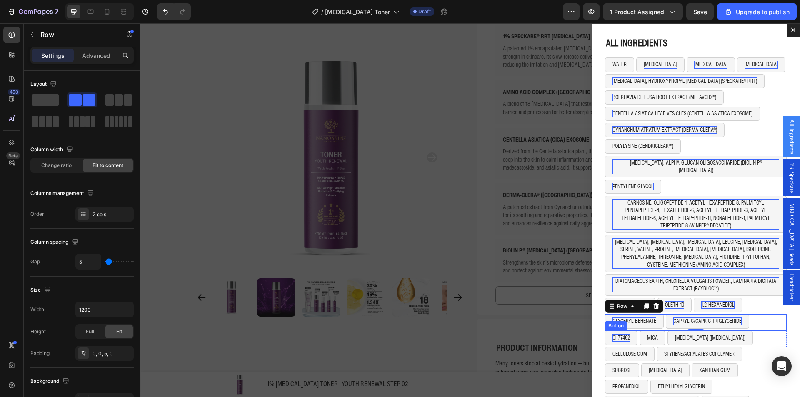
click at [618, 334] on p "CI 77462" at bounding box center [620, 337] width 17 height 7
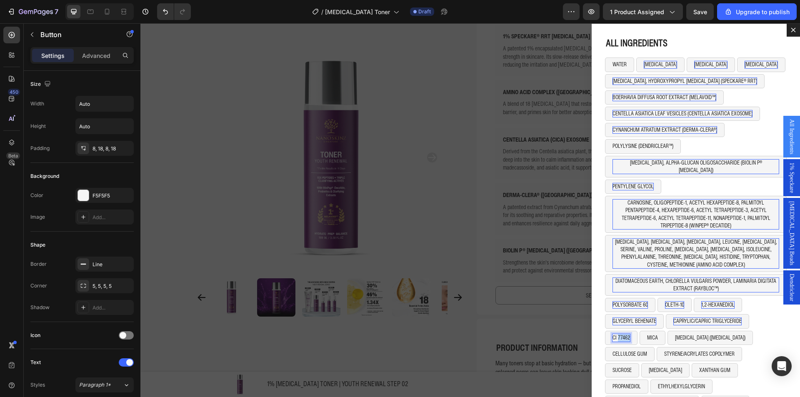
click at [617, 334] on p "CI 77462" at bounding box center [620, 337] width 17 height 7
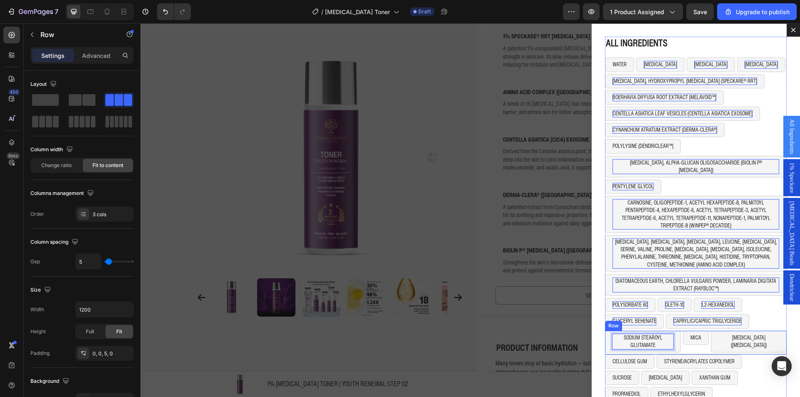
click at [694, 340] on div "MICA Button" at bounding box center [696, 342] width 26 height 22
click at [731, 340] on div "TOCOPHEROL (VITAMIN E) Button" at bounding box center [749, 342] width 76 height 22
click at [731, 337] on button "TOCOPHEROL (VITAMIN E)" at bounding box center [749, 342] width 76 height 22
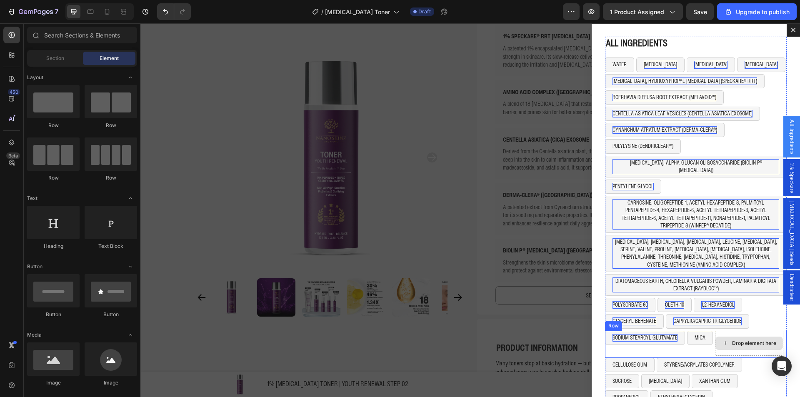
click at [715, 341] on div "Drop element here" at bounding box center [748, 343] width 67 height 13
click at [699, 344] on div "MICA Button" at bounding box center [700, 343] width 26 height 25
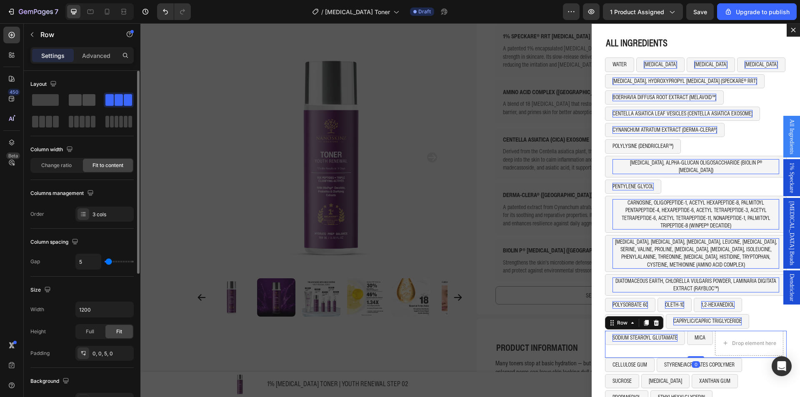
click at [76, 97] on span at bounding box center [75, 100] width 13 height 12
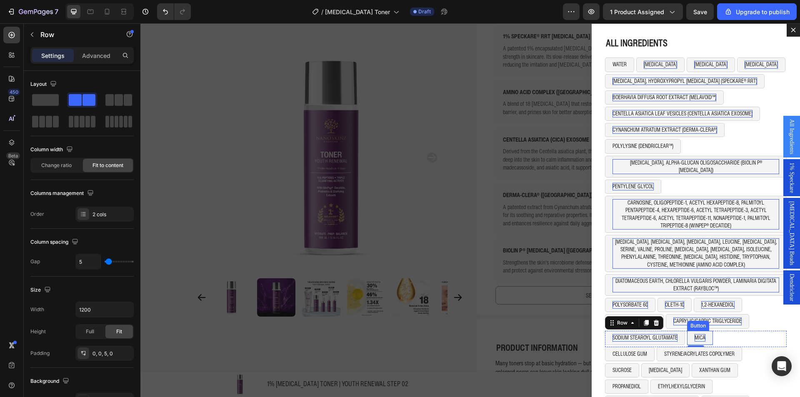
click at [694, 334] on p "MICA" at bounding box center [699, 337] width 11 height 7
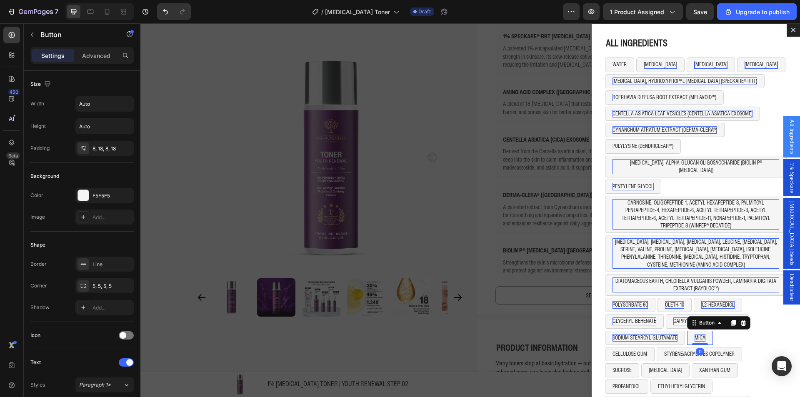
click at [694, 334] on p "MICA" at bounding box center [699, 337] width 11 height 7
click at [614, 350] on p "CELLULOSE GUM" at bounding box center [629, 353] width 35 height 7
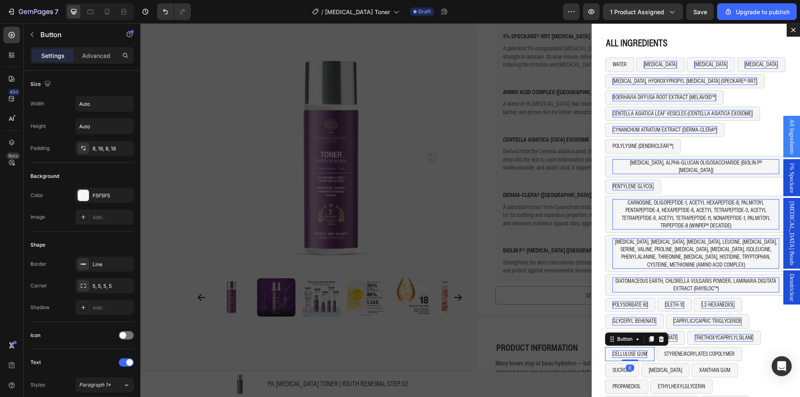
click at [614, 350] on p "CELLULOSE GUM" at bounding box center [629, 353] width 35 height 7
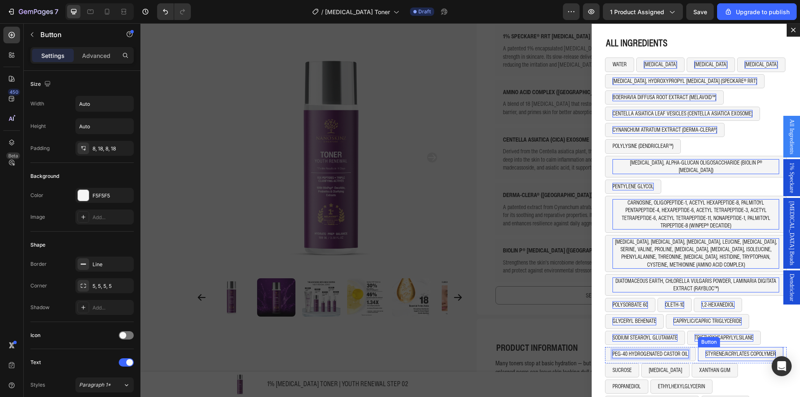
click at [711, 350] on p "STYRENE/ACRYLATES COPOLYMER" at bounding box center [740, 353] width 70 height 7
click at [612, 367] on p "SUCROSE" at bounding box center [621, 370] width 19 height 7
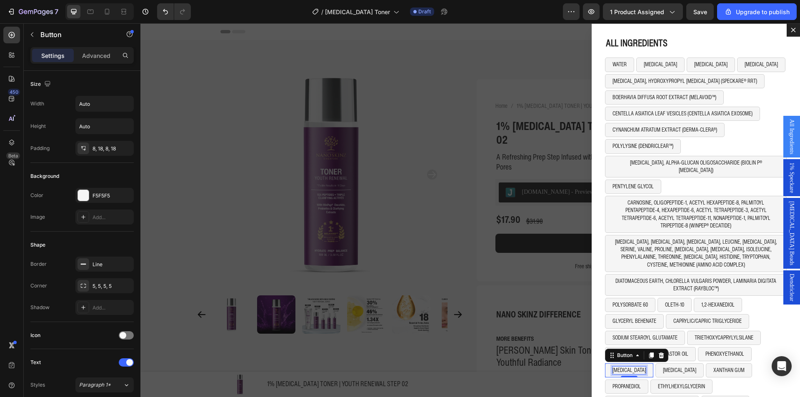
scroll to position [375, 0]
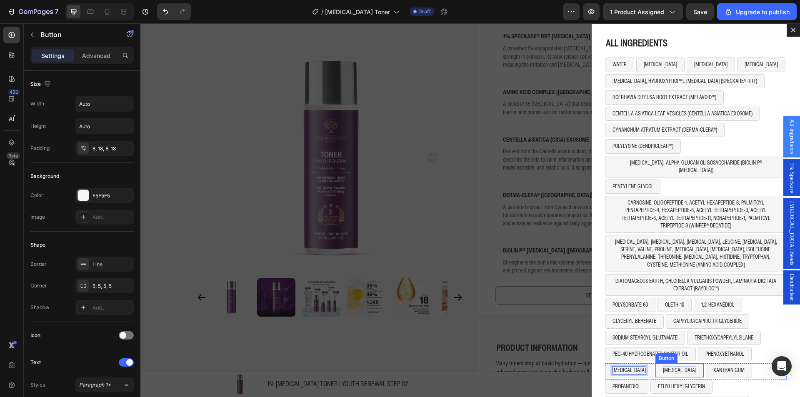
click at [663, 367] on p "[MEDICAL_DATA]" at bounding box center [679, 370] width 33 height 7
click at [712, 367] on p "XANTHAN GUM" at bounding box center [726, 370] width 31 height 7
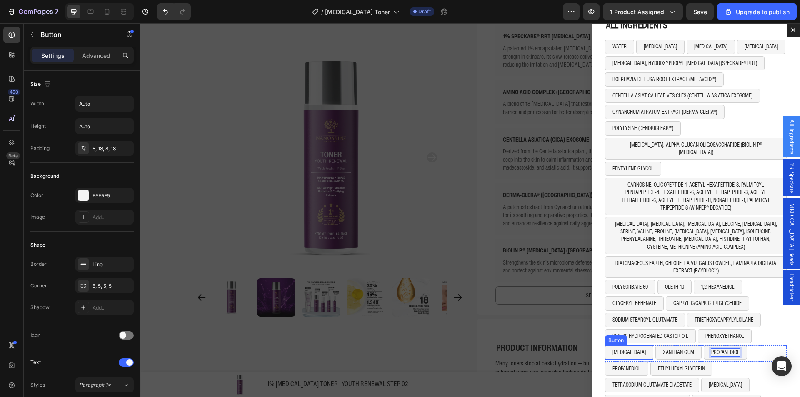
scroll to position [37, 0]
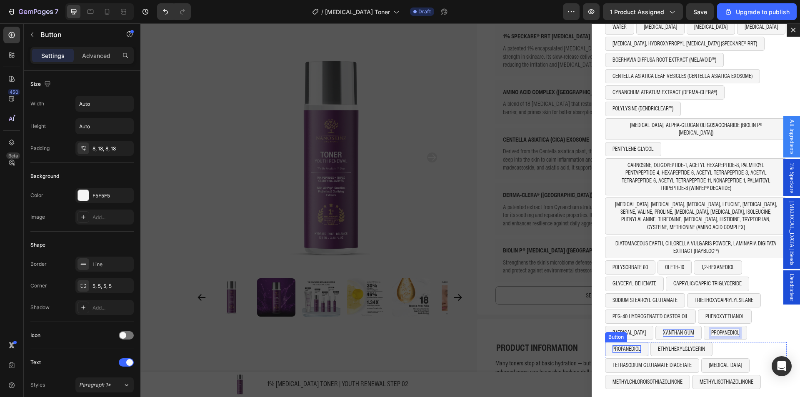
click at [616, 345] on p "PROPANEDIOL" at bounding box center [626, 348] width 28 height 7
click at [689, 345] on p "ETHYLHEXYLGLYCERIN" at bounding box center [699, 348] width 47 height 7
click at [690, 345] on p "ETHYLHEXYLGLYCERIN" at bounding box center [699, 348] width 47 height 7
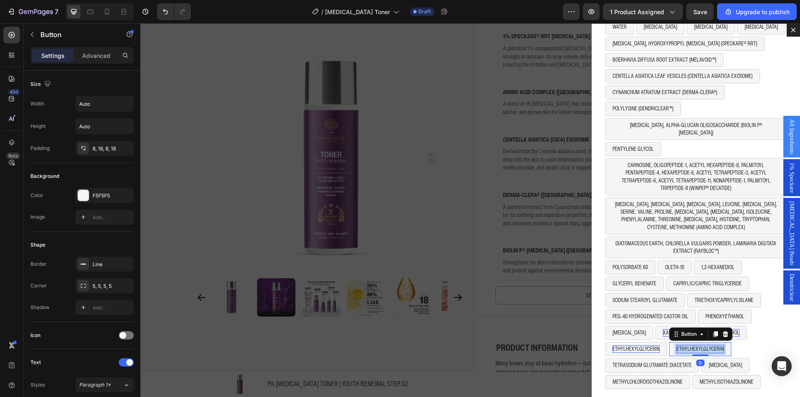
click at [690, 345] on p "ETHYLHEXYLGLYCERIN" at bounding box center [699, 348] width 47 height 7
click at [745, 342] on div "ETHYLHEXYLGLYCERIN Button HYDROXYETHYLCELLULOSE Button 0 Row" at bounding box center [696, 350] width 182 height 16
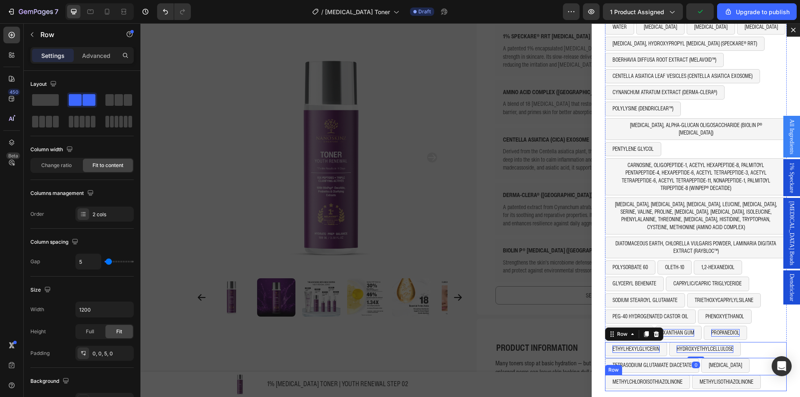
click at [767, 375] on div "METHYLCHLOROISOTHIAZOLINONE Button METHYLISOTHIAZOLINONE Button Row" at bounding box center [696, 383] width 182 height 16
click at [654, 362] on div "Dialog body" at bounding box center [656, 367] width 10 height 10
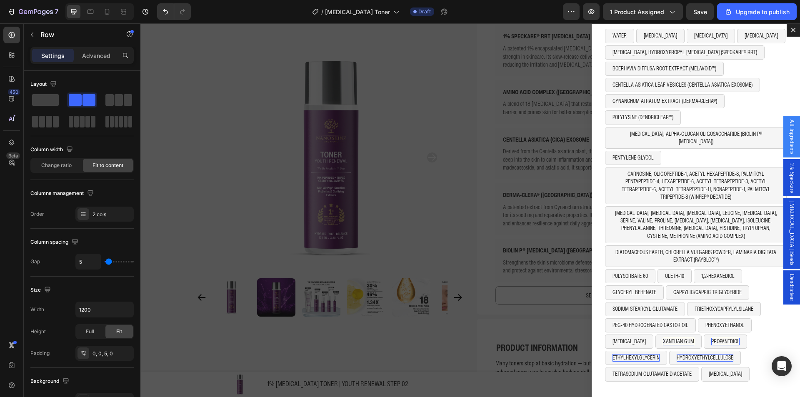
scroll to position [21, 0]
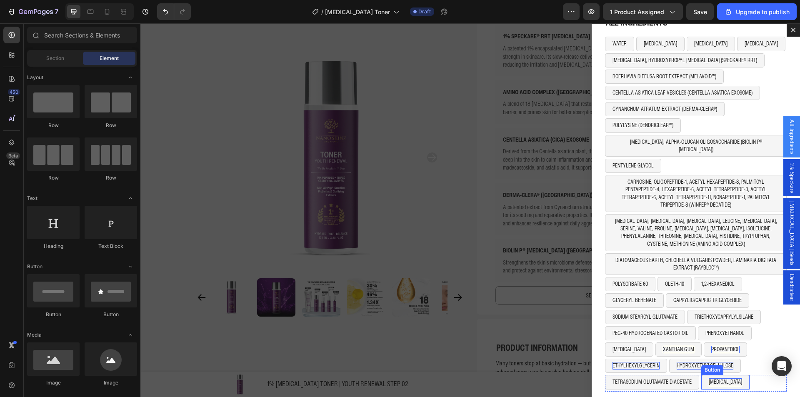
click at [711, 378] on p "[MEDICAL_DATA]" at bounding box center [724, 381] width 33 height 7
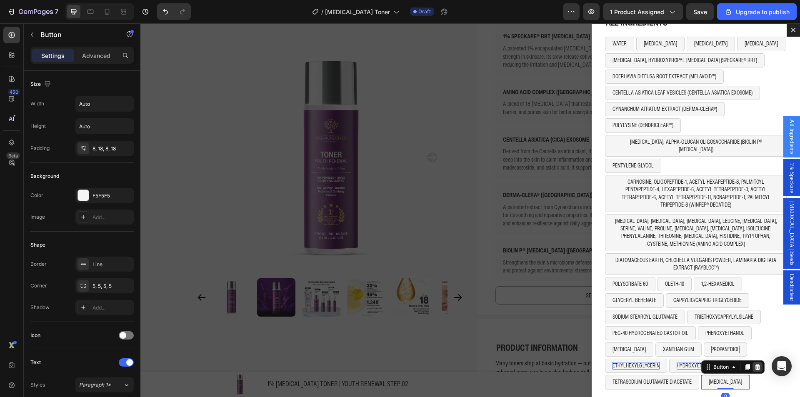
click at [755, 364] on icon "Dialog body" at bounding box center [757, 367] width 5 height 6
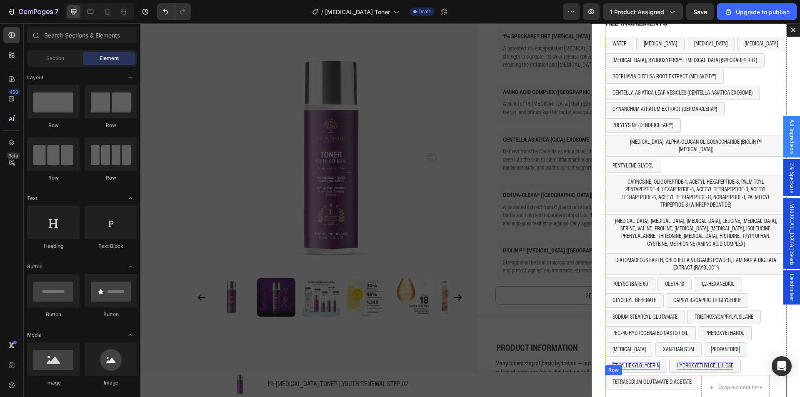
click at [684, 385] on div "TETRASODIUM GLUTAMATE DIACETATE Button" at bounding box center [652, 387] width 94 height 25
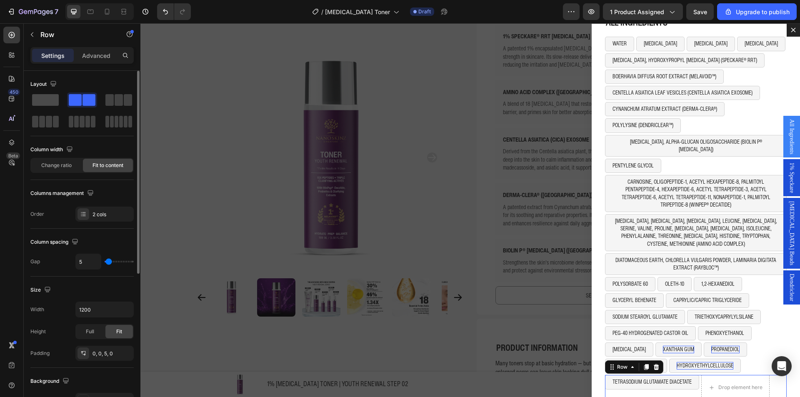
click at [67, 107] on div at bounding box center [82, 99] width 30 height 15
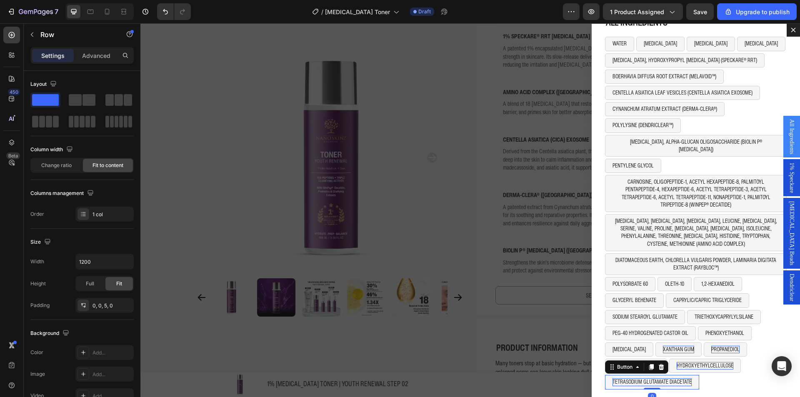
click at [664, 378] on p "TETRASODIUM GLUTAMATE DIACETATE" at bounding box center [651, 381] width 79 height 7
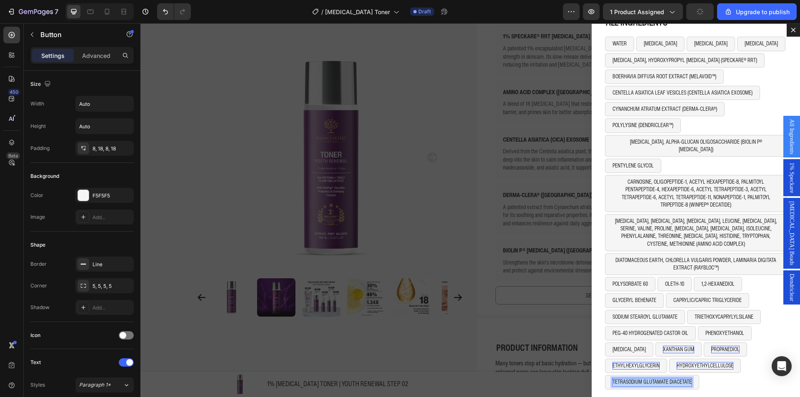
click at [664, 378] on p "TETRASODIUM GLUTAMATE DIACETATE" at bounding box center [651, 381] width 79 height 7
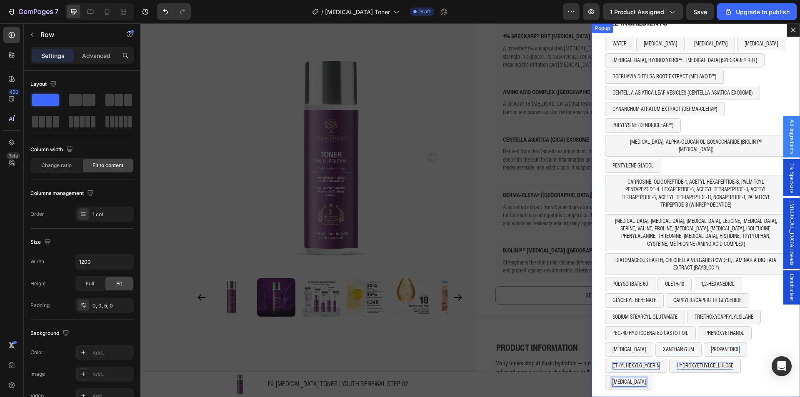
click at [742, 382] on div "[MEDICAL_DATA] Button 0 Row" at bounding box center [696, 383] width 182 height 16
click at [698, 20] on div "7 / [MEDICAL_DATA] Toner Draft Preview 1 product assigned Save Upgrade to publi…" at bounding box center [400, 12] width 800 height 24
click at [695, 21] on div "7 / [MEDICAL_DATA] Toner Draft Preview 1 product assigned Save Upgrade to publi…" at bounding box center [400, 12] width 800 height 24
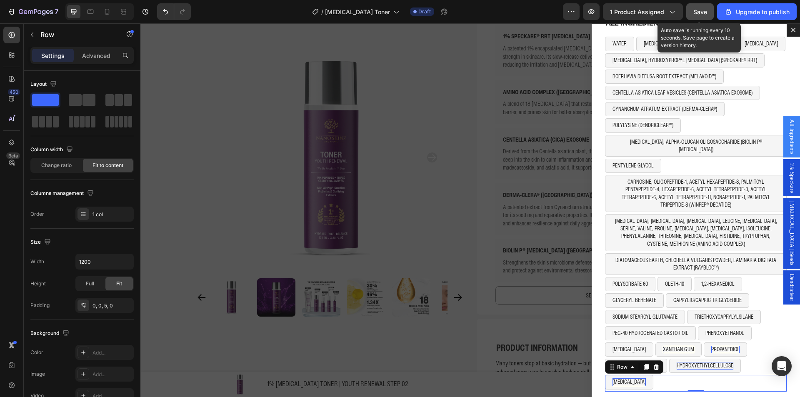
click at [696, 18] on button "Save" at bounding box center [699, 11] width 27 height 17
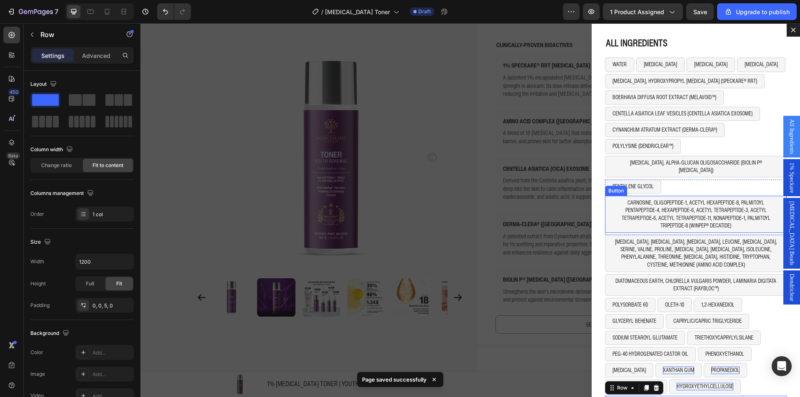
scroll to position [333, 0]
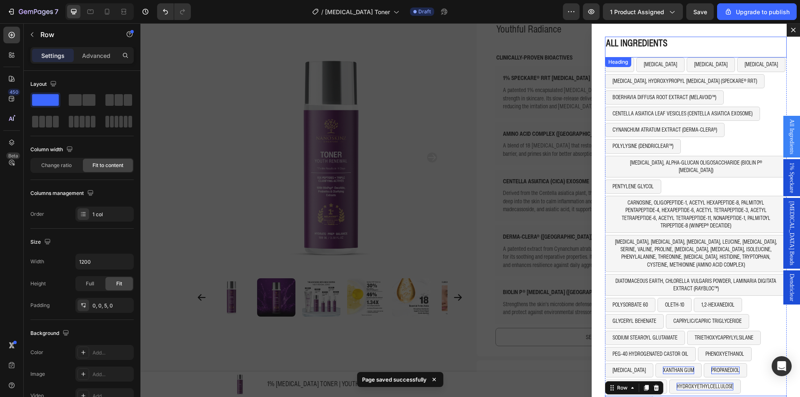
click at [764, 44] on h2 "ALL INGREDIENTS" at bounding box center [696, 43] width 182 height 12
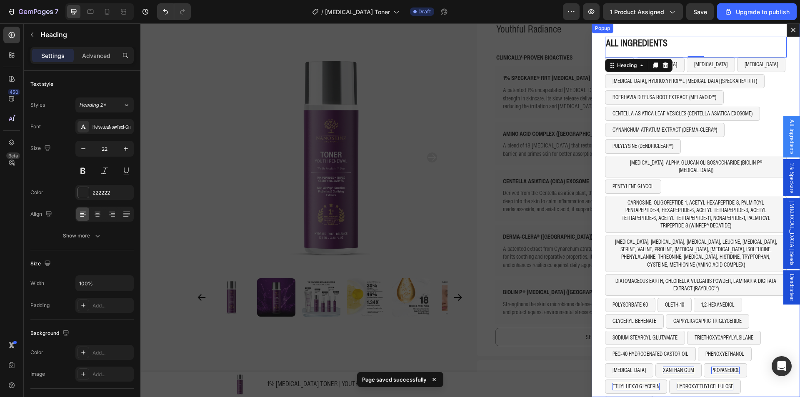
click at [779, 49] on div "ALL INGREDIENTS Heading 0 WATER Button [MEDICAL_DATA] Button [MEDICAL_DATA] But…" at bounding box center [695, 210] width 208 height 374
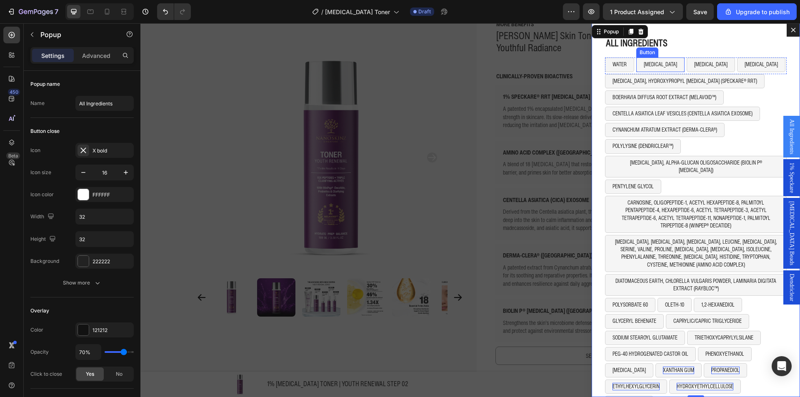
scroll to position [292, 0]
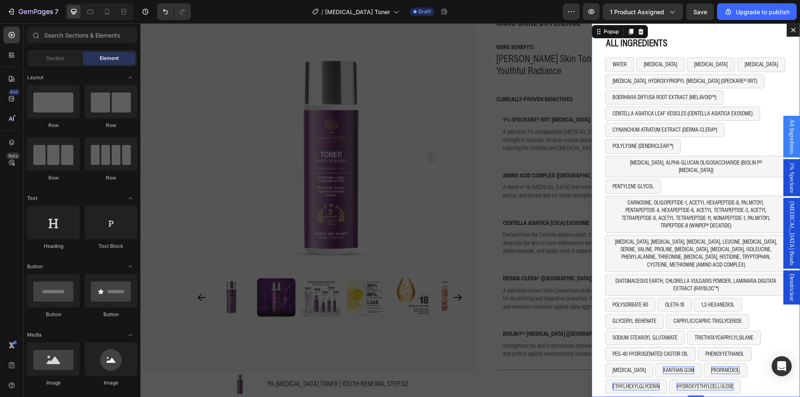
click at [514, 50] on div "Backdrop" at bounding box center [469, 210] width 659 height 374
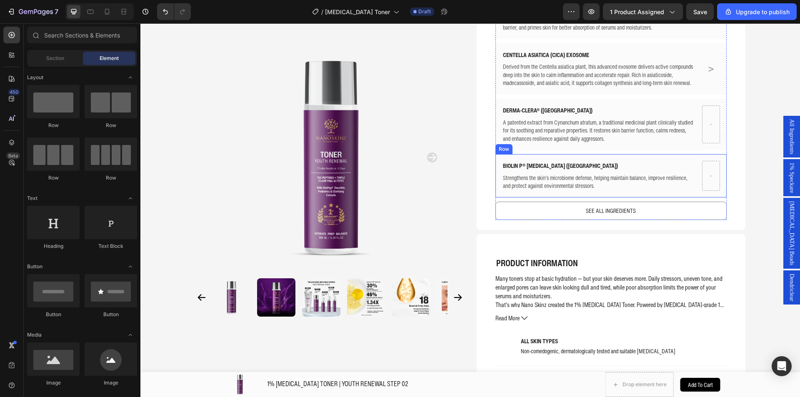
scroll to position [541, 0]
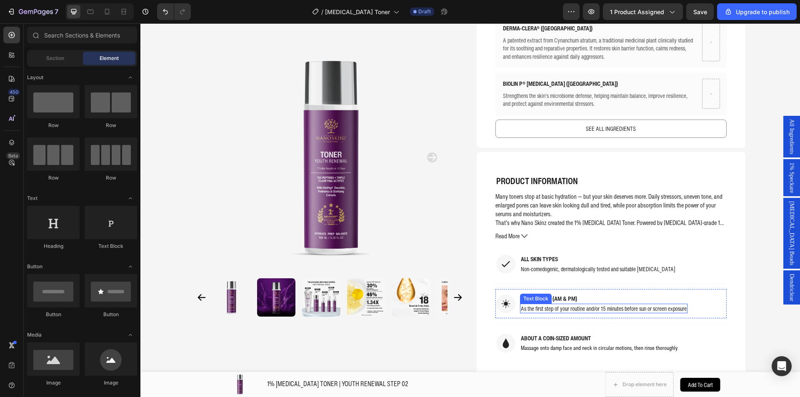
click at [547, 304] on p "As the first step of your routine and/or 15 minutes before sun or screen exposu…" at bounding box center [604, 308] width 166 height 8
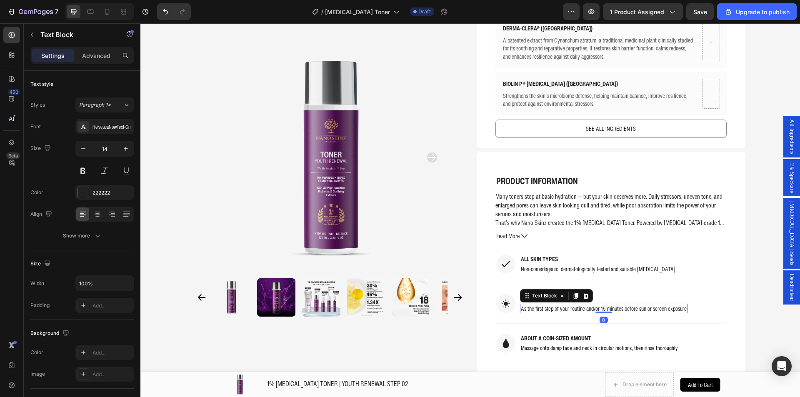
click at [547, 304] on p "As the first step of your routine and/or 15 minutes before sun or screen exposu…" at bounding box center [604, 308] width 166 height 8
click at [521, 304] on span "as the second step of your routine after cleansing, before serum or moisturizer" at bounding box center [601, 308] width 161 height 8
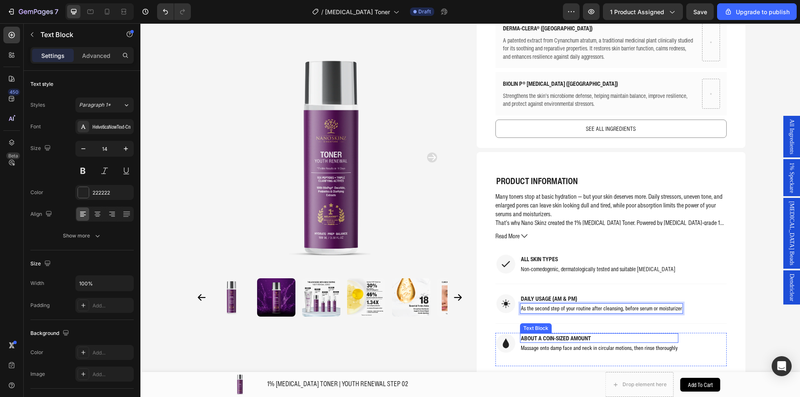
click at [569, 334] on p "ABOUT A COIN-SIZED AMOUNT" at bounding box center [599, 338] width 157 height 8
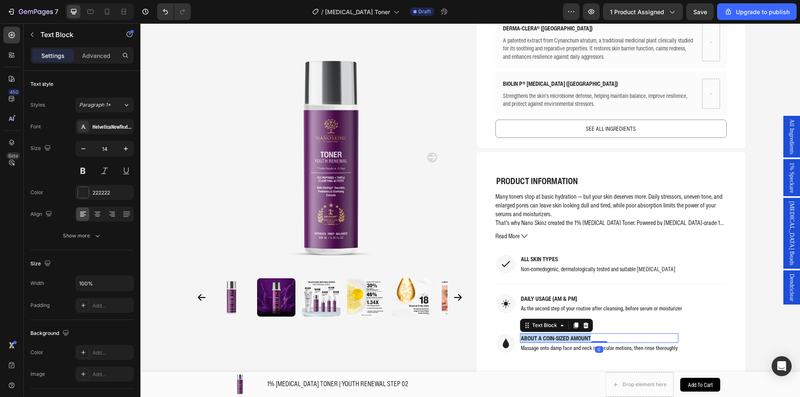
click at [569, 334] on p "ABOUT A COIN-SIZED AMOUNT" at bounding box center [599, 338] width 157 height 8
click at [546, 344] on span "Massage onto damp face and neck in circular motions, then rinse thoroughly" at bounding box center [599, 348] width 157 height 8
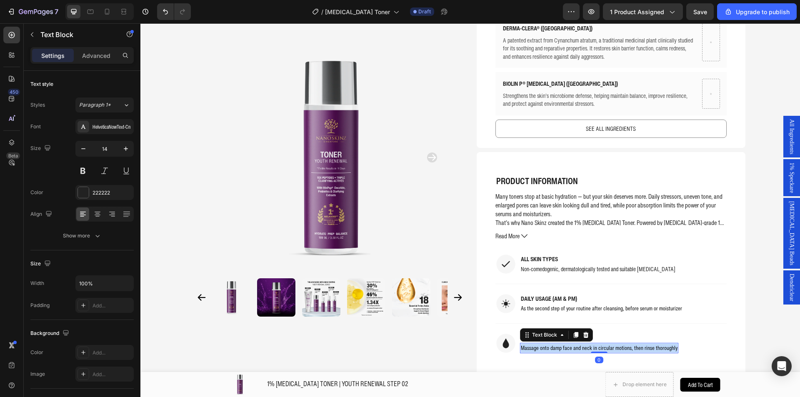
click at [546, 344] on span "Massage onto damp face and neck in circular motions, then rinse thoroughly" at bounding box center [599, 348] width 157 height 8
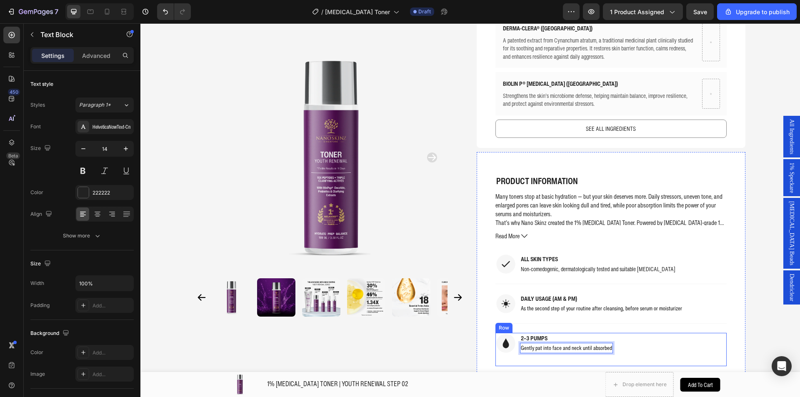
click at [681, 333] on div "Image 2–3 PUMPS Text Block Gently pat into face and neck until absorbed Text Bl…" at bounding box center [610, 349] width 231 height 33
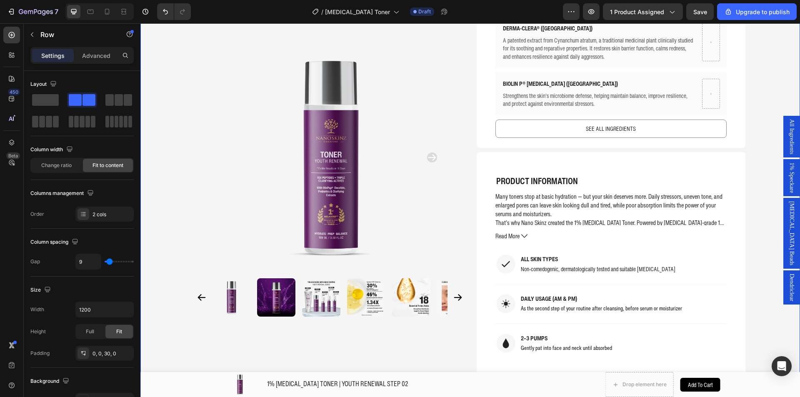
click at [754, 334] on div "Product Images Home 1% [MEDICAL_DATA] TONER | YOUTH RENEWAL STEP 02 Breadcrumb …" at bounding box center [469, 206] width 659 height 1415
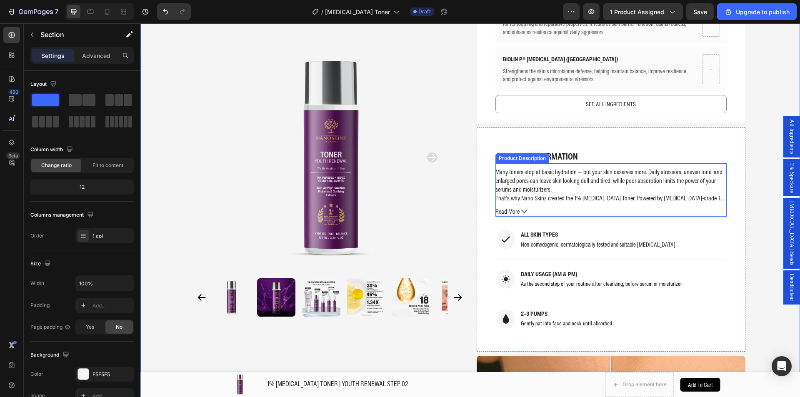
scroll to position [583, 0]
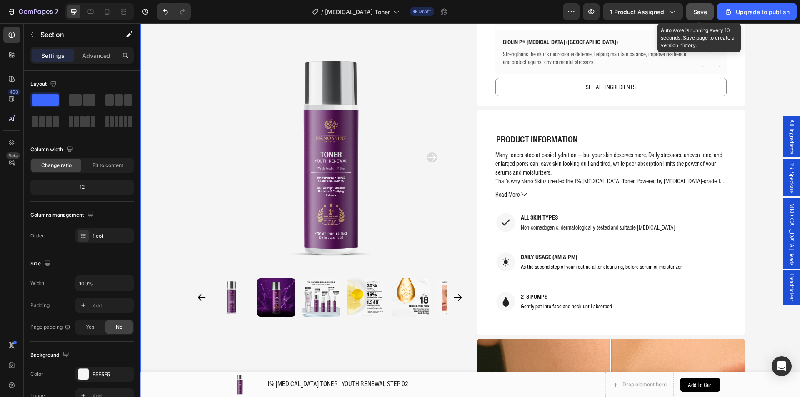
click at [699, 19] on button "Save" at bounding box center [699, 11] width 27 height 17
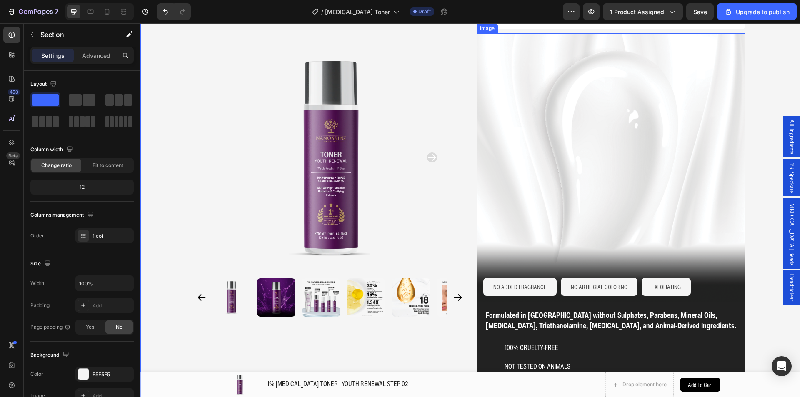
scroll to position [1083, 0]
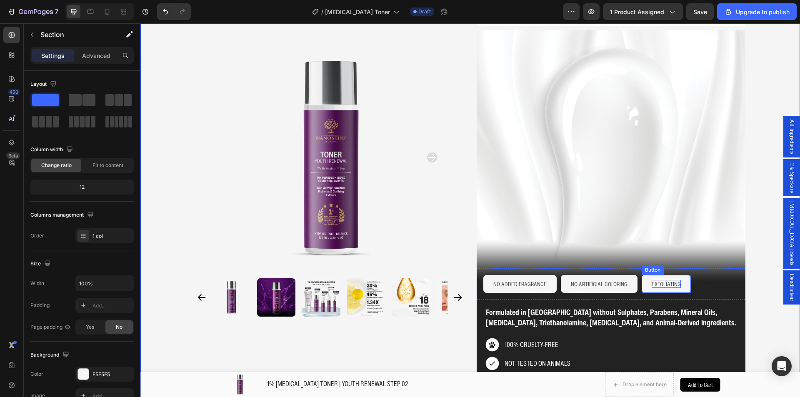
click at [651, 280] on p "EXFOLIATING" at bounding box center [665, 284] width 29 height 8
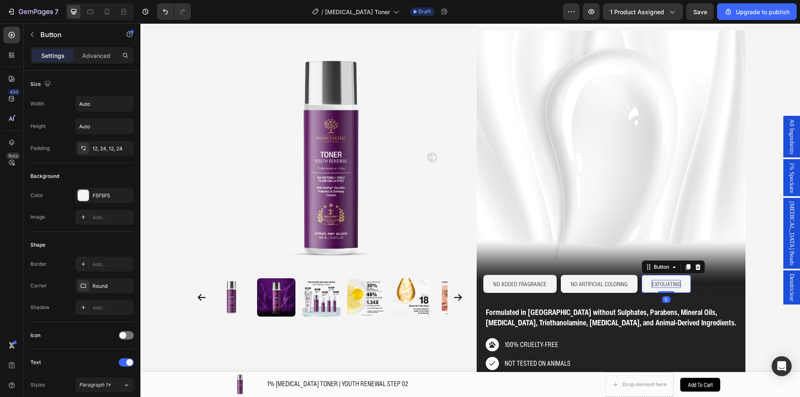
click at [651, 280] on p "EXFOLIATING" at bounding box center [665, 284] width 29 height 8
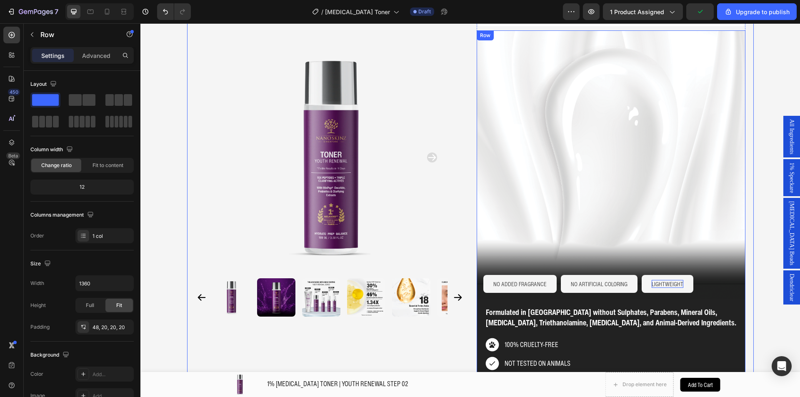
click at [519, 307] on p "Formulated in [GEOGRAPHIC_DATA] without Sulphates, Parabens, Mineral Oils, [MED…" at bounding box center [611, 317] width 250 height 21
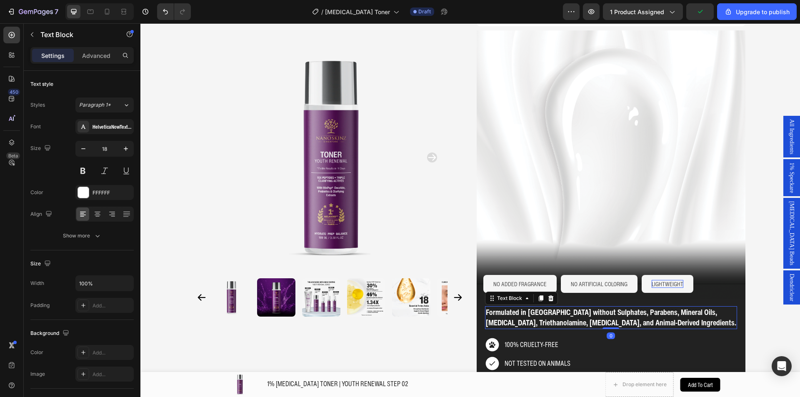
click at [519, 307] on p "Formulated in [GEOGRAPHIC_DATA] without Sulphates, Parabens, Mineral Oils, [MED…" at bounding box center [611, 317] width 250 height 21
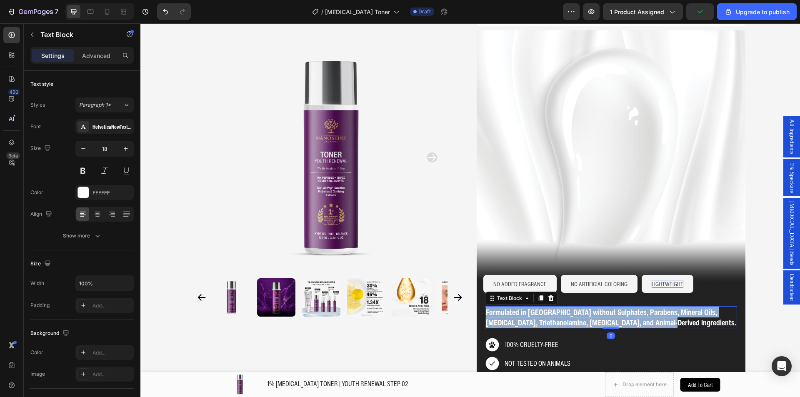
click at [519, 307] on p "Formulated in [GEOGRAPHIC_DATA] without Sulphates, Parabens, Mineral Oils, [MED…" at bounding box center [611, 317] width 250 height 21
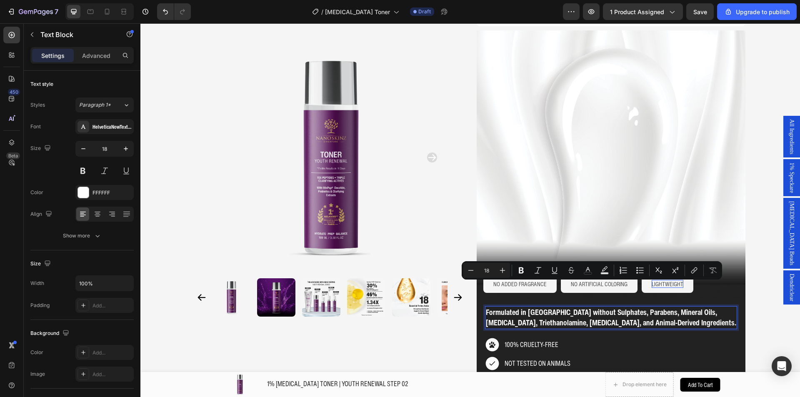
click at [521, 307] on p "Formulated in [GEOGRAPHIC_DATA] without Sulphates, Parabens, Mineral Oils, [MED…" at bounding box center [611, 317] width 250 height 21
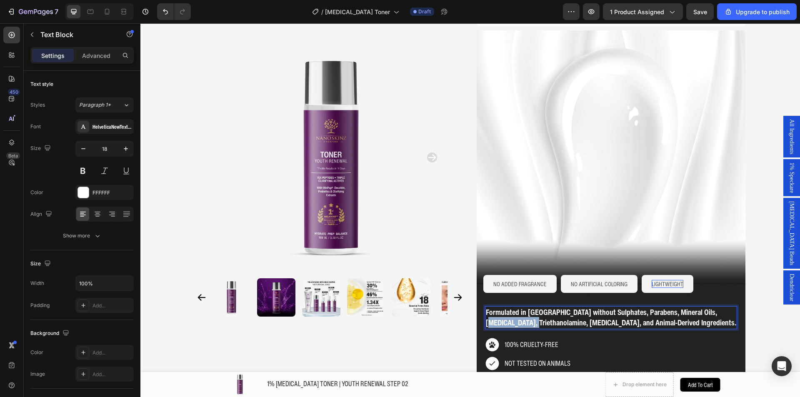
click at [521, 307] on p "Formulated in [GEOGRAPHIC_DATA] without Sulphates, Parabens, Mineral Oils, [MED…" at bounding box center [611, 317] width 250 height 21
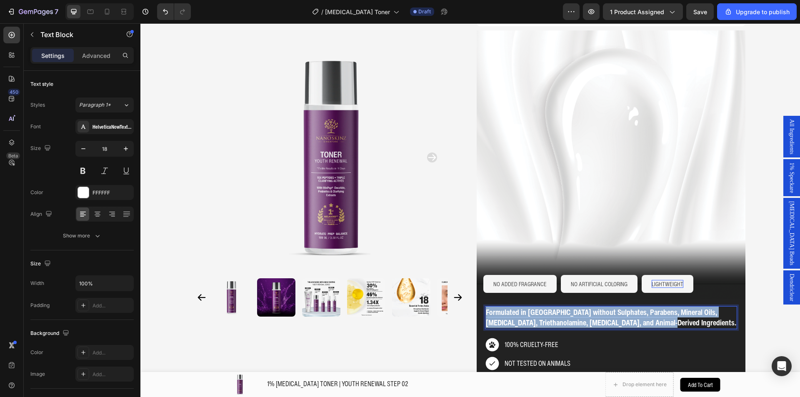
click at [521, 307] on p "Formulated in [GEOGRAPHIC_DATA] without Sulphates, Parabens, Mineral Oils, [MED…" at bounding box center [611, 317] width 250 height 21
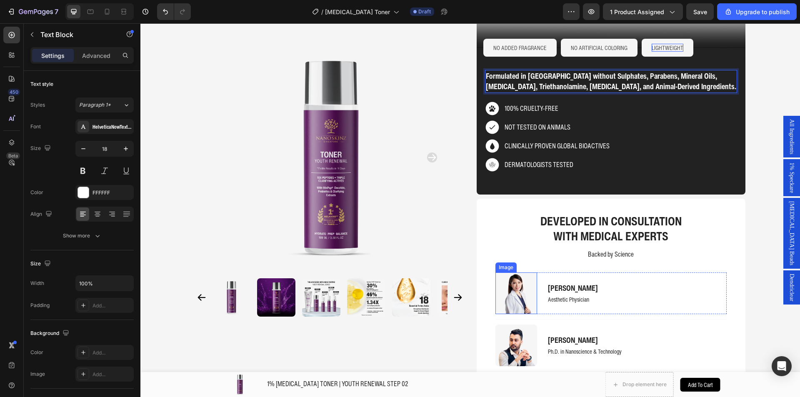
scroll to position [1333, 0]
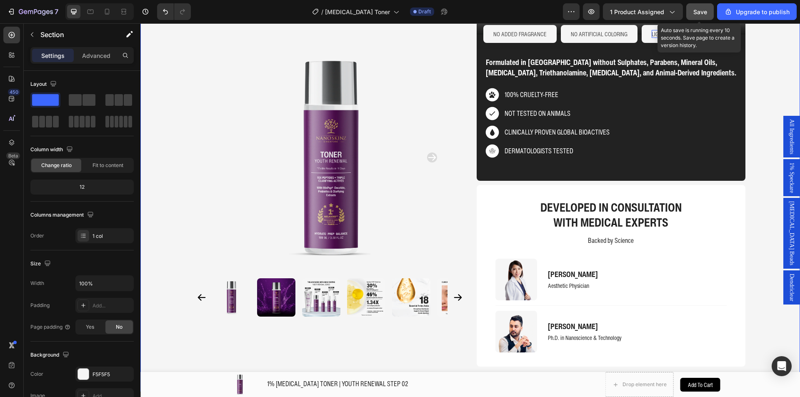
click at [705, 11] on span "Save" at bounding box center [700, 11] width 14 height 7
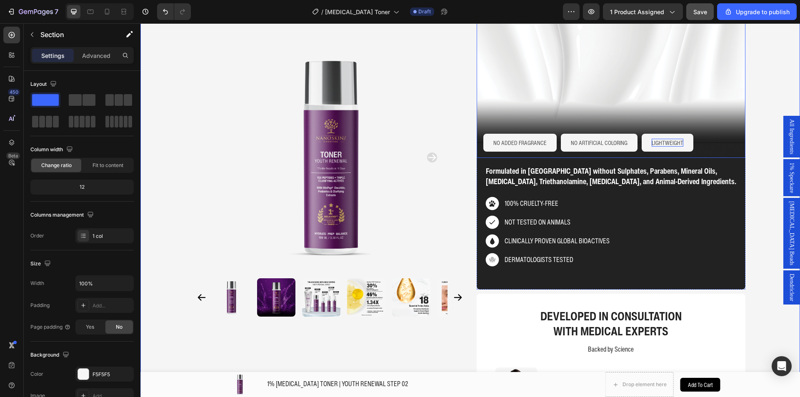
scroll to position [1208, 0]
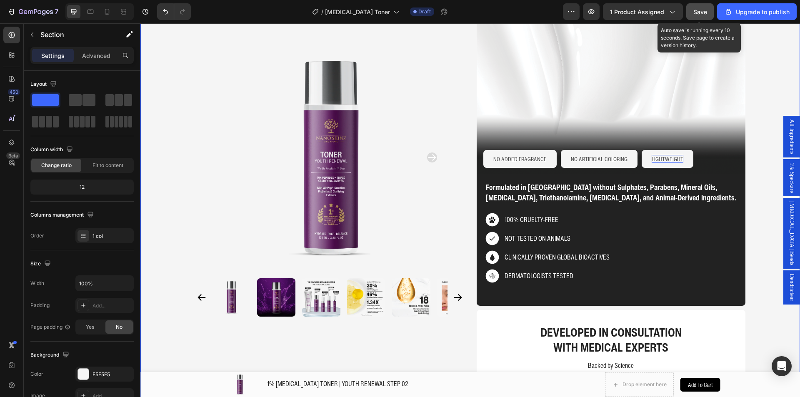
click at [693, 17] on button "Save" at bounding box center [699, 11] width 27 height 17
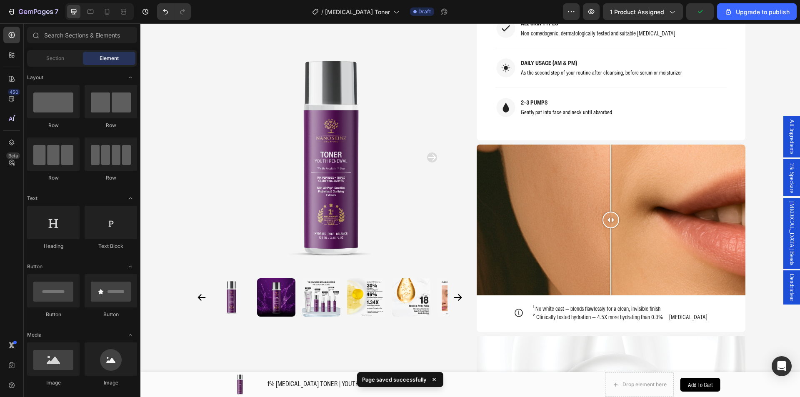
scroll to position [564, 0]
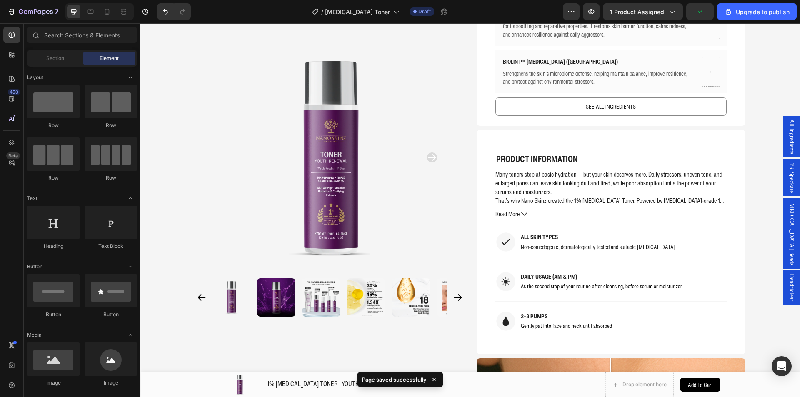
click at [783, 145] on div "All Ingredients" at bounding box center [791, 137] width 17 height 42
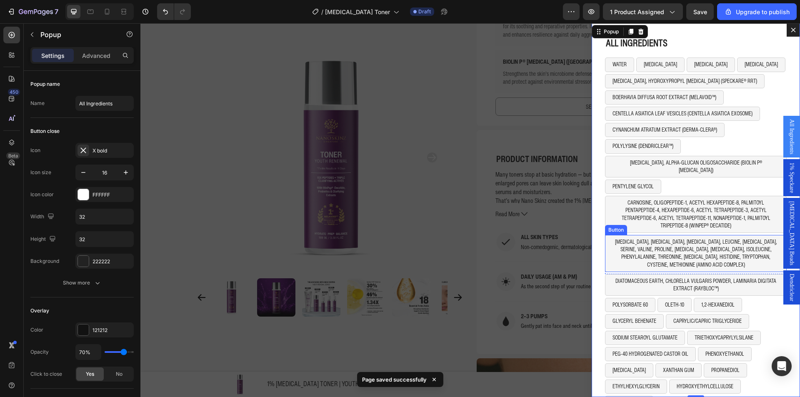
scroll to position [21, 0]
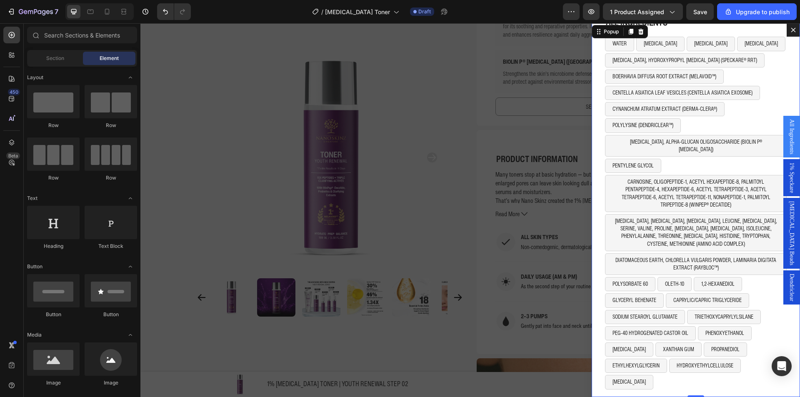
click at [513, 215] on div "Backdrop" at bounding box center [469, 210] width 659 height 374
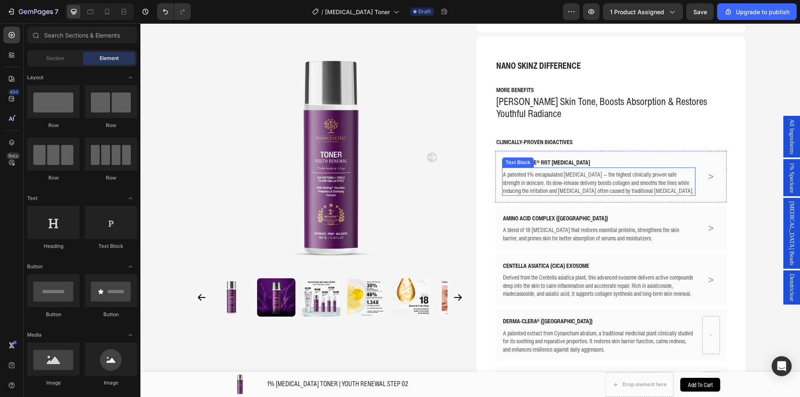
scroll to position [272, 0]
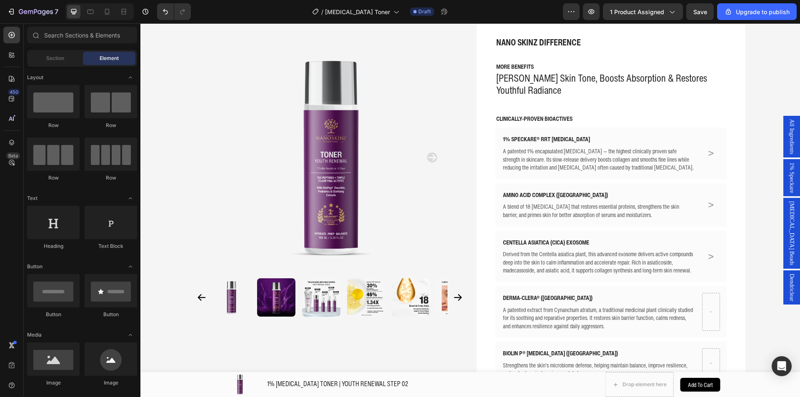
click at [787, 235] on span "[MEDICAL_DATA] Beads" at bounding box center [791, 233] width 8 height 64
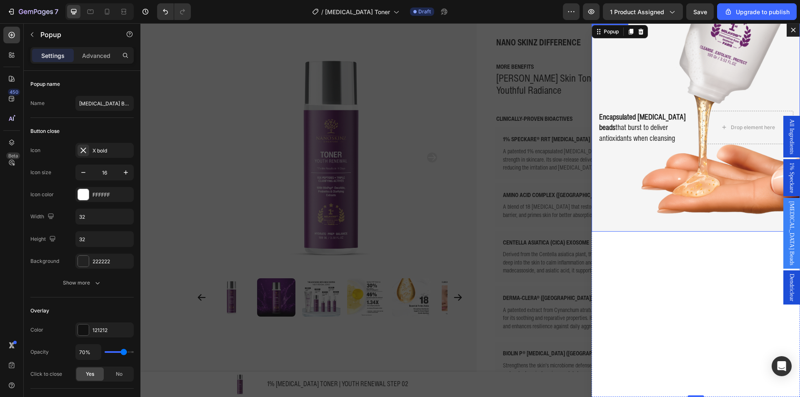
click at [651, 87] on div "Background Image" at bounding box center [695, 127] width 208 height 208
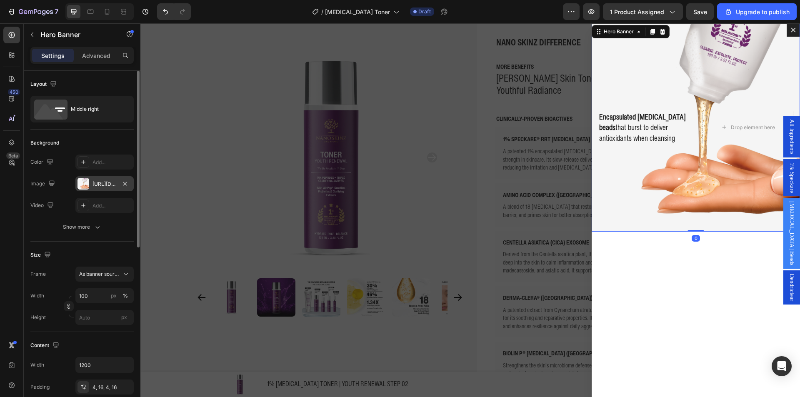
click at [89, 180] on div at bounding box center [83, 184] width 12 height 12
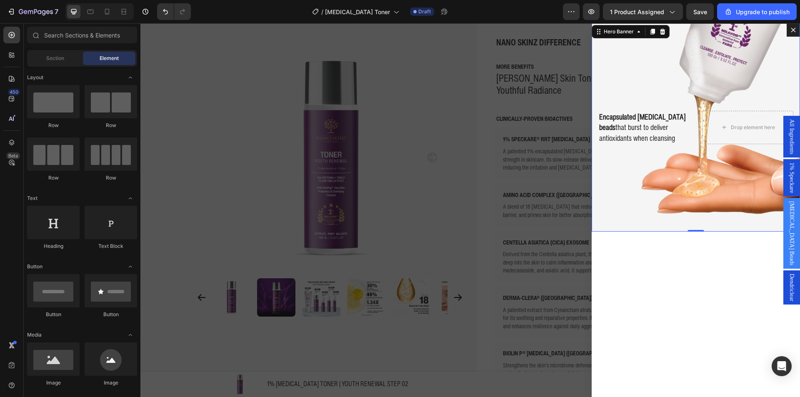
click at [317, 127] on div "Backdrop" at bounding box center [469, 210] width 659 height 374
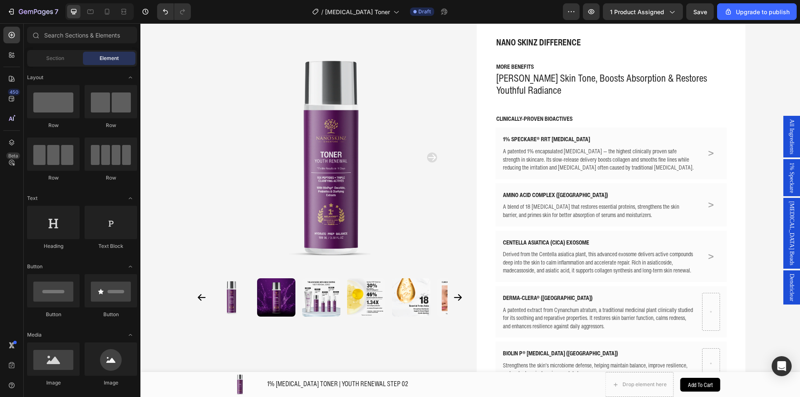
click at [783, 219] on div "[MEDICAL_DATA] Beads" at bounding box center [791, 233] width 17 height 71
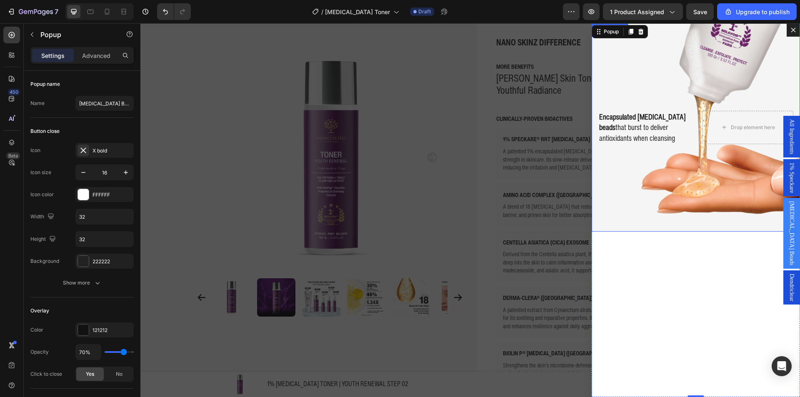
click at [614, 172] on div "Background Image" at bounding box center [695, 127] width 208 height 208
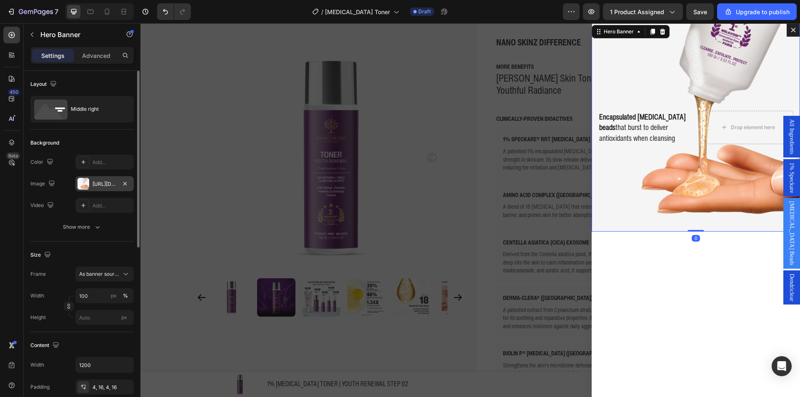
click at [90, 188] on div "[URL][DOMAIN_NAME]" at bounding box center [104, 183] width 58 height 15
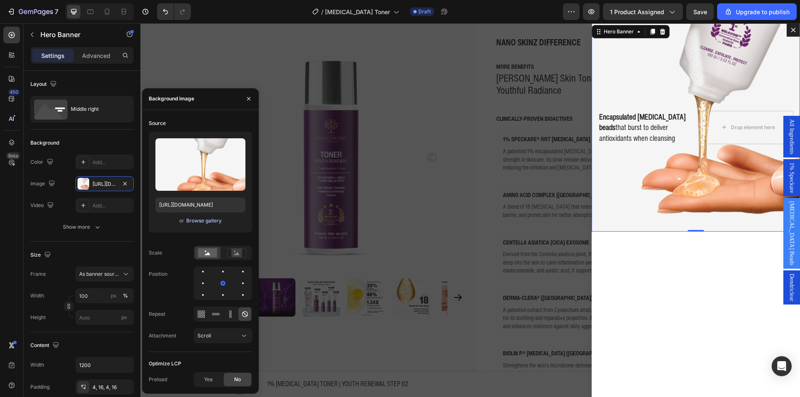
click at [208, 222] on div "Browse gallery" at bounding box center [203, 220] width 35 height 7
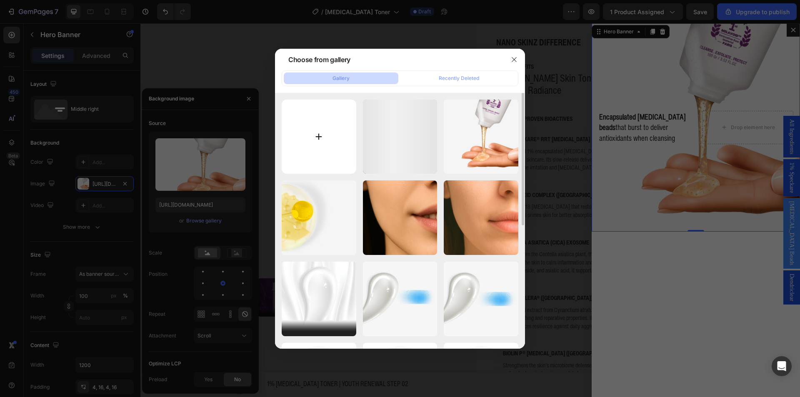
click at [323, 136] on input "file" at bounding box center [319, 137] width 75 height 75
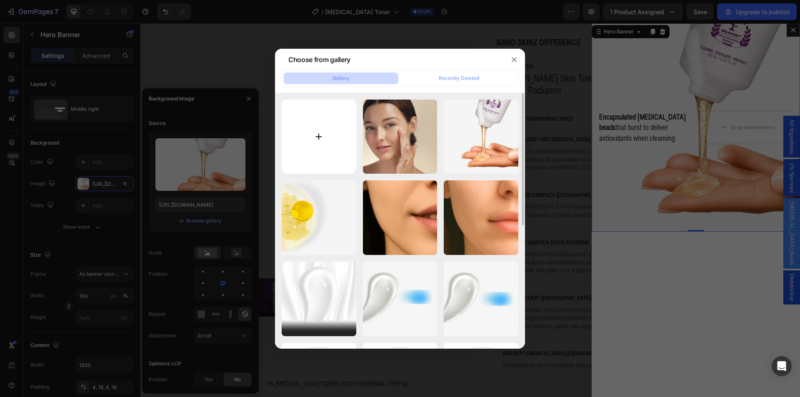
type input "C:\fakepath\28.png"
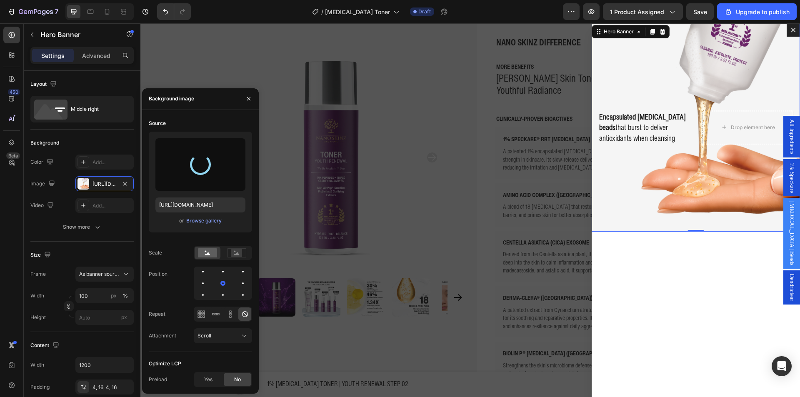
type input "[URL][DOMAIN_NAME]"
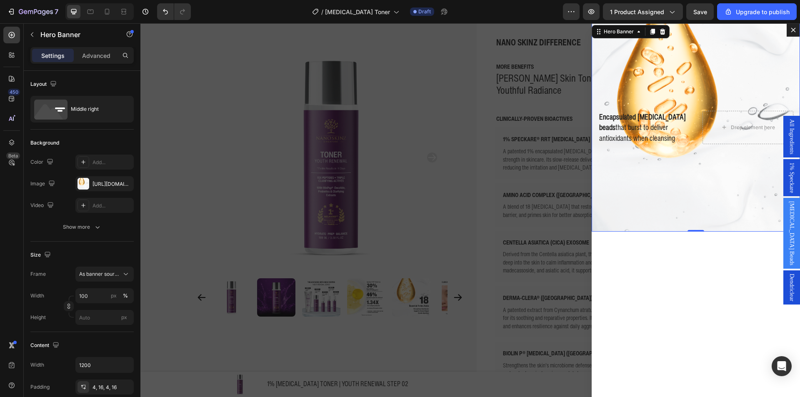
click at [787, 225] on span "[MEDICAL_DATA] Beads" at bounding box center [791, 233] width 8 height 64
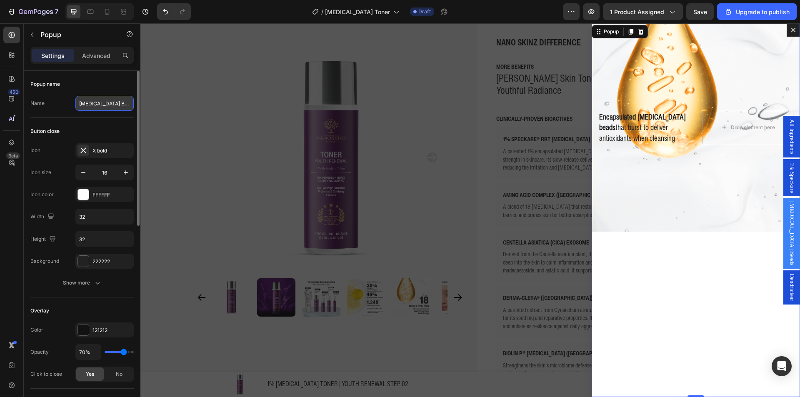
click at [90, 105] on input "[MEDICAL_DATA] Beads" at bounding box center [104, 103] width 58 height 15
type input "a"
type input "Amino Acid"
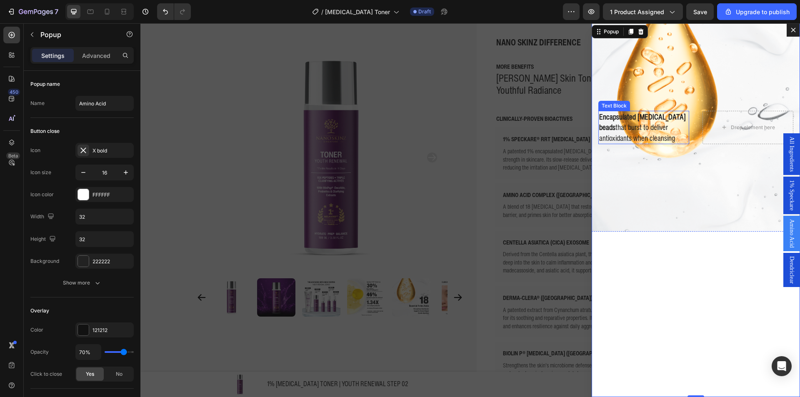
click at [635, 115] on strong "Encapsulated [MEDICAL_DATA] beads" at bounding box center [642, 121] width 87 height 21
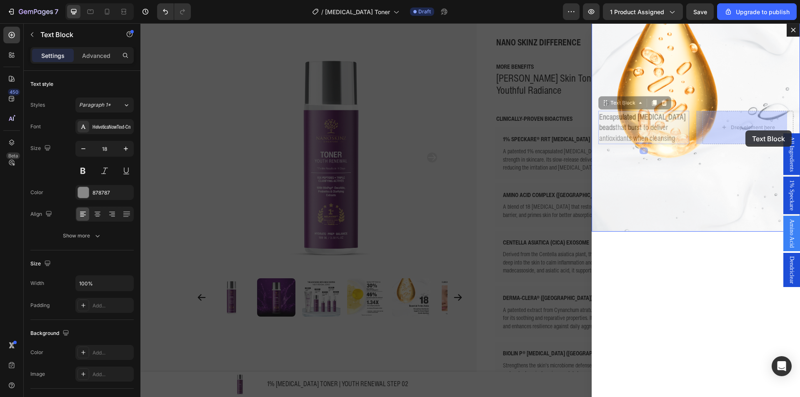
drag, startPoint x: 652, startPoint y: 117, endPoint x: 745, endPoint y: 130, distance: 94.2
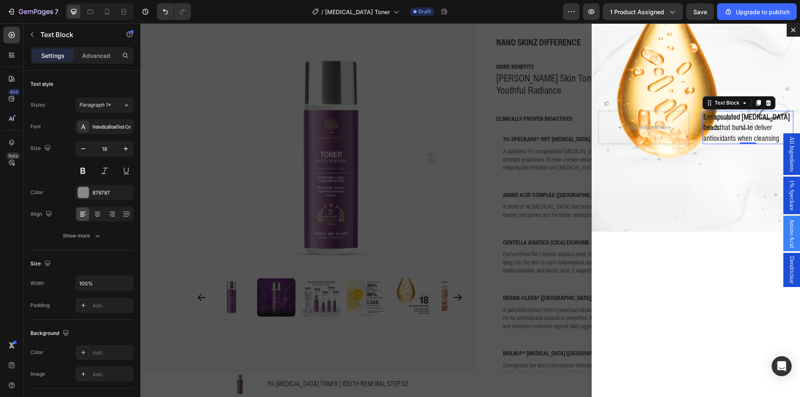
click at [712, 132] on span "Encapsulated [MEDICAL_DATA] beads that burst to deliver antioxidants when clean…" at bounding box center [746, 127] width 87 height 32
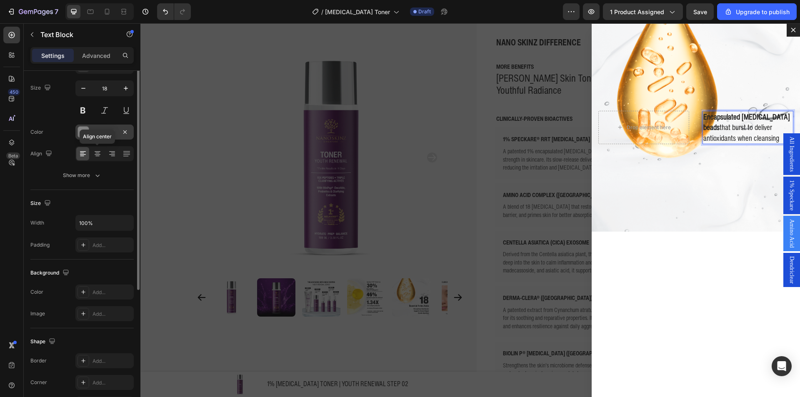
scroll to position [0, 0]
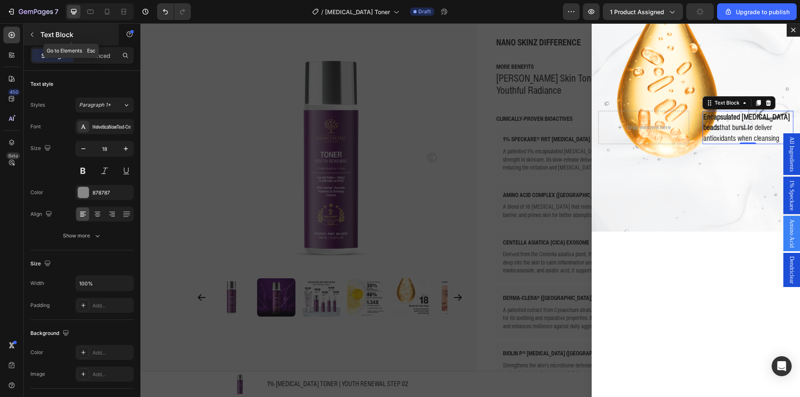
click at [52, 40] on div "Text Block" at bounding box center [71, 35] width 95 height 22
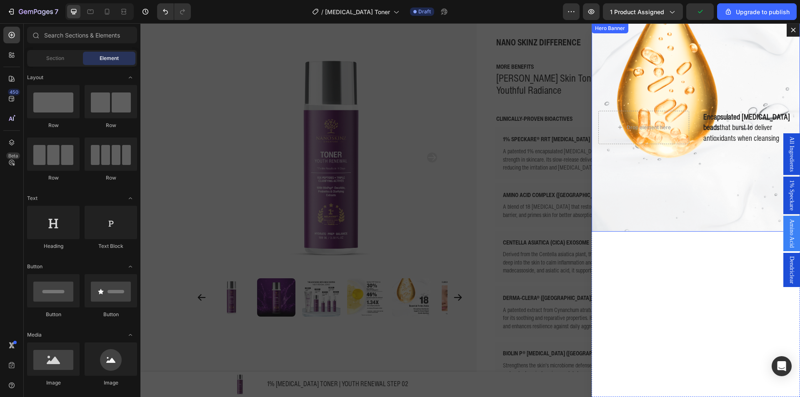
click at [662, 85] on div "Background Image" at bounding box center [695, 127] width 208 height 208
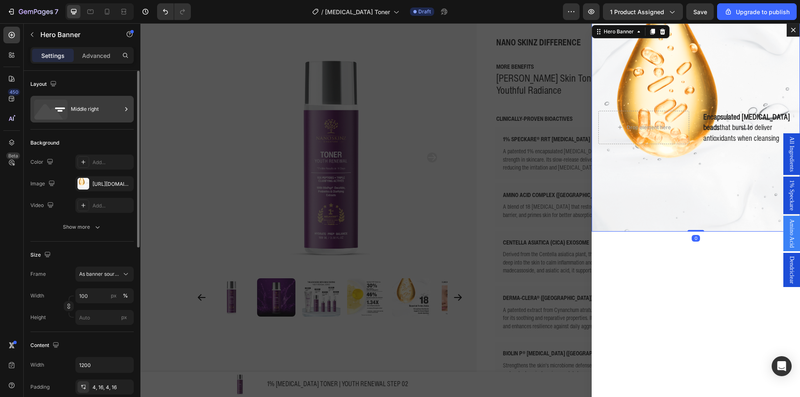
click at [86, 113] on div "Middle right" at bounding box center [96, 109] width 51 height 19
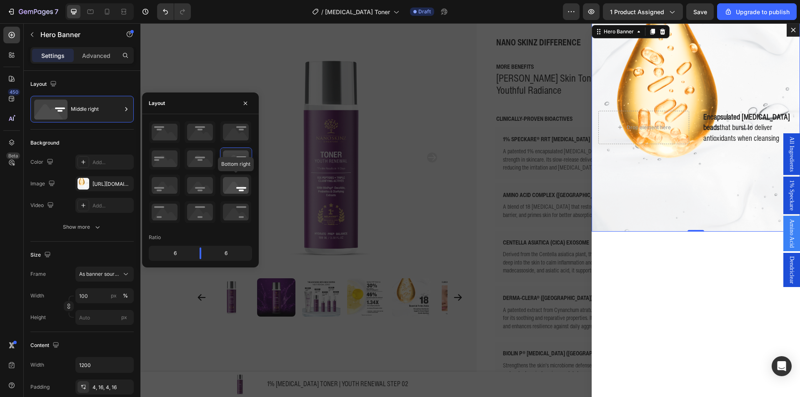
click at [235, 190] on icon at bounding box center [235, 186] width 31 height 22
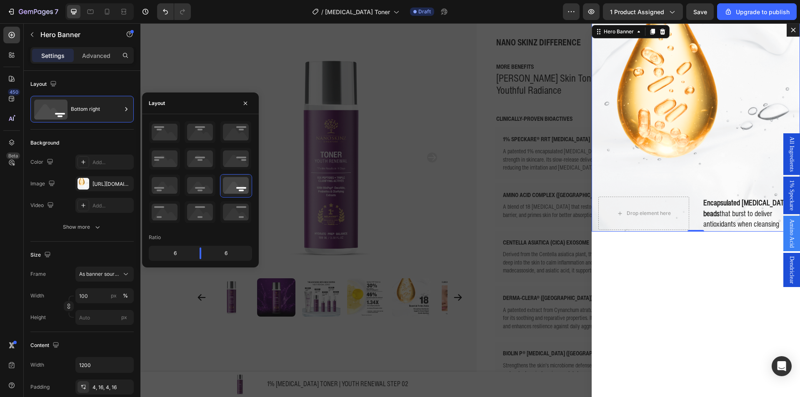
click at [683, 207] on div "Encapsulated [MEDICAL_DATA] beads that burst to deliver antioxidants when clean…" at bounding box center [695, 213] width 208 height 37
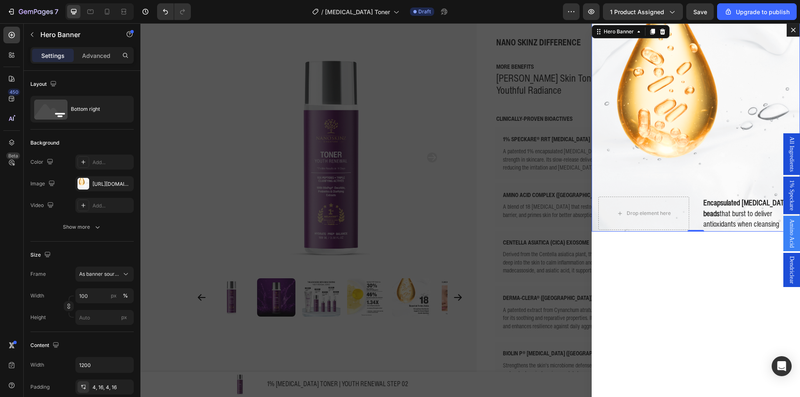
click at [686, 209] on div "Encapsulated [MEDICAL_DATA] beads that burst to deliver antioxidants when clean…" at bounding box center [695, 213] width 208 height 37
click at [663, 203] on div "Drop element here" at bounding box center [643, 213] width 91 height 33
click at [692, 208] on div "Encapsulated [MEDICAL_DATA] beads that burst to deliver antioxidants when clean…" at bounding box center [695, 213] width 208 height 37
click at [695, 208] on div "Encapsulated [MEDICAL_DATA] beads that burst to deliver antioxidants when clean…" at bounding box center [695, 213] width 208 height 37
click at [703, 207] on strong "Encapsulated [MEDICAL_DATA] beads" at bounding box center [746, 207] width 87 height 21
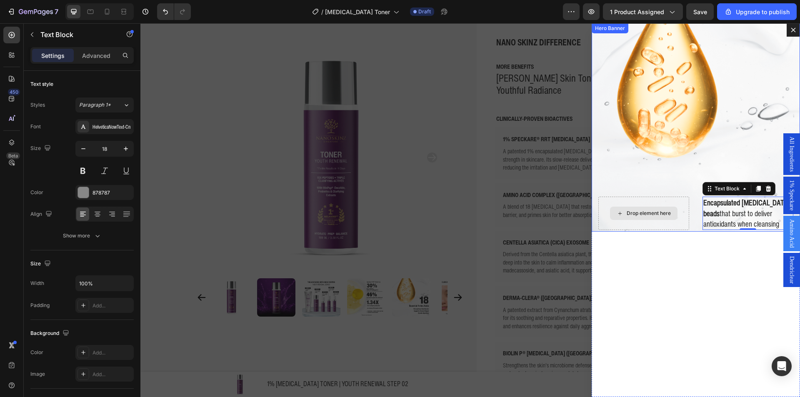
click at [619, 203] on div "Drop element here" at bounding box center [643, 213] width 91 height 33
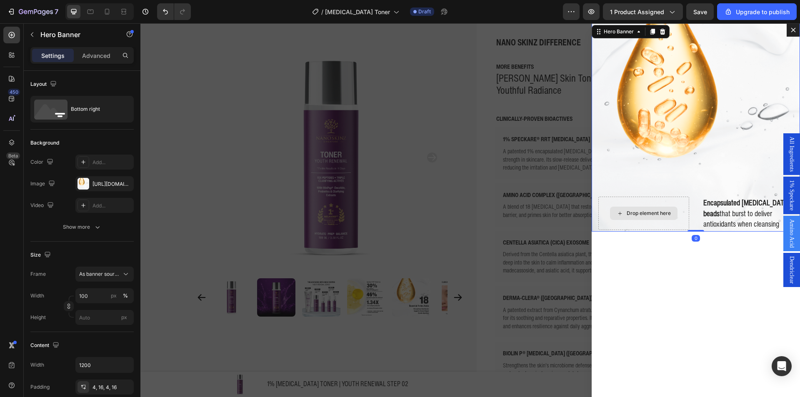
click at [613, 203] on div "Drop element here" at bounding box center [643, 213] width 91 height 33
click at [87, 58] on p "Advanced" at bounding box center [96, 55] width 28 height 9
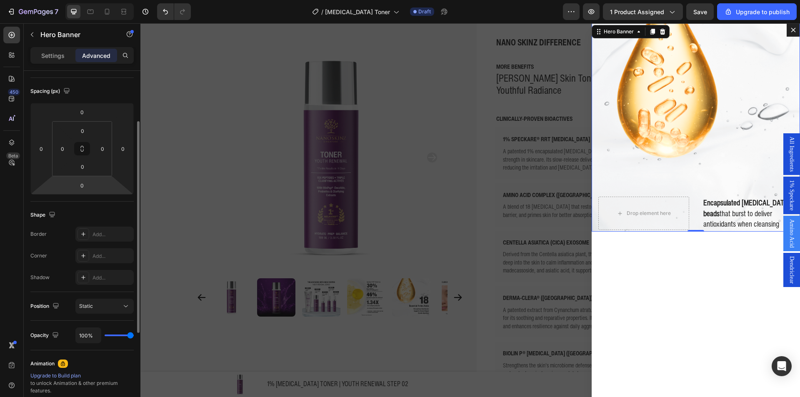
scroll to position [208, 0]
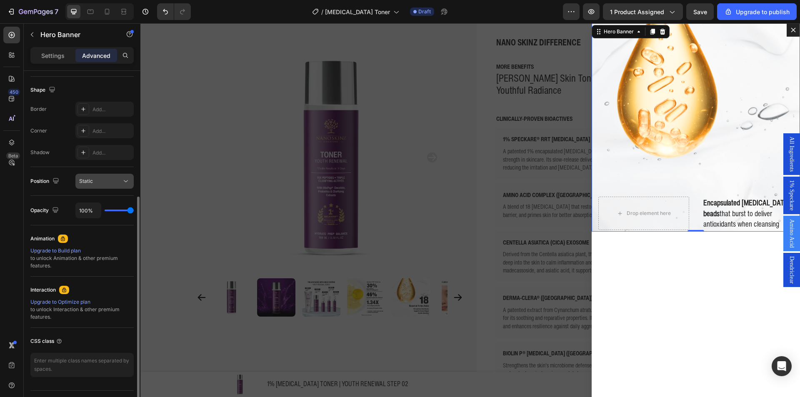
click at [100, 180] on div "Static" at bounding box center [100, 180] width 42 height 7
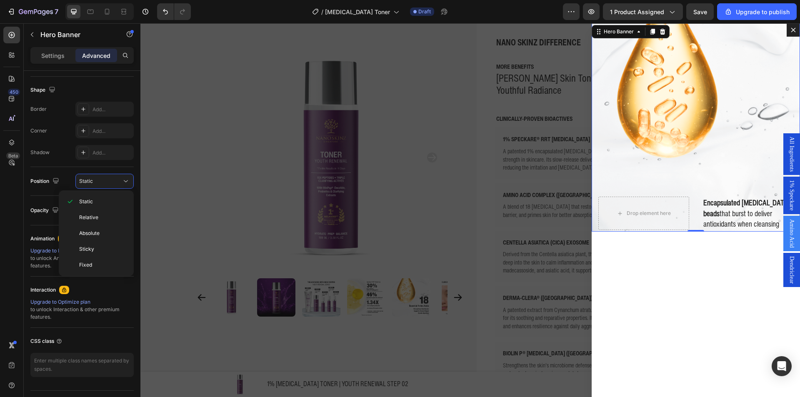
click at [249, 182] on div "Backdrop" at bounding box center [469, 210] width 659 height 374
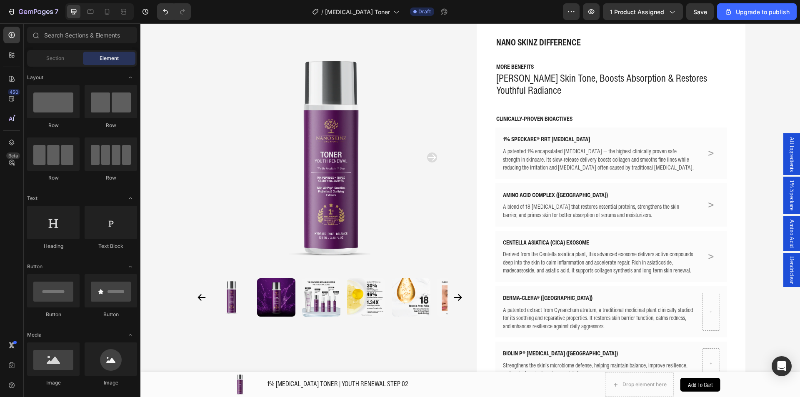
click at [787, 224] on span "Amino Acid" at bounding box center [791, 233] width 8 height 29
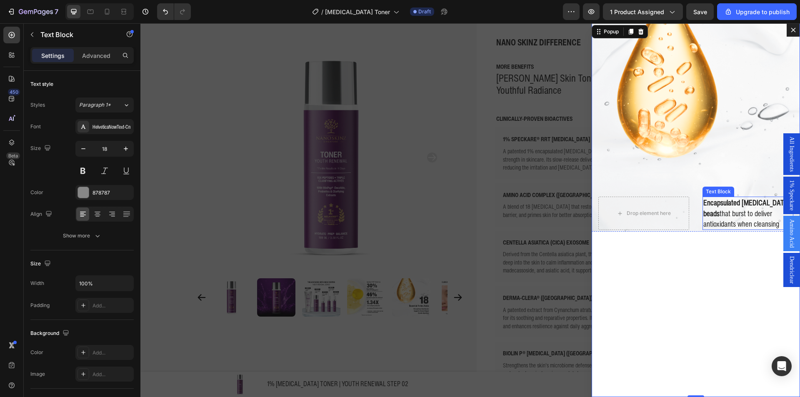
click at [703, 201] on strong "Encapsulated [MEDICAL_DATA] beads" at bounding box center [746, 207] width 87 height 21
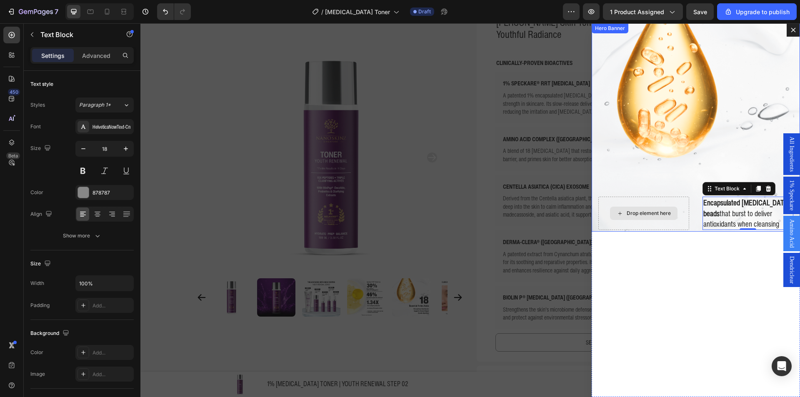
scroll to position [355, 0]
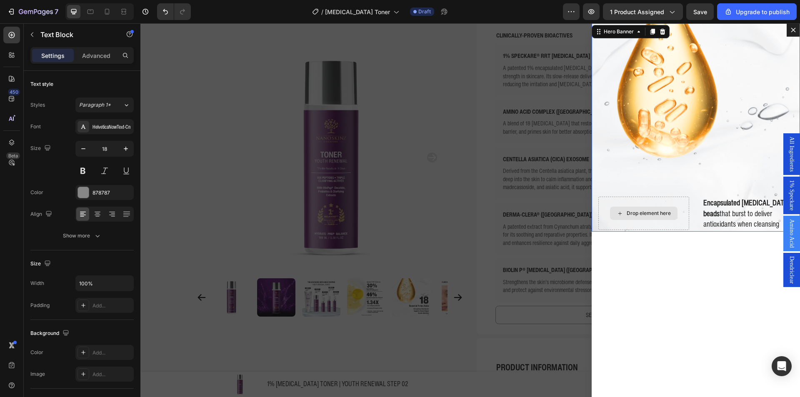
click at [660, 205] on div "Drop element here" at bounding box center [643, 213] width 91 height 33
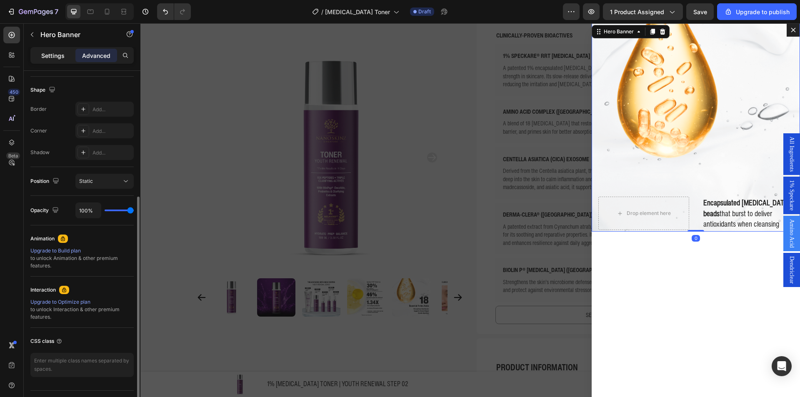
click at [60, 60] on div "Settings" at bounding box center [53, 55] width 42 height 13
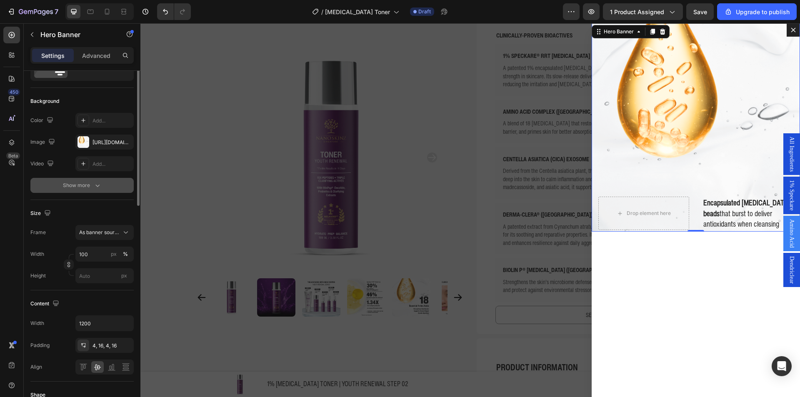
scroll to position [0, 0]
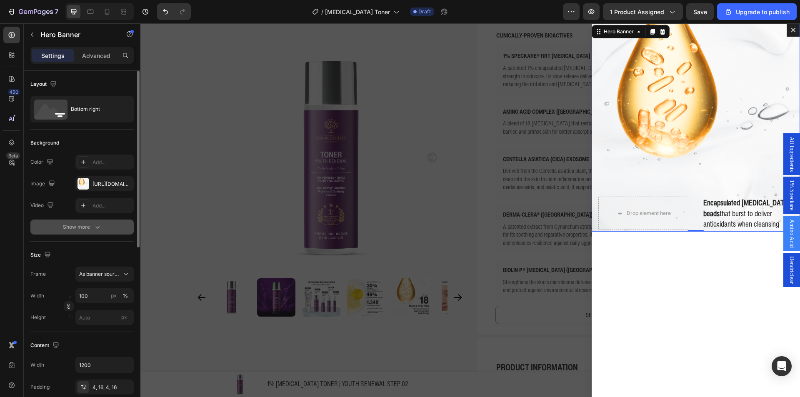
click at [70, 232] on button "Show more" at bounding box center [81, 227] width 103 height 15
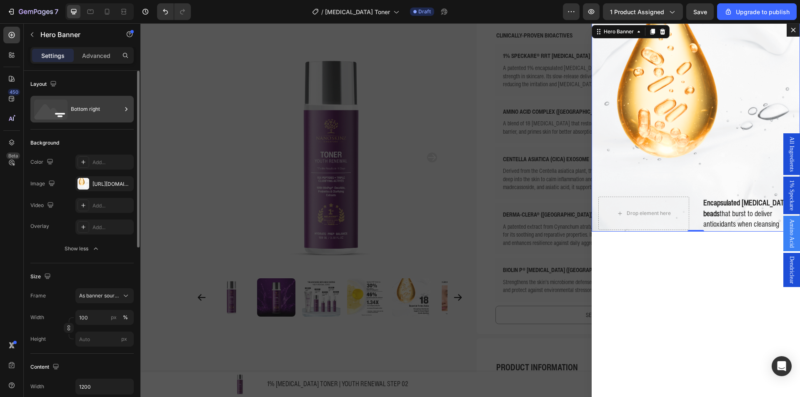
click at [73, 116] on div "Bottom right" at bounding box center [96, 109] width 51 height 19
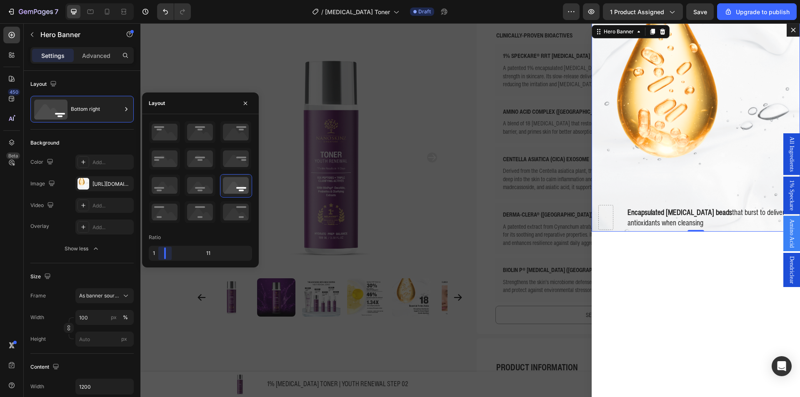
drag, startPoint x: 200, startPoint y: 252, endPoint x: 185, endPoint y: 234, distance: 24.2
click at [155, 62] on body "7 / [MEDICAL_DATA] Toner Draft Preview 1 product assigned Save Upgrade to publi…" at bounding box center [400, 31] width 800 height 62
click at [629, 261] on div "Encapsulated [MEDICAL_DATA] beads that burst to deliver antioxidants when clean…" at bounding box center [695, 210] width 208 height 374
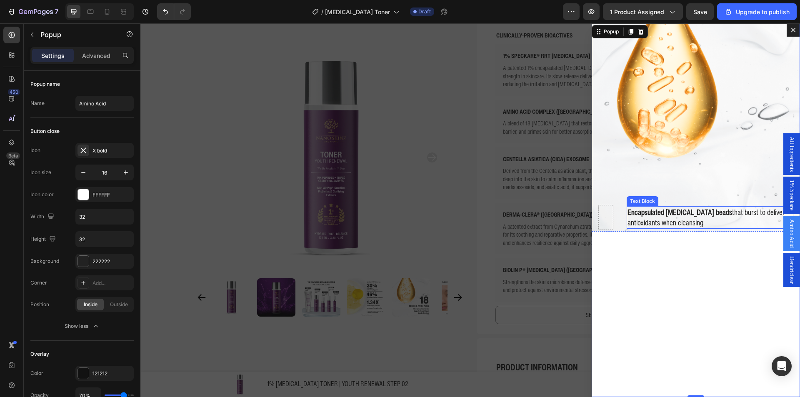
click at [631, 209] on strong "Encapsulated [MEDICAL_DATA] beads" at bounding box center [679, 212] width 105 height 11
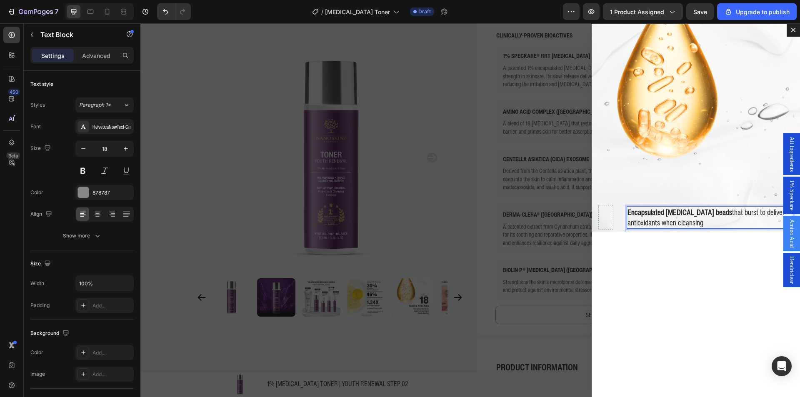
click at [663, 213] on strong "Encapsulated [MEDICAL_DATA] beads" at bounding box center [679, 212] width 105 height 11
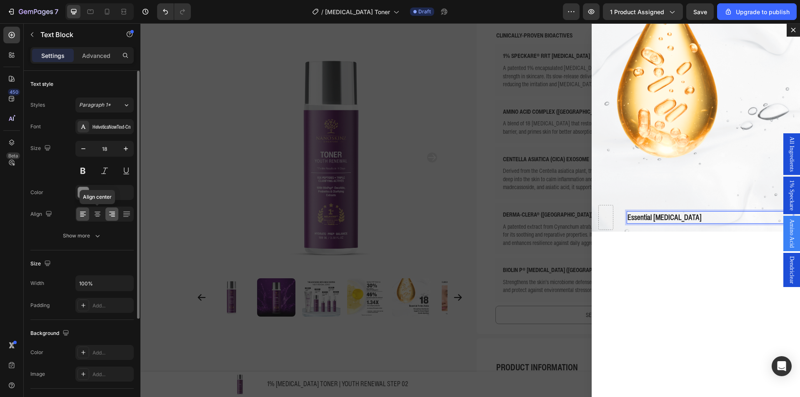
click at [106, 216] on div at bounding box center [111, 213] width 13 height 13
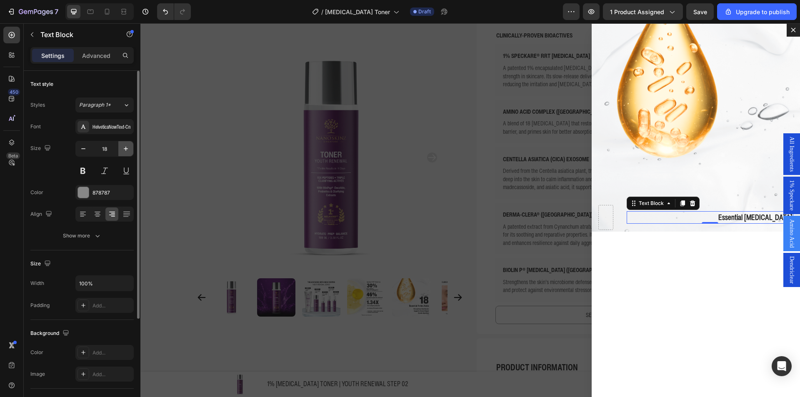
click at [122, 148] on icon "button" at bounding box center [126, 149] width 8 height 8
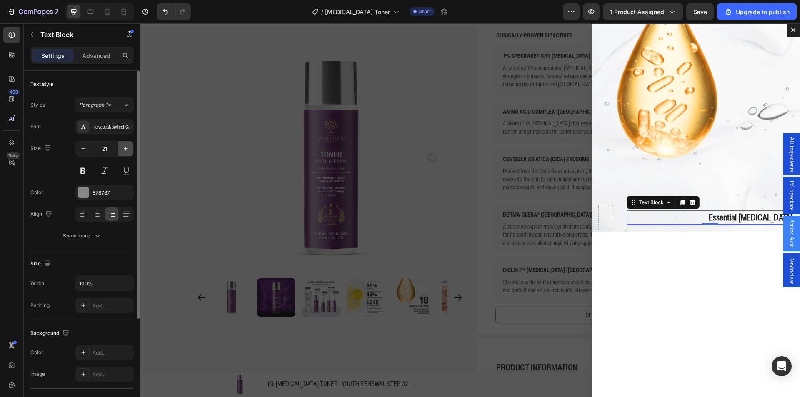
click at [122, 148] on icon "button" at bounding box center [126, 149] width 8 height 8
click at [125, 146] on icon "button" at bounding box center [126, 149] width 8 height 8
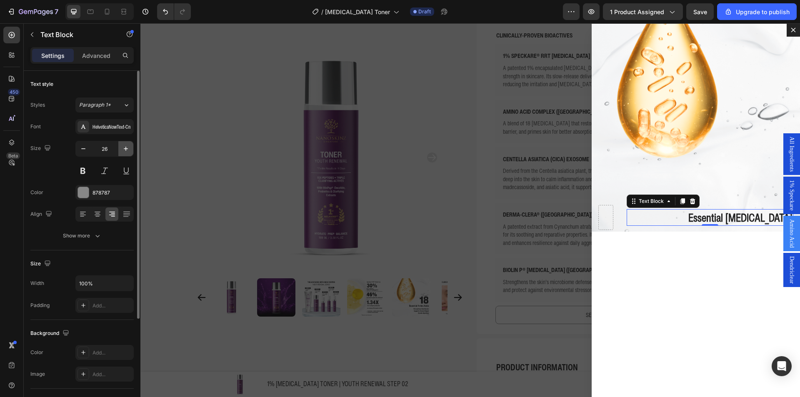
click at [125, 146] on icon "button" at bounding box center [126, 149] width 8 height 8
type input "30"
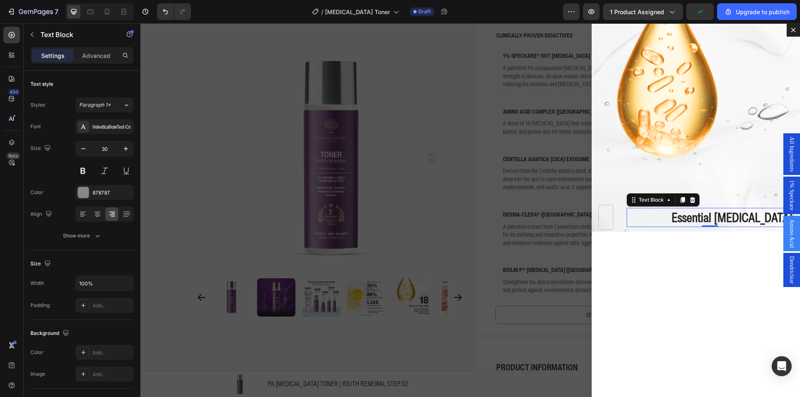
click at [680, 202] on icon "Dialog body" at bounding box center [682, 200] width 5 height 6
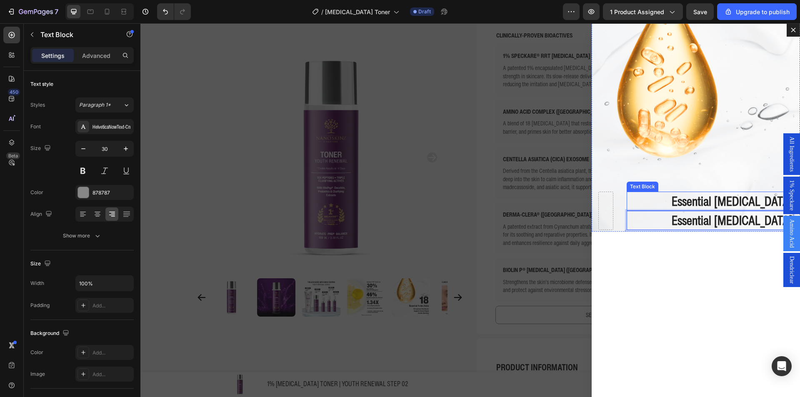
click at [672, 199] on p "Essential [MEDICAL_DATA]" at bounding box center [709, 200] width 165 height 17
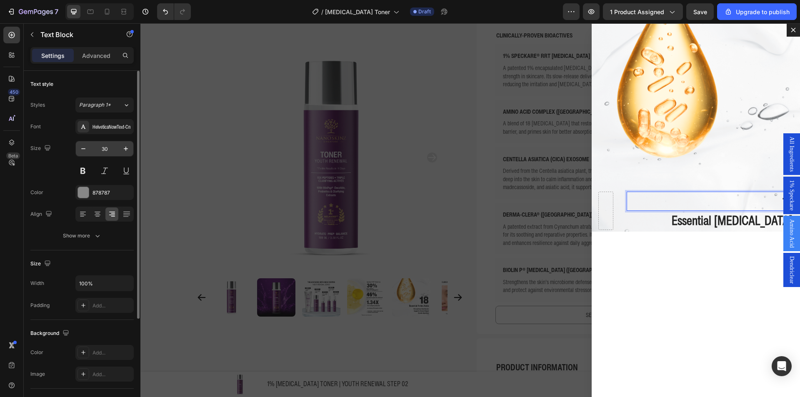
click at [115, 148] on input "30" at bounding box center [104, 148] width 27 height 15
type input "50"
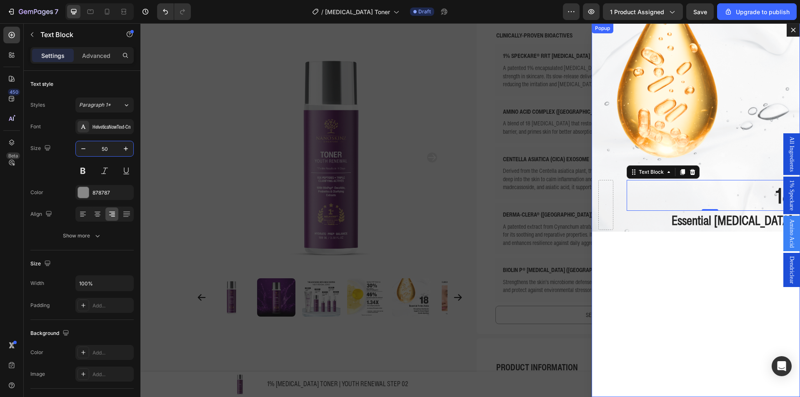
click at [715, 246] on div "18 Text Block 0 Essential [MEDICAL_DATA] Text Block Hero Banner" at bounding box center [695, 210] width 208 height 374
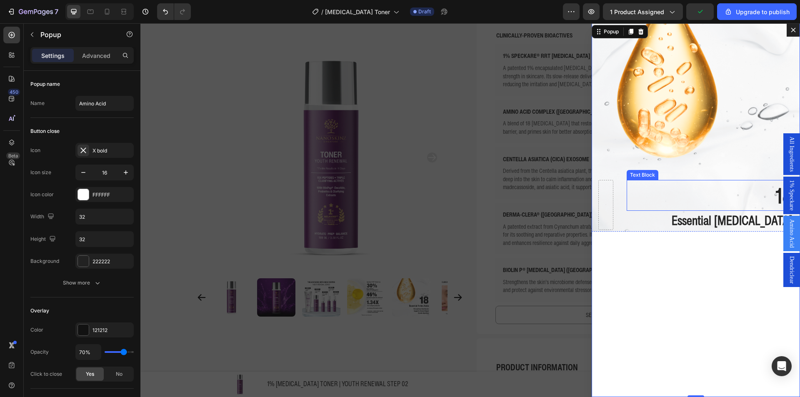
click at [753, 193] on p "18" at bounding box center [709, 195] width 165 height 29
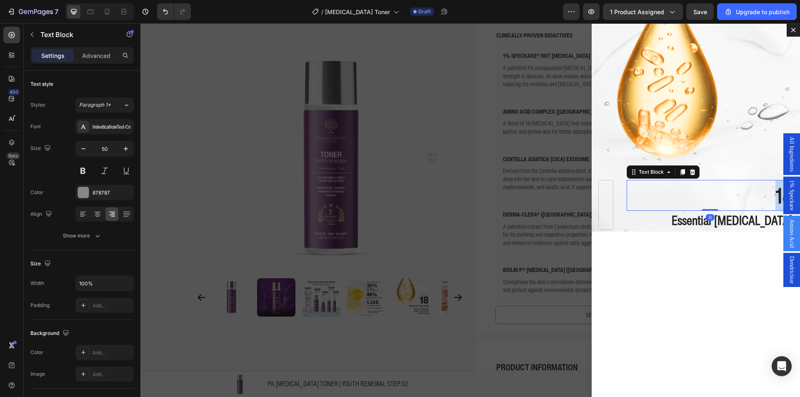
click at [753, 193] on p "18" at bounding box center [709, 195] width 165 height 29
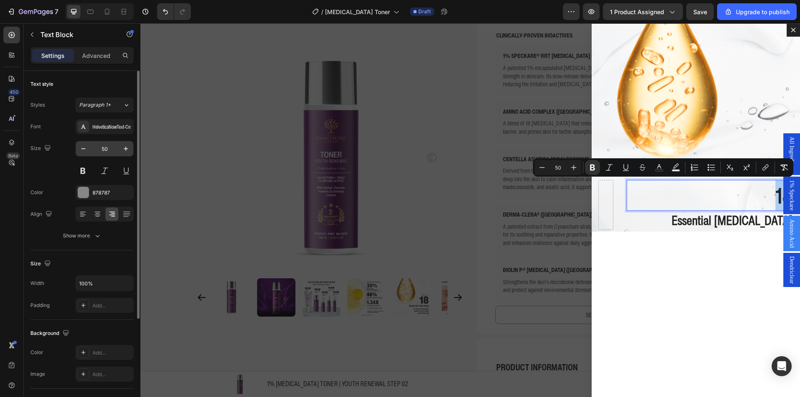
click at [106, 151] on input "50" at bounding box center [104, 148] width 27 height 15
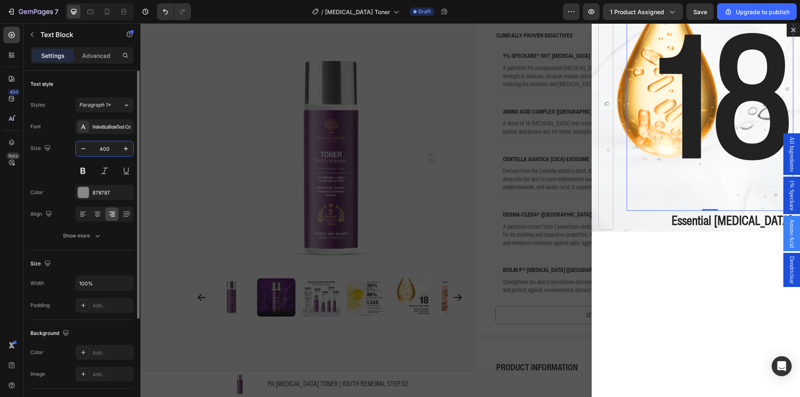
click at [106, 151] on input "400" at bounding box center [104, 148] width 27 height 15
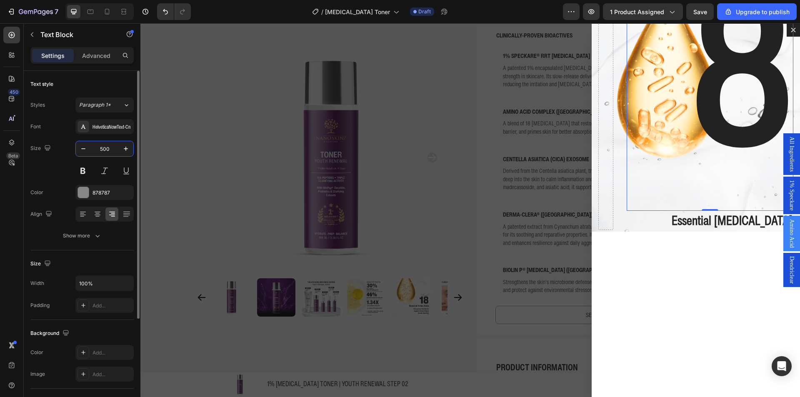
click at [106, 151] on input "500" at bounding box center [104, 148] width 27 height 15
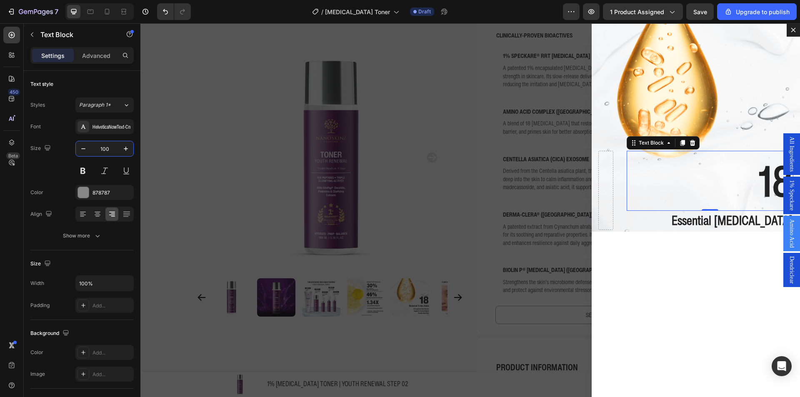
type input "100"
click at [121, 129] on div "HelveticaNowText-Cn" at bounding box center [111, 126] width 39 height 7
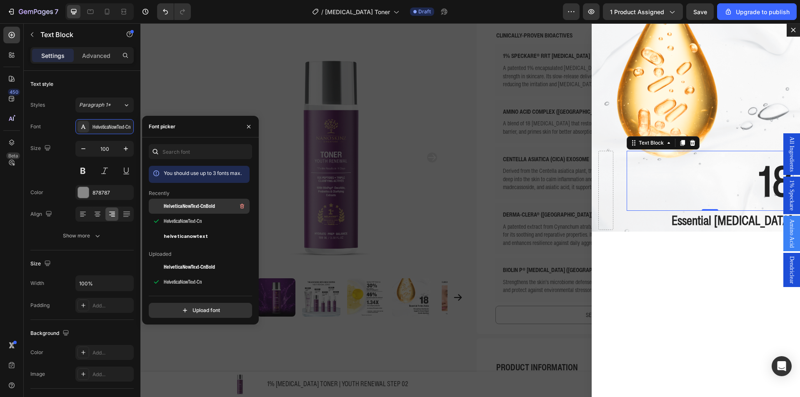
click at [188, 203] on span "HelveticaNowText-CnBold" at bounding box center [189, 205] width 51 height 7
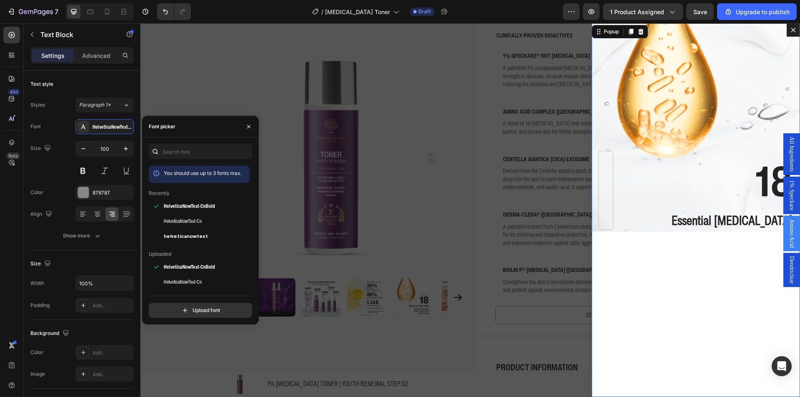
click at [694, 256] on div "18 Text Block Essential [MEDICAL_DATA] Text Block Hero Banner" at bounding box center [695, 210] width 208 height 374
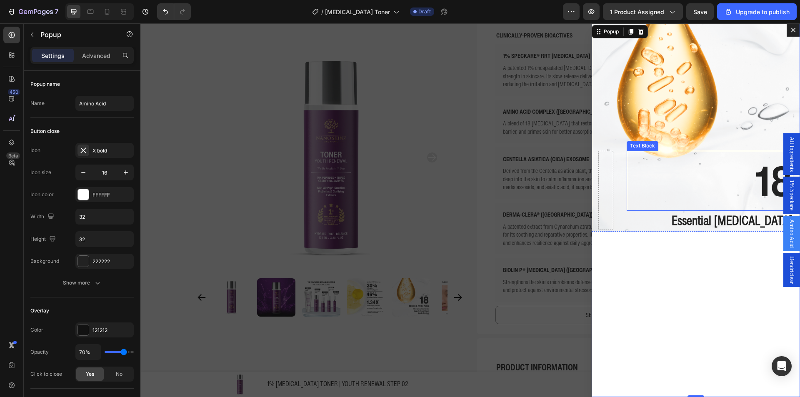
click at [736, 187] on p "18" at bounding box center [709, 181] width 165 height 58
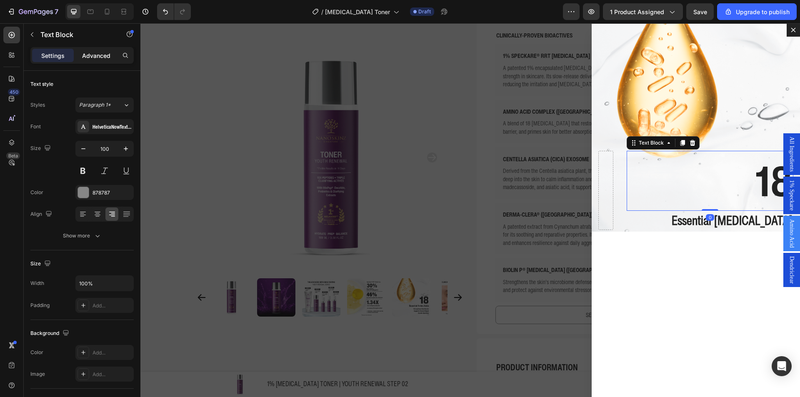
click at [102, 50] on div "Advanced" at bounding box center [96, 55] width 42 height 13
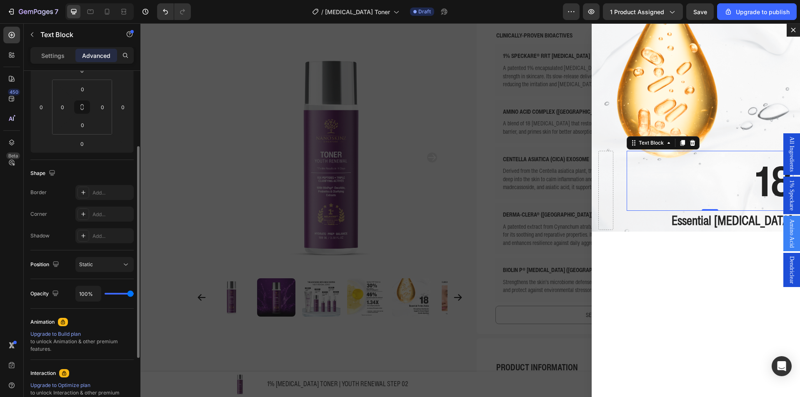
scroll to position [208, 0]
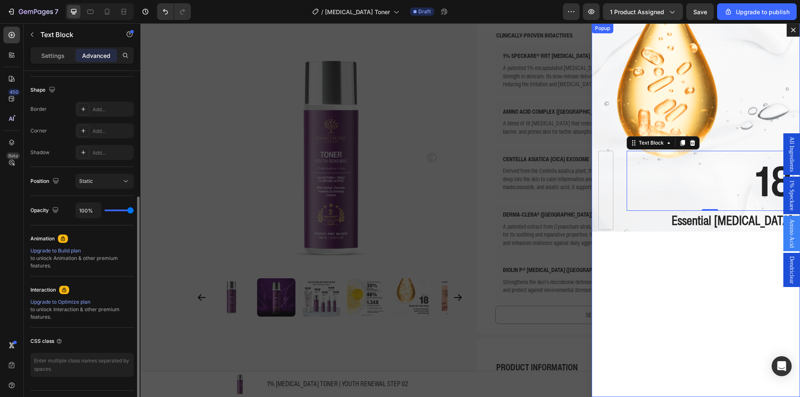
click at [746, 266] on div "18 Text Block 0 Essential [MEDICAL_DATA] Text Block Hero Banner" at bounding box center [695, 210] width 208 height 374
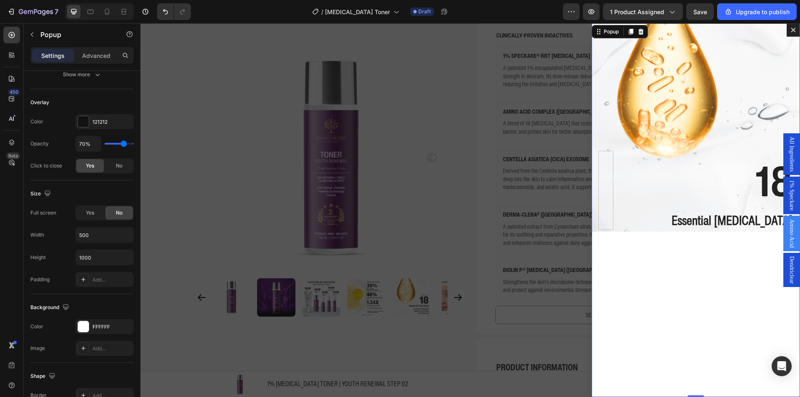
scroll to position [0, 0]
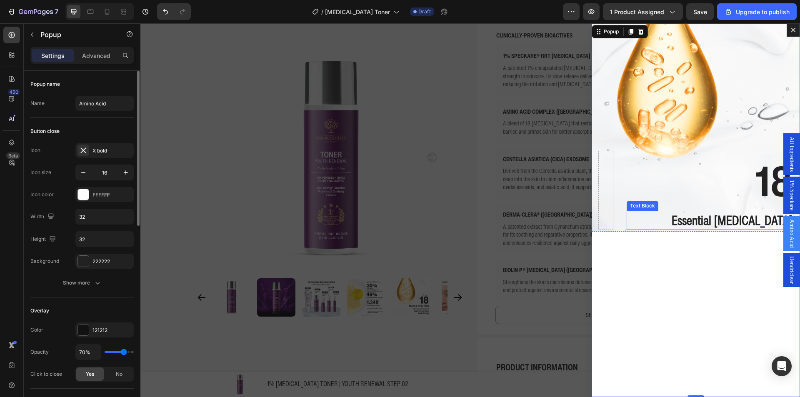
click at [732, 220] on strong "Essential [MEDICAL_DATA]" at bounding box center [731, 220] width 121 height 18
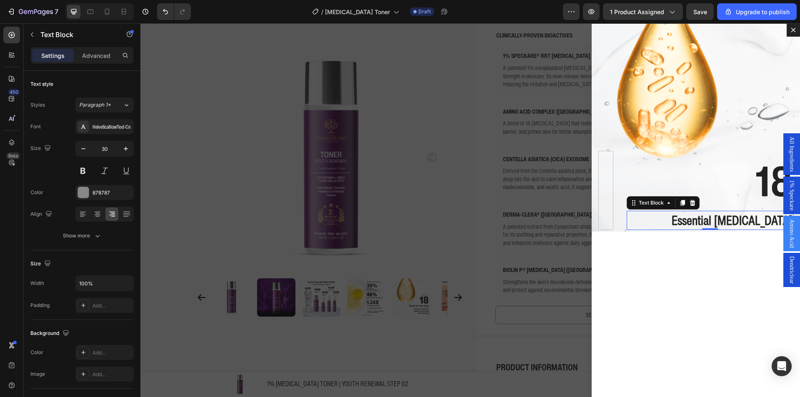
click at [623, 278] on div "18 Text Block Essential [MEDICAL_DATA] Text Block 0 Hero Banner" at bounding box center [695, 210] width 208 height 374
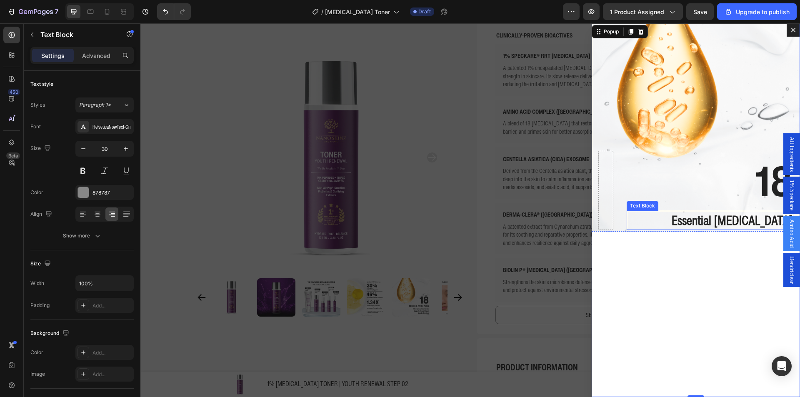
click at [708, 225] on strong "Essential [MEDICAL_DATA]" at bounding box center [731, 220] width 121 height 18
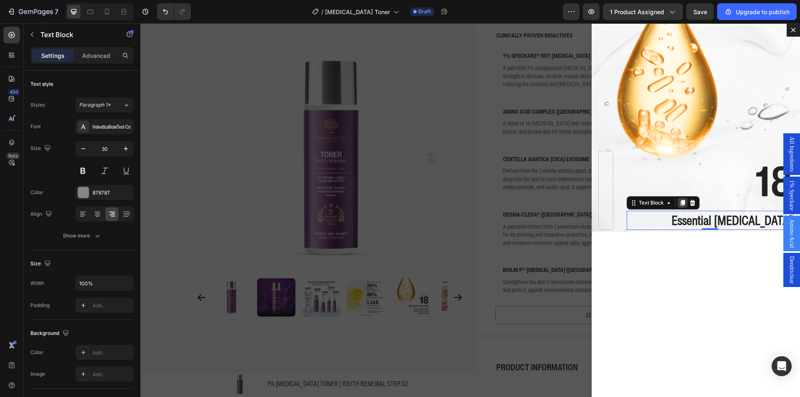
click at [677, 202] on div "Dialog body" at bounding box center [682, 203] width 10 height 10
click at [690, 217] on strong "Essential [MEDICAL_DATA]" at bounding box center [731, 220] width 121 height 18
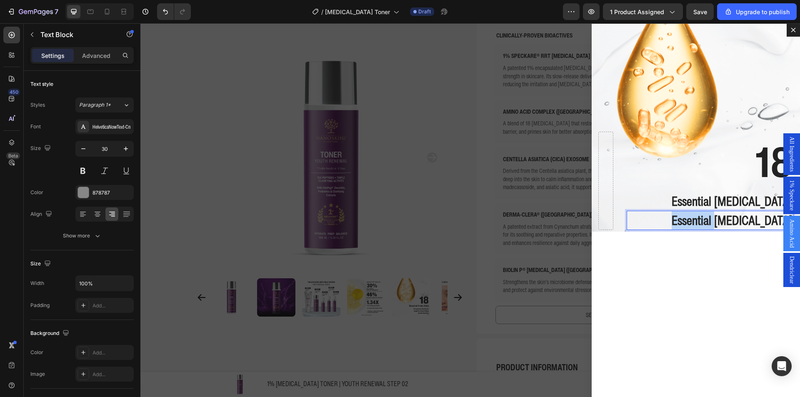
click at [690, 217] on strong "Essential [MEDICAL_DATA]" at bounding box center [731, 220] width 121 height 18
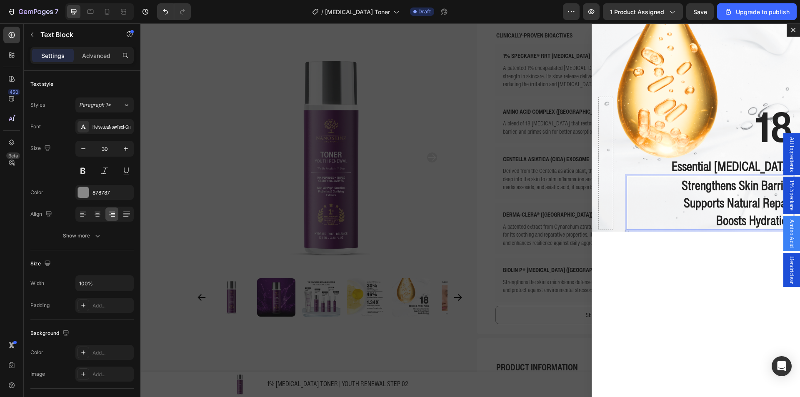
click at [688, 202] on strong "Supports Natural Repair" at bounding box center [738, 203] width 109 height 18
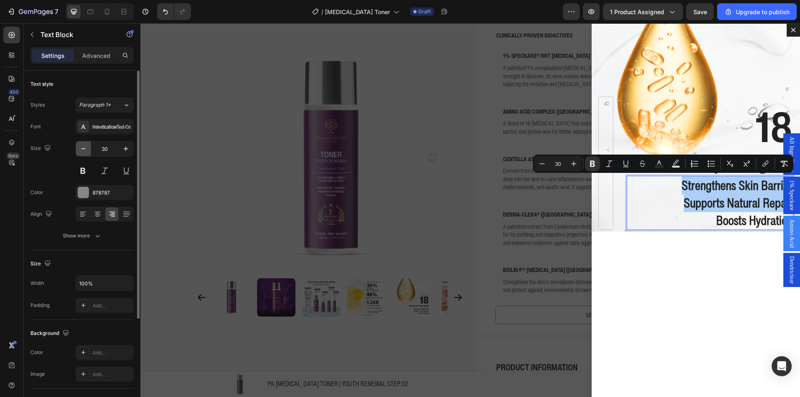
click at [81, 147] on icon "button" at bounding box center [83, 149] width 8 height 8
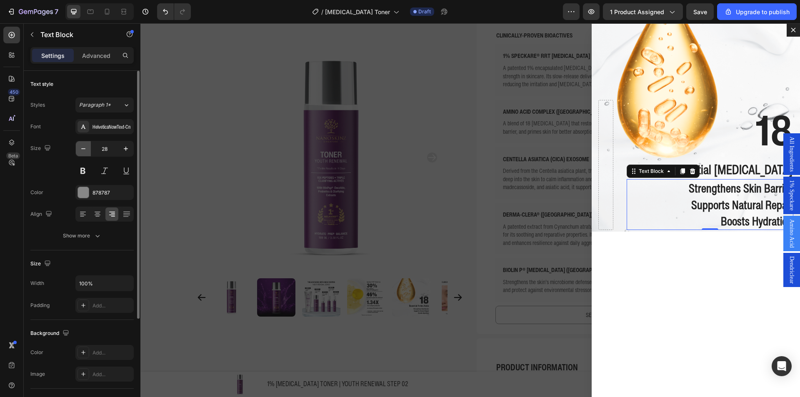
click at [81, 147] on icon "button" at bounding box center [83, 149] width 8 height 8
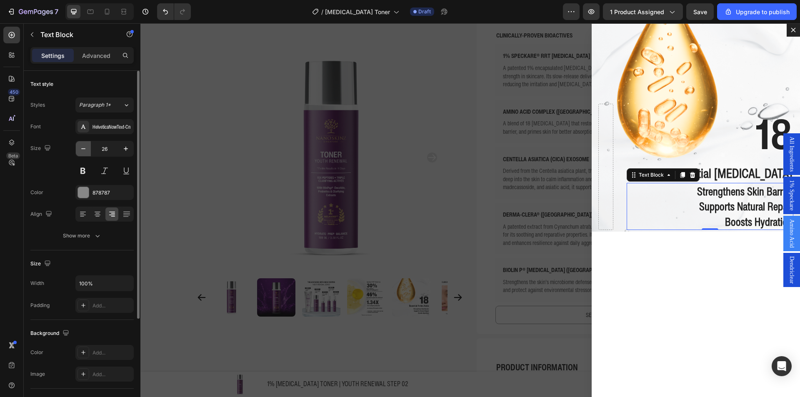
type input "25"
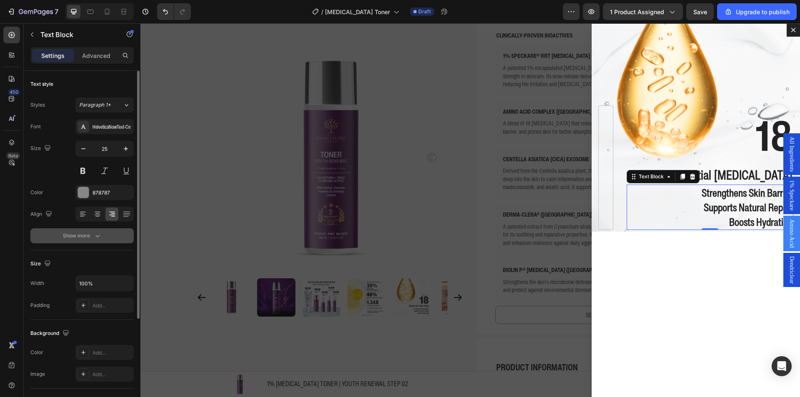
click at [78, 235] on div "Show more" at bounding box center [82, 236] width 39 height 8
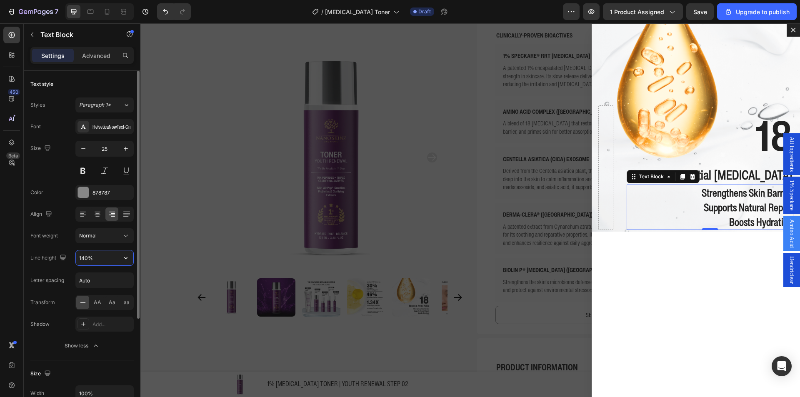
click at [88, 257] on input "140%" at bounding box center [104, 257] width 57 height 15
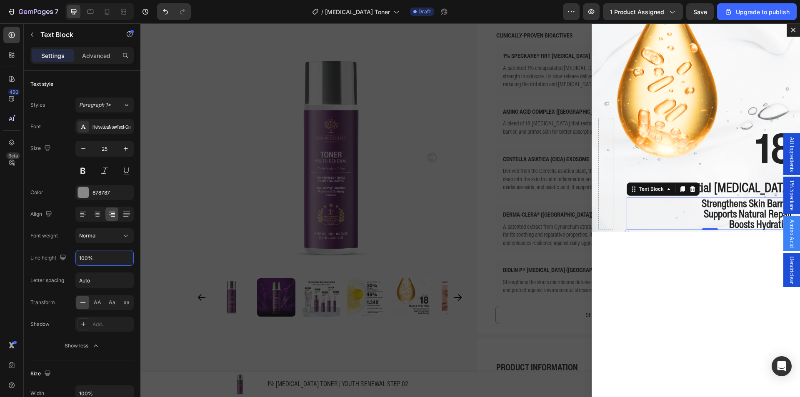
type input "100%"
click at [746, 152] on p "18" at bounding box center [709, 148] width 165 height 58
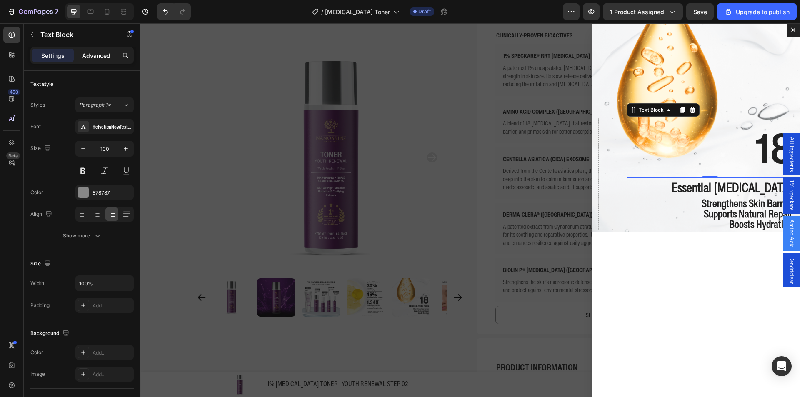
click at [103, 60] on div "Advanced" at bounding box center [96, 55] width 42 height 13
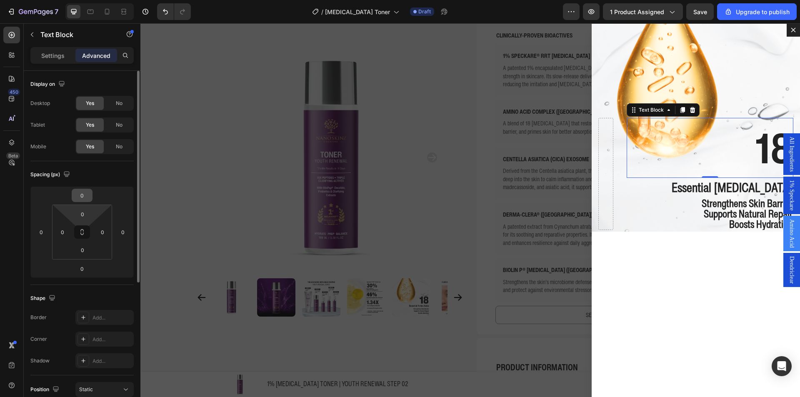
drag, startPoint x: 80, startPoint y: 207, endPoint x: 81, endPoint y: 197, distance: 10.5
click at [80, 62] on html "7 / [MEDICAL_DATA] Toner Draft Preview 1 product assigned Save Upgrade to publi…" at bounding box center [400, 31] width 800 height 62
type input "4"
click at [81, 197] on input "0" at bounding box center [82, 195] width 17 height 12
click at [97, 180] on div "Spacing (px)" at bounding box center [81, 174] width 103 height 13
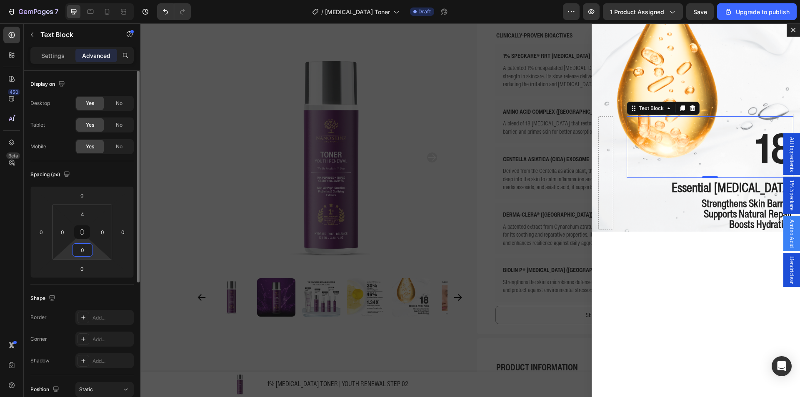
click at [83, 248] on input "0" at bounding box center [82, 250] width 17 height 12
click at [83, 248] on input "10" at bounding box center [82, 250] width 17 height 12
type input "-"
click at [82, 217] on input "4" at bounding box center [82, 214] width 17 height 12
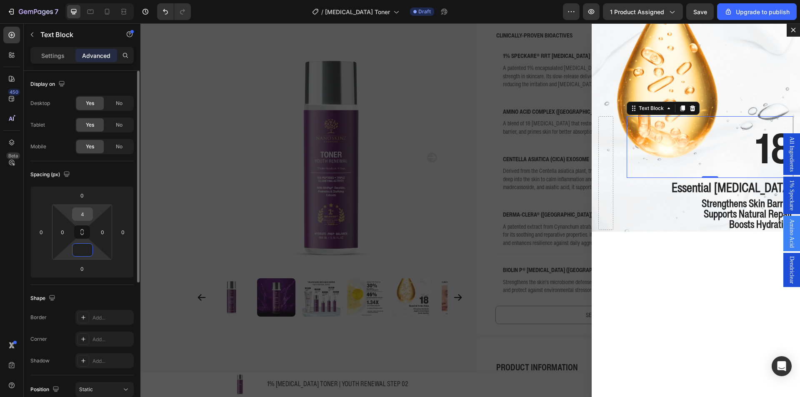
type input "0"
click at [79, 271] on input "0" at bounding box center [82, 268] width 17 height 12
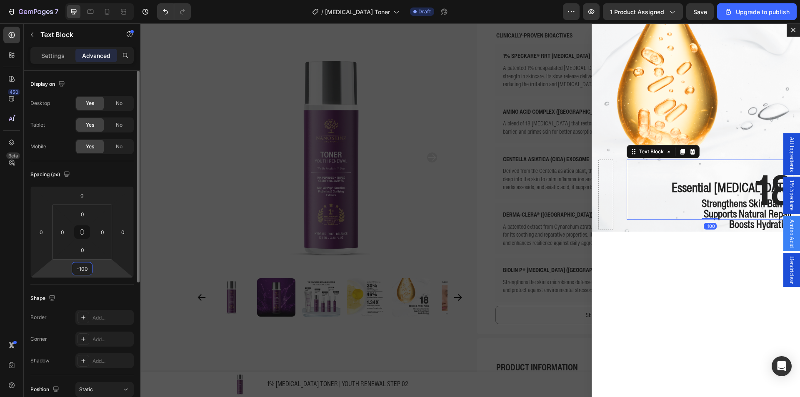
click at [80, 271] on input "-100" at bounding box center [82, 268] width 17 height 12
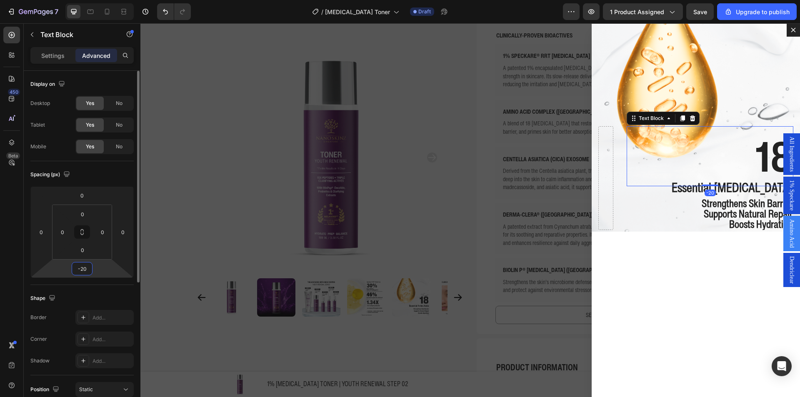
click at [84, 271] on input "-20" at bounding box center [82, 268] width 17 height 12
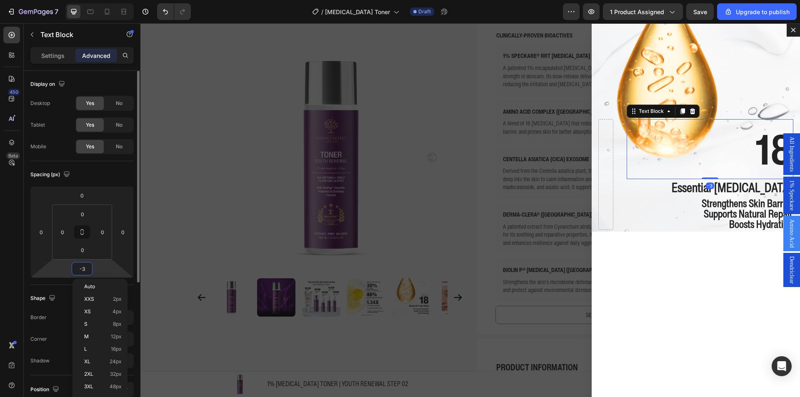
type input "-30"
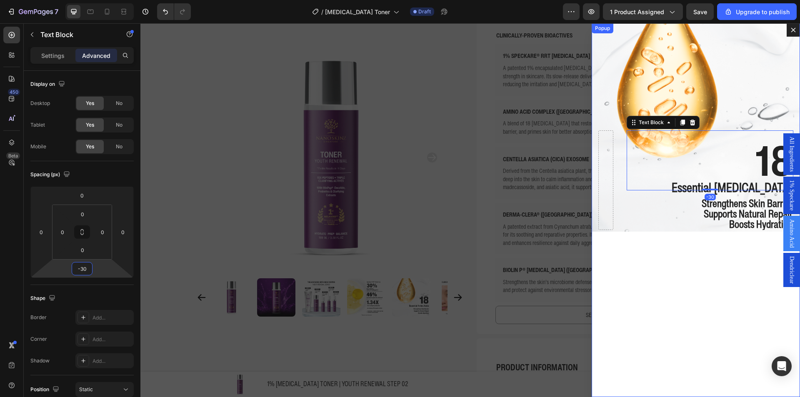
click at [667, 273] on div "18 Text Block -30 Essential [MEDICAL_DATA] Text Block Strengthens Skin Barrier …" at bounding box center [695, 210] width 208 height 374
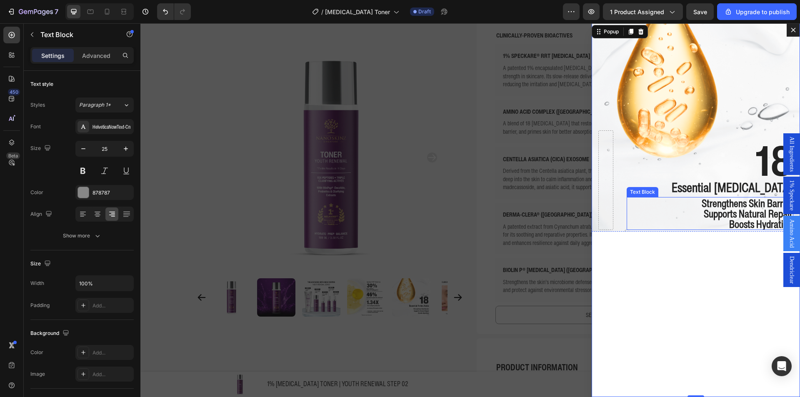
click at [690, 216] on p "Supports Natural Repair" at bounding box center [709, 213] width 165 height 10
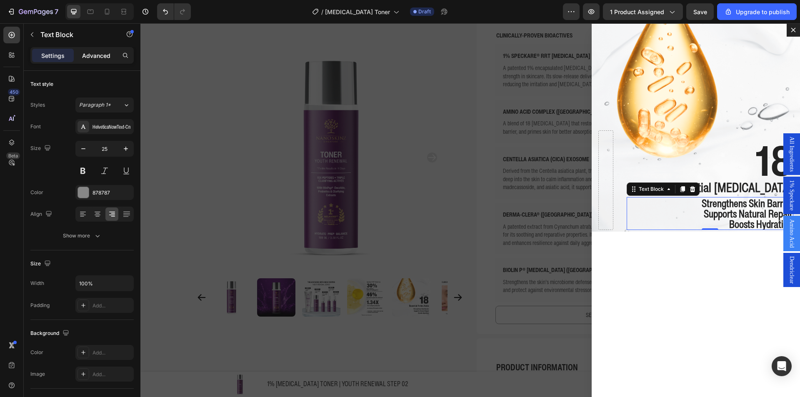
click at [95, 57] on p "Advanced" at bounding box center [96, 55] width 28 height 9
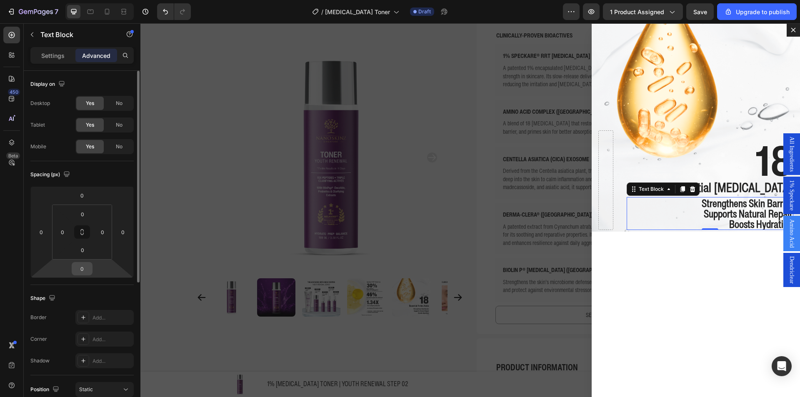
click at [84, 269] on input "0" at bounding box center [82, 268] width 17 height 12
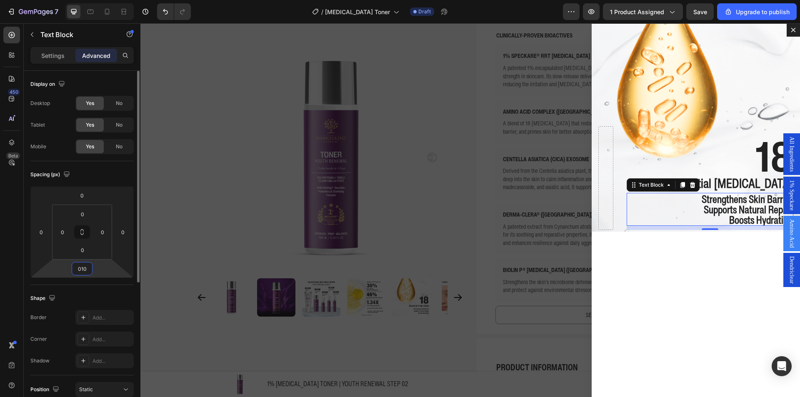
click at [84, 269] on input "010" at bounding box center [82, 268] width 17 height 12
type input "10"
click at [83, 268] on input "10" at bounding box center [82, 268] width 17 height 12
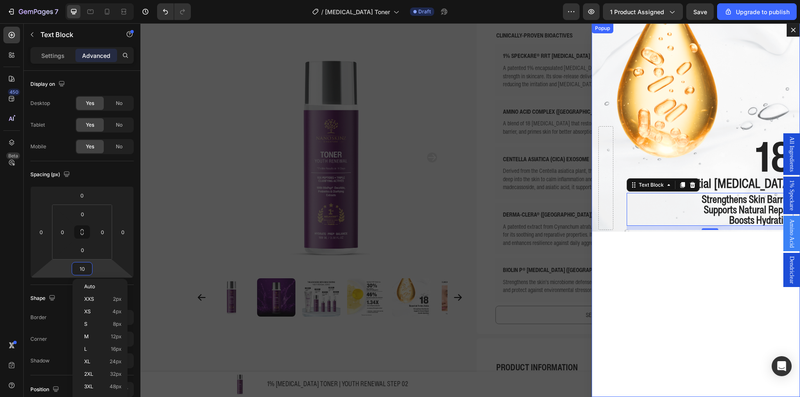
click at [654, 273] on div "18 Text Block Essential Amino Acids Text Block Strengthens Skin Barrier Support…" at bounding box center [695, 210] width 208 height 374
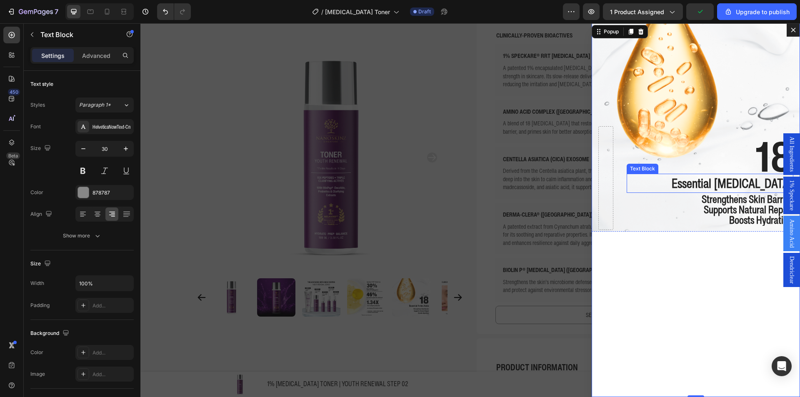
click at [716, 187] on strong "Essential Amino Acids" at bounding box center [731, 183] width 121 height 18
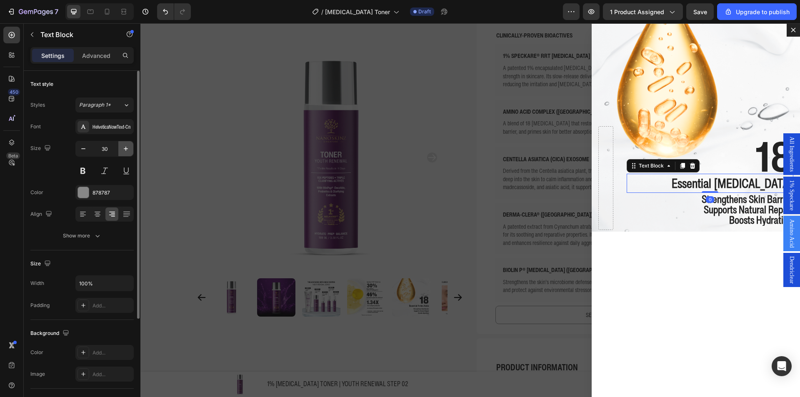
click at [126, 152] on icon "button" at bounding box center [126, 149] width 8 height 8
click at [126, 147] on icon "button" at bounding box center [126, 149] width 4 height 4
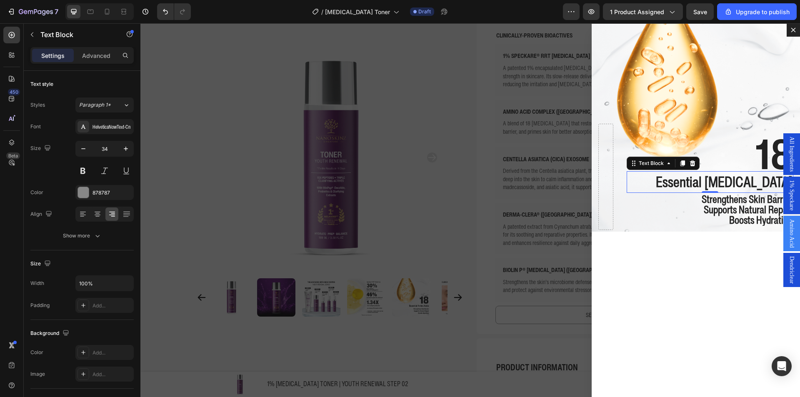
type input "35"
click at [701, 201] on strong "Strengthens Skin Barrier" at bounding box center [746, 198] width 91 height 15
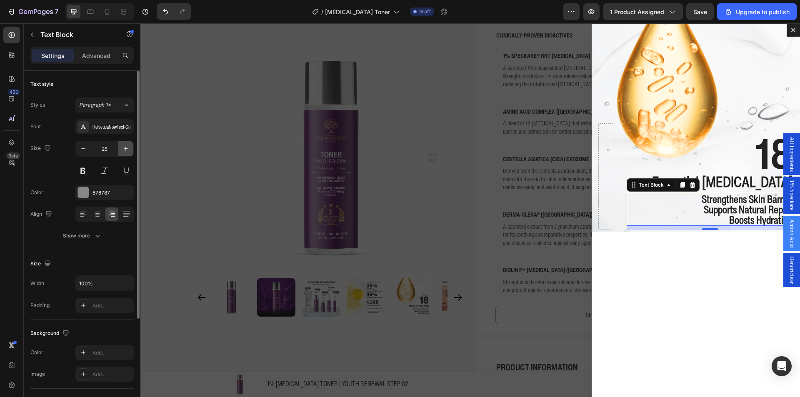
click at [127, 142] on button "button" at bounding box center [125, 148] width 15 height 15
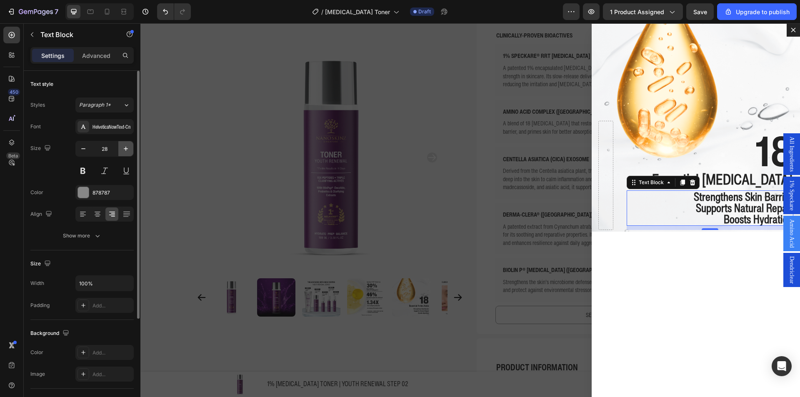
click at [127, 142] on button "button" at bounding box center [125, 148] width 15 height 15
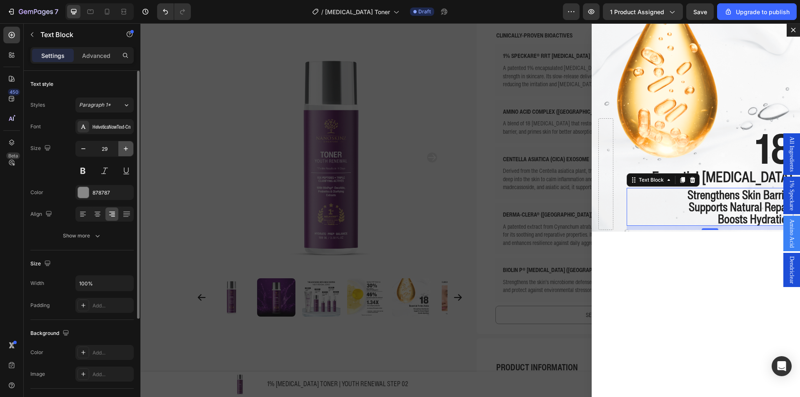
click at [127, 142] on button "button" at bounding box center [125, 148] width 15 height 15
type input "30"
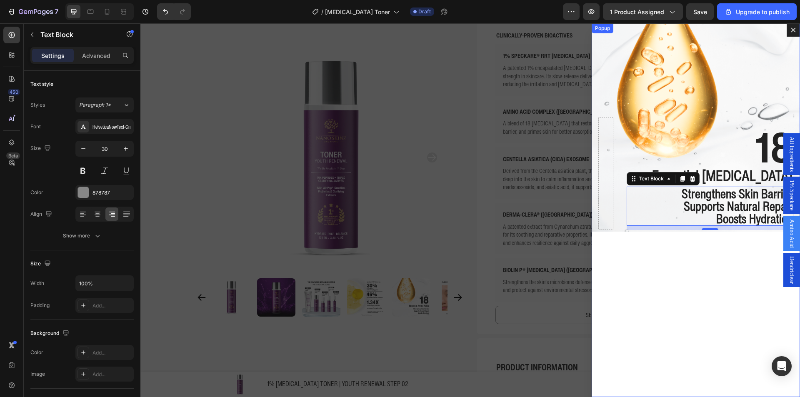
click at [686, 283] on div "18 Text Block Essential Amino Acids Text Block Strengthens Skin Barrier Support…" at bounding box center [695, 210] width 208 height 374
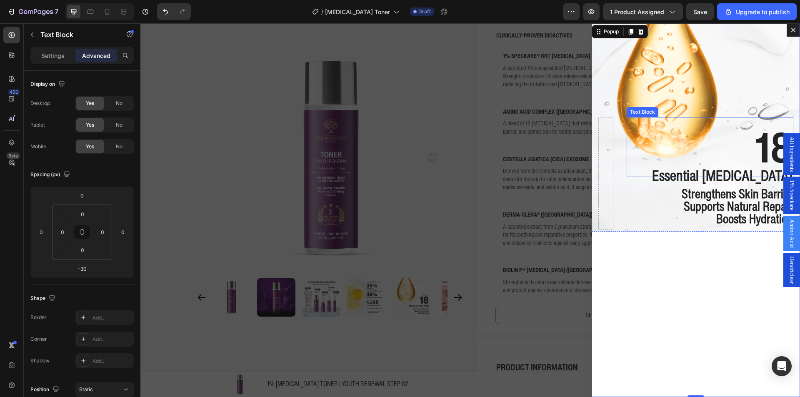
click at [755, 150] on strong "18" at bounding box center [773, 146] width 37 height 61
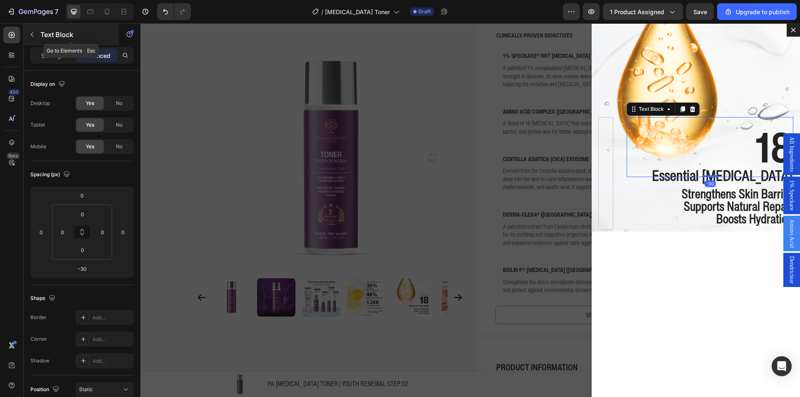
click at [42, 38] on p "Text Block" at bounding box center [75, 35] width 71 height 10
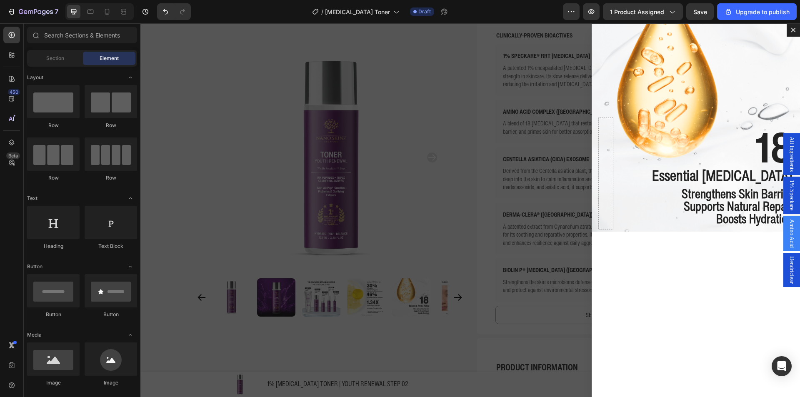
click at [737, 144] on p "18" at bounding box center [709, 147] width 165 height 58
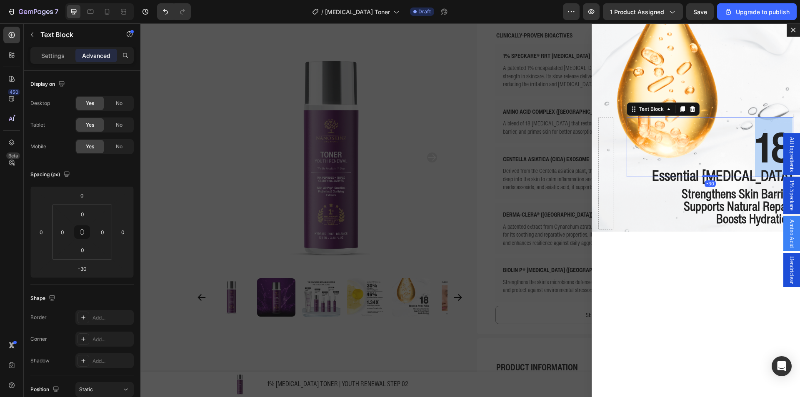
click at [762, 147] on strong "18" at bounding box center [773, 146] width 37 height 61
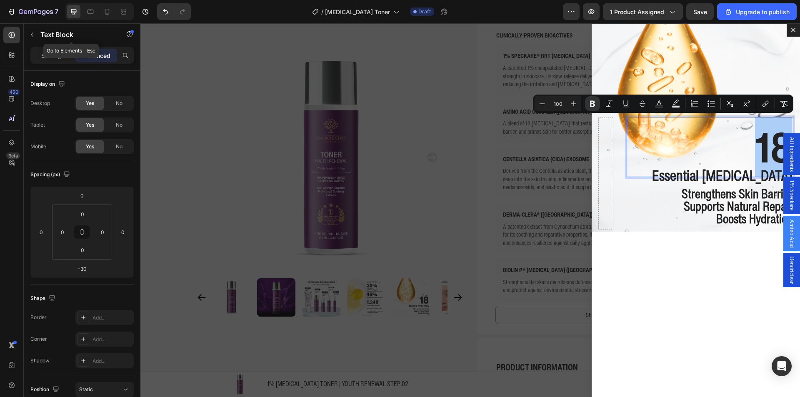
click at [54, 64] on div "Settings Advanced" at bounding box center [82, 59] width 117 height 24
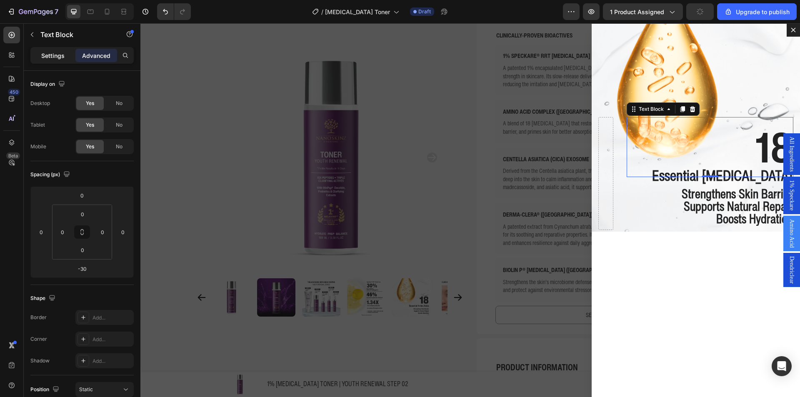
click at [56, 57] on p "Settings" at bounding box center [52, 55] width 23 height 9
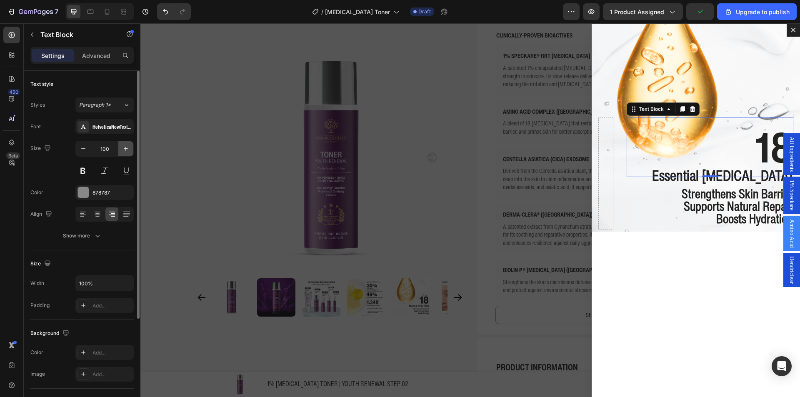
click at [122, 146] on icon "button" at bounding box center [126, 149] width 8 height 8
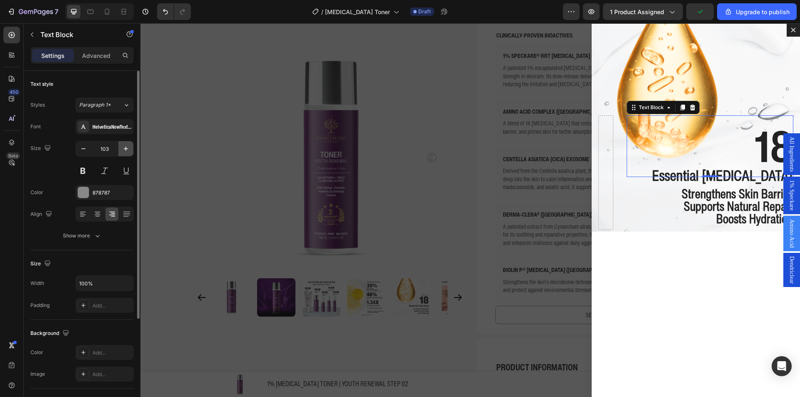
click at [122, 146] on icon "button" at bounding box center [126, 149] width 8 height 8
click at [95, 149] on input "105" at bounding box center [104, 148] width 27 height 15
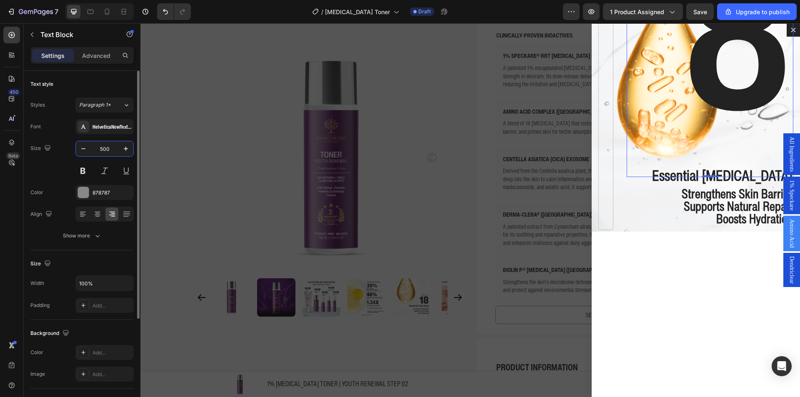
click at [96, 148] on input "500" at bounding box center [104, 148] width 27 height 15
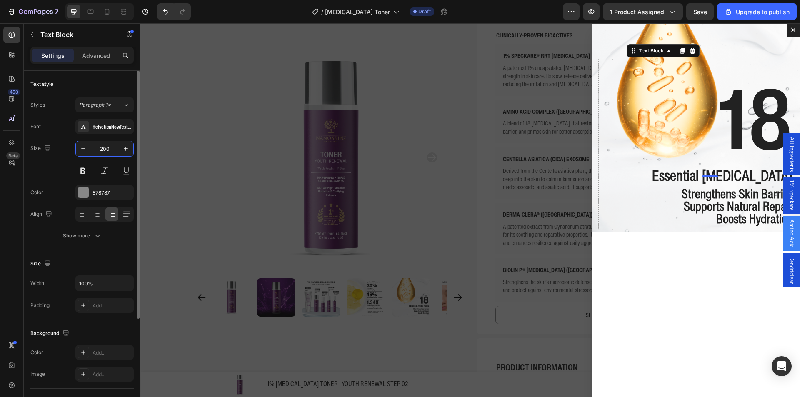
click at [96, 148] on input "200" at bounding box center [104, 148] width 27 height 15
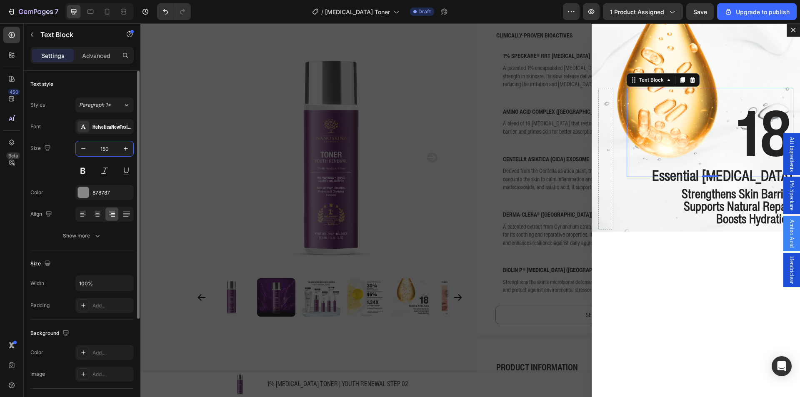
click at [96, 148] on input "150" at bounding box center [104, 148] width 27 height 15
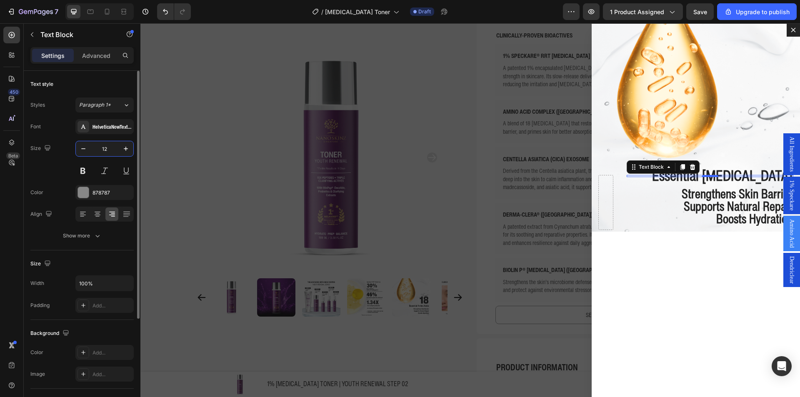
type input "120"
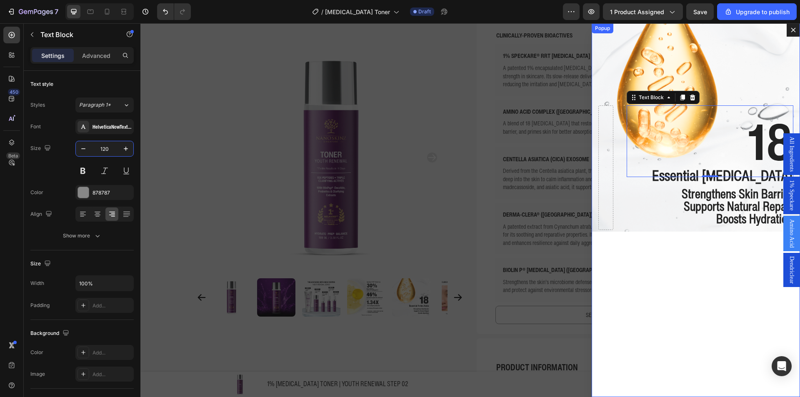
click at [673, 256] on div "18 Text Block -30 Essential Amino Acids Text Block Strengthens Skin Barrier Sup…" at bounding box center [695, 210] width 208 height 374
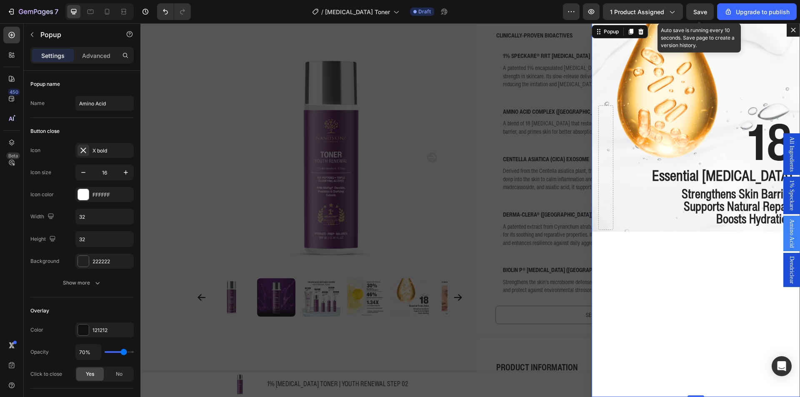
click at [697, 10] on span "Save" at bounding box center [700, 11] width 14 height 7
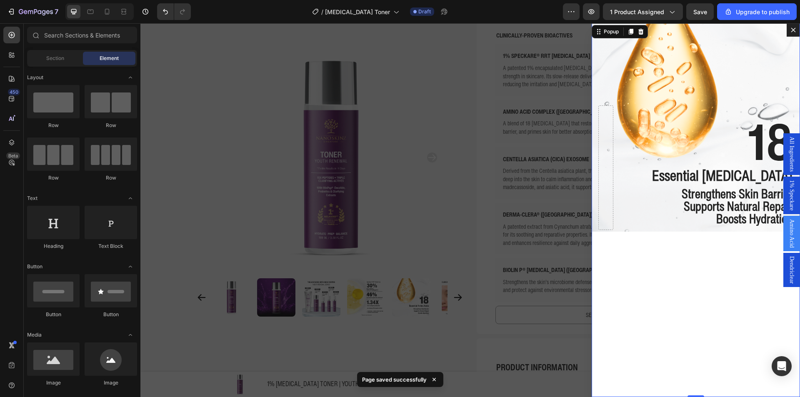
click at [427, 166] on div "Backdrop" at bounding box center [469, 210] width 659 height 374
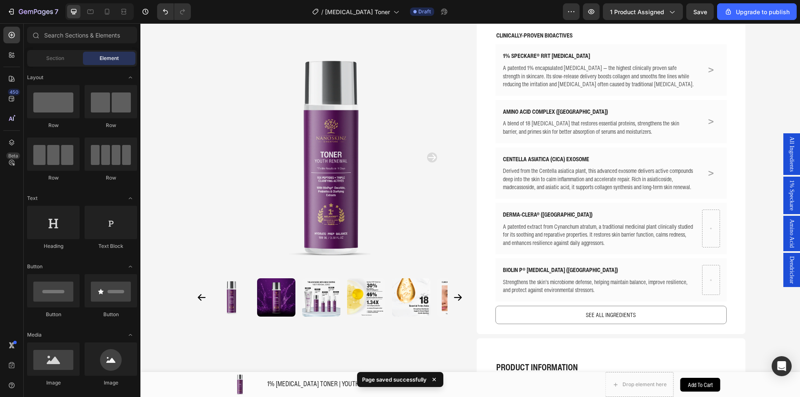
click at [787, 269] on span "Dendriclear" at bounding box center [791, 269] width 8 height 27
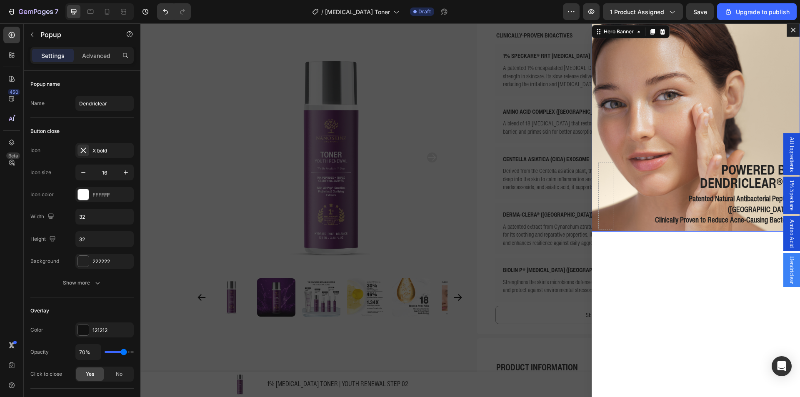
click at [668, 73] on div "Background Image" at bounding box center [695, 127] width 208 height 208
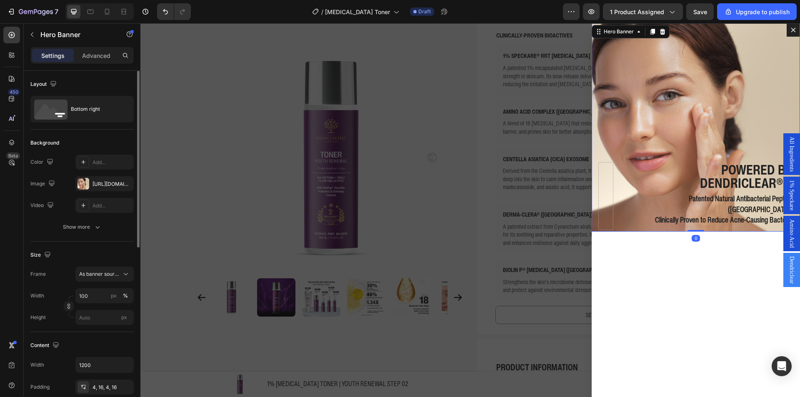
click at [104, 175] on div "The changes might be hidden by the video. Color Add... Image https://cdn.shopif…" at bounding box center [81, 184] width 103 height 58
click at [105, 182] on div "https://cdn.shopify.com/s/files/1/0941/6300/9836/files/gempages_577943635312509…" at bounding box center [104, 183] width 24 height 7
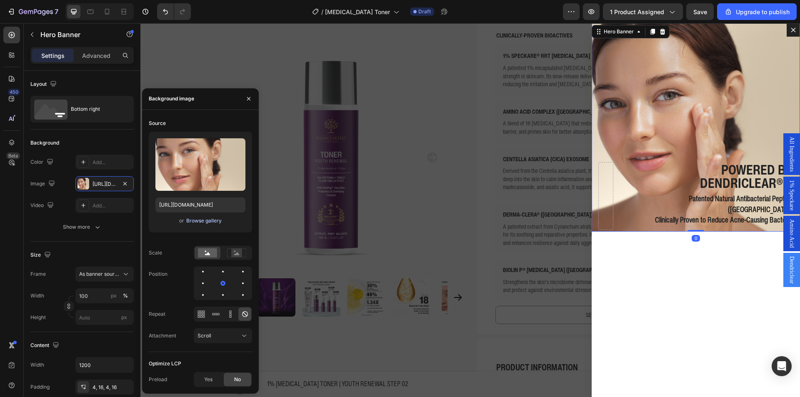
click at [200, 218] on div "Browse gallery" at bounding box center [203, 220] width 35 height 7
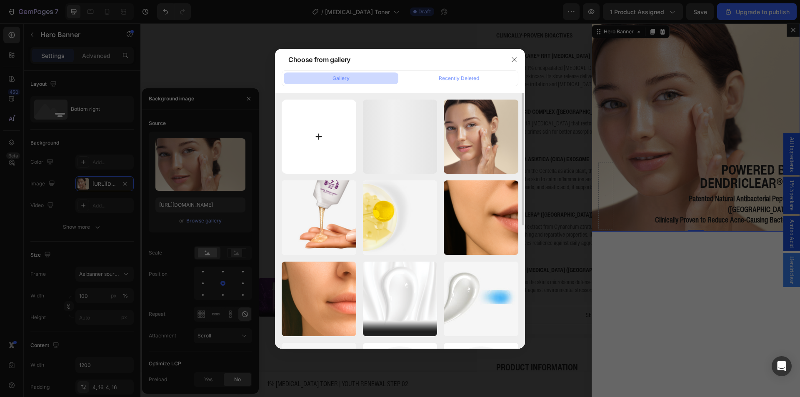
click at [314, 130] on input "file" at bounding box center [319, 137] width 75 height 75
type input "C:\fakepath\29.png"
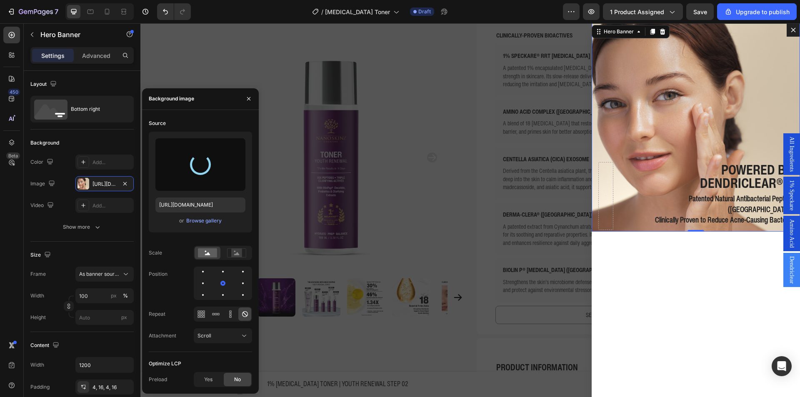
type input "https://cdn.shopify.com/s/files/1/0941/6300/9836/files/gempages_577943635312509…"
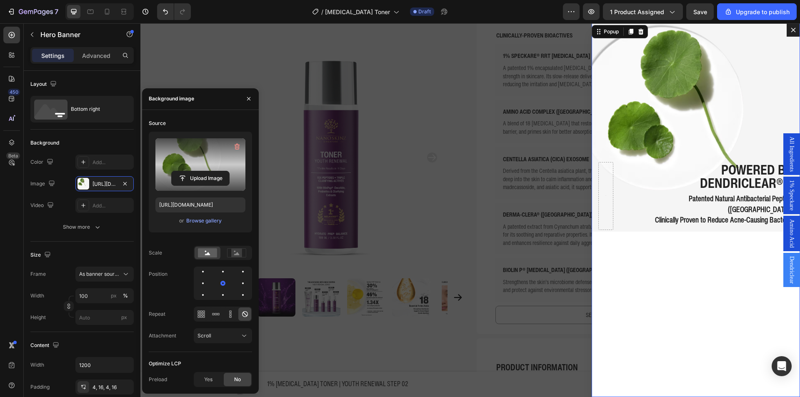
click at [722, 319] on div "Powered by Dendriclear® ® Text Block Patented Natural Antibacterial Peptide (US…" at bounding box center [695, 210] width 208 height 374
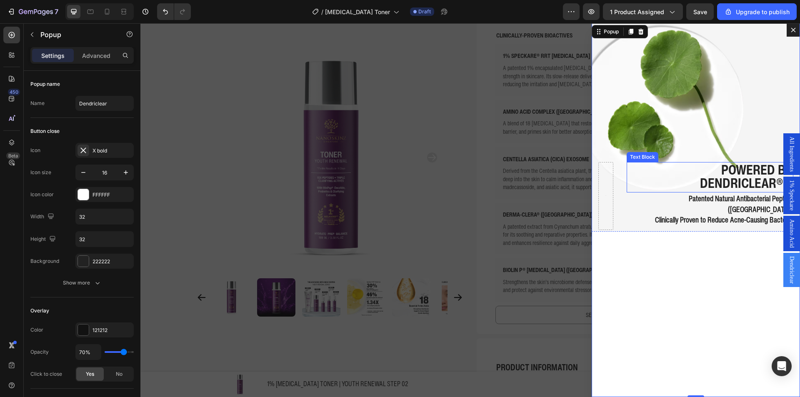
click at [716, 193] on strong "Dendriclear® ®" at bounding box center [746, 183] width 92 height 20
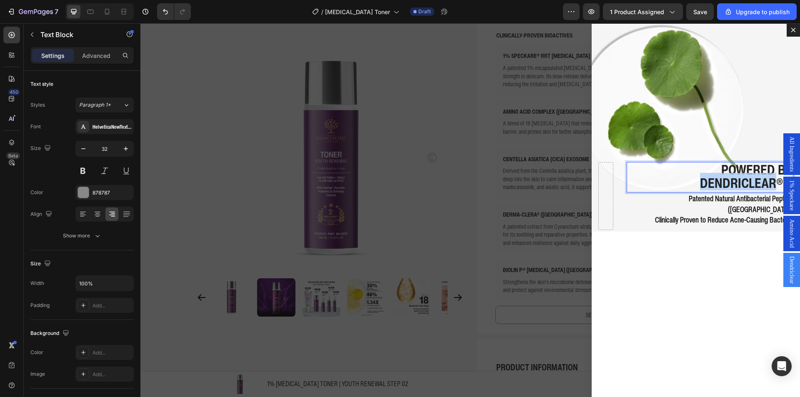
click at [716, 192] on strong "Dendriclear® ®" at bounding box center [746, 183] width 92 height 20
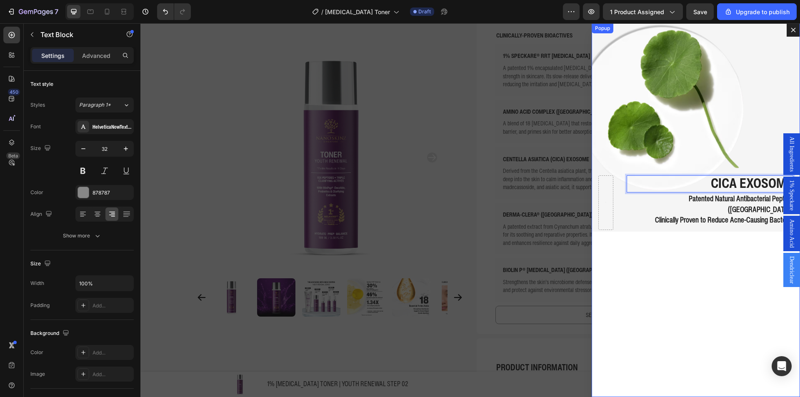
click at [691, 248] on div "CICA EXOSOME Text Block 0 Patented Natural Antibacterial Peptide (USA) Clinical…" at bounding box center [695, 210] width 208 height 374
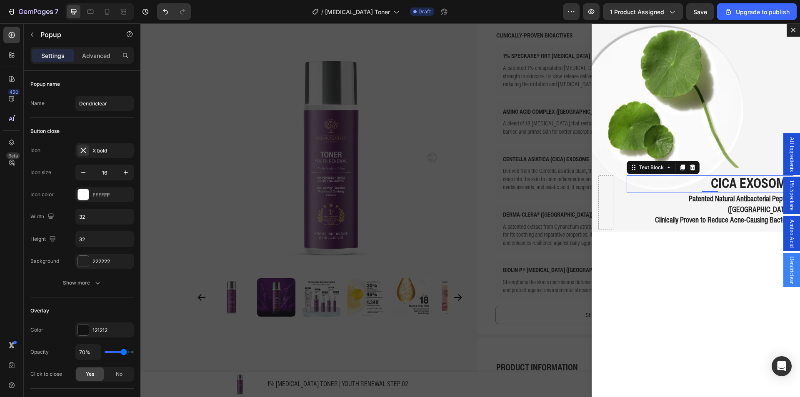
click at [745, 193] on strong "CICA EXOSOME" at bounding box center [752, 183] width 82 height 20
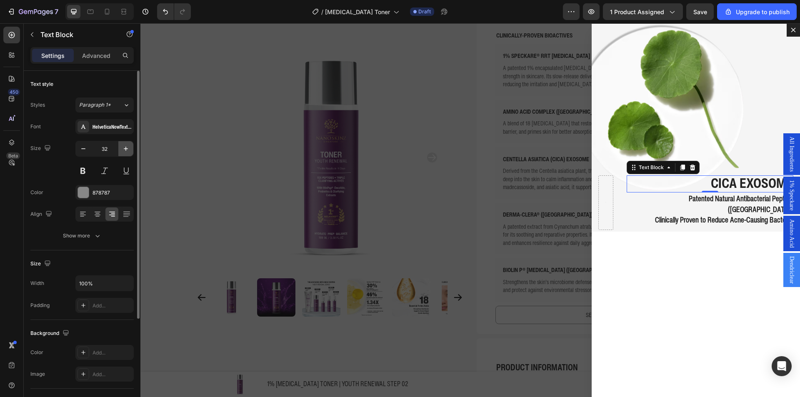
click at [128, 148] on icon "button" at bounding box center [126, 149] width 8 height 8
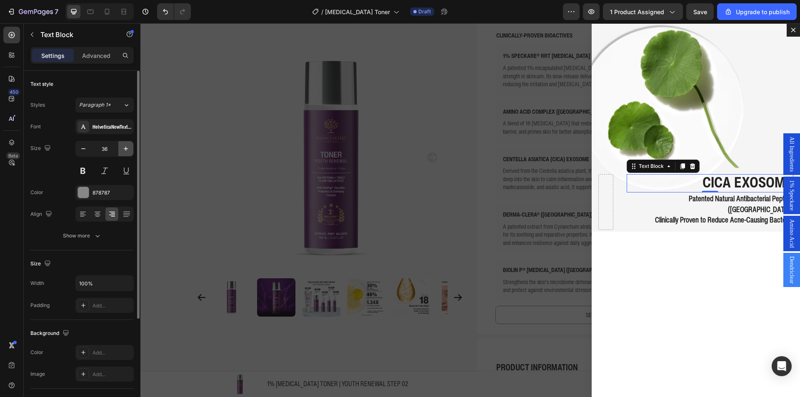
click at [128, 148] on icon "button" at bounding box center [126, 149] width 8 height 8
type input "40"
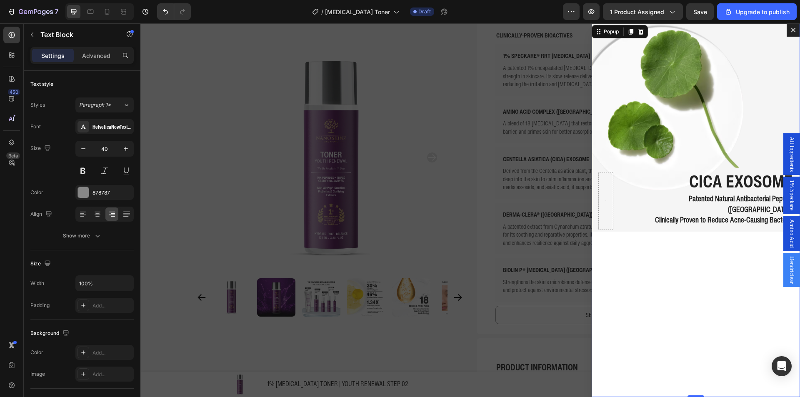
click at [614, 252] on div "CICA EXOSOME Text Block Patented Natural Antibacterial Peptide (USA) Clinically…" at bounding box center [695, 210] width 208 height 374
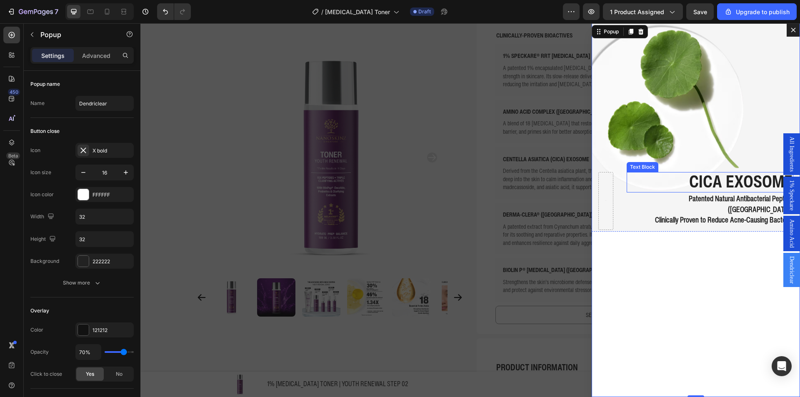
click at [661, 204] on p "Patented Natural Antibacterial Peptide (USA)" at bounding box center [709, 203] width 165 height 21
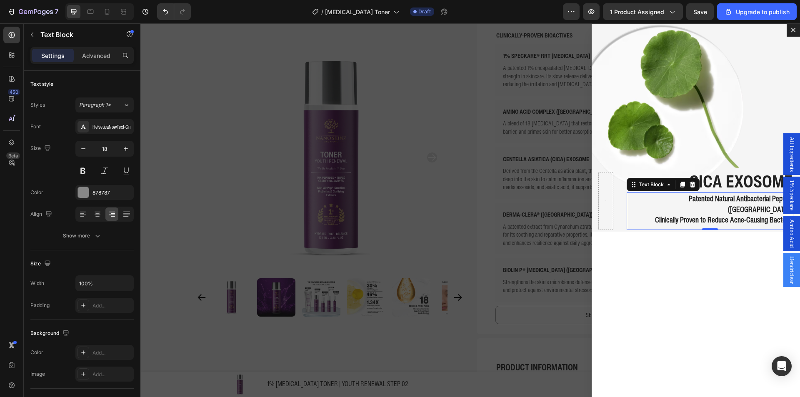
click at [665, 214] on strong "Clinically Proven to Reduce Acne-Causing Bacteria" at bounding box center [723, 219] width 137 height 11
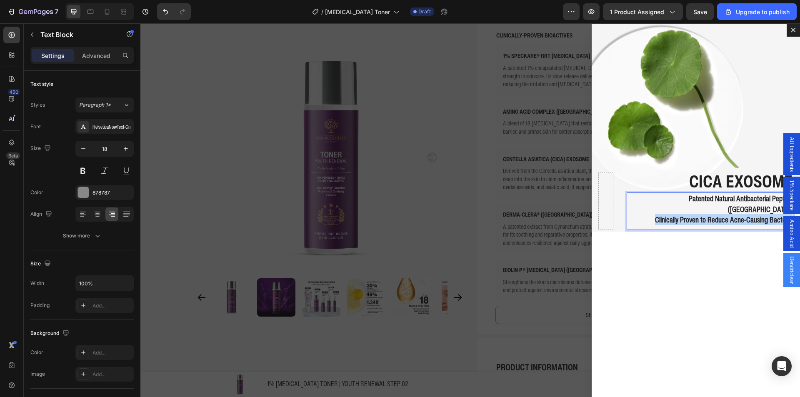
click at [665, 214] on strong "Clinically Proven to Reduce Acne-Causing Bacteria" at bounding box center [723, 219] width 137 height 11
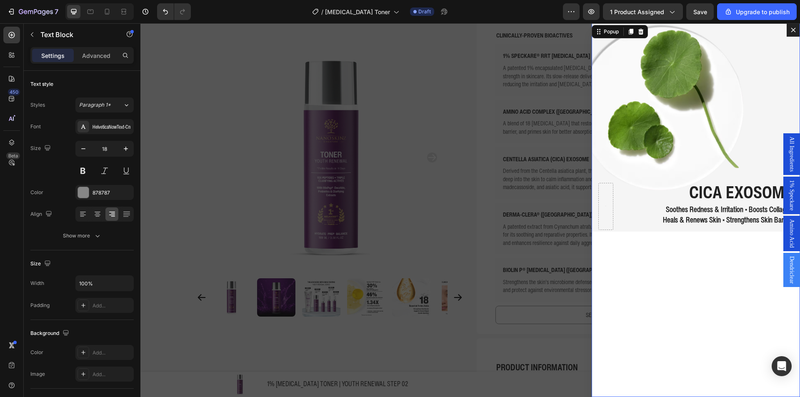
click at [681, 257] on div "CICA EXOSOME Text Block Soothes Redness & Irritation • Boosts Collagen Heals & …" at bounding box center [695, 210] width 208 height 374
click at [666, 212] on strong "Soothes Redness & Irritation • Boosts Collagen" at bounding box center [729, 209] width 127 height 11
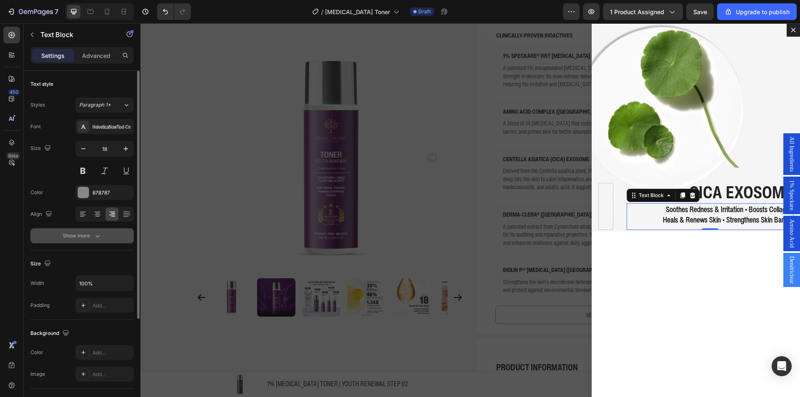
click at [107, 232] on button "Show more" at bounding box center [81, 235] width 103 height 15
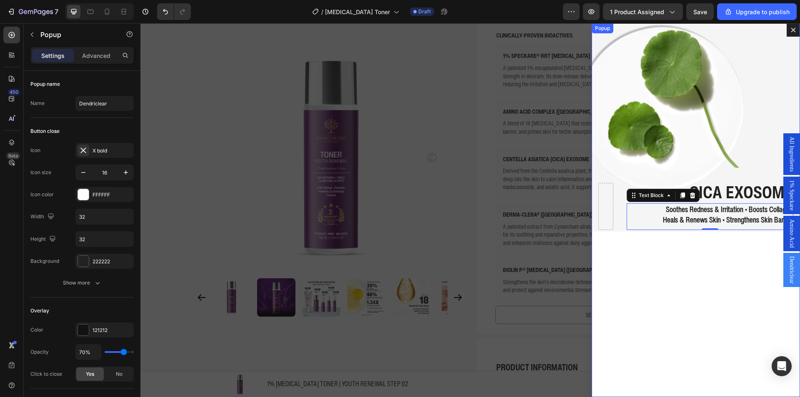
click at [647, 262] on div "CICA EXOSOME Text Block Soothes Redness & Irritation • Boosts Collagen Heals & …" at bounding box center [695, 210] width 208 height 374
click at [727, 220] on strong "Heals & Renews Skin • Strengthens Skin Barrier" at bounding box center [728, 219] width 130 height 11
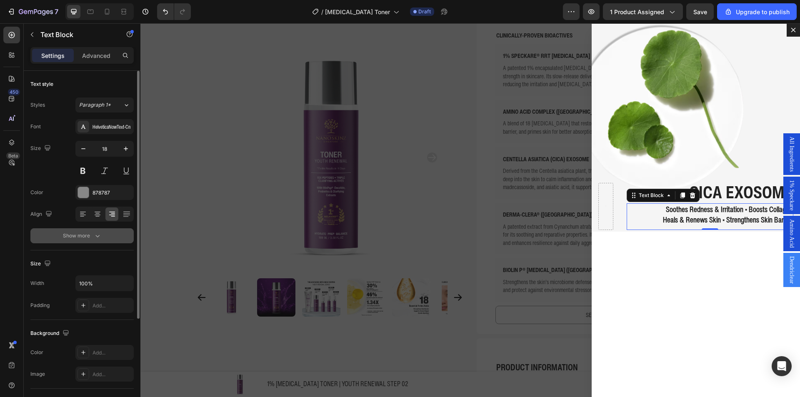
click at [80, 238] on div "Show more" at bounding box center [82, 236] width 39 height 8
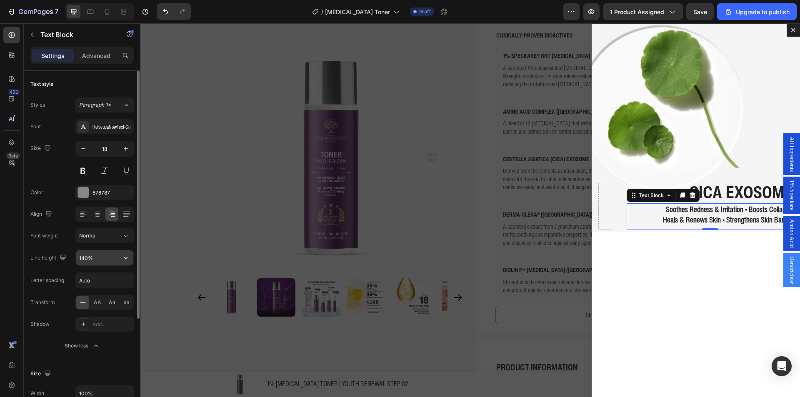
click at [95, 259] on input "140%" at bounding box center [104, 257] width 57 height 15
click at [86, 258] on input "140%" at bounding box center [104, 257] width 57 height 15
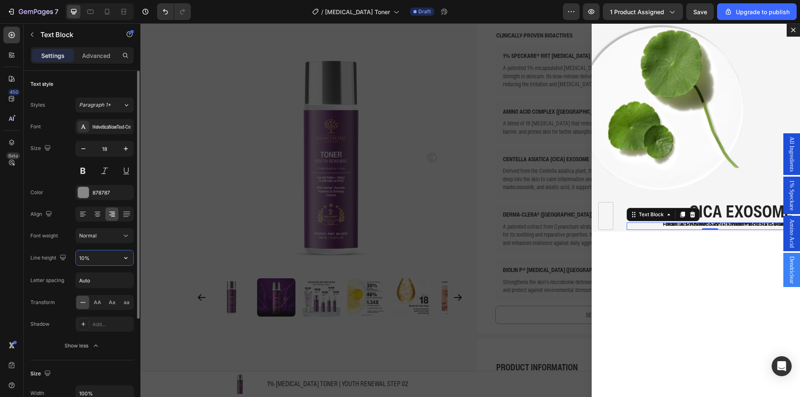
type input "100%"
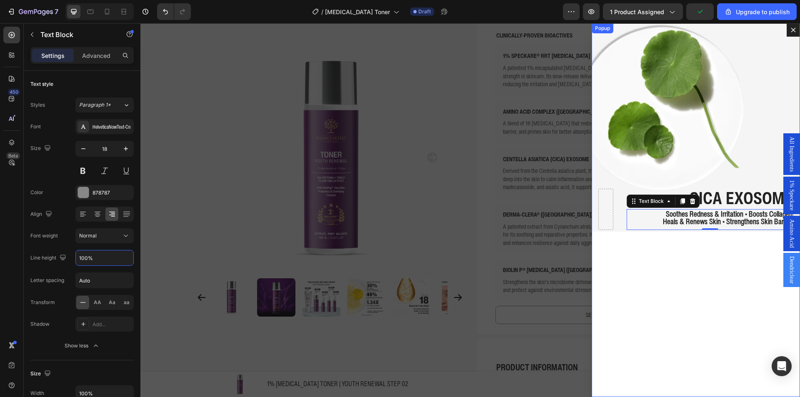
click at [675, 265] on div "CICA EXOSOME Text Block Soothes Redness & Irritation • Boosts Collagen Heals & …" at bounding box center [695, 210] width 208 height 374
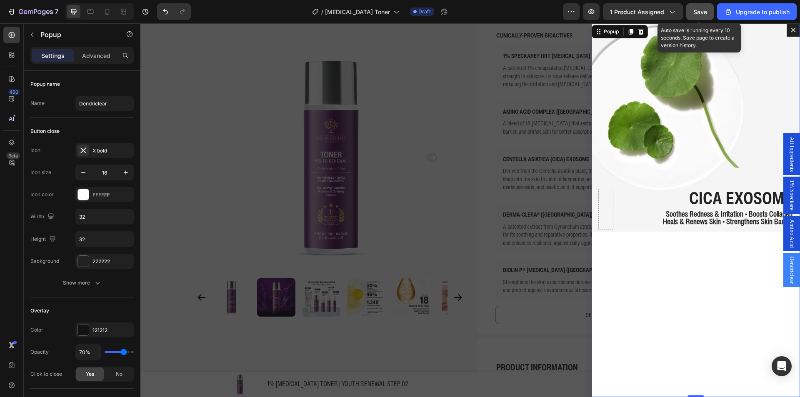
click at [690, 16] on button "Save" at bounding box center [699, 11] width 27 height 17
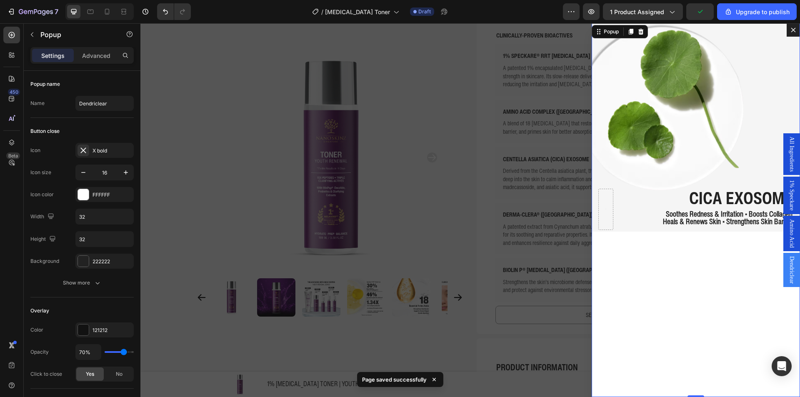
click at [790, 30] on icon "Dialog content" at bounding box center [793, 30] width 7 height 7
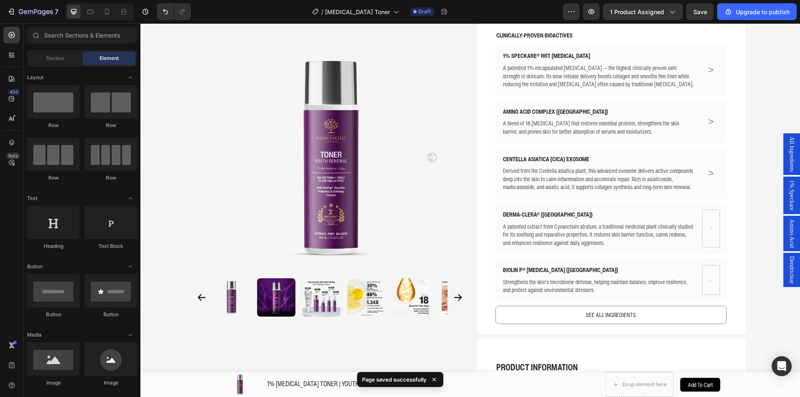
click at [787, 265] on span "Dendriclear" at bounding box center [791, 269] width 8 height 27
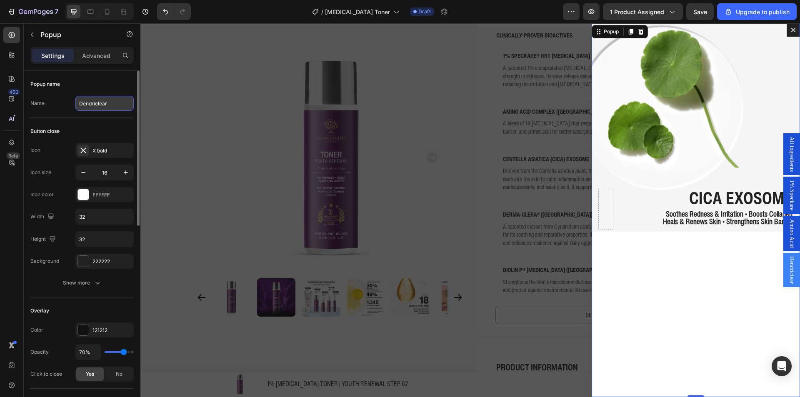
click at [104, 102] on input "Dendriclear" at bounding box center [104, 103] width 58 height 15
paste input "CICA EXOSOME"
type input "Cica Exosome"
click at [179, 147] on div "Backdrop" at bounding box center [469, 210] width 659 height 374
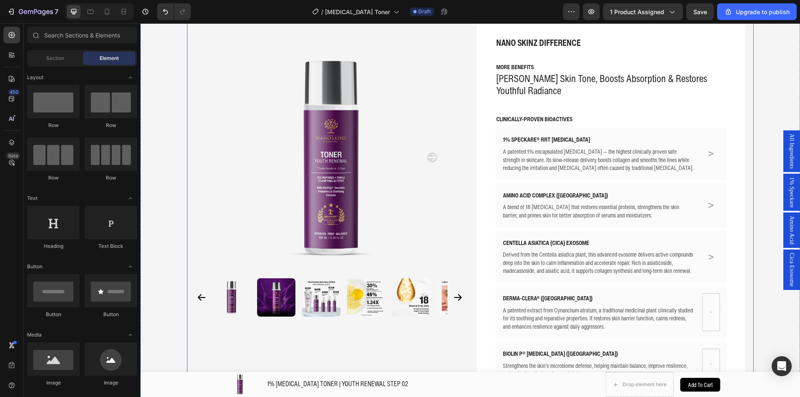
scroll to position [230, 0]
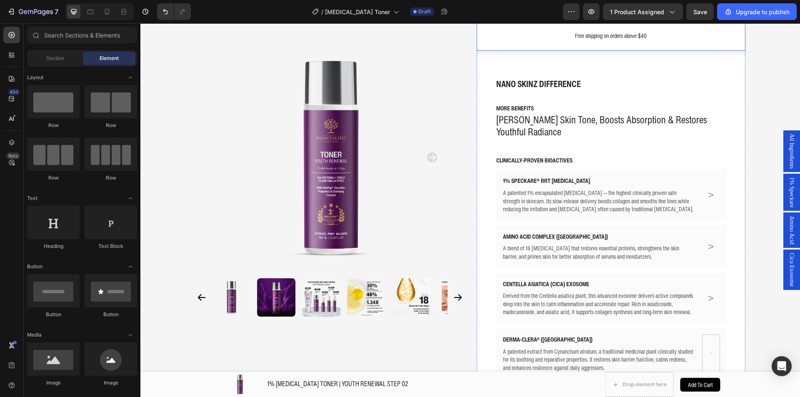
click at [705, 22] on div "7 / Retinol Toner Draft Preview 1 product assigned Save Upgrade to publish" at bounding box center [400, 12] width 800 height 24
click at [701, 17] on button "Save" at bounding box center [699, 11] width 27 height 17
click at [599, 12] on button "button" at bounding box center [591, 11] width 17 height 17
click at [787, 195] on span "1% Speckare" at bounding box center [791, 192] width 8 height 30
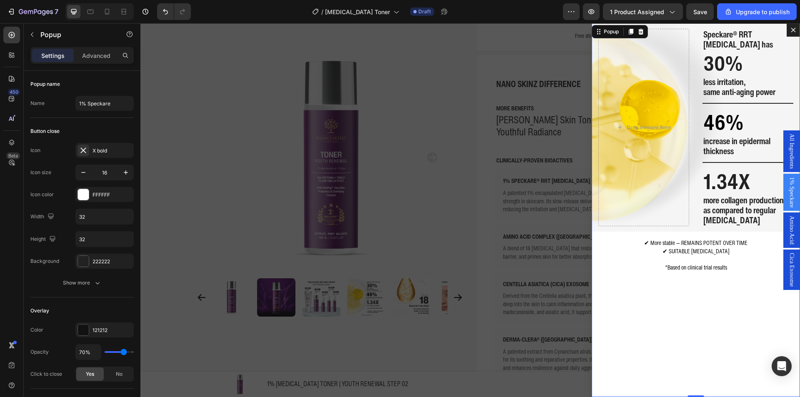
click at [787, 227] on span "Amino Acid" at bounding box center [791, 230] width 8 height 29
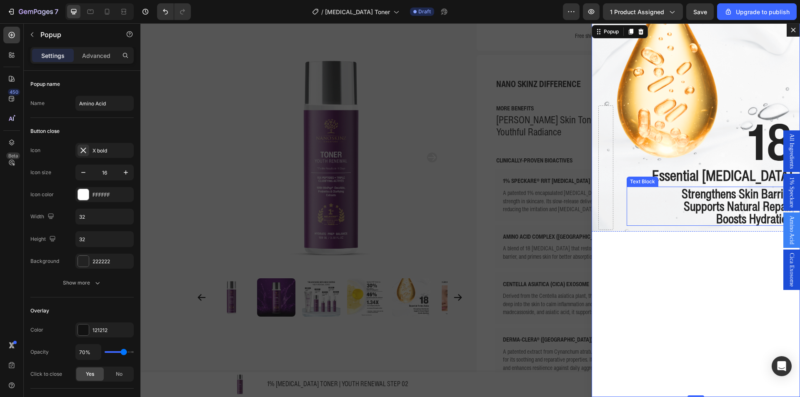
click at [717, 179] on strong "Essential Amino Acids" at bounding box center [722, 176] width 140 height 22
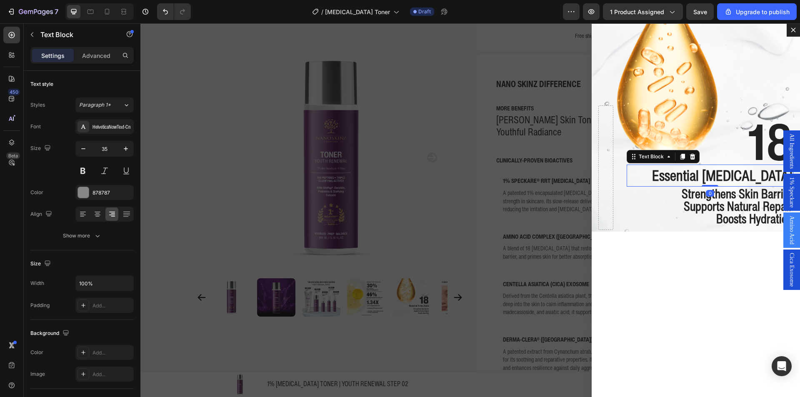
click at [714, 209] on strong "Supports Natural Repair" at bounding box center [738, 206] width 109 height 18
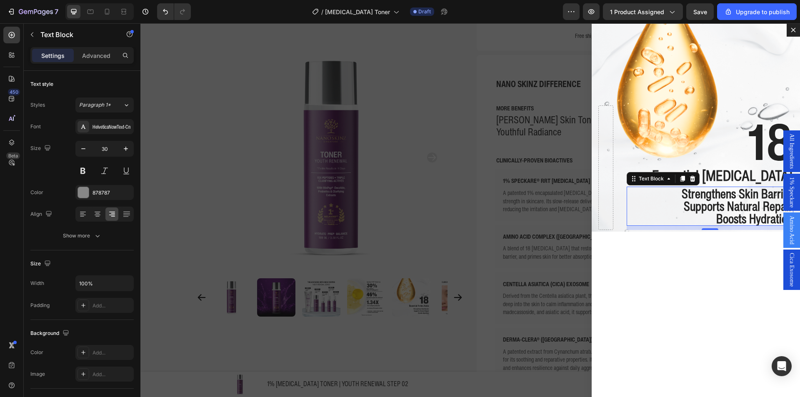
click at [714, 209] on strong "Supports Natural Repair" at bounding box center [738, 206] width 109 height 18
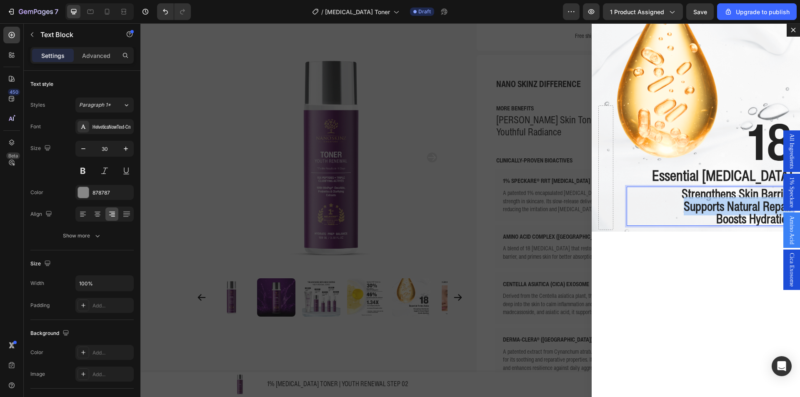
click at [714, 209] on strong "Supports Natural Repair" at bounding box center [738, 206] width 109 height 18
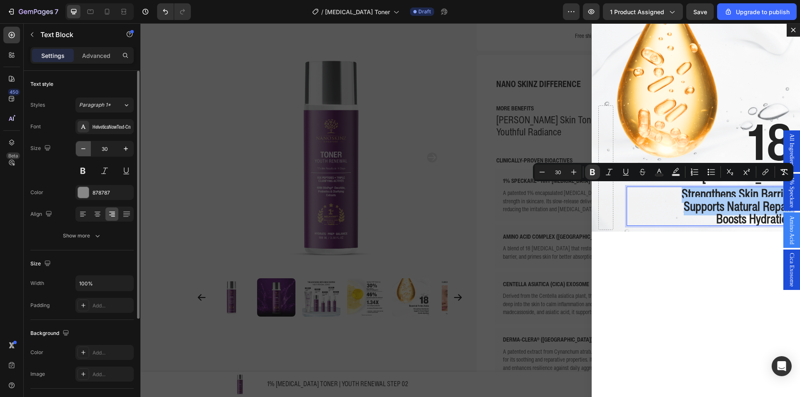
click at [83, 149] on icon "button" at bounding box center [83, 149] width 8 height 8
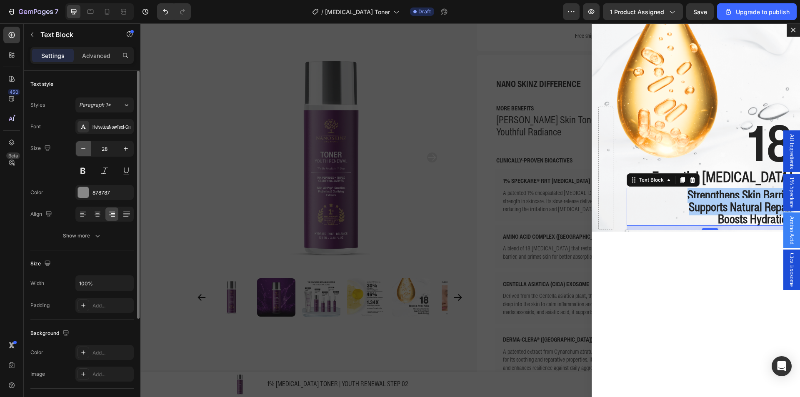
click at [83, 149] on icon "button" at bounding box center [83, 149] width 8 height 8
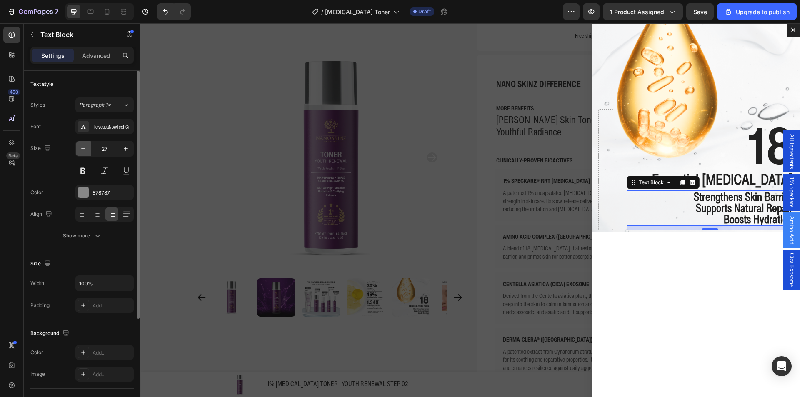
click at [83, 149] on icon "button" at bounding box center [83, 149] width 8 height 8
type input "25"
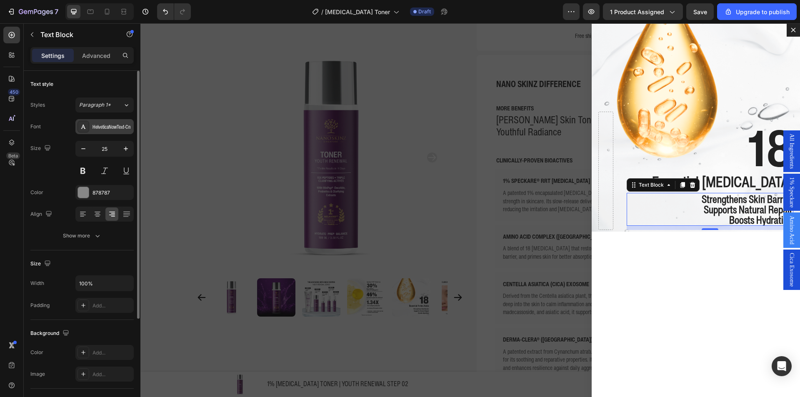
click at [98, 126] on div "HelveticaNowText-Cn" at bounding box center [111, 126] width 39 height 7
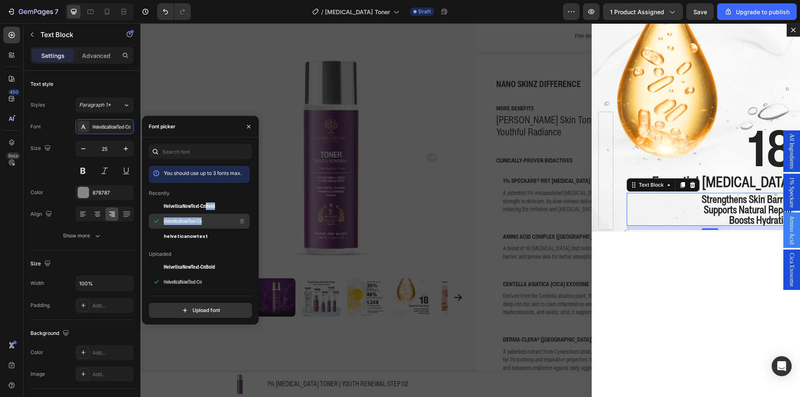
drag, startPoint x: 204, startPoint y: 206, endPoint x: 206, endPoint y: 217, distance: 11.5
click at [206, 217] on div "HelveticaNowText-Cn" at bounding box center [206, 221] width 84 height 10
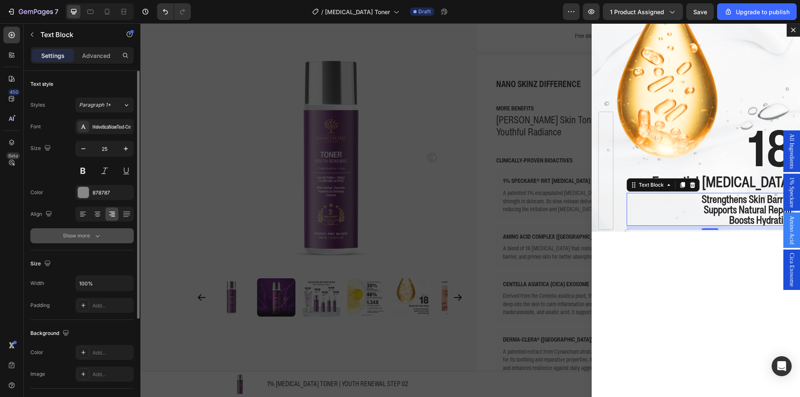
click at [104, 233] on button "Show more" at bounding box center [81, 235] width 103 height 15
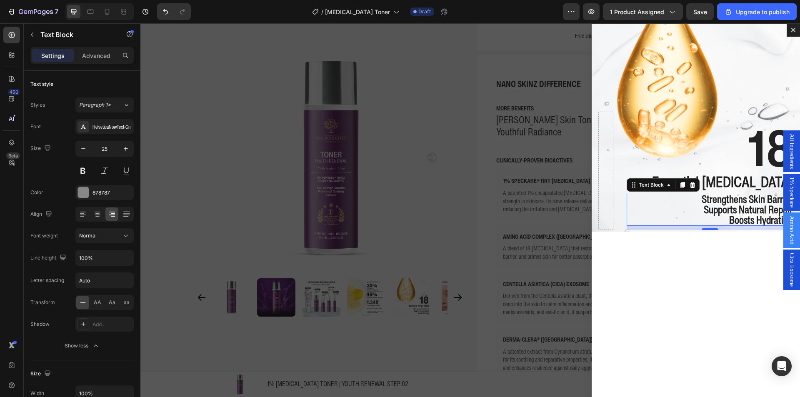
click at [701, 206] on strong "Strengthens Skin Barrier" at bounding box center [746, 198] width 91 height 15
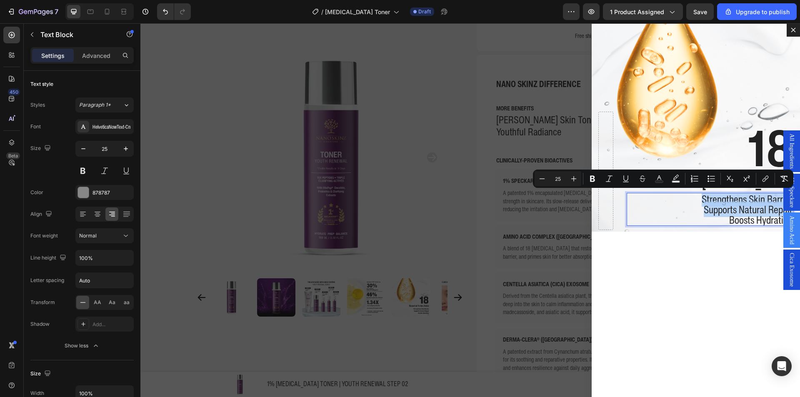
click at [713, 263] on div "18 Text Block Essential Amino Acids Text Block Strengthens Skin Barrier Support…" at bounding box center [695, 210] width 208 height 374
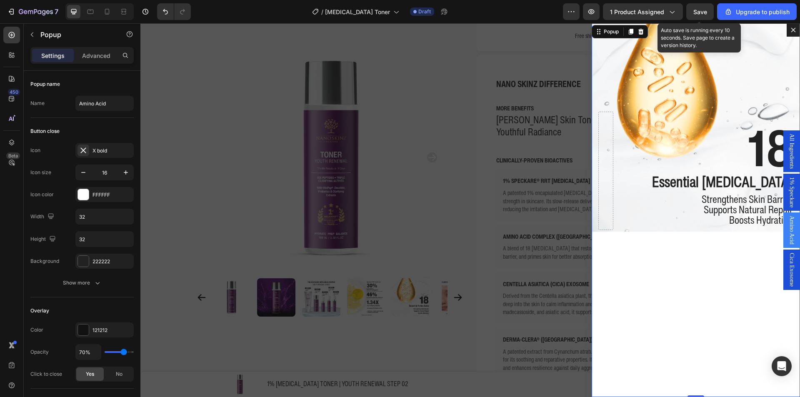
click at [698, 16] on div "Save" at bounding box center [700, 11] width 14 height 9
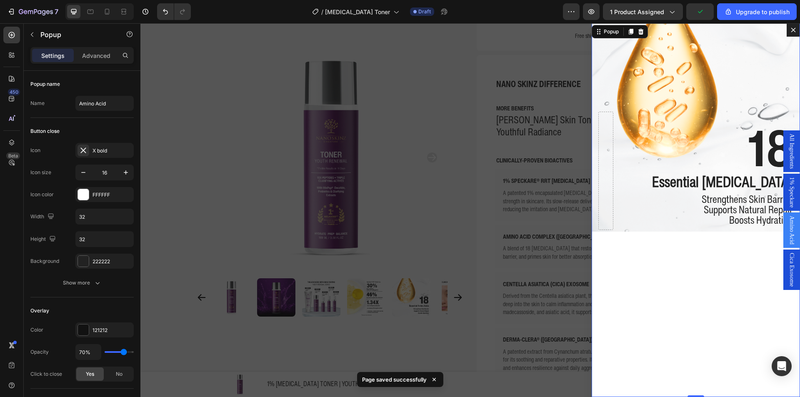
click at [791, 31] on icon "Dialog content" at bounding box center [793, 30] width 5 height 5
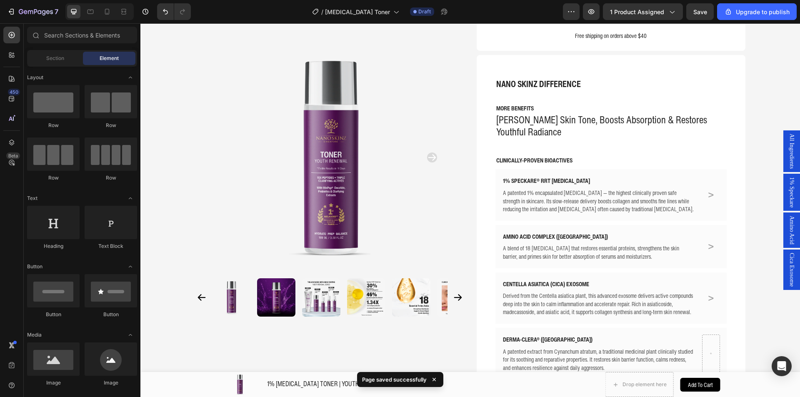
click at [783, 144] on div "All Ingredients" at bounding box center [791, 151] width 17 height 42
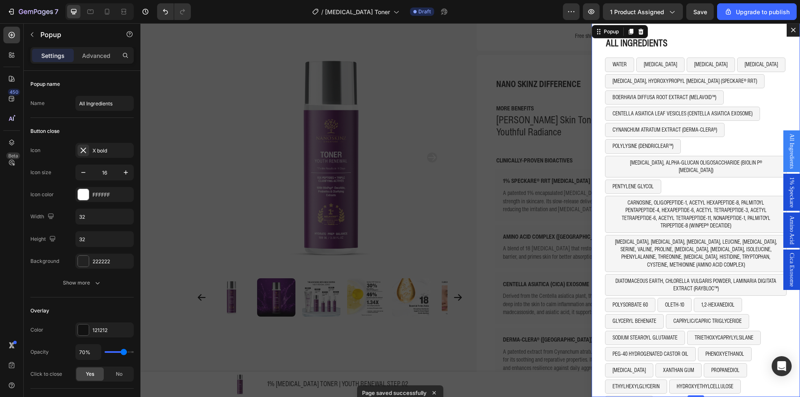
click at [788, 186] on span "1% Speckare" at bounding box center [791, 192] width 8 height 30
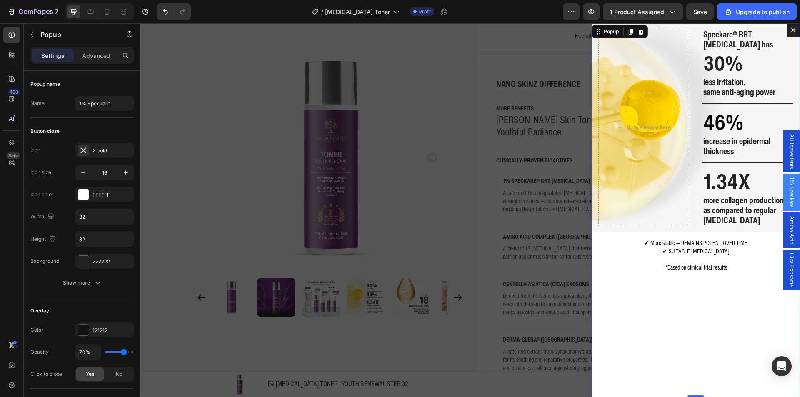
click at [789, 240] on span "Amino Acid" at bounding box center [791, 230] width 8 height 29
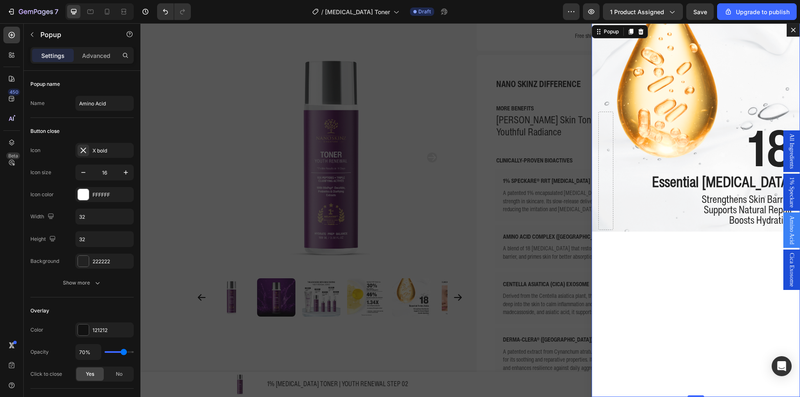
click at [783, 254] on div "Cica Exosome" at bounding box center [791, 269] width 17 height 40
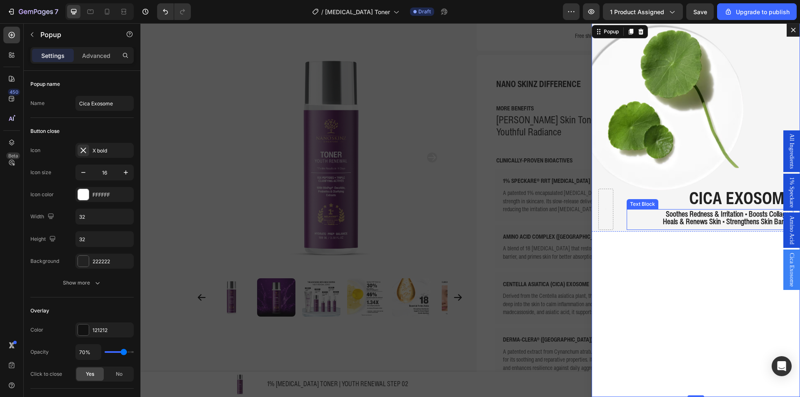
click at [749, 222] on strong "Heals & Renews Skin • Strengthens Skin Barrier" at bounding box center [728, 221] width 130 height 11
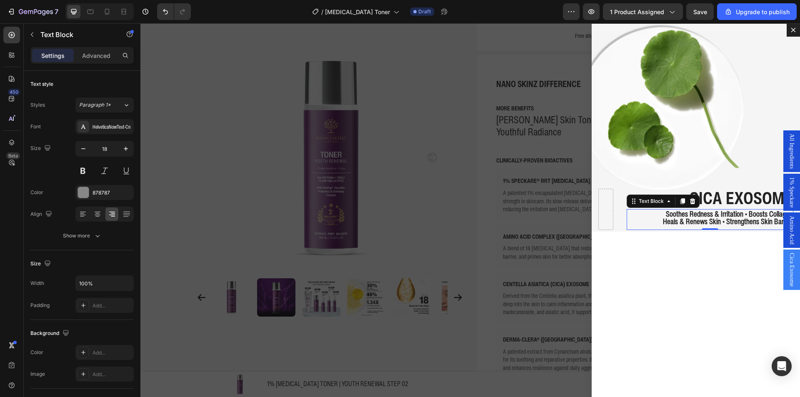
click at [749, 222] on strong "Heals & Renews Skin • Strengthens Skin Barrier" at bounding box center [728, 221] width 130 height 11
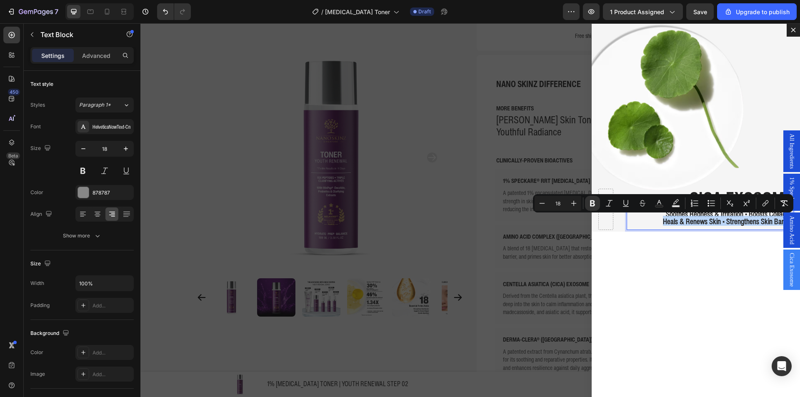
click at [749, 222] on strong "Heals & Renews Skin • Strengthens Skin Barrier" at bounding box center [728, 221] width 130 height 11
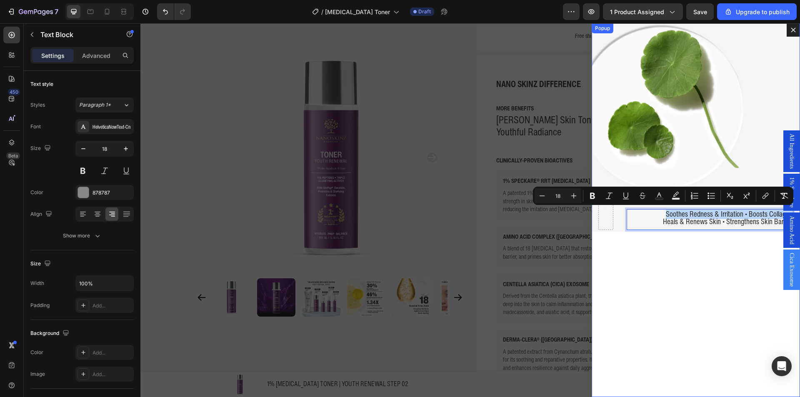
click at [751, 254] on div "CICA EXOSOME Text Block Soothes Redness & Irritation • Boosts Collagen Heals & …" at bounding box center [695, 210] width 208 height 374
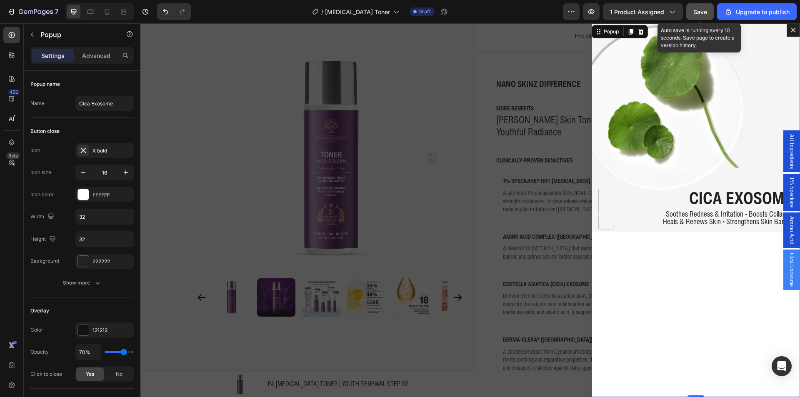
click at [705, 8] on span "Save" at bounding box center [700, 11] width 14 height 7
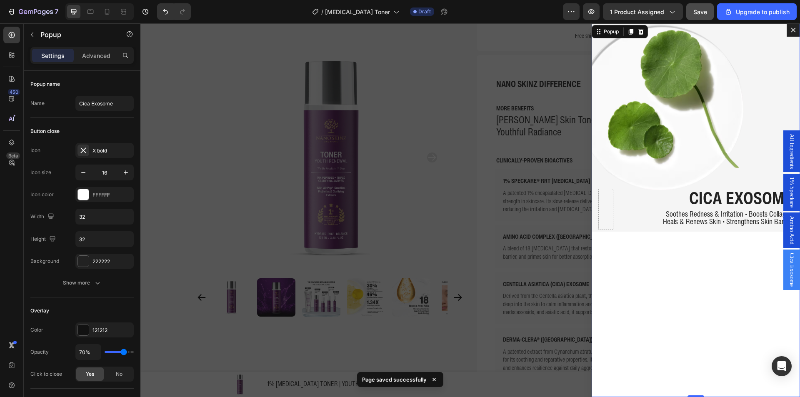
click at [171, 50] on div "Backdrop" at bounding box center [469, 210] width 659 height 374
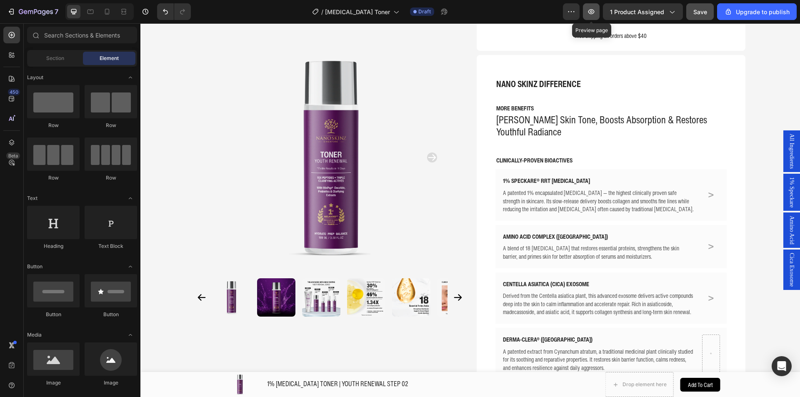
click at [594, 13] on icon "button" at bounding box center [591, 11] width 8 height 8
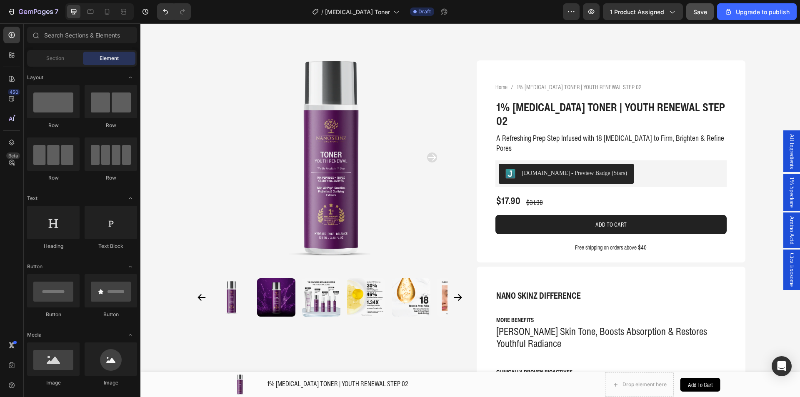
scroll to position [0, 0]
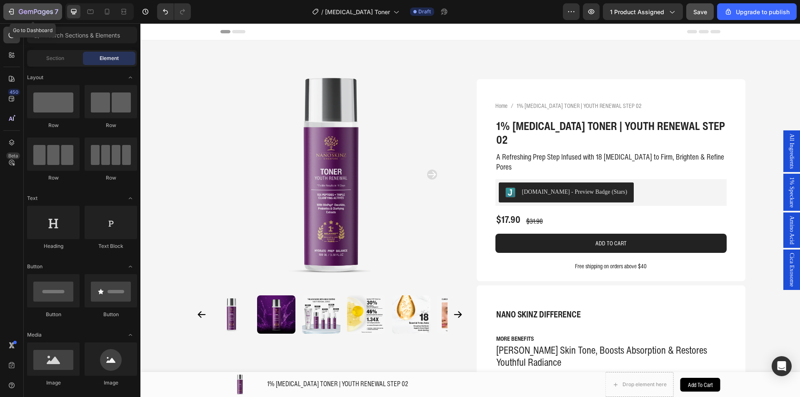
click at [37, 11] on icon "button" at bounding box center [35, 11] width 3 height 5
